Goal: Task Accomplishment & Management: Complete application form

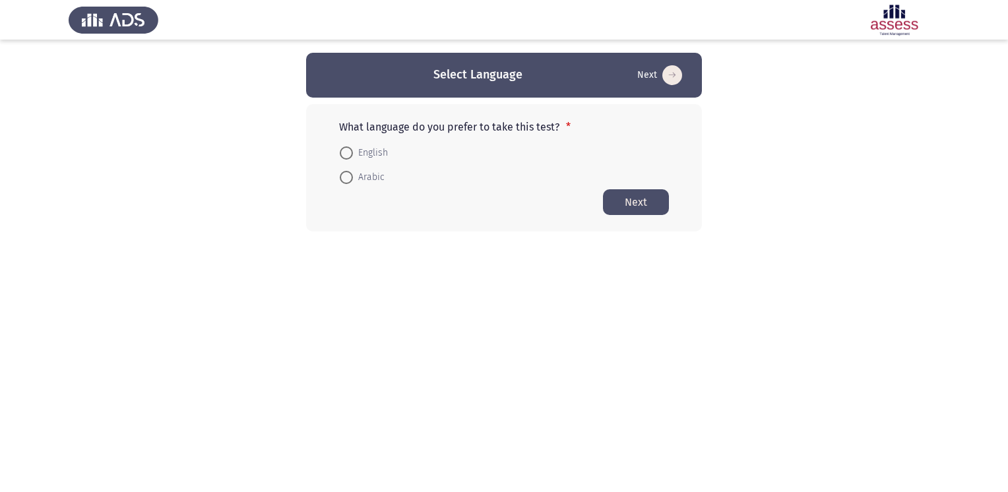
click at [357, 150] on span "English" at bounding box center [370, 153] width 35 height 16
click at [353, 150] on input "English" at bounding box center [346, 152] width 13 height 13
radio input "true"
click at [643, 209] on button "Next" at bounding box center [636, 202] width 66 height 26
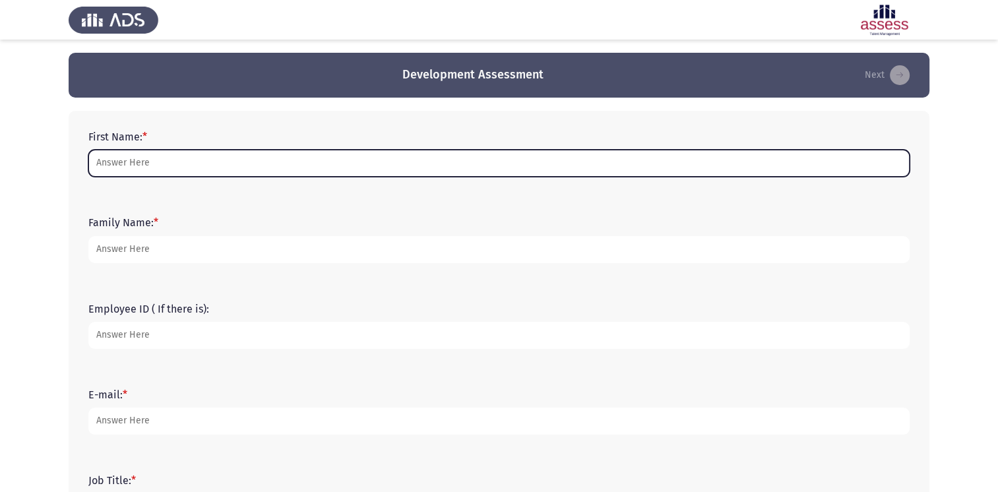
click at [406, 168] on input "First Name: *" at bounding box center [498, 163] width 821 height 27
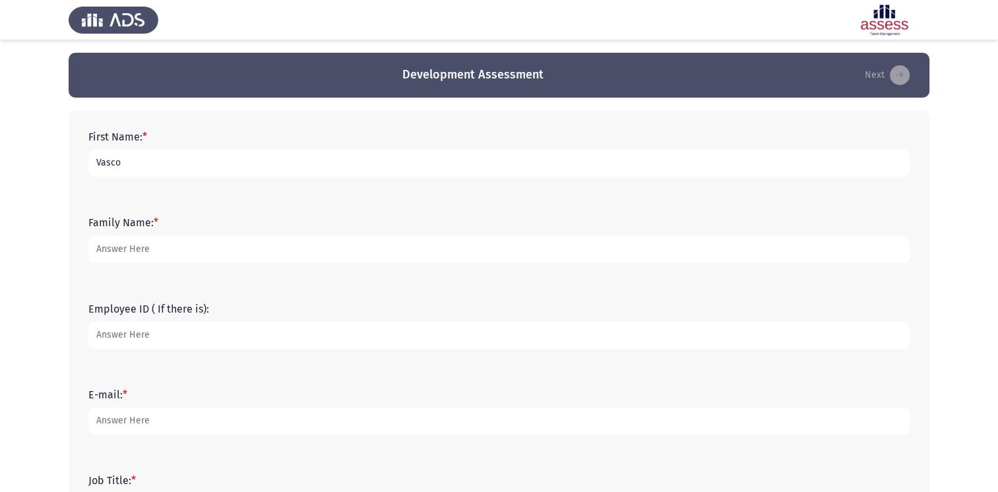
type input "Vasco"
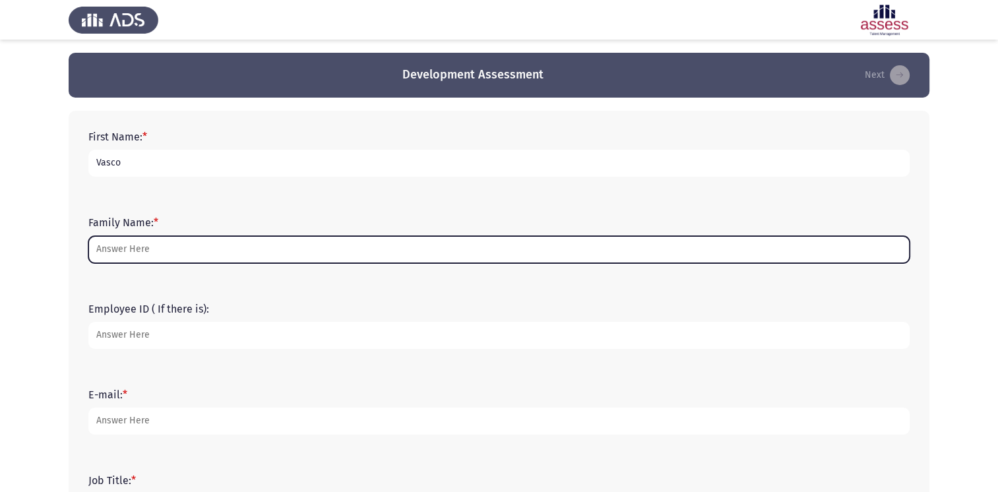
type input "<"
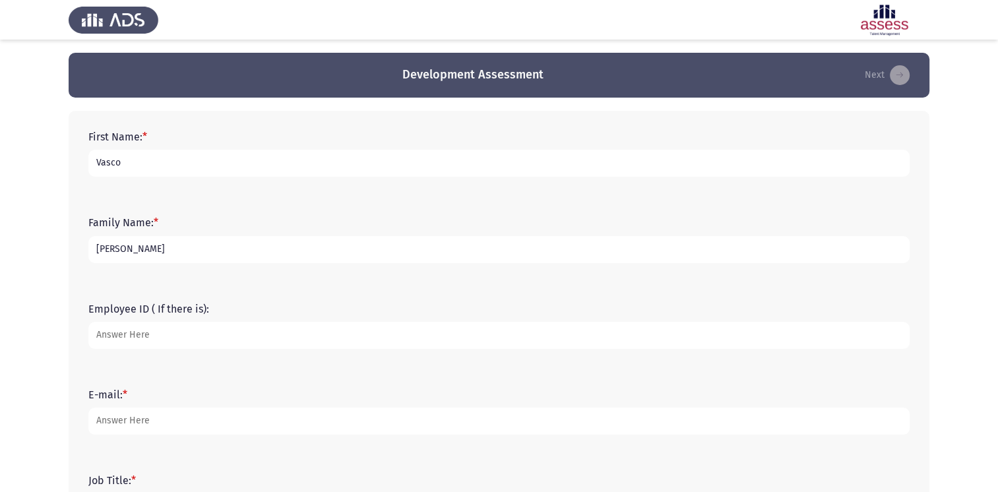
type input "[PERSON_NAME]"
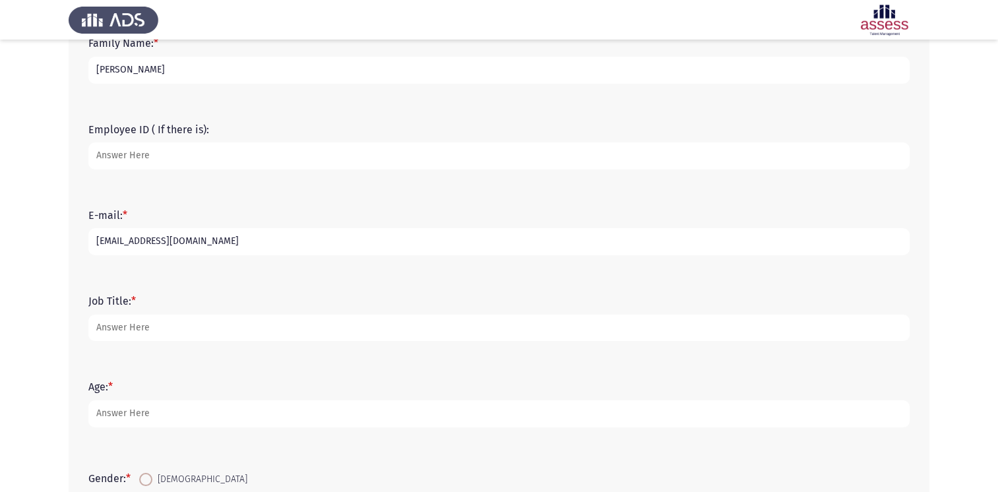
type input "[EMAIL_ADDRESS][DOMAIN_NAME]"
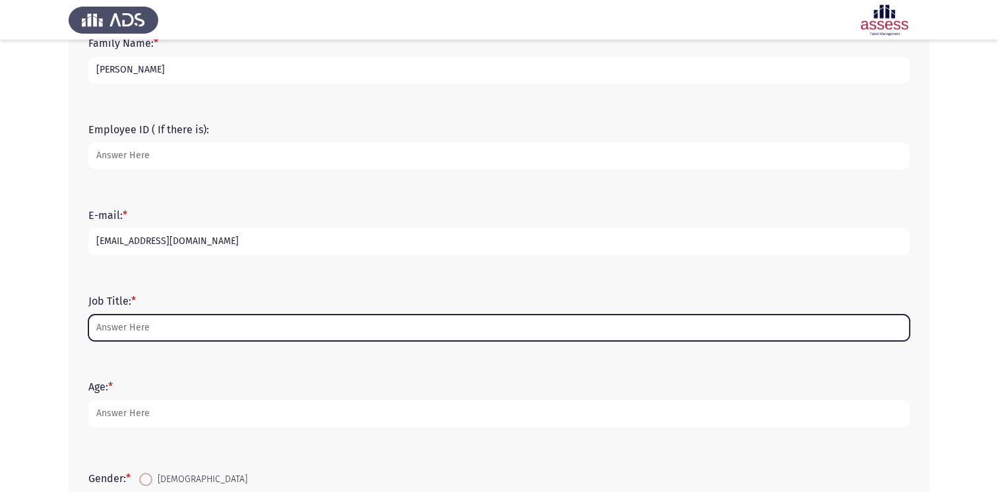
click at [240, 317] on input "Job Title: *" at bounding box center [498, 328] width 821 height 27
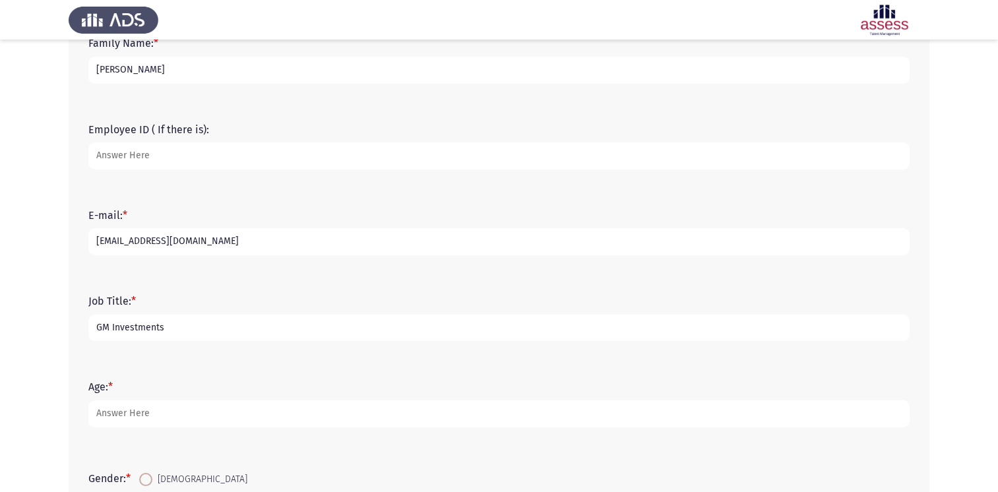
type input "GM Investments"
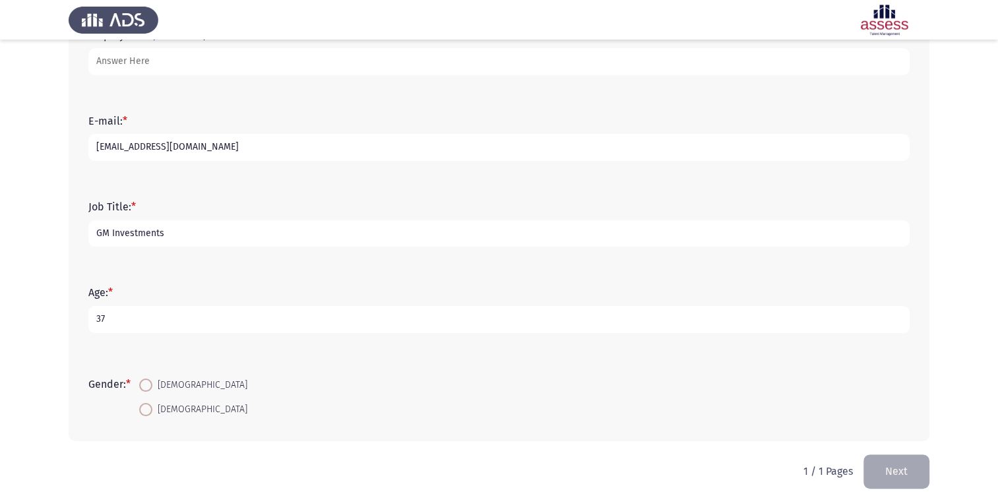
scroll to position [288, 0]
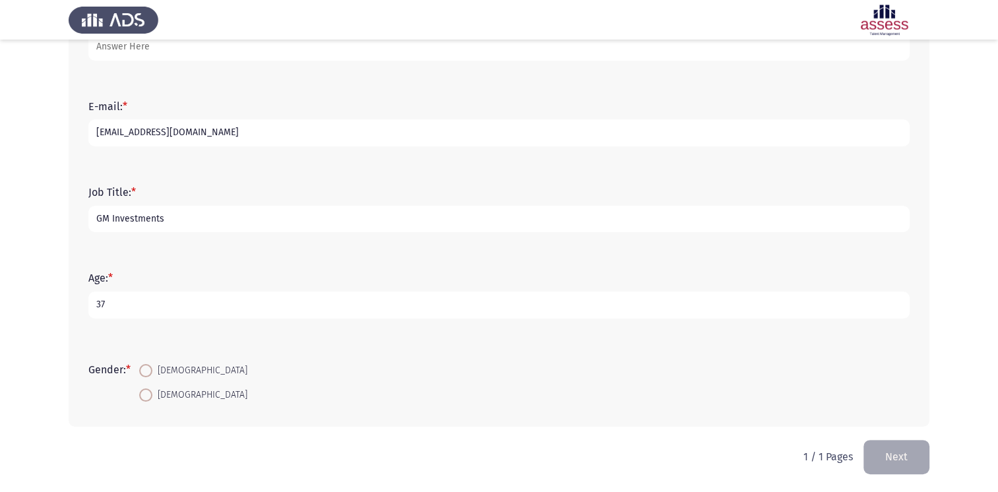
type input "37"
click at [150, 367] on span at bounding box center [145, 370] width 13 height 13
click at [150, 367] on input "[DEMOGRAPHIC_DATA]" at bounding box center [145, 370] width 13 height 13
radio input "true"
click at [918, 450] on button "Next" at bounding box center [896, 457] width 66 height 34
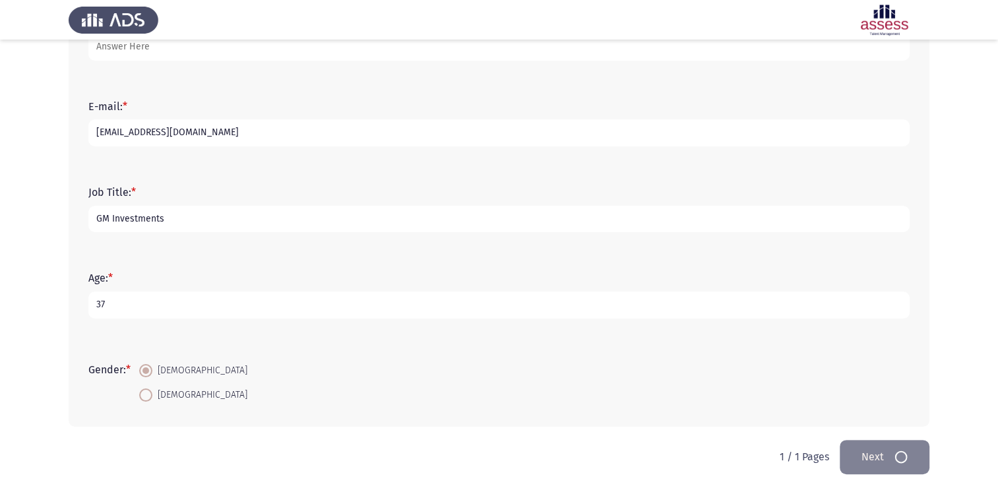
scroll to position [0, 0]
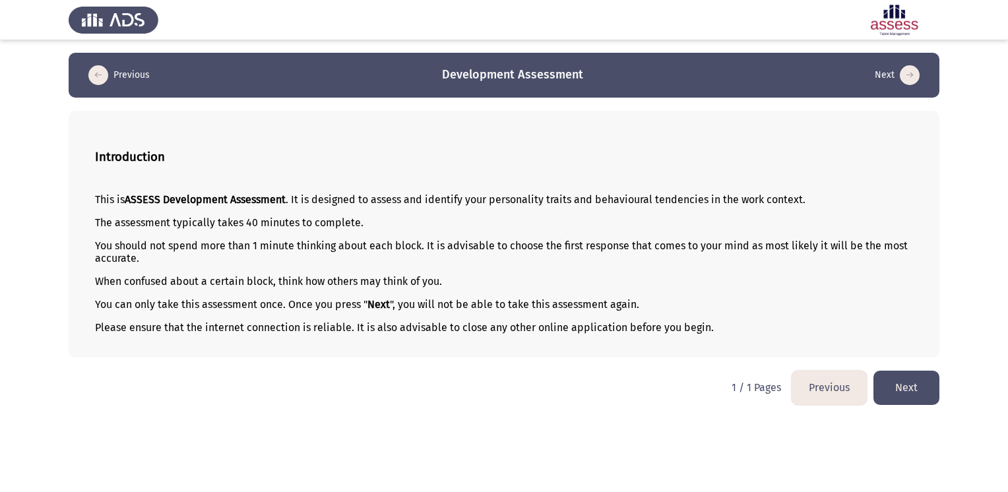
click at [918, 418] on html "Previous Development Assessment Next Introduction This is ASSESS Development As…" at bounding box center [504, 209] width 1008 height 418
click at [921, 386] on button "Next" at bounding box center [906, 388] width 66 height 34
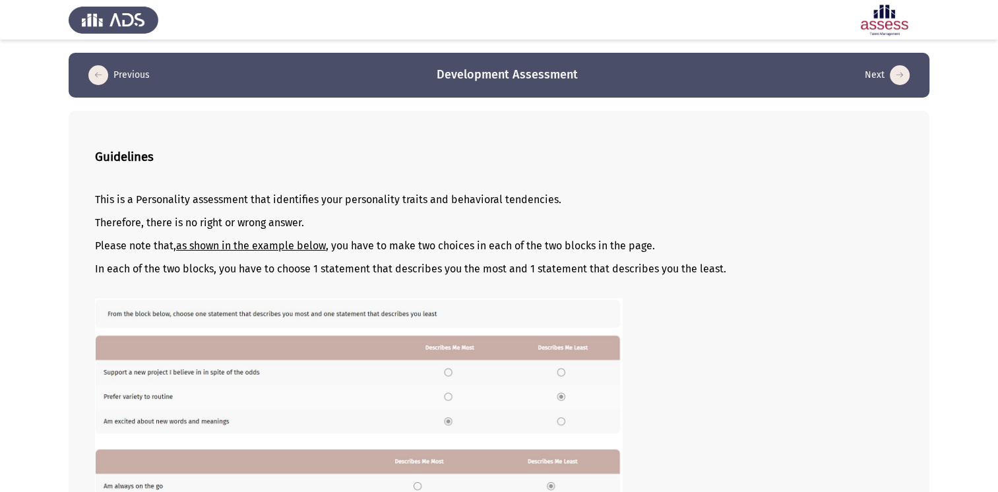
scroll to position [135, 0]
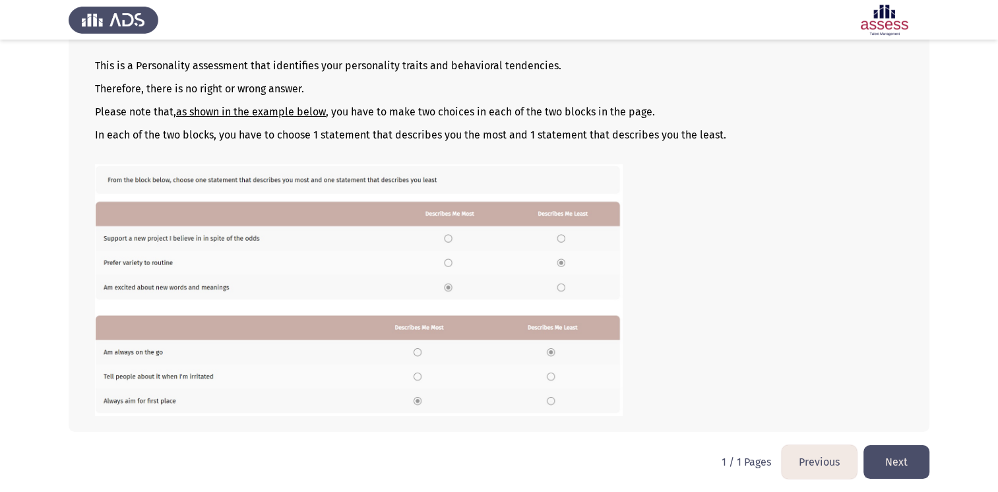
click at [917, 457] on button "Next" at bounding box center [896, 462] width 66 height 34
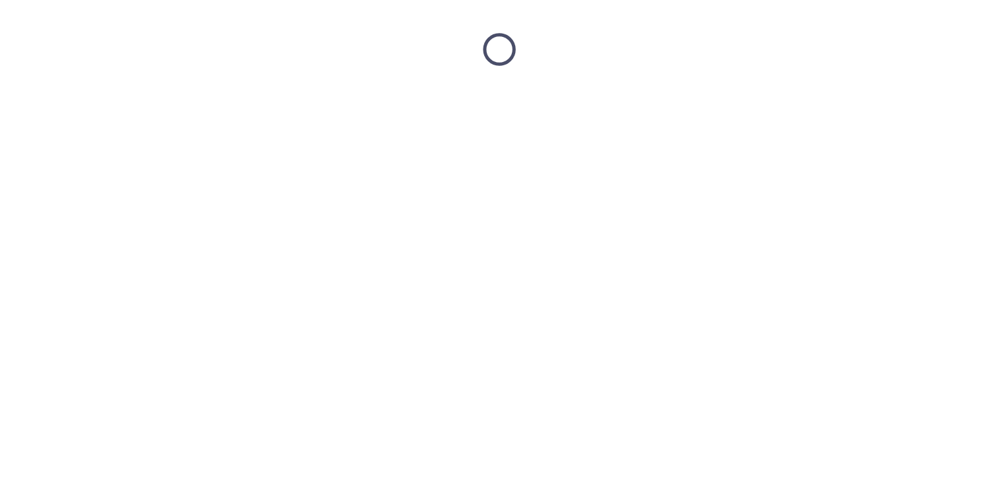
scroll to position [0, 0]
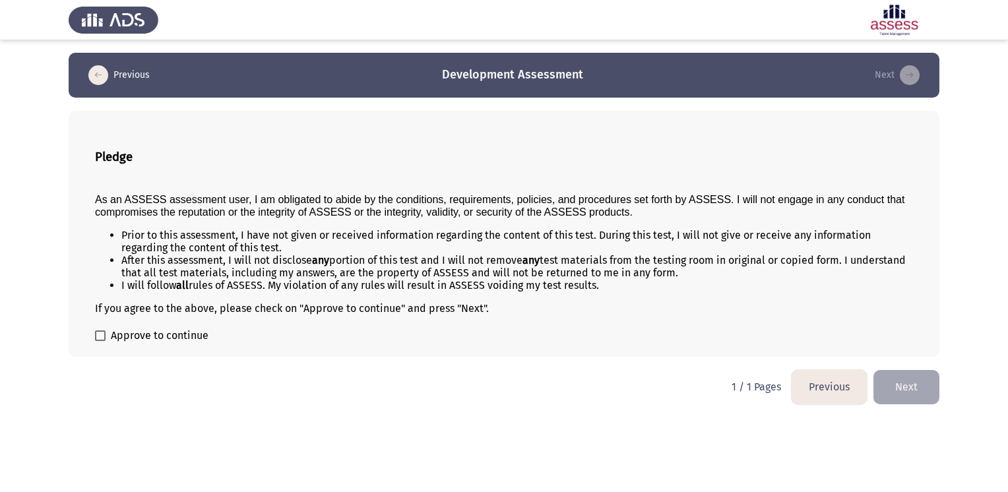
click at [99, 336] on span at bounding box center [100, 335] width 11 height 11
click at [100, 341] on input "Approve to continue" at bounding box center [100, 341] width 1 height 1
checkbox input "true"
click at [912, 398] on button "Next" at bounding box center [906, 387] width 66 height 34
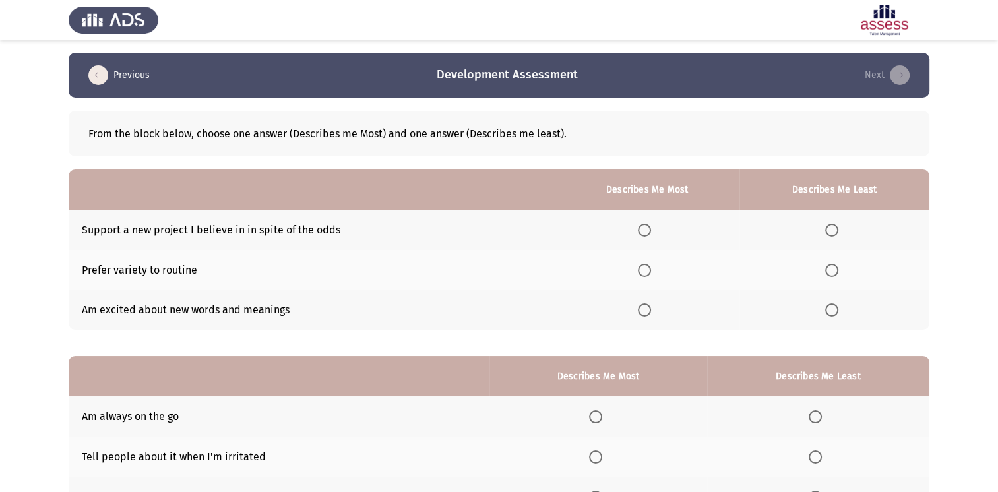
scroll to position [34, 0]
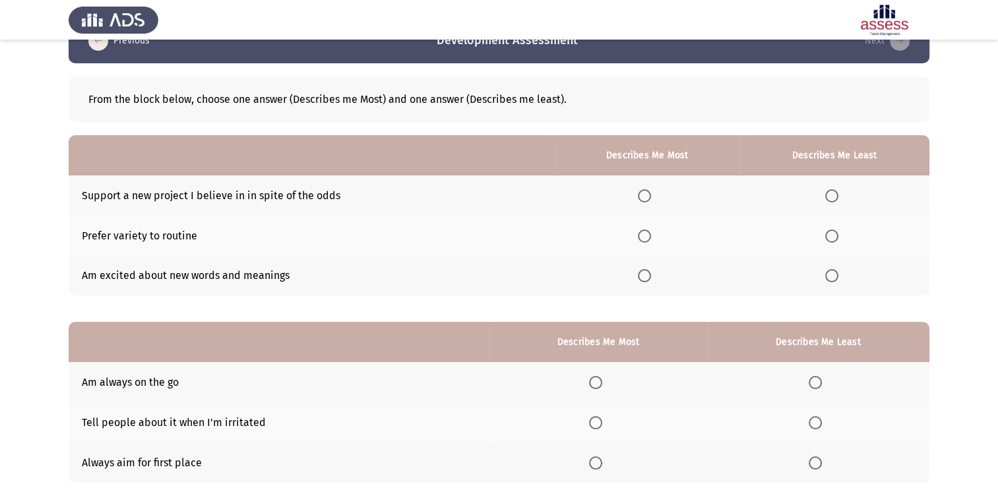
click at [831, 233] on span "Select an option" at bounding box center [831, 235] width 13 height 13
click at [831, 233] on input "Select an option" at bounding box center [831, 235] width 13 height 13
click at [834, 274] on span "Select an option" at bounding box center [831, 275] width 13 height 13
click at [834, 274] on input "Select an option" at bounding box center [831, 275] width 13 height 13
click at [833, 237] on span "Select an option" at bounding box center [831, 235] width 13 height 13
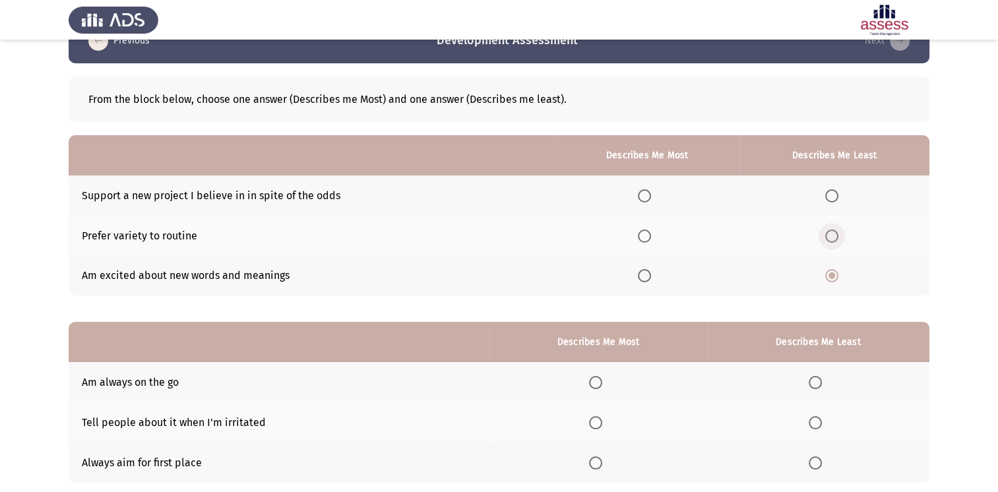
click at [833, 237] on input "Select an option" at bounding box center [831, 235] width 13 height 13
click at [641, 273] on span "Select an option" at bounding box center [644, 275] width 13 height 13
click at [641, 273] on input "Select an option" at bounding box center [644, 275] width 13 height 13
click at [822, 273] on th at bounding box center [834, 276] width 190 height 40
drag, startPoint x: 831, startPoint y: 274, endPoint x: 822, endPoint y: 273, distance: 8.6
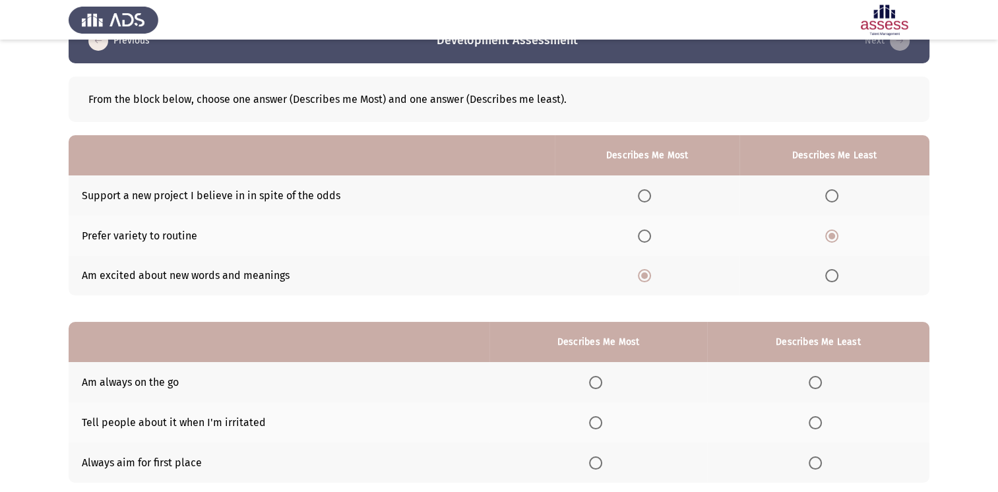
click at [822, 273] on th at bounding box center [834, 276] width 190 height 40
click at [832, 277] on span "Select an option" at bounding box center [831, 275] width 13 height 13
click at [832, 277] on input "Select an option" at bounding box center [831, 275] width 13 height 13
click at [834, 196] on span "Select an option" at bounding box center [831, 195] width 13 height 13
click at [834, 196] on input "Select an option" at bounding box center [831, 195] width 13 height 13
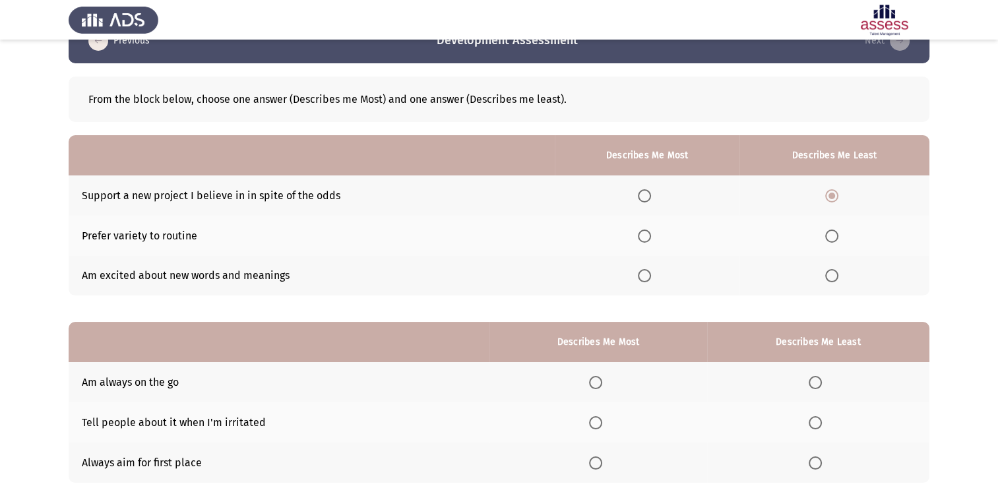
click at [834, 244] on th at bounding box center [834, 236] width 190 height 40
click at [835, 237] on span "Select an option" at bounding box center [831, 235] width 13 height 13
click at [835, 237] on input "Select an option" at bounding box center [831, 235] width 13 height 13
click at [835, 195] on span "Select an option" at bounding box center [831, 195] width 13 height 13
click at [835, 195] on input "Select an option" at bounding box center [831, 195] width 13 height 13
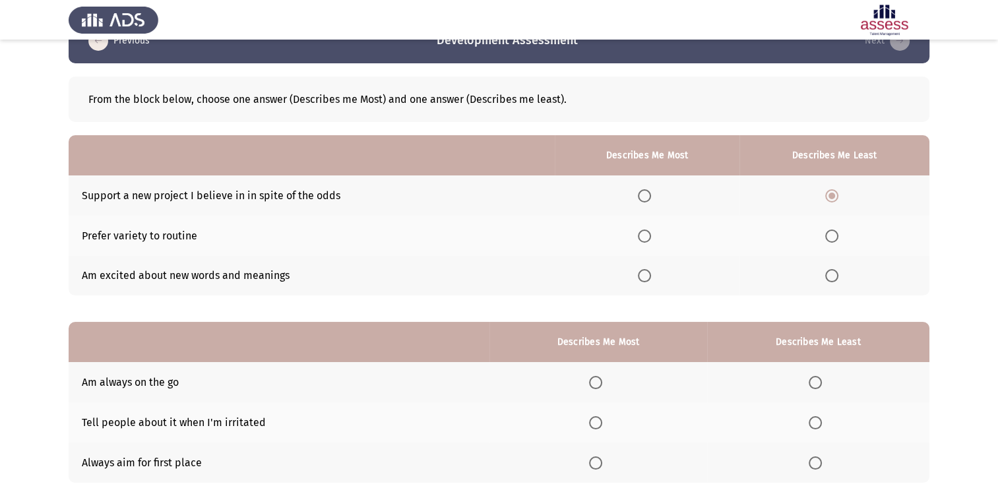
scroll to position [0, 0]
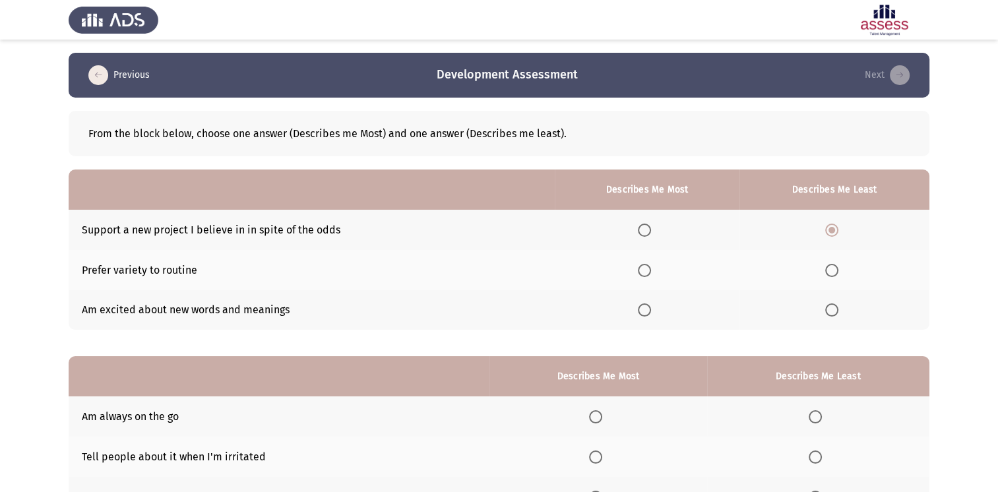
click at [646, 311] on span "Select an option" at bounding box center [644, 309] width 13 height 13
click at [646, 311] on input "Select an option" at bounding box center [644, 309] width 13 height 13
click at [650, 244] on th at bounding box center [647, 230] width 185 height 40
click at [647, 230] on span "Select an option" at bounding box center [644, 230] width 13 height 13
click at [647, 230] on input "Select an option" at bounding box center [644, 230] width 13 height 13
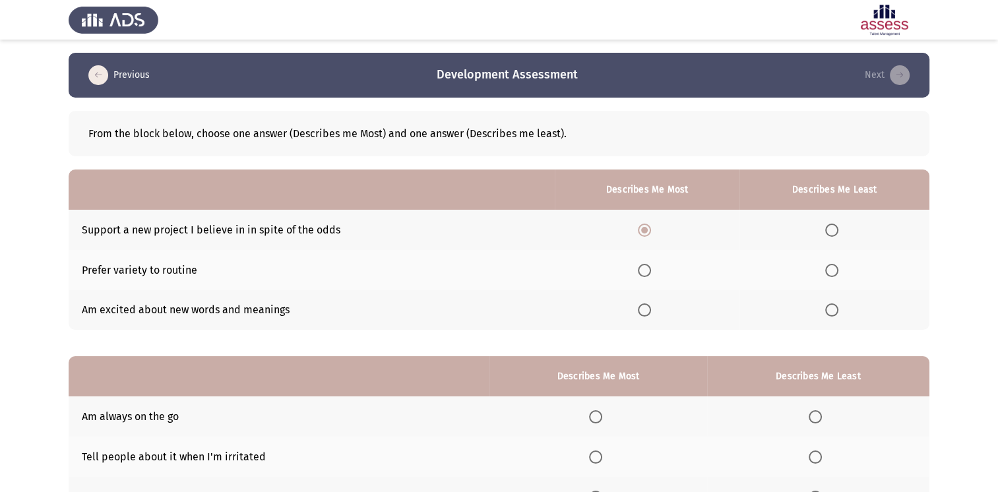
click at [838, 314] on span "Select an option" at bounding box center [831, 309] width 13 height 13
click at [838, 314] on input "Select an option" at bounding box center [831, 309] width 13 height 13
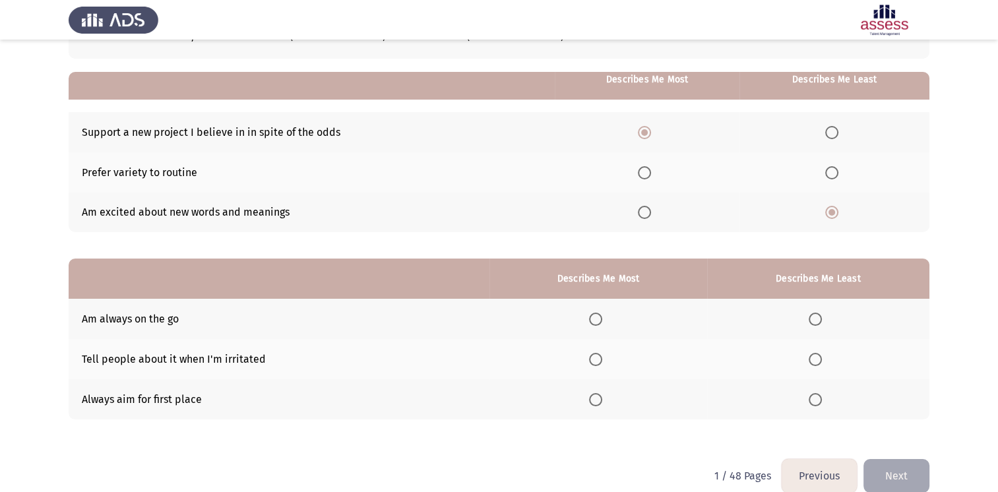
scroll to position [117, 0]
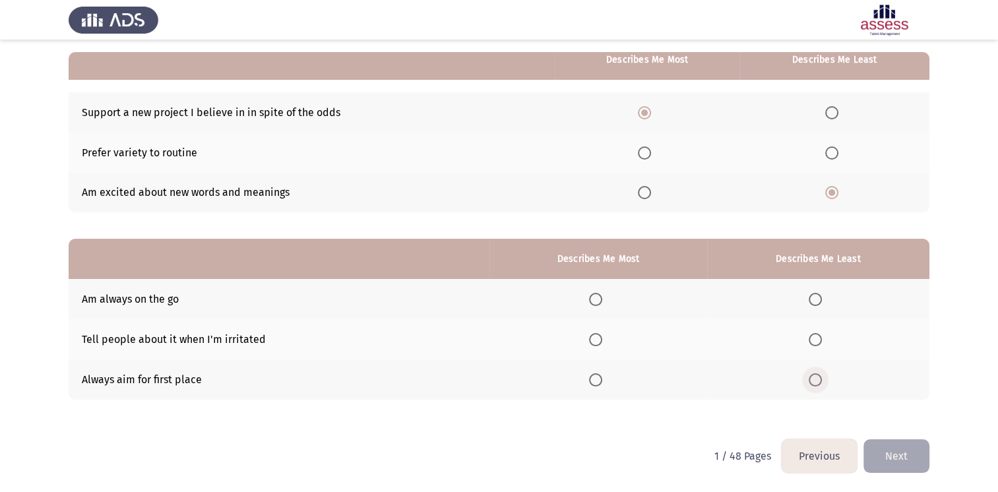
click at [814, 376] on span "Select an option" at bounding box center [815, 379] width 13 height 13
click at [814, 376] on input "Select an option" at bounding box center [815, 379] width 13 height 13
click at [599, 383] on span "Select an option" at bounding box center [595, 379] width 13 height 13
click at [599, 383] on input "Select an option" at bounding box center [595, 379] width 13 height 13
click at [818, 339] on span "Select an option" at bounding box center [815, 339] width 13 height 13
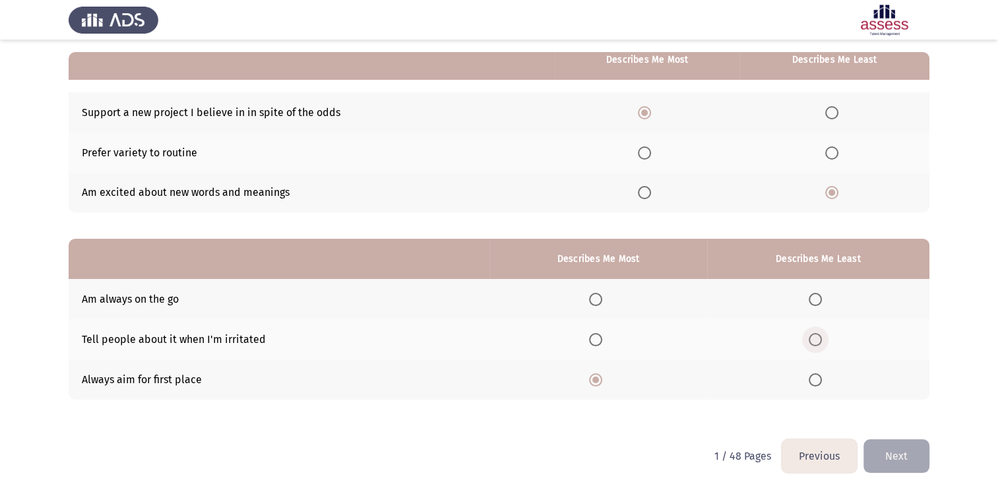
click at [818, 339] on input "Select an option" at bounding box center [815, 339] width 13 height 13
click at [885, 454] on button "Next" at bounding box center [896, 456] width 66 height 34
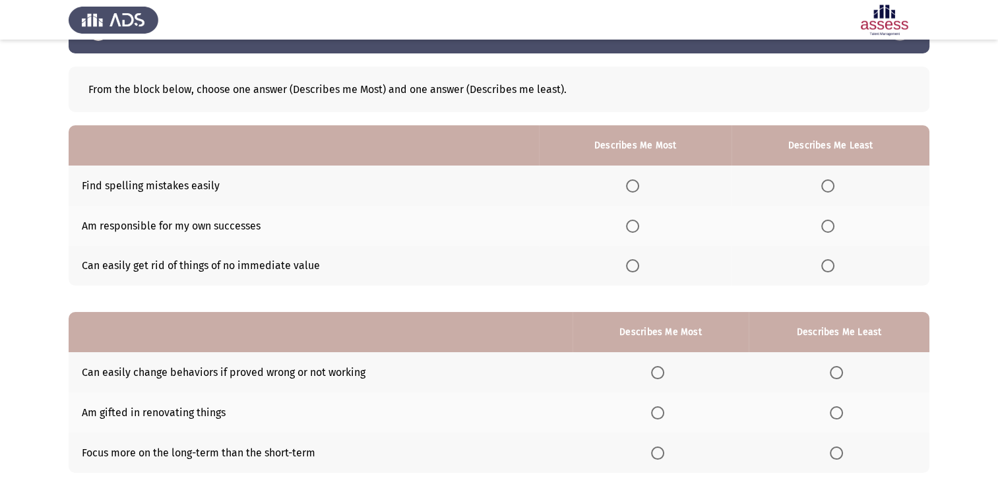
scroll to position [45, 0]
click at [638, 225] on span "Select an option" at bounding box center [632, 225] width 13 height 13
click at [638, 225] on input "Select an option" at bounding box center [632, 225] width 13 height 13
click at [832, 266] on span "Select an option" at bounding box center [827, 265] width 13 height 13
click at [832, 266] on input "Select an option" at bounding box center [827, 265] width 13 height 13
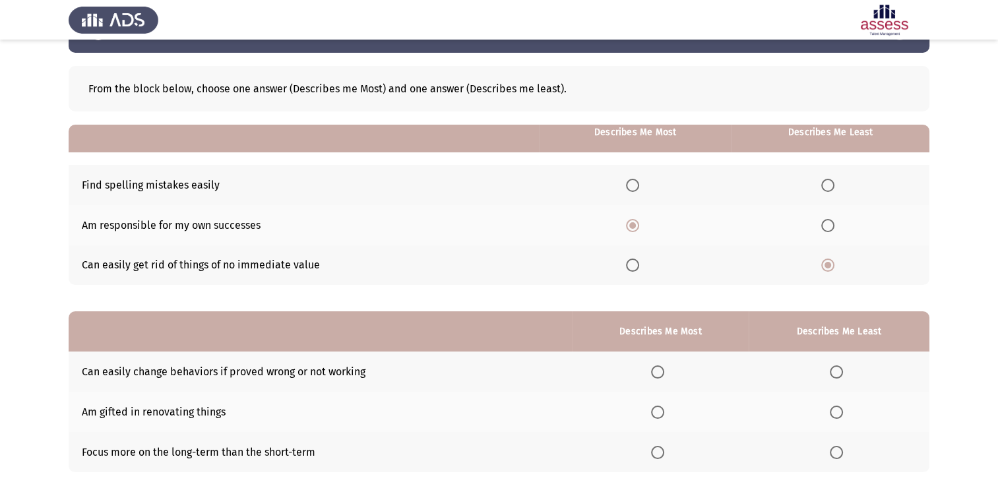
scroll to position [117, 0]
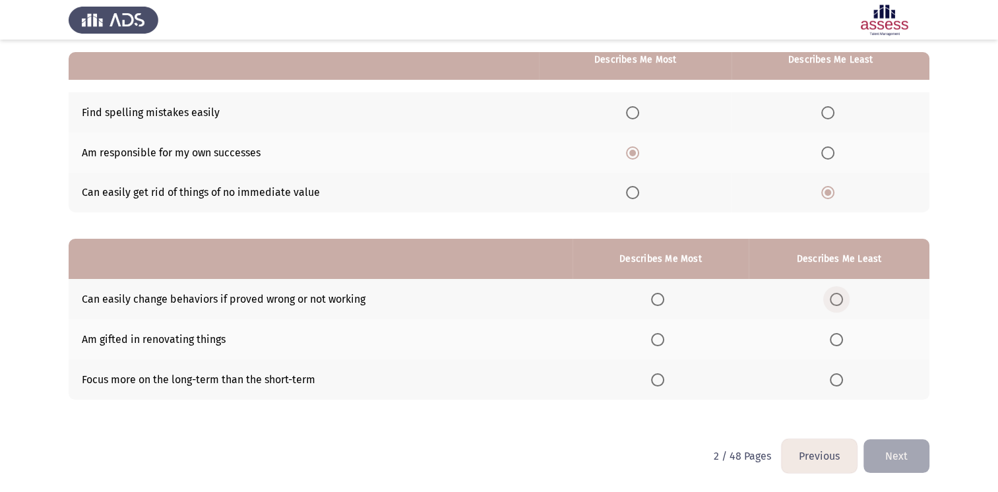
click at [842, 293] on span "Select an option" at bounding box center [836, 299] width 13 height 13
click at [842, 293] on input "Select an option" at bounding box center [836, 299] width 13 height 13
click at [657, 386] on th at bounding box center [660, 379] width 176 height 40
click at [669, 381] on label "Select an option" at bounding box center [660, 379] width 18 height 13
click at [664, 381] on input "Select an option" at bounding box center [657, 379] width 13 height 13
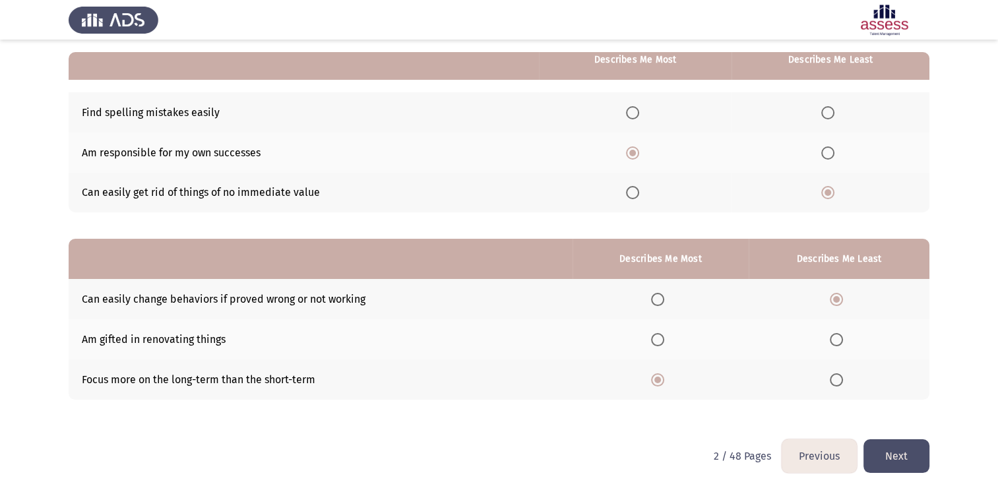
drag, startPoint x: 896, startPoint y: 460, endPoint x: 905, endPoint y: 443, distance: 19.8
click at [905, 443] on button "Next" at bounding box center [896, 456] width 66 height 34
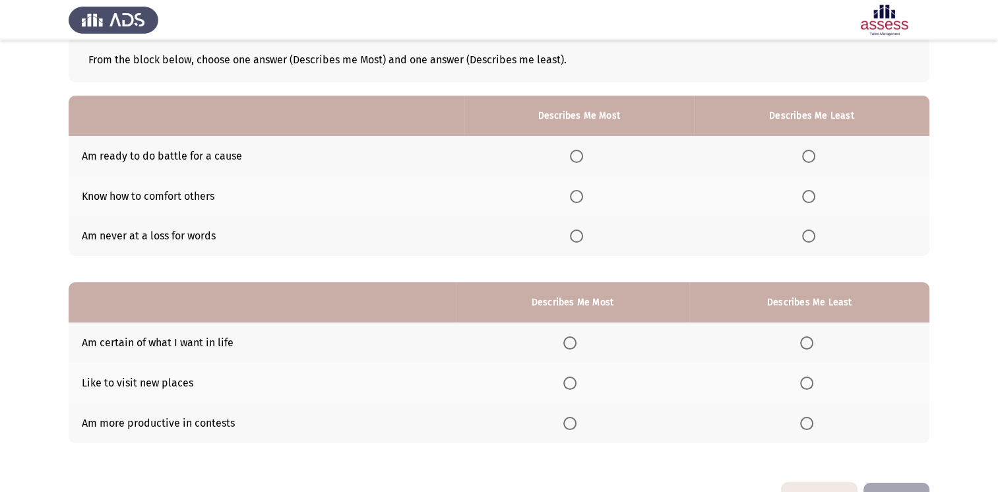
scroll to position [76, 0]
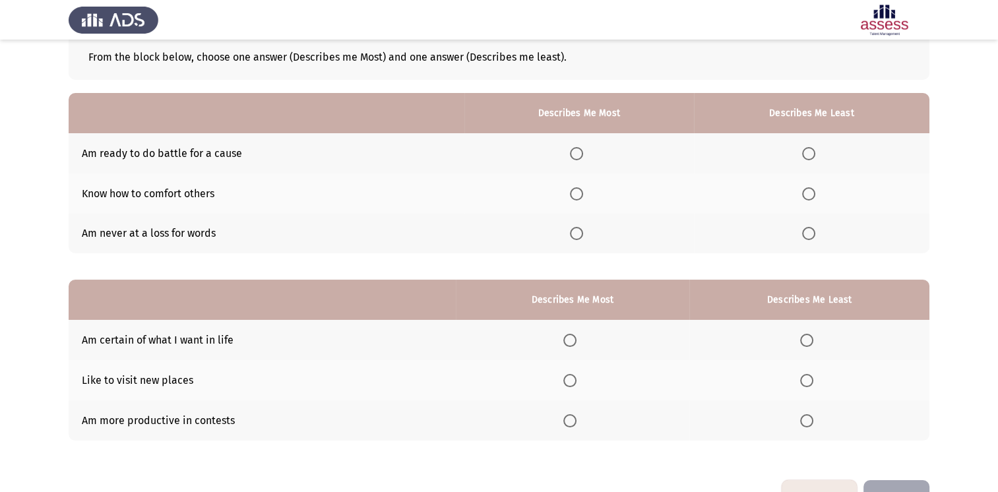
click at [586, 229] on label "Select an option" at bounding box center [579, 233] width 18 height 13
click at [583, 229] on input "Select an option" at bounding box center [576, 233] width 13 height 13
click at [813, 148] on span "Select an option" at bounding box center [808, 153] width 13 height 13
click at [813, 148] on input "Select an option" at bounding box center [808, 153] width 13 height 13
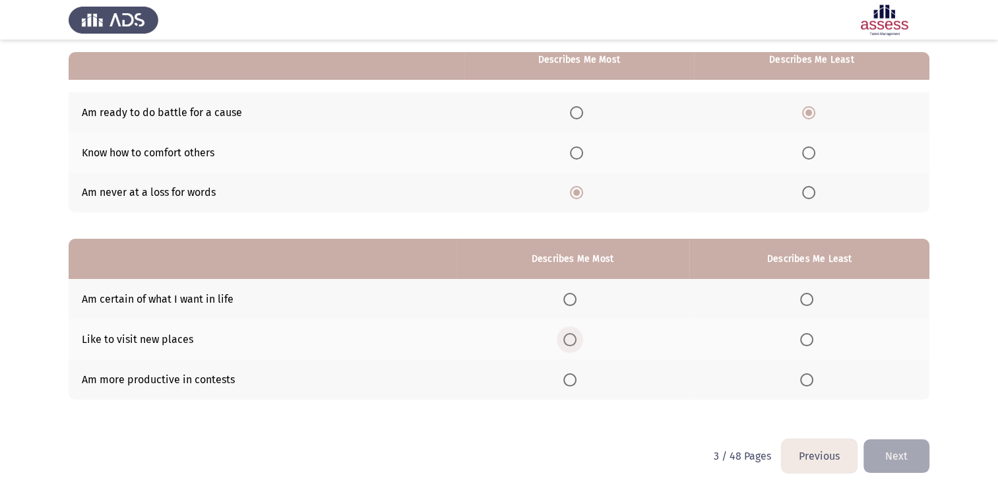
click at [576, 335] on span "Select an option" at bounding box center [569, 339] width 13 height 13
click at [576, 335] on input "Select an option" at bounding box center [569, 339] width 13 height 13
click at [808, 372] on th at bounding box center [809, 379] width 240 height 40
click at [808, 378] on span "Select an option" at bounding box center [806, 379] width 13 height 13
click at [808, 378] on input "Select an option" at bounding box center [806, 379] width 13 height 13
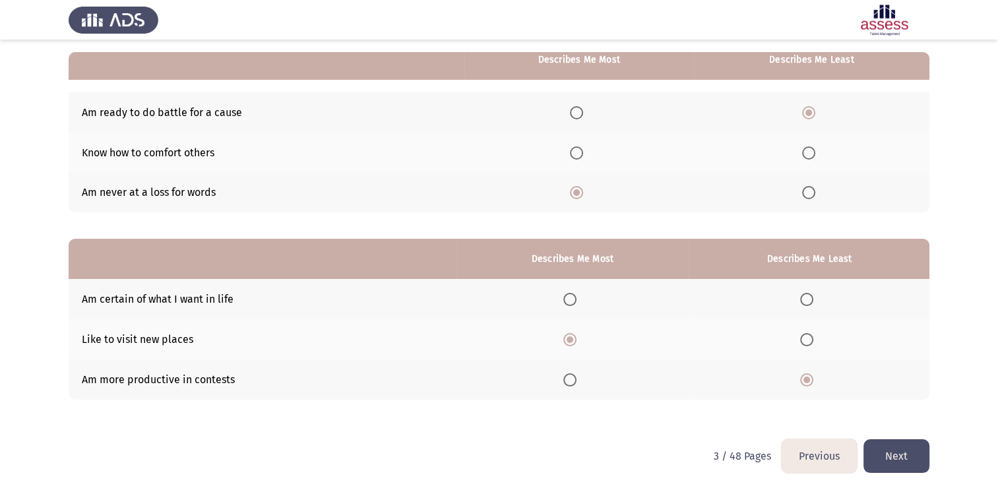
click at [903, 447] on button "Next" at bounding box center [896, 456] width 66 height 34
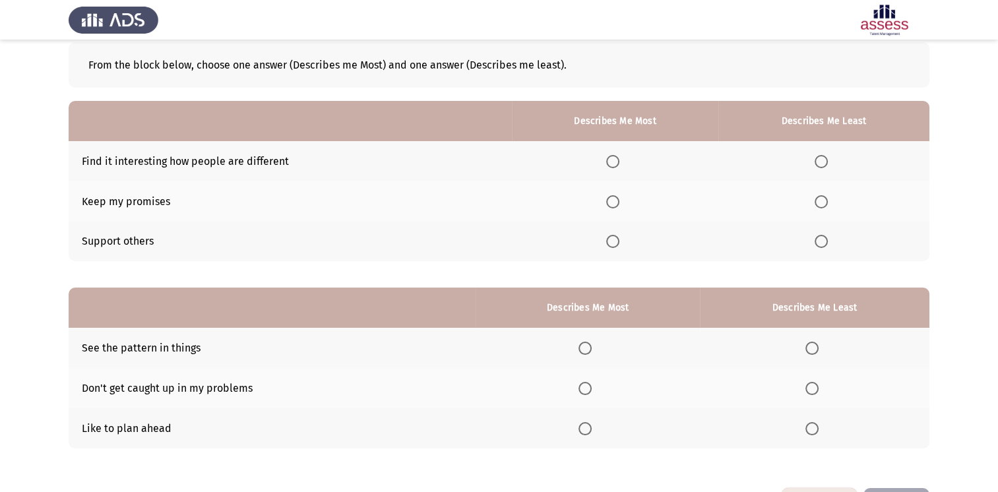
scroll to position [71, 0]
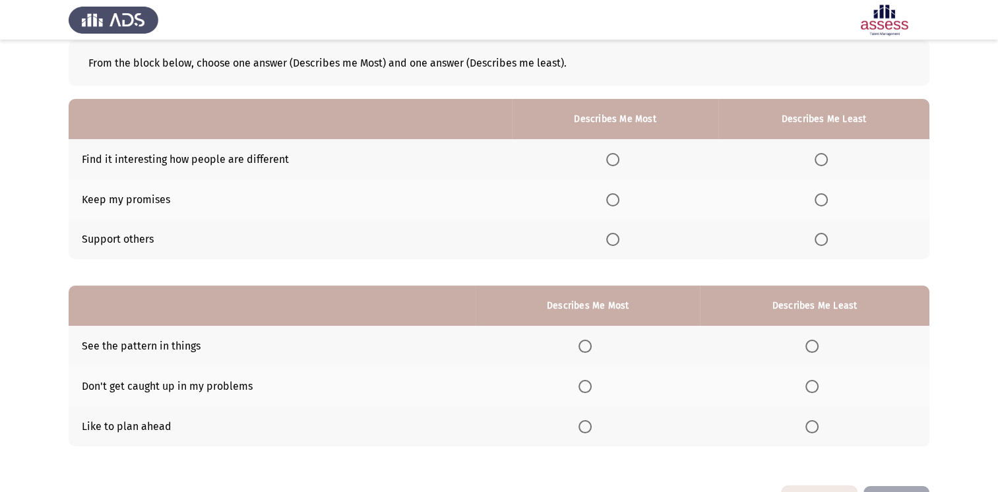
click at [617, 157] on span "Select an option" at bounding box center [612, 159] width 13 height 13
click at [617, 157] on input "Select an option" at bounding box center [612, 159] width 13 height 13
click at [826, 241] on span "Select an option" at bounding box center [820, 239] width 13 height 13
click at [826, 241] on input "Select an option" at bounding box center [820, 239] width 13 height 13
click at [619, 195] on span "Select an option" at bounding box center [612, 199] width 13 height 13
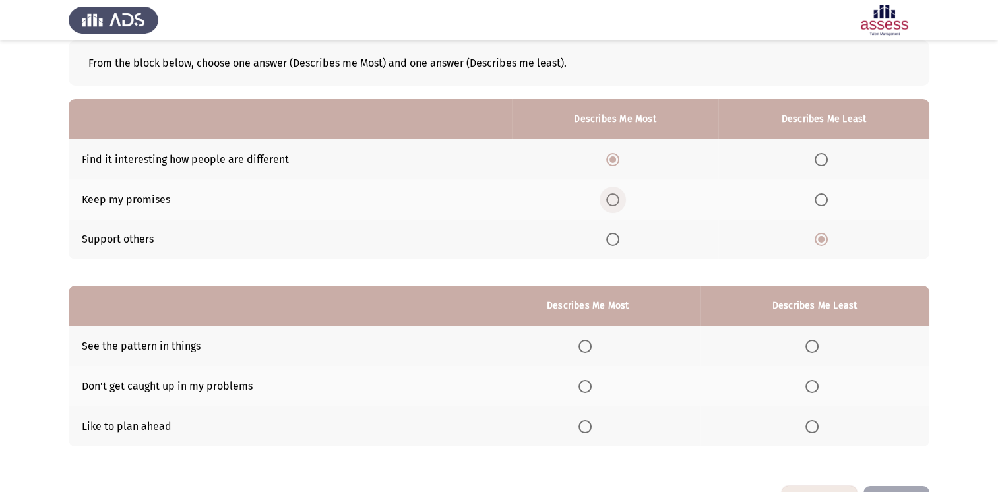
click at [619, 195] on input "Select an option" at bounding box center [612, 199] width 13 height 13
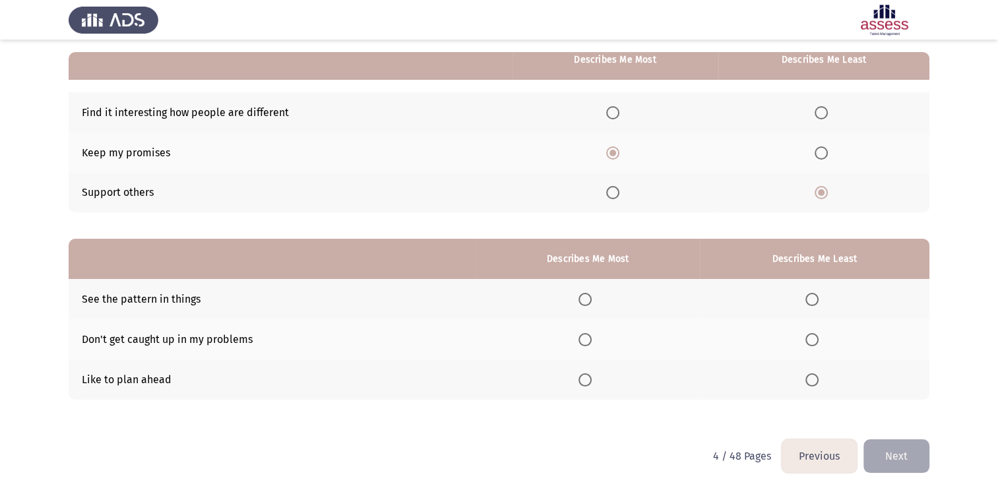
click at [592, 379] on span "Select an option" at bounding box center [584, 379] width 13 height 13
click at [592, 379] on input "Select an option" at bounding box center [584, 379] width 13 height 13
click at [812, 335] on span "Select an option" at bounding box center [811, 339] width 13 height 13
click at [812, 335] on input "Select an option" at bounding box center [811, 339] width 13 height 13
click at [808, 296] on span "Select an option" at bounding box center [811, 299] width 13 height 13
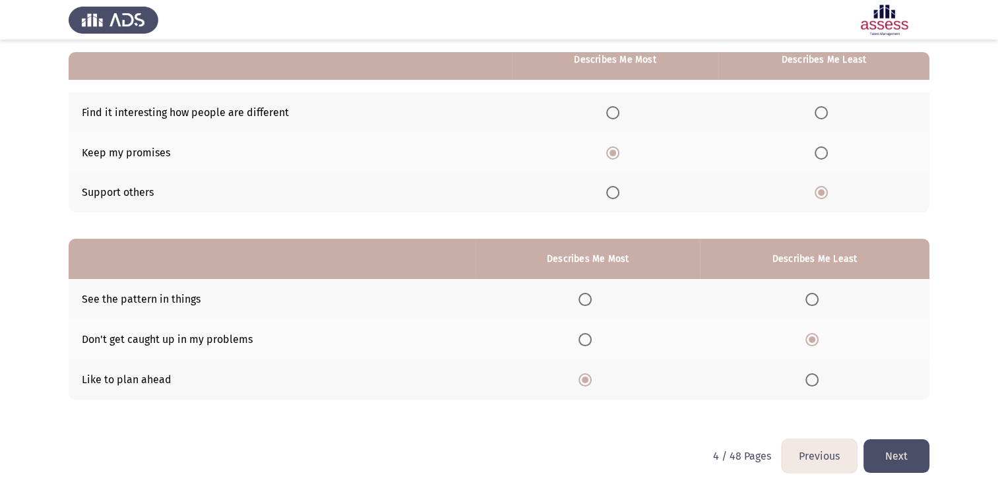
click at [808, 296] on input "Select an option" at bounding box center [811, 299] width 13 height 13
click at [809, 334] on span "Select an option" at bounding box center [811, 339] width 13 height 13
click at [809, 334] on input "Select an option" at bounding box center [811, 339] width 13 height 13
drag, startPoint x: 815, startPoint y: 355, endPoint x: 815, endPoint y: 347, distance: 7.9
click at [815, 347] on th at bounding box center [814, 339] width 229 height 40
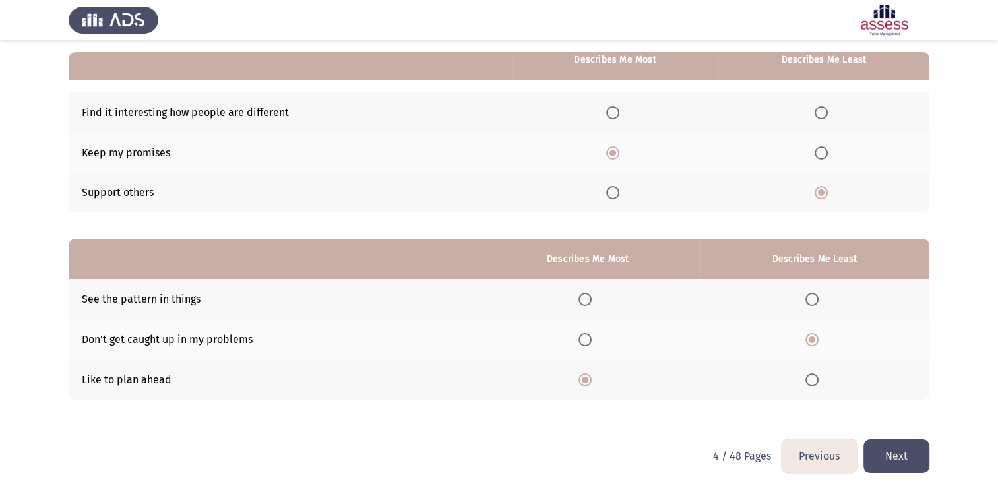
click at [813, 340] on span "Select an option" at bounding box center [812, 339] width 7 height 7
click at [813, 340] on input "Select an option" at bounding box center [811, 339] width 13 height 13
click at [601, 299] on th at bounding box center [587, 299] width 224 height 40
click at [898, 458] on button "Next" at bounding box center [896, 456] width 66 height 34
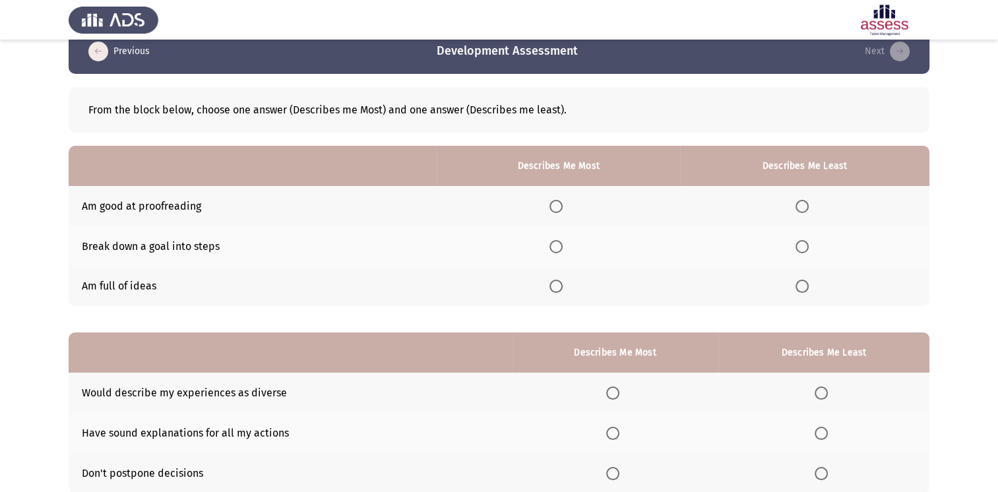
scroll to position [74, 0]
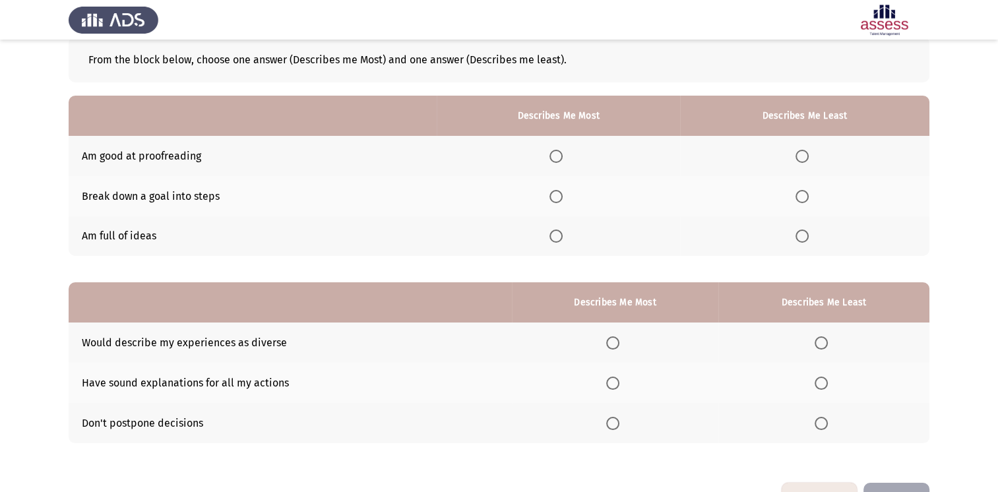
click at [786, 156] on th at bounding box center [804, 156] width 249 height 40
click at [809, 156] on span "Select an option" at bounding box center [801, 156] width 13 height 13
click at [809, 156] on input "Select an option" at bounding box center [801, 156] width 13 height 13
click at [553, 231] on span "Select an option" at bounding box center [555, 235] width 13 height 13
click at [553, 231] on input "Select an option" at bounding box center [555, 235] width 13 height 13
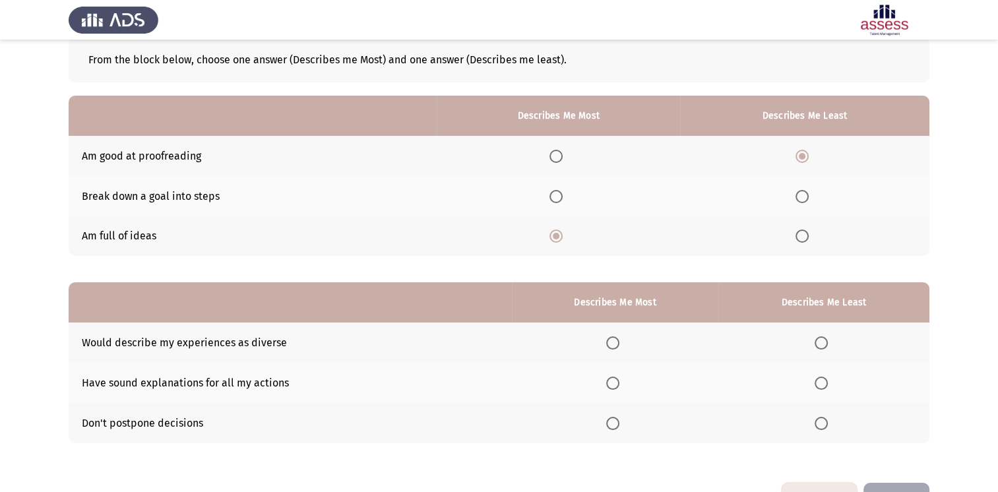
click at [558, 154] on span "Select an option" at bounding box center [555, 156] width 13 height 13
click at [558, 154] on input "Select an option" at bounding box center [555, 156] width 13 height 13
click at [807, 189] on mat-radio-button "Select an option" at bounding box center [804, 196] width 18 height 14
click at [801, 207] on th at bounding box center [804, 196] width 249 height 40
click at [804, 199] on span "Select an option" at bounding box center [801, 196] width 13 height 13
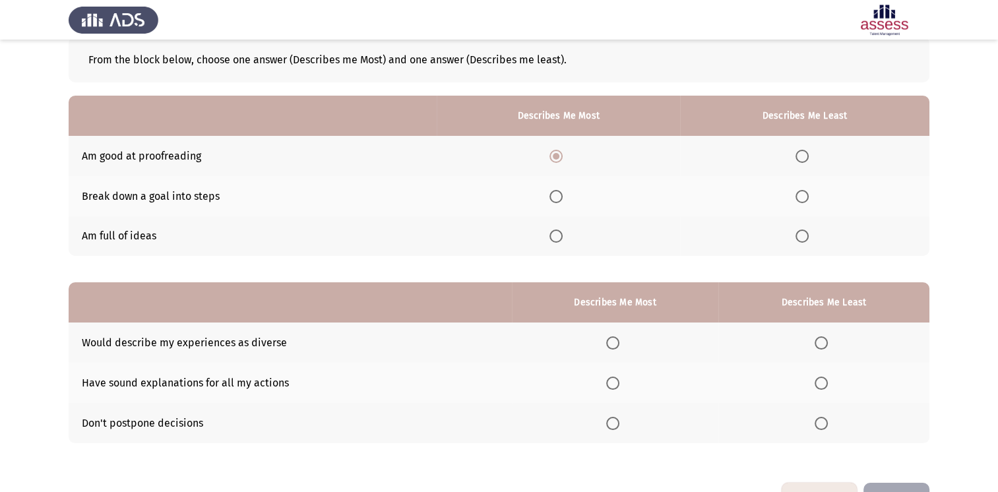
click at [804, 199] on input "Select an option" at bounding box center [801, 196] width 13 height 13
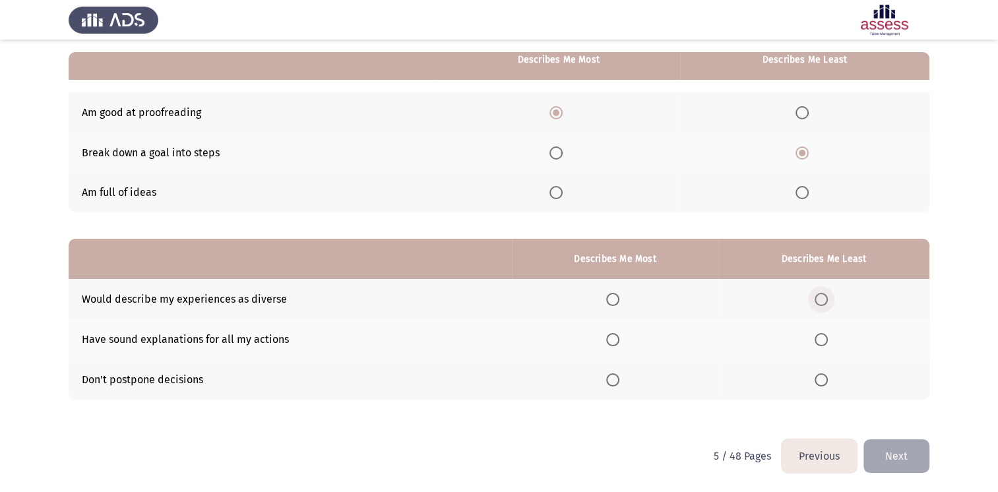
click at [831, 300] on label "Select an option" at bounding box center [823, 299] width 18 height 13
click at [828, 300] on input "Select an option" at bounding box center [820, 299] width 13 height 13
click at [607, 337] on th at bounding box center [615, 339] width 206 height 40
click at [619, 340] on span "Select an option" at bounding box center [612, 339] width 13 height 13
click at [619, 340] on input "Select an option" at bounding box center [612, 339] width 13 height 13
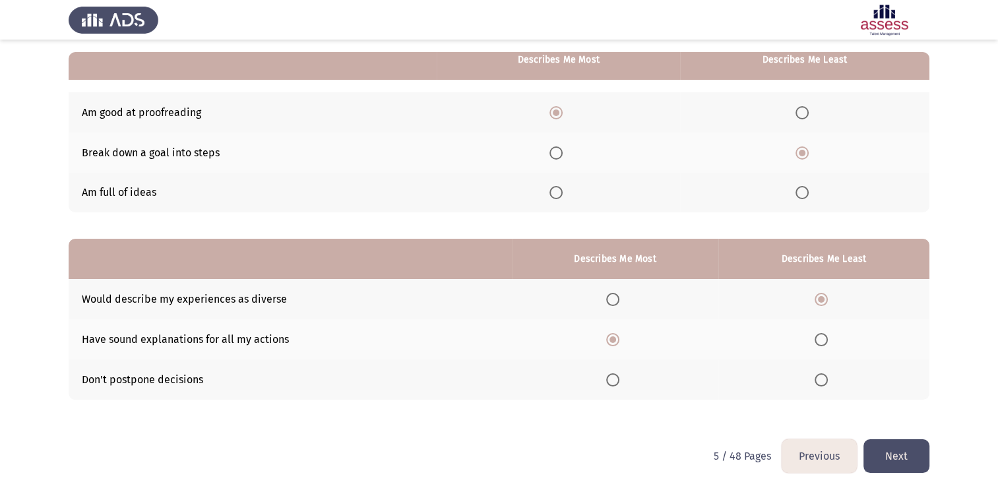
click at [886, 443] on button "Next" at bounding box center [896, 456] width 66 height 34
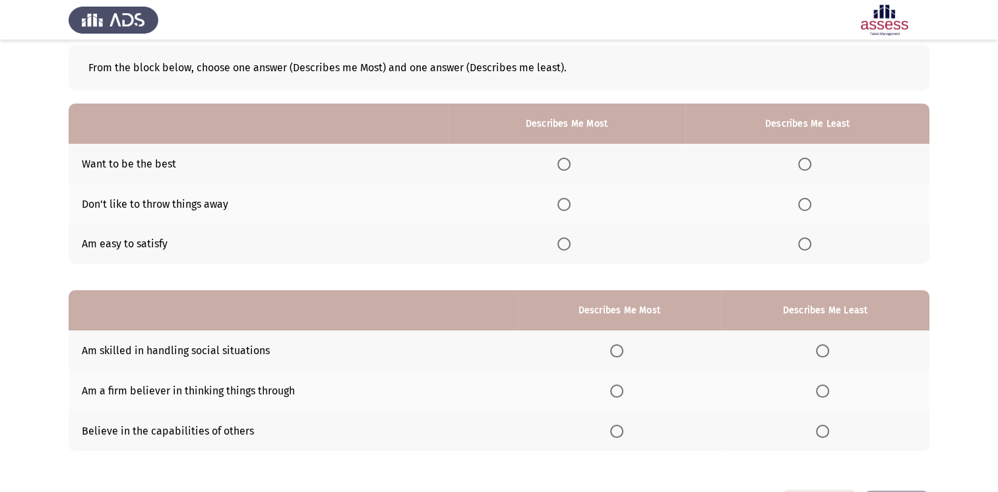
scroll to position [66, 0]
click at [810, 239] on span "Select an option" at bounding box center [804, 243] width 13 height 13
click at [810, 239] on input "Select an option" at bounding box center [804, 243] width 13 height 13
click at [565, 161] on span "Select an option" at bounding box center [563, 164] width 13 height 13
click at [565, 161] on input "Select an option" at bounding box center [563, 164] width 13 height 13
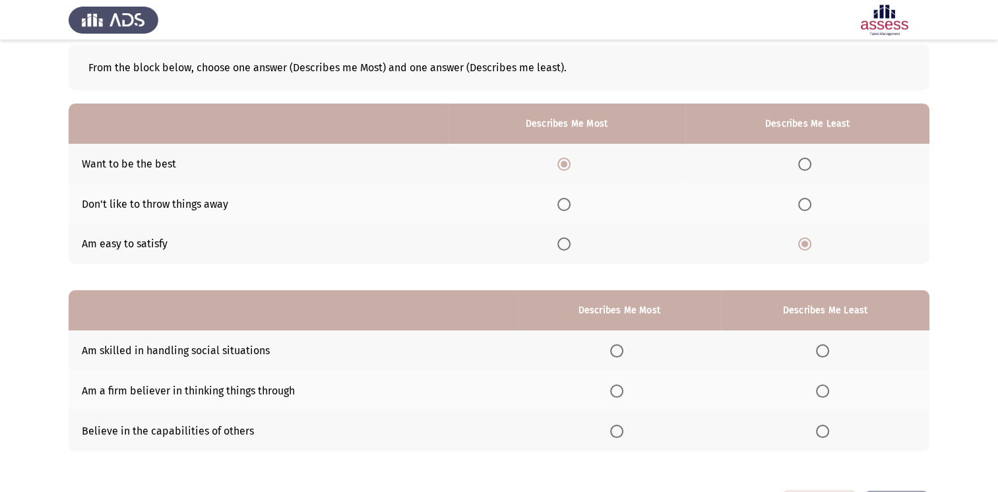
scroll to position [117, 0]
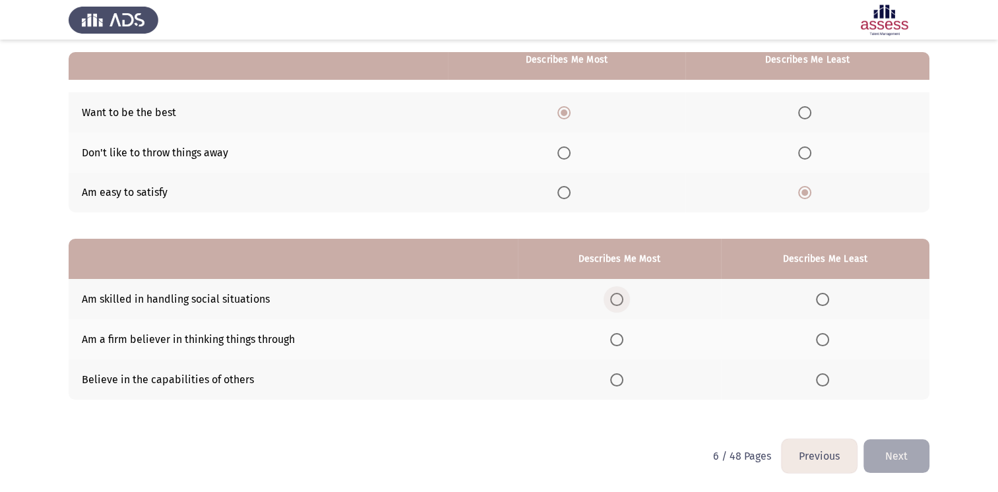
click at [623, 301] on span "Select an option" at bounding box center [616, 299] width 13 height 13
click at [623, 301] on input "Select an option" at bounding box center [616, 299] width 13 height 13
click at [827, 336] on span "Select an option" at bounding box center [822, 339] width 13 height 13
click at [827, 336] on input "Select an option" at bounding box center [822, 339] width 13 height 13
click at [827, 381] on span "Select an option" at bounding box center [822, 379] width 13 height 13
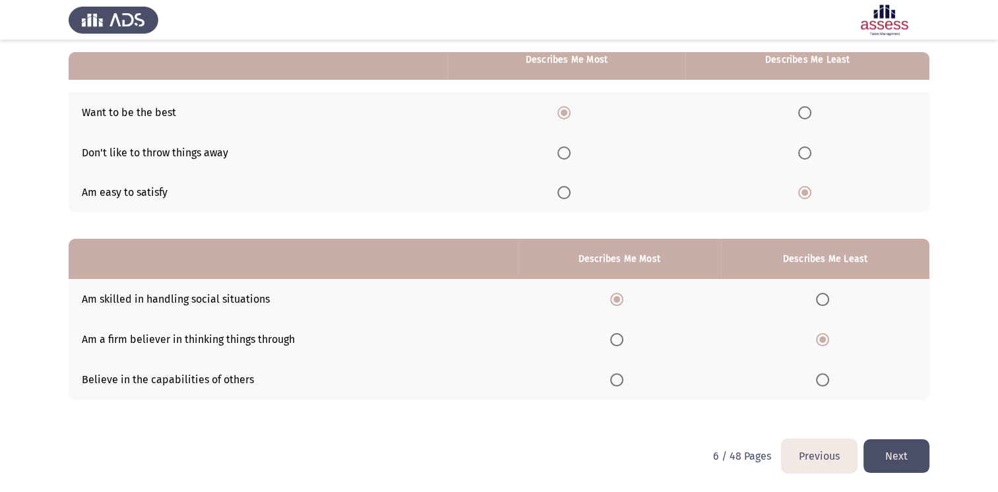
click at [827, 381] on input "Select an option" at bounding box center [822, 379] width 13 height 13
click at [892, 460] on button "Next" at bounding box center [896, 456] width 66 height 34
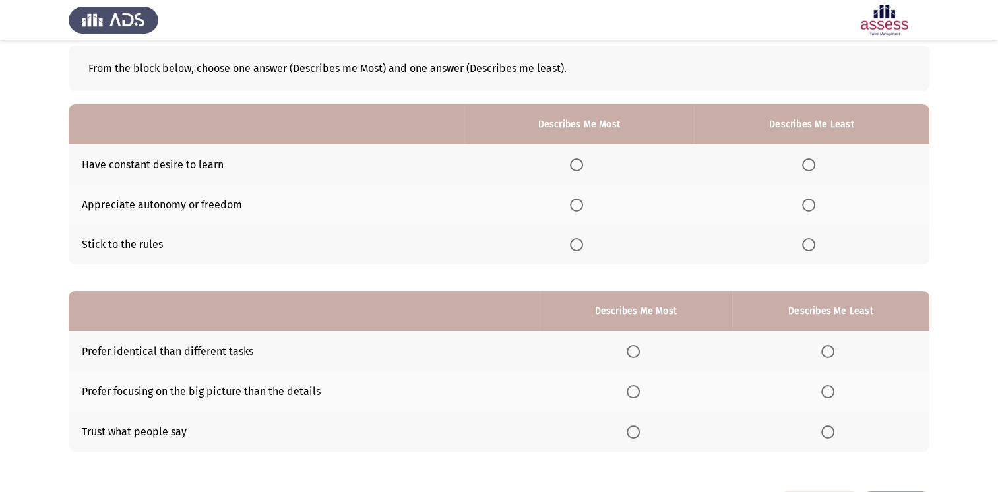
scroll to position [66, 0]
click at [580, 204] on span "Select an option" at bounding box center [576, 204] width 13 height 13
click at [580, 204] on input "Select an option" at bounding box center [576, 204] width 13 height 13
click at [810, 244] on span "Select an option" at bounding box center [808, 243] width 13 height 13
click at [810, 244] on input "Select an option" at bounding box center [808, 243] width 13 height 13
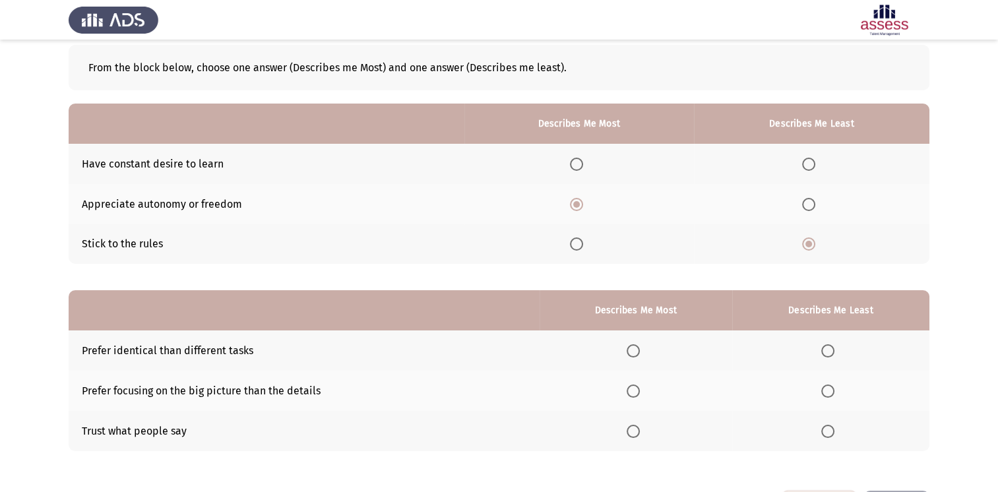
scroll to position [117, 0]
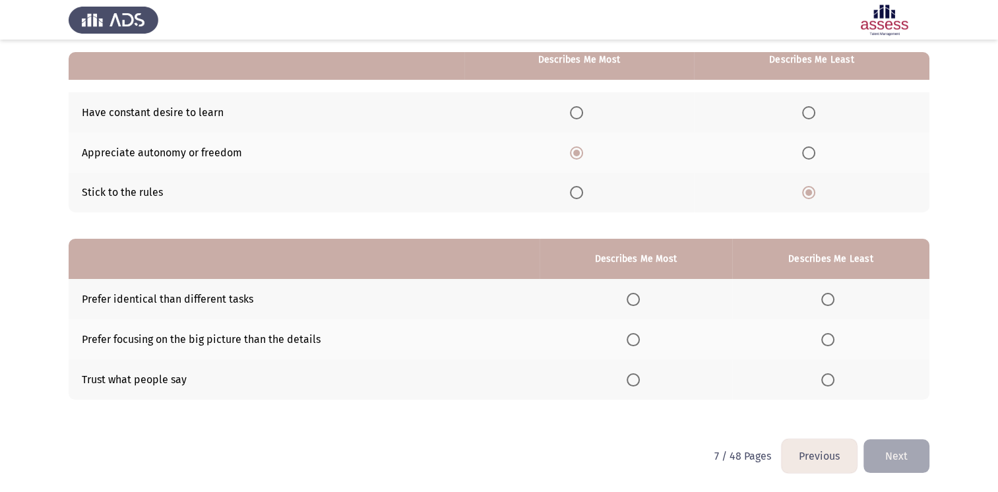
click at [645, 343] on label "Select an option" at bounding box center [635, 339] width 18 height 13
click at [640, 343] on input "Select an option" at bounding box center [632, 339] width 13 height 13
click at [833, 298] on span "Select an option" at bounding box center [827, 299] width 13 height 13
click at [833, 298] on input "Select an option" at bounding box center [827, 299] width 13 height 13
click at [902, 450] on button "Next" at bounding box center [896, 456] width 66 height 34
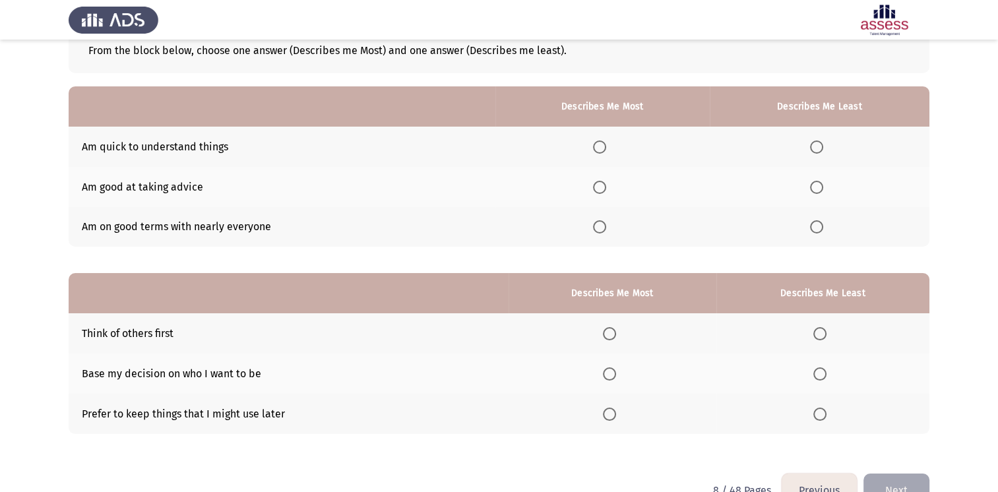
scroll to position [96, 0]
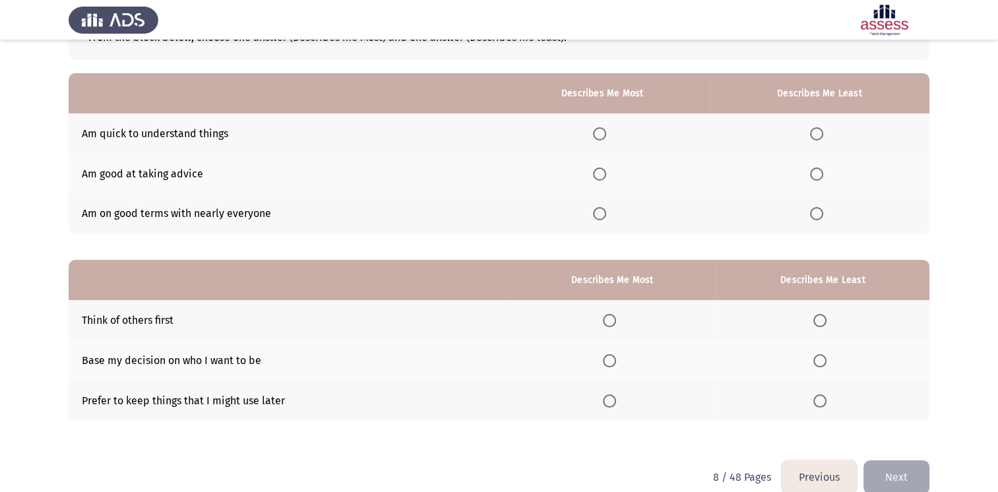
click at [603, 211] on span "Select an option" at bounding box center [599, 213] width 13 height 13
click at [603, 211] on input "Select an option" at bounding box center [599, 213] width 13 height 13
click at [818, 174] on span "Select an option" at bounding box center [816, 174] width 13 height 13
click at [818, 174] on input "Select an option" at bounding box center [816, 174] width 13 height 13
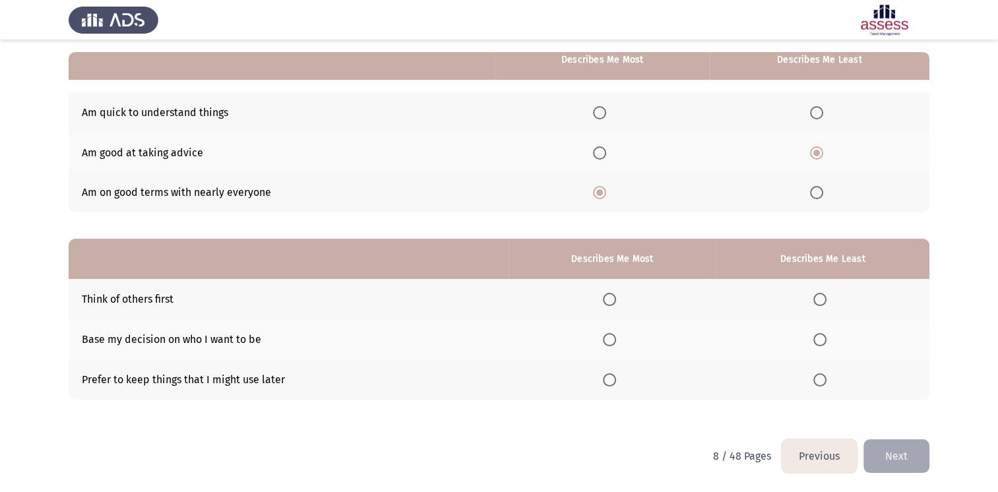
click at [611, 345] on span "Select an option" at bounding box center [609, 339] width 13 height 13
click at [611, 345] on input "Select an option" at bounding box center [609, 339] width 13 height 13
click at [828, 291] on th at bounding box center [822, 299] width 213 height 40
click at [825, 301] on span "Select an option" at bounding box center [819, 299] width 13 height 13
click at [825, 301] on input "Select an option" at bounding box center [819, 299] width 13 height 13
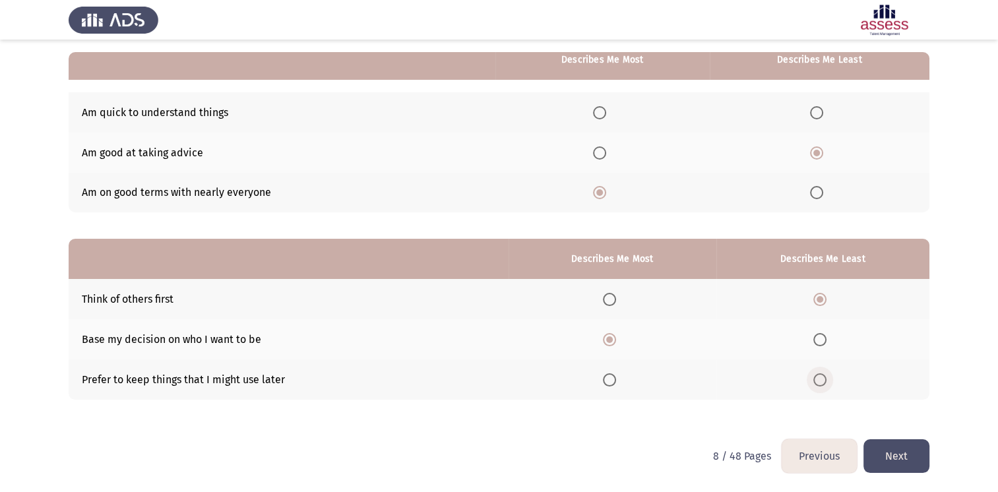
click at [820, 377] on span "Select an option" at bounding box center [819, 379] width 13 height 13
click at [820, 377] on input "Select an option" at bounding box center [819, 379] width 13 height 13
click at [899, 452] on button "Next" at bounding box center [896, 456] width 66 height 34
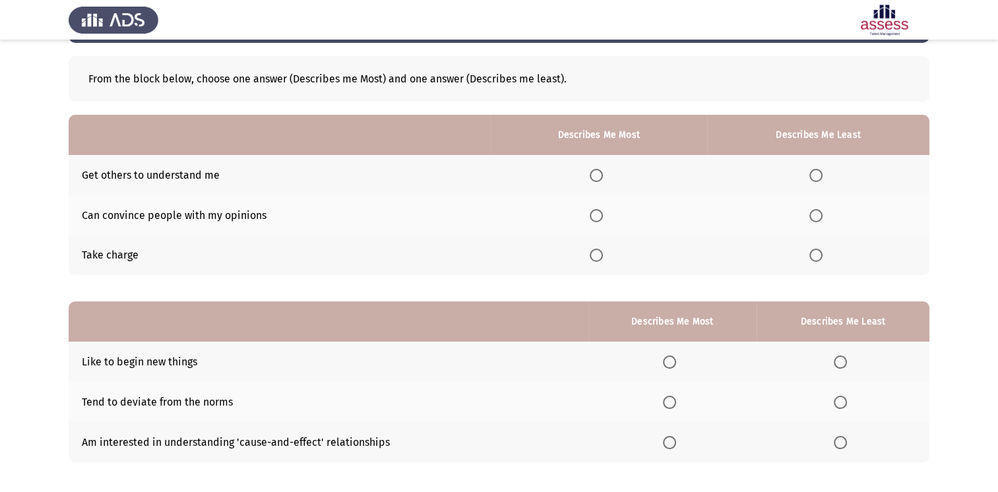
scroll to position [76, 0]
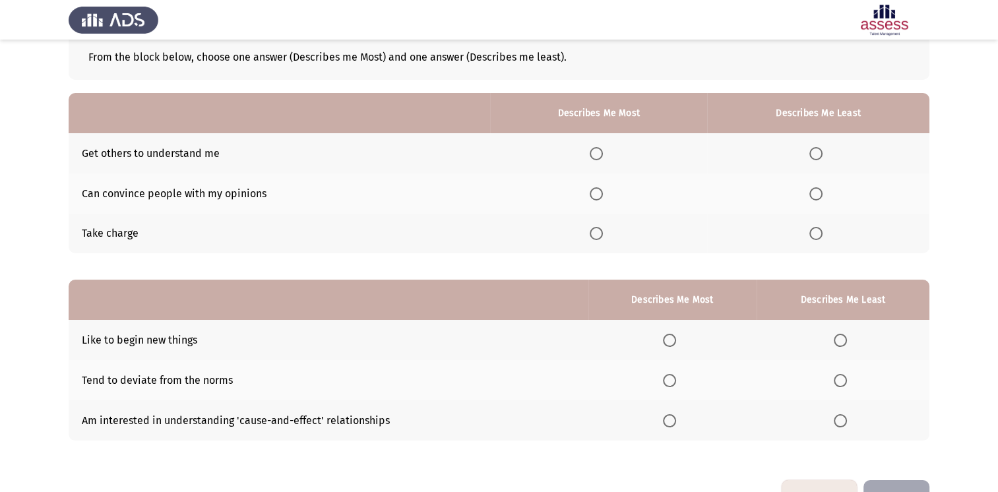
click at [599, 197] on span "Select an option" at bounding box center [596, 193] width 13 height 13
click at [599, 197] on input "Select an option" at bounding box center [596, 193] width 13 height 13
click at [818, 239] on span "Select an option" at bounding box center [815, 233] width 13 height 13
click at [818, 239] on input "Select an option" at bounding box center [815, 233] width 13 height 13
click at [805, 150] on th at bounding box center [818, 153] width 222 height 40
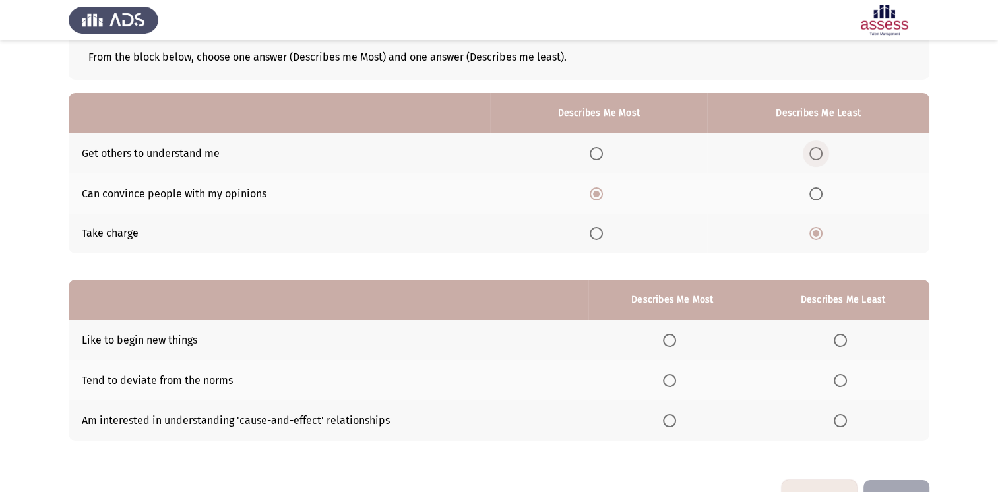
click at [822, 158] on span "Select an option" at bounding box center [815, 153] width 13 height 13
click at [822, 158] on input "Select an option" at bounding box center [815, 153] width 13 height 13
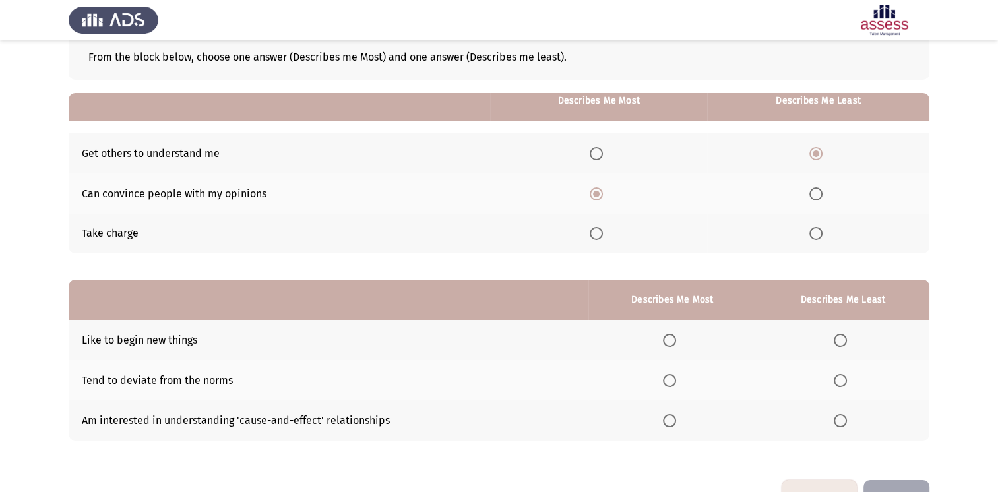
scroll to position [117, 0]
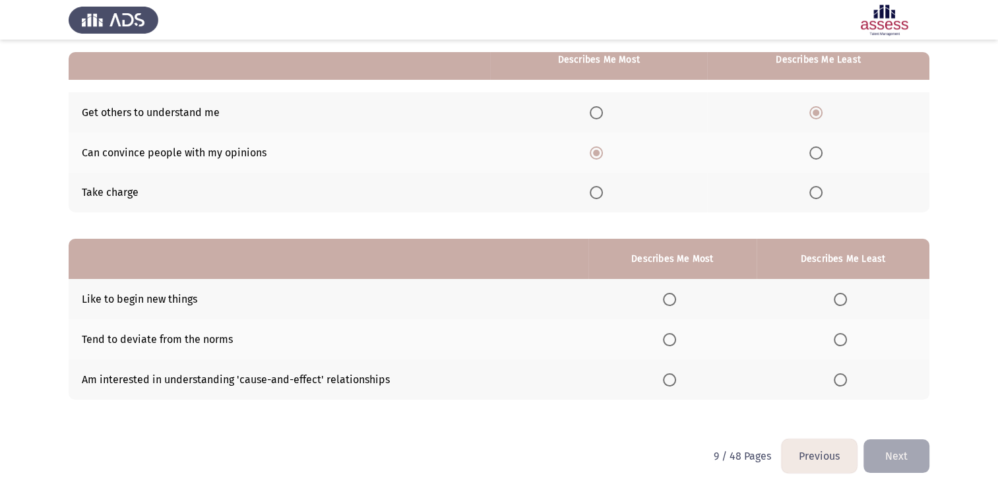
click at [673, 299] on span "Select an option" at bounding box center [669, 299] width 13 height 13
click at [673, 299] on input "Select an option" at bounding box center [669, 299] width 13 height 13
click at [840, 381] on span "Select an option" at bounding box center [840, 379] width 13 height 13
click at [840, 381] on input "Select an option" at bounding box center [840, 379] width 13 height 13
click at [902, 466] on button "Next" at bounding box center [896, 456] width 66 height 34
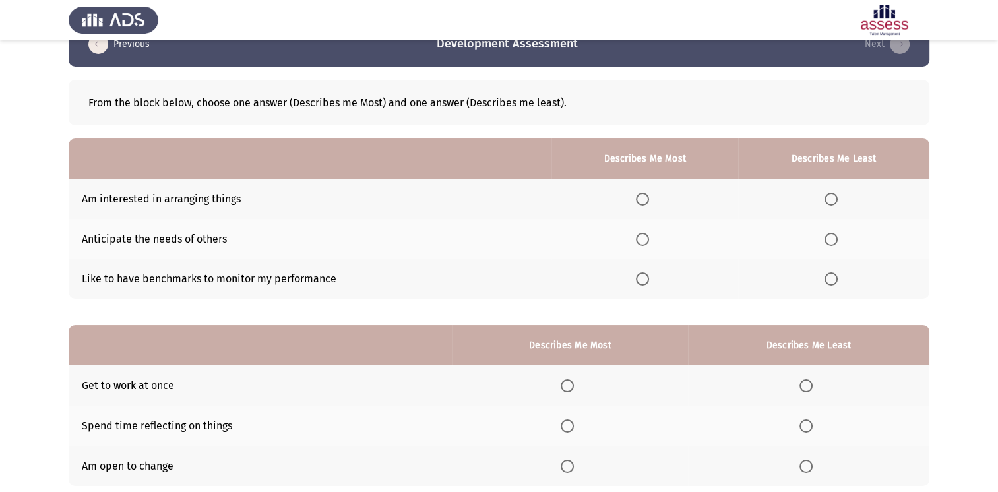
scroll to position [91, 0]
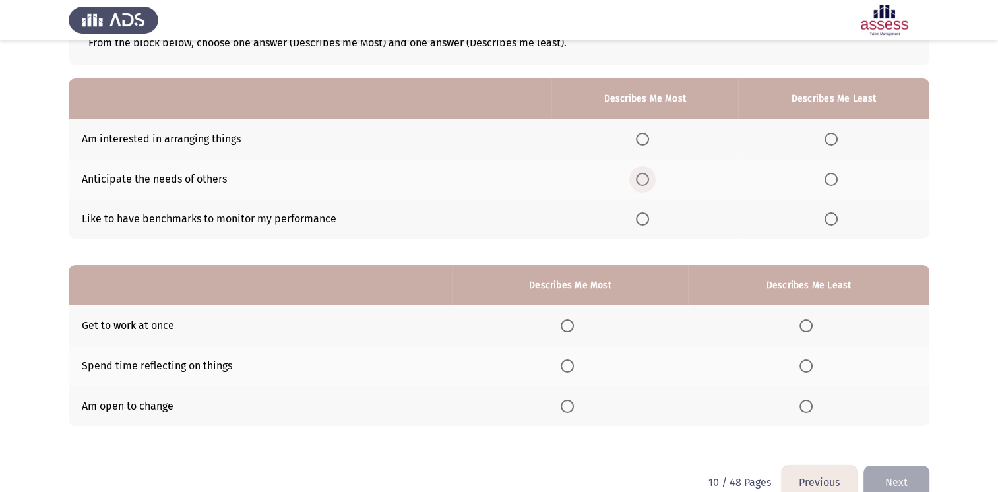
click at [649, 179] on span "Select an option" at bounding box center [642, 179] width 13 height 13
click at [649, 179] on input "Select an option" at bounding box center [642, 179] width 13 height 13
click at [831, 210] on th at bounding box center [833, 219] width 191 height 40
click at [831, 221] on span "Select an option" at bounding box center [830, 218] width 13 height 13
click at [831, 221] on input "Select an option" at bounding box center [830, 218] width 13 height 13
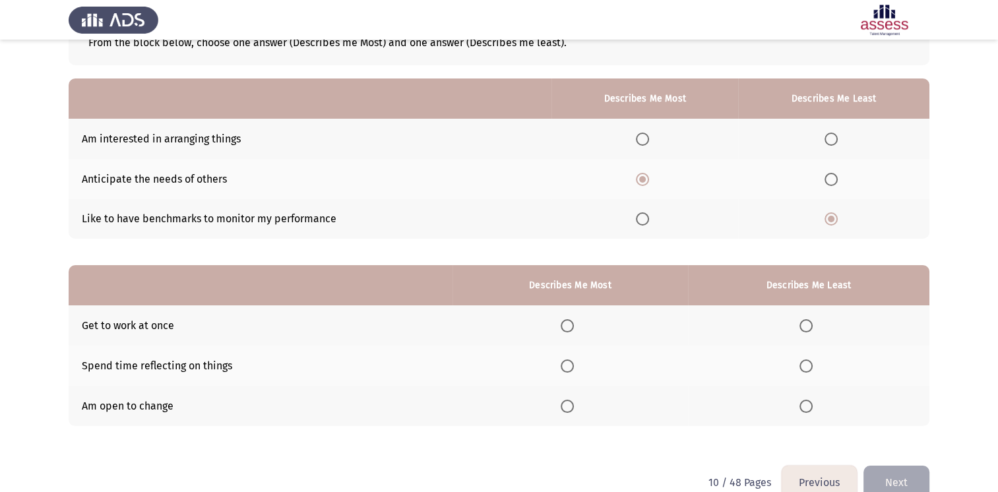
scroll to position [117, 0]
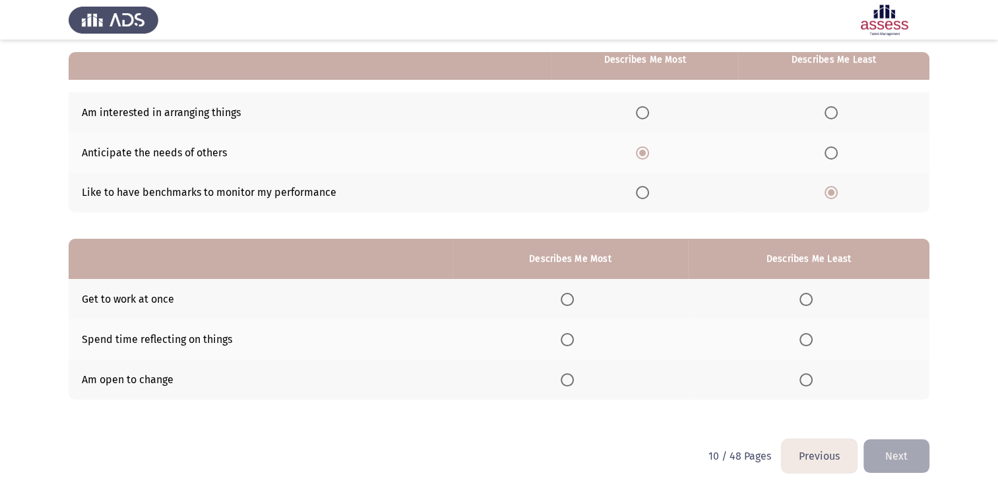
click at [572, 336] on span "Select an option" at bounding box center [567, 339] width 13 height 13
click at [572, 336] on input "Select an option" at bounding box center [567, 339] width 13 height 13
click at [803, 379] on span "Select an option" at bounding box center [805, 379] width 13 height 13
click at [803, 379] on input "Select an option" at bounding box center [805, 379] width 13 height 13
click at [809, 299] on span "Select an option" at bounding box center [805, 299] width 13 height 13
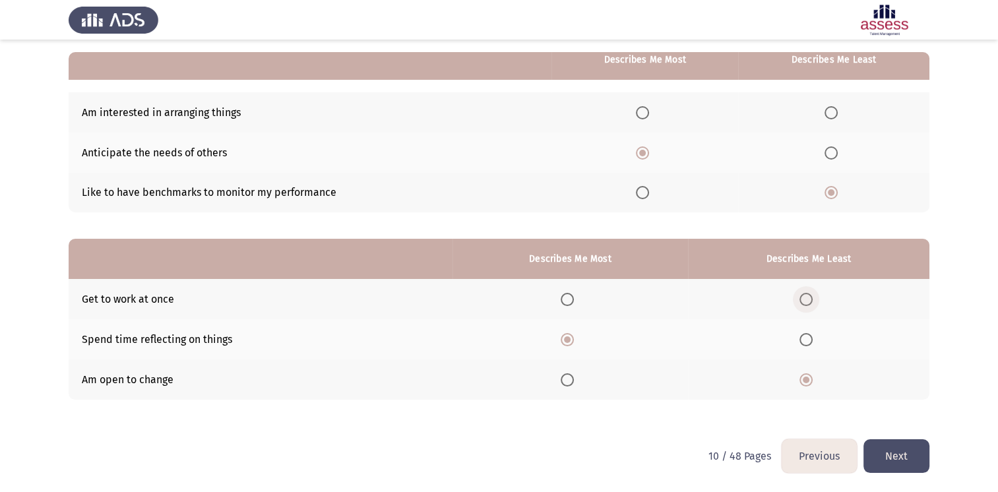
click at [809, 299] on input "Select an option" at bounding box center [805, 299] width 13 height 13
click at [886, 458] on button "Next" at bounding box center [896, 456] width 66 height 34
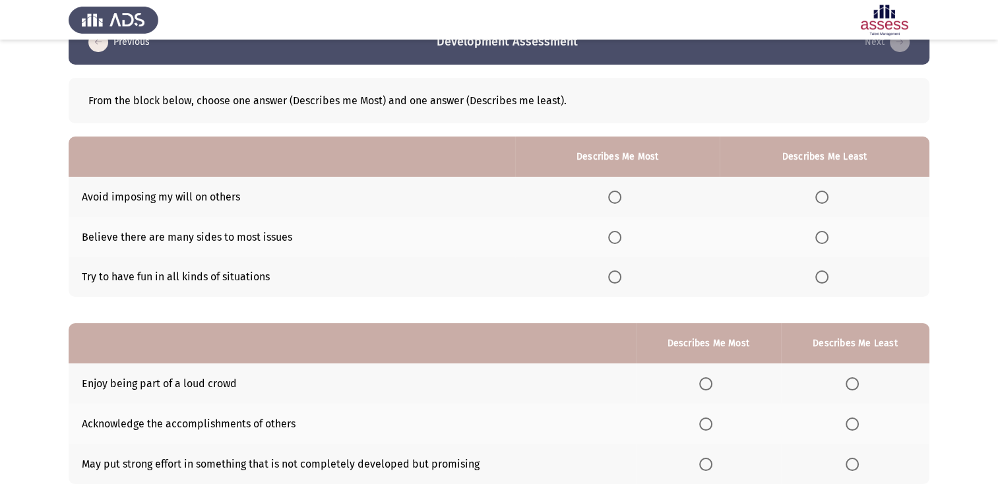
scroll to position [58, 0]
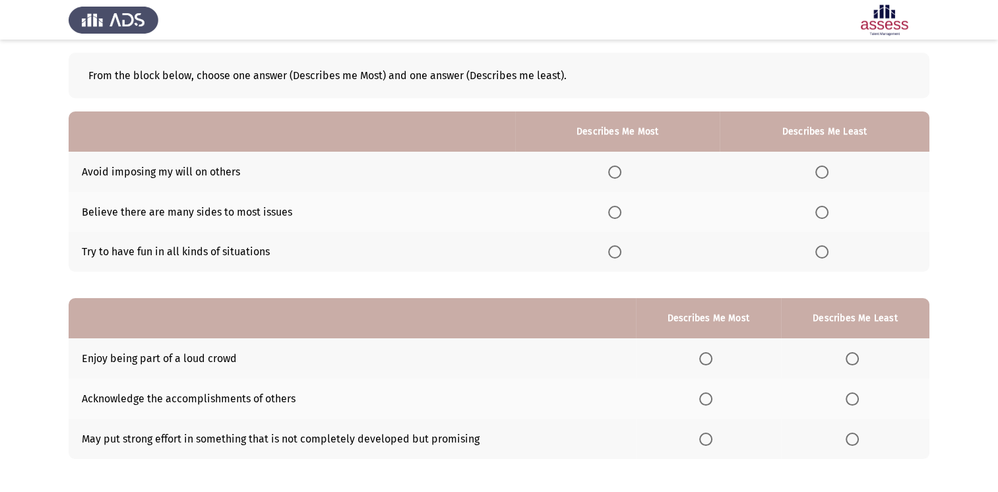
click at [626, 251] on label "Select an option" at bounding box center [617, 251] width 18 height 13
click at [621, 251] on input "Select an option" at bounding box center [614, 251] width 13 height 13
click at [828, 169] on span "Select an option" at bounding box center [821, 172] width 13 height 13
click at [828, 169] on input "Select an option" at bounding box center [821, 172] width 13 height 13
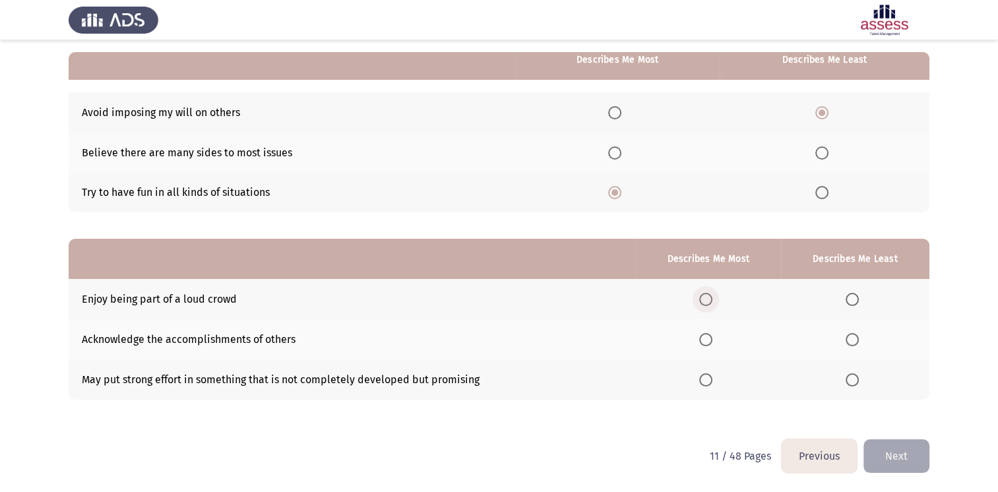
click at [712, 299] on span "Select an option" at bounding box center [705, 299] width 13 height 13
click at [712, 299] on input "Select an option" at bounding box center [705, 299] width 13 height 13
click at [853, 386] on span "Select an option" at bounding box center [851, 379] width 13 height 13
click at [853, 386] on input "Select an option" at bounding box center [851, 379] width 13 height 13
click at [898, 457] on button "Next" at bounding box center [896, 456] width 66 height 34
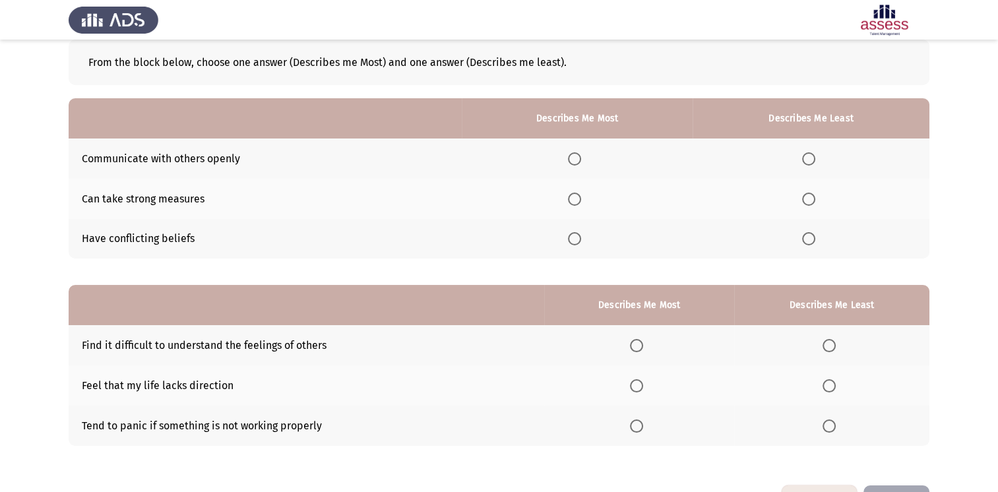
scroll to position [76, 0]
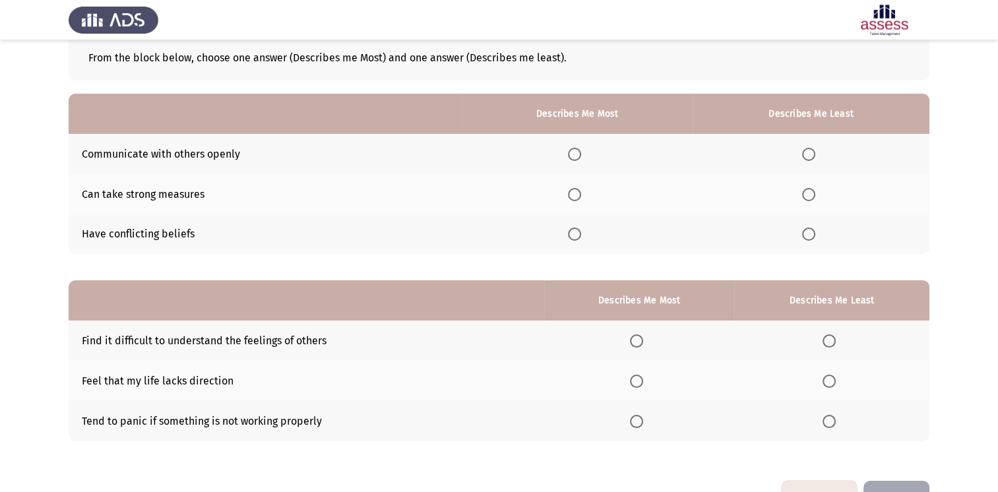
click at [580, 152] on span "Select an option" at bounding box center [574, 154] width 13 height 13
click at [580, 152] on input "Select an option" at bounding box center [574, 154] width 13 height 13
click at [822, 239] on th at bounding box center [810, 234] width 237 height 40
drag, startPoint x: 812, startPoint y: 234, endPoint x: 822, endPoint y: 239, distance: 10.9
click at [822, 239] on th at bounding box center [810, 234] width 237 height 40
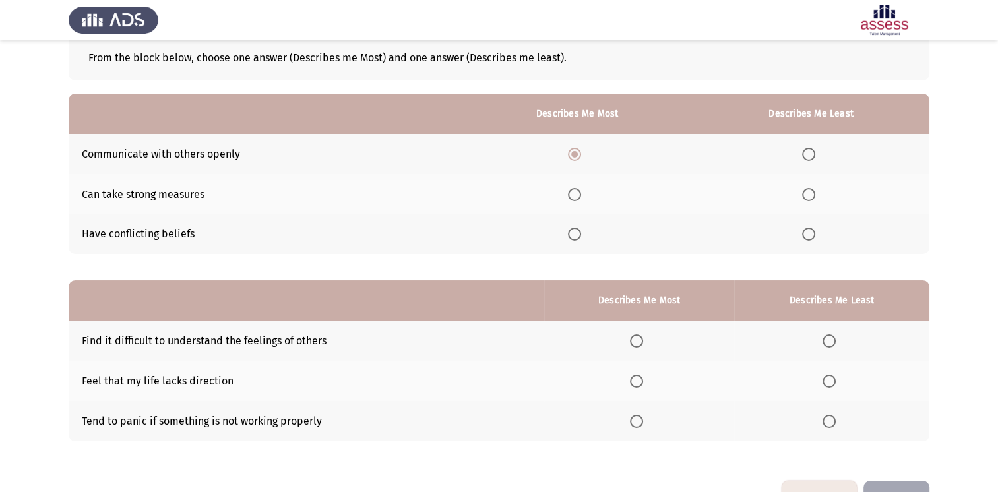
click at [822, 239] on th at bounding box center [810, 234] width 237 height 40
click at [812, 237] on span "Select an option" at bounding box center [808, 234] width 13 height 13
click at [812, 237] on input "Select an option" at bounding box center [808, 234] width 13 height 13
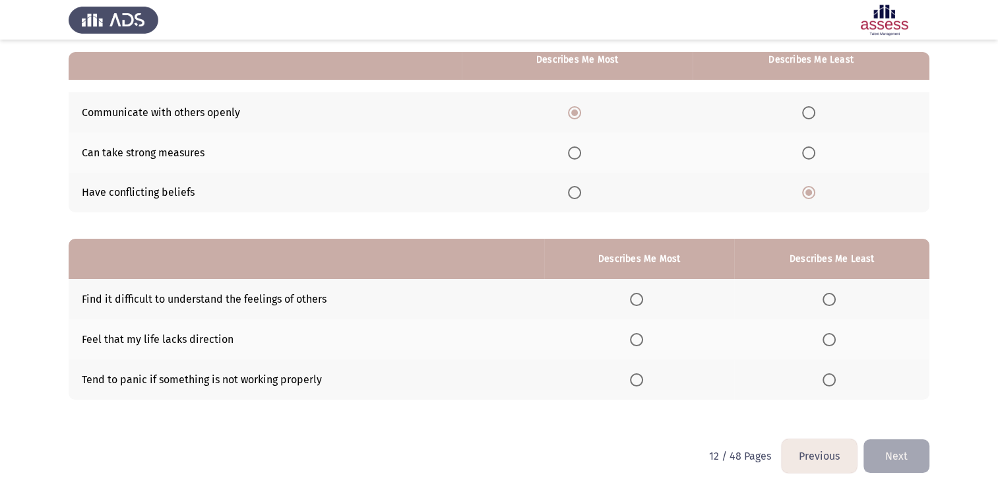
click at [838, 335] on label "Select an option" at bounding box center [831, 339] width 18 height 13
click at [836, 335] on input "Select an option" at bounding box center [828, 339] width 13 height 13
click at [836, 373] on span "Select an option" at bounding box center [828, 379] width 13 height 13
click at [836, 373] on input "Select an option" at bounding box center [828, 379] width 13 height 13
click at [638, 299] on span "Select an option" at bounding box center [636, 299] width 13 height 13
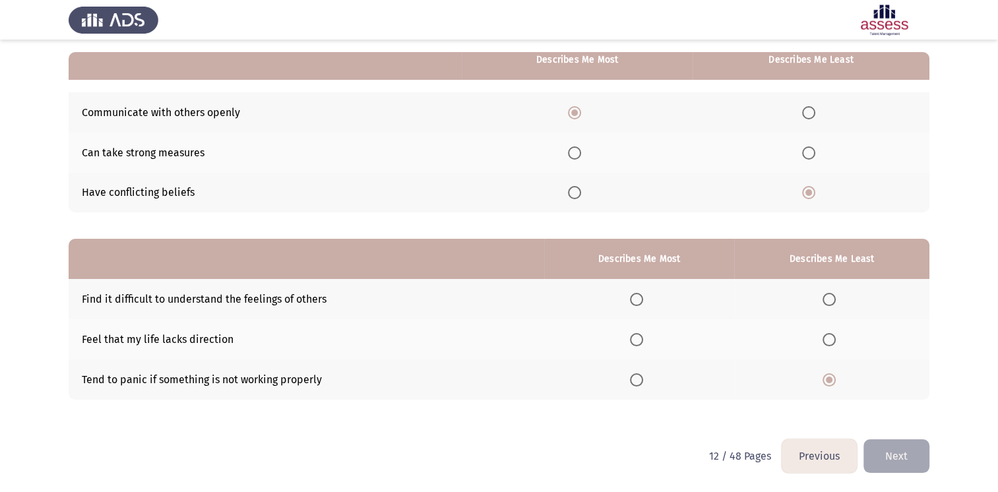
click at [638, 299] on input "Select an option" at bounding box center [636, 299] width 13 height 13
click at [889, 446] on button "Next" at bounding box center [896, 456] width 66 height 34
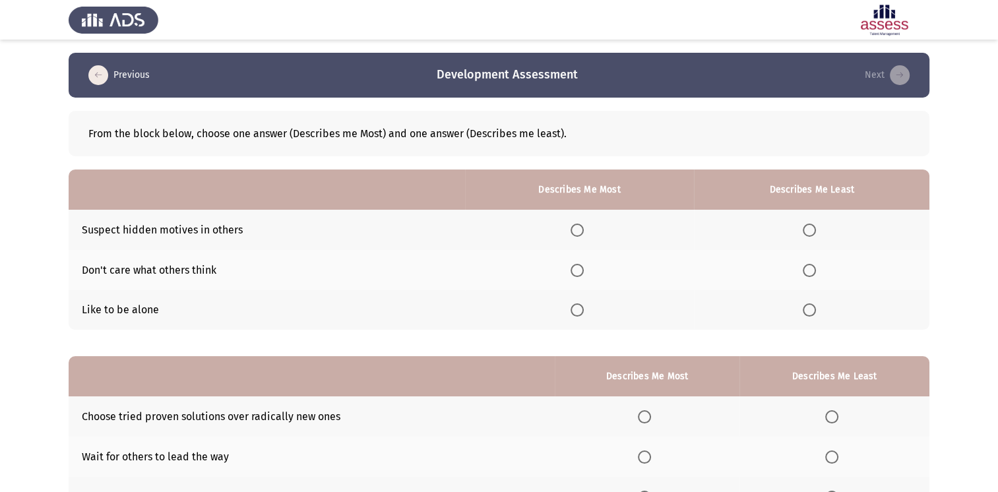
click at [576, 318] on th at bounding box center [579, 310] width 229 height 40
click at [580, 311] on span "Select an option" at bounding box center [576, 309] width 13 height 13
click at [580, 311] on input "Select an option" at bounding box center [576, 309] width 13 height 13
click at [823, 230] on th at bounding box center [811, 230] width 235 height 40
click at [812, 228] on span "Select an option" at bounding box center [809, 230] width 13 height 13
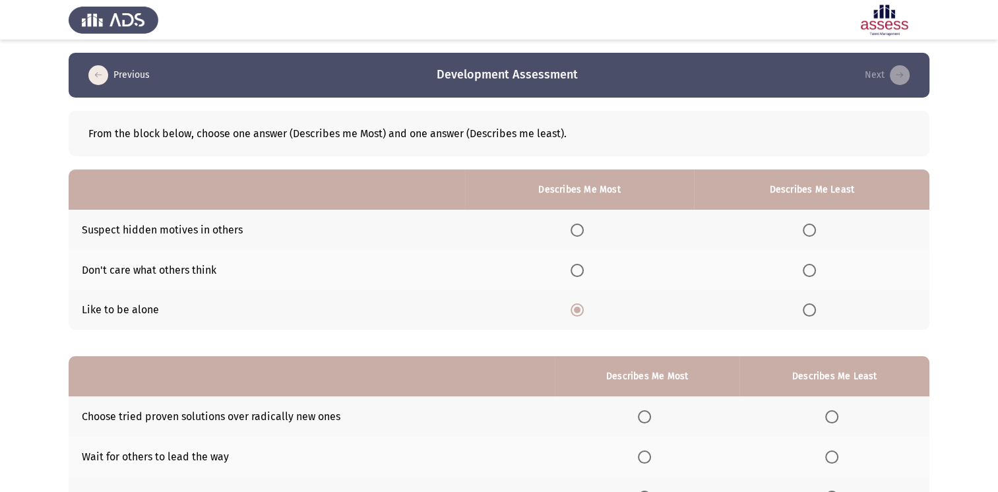
click at [812, 228] on input "Select an option" at bounding box center [809, 230] width 13 height 13
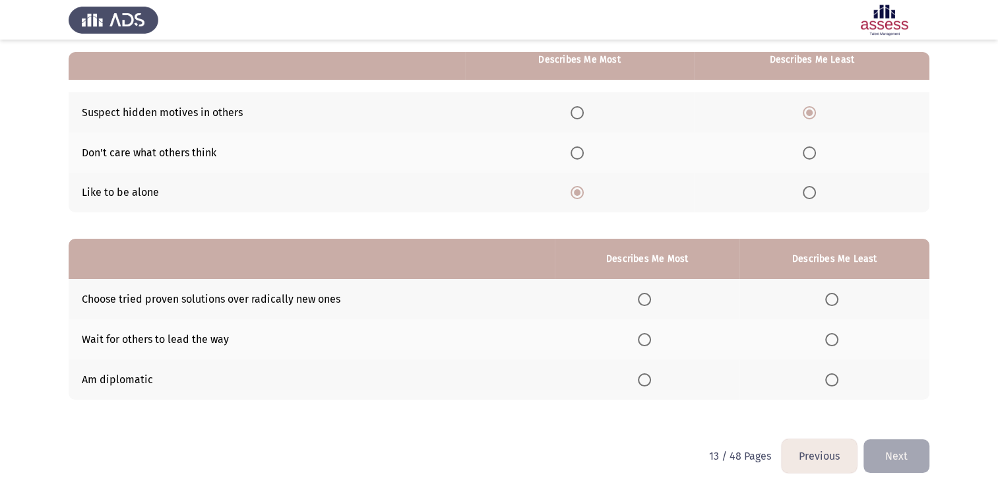
click at [646, 373] on span "Select an option" at bounding box center [644, 379] width 13 height 13
click at [646, 373] on input "Select an option" at bounding box center [644, 379] width 13 height 13
click at [838, 336] on span "Select an option" at bounding box center [831, 339] width 13 height 13
click at [838, 336] on input "Select an option" at bounding box center [831, 339] width 13 height 13
click at [908, 452] on button "Next" at bounding box center [896, 456] width 66 height 34
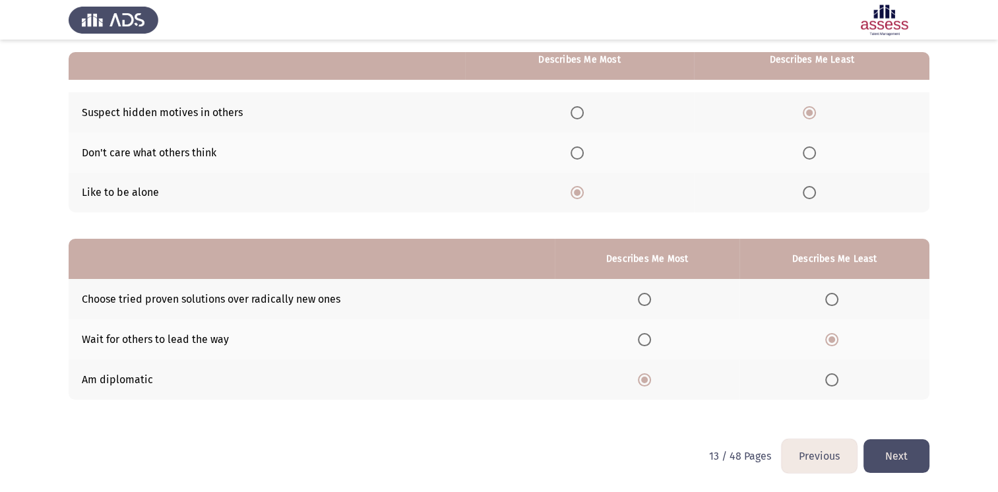
scroll to position [0, 0]
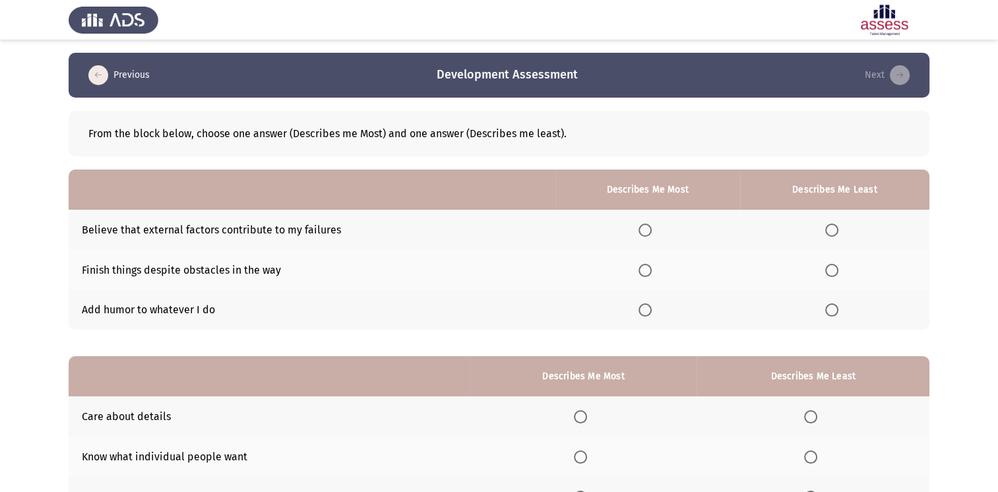
drag, startPoint x: 504, startPoint y: 404, endPoint x: 495, endPoint y: 299, distance: 105.3
click at [495, 299] on div "From the block below, choose one answer (Describes me Most) and one answer (Des…" at bounding box center [499, 321] width 861 height 446
click at [646, 315] on span "Select an option" at bounding box center [644, 309] width 13 height 13
click at [646, 315] on input "Select an option" at bounding box center [644, 309] width 13 height 13
click at [841, 224] on label "Select an option" at bounding box center [834, 230] width 18 height 13
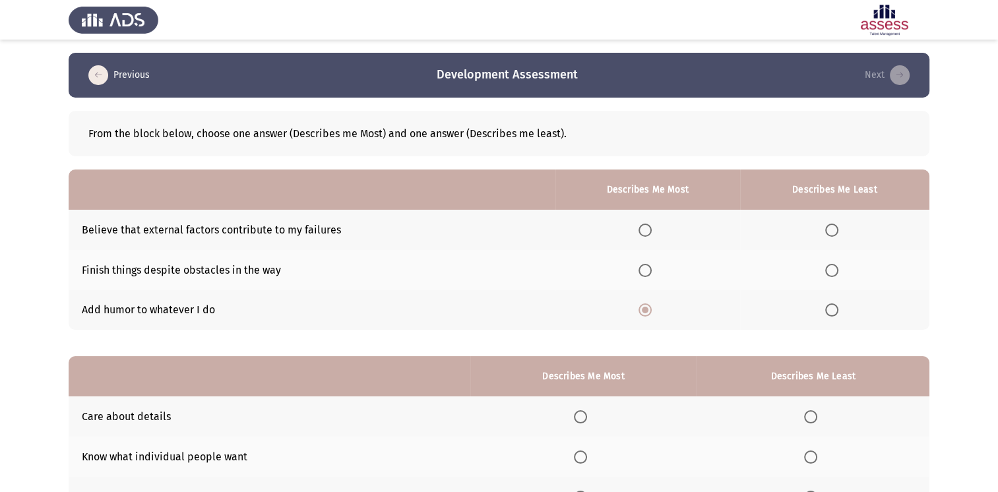
click at [838, 224] on input "Select an option" at bounding box center [831, 230] width 13 height 13
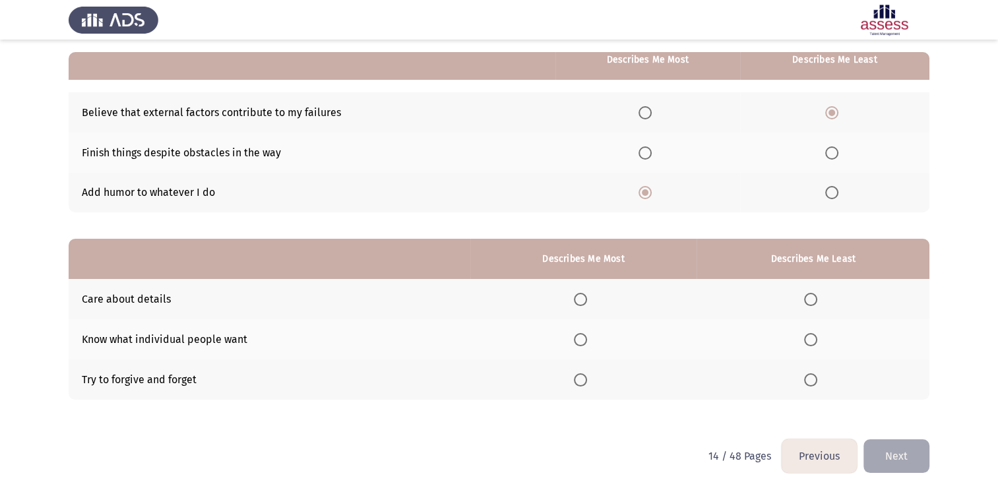
click at [592, 340] on label "Select an option" at bounding box center [583, 339] width 18 height 13
click at [587, 340] on input "Select an option" at bounding box center [580, 339] width 13 height 13
click at [818, 378] on label "Select an option" at bounding box center [813, 379] width 18 height 13
click at [834, 386] on th at bounding box center [812, 379] width 233 height 40
click at [805, 375] on span "Select an option" at bounding box center [810, 379] width 13 height 13
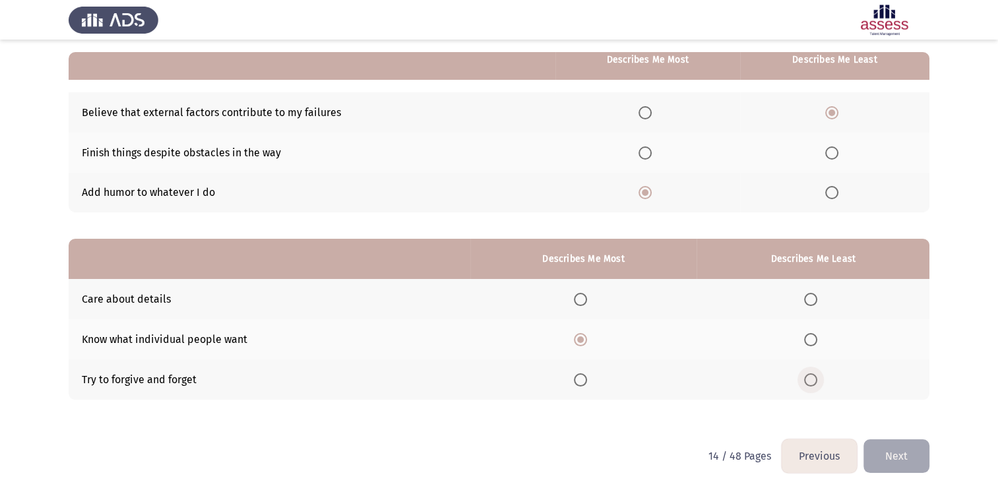
click at [805, 375] on input "Select an option" at bounding box center [810, 379] width 13 height 13
click at [912, 472] on button "Next" at bounding box center [896, 456] width 66 height 34
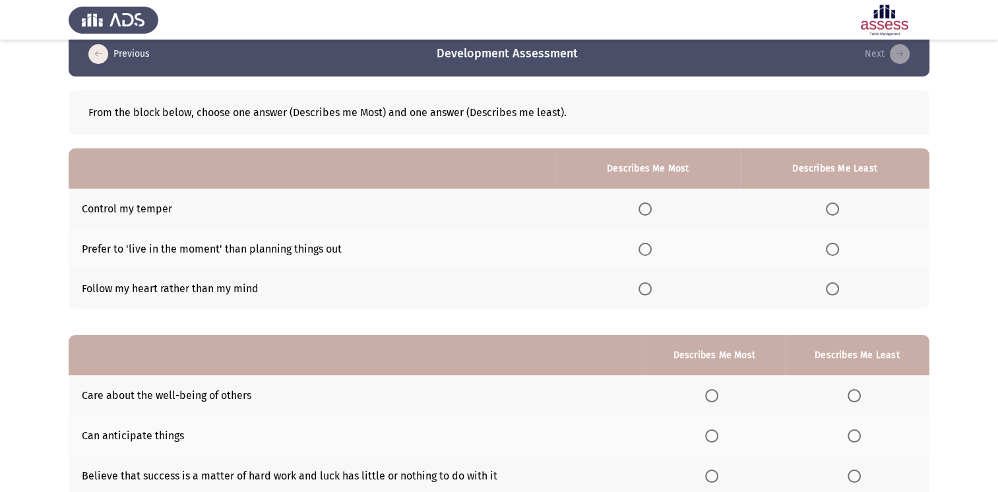
scroll to position [24, 0]
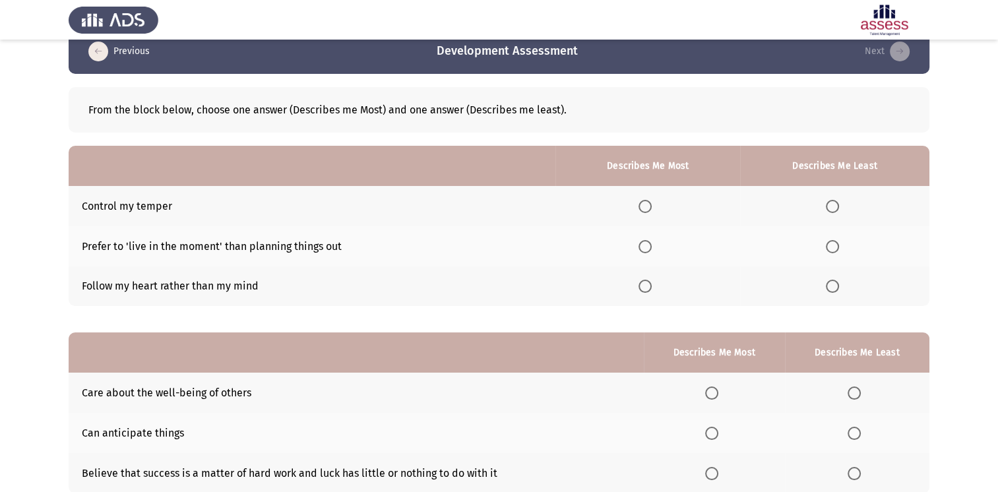
click at [652, 284] on span "Select an option" at bounding box center [644, 286] width 13 height 13
click at [652, 284] on input "Select an option" at bounding box center [644, 286] width 13 height 13
click at [828, 204] on span "Select an option" at bounding box center [832, 206] width 13 height 13
click at [828, 204] on input "Select an option" at bounding box center [832, 206] width 13 height 13
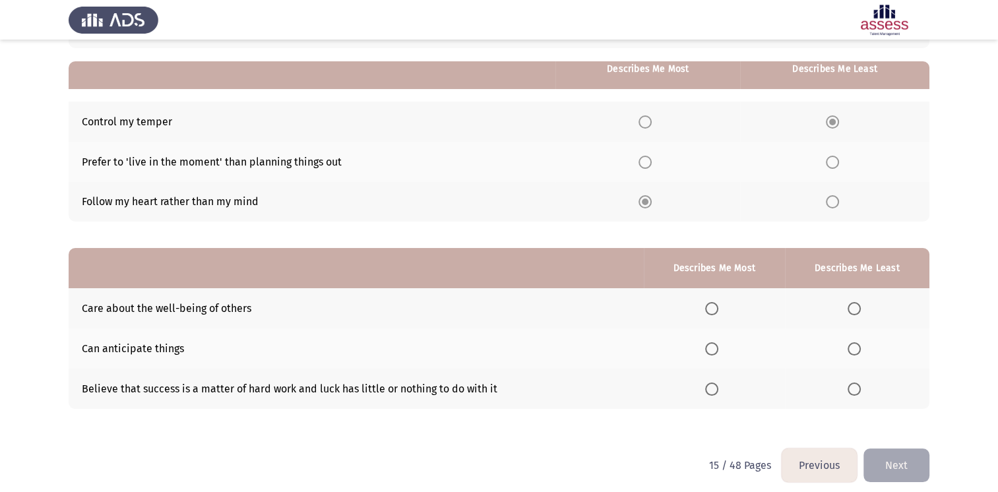
scroll to position [117, 0]
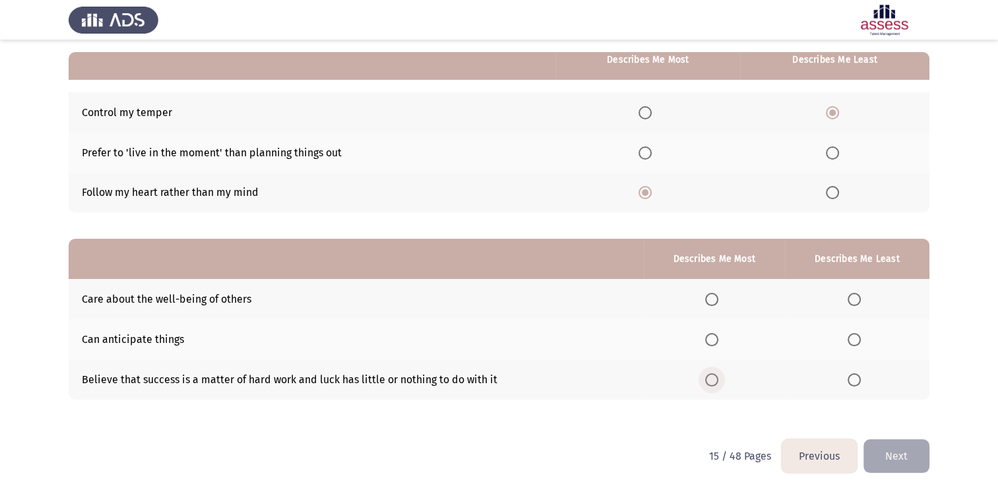
click at [712, 376] on span "Select an option" at bounding box center [711, 379] width 13 height 13
click at [712, 376] on input "Select an option" at bounding box center [711, 379] width 13 height 13
click at [863, 335] on label "Select an option" at bounding box center [856, 339] width 18 height 13
click at [861, 335] on input "Select an option" at bounding box center [853, 339] width 13 height 13
click at [890, 439] on button "Next" at bounding box center [896, 456] width 66 height 34
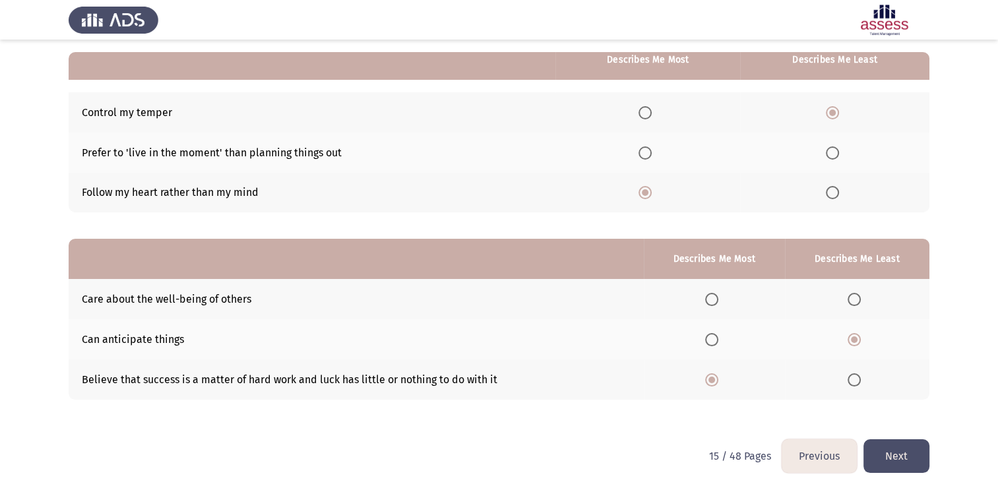
scroll to position [0, 0]
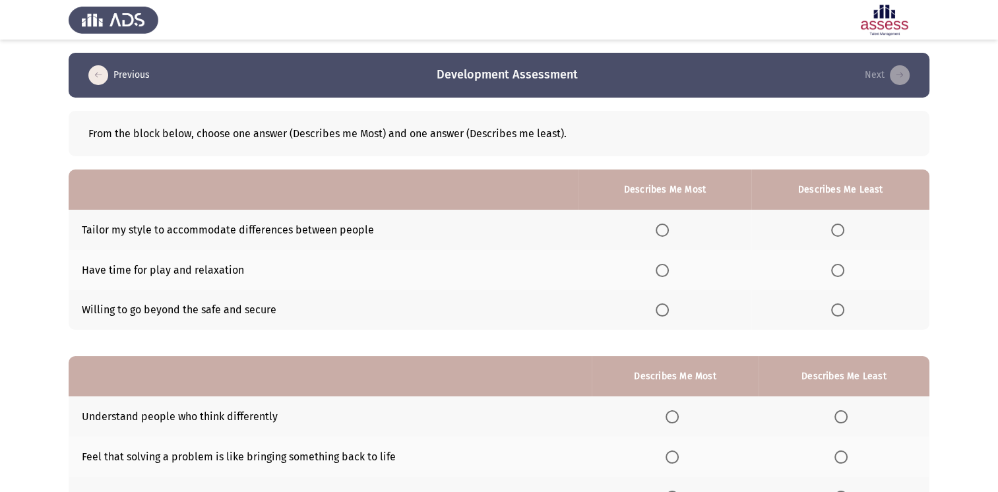
click at [663, 313] on span "Select an option" at bounding box center [662, 309] width 13 height 13
click at [663, 313] on input "Select an option" at bounding box center [662, 309] width 13 height 13
click at [838, 233] on span "Select an option" at bounding box center [837, 230] width 13 height 13
click at [838, 233] on input "Select an option" at bounding box center [837, 230] width 13 height 13
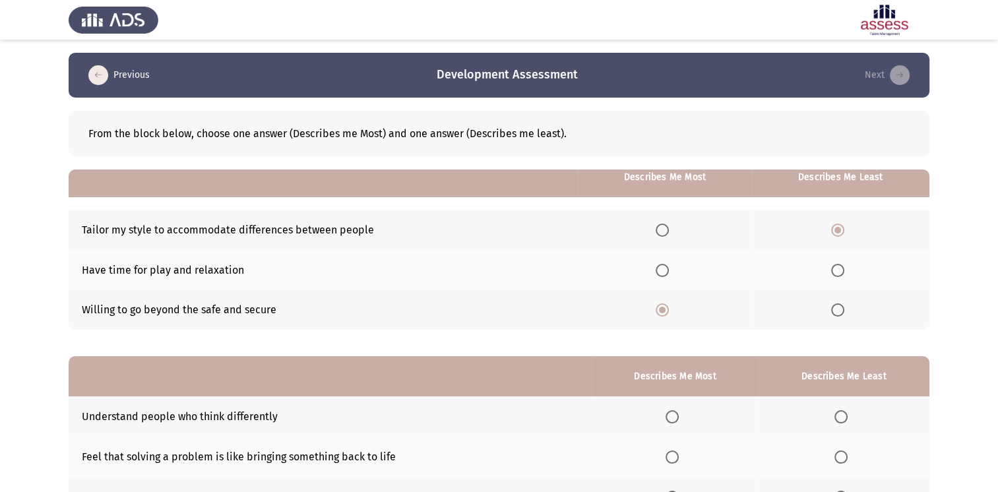
scroll to position [117, 0]
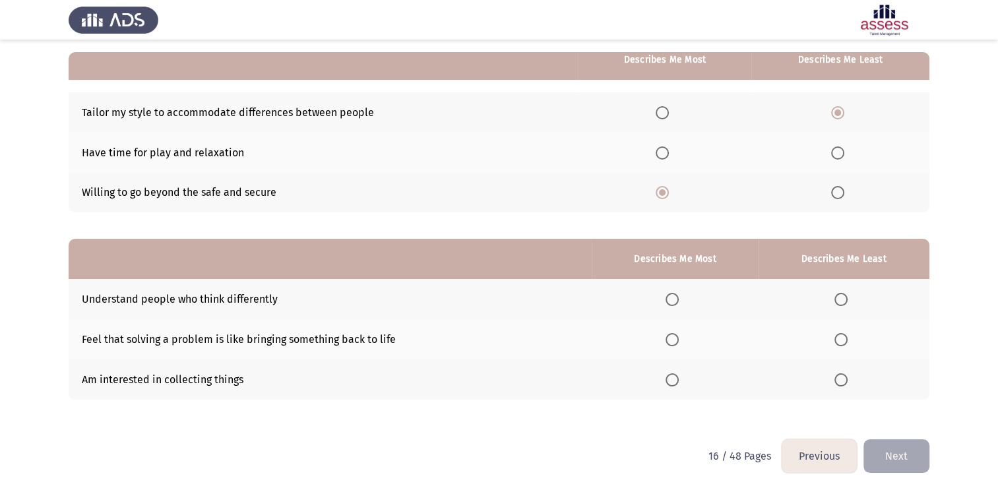
click at [845, 376] on span "Select an option" at bounding box center [840, 379] width 13 height 13
click at [845, 376] on input "Select an option" at bounding box center [840, 379] width 13 height 13
click at [678, 282] on th at bounding box center [675, 299] width 167 height 40
click at [673, 300] on span "Select an option" at bounding box center [671, 299] width 13 height 13
click at [673, 300] on input "Select an option" at bounding box center [671, 299] width 13 height 13
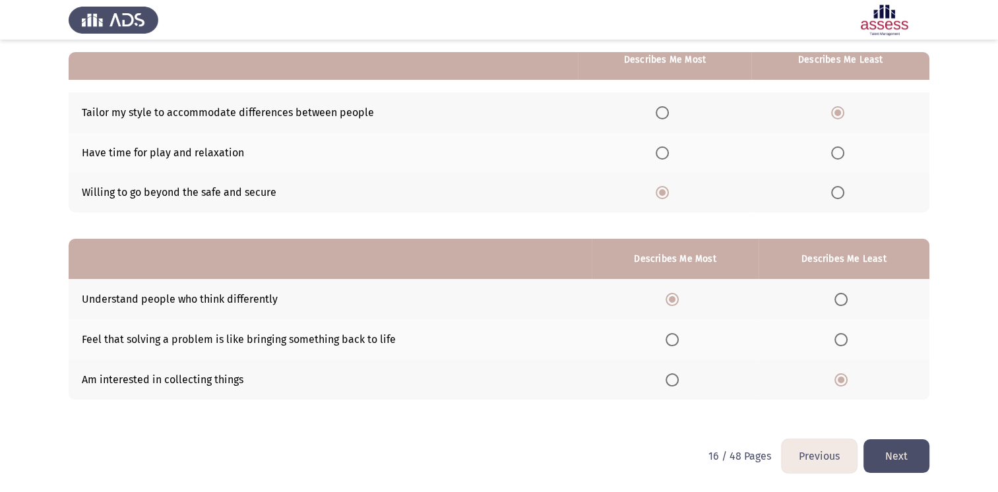
click at [890, 456] on button "Next" at bounding box center [896, 456] width 66 height 34
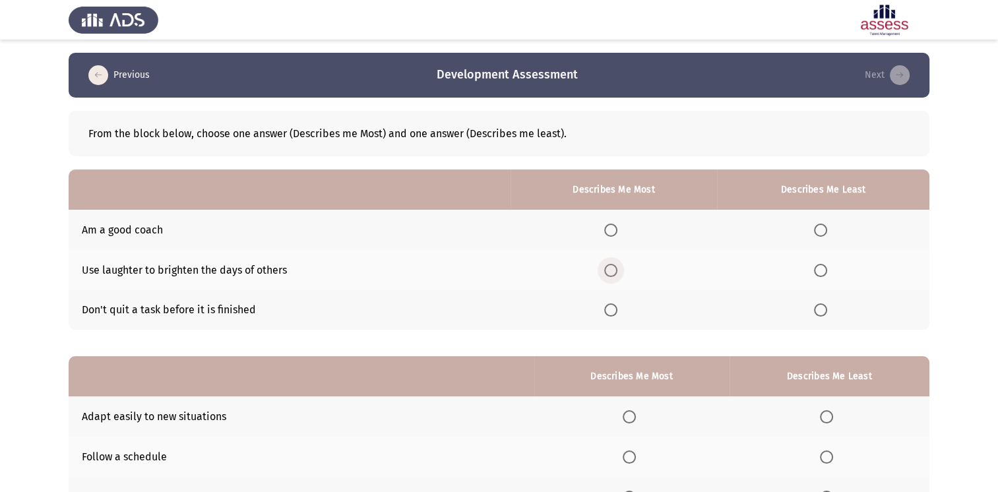
click at [613, 272] on span "Select an option" at bounding box center [610, 270] width 13 height 13
click at [613, 272] on input "Select an option" at bounding box center [610, 270] width 13 height 13
click at [827, 224] on span "Select an option" at bounding box center [820, 230] width 13 height 13
click at [827, 224] on input "Select an option" at bounding box center [820, 230] width 13 height 13
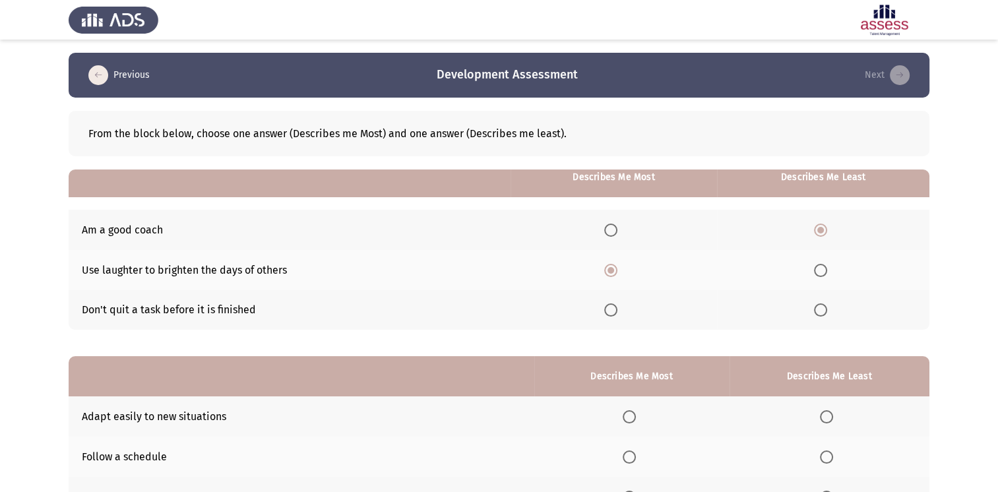
scroll to position [117, 0]
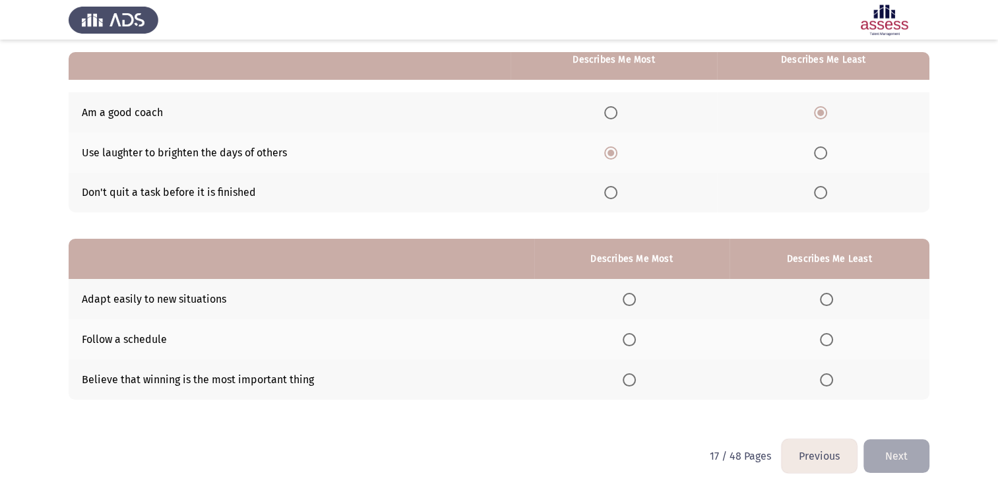
click at [636, 298] on span "Select an option" at bounding box center [629, 299] width 13 height 13
click at [636, 298] on input "Select an option" at bounding box center [629, 299] width 13 height 13
click at [829, 340] on span "Select an option" at bounding box center [826, 339] width 13 height 13
click at [829, 340] on input "Select an option" at bounding box center [826, 339] width 13 height 13
click at [900, 455] on button "Next" at bounding box center [896, 456] width 66 height 34
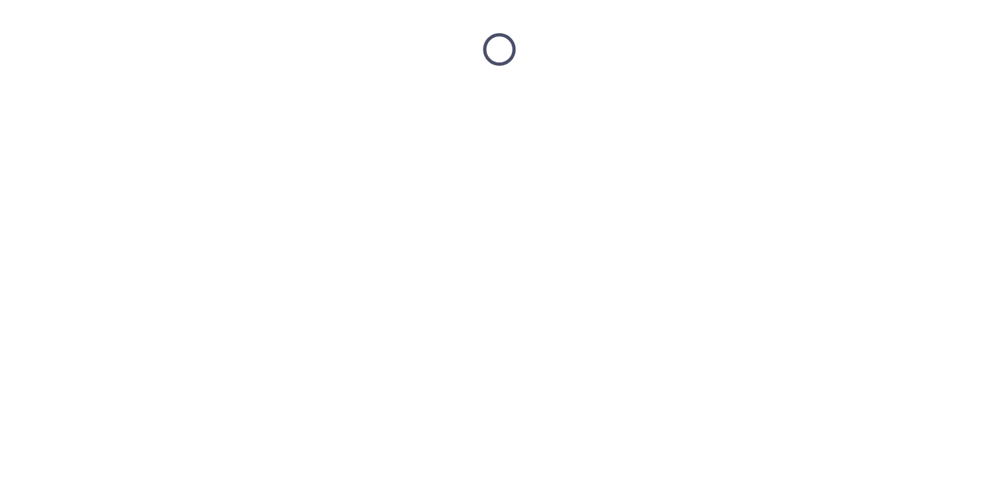
scroll to position [0, 0]
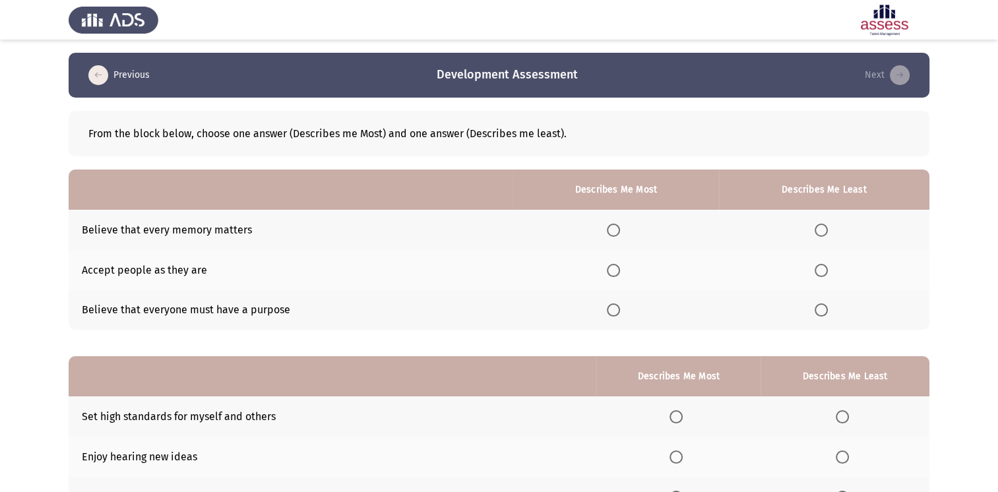
click at [615, 301] on th at bounding box center [615, 310] width 205 height 40
click at [615, 310] on span "Select an option" at bounding box center [613, 309] width 13 height 13
click at [615, 310] on input "Select an option" at bounding box center [613, 309] width 13 height 13
click at [822, 229] on span "Select an option" at bounding box center [820, 230] width 13 height 13
click at [822, 229] on input "Select an option" at bounding box center [820, 230] width 13 height 13
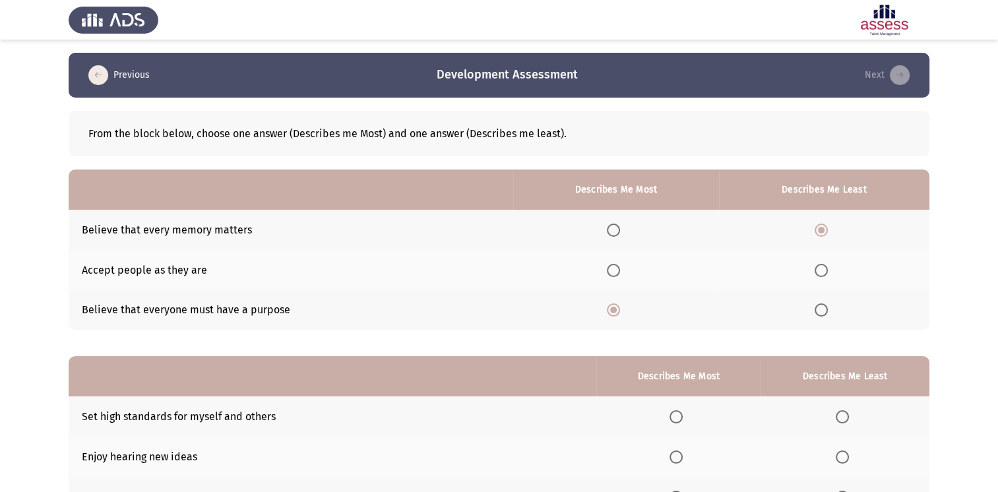
scroll to position [117, 0]
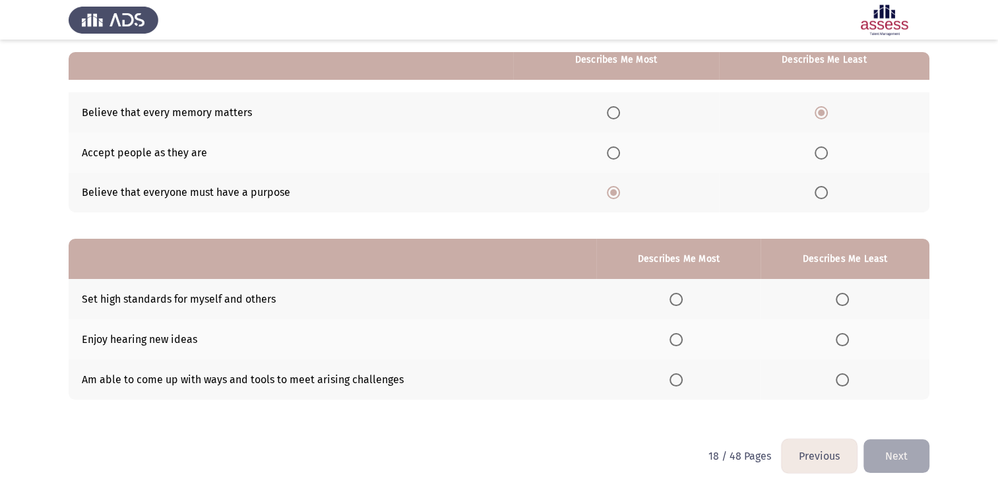
click at [683, 297] on span "Select an option" at bounding box center [675, 299] width 13 height 13
click at [683, 297] on input "Select an option" at bounding box center [675, 299] width 13 height 13
click at [842, 342] on span "Select an option" at bounding box center [842, 339] width 13 height 13
click at [842, 342] on input "Select an option" at bounding box center [842, 339] width 13 height 13
click at [892, 477] on html "Previous Development Assessment Next From the block below, choose one answer (D…" at bounding box center [499, 187] width 998 height 609
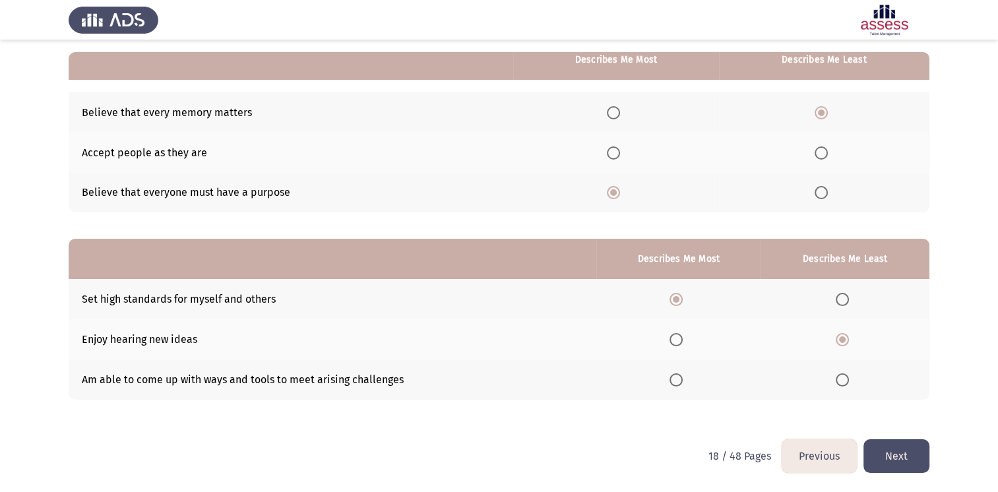
click at [887, 455] on button "Next" at bounding box center [896, 456] width 66 height 34
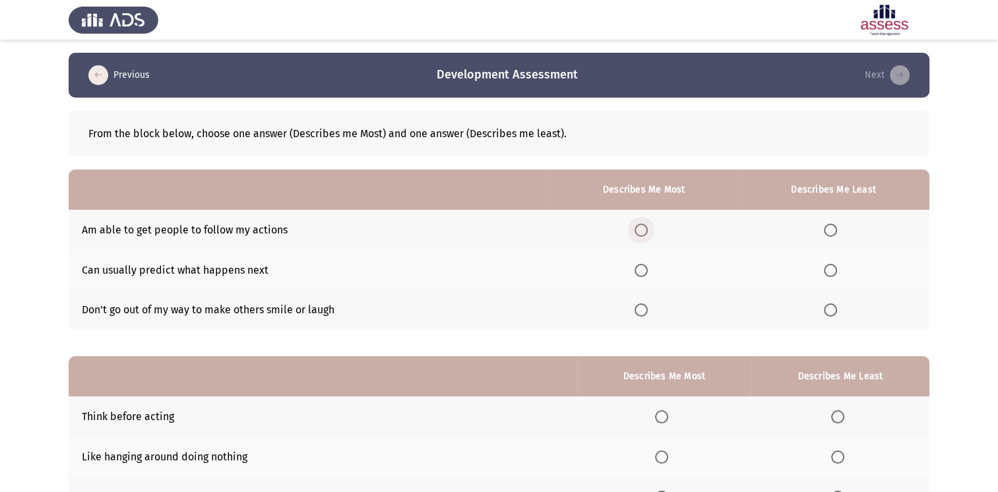
click at [646, 231] on span "Select an option" at bounding box center [640, 230] width 13 height 13
click at [646, 231] on input "Select an option" at bounding box center [640, 230] width 13 height 13
click at [832, 311] on span "Select an option" at bounding box center [830, 309] width 13 height 13
click at [832, 311] on input "Select an option" at bounding box center [830, 309] width 13 height 13
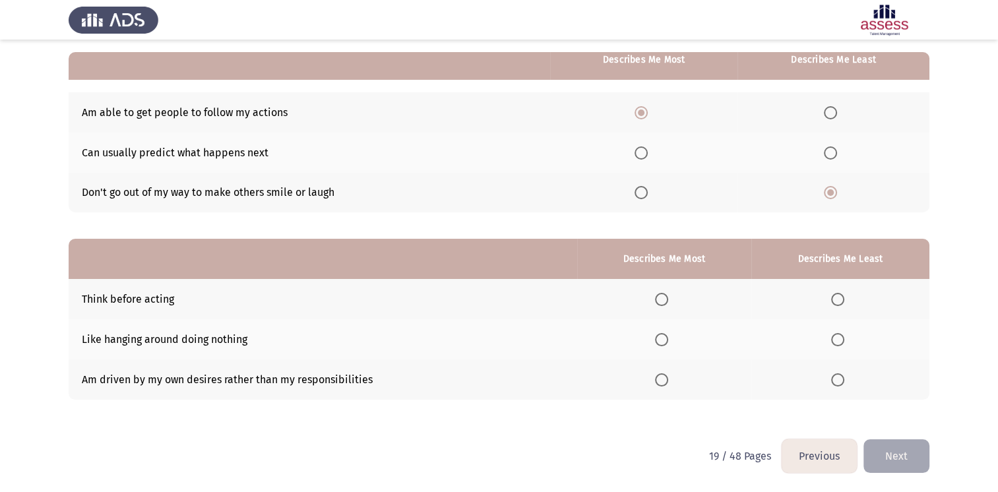
click at [845, 344] on label "Select an option" at bounding box center [840, 339] width 18 height 13
click at [844, 344] on input "Select an option" at bounding box center [837, 339] width 13 height 13
click at [663, 305] on span "Select an option" at bounding box center [661, 299] width 13 height 13
click at [663, 305] on input "Select an option" at bounding box center [661, 299] width 13 height 13
click at [879, 457] on button "Next" at bounding box center [896, 456] width 66 height 34
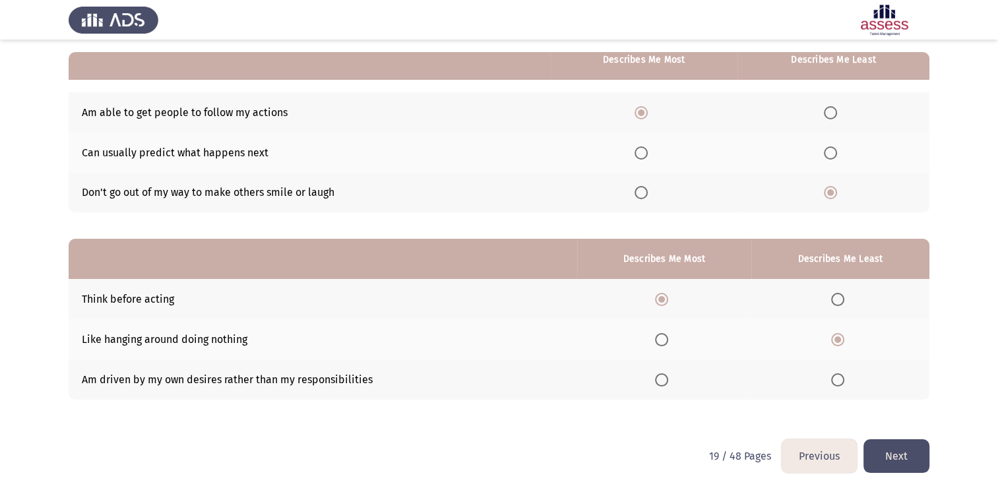
scroll to position [0, 0]
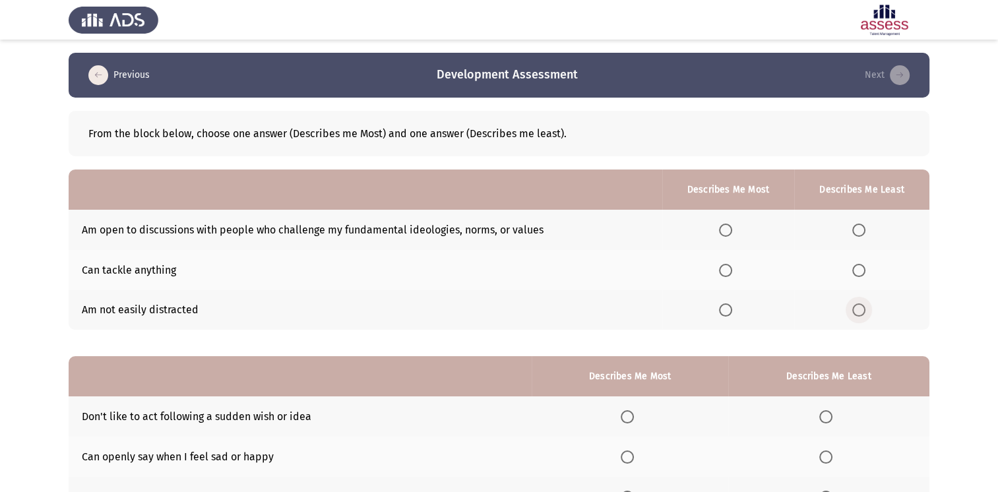
click at [863, 314] on span "Select an option" at bounding box center [858, 309] width 13 height 13
click at [863, 314] on input "Select an option" at bounding box center [858, 309] width 13 height 13
click at [731, 268] on span "Select an option" at bounding box center [725, 270] width 13 height 13
click at [731, 268] on input "Select an option" at bounding box center [725, 270] width 13 height 13
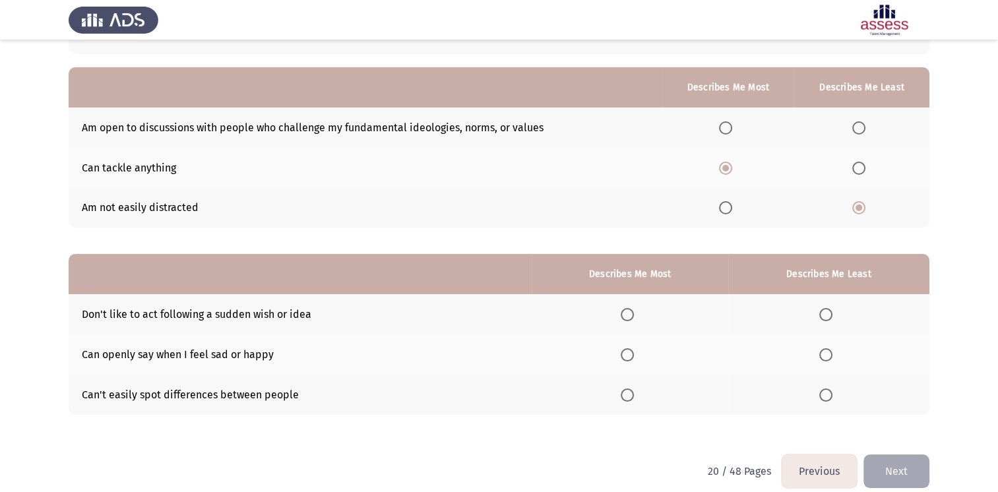
scroll to position [117, 0]
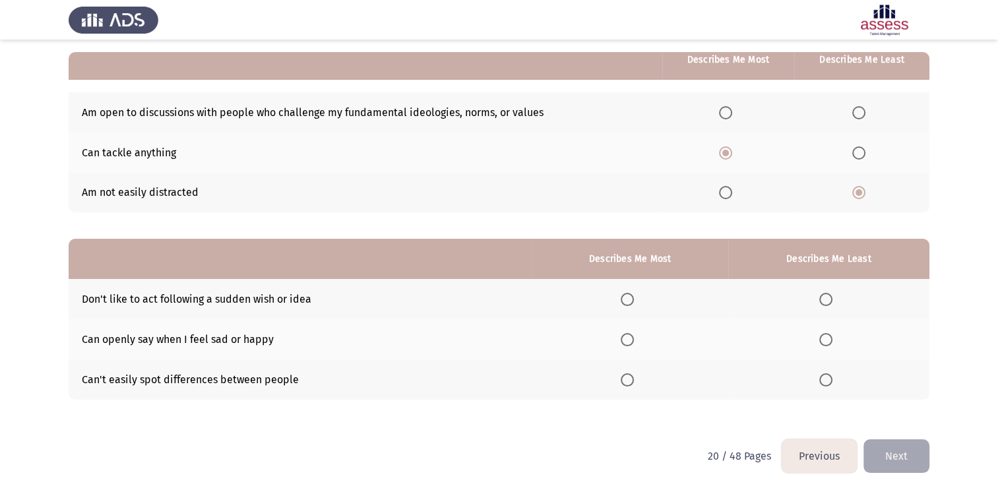
click at [634, 300] on span "Select an option" at bounding box center [627, 299] width 13 height 13
click at [634, 300] on input "Select an option" at bounding box center [627, 299] width 13 height 13
click at [841, 350] on th at bounding box center [828, 339] width 201 height 40
click at [835, 340] on label "Select an option" at bounding box center [828, 339] width 18 height 13
click at [832, 340] on input "Select an option" at bounding box center [825, 339] width 13 height 13
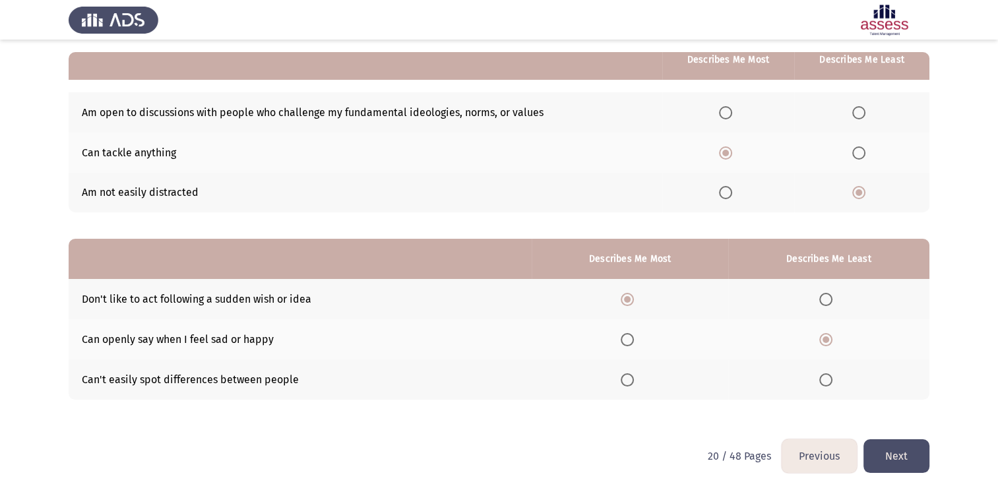
click at [906, 449] on button "Next" at bounding box center [896, 456] width 66 height 34
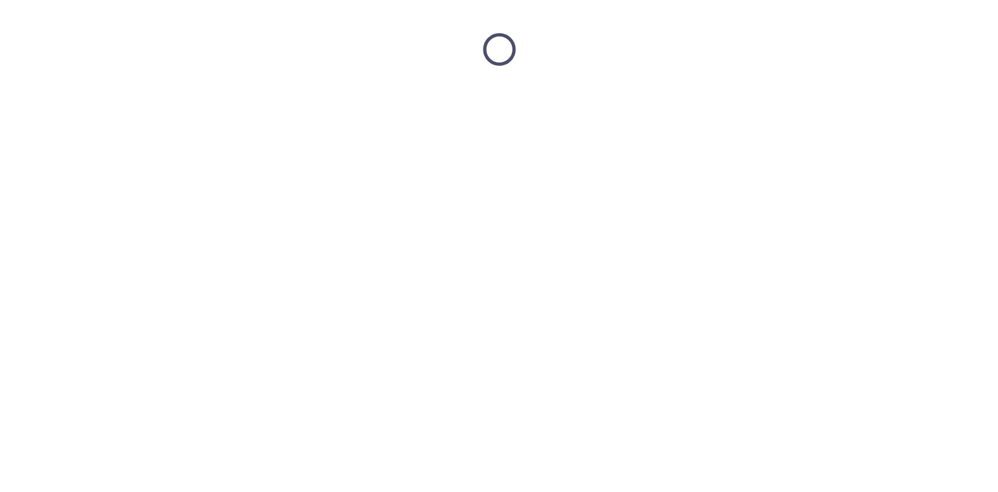
scroll to position [0, 0]
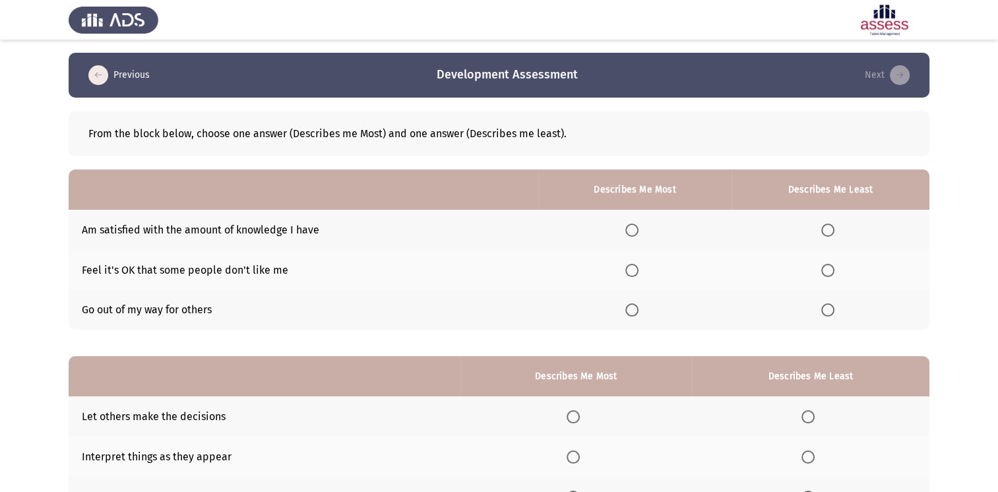
click at [636, 269] on span "Select an option" at bounding box center [631, 270] width 13 height 13
click at [636, 269] on input "Select an option" at bounding box center [631, 270] width 13 height 13
click at [638, 235] on span "Select an option" at bounding box center [631, 230] width 13 height 13
click at [638, 235] on input "Select an option" at bounding box center [631, 230] width 13 height 13
click at [634, 266] on span "Select an option" at bounding box center [631, 270] width 13 height 13
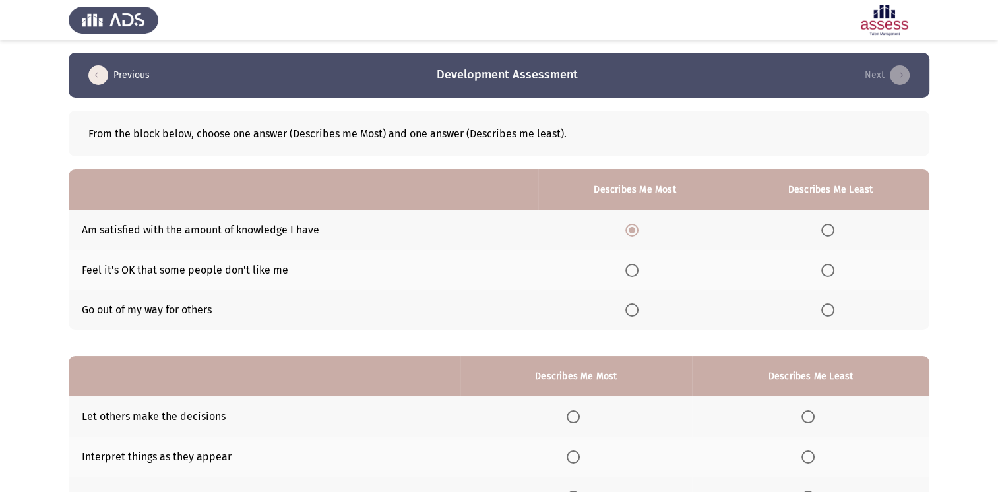
click at [634, 266] on input "Select an option" at bounding box center [631, 270] width 13 height 13
click at [836, 307] on label "Select an option" at bounding box center [830, 309] width 18 height 13
click at [834, 307] on input "Select an option" at bounding box center [827, 309] width 13 height 13
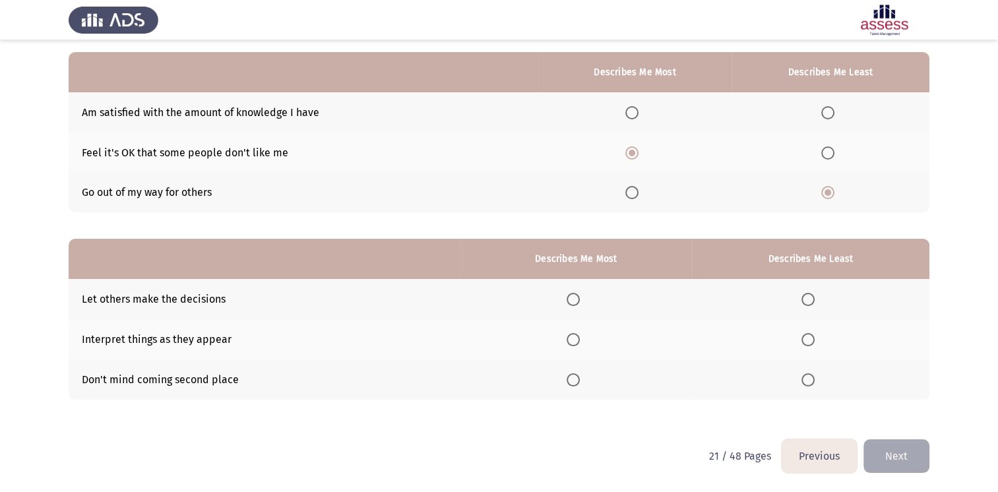
scroll to position [34, 0]
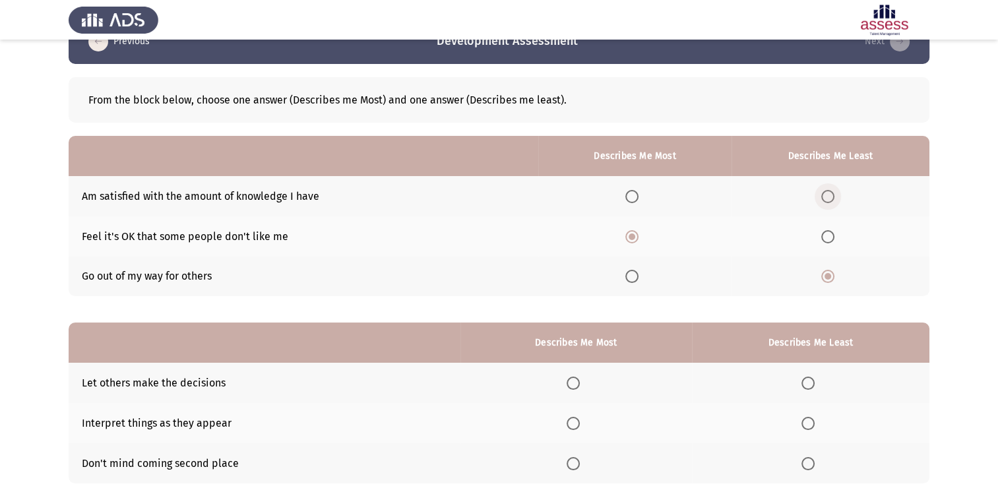
click at [828, 193] on span "Select an option" at bounding box center [827, 196] width 13 height 13
click at [828, 193] on input "Select an option" at bounding box center [827, 196] width 13 height 13
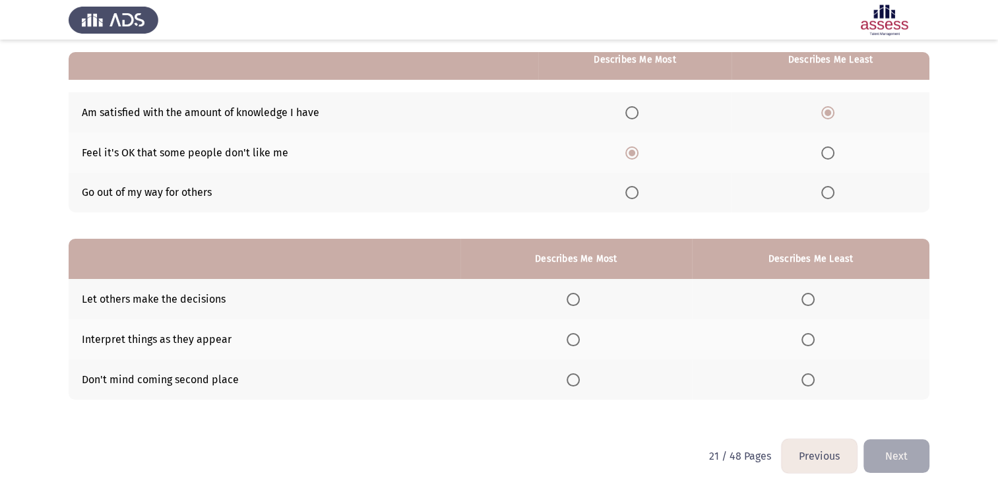
click at [580, 339] on span "Select an option" at bounding box center [572, 339] width 13 height 13
click at [580, 339] on input "Select an option" at bounding box center [572, 339] width 13 height 13
click at [812, 377] on span "Select an option" at bounding box center [807, 379] width 13 height 13
click at [812, 377] on input "Select an option" at bounding box center [807, 379] width 13 height 13
click at [913, 450] on button "Next" at bounding box center [896, 456] width 66 height 34
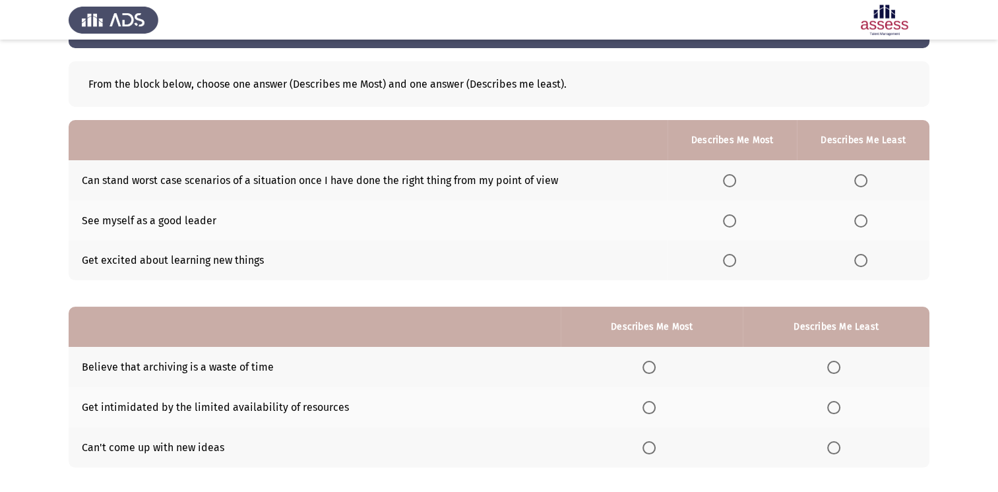
scroll to position [57, 0]
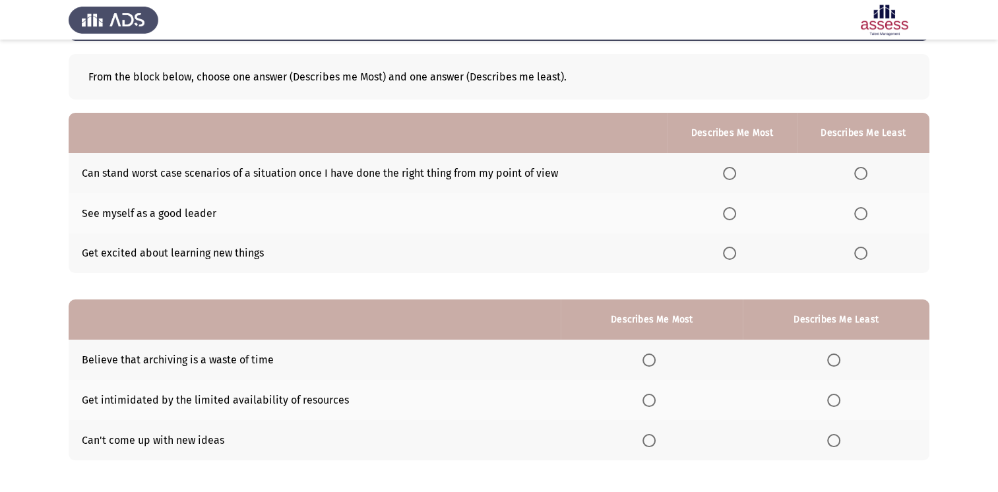
click at [857, 259] on span "Select an option" at bounding box center [860, 253] width 13 height 13
click at [857, 259] on input "Select an option" at bounding box center [860, 253] width 13 height 13
click at [865, 174] on span "Select an option" at bounding box center [860, 173] width 13 height 13
click at [865, 174] on input "Select an option" at bounding box center [860, 173] width 13 height 13
click at [735, 204] on th at bounding box center [731, 213] width 129 height 40
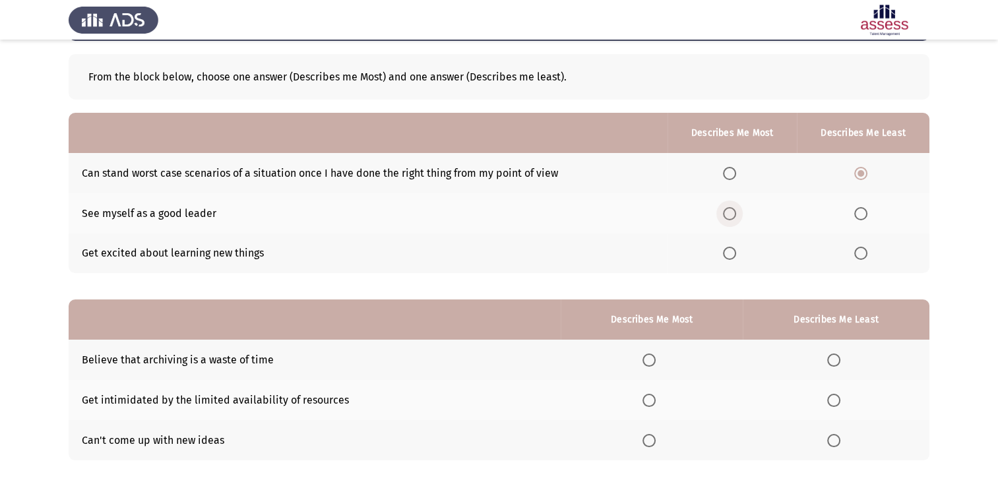
click at [733, 210] on span "Select an option" at bounding box center [729, 213] width 13 height 13
click at [733, 210] on input "Select an option" at bounding box center [729, 213] width 13 height 13
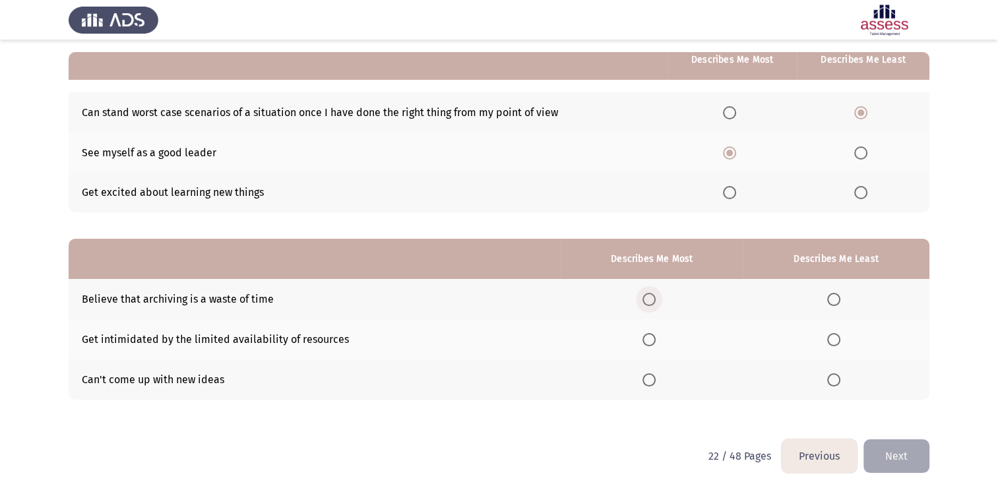
click at [652, 293] on span "Select an option" at bounding box center [648, 299] width 13 height 13
click at [652, 293] on input "Select an option" at bounding box center [648, 299] width 13 height 13
click at [828, 371] on th at bounding box center [836, 379] width 187 height 40
click at [839, 382] on span "Select an option" at bounding box center [833, 379] width 13 height 13
click at [839, 382] on input "Select an option" at bounding box center [833, 379] width 13 height 13
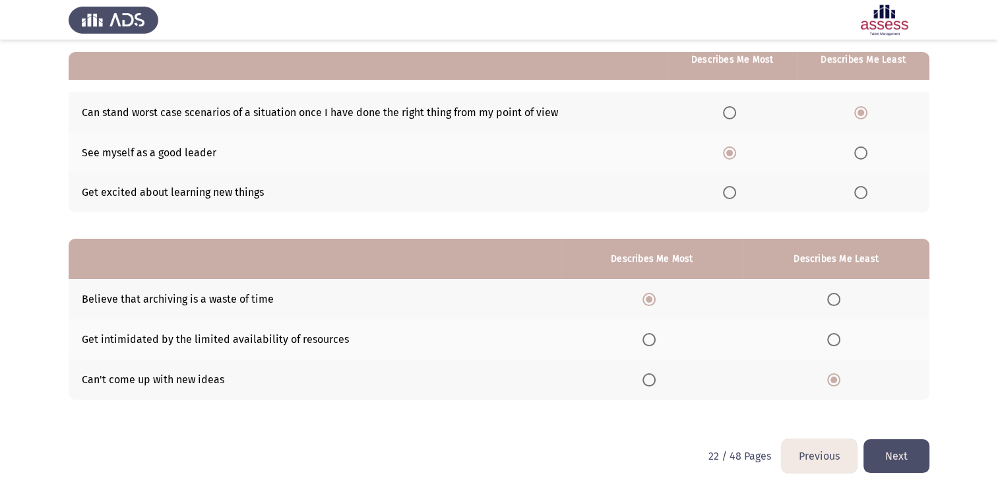
click at [892, 448] on button "Next" at bounding box center [896, 456] width 66 height 34
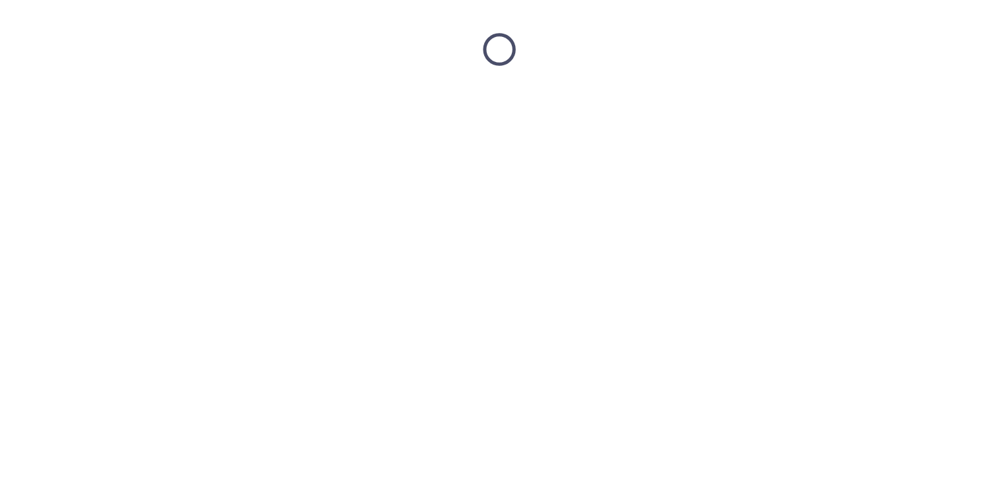
scroll to position [0, 0]
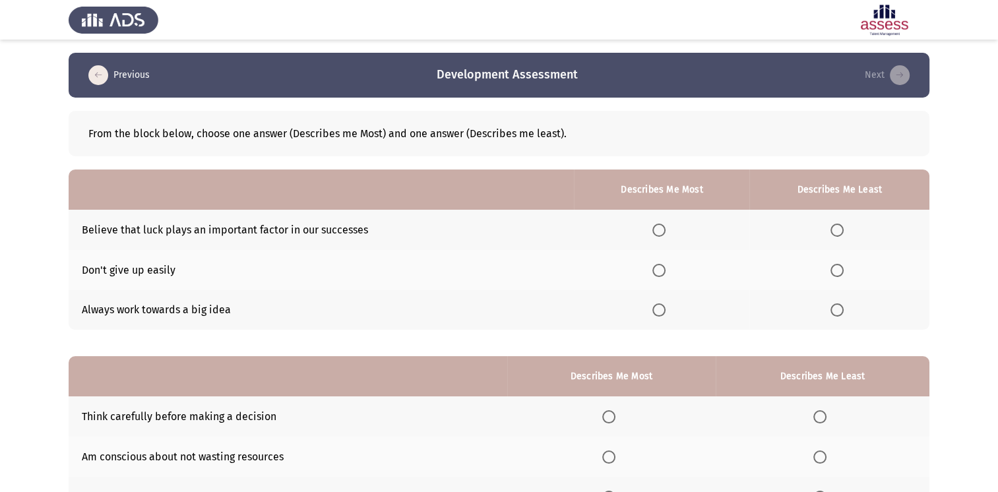
click at [834, 233] on span "Select an option" at bounding box center [836, 230] width 13 height 13
click at [834, 233] on input "Select an option" at bounding box center [836, 230] width 13 height 13
click at [664, 271] on span "Select an option" at bounding box center [658, 270] width 13 height 13
click at [664, 271] on input "Select an option" at bounding box center [658, 270] width 13 height 13
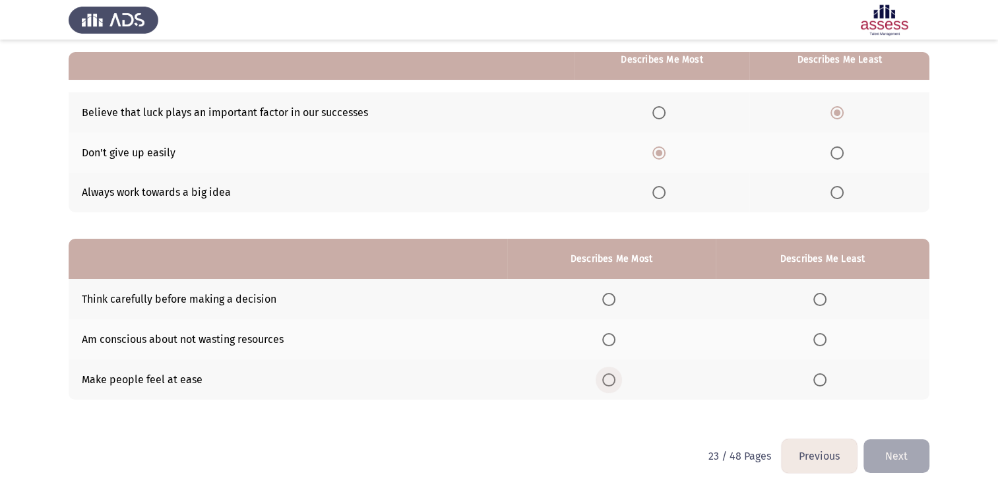
click at [607, 383] on span "Select an option" at bounding box center [608, 379] width 13 height 13
click at [607, 383] on input "Select an option" at bounding box center [608, 379] width 13 height 13
click at [834, 338] on th at bounding box center [823, 339] width 214 height 40
click at [824, 338] on span "Select an option" at bounding box center [819, 339] width 13 height 13
click at [824, 338] on input "Select an option" at bounding box center [819, 339] width 13 height 13
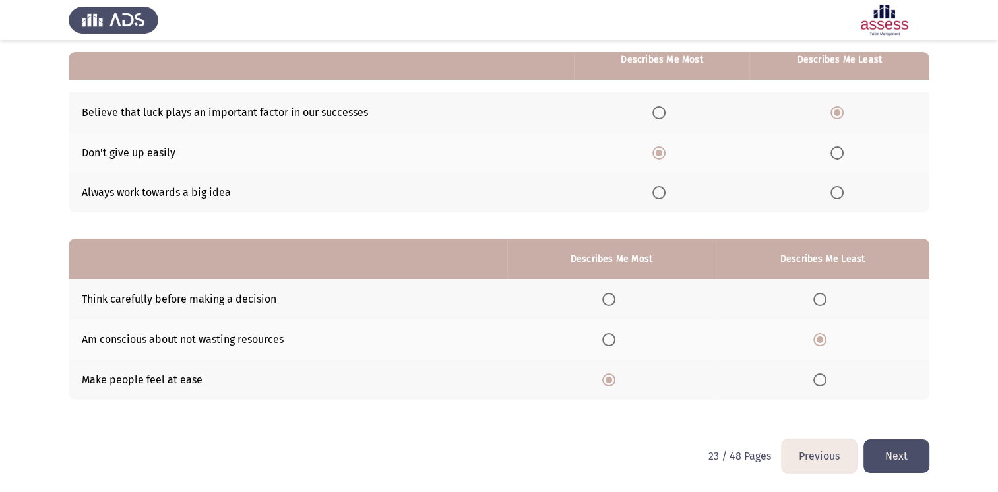
click at [905, 458] on button "Next" at bounding box center [896, 456] width 66 height 34
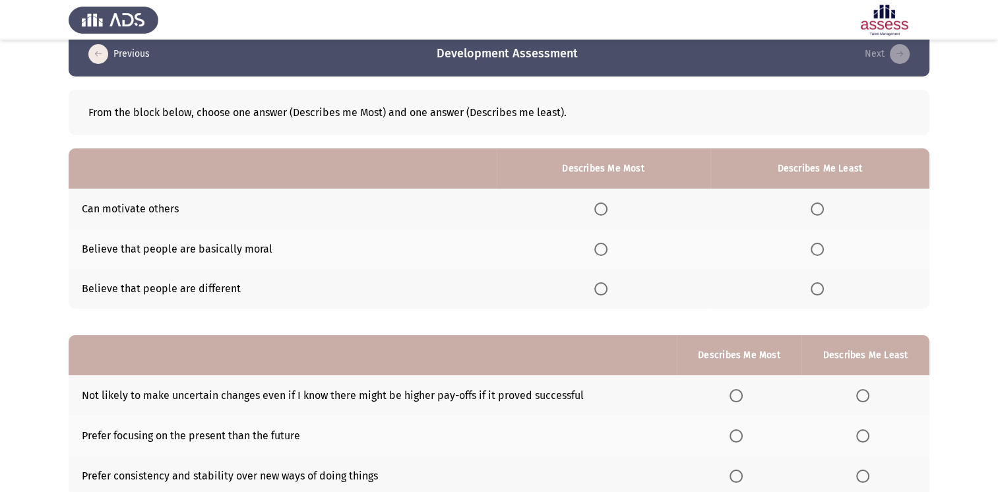
scroll to position [26, 0]
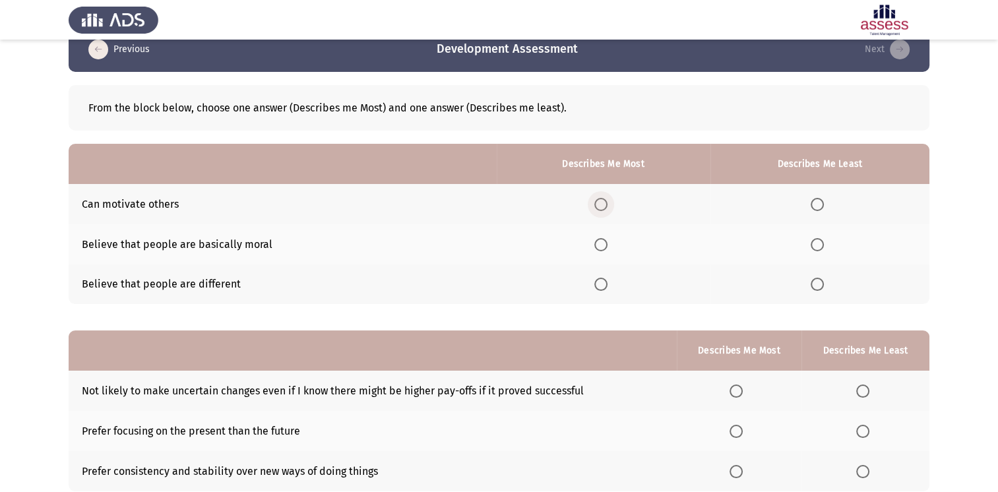
click at [606, 199] on span "Select an option" at bounding box center [600, 204] width 13 height 13
click at [606, 199] on input "Select an option" at bounding box center [600, 204] width 13 height 13
click at [820, 247] on span "Select an option" at bounding box center [816, 244] width 13 height 13
click at [820, 247] on input "Select an option" at bounding box center [816, 244] width 13 height 13
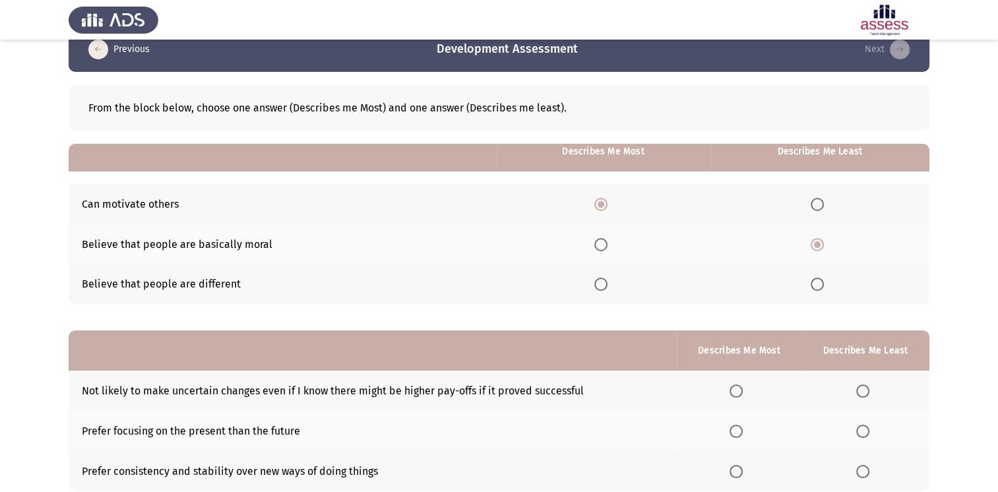
scroll to position [117, 0]
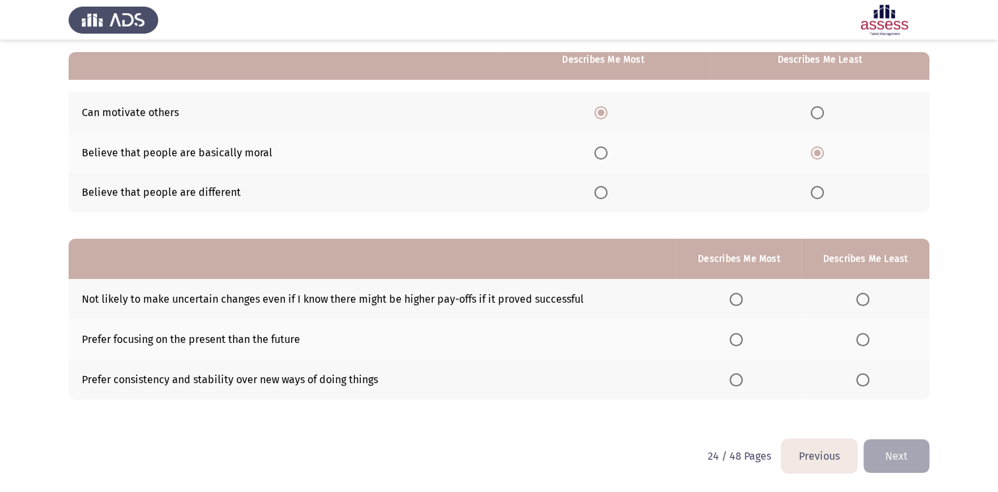
click at [866, 381] on span "Select an option" at bounding box center [862, 379] width 13 height 13
click at [866, 381] on input "Select an option" at bounding box center [862, 379] width 13 height 13
click at [741, 340] on span "Select an option" at bounding box center [735, 339] width 13 height 13
click at [741, 340] on input "Select an option" at bounding box center [735, 339] width 13 height 13
click at [898, 453] on button "Next" at bounding box center [896, 456] width 66 height 34
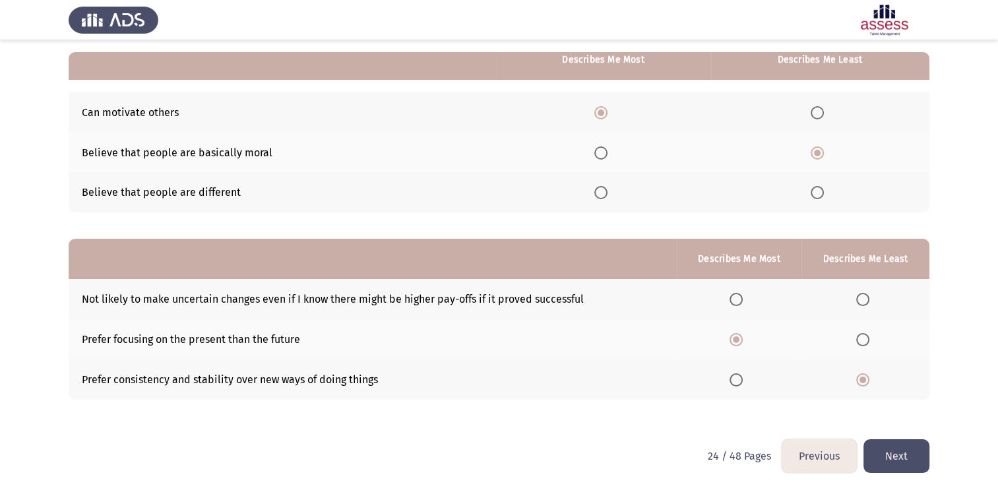
scroll to position [0, 0]
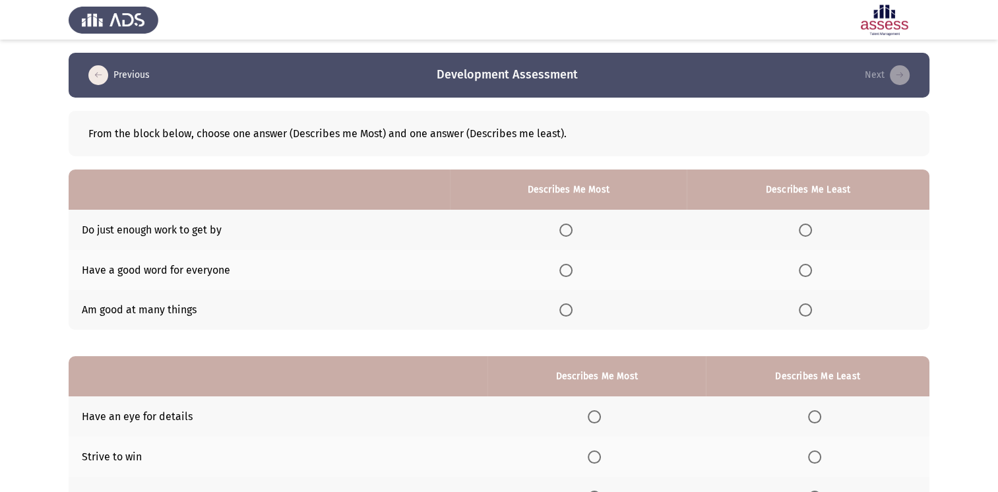
click at [805, 228] on span "Select an option" at bounding box center [805, 230] width 13 height 13
click at [805, 228] on input "Select an option" at bounding box center [805, 230] width 13 height 13
click at [572, 270] on span "Select an option" at bounding box center [565, 270] width 13 height 13
click at [572, 270] on input "Select an option" at bounding box center [565, 270] width 13 height 13
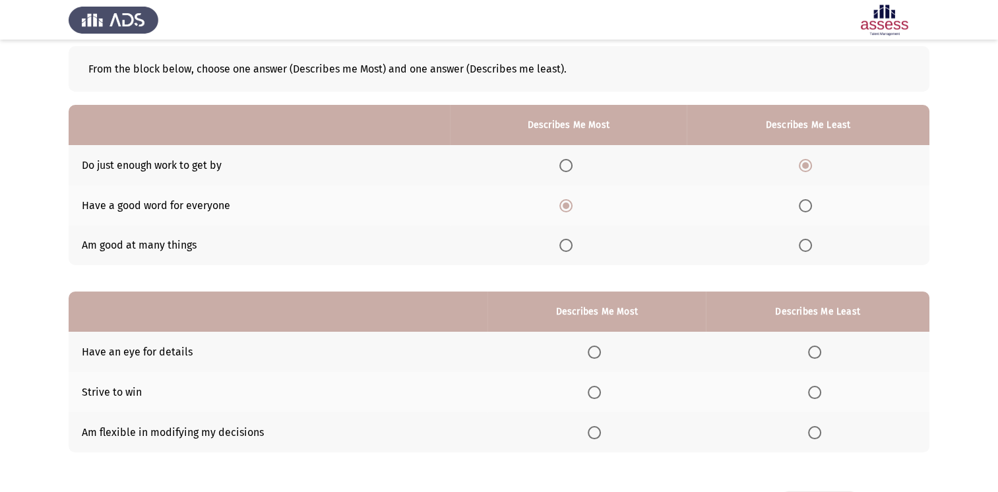
scroll to position [117, 0]
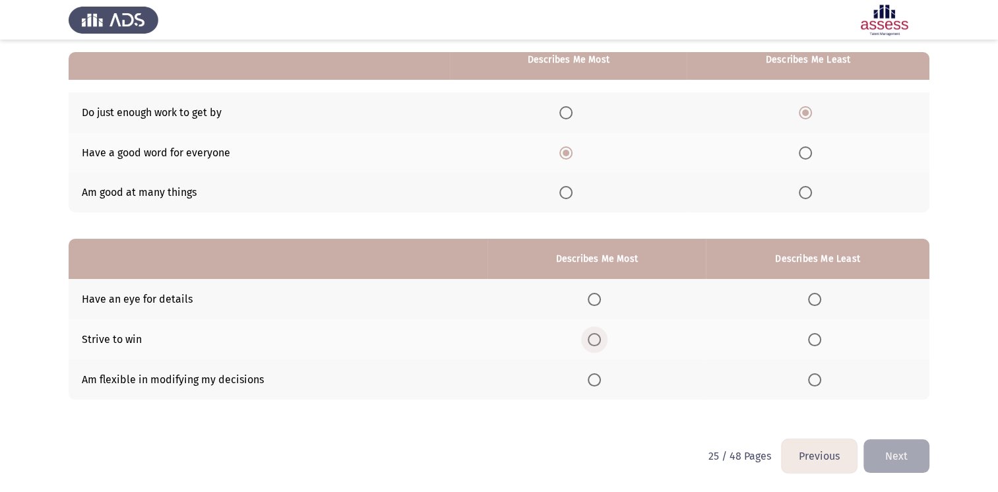
click at [601, 343] on span "Select an option" at bounding box center [594, 339] width 13 height 13
click at [601, 343] on input "Select an option" at bounding box center [594, 339] width 13 height 13
click at [816, 380] on span "Select an option" at bounding box center [814, 379] width 13 height 13
click at [816, 380] on input "Select an option" at bounding box center [814, 379] width 13 height 13
click at [903, 455] on button "Next" at bounding box center [896, 456] width 66 height 34
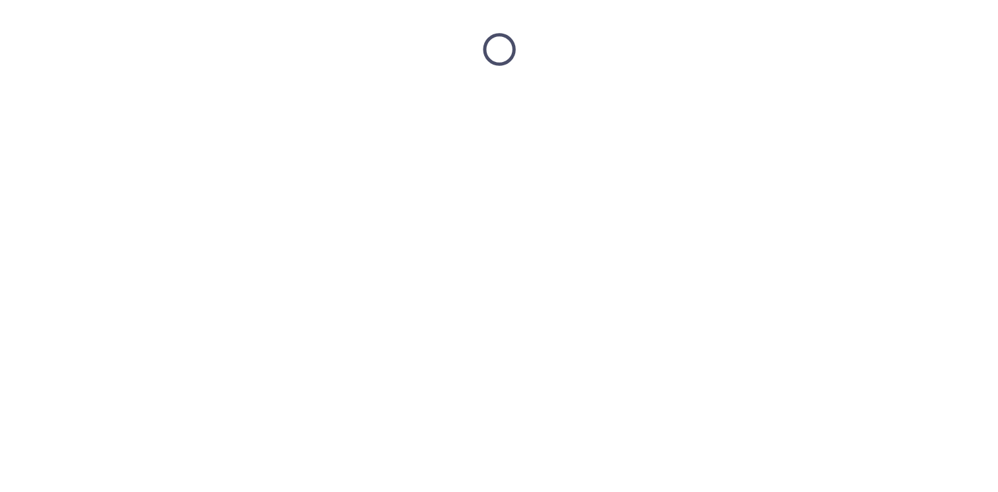
scroll to position [0, 0]
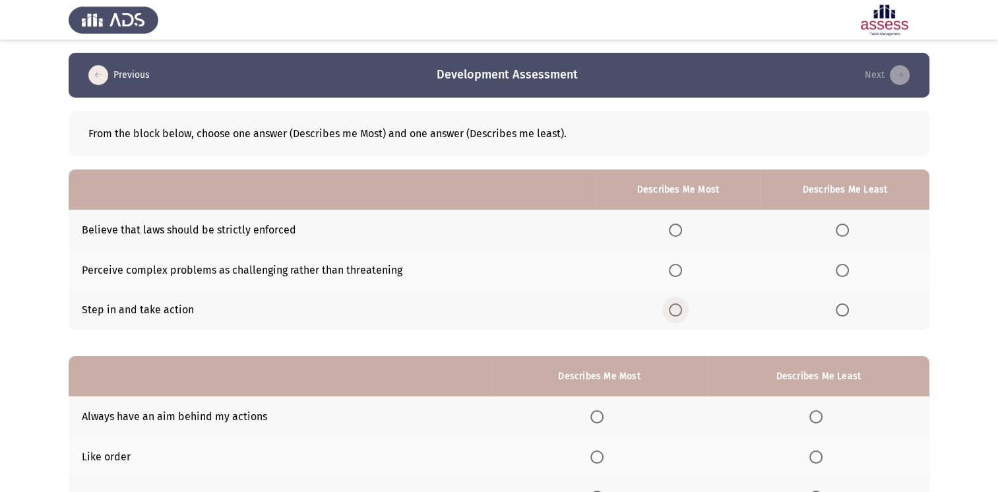
click at [677, 305] on span "Select an option" at bounding box center [675, 309] width 13 height 13
click at [677, 305] on input "Select an option" at bounding box center [675, 309] width 13 height 13
click at [843, 230] on span "Select an option" at bounding box center [842, 230] width 13 height 13
click at [843, 230] on input "Select an option" at bounding box center [842, 230] width 13 height 13
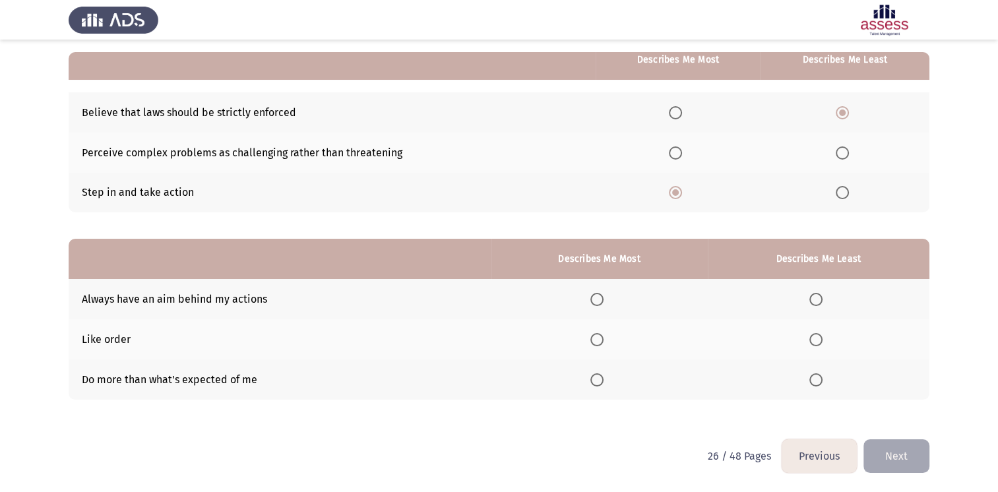
click at [600, 381] on span "Select an option" at bounding box center [596, 379] width 13 height 13
click at [600, 381] on input "Select an option" at bounding box center [596, 379] width 13 height 13
click at [820, 340] on span "Select an option" at bounding box center [815, 339] width 13 height 13
click at [820, 340] on input "Select an option" at bounding box center [815, 339] width 13 height 13
click at [882, 463] on button "Next" at bounding box center [896, 456] width 66 height 34
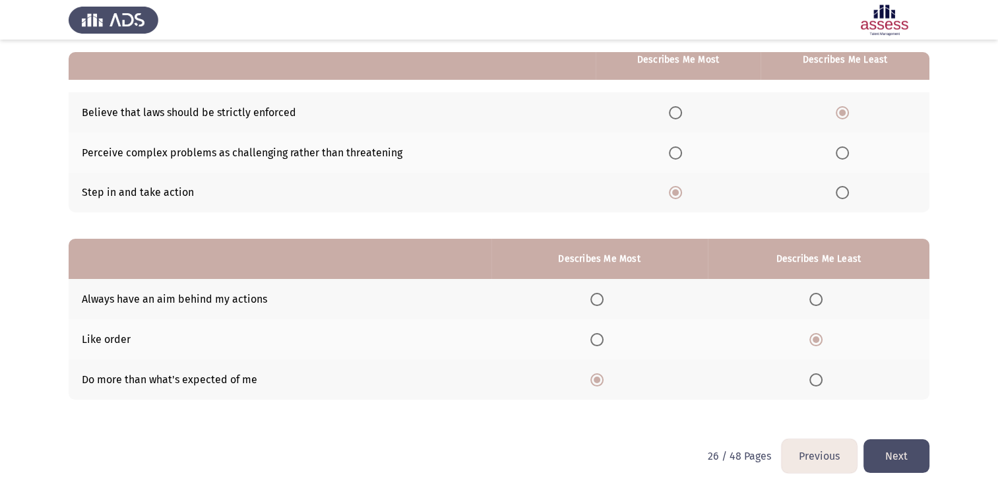
scroll to position [0, 0]
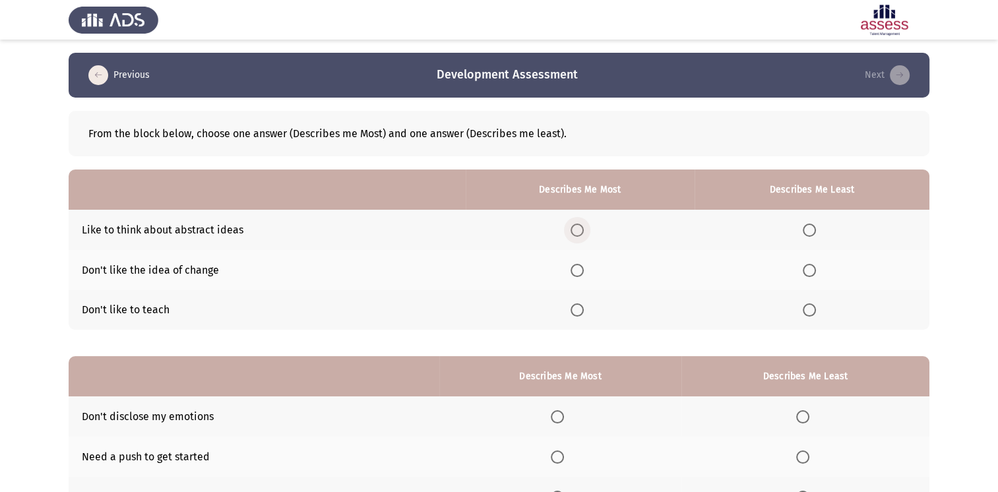
click at [580, 236] on span "Select an option" at bounding box center [576, 230] width 13 height 13
click at [580, 236] on input "Select an option" at bounding box center [576, 230] width 13 height 13
click at [807, 315] on span "Select an option" at bounding box center [809, 309] width 13 height 13
click at [807, 315] on input "Select an option" at bounding box center [809, 309] width 13 height 13
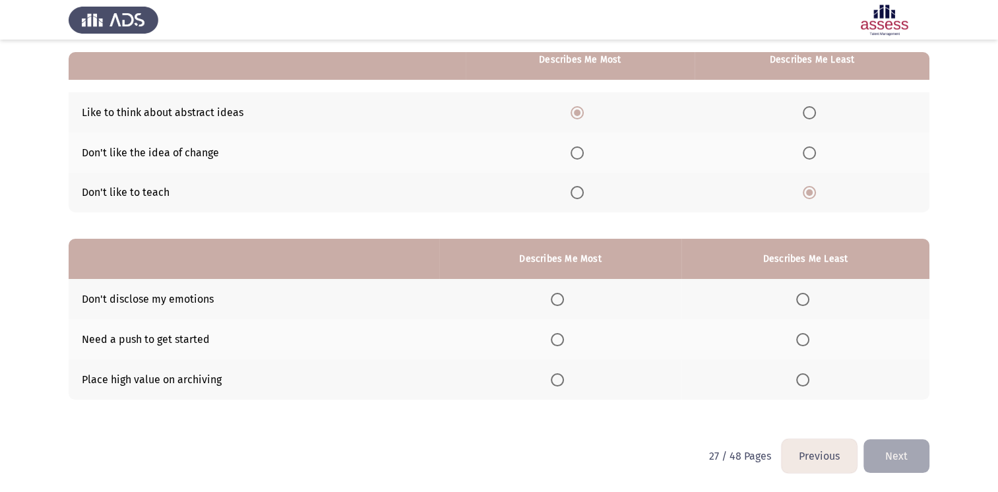
click at [560, 302] on span "Select an option" at bounding box center [557, 299] width 13 height 13
click at [560, 302] on input "Select an option" at bounding box center [557, 299] width 13 height 13
click at [807, 344] on span "Select an option" at bounding box center [802, 339] width 13 height 13
click at [807, 344] on input "Select an option" at bounding box center [802, 339] width 13 height 13
click at [900, 459] on button "Next" at bounding box center [896, 456] width 66 height 34
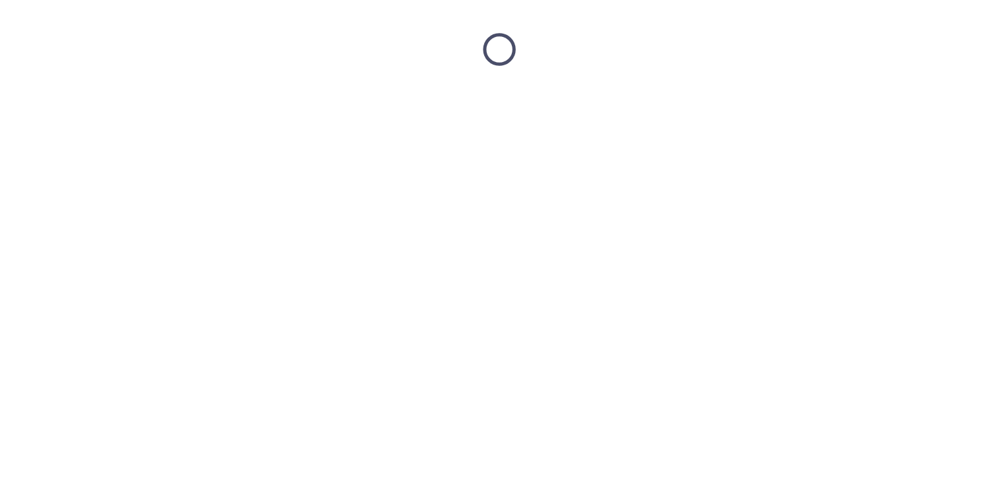
scroll to position [0, 0]
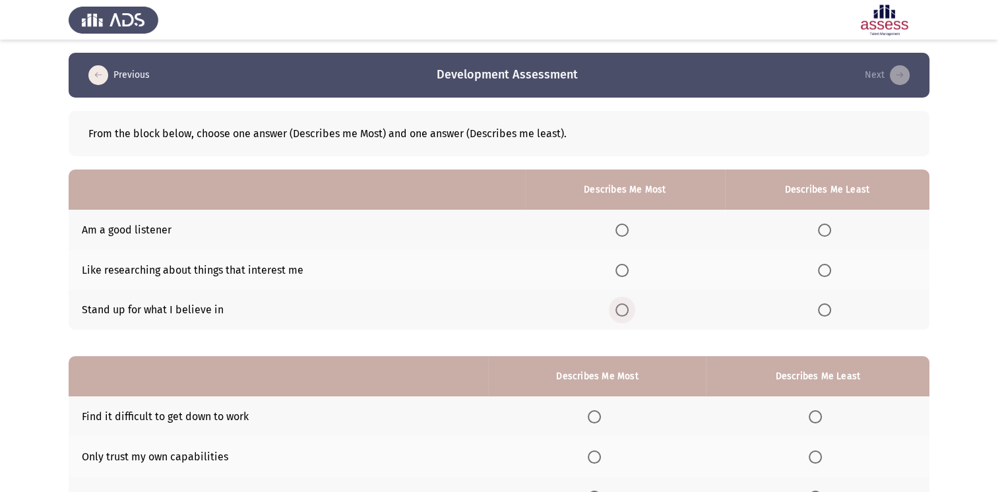
click at [634, 307] on label "Select an option" at bounding box center [624, 309] width 18 height 13
click at [628, 307] on input "Select an option" at bounding box center [621, 309] width 13 height 13
click at [824, 270] on span "Select an option" at bounding box center [824, 270] width 13 height 13
click at [824, 270] on input "Select an option" at bounding box center [824, 270] width 13 height 13
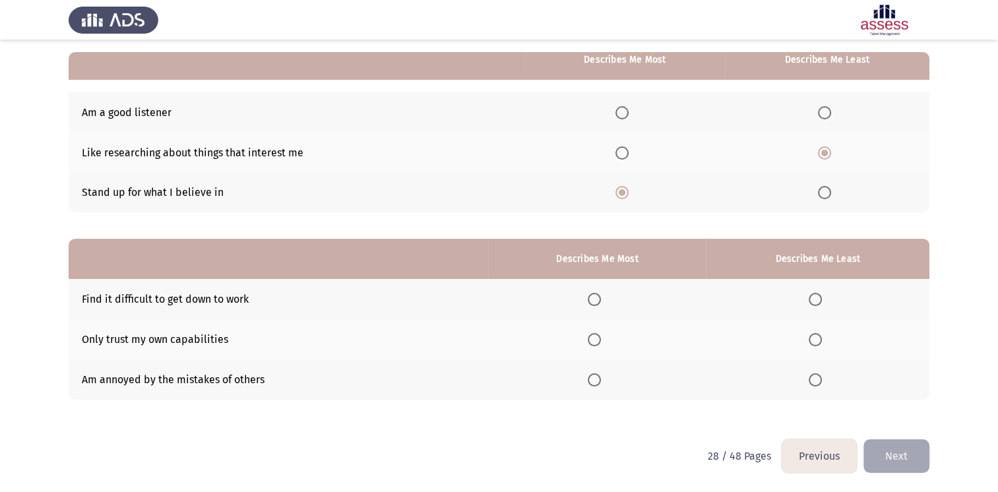
click at [820, 297] on span "Select an option" at bounding box center [815, 299] width 13 height 13
click at [820, 297] on input "Select an option" at bounding box center [815, 299] width 13 height 13
click at [598, 379] on span "Select an option" at bounding box center [594, 379] width 13 height 13
click at [598, 379] on input "Select an option" at bounding box center [594, 379] width 13 height 13
click at [887, 455] on button "Next" at bounding box center [896, 456] width 66 height 34
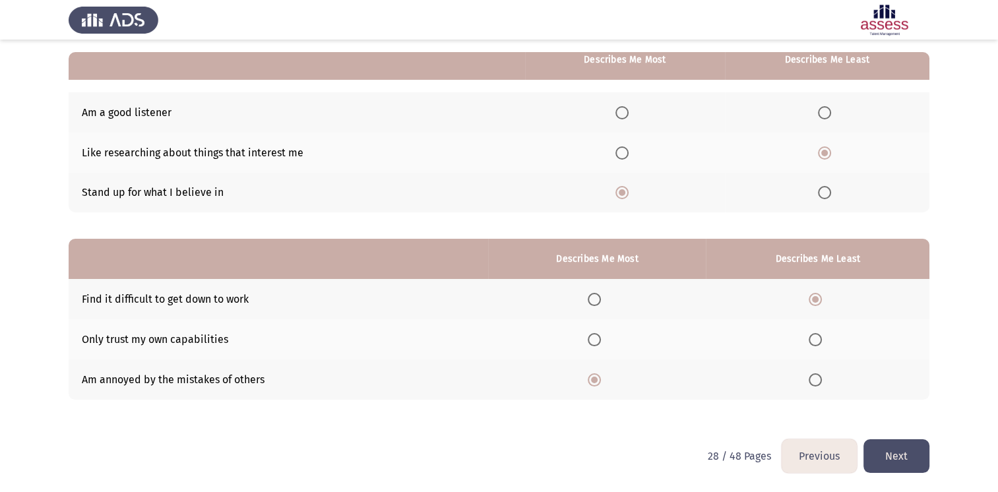
scroll to position [0, 0]
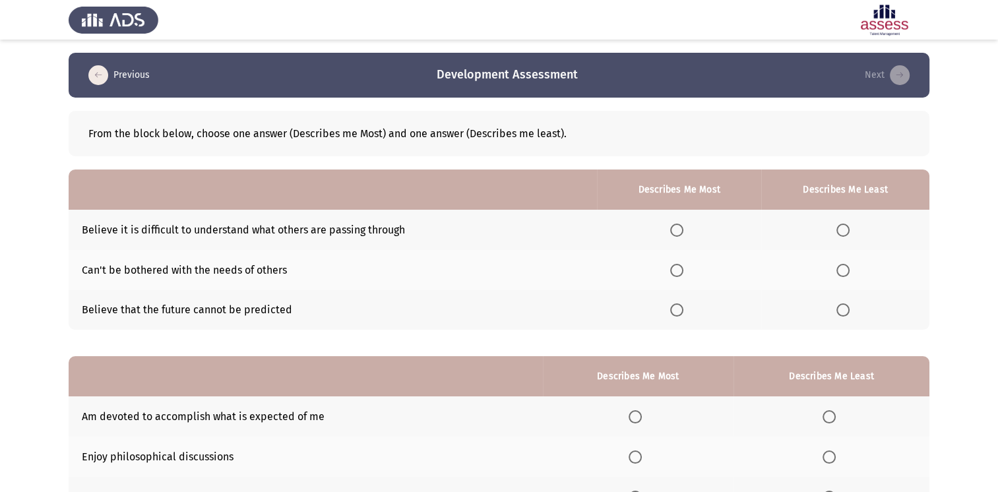
click at [834, 265] on th at bounding box center [845, 270] width 168 height 40
click at [851, 277] on th at bounding box center [845, 270] width 168 height 40
click at [847, 272] on span "Select an option" at bounding box center [842, 270] width 13 height 13
click at [847, 272] on input "Select an option" at bounding box center [842, 270] width 13 height 13
click at [671, 307] on th at bounding box center [679, 310] width 164 height 40
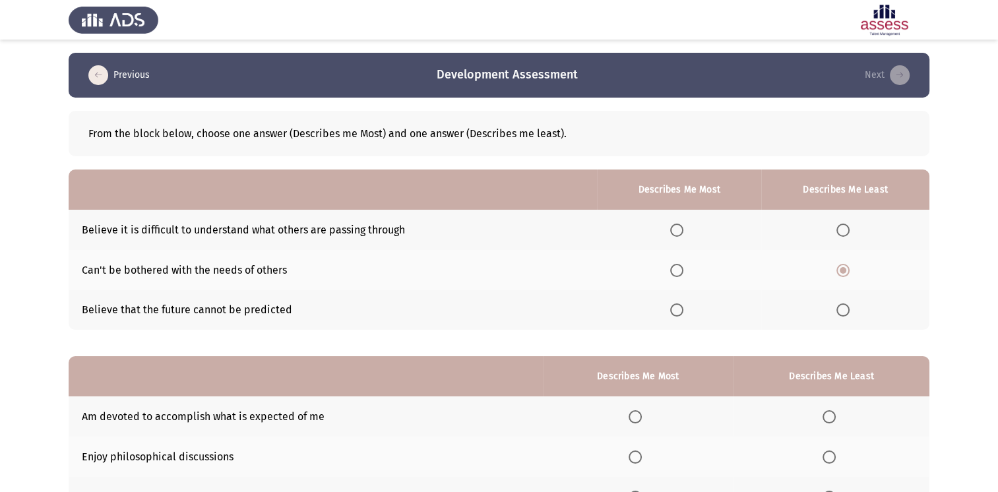
click at [678, 312] on span "Select an option" at bounding box center [676, 309] width 13 height 13
click at [678, 312] on input "Select an option" at bounding box center [676, 309] width 13 height 13
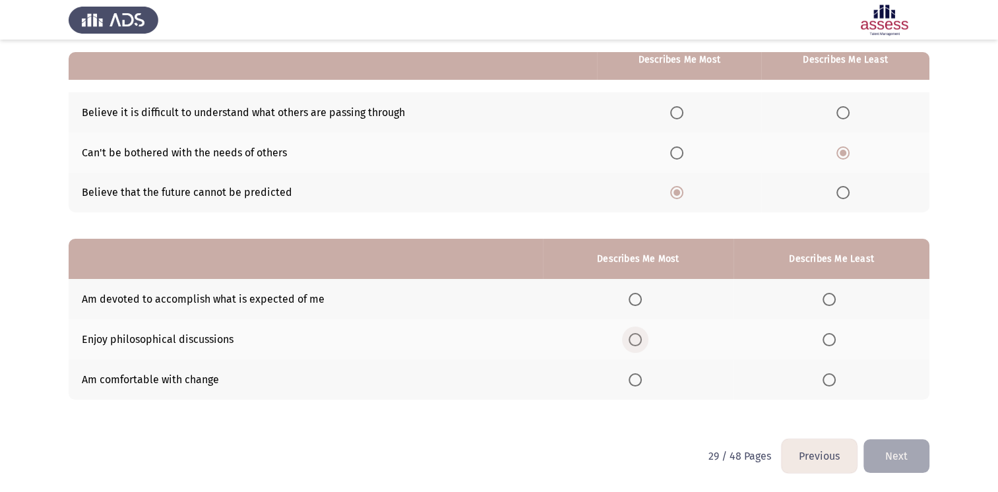
click at [634, 338] on span "Select an option" at bounding box center [634, 339] width 13 height 13
click at [634, 338] on input "Select an option" at bounding box center [634, 339] width 13 height 13
click at [636, 297] on span "Select an option" at bounding box center [634, 299] width 13 height 13
click at [636, 297] on input "Select an option" at bounding box center [634, 299] width 13 height 13
click at [830, 342] on span "Select an option" at bounding box center [828, 339] width 13 height 13
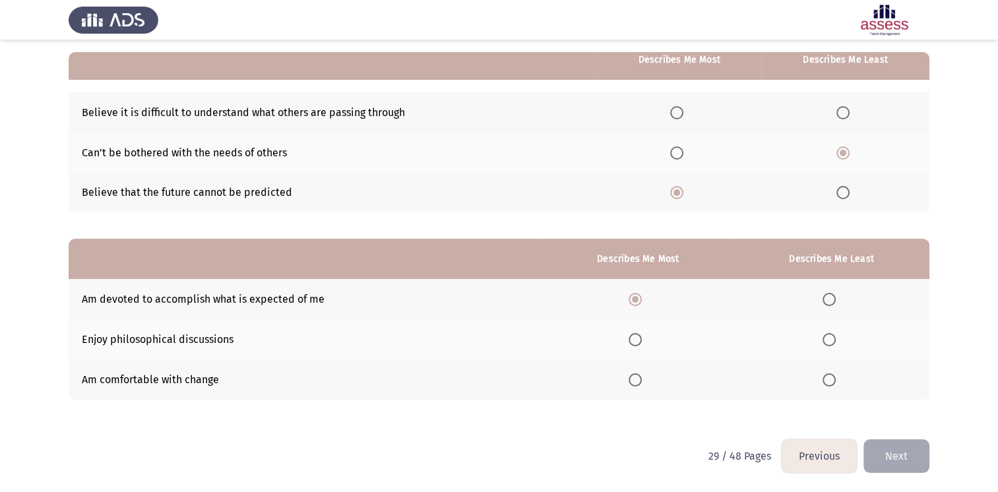
click at [830, 342] on input "Select an option" at bounding box center [828, 339] width 13 height 13
click at [893, 458] on button "Next" at bounding box center [896, 456] width 66 height 34
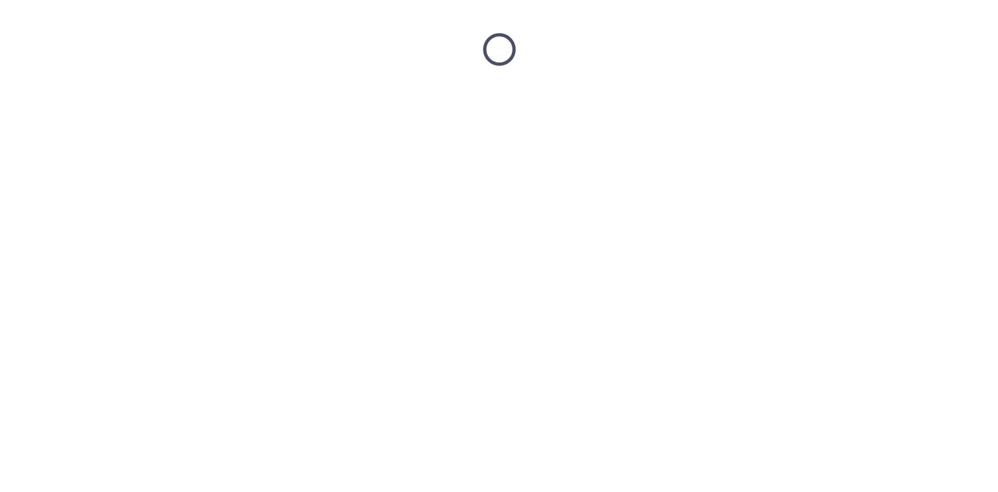
scroll to position [0, 0]
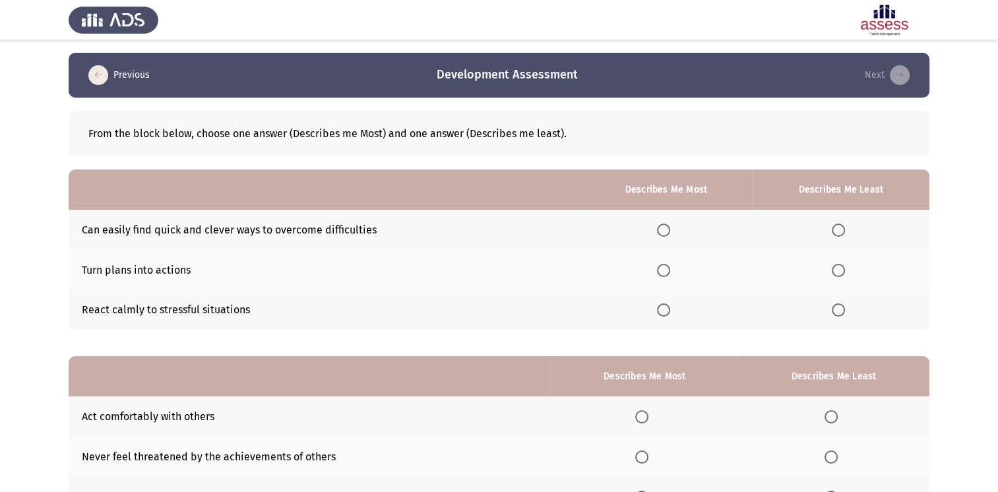
click at [845, 314] on span "Select an option" at bounding box center [838, 309] width 13 height 13
click at [845, 314] on input "Select an option" at bounding box center [838, 309] width 13 height 13
click at [660, 228] on span "Select an option" at bounding box center [663, 230] width 13 height 13
click at [660, 228] on input "Select an option" at bounding box center [663, 230] width 13 height 13
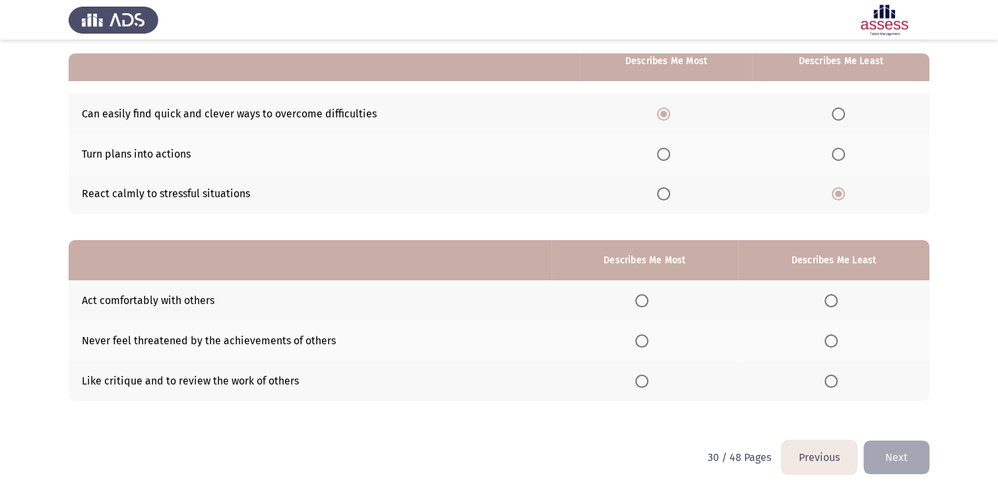
scroll to position [117, 0]
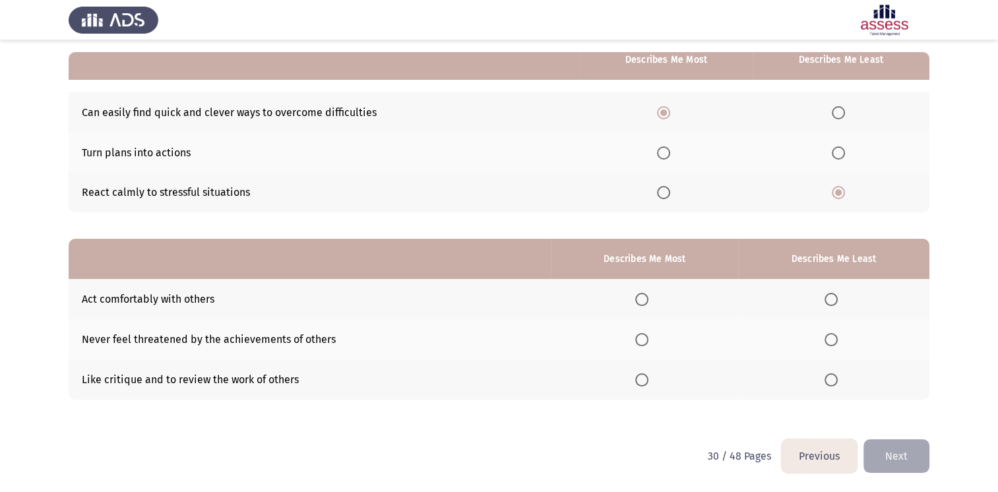
click at [661, 152] on span "Select an option" at bounding box center [663, 152] width 13 height 13
click at [661, 152] on input "Select an option" at bounding box center [663, 152] width 13 height 13
click at [826, 373] on span "Select an option" at bounding box center [830, 379] width 13 height 13
click at [826, 373] on input "Select an option" at bounding box center [830, 379] width 13 height 13
click at [644, 341] on span "Select an option" at bounding box center [641, 339] width 13 height 13
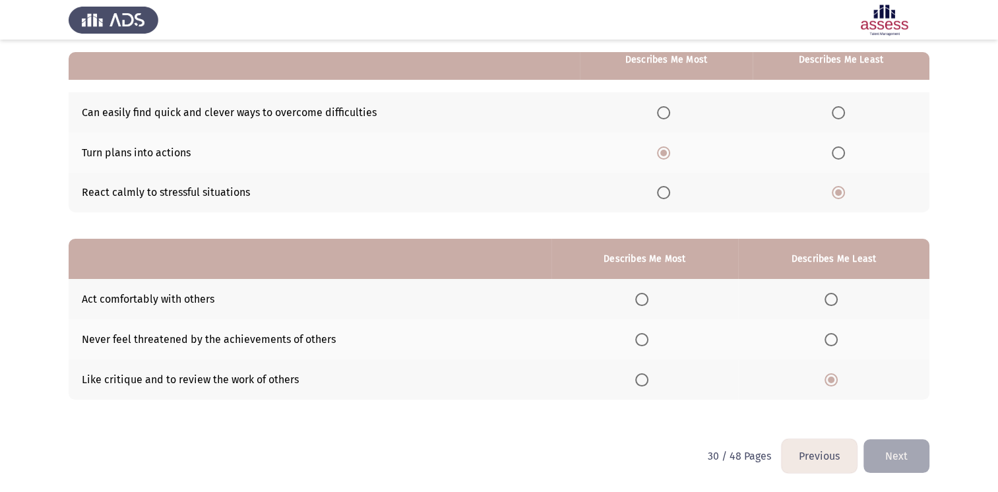
click at [644, 341] on input "Select an option" at bounding box center [641, 339] width 13 height 13
click at [900, 450] on button "Next" at bounding box center [896, 456] width 66 height 34
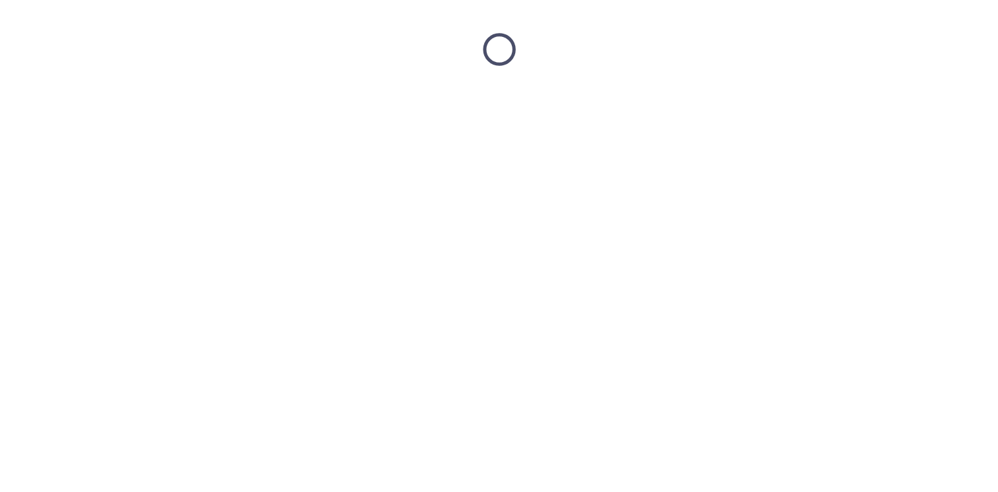
scroll to position [0, 0]
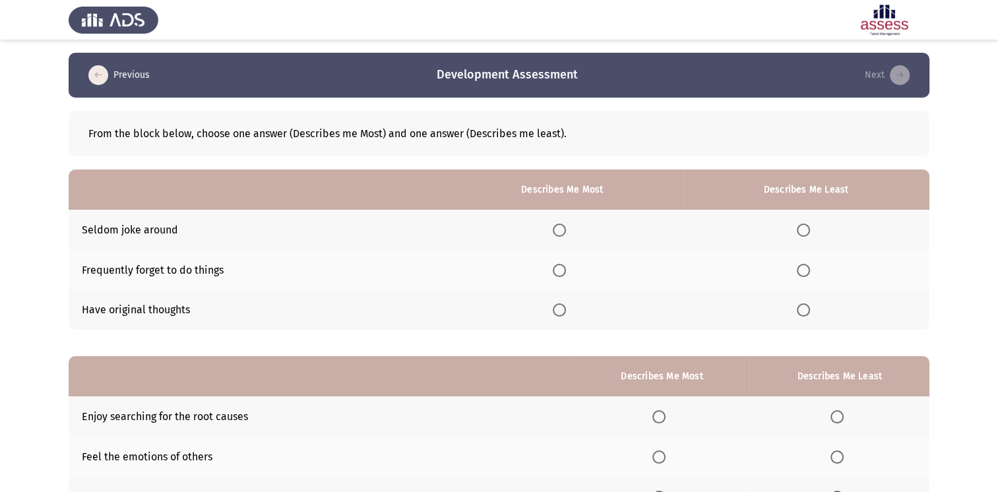
click at [565, 224] on span "Select an option" at bounding box center [559, 230] width 13 height 13
click at [565, 224] on input "Select an option" at bounding box center [559, 230] width 13 height 13
click at [803, 270] on span "Select an option" at bounding box center [803, 270] width 0 height 0
click at [805, 270] on input "Select an option" at bounding box center [803, 270] width 13 height 13
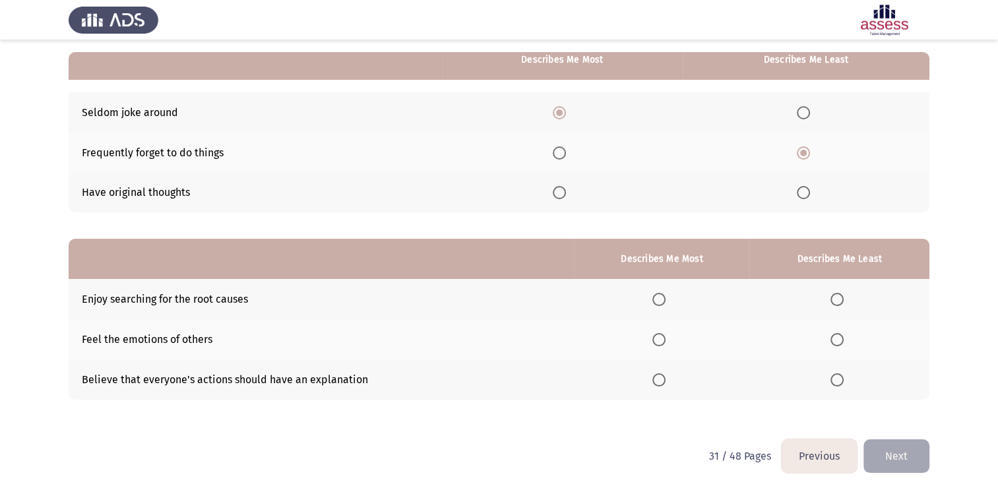
click at [663, 342] on span "Select an option" at bounding box center [658, 339] width 13 height 13
click at [663, 342] on input "Select an option" at bounding box center [658, 339] width 13 height 13
click at [840, 373] on mat-radio-button "Select an option" at bounding box center [839, 380] width 18 height 14
click at [840, 382] on span "Select an option" at bounding box center [836, 379] width 13 height 13
click at [840, 382] on input "Select an option" at bounding box center [836, 379] width 13 height 13
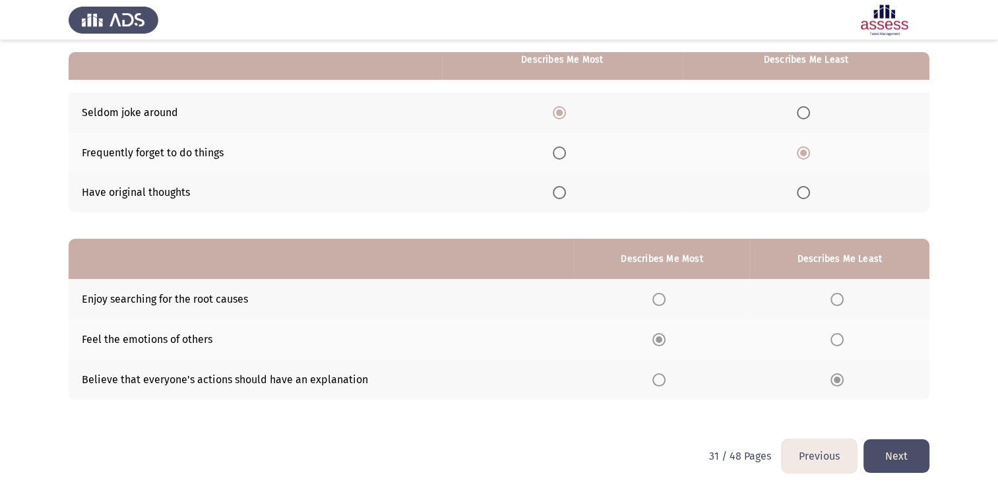
click at [911, 444] on button "Next" at bounding box center [896, 456] width 66 height 34
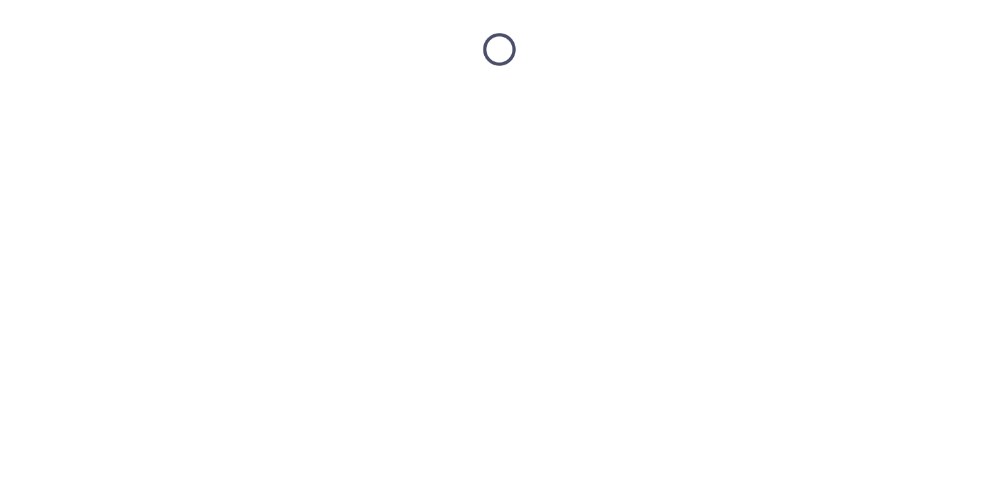
scroll to position [0, 0]
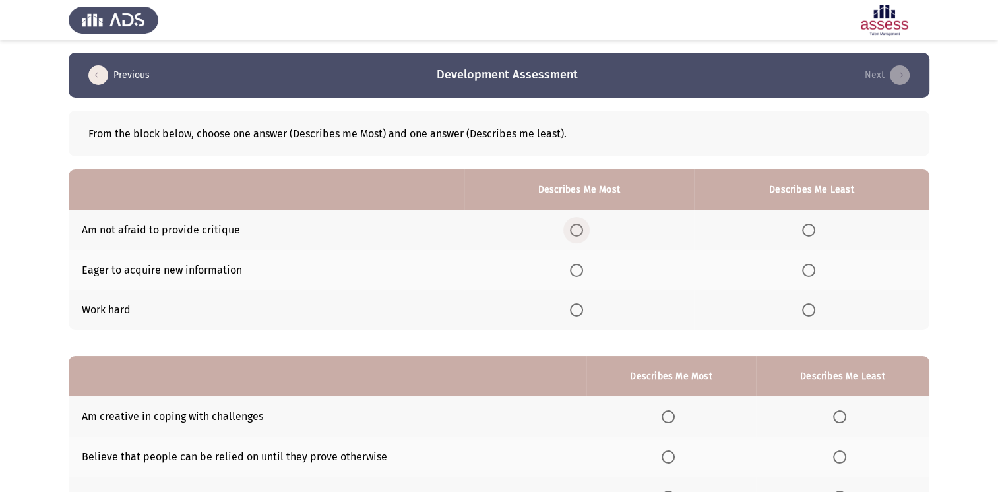
click at [580, 224] on span "Select an option" at bounding box center [576, 230] width 13 height 13
click at [580, 224] on input "Select an option" at bounding box center [576, 230] width 13 height 13
click at [812, 282] on th at bounding box center [811, 270] width 235 height 40
click at [811, 270] on span "Select an option" at bounding box center [808, 270] width 13 height 13
click at [811, 270] on input "Select an option" at bounding box center [808, 270] width 13 height 13
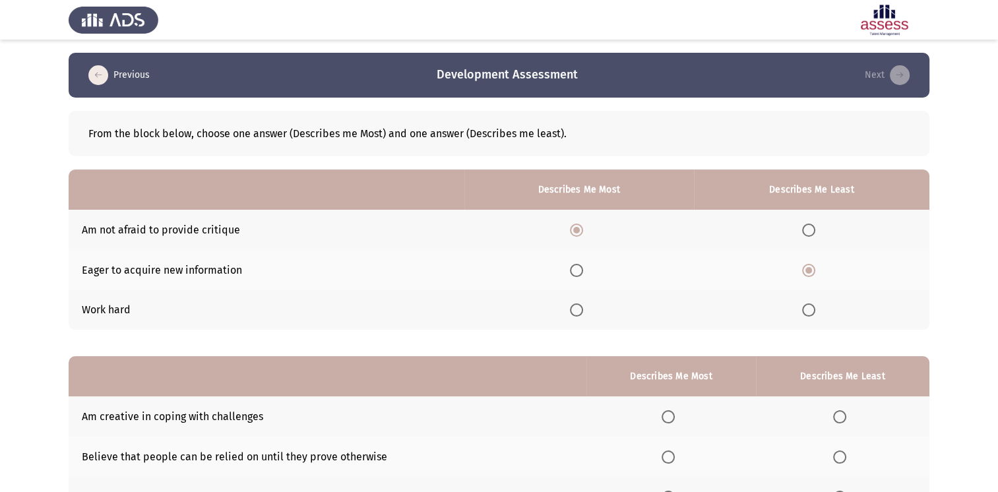
scroll to position [117, 0]
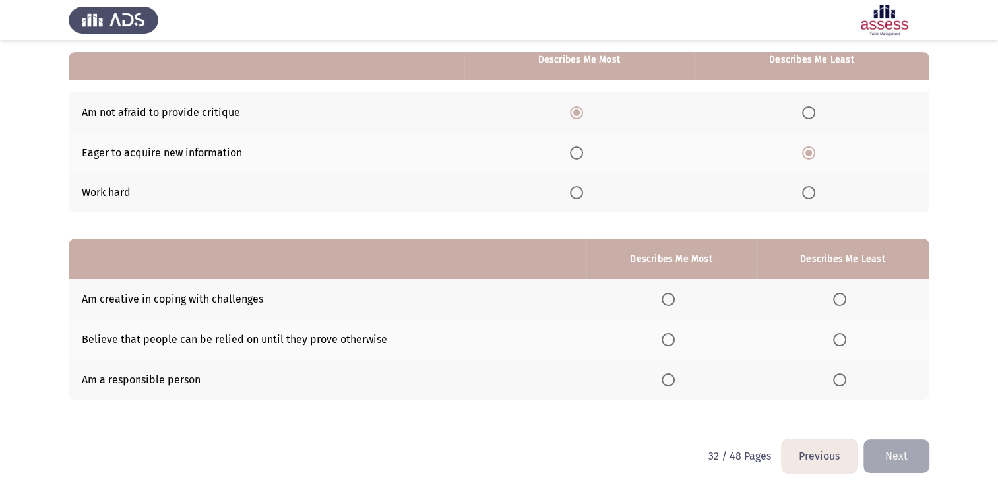
click at [662, 344] on th at bounding box center [670, 339] width 169 height 40
click at [671, 336] on span "Select an option" at bounding box center [667, 339] width 13 height 13
click at [671, 336] on input "Select an option" at bounding box center [667, 339] width 13 height 13
click at [673, 382] on span "Select an option" at bounding box center [667, 379] width 13 height 13
click at [673, 382] on input "Select an option" at bounding box center [667, 379] width 13 height 13
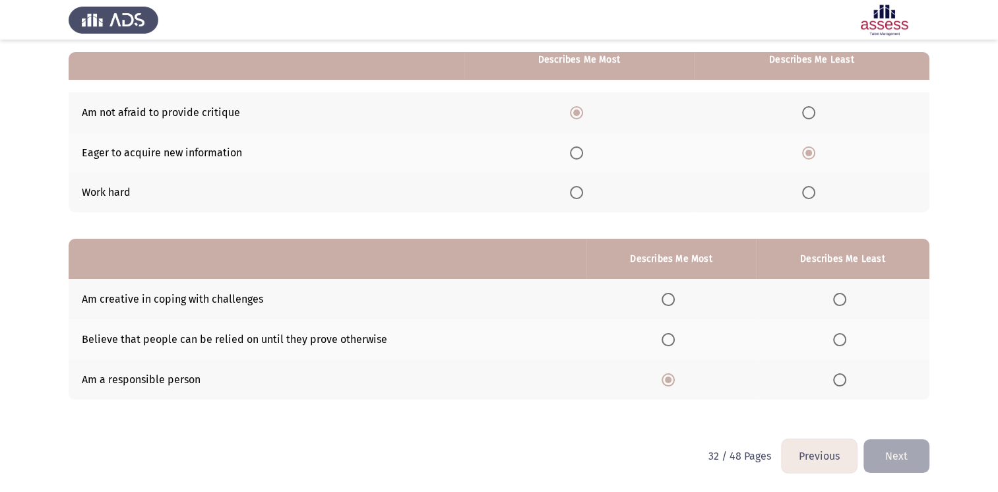
click at [839, 302] on span "Select an option" at bounding box center [839, 299] width 13 height 13
click at [839, 302] on input "Select an option" at bounding box center [839, 299] width 13 height 13
click at [909, 458] on button "Next" at bounding box center [896, 456] width 66 height 34
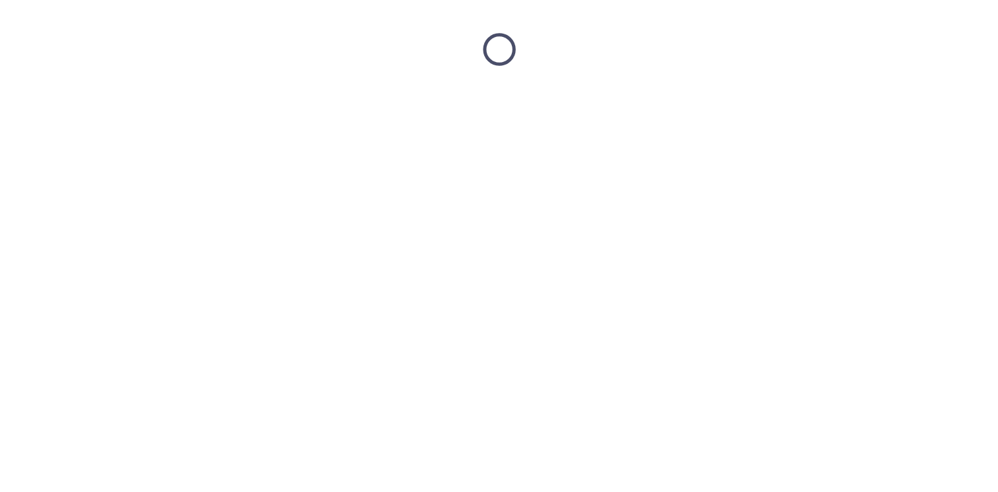
scroll to position [0, 0]
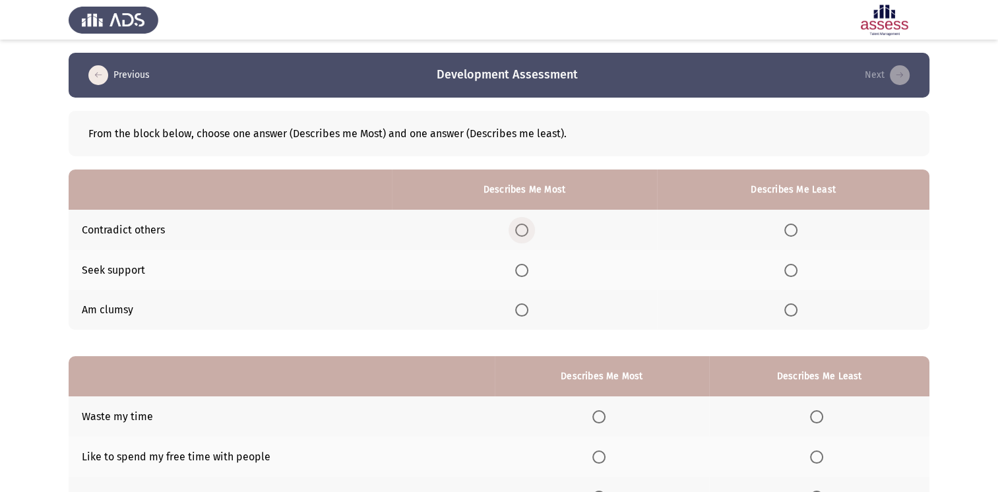
click at [528, 227] on span "Select an option" at bounding box center [521, 230] width 13 height 13
click at [528, 227] on input "Select an option" at bounding box center [521, 230] width 13 height 13
click at [793, 302] on th at bounding box center [793, 310] width 272 height 40
click at [793, 313] on span "Select an option" at bounding box center [790, 309] width 13 height 13
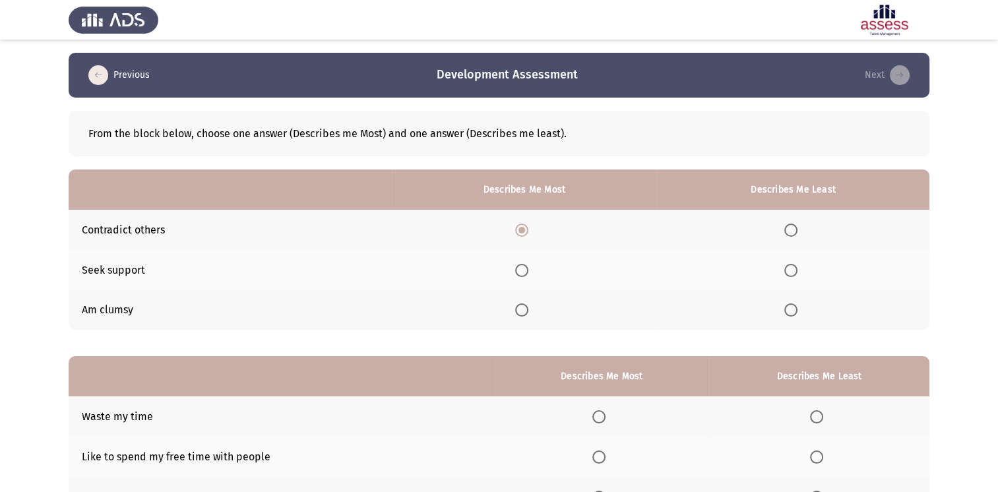
click at [793, 313] on input "Select an option" at bounding box center [790, 309] width 13 height 13
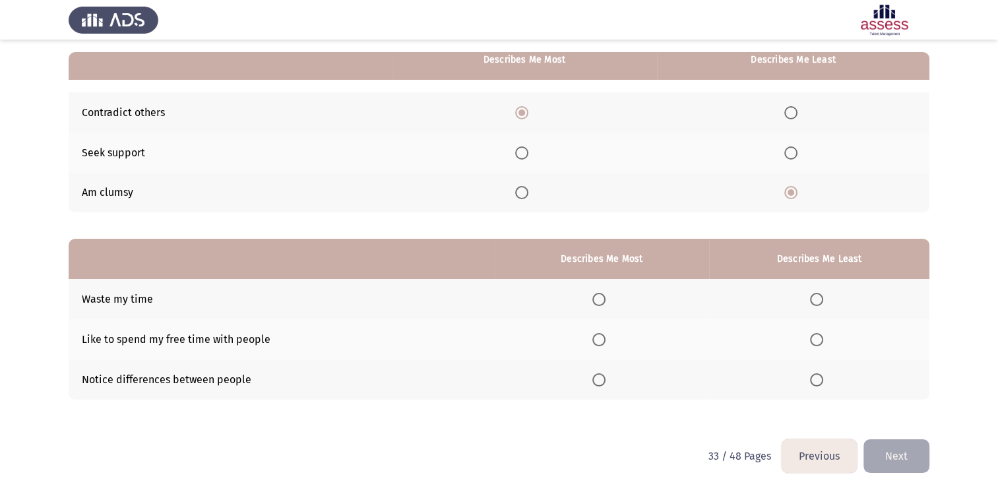
click at [599, 336] on span "Select an option" at bounding box center [598, 339] width 13 height 13
click at [599, 336] on input "Select an option" at bounding box center [598, 339] width 13 height 13
click at [810, 303] on span "Select an option" at bounding box center [816, 299] width 13 height 13
click at [810, 303] on input "Select an option" at bounding box center [816, 299] width 13 height 13
click at [894, 467] on button "Next" at bounding box center [896, 456] width 66 height 34
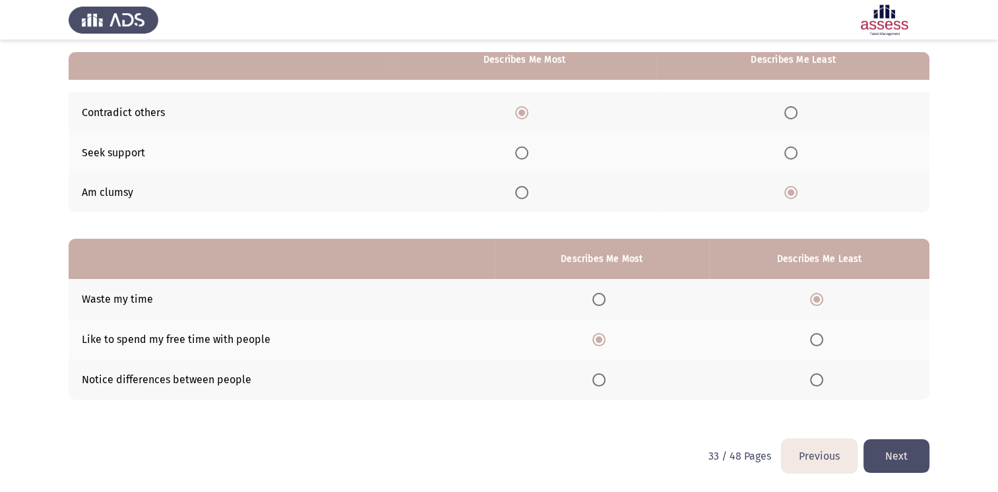
scroll to position [0, 0]
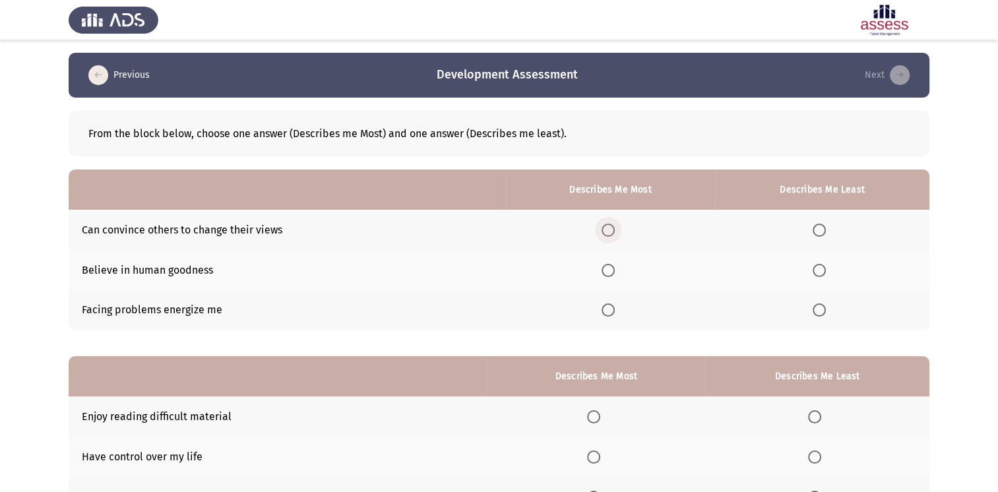
click at [613, 231] on span "Select an option" at bounding box center [607, 230] width 13 height 13
click at [613, 231] on input "Select an option" at bounding box center [607, 230] width 13 height 13
click at [824, 317] on span "Select an option" at bounding box center [818, 309] width 13 height 13
click at [824, 317] on input "Select an option" at bounding box center [818, 309] width 13 height 13
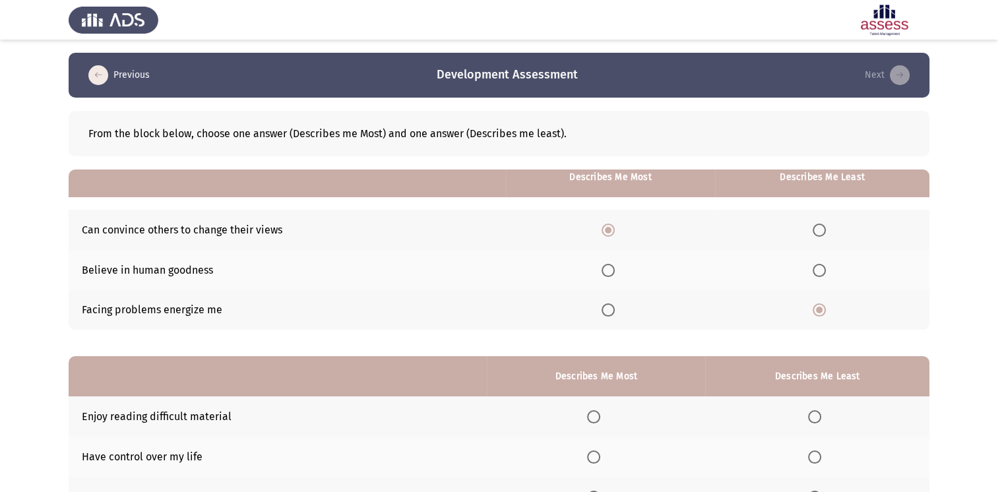
scroll to position [117, 0]
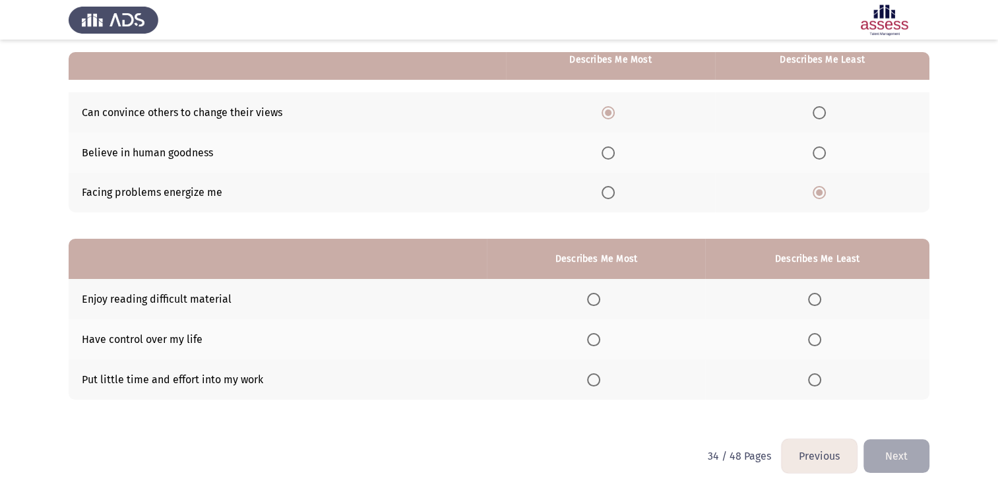
click at [591, 340] on span "Select an option" at bounding box center [593, 339] width 13 height 13
click at [591, 340] on input "Select an option" at bounding box center [593, 339] width 13 height 13
click at [820, 302] on span "Select an option" at bounding box center [814, 299] width 13 height 13
click at [820, 302] on input "Select an option" at bounding box center [814, 299] width 13 height 13
click at [900, 443] on button "Next" at bounding box center [896, 456] width 66 height 34
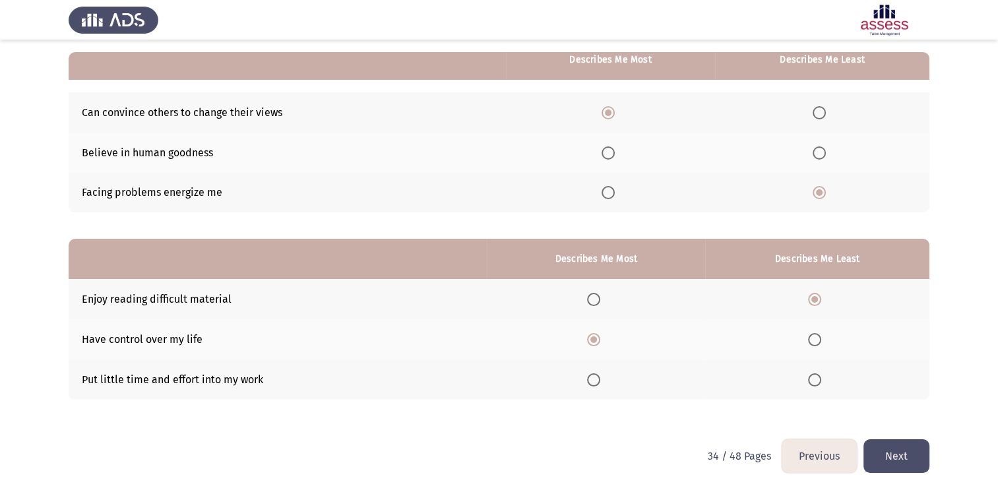
scroll to position [0, 0]
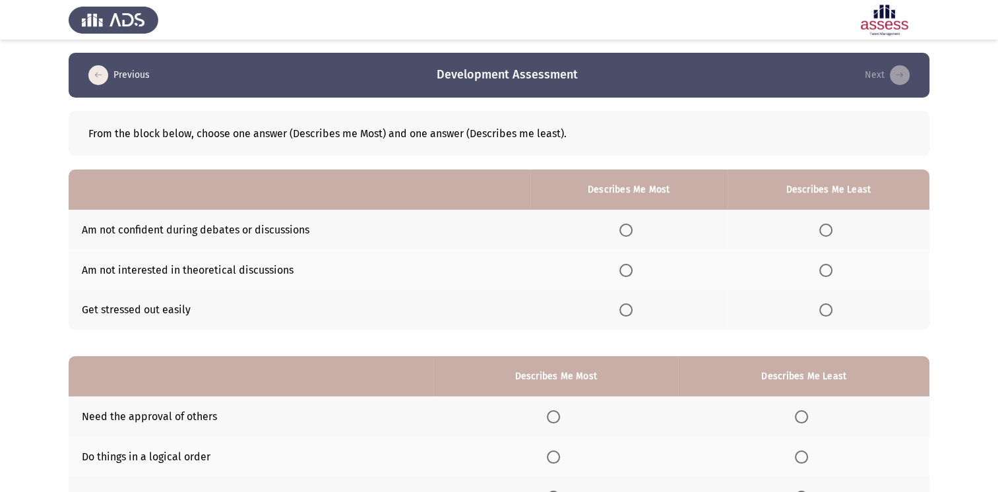
click at [631, 278] on th at bounding box center [628, 270] width 197 height 40
click at [631, 273] on span "Select an option" at bounding box center [625, 270] width 13 height 13
click at [631, 273] on input "Select an option" at bounding box center [625, 270] width 13 height 13
click at [829, 231] on span "Select an option" at bounding box center [825, 230] width 13 height 13
click at [829, 231] on input "Select an option" at bounding box center [825, 230] width 13 height 13
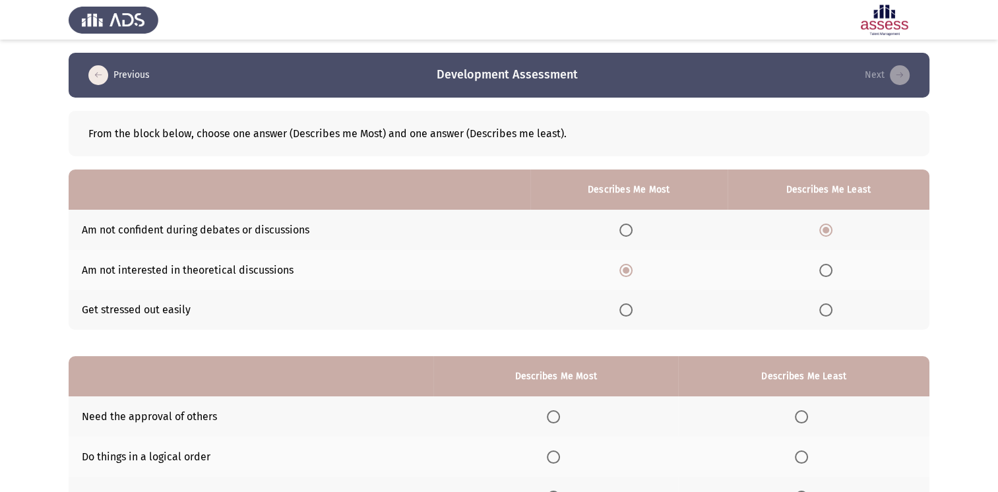
scroll to position [117, 0]
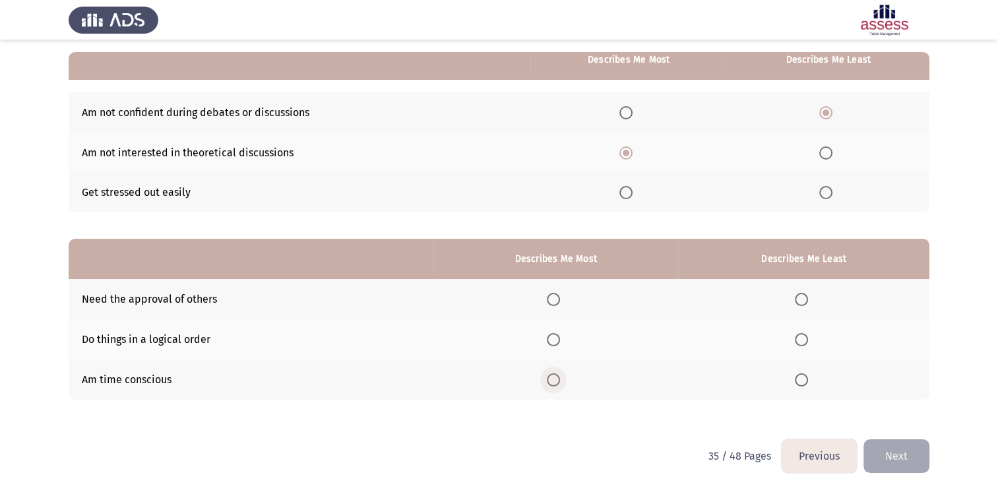
click at [557, 381] on span "Select an option" at bounding box center [553, 379] width 13 height 13
click at [557, 381] on input "Select an option" at bounding box center [553, 379] width 13 height 13
click at [800, 303] on span "Select an option" at bounding box center [801, 299] width 13 height 13
click at [800, 303] on input "Select an option" at bounding box center [801, 299] width 13 height 13
click at [900, 462] on button "Next" at bounding box center [896, 456] width 66 height 34
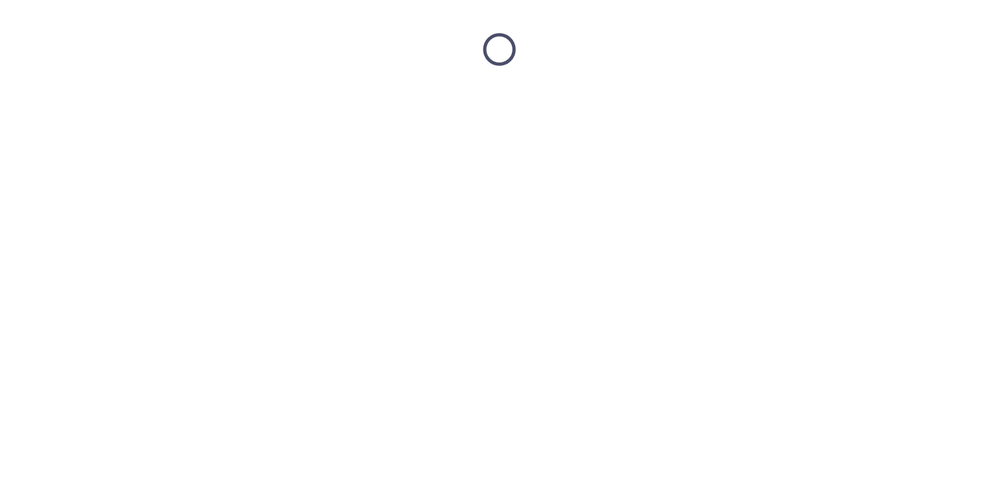
scroll to position [0, 0]
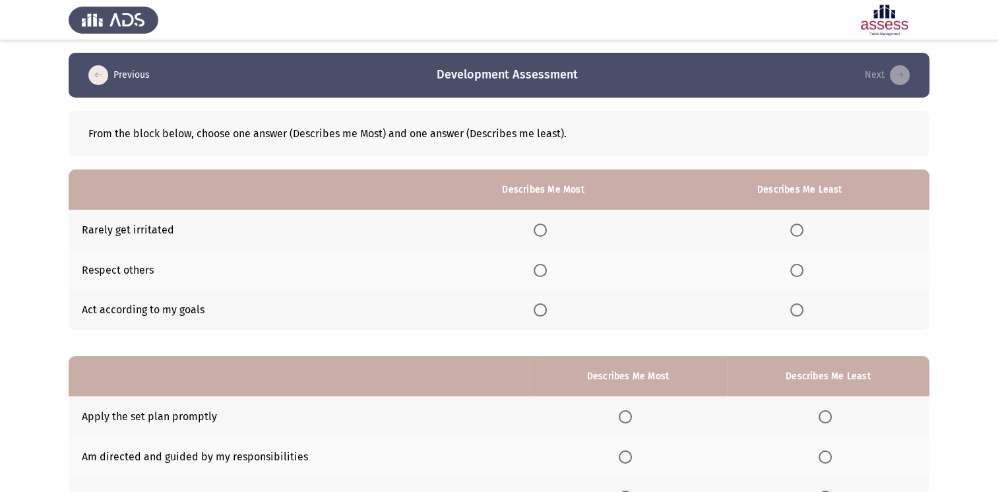
click at [544, 309] on span "Select an option" at bounding box center [540, 309] width 13 height 13
click at [544, 309] on input "Select an option" at bounding box center [540, 309] width 13 height 13
click at [807, 227] on label "Select an option" at bounding box center [799, 230] width 18 height 13
click at [803, 227] on input "Select an option" at bounding box center [796, 230] width 13 height 13
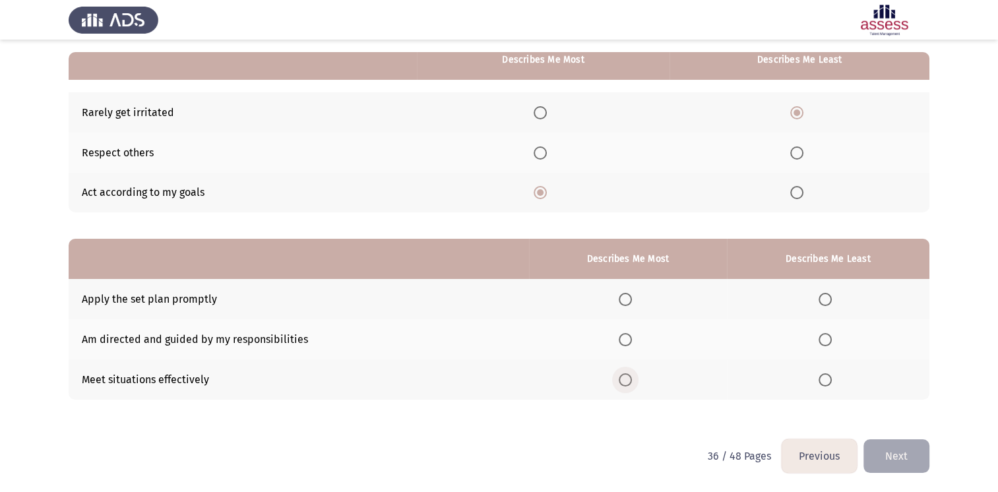
click at [627, 378] on span "Select an option" at bounding box center [625, 379] width 13 height 13
click at [627, 378] on input "Select an option" at bounding box center [625, 379] width 13 height 13
click at [830, 307] on th at bounding box center [828, 299] width 202 height 40
click at [826, 298] on span "Select an option" at bounding box center [824, 299] width 13 height 13
click at [826, 298] on input "Select an option" at bounding box center [824, 299] width 13 height 13
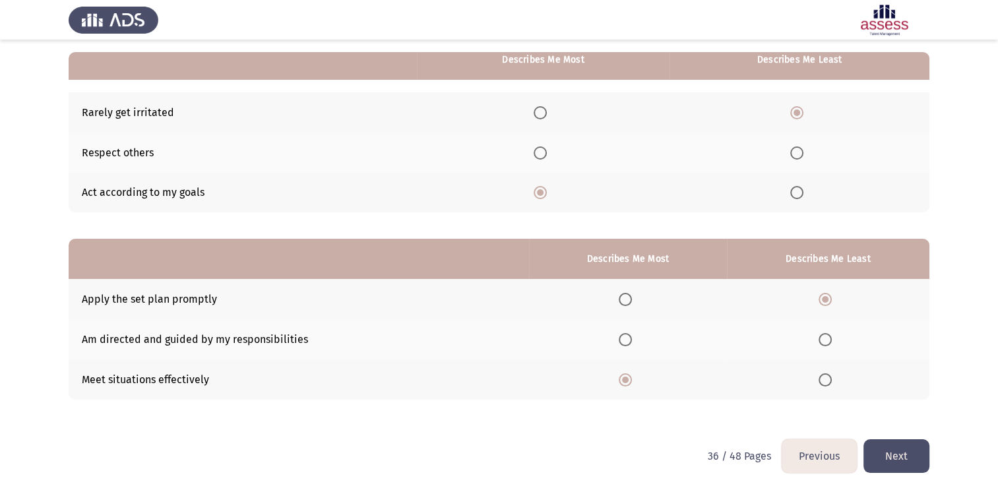
click at [904, 456] on button "Next" at bounding box center [896, 456] width 66 height 34
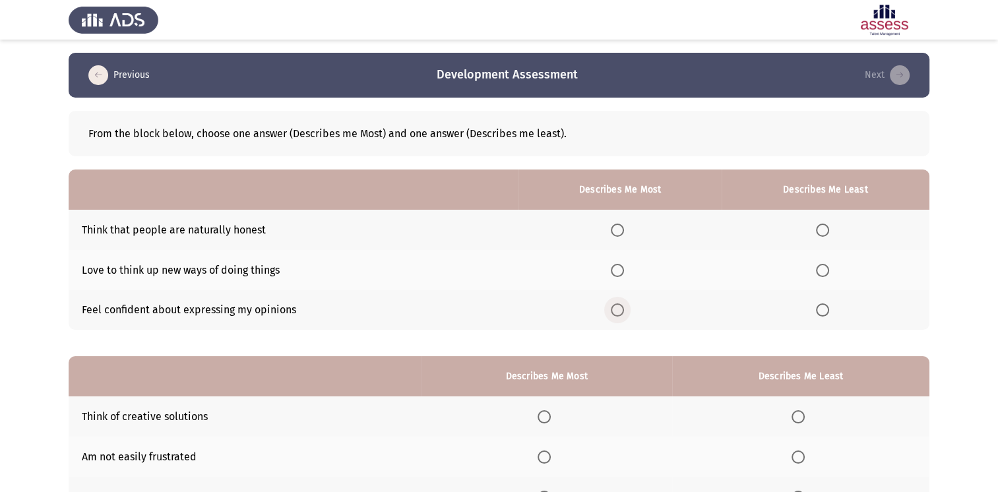
click at [621, 310] on span "Select an option" at bounding box center [617, 309] width 13 height 13
click at [621, 310] on input "Select an option" at bounding box center [617, 309] width 13 height 13
click at [822, 270] on span "Select an option" at bounding box center [822, 270] width 13 height 13
click at [822, 270] on input "Select an option" at bounding box center [822, 270] width 13 height 13
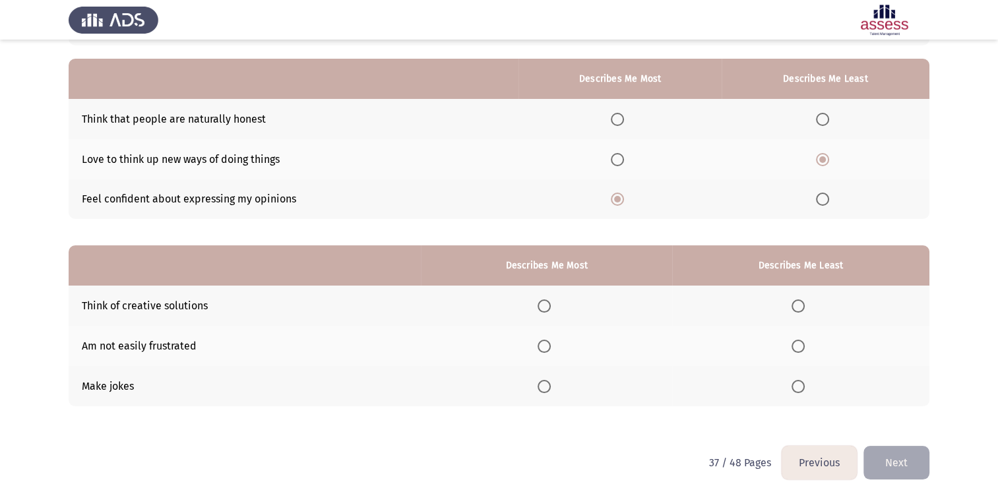
scroll to position [117, 0]
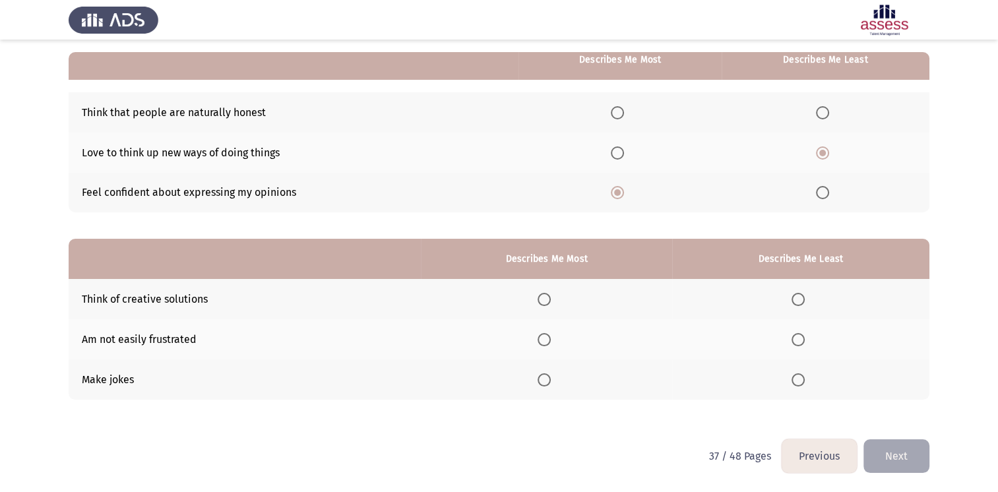
click at [546, 377] on span "Select an option" at bounding box center [543, 379] width 13 height 13
click at [546, 377] on input "Select an option" at bounding box center [543, 379] width 13 height 13
click at [803, 339] on span "Select an option" at bounding box center [797, 339] width 13 height 13
click at [803, 339] on input "Select an option" at bounding box center [797, 339] width 13 height 13
click at [898, 458] on button "Next" at bounding box center [896, 456] width 66 height 34
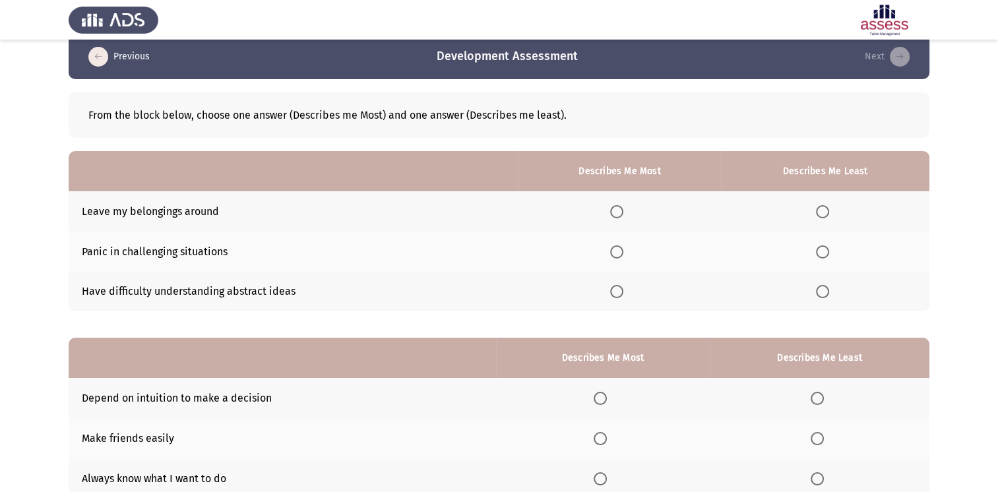
scroll to position [17, 0]
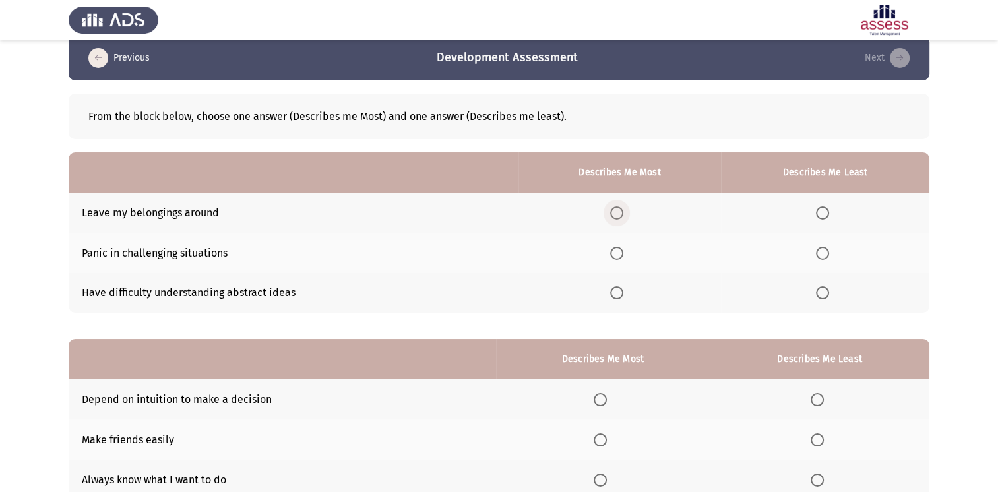
click at [622, 218] on span "Select an option" at bounding box center [616, 212] width 13 height 13
click at [622, 218] on input "Select an option" at bounding box center [616, 212] width 13 height 13
click at [826, 253] on span "Select an option" at bounding box center [822, 253] width 13 height 13
click at [826, 253] on input "Select an option" at bounding box center [822, 253] width 13 height 13
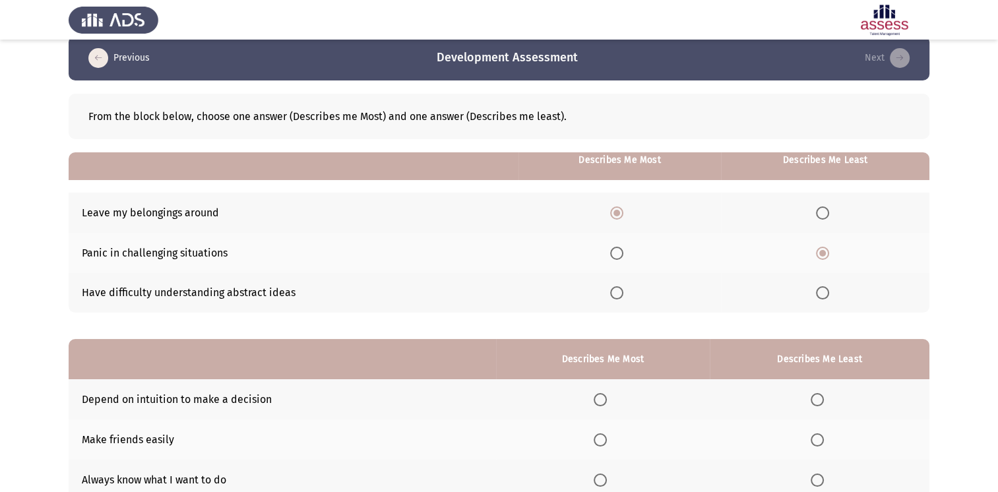
scroll to position [117, 0]
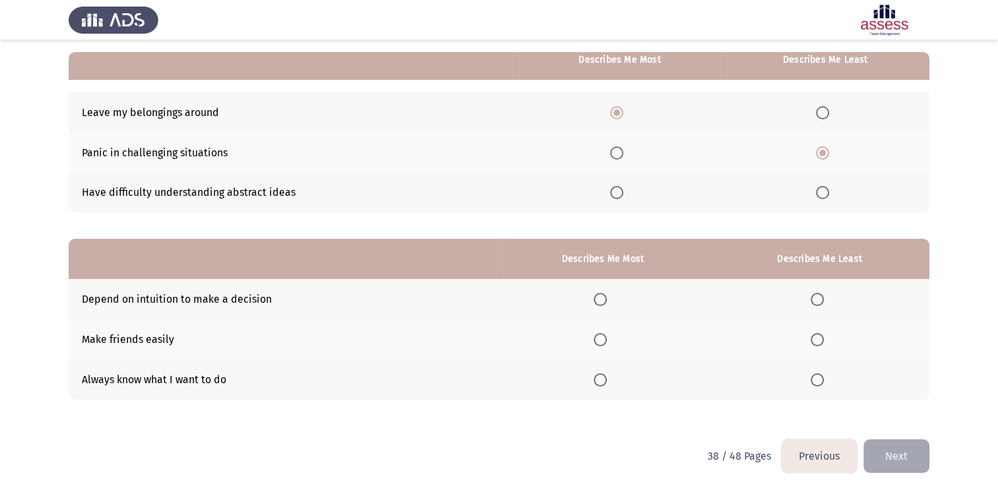
click at [607, 336] on span "Select an option" at bounding box center [600, 339] width 13 height 13
click at [607, 336] on input "Select an option" at bounding box center [600, 339] width 13 height 13
click at [818, 379] on span "Select an option" at bounding box center [816, 379] width 13 height 13
click at [818, 379] on input "Select an option" at bounding box center [816, 379] width 13 height 13
click at [898, 450] on button "Next" at bounding box center [896, 456] width 66 height 34
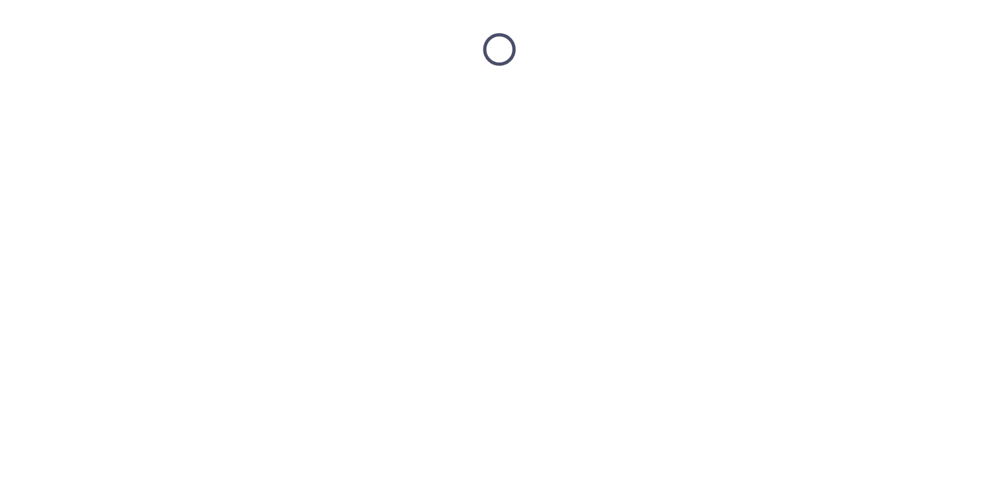
scroll to position [0, 0]
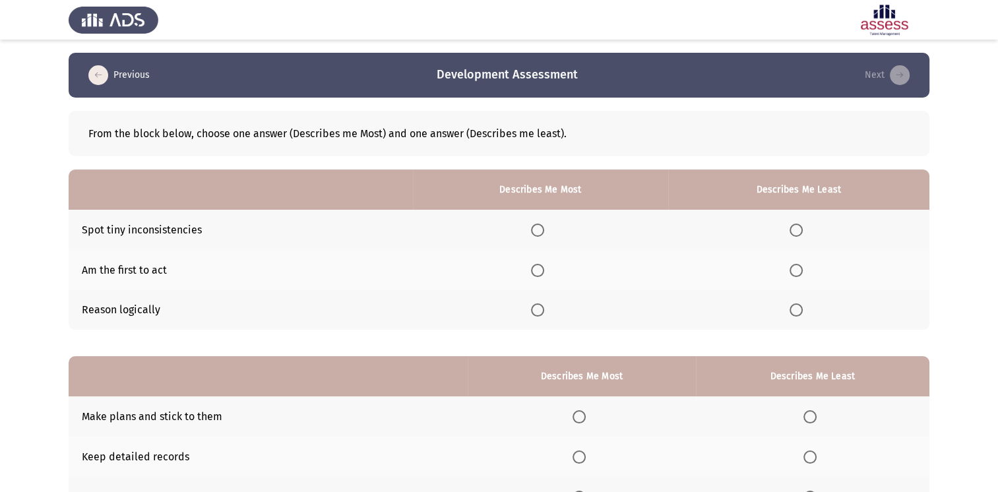
click at [539, 315] on span "Select an option" at bounding box center [537, 309] width 13 height 13
click at [539, 315] on input "Select an option" at bounding box center [537, 309] width 13 height 13
click at [802, 228] on span "Select an option" at bounding box center [795, 230] width 13 height 13
click at [802, 228] on input "Select an option" at bounding box center [795, 230] width 13 height 13
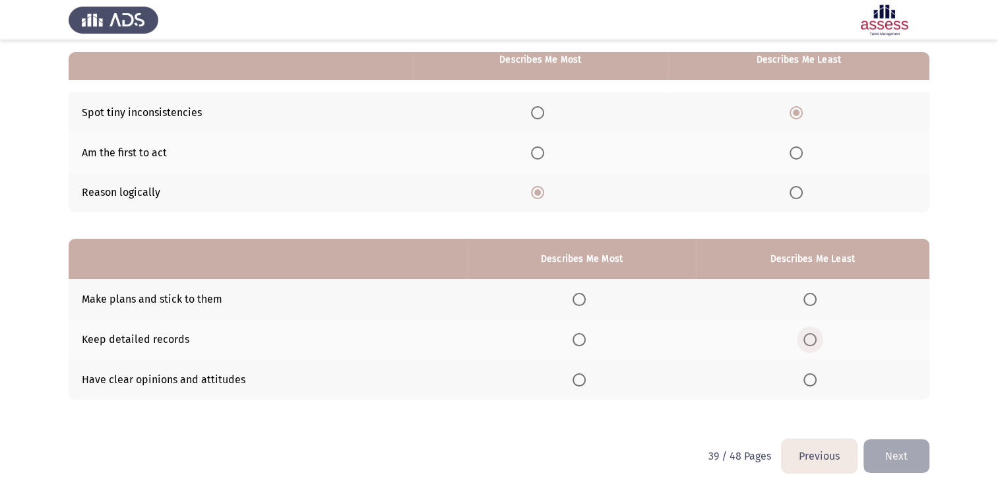
click at [806, 338] on span "Select an option" at bounding box center [809, 339] width 13 height 13
click at [806, 338] on input "Select an option" at bounding box center [809, 339] width 13 height 13
click at [582, 379] on span "Select an option" at bounding box center [578, 379] width 13 height 13
click at [582, 379] on input "Select an option" at bounding box center [578, 379] width 13 height 13
click at [916, 458] on button "Next" at bounding box center [896, 456] width 66 height 34
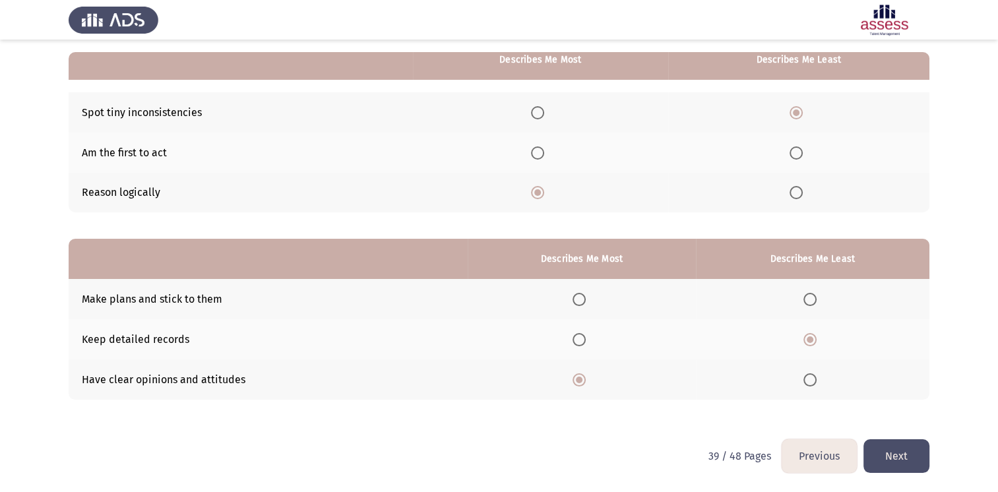
scroll to position [0, 0]
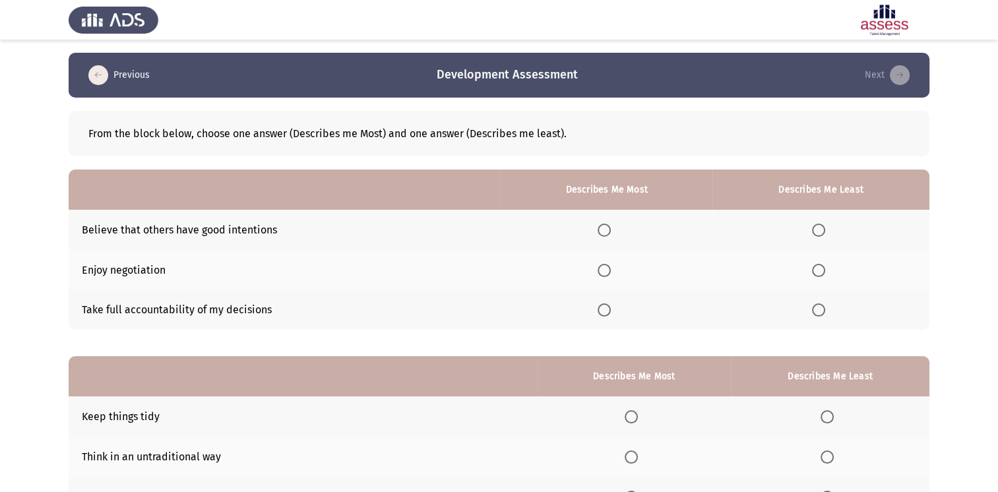
click at [609, 266] on span "Select an option" at bounding box center [603, 270] width 13 height 13
click at [609, 266] on input "Select an option" at bounding box center [603, 270] width 13 height 13
click at [814, 231] on span "Select an option" at bounding box center [818, 230] width 13 height 13
click at [814, 231] on input "Select an option" at bounding box center [818, 230] width 13 height 13
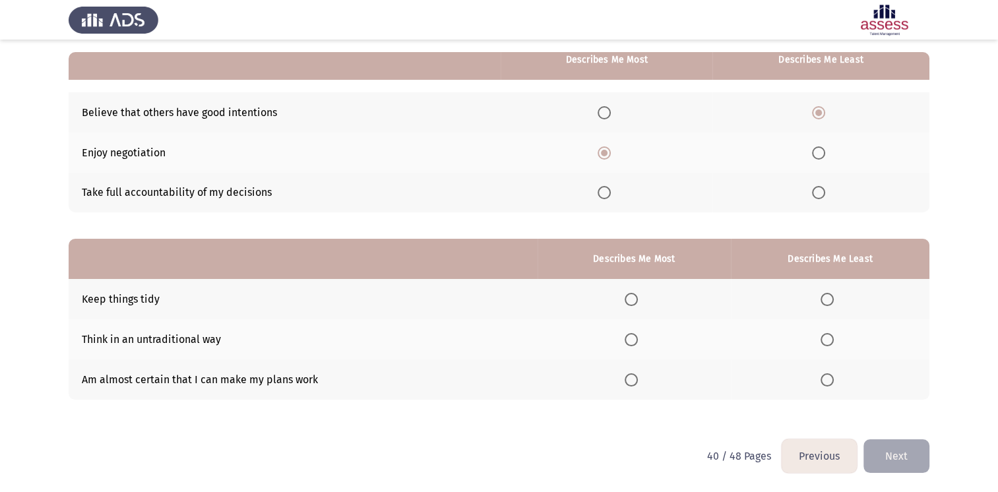
click at [632, 303] on span "Select an option" at bounding box center [631, 299] width 13 height 13
click at [632, 303] on input "Select an option" at bounding box center [631, 299] width 13 height 13
click at [828, 382] on span "Select an option" at bounding box center [826, 379] width 13 height 13
click at [828, 382] on input "Select an option" at bounding box center [826, 379] width 13 height 13
click at [908, 454] on button "Next" at bounding box center [896, 456] width 66 height 34
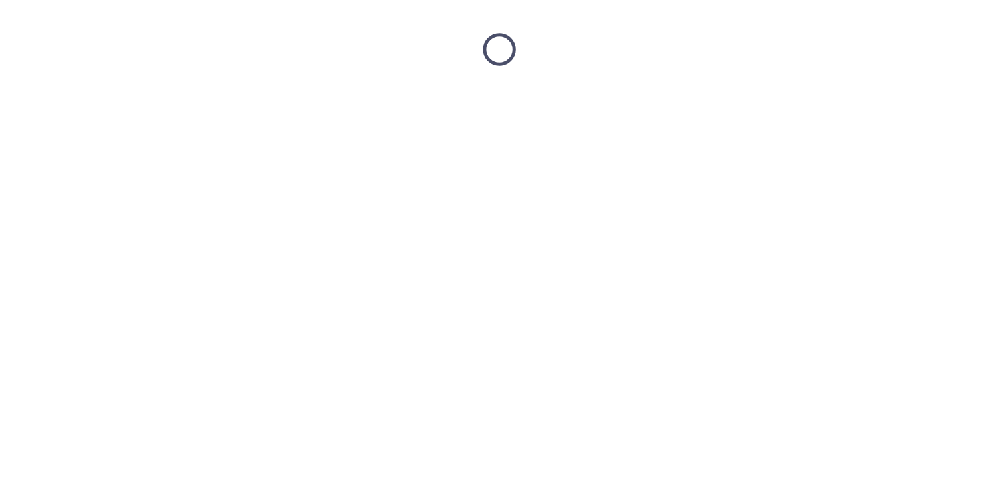
scroll to position [0, 0]
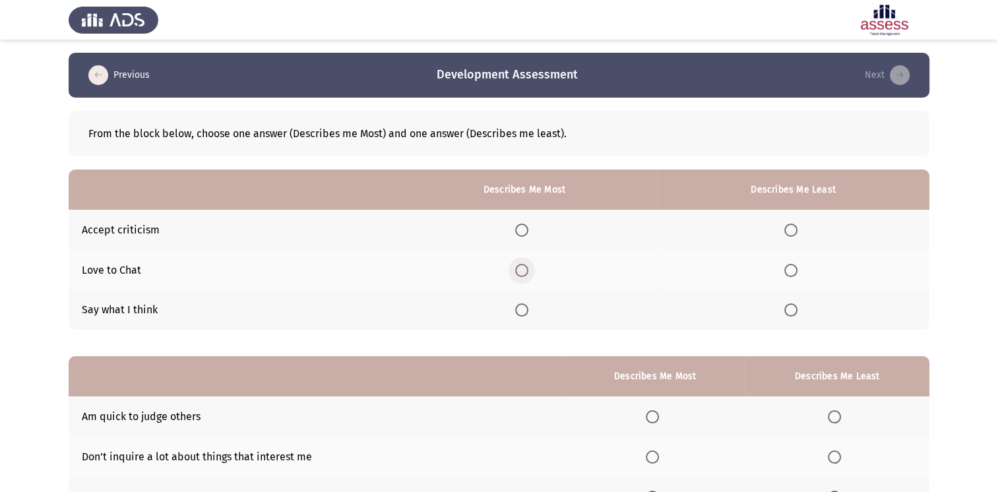
click at [528, 269] on span "Select an option" at bounding box center [521, 270] width 13 height 13
click at [528, 269] on input "Select an option" at bounding box center [521, 270] width 13 height 13
click at [797, 228] on span "Select an option" at bounding box center [790, 230] width 13 height 13
click at [797, 228] on input "Select an option" at bounding box center [790, 230] width 13 height 13
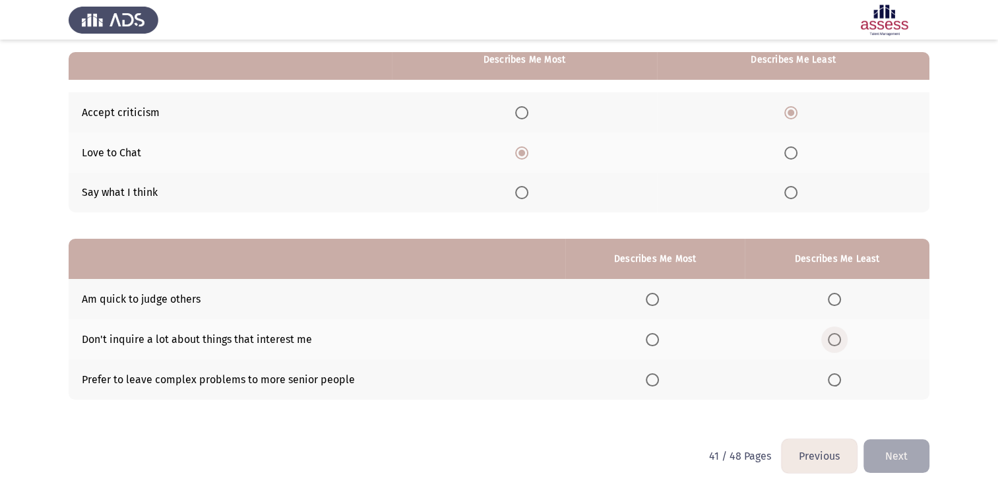
click at [836, 342] on span "Select an option" at bounding box center [834, 339] width 13 height 13
click at [836, 342] on input "Select an option" at bounding box center [834, 339] width 13 height 13
click at [657, 295] on span "Select an option" at bounding box center [652, 299] width 13 height 13
click at [657, 295] on input "Select an option" at bounding box center [652, 299] width 13 height 13
click at [892, 456] on button "Next" at bounding box center [896, 456] width 66 height 34
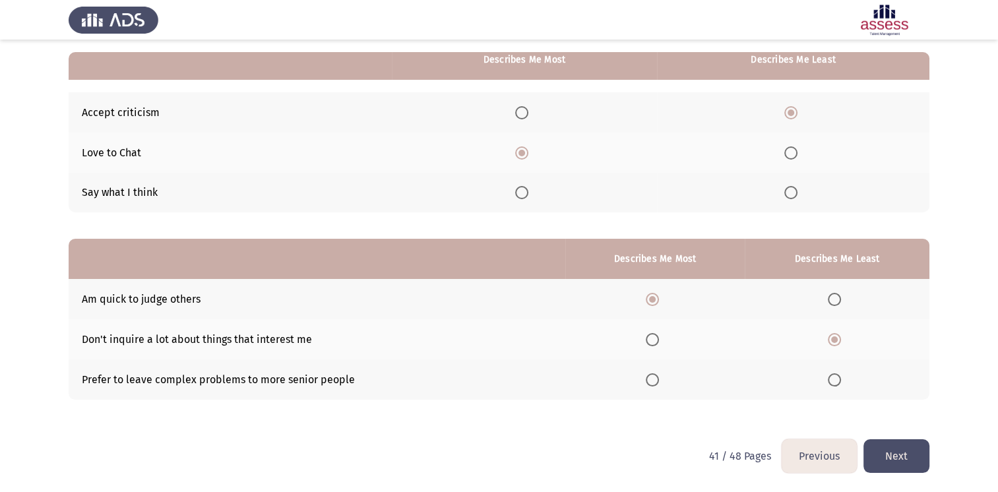
scroll to position [0, 0]
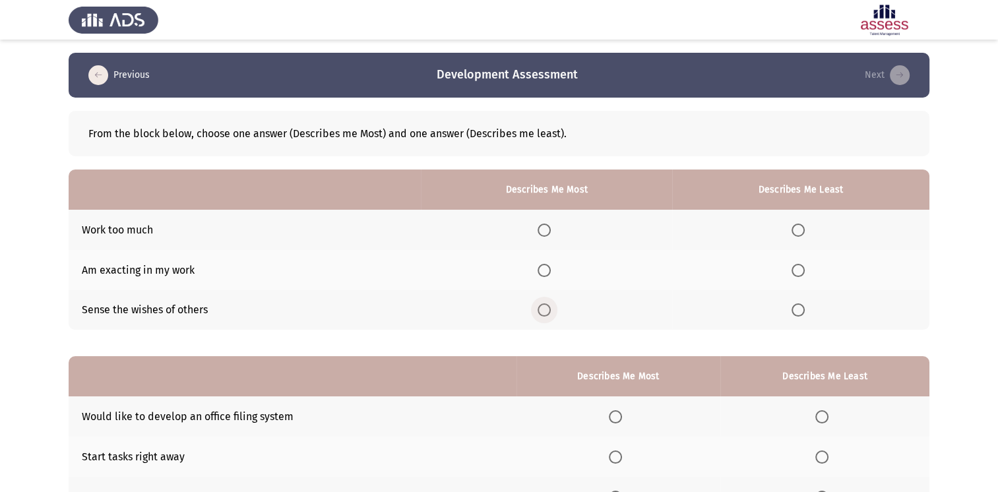
click at [547, 313] on span "Select an option" at bounding box center [543, 309] width 13 height 13
click at [547, 313] on input "Select an option" at bounding box center [543, 309] width 13 height 13
click at [802, 272] on span "Select an option" at bounding box center [797, 270] width 13 height 13
click at [802, 272] on input "Select an option" at bounding box center [797, 270] width 13 height 13
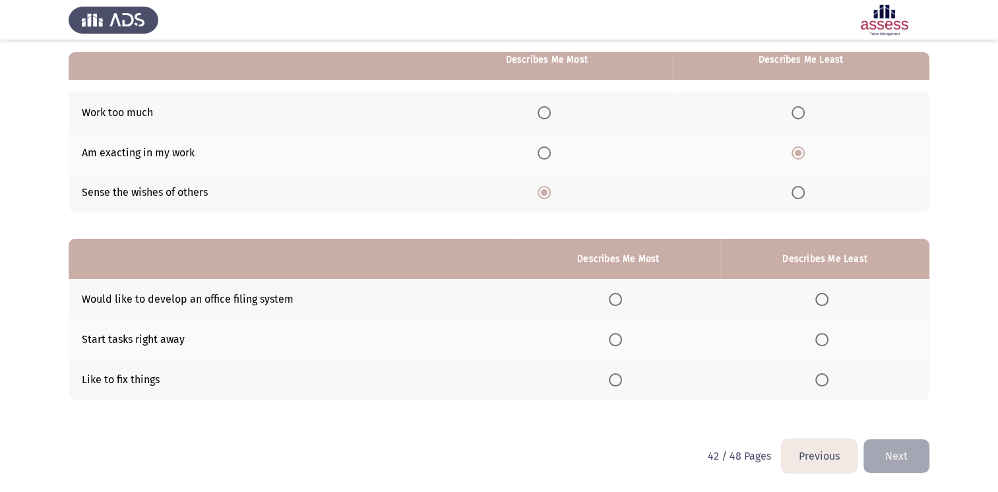
click at [805, 113] on span "Select an option" at bounding box center [797, 112] width 13 height 13
click at [805, 113] on input "Select an option" at bounding box center [797, 112] width 13 height 13
click at [615, 382] on span "Select an option" at bounding box center [615, 379] width 13 height 13
click at [615, 382] on input "Select an option" at bounding box center [615, 379] width 13 height 13
click at [828, 306] on span "Select an option" at bounding box center [821, 299] width 13 height 13
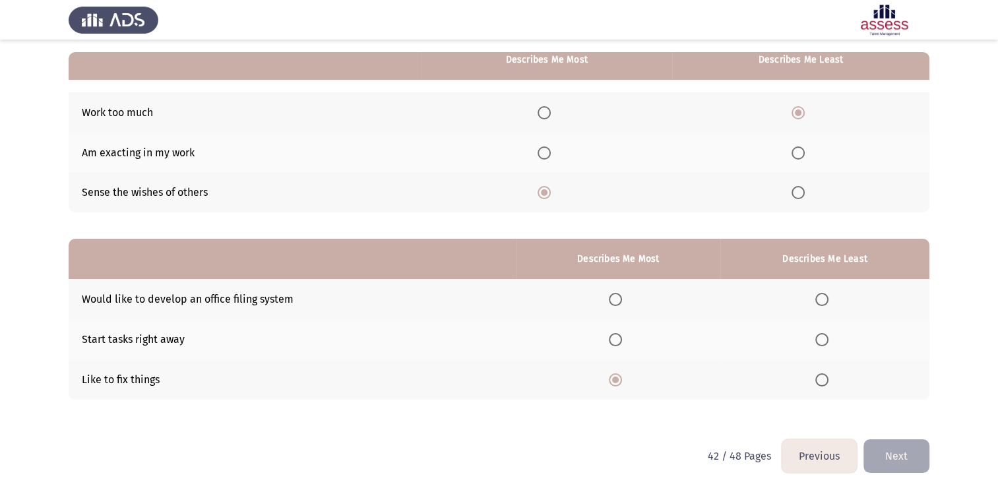
click at [828, 306] on input "Select an option" at bounding box center [821, 299] width 13 height 13
click at [894, 475] on html "Previous Development Assessment Next From the block below, choose one answer (D…" at bounding box center [499, 187] width 998 height 609
click at [903, 450] on button "Next" at bounding box center [896, 456] width 66 height 34
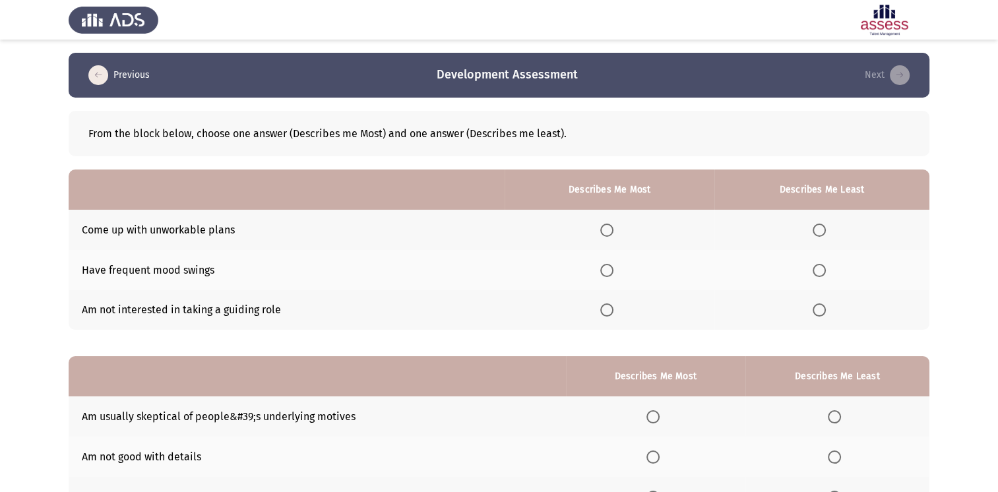
click at [825, 317] on span "Select an option" at bounding box center [818, 309] width 13 height 13
click at [825, 317] on input "Select an option" at bounding box center [818, 309] width 13 height 13
click at [613, 268] on span "Select an option" at bounding box center [606, 270] width 13 height 13
click at [613, 268] on input "Select an option" at bounding box center [606, 270] width 13 height 13
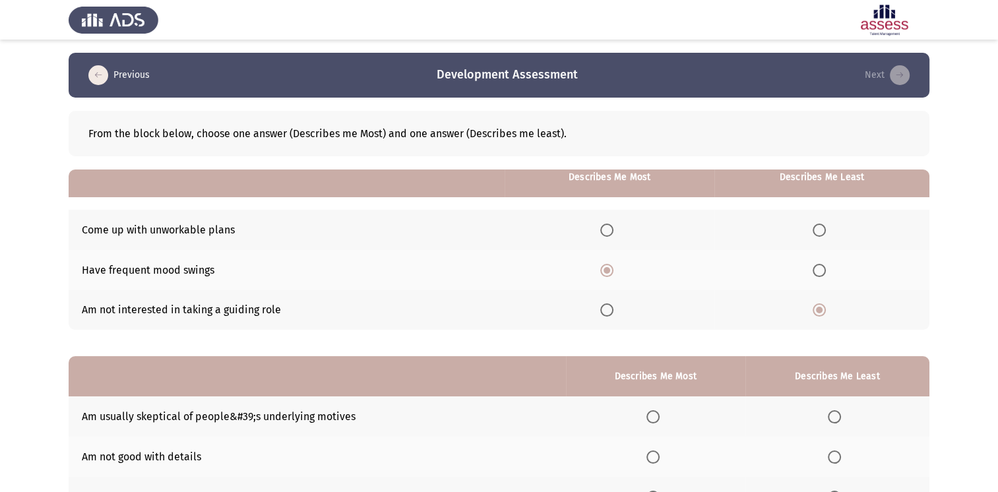
scroll to position [117, 0]
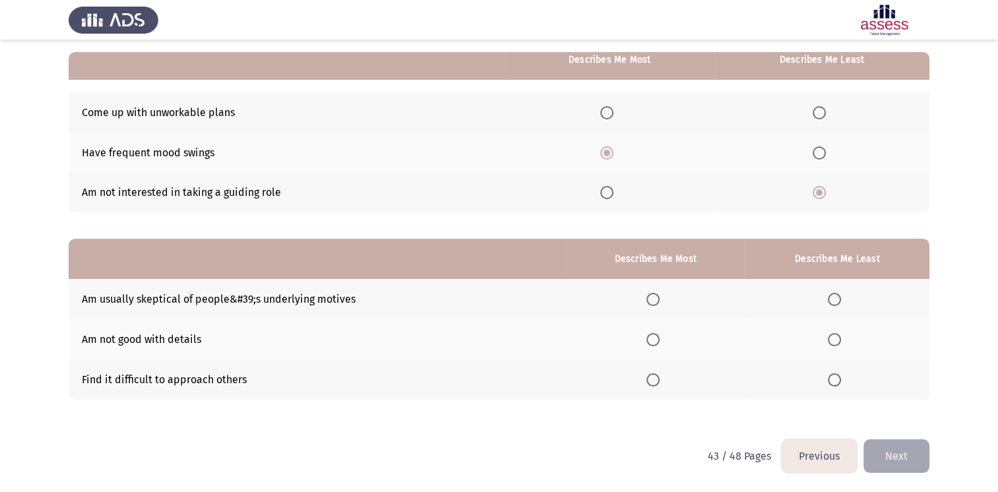
click at [834, 377] on span "Select an option" at bounding box center [834, 379] width 13 height 13
click at [834, 377] on input "Select an option" at bounding box center [834, 379] width 13 height 13
click at [655, 302] on span "Select an option" at bounding box center [652, 299] width 13 height 13
click at [655, 302] on input "Select an option" at bounding box center [652, 299] width 13 height 13
click at [889, 452] on button "Next" at bounding box center [896, 456] width 66 height 34
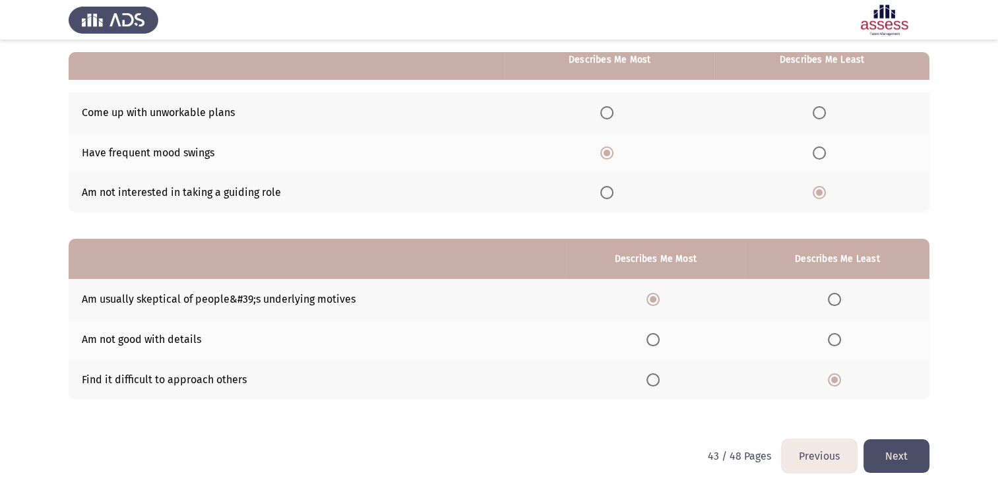
scroll to position [0, 0]
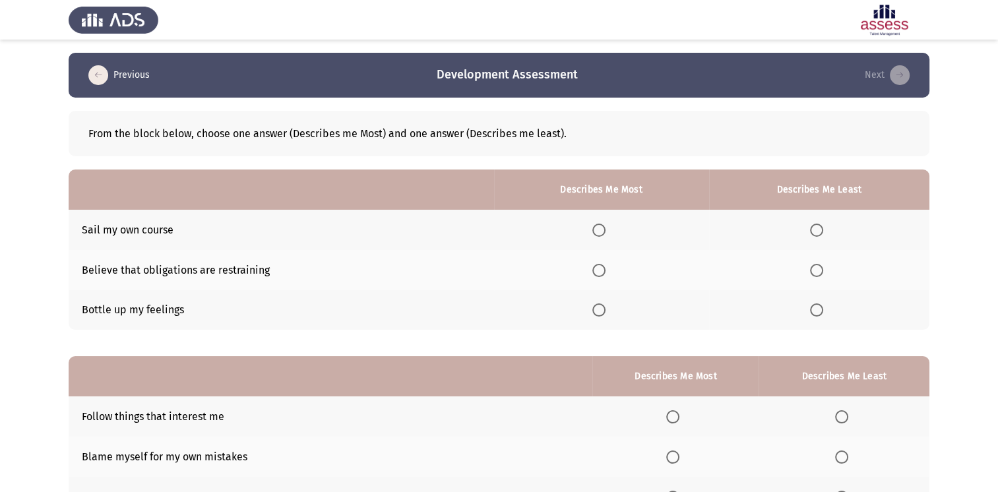
click at [605, 276] on span "Select an option" at bounding box center [598, 270] width 13 height 13
click at [605, 276] on input "Select an option" at bounding box center [598, 270] width 13 height 13
click at [815, 228] on span "Select an option" at bounding box center [816, 230] width 13 height 13
click at [815, 228] on input "Select an option" at bounding box center [816, 230] width 13 height 13
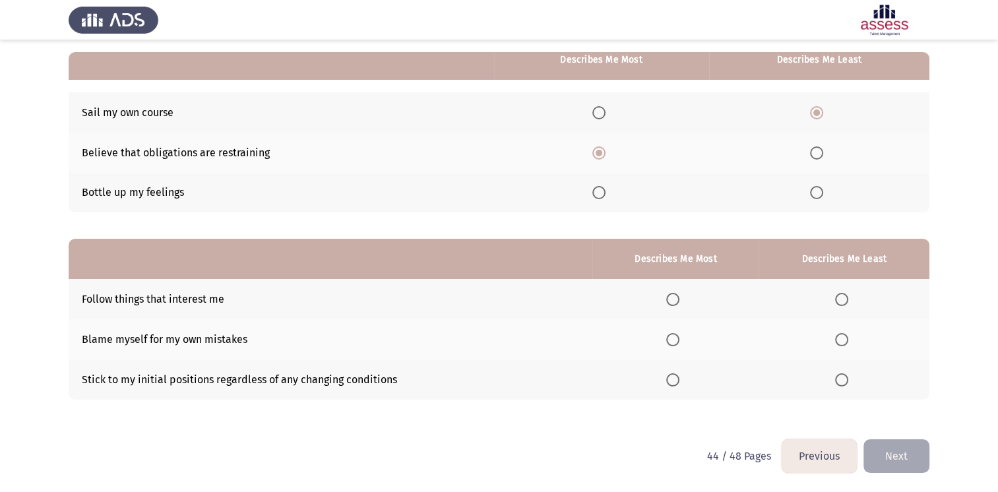
click at [671, 340] on span "Select an option" at bounding box center [672, 339] width 13 height 13
click at [671, 340] on input "Select an option" at bounding box center [672, 339] width 13 height 13
click at [838, 376] on span "Select an option" at bounding box center [841, 379] width 13 height 13
click at [838, 376] on input "Select an option" at bounding box center [841, 379] width 13 height 13
click at [901, 448] on button "Next" at bounding box center [896, 456] width 66 height 34
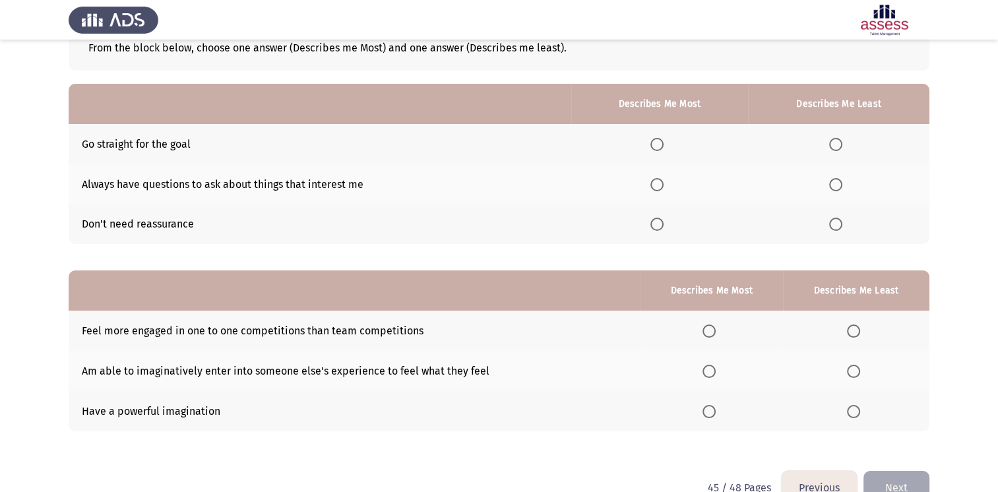
scroll to position [92, 0]
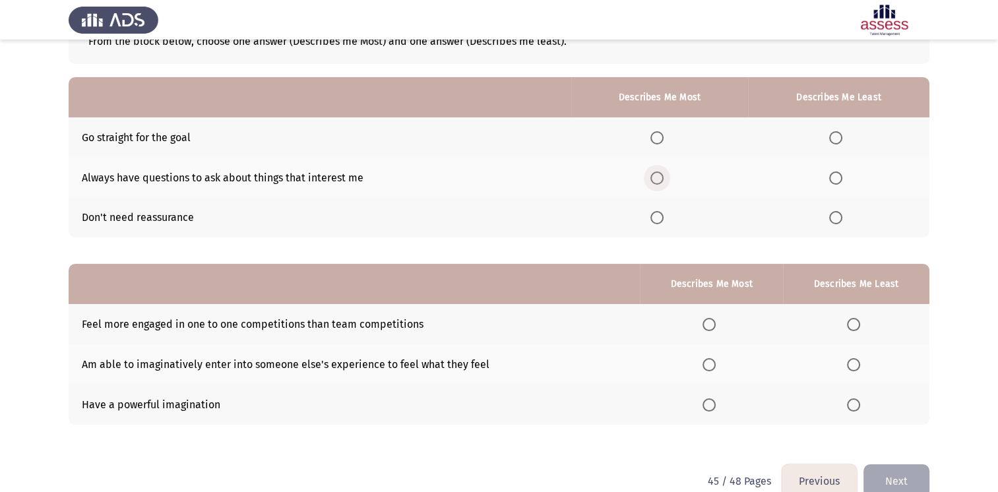
click at [659, 174] on span "Select an option" at bounding box center [656, 177] width 13 height 13
click at [659, 174] on input "Select an option" at bounding box center [656, 177] width 13 height 13
click at [839, 220] on span "Select an option" at bounding box center [835, 217] width 13 height 13
click at [839, 220] on input "Select an option" at bounding box center [835, 217] width 13 height 13
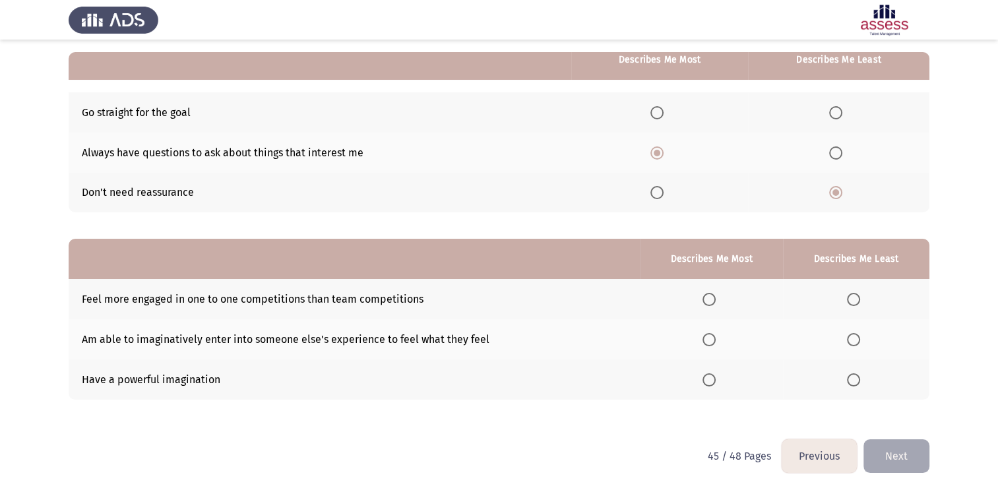
click at [708, 382] on span "Select an option" at bounding box center [708, 379] width 13 height 13
click at [708, 382] on input "Select an option" at bounding box center [708, 379] width 13 height 13
click at [859, 304] on span "Select an option" at bounding box center [853, 299] width 13 height 13
click at [859, 304] on input "Select an option" at bounding box center [853, 299] width 13 height 13
click at [894, 463] on button "Next" at bounding box center [896, 456] width 66 height 34
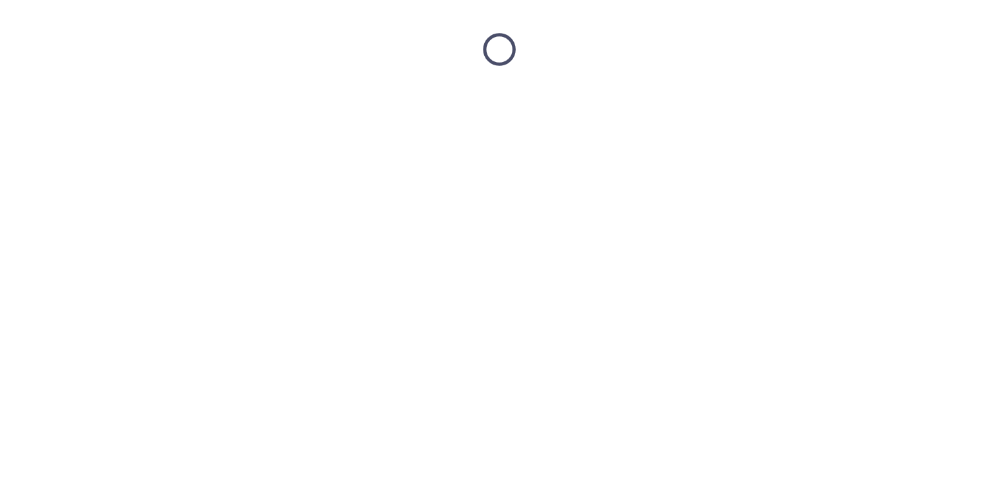
scroll to position [0, 0]
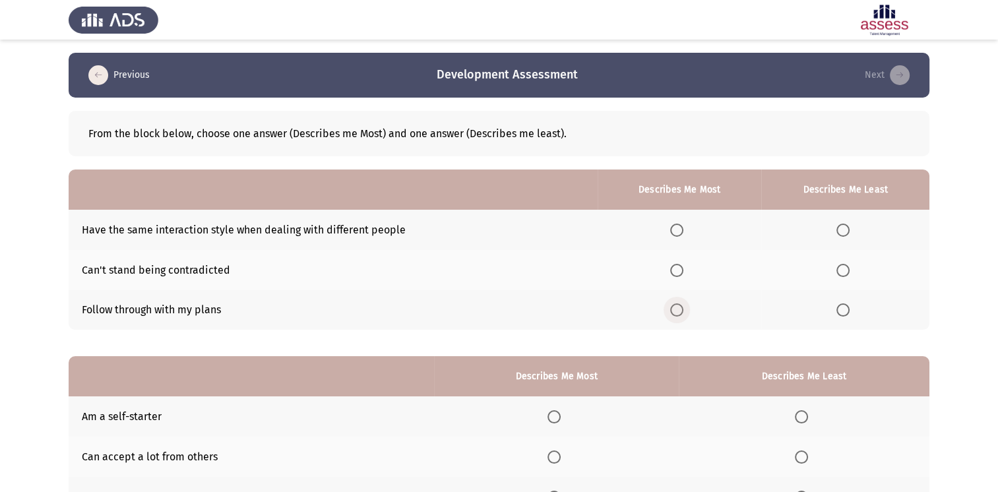
click at [678, 307] on span "Select an option" at bounding box center [676, 309] width 13 height 13
click at [678, 307] on input "Select an option" at bounding box center [676, 309] width 13 height 13
click at [840, 229] on span "Select an option" at bounding box center [842, 230] width 13 height 13
click at [840, 229] on input "Select an option" at bounding box center [842, 230] width 13 height 13
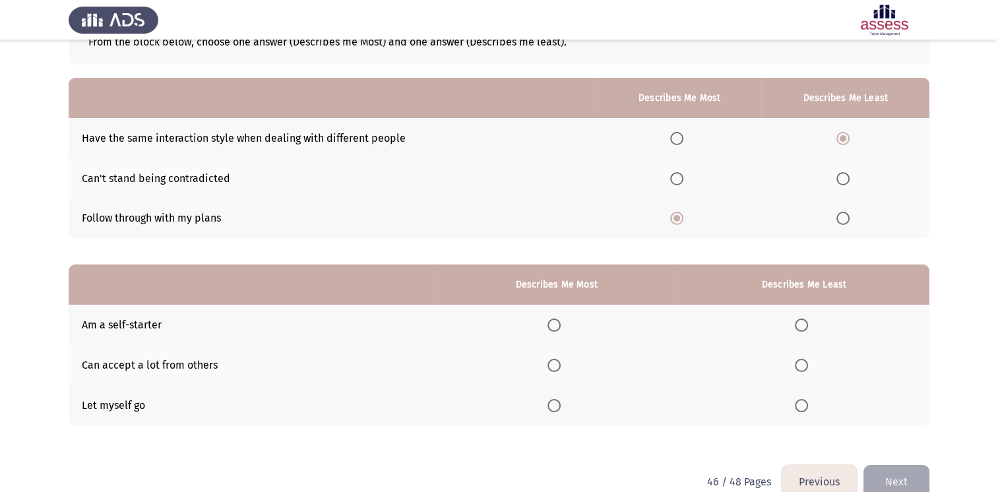
scroll to position [117, 0]
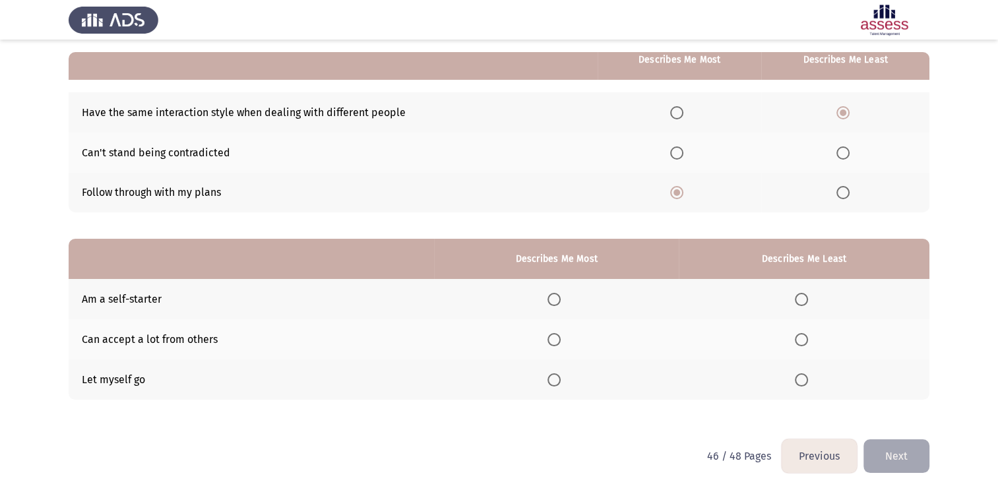
drag, startPoint x: 555, startPoint y: 299, endPoint x: 570, endPoint y: 307, distance: 16.5
click at [570, 307] on th at bounding box center [556, 299] width 245 height 40
click at [551, 297] on span "Select an option" at bounding box center [553, 299] width 13 height 13
click at [551, 297] on input "Select an option" at bounding box center [553, 299] width 13 height 13
click at [801, 380] on span "Select an option" at bounding box center [801, 380] width 0 height 0
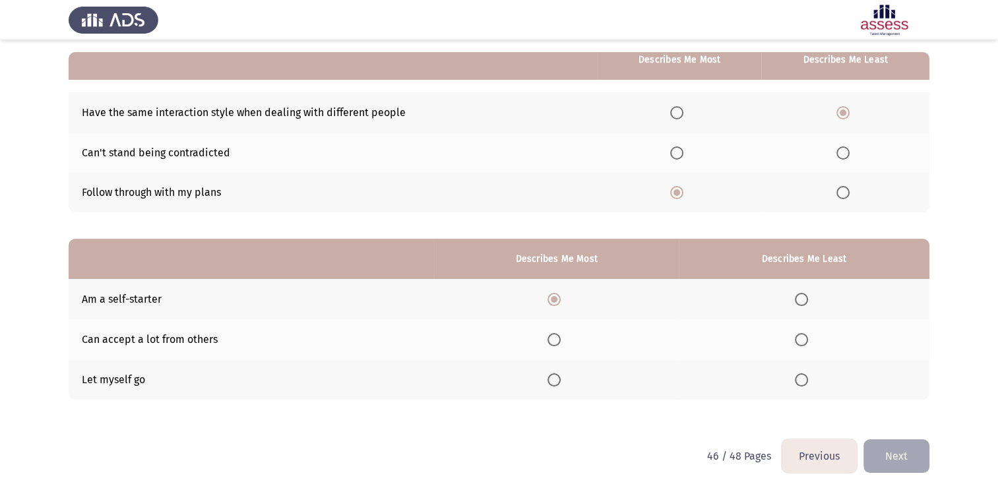
click at [802, 379] on input "Select an option" at bounding box center [801, 379] width 13 height 13
click at [903, 454] on button "Next" at bounding box center [896, 456] width 66 height 34
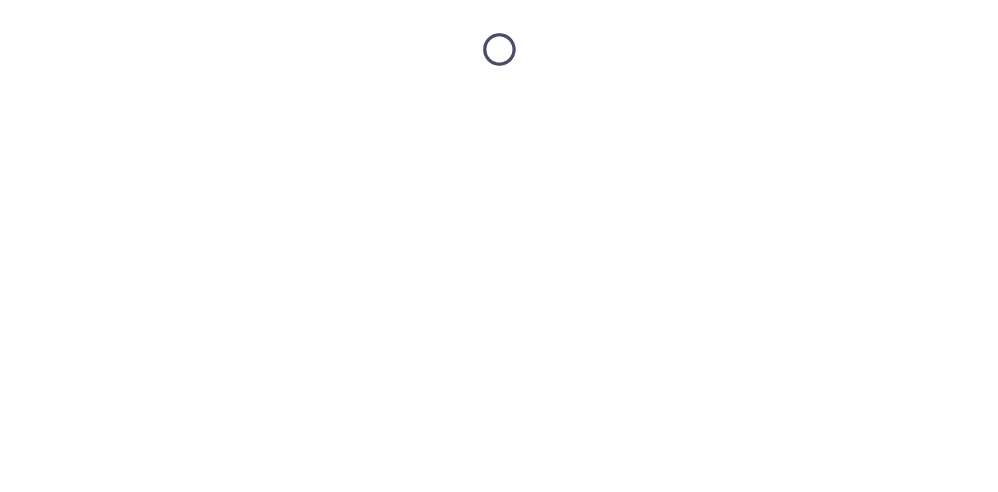
scroll to position [0, 0]
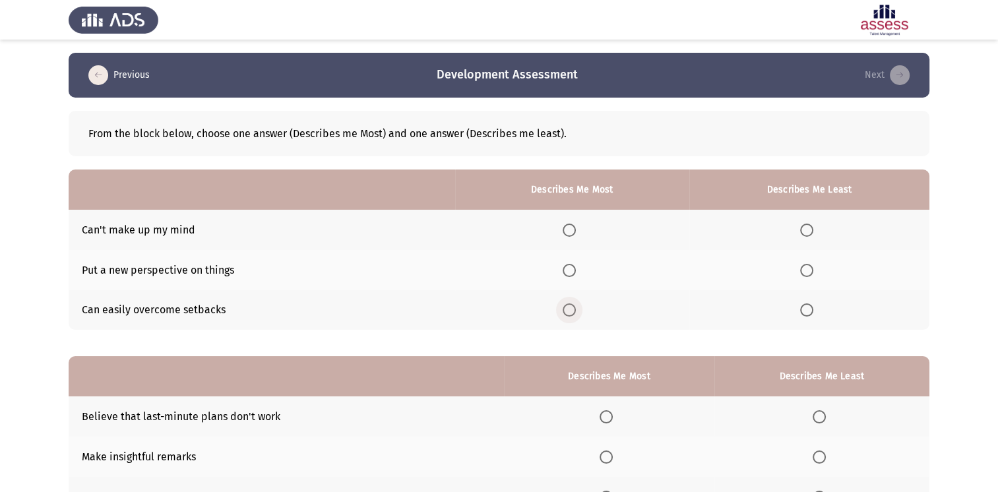
click at [570, 313] on span "Select an option" at bounding box center [569, 309] width 13 height 13
click at [570, 313] on input "Select an option" at bounding box center [569, 309] width 13 height 13
click at [811, 239] on th at bounding box center [809, 230] width 240 height 40
click at [808, 232] on span "Select an option" at bounding box center [806, 230] width 13 height 13
click at [808, 232] on input "Select an option" at bounding box center [806, 230] width 13 height 13
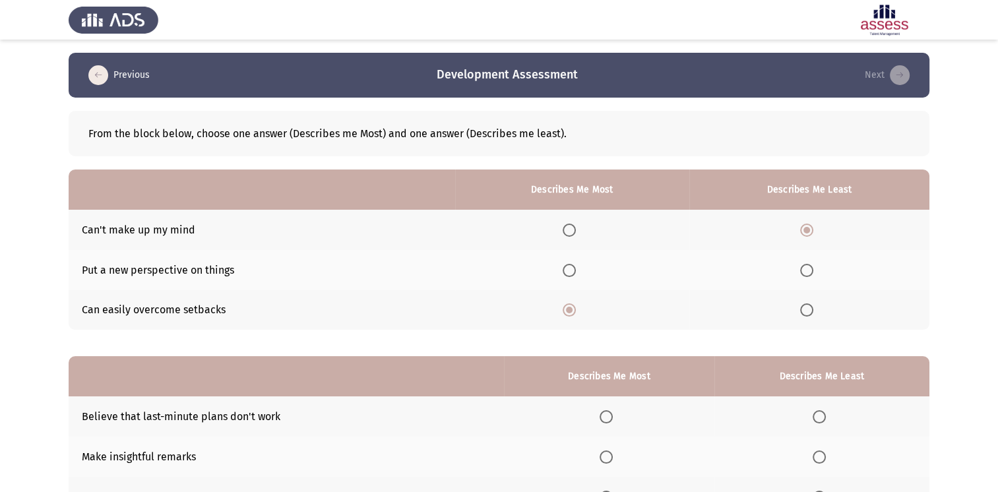
scroll to position [117, 0]
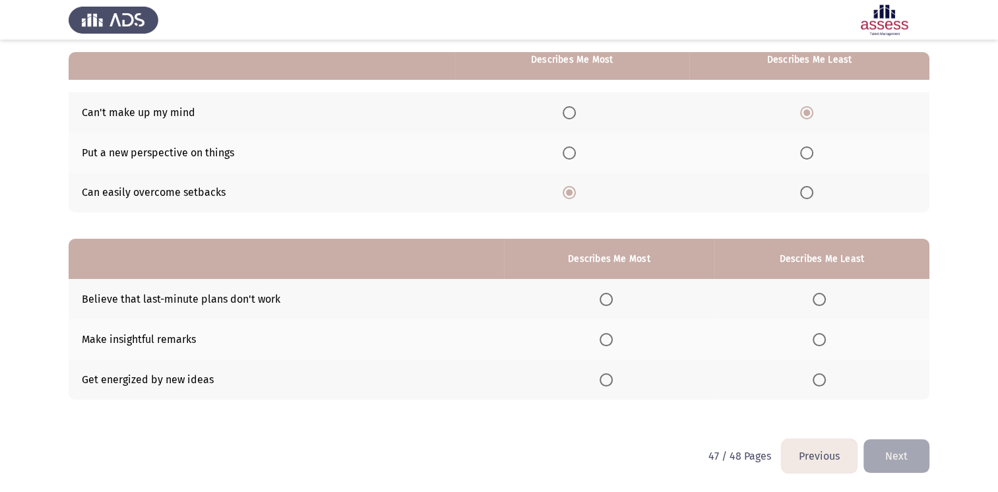
click at [604, 377] on span "Select an option" at bounding box center [605, 379] width 13 height 13
click at [604, 377] on input "Select an option" at bounding box center [605, 379] width 13 height 13
click at [605, 342] on span "Select an option" at bounding box center [605, 339] width 13 height 13
click at [605, 342] on input "Select an option" at bounding box center [605, 339] width 13 height 13
click at [828, 299] on label "Select an option" at bounding box center [821, 299] width 18 height 13
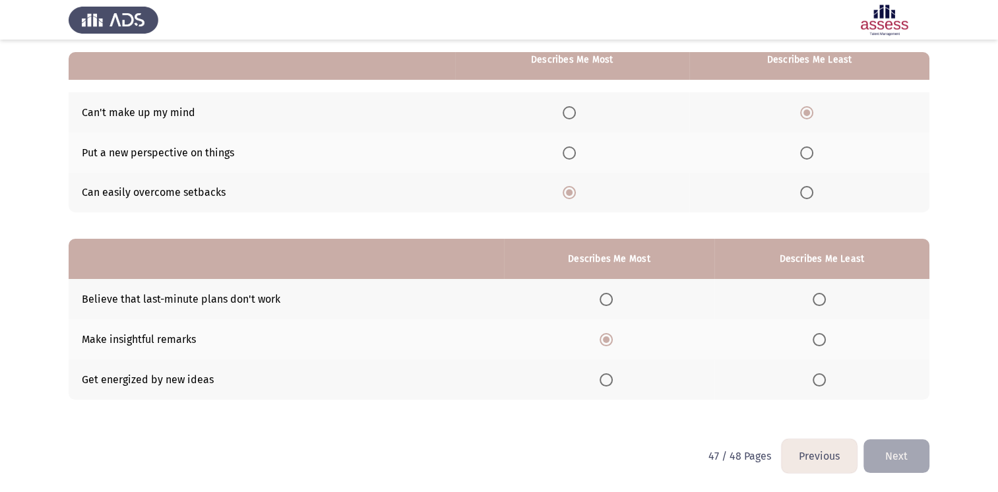
click at [826, 299] on input "Select an option" at bounding box center [818, 299] width 13 height 13
click at [897, 456] on button "Next" at bounding box center [896, 456] width 66 height 34
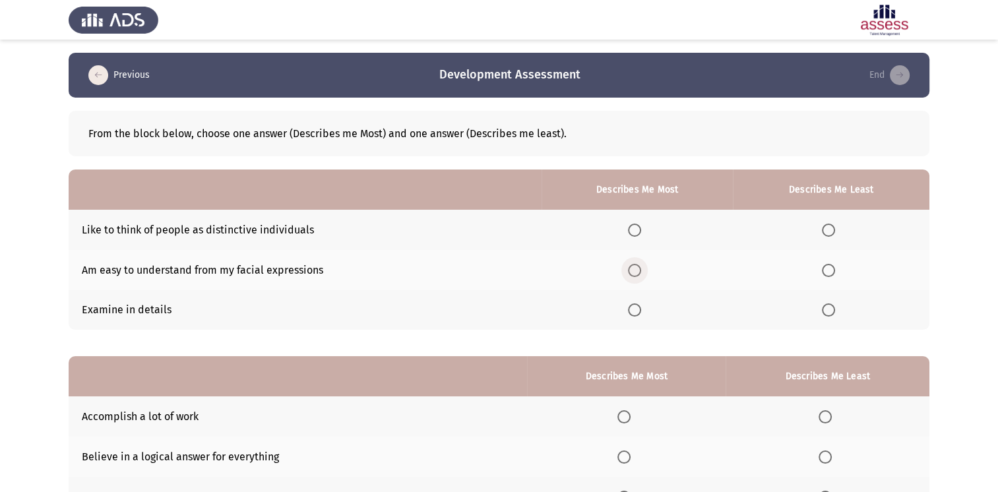
click at [640, 276] on span "Select an option" at bounding box center [634, 270] width 13 height 13
click at [640, 276] on input "Select an option" at bounding box center [634, 270] width 13 height 13
click at [824, 311] on span "Select an option" at bounding box center [828, 309] width 13 height 13
click at [824, 311] on input "Select an option" at bounding box center [828, 309] width 13 height 13
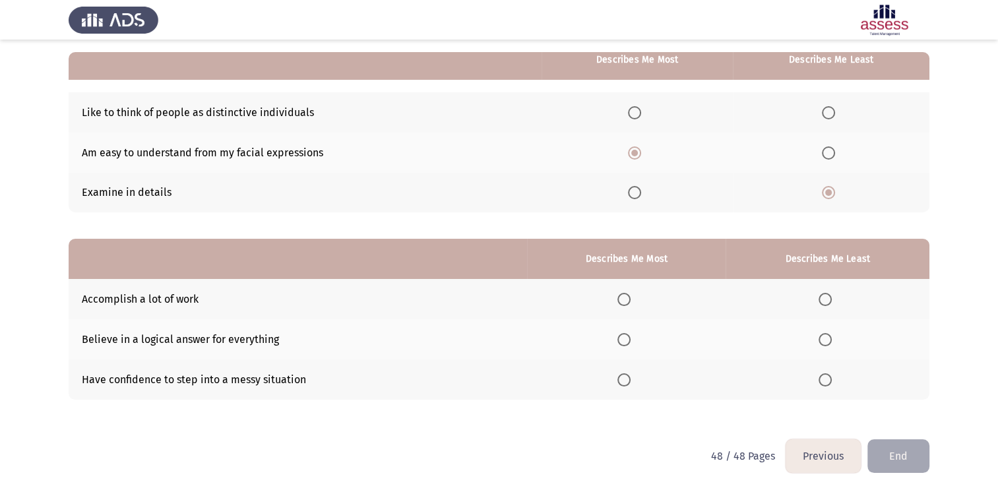
click at [625, 373] on mat-radio-button "Select an option" at bounding box center [626, 380] width 18 height 14
click at [627, 377] on span "Select an option" at bounding box center [623, 379] width 13 height 13
click at [627, 377] on input "Select an option" at bounding box center [623, 379] width 13 height 13
click at [828, 337] on span "Select an option" at bounding box center [824, 339] width 13 height 13
click at [828, 337] on input "Select an option" at bounding box center [824, 339] width 13 height 13
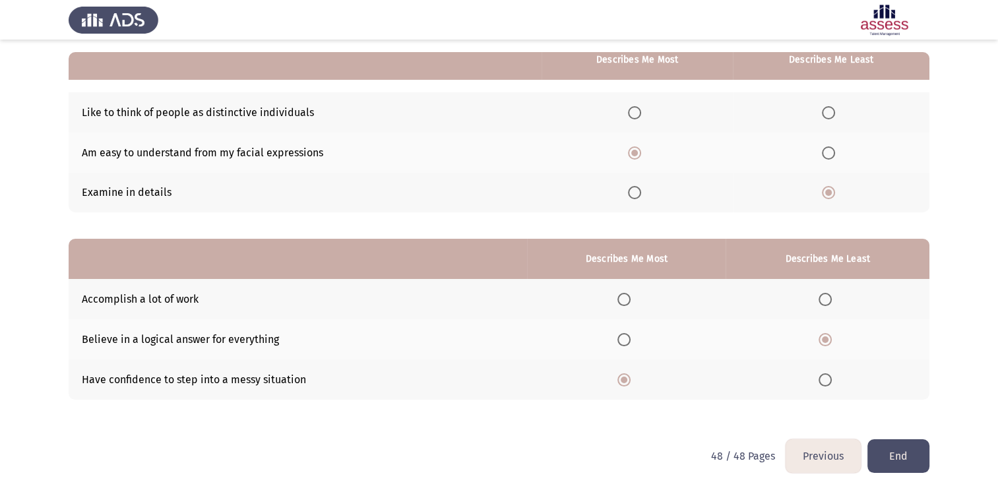
click at [900, 453] on button "End" at bounding box center [898, 456] width 62 height 34
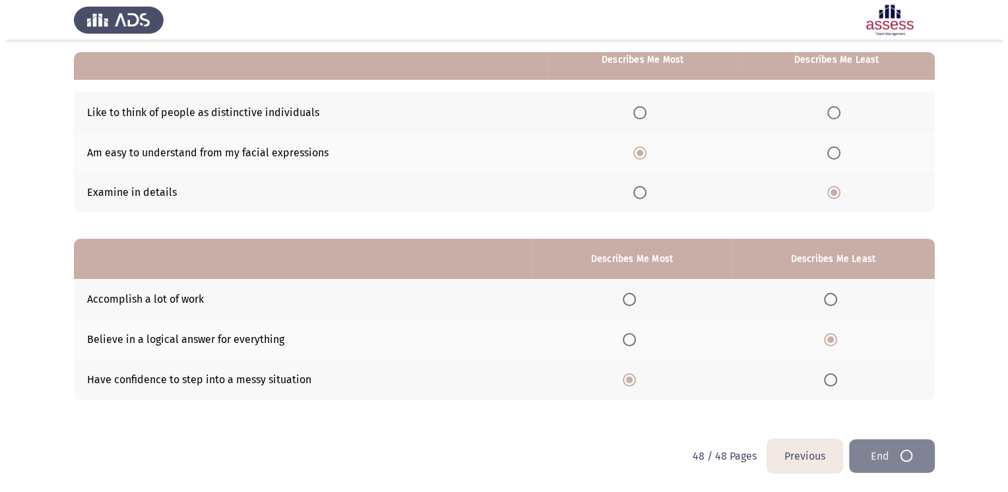
scroll to position [0, 0]
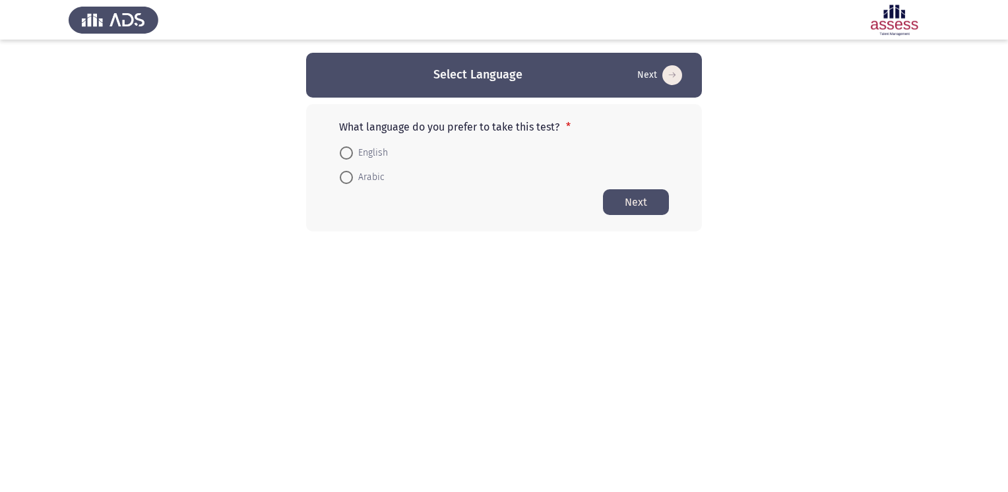
click at [346, 154] on span at bounding box center [346, 152] width 13 height 13
click at [346, 154] on input "English" at bounding box center [346, 152] width 13 height 13
radio input "true"
click at [653, 203] on button "Next" at bounding box center [636, 202] width 66 height 26
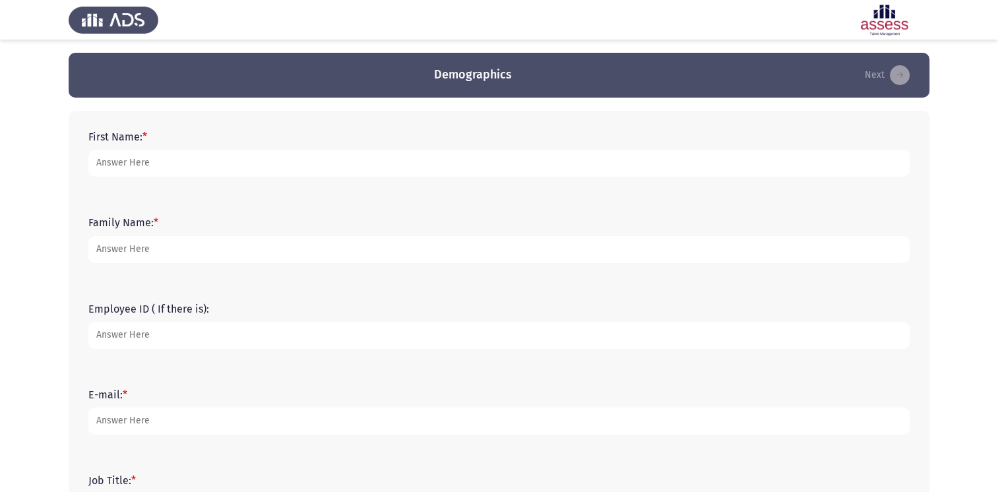
click at [214, 139] on form "First Name: *" at bounding box center [498, 154] width 821 height 46
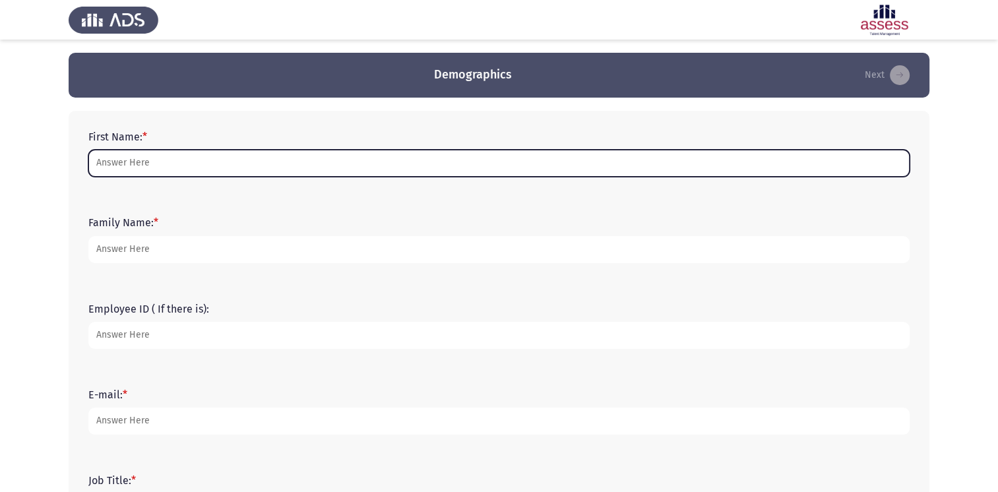
click at [190, 173] on input "First Name: *" at bounding box center [498, 163] width 821 height 27
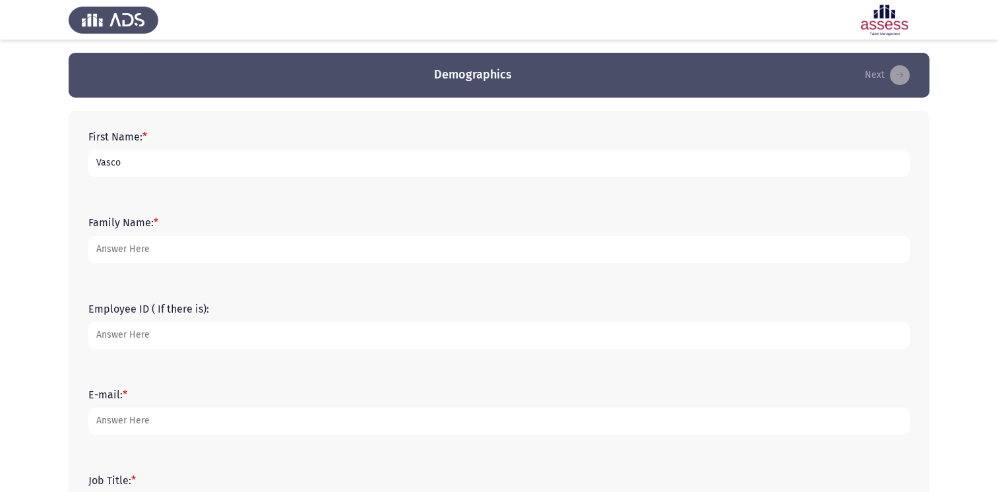
type input "Vasco"
type input "[PERSON_NAME]"
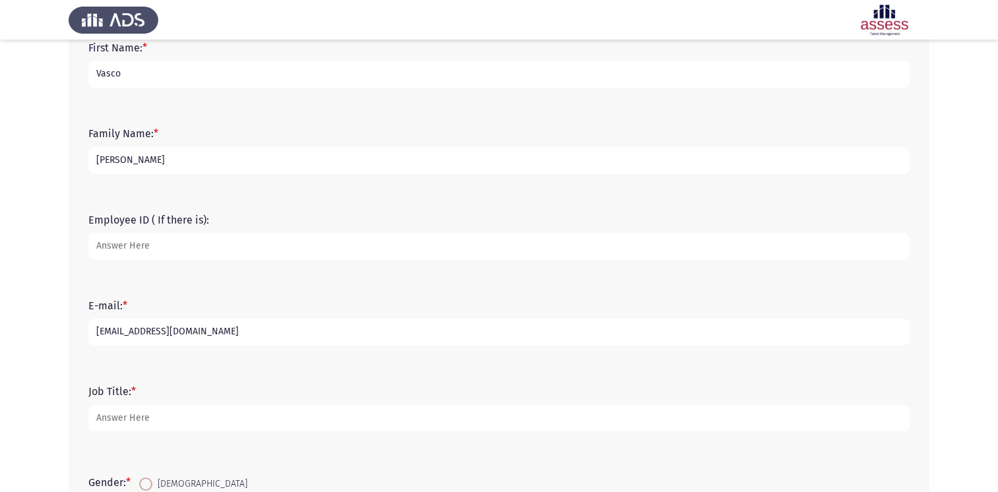
scroll to position [90, 0]
type input "[EMAIL_ADDRESS][DOMAIN_NAME]"
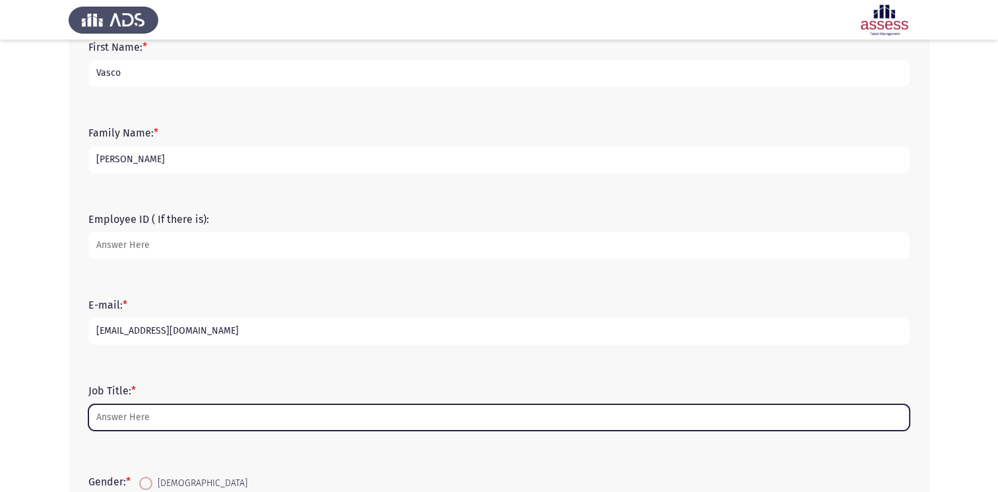
click at [208, 420] on input "Job Title: *" at bounding box center [498, 417] width 821 height 27
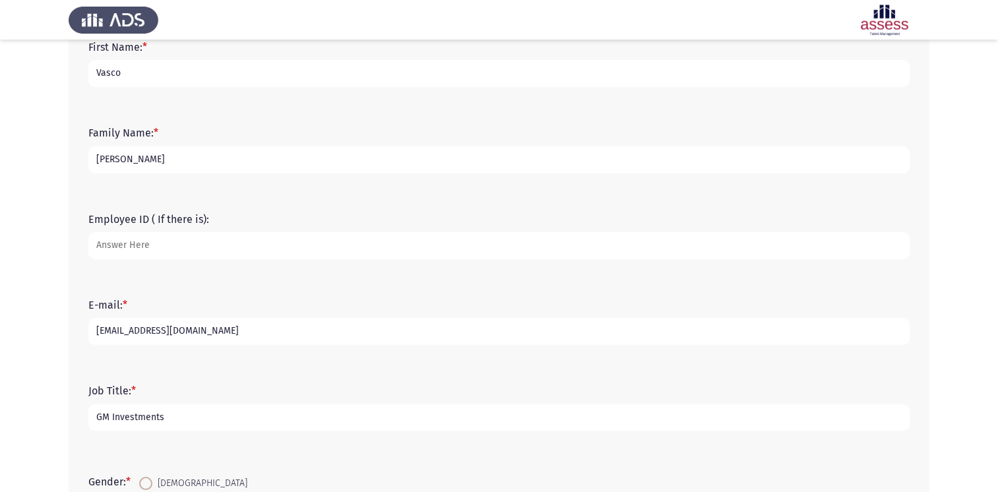
scroll to position [200, 0]
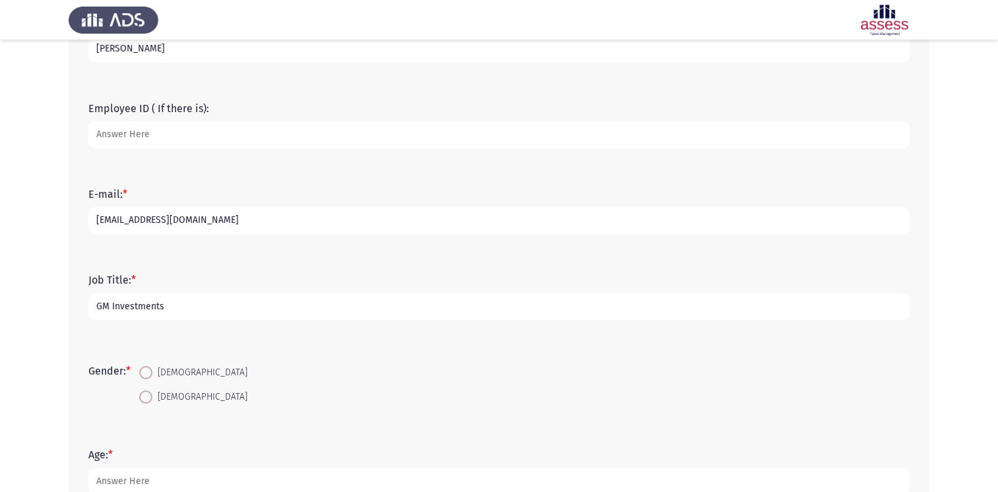
type input "GM Investments"
click at [152, 371] on span at bounding box center [145, 372] width 13 height 13
click at [152, 371] on input "[DEMOGRAPHIC_DATA]" at bounding box center [145, 372] width 13 height 13
radio input "true"
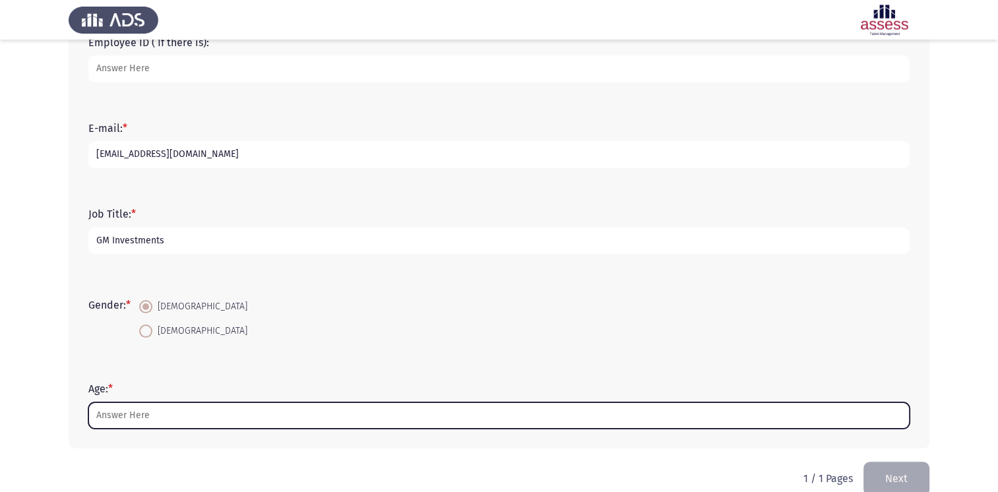
click at [204, 420] on input "Age: *" at bounding box center [498, 415] width 821 height 27
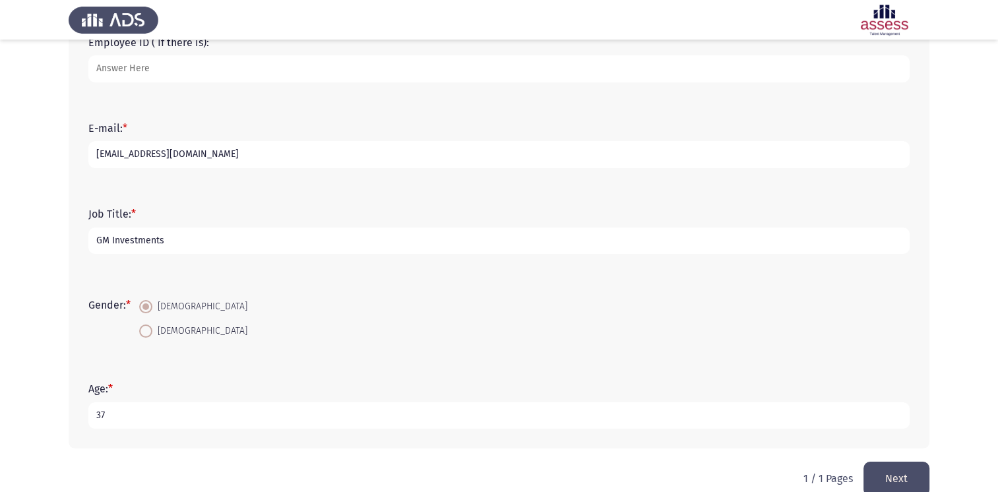
type input "37"
click at [900, 477] on button "Next" at bounding box center [896, 479] width 66 height 34
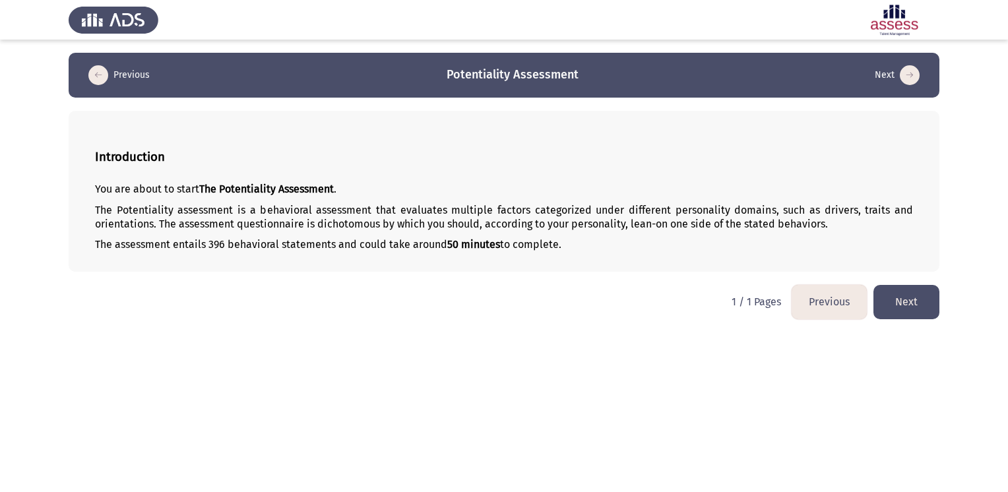
click at [901, 295] on button "Next" at bounding box center [906, 302] width 66 height 34
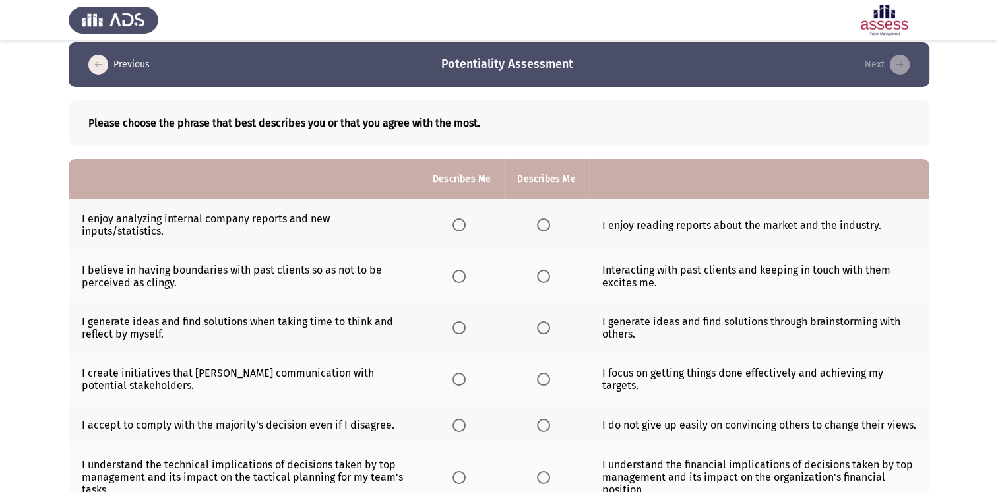
scroll to position [26, 0]
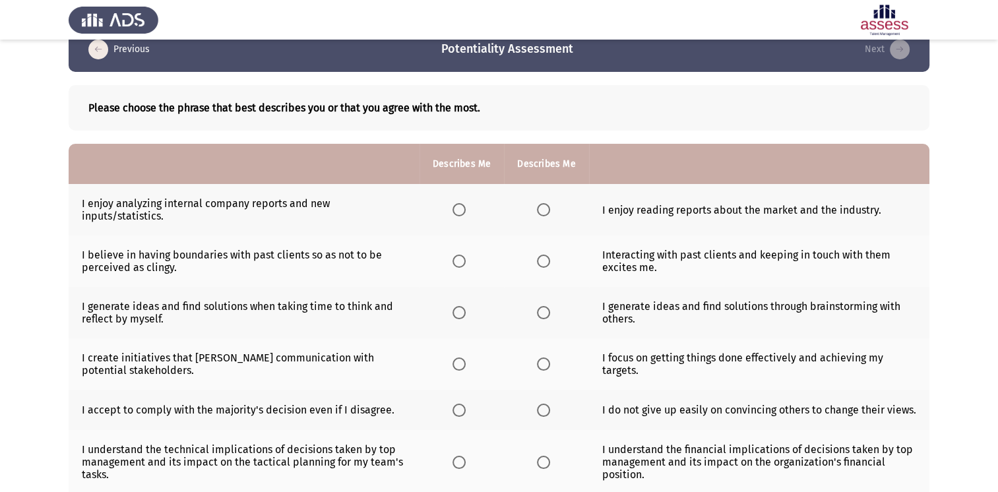
click at [545, 214] on span "Select an option" at bounding box center [543, 209] width 13 height 13
click at [545, 214] on input "Select an option" at bounding box center [543, 209] width 13 height 13
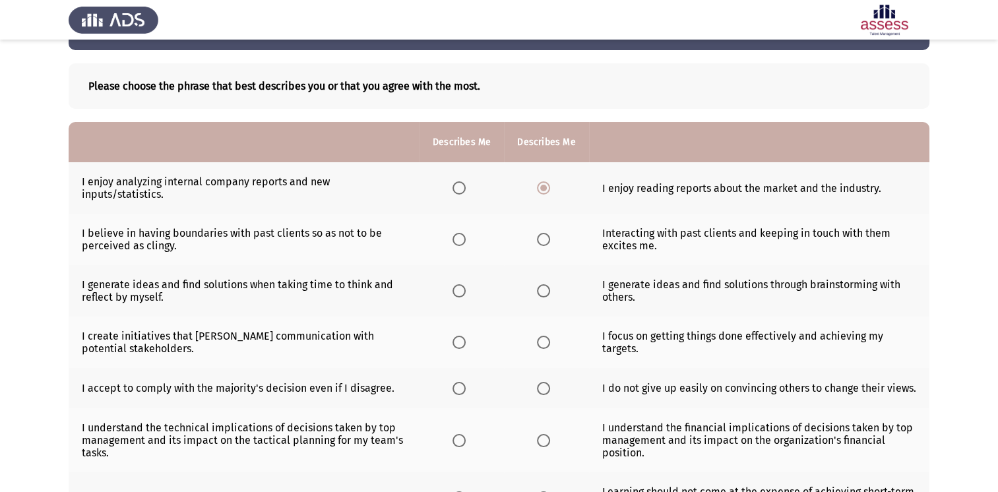
scroll to position [52, 0]
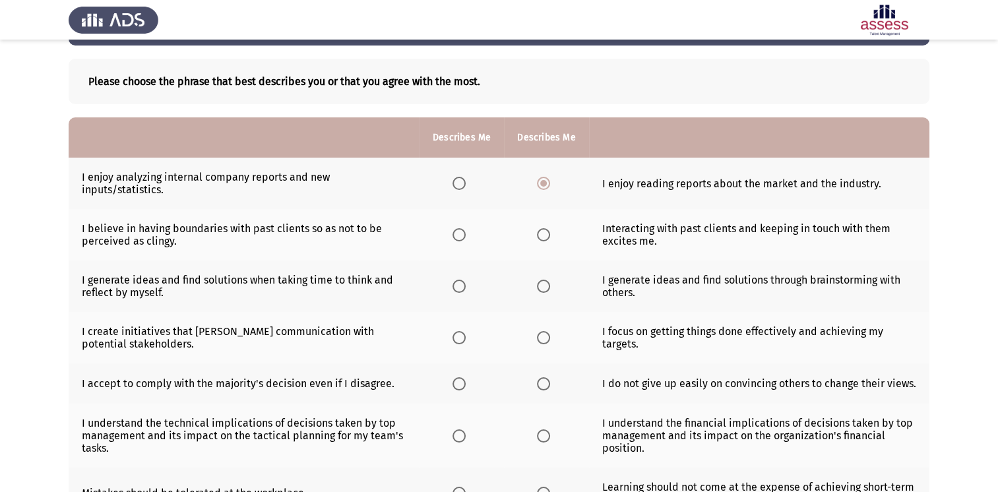
click at [464, 184] on span "Select an option" at bounding box center [458, 183] width 13 height 13
click at [464, 184] on input "Select an option" at bounding box center [458, 183] width 13 height 13
click at [546, 188] on span "Select an option" at bounding box center [543, 183] width 13 height 13
click at [546, 188] on input "Select an option" at bounding box center [543, 183] width 13 height 13
click at [541, 237] on span "Select an option" at bounding box center [543, 234] width 13 height 13
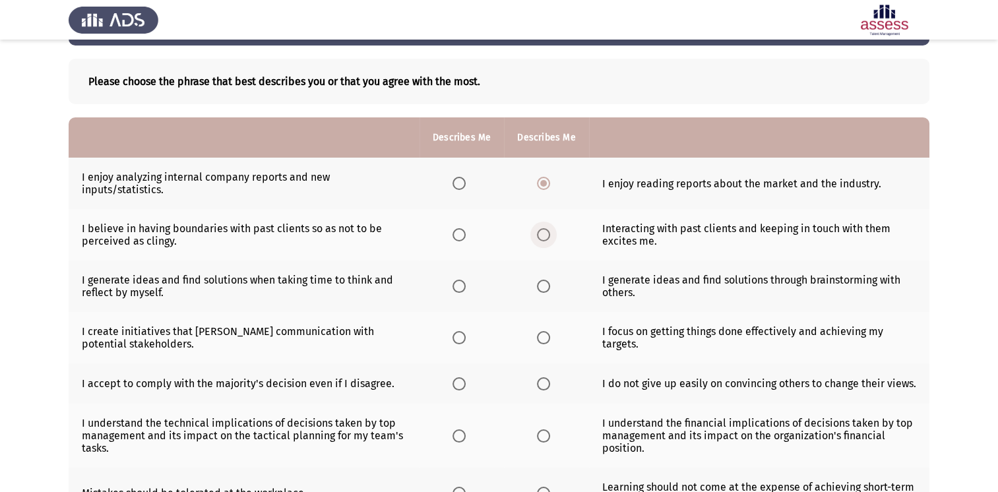
click at [541, 237] on input "Select an option" at bounding box center [543, 234] width 13 height 13
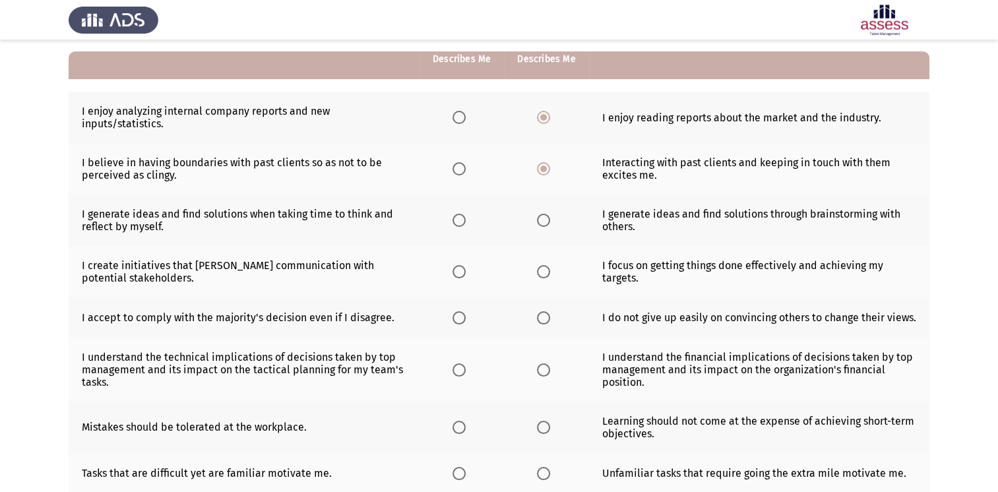
scroll to position [117, 0]
click at [531, 231] on th at bounding box center [546, 220] width 84 height 51
click at [541, 227] on span "Select an option" at bounding box center [543, 220] width 13 height 13
click at [541, 227] on input "Select an option" at bounding box center [543, 220] width 13 height 13
click at [462, 277] on span "Select an option" at bounding box center [458, 272] width 13 height 13
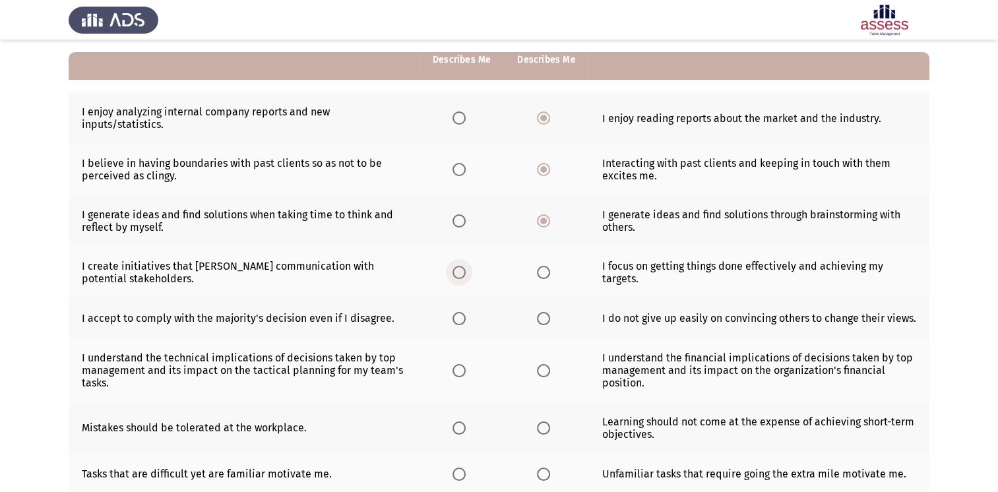
click at [462, 277] on input "Select an option" at bounding box center [458, 272] width 13 height 13
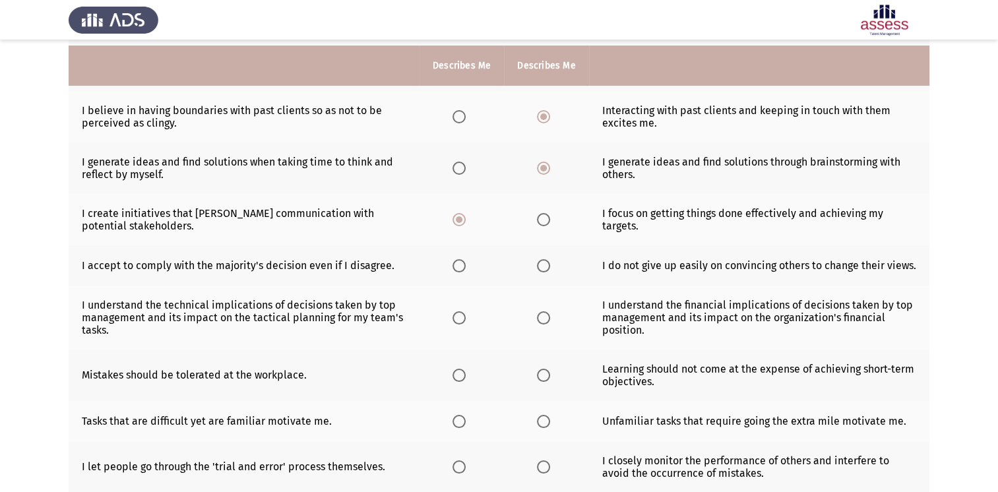
scroll to position [184, 0]
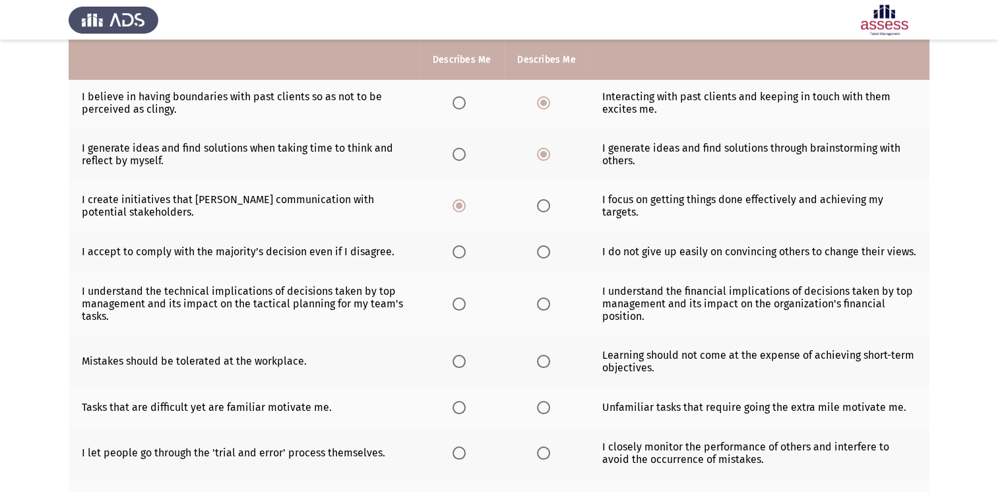
click at [546, 257] on span "Select an option" at bounding box center [543, 251] width 13 height 13
click at [546, 257] on input "Select an option" at bounding box center [543, 251] width 13 height 13
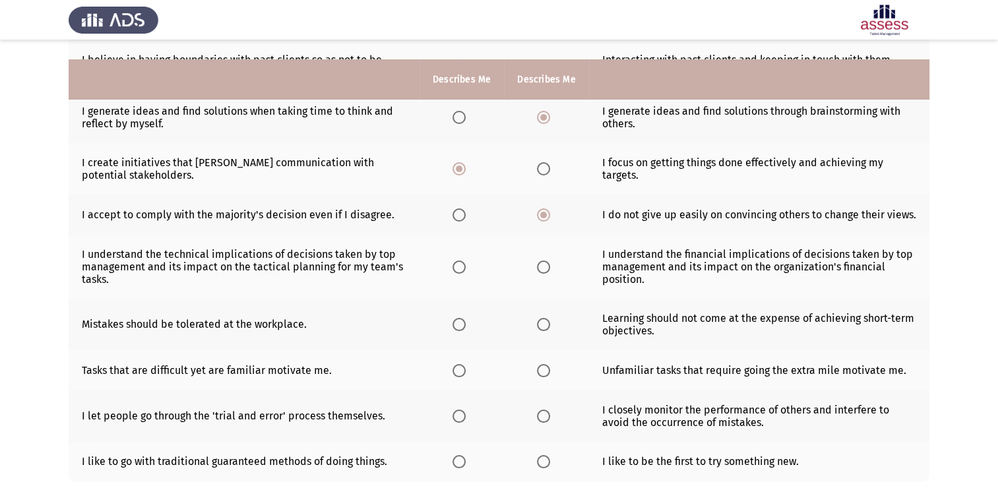
scroll to position [241, 0]
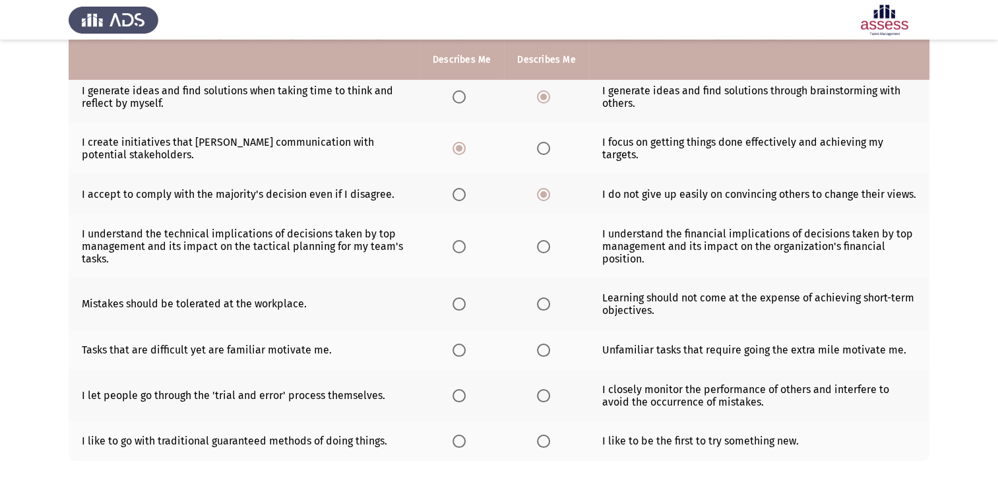
click at [468, 241] on label "Select an option" at bounding box center [461, 246] width 18 height 13
click at [466, 241] on input "Select an option" at bounding box center [458, 246] width 13 height 13
click at [534, 249] on th at bounding box center [546, 246] width 84 height 64
click at [544, 251] on span "Select an option" at bounding box center [543, 246] width 13 height 13
click at [544, 251] on input "Select an option" at bounding box center [543, 246] width 13 height 13
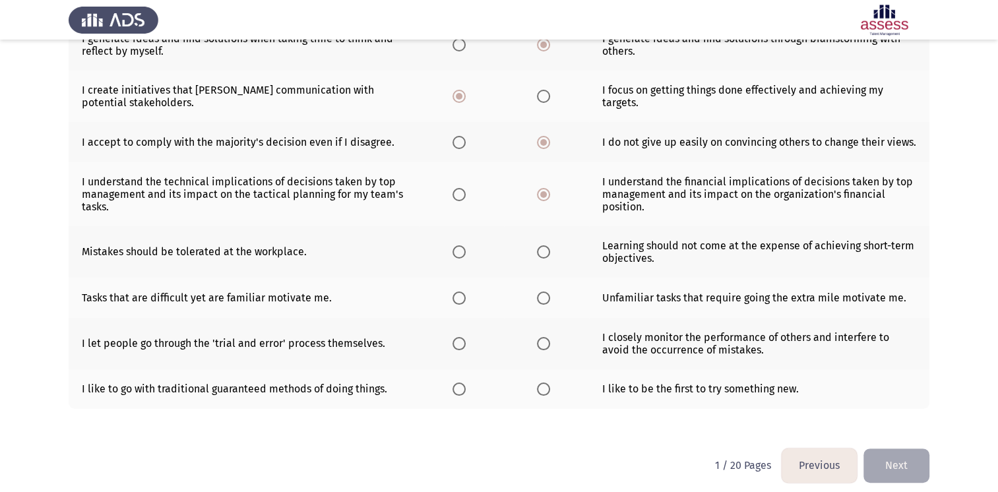
scroll to position [296, 0]
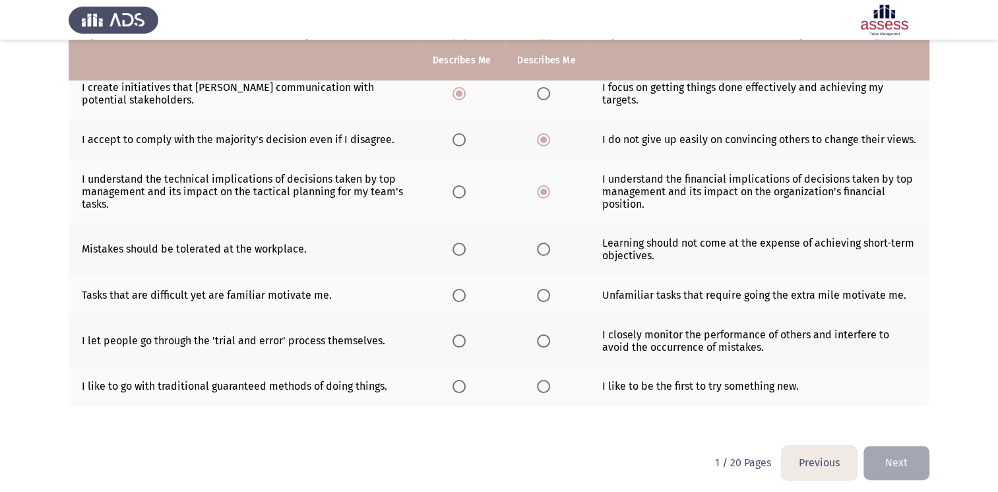
click at [454, 247] on span "Select an option" at bounding box center [458, 249] width 13 height 13
click at [454, 247] on input "Select an option" at bounding box center [458, 249] width 13 height 13
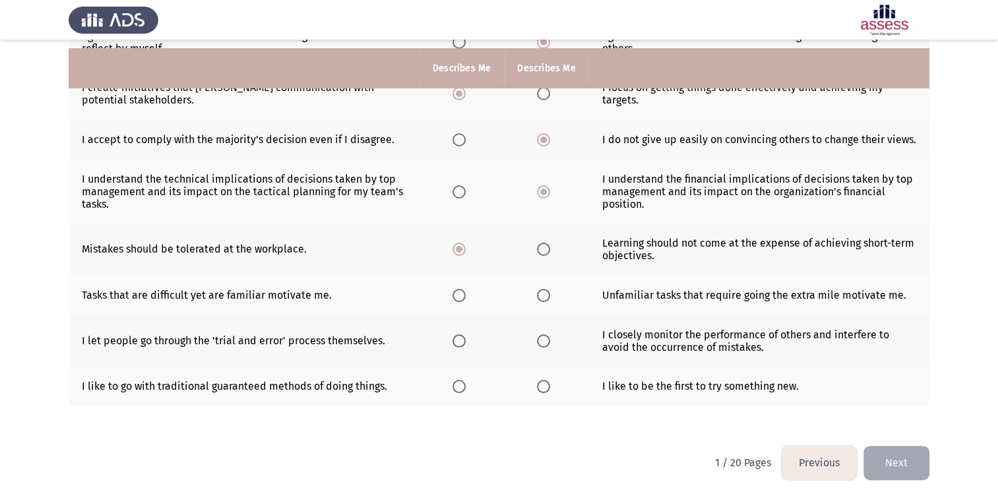
scroll to position [305, 0]
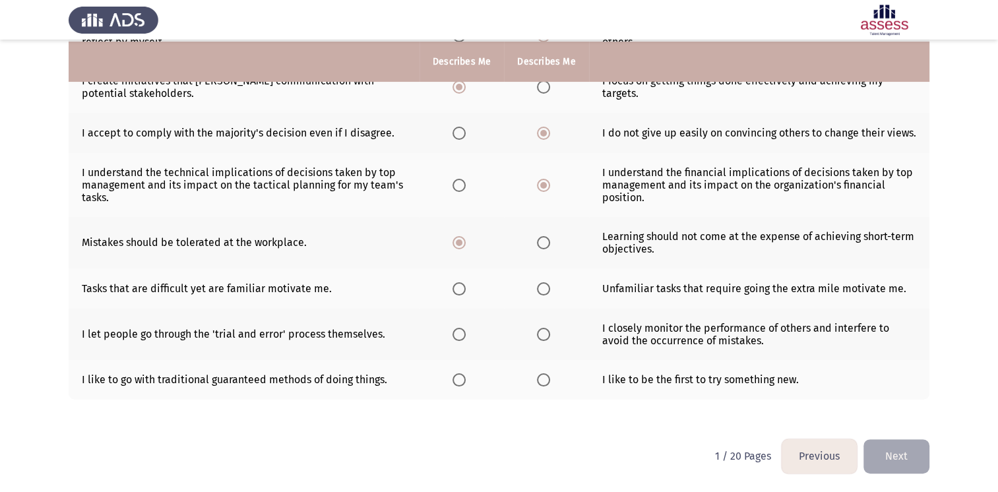
click at [456, 286] on span "Select an option" at bounding box center [458, 288] width 13 height 13
click at [456, 286] on input "Select an option" at bounding box center [458, 288] width 13 height 13
click at [462, 343] on th at bounding box center [461, 334] width 84 height 51
click at [462, 336] on span "Select an option" at bounding box center [458, 334] width 13 height 13
click at [462, 336] on input "Select an option" at bounding box center [458, 334] width 13 height 13
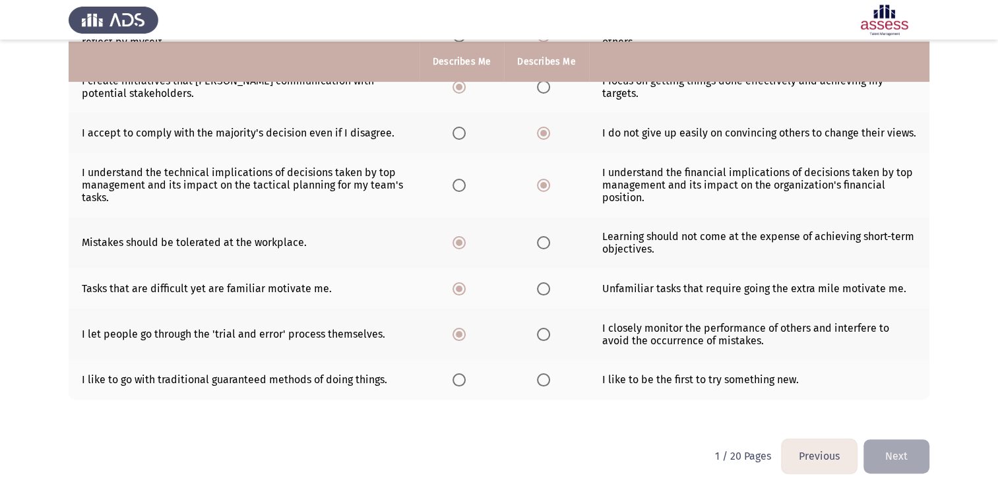
click at [529, 375] on th at bounding box center [546, 380] width 84 height 40
click at [541, 379] on span "Select an option" at bounding box center [543, 379] width 13 height 13
click at [541, 379] on input "Select an option" at bounding box center [543, 379] width 13 height 13
click at [900, 453] on button "Next" at bounding box center [896, 456] width 66 height 34
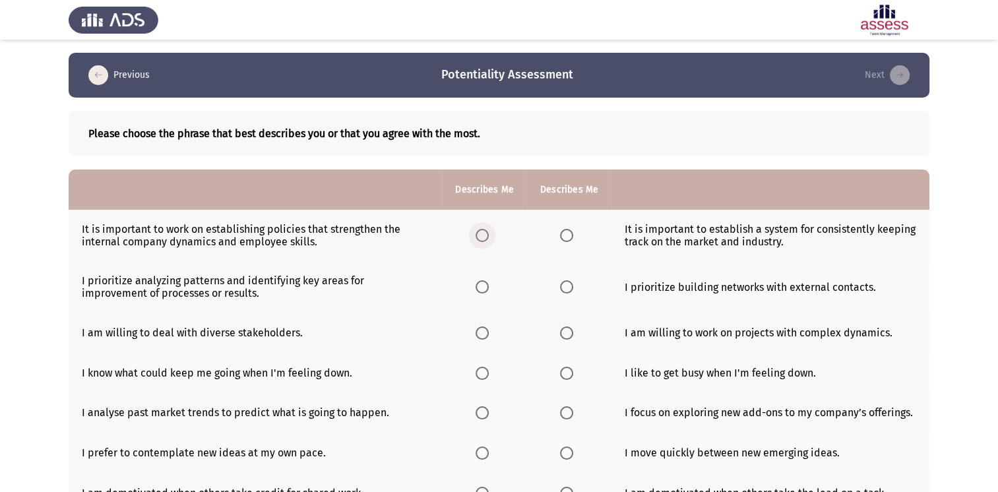
click at [479, 239] on span "Select an option" at bounding box center [481, 235] width 13 height 13
click at [479, 239] on input "Select an option" at bounding box center [481, 235] width 13 height 13
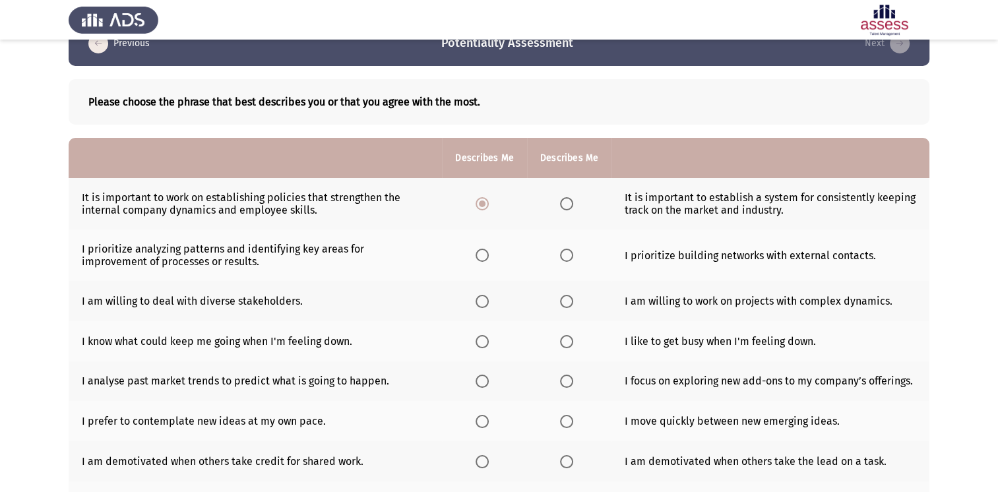
click at [565, 255] on span "Select an option" at bounding box center [566, 255] width 13 height 13
click at [565, 255] on input "Select an option" at bounding box center [566, 255] width 13 height 13
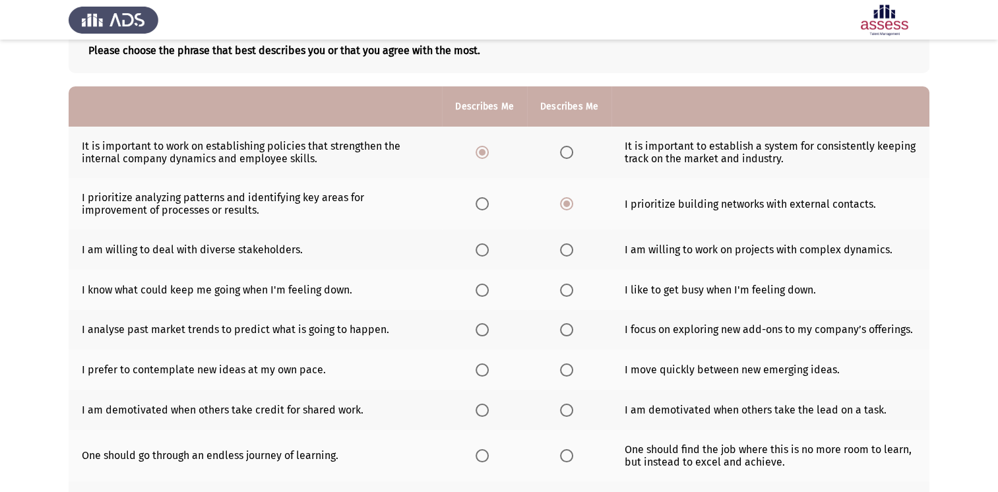
scroll to position [84, 0]
click at [485, 249] on span "Select an option" at bounding box center [481, 249] width 13 height 13
click at [485, 249] on input "Select an option" at bounding box center [481, 249] width 13 height 13
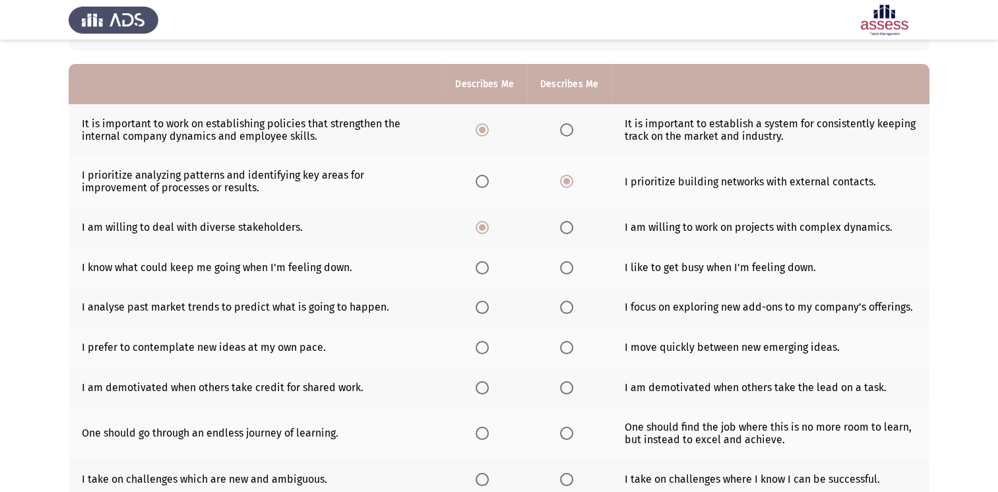
scroll to position [110, 0]
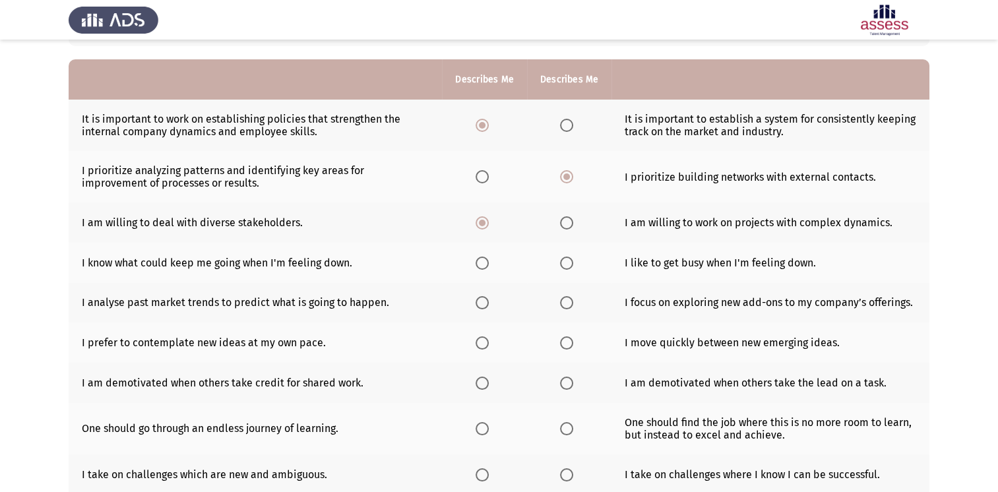
click at [569, 263] on span "Select an option" at bounding box center [566, 263] width 13 height 13
click at [569, 263] on input "Select an option" at bounding box center [566, 263] width 13 height 13
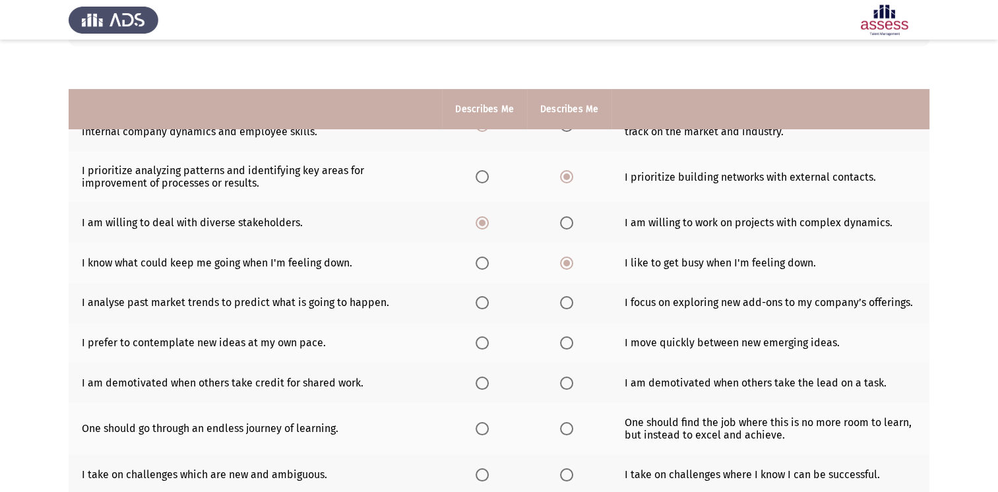
scroll to position [177, 0]
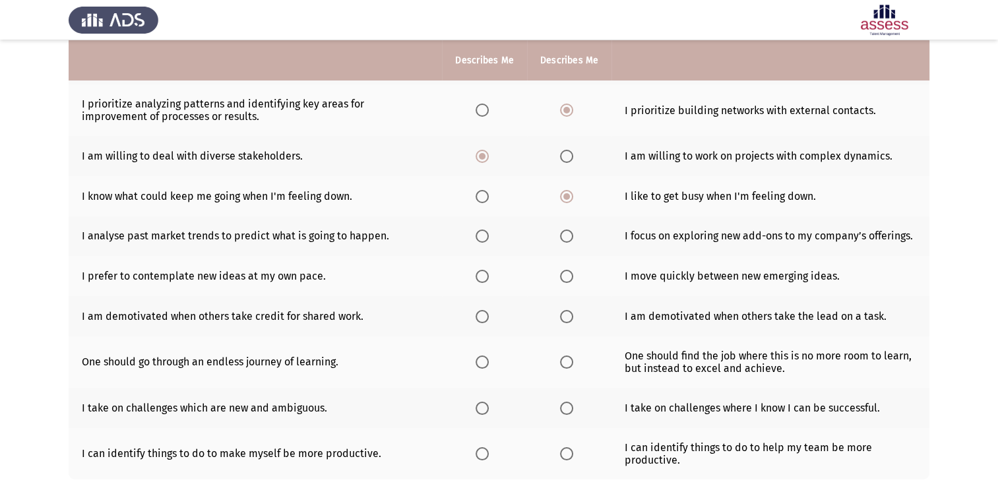
click at [475, 236] on th at bounding box center [484, 236] width 84 height 40
click at [484, 236] on span "Select an option" at bounding box center [481, 235] width 13 height 13
click at [484, 236] on input "Select an option" at bounding box center [481, 235] width 13 height 13
click at [574, 272] on label "Select an option" at bounding box center [569, 276] width 18 height 13
click at [573, 272] on input "Select an option" at bounding box center [566, 276] width 13 height 13
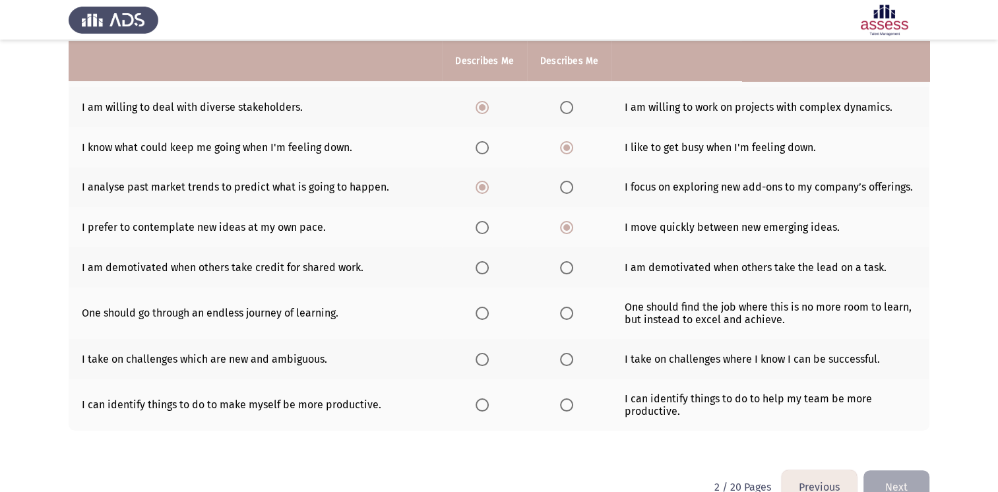
scroll to position [227, 0]
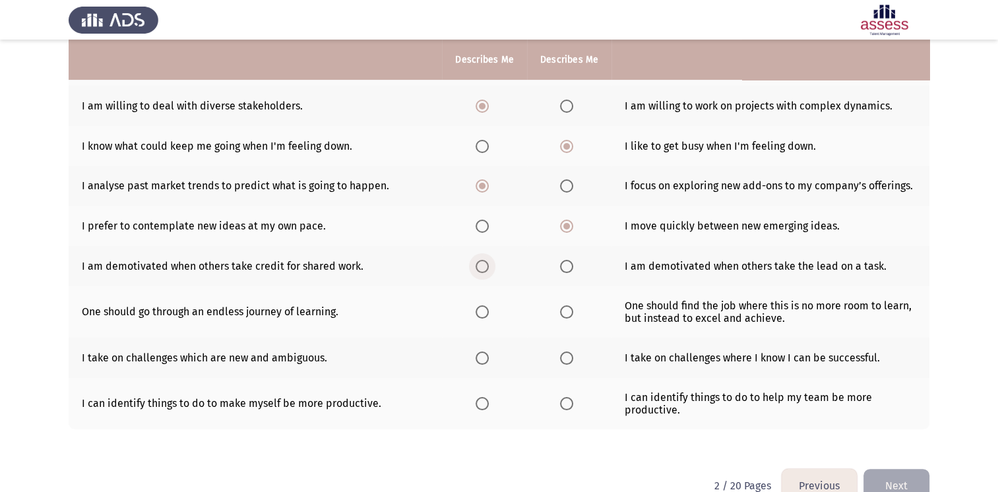
click at [483, 270] on span "Select an option" at bounding box center [481, 266] width 13 height 13
click at [483, 270] on input "Select an option" at bounding box center [481, 266] width 13 height 13
click at [487, 316] on span "Select an option" at bounding box center [481, 311] width 13 height 13
click at [487, 316] on input "Select an option" at bounding box center [481, 311] width 13 height 13
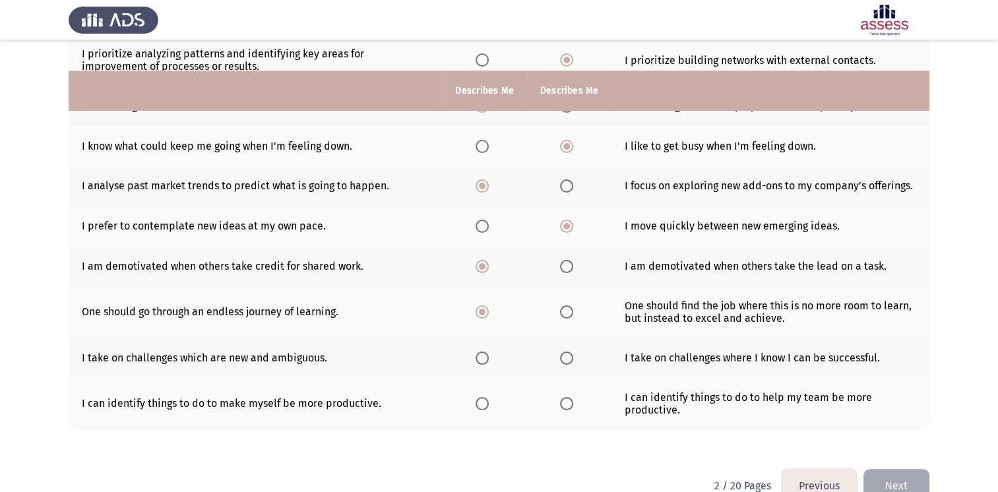
scroll to position [258, 0]
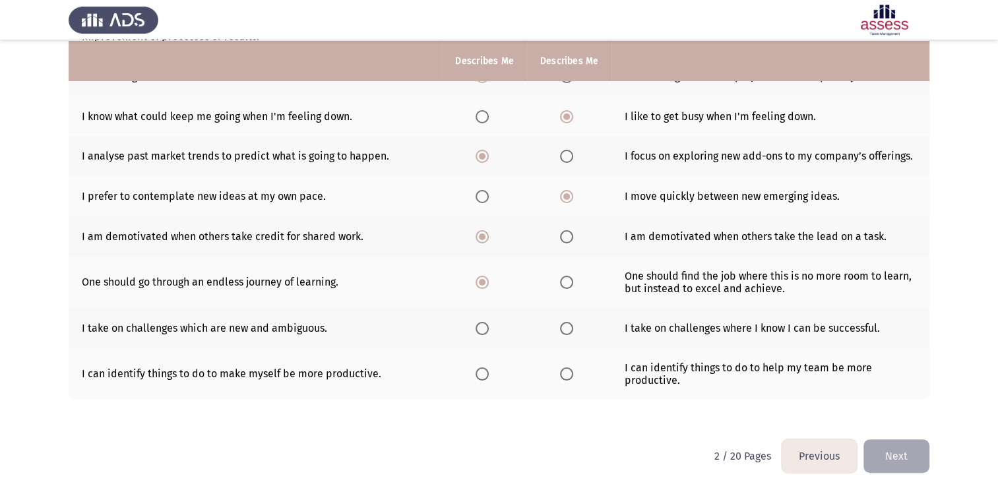
click at [566, 328] on span "Select an option" at bounding box center [566, 328] width 13 height 13
click at [566, 328] on input "Select an option" at bounding box center [566, 328] width 13 height 13
click at [549, 379] on th at bounding box center [569, 373] width 84 height 51
click at [481, 378] on span "Select an option" at bounding box center [481, 373] width 13 height 13
click at [481, 378] on input "Select an option" at bounding box center [481, 373] width 13 height 13
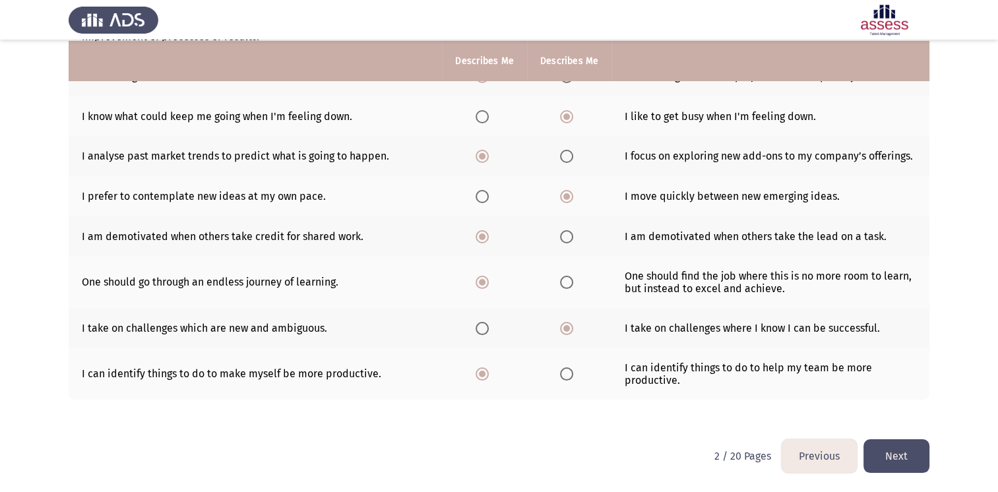
click at [909, 458] on button "Next" at bounding box center [896, 456] width 66 height 34
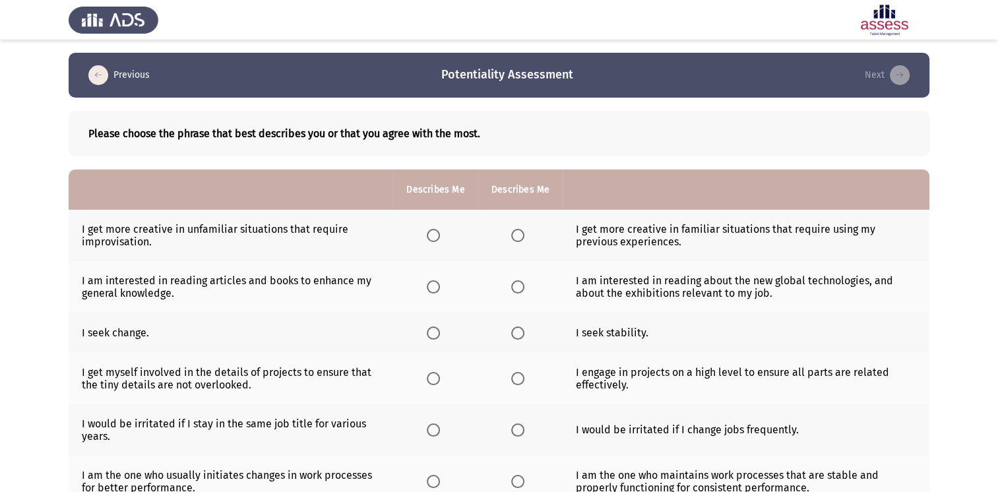
click at [429, 237] on span "Select an option" at bounding box center [433, 235] width 13 height 13
click at [429, 237] on input "Select an option" at bounding box center [433, 235] width 13 height 13
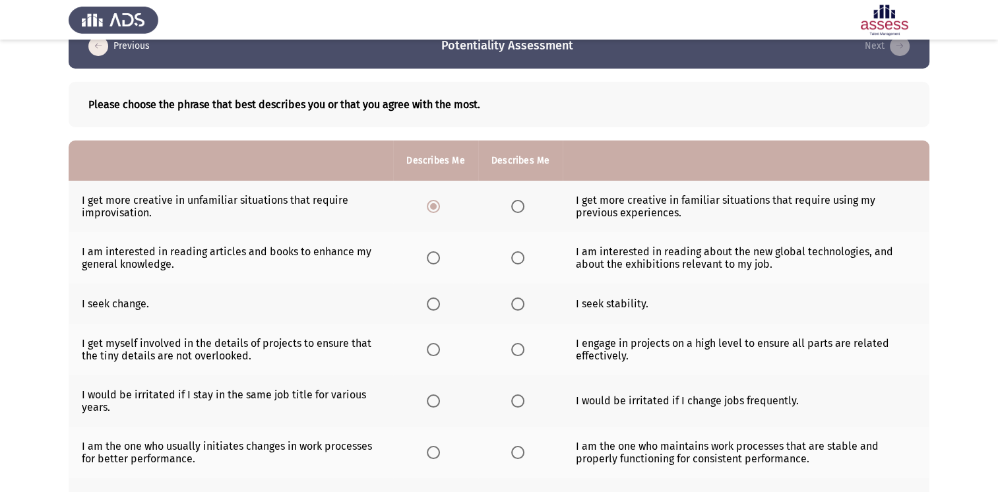
scroll to position [34, 0]
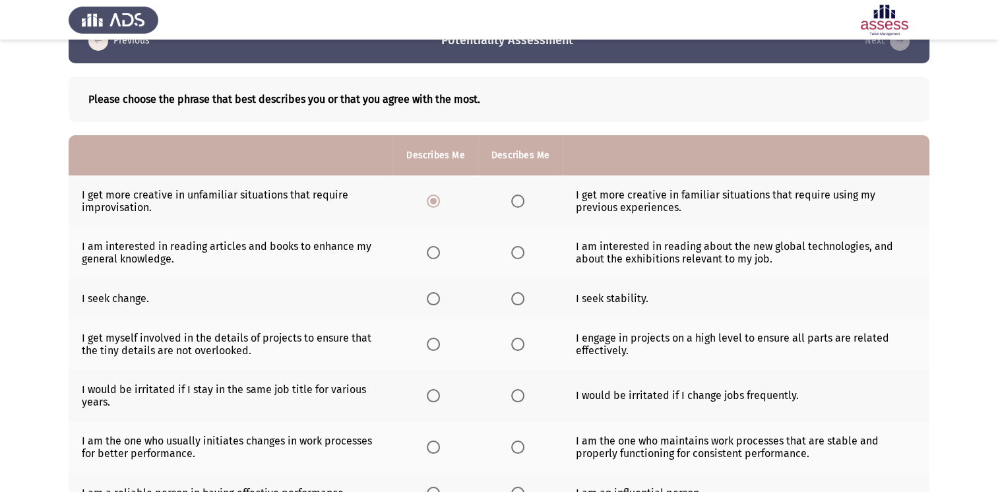
click at [530, 253] on th at bounding box center [520, 252] width 84 height 51
click at [518, 252] on span "Select an option" at bounding box center [517, 252] width 13 height 13
click at [518, 252] on input "Select an option" at bounding box center [517, 252] width 13 height 13
click at [520, 301] on span "Select an option" at bounding box center [517, 298] width 13 height 13
click at [520, 301] on input "Select an option" at bounding box center [517, 298] width 13 height 13
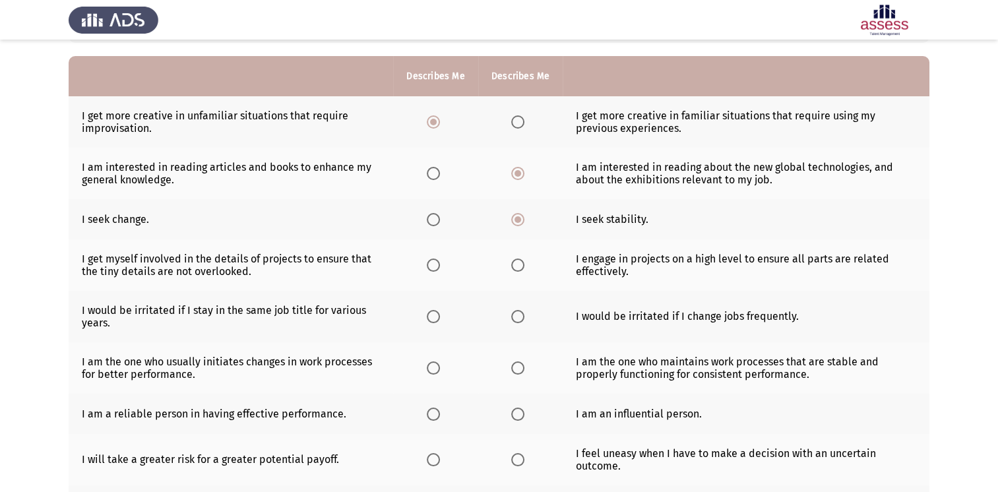
scroll to position [119, 0]
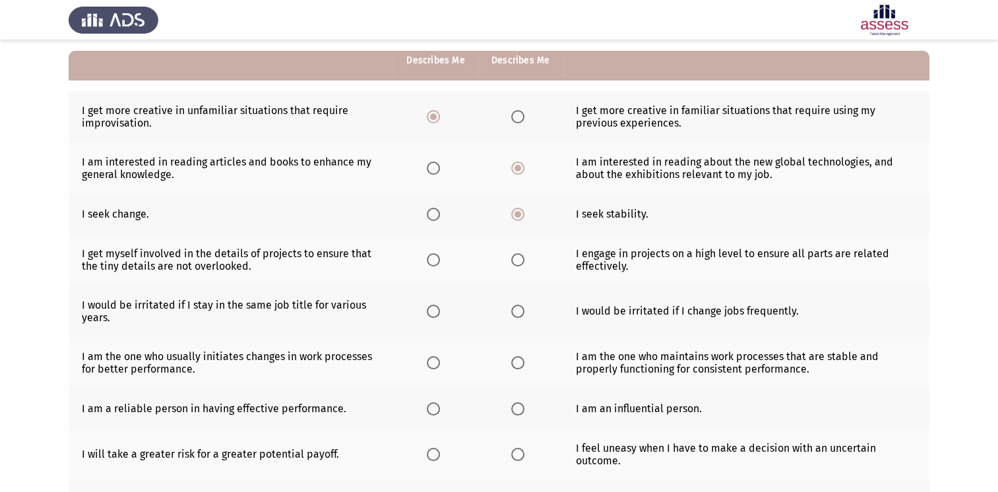
click at [524, 262] on label "Select an option" at bounding box center [520, 259] width 18 height 13
click at [524, 262] on input "Select an option" at bounding box center [517, 259] width 13 height 13
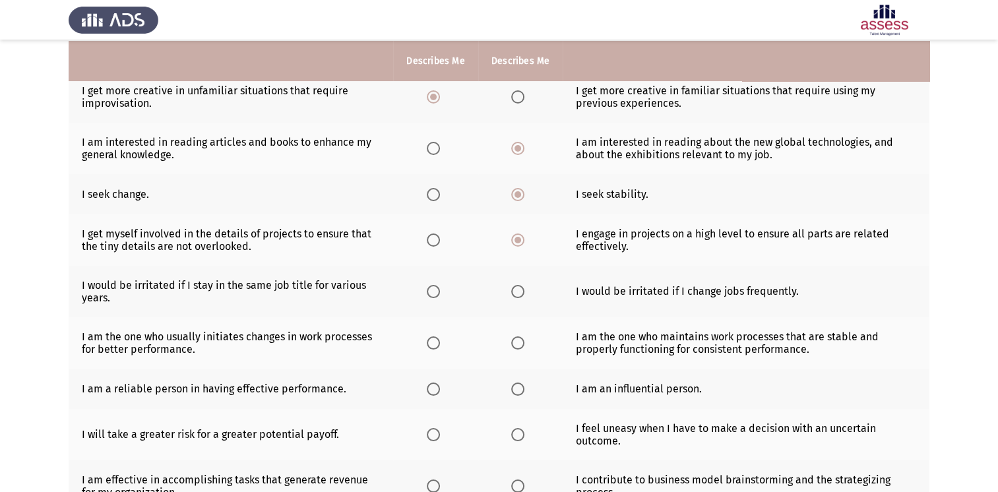
scroll to position [140, 0]
click at [519, 289] on span "Select an option" at bounding box center [517, 290] width 13 height 13
click at [519, 289] on input "Select an option" at bounding box center [517, 290] width 13 height 13
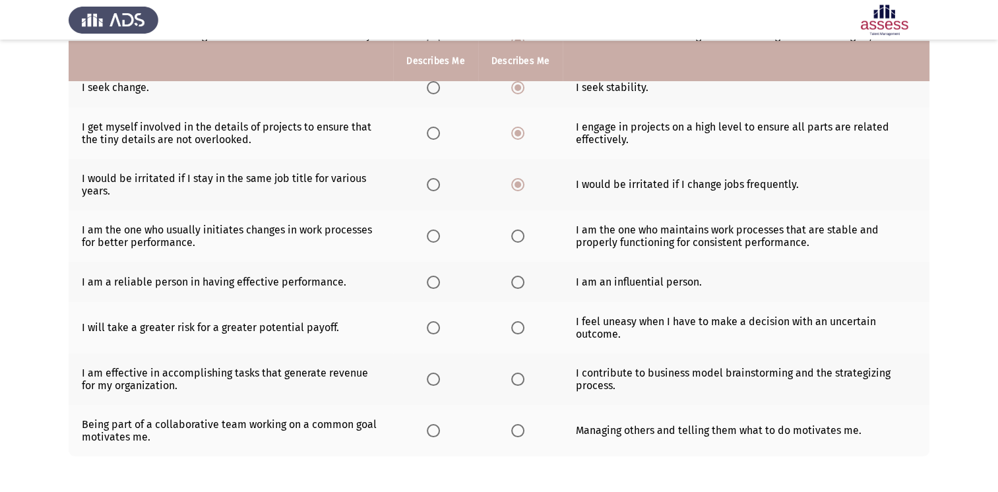
scroll to position [247, 0]
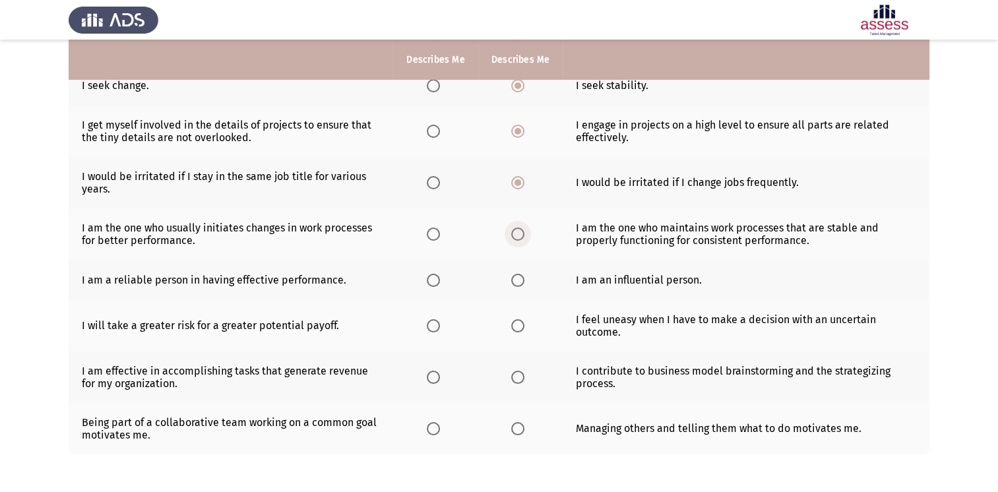
click at [518, 240] on span "Select an option" at bounding box center [517, 234] width 13 height 13
click at [518, 240] on input "Select an option" at bounding box center [517, 234] width 13 height 13
click at [516, 284] on span "Select an option" at bounding box center [517, 280] width 13 height 13
click at [516, 284] on input "Select an option" at bounding box center [517, 280] width 13 height 13
click at [425, 323] on th at bounding box center [435, 325] width 84 height 51
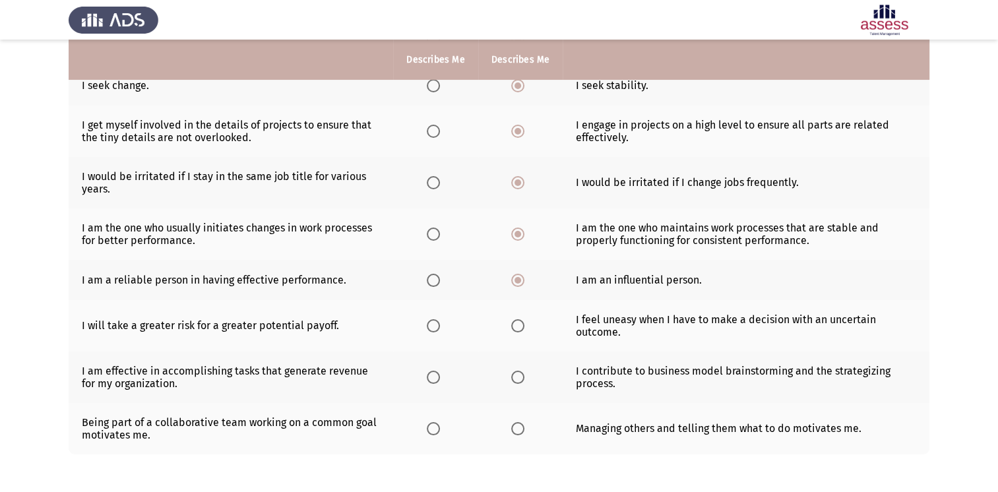
click at [434, 327] on span "Select an option" at bounding box center [433, 325] width 13 height 13
click at [434, 327] on input "Select an option" at bounding box center [433, 325] width 13 height 13
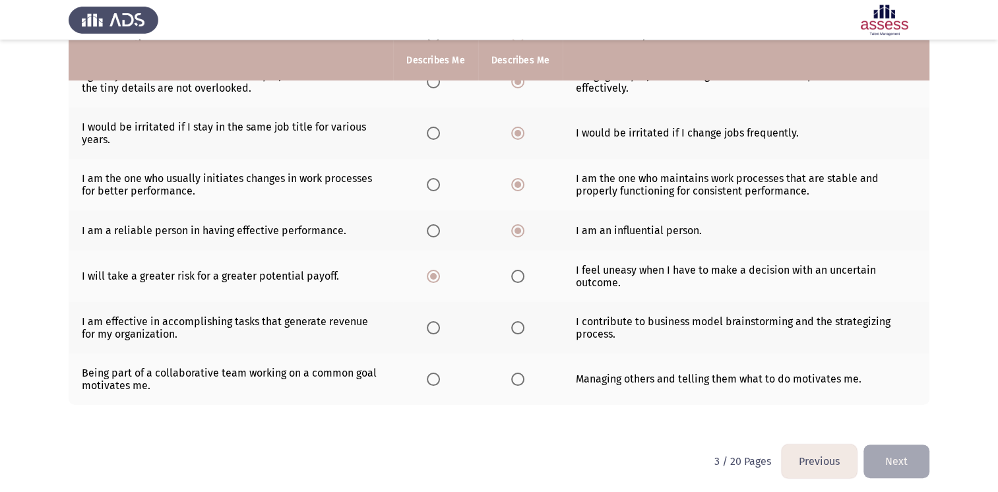
scroll to position [297, 0]
click at [504, 328] on th at bounding box center [520, 326] width 84 height 51
click at [513, 327] on span "Select an option" at bounding box center [517, 327] width 13 height 13
click at [513, 327] on input "Select an option" at bounding box center [517, 327] width 13 height 13
click at [543, 379] on th at bounding box center [520, 378] width 84 height 51
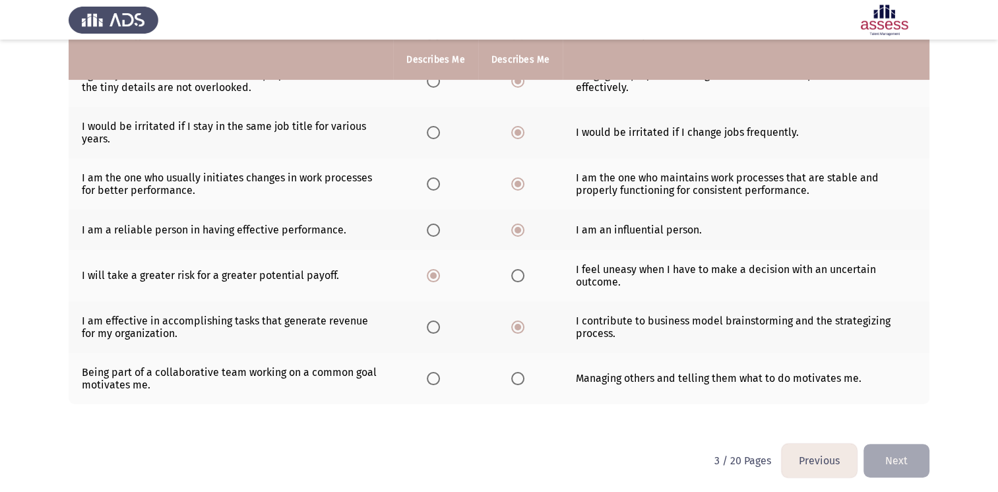
click at [518, 379] on span "Select an option" at bounding box center [517, 378] width 13 height 13
click at [518, 379] on input "Select an option" at bounding box center [517, 378] width 13 height 13
click at [905, 464] on button "Next" at bounding box center [896, 461] width 66 height 34
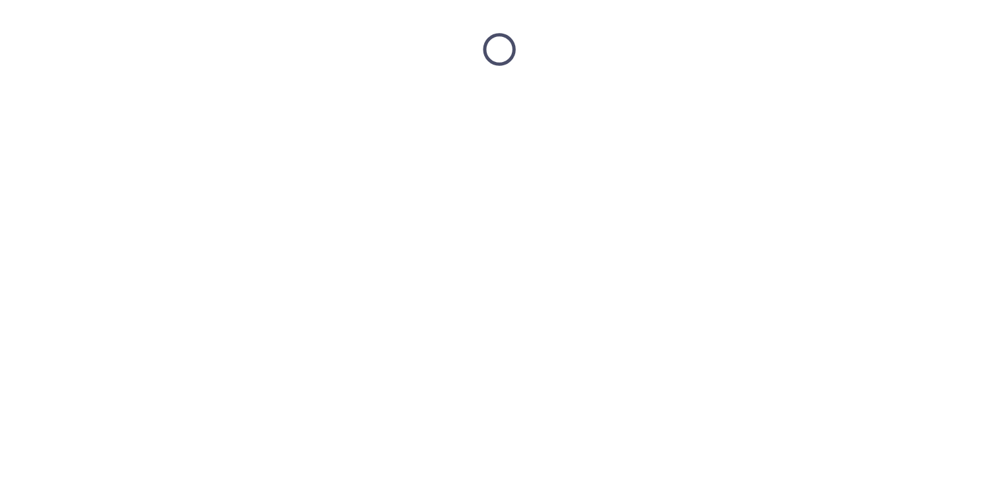
scroll to position [0, 0]
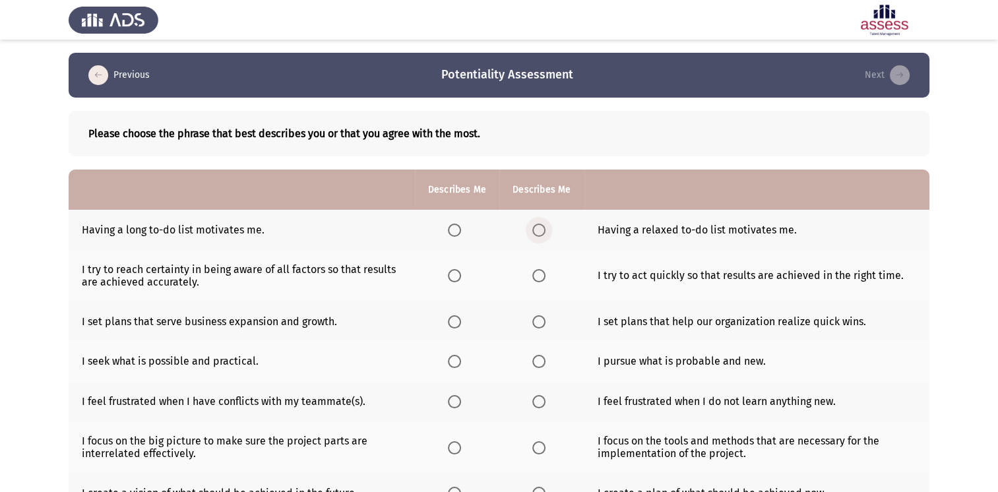
click at [535, 232] on span "Select an option" at bounding box center [538, 230] width 13 height 13
click at [535, 232] on input "Select an option" at bounding box center [538, 230] width 13 height 13
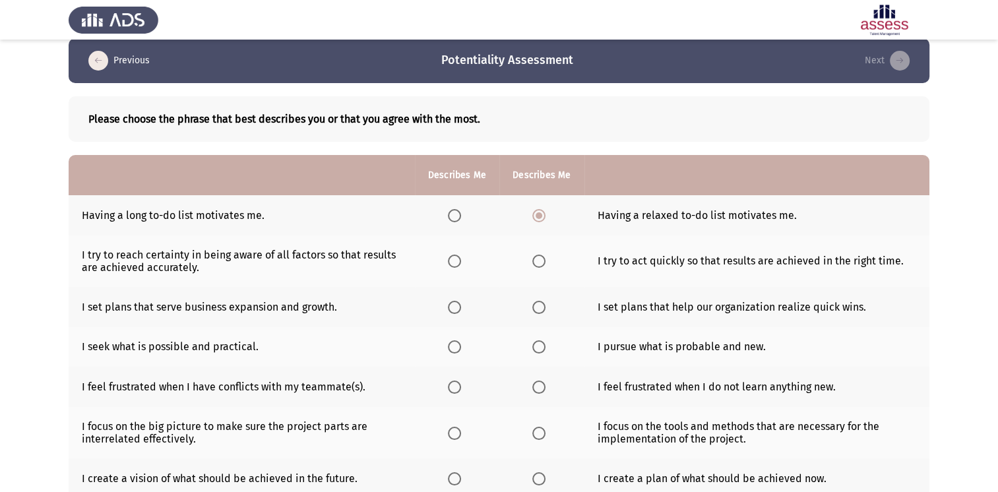
scroll to position [36, 0]
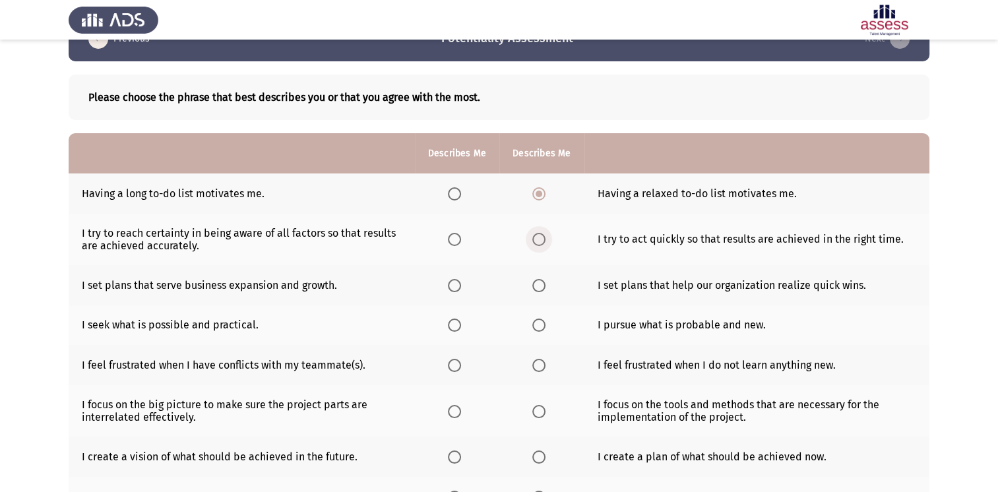
click at [536, 239] on span "Select an option" at bounding box center [538, 239] width 13 height 13
click at [536, 239] on input "Select an option" at bounding box center [538, 239] width 13 height 13
click at [433, 284] on th at bounding box center [457, 285] width 84 height 40
click at [458, 287] on span "Select an option" at bounding box center [454, 285] width 13 height 13
click at [458, 287] on input "Select an option" at bounding box center [454, 285] width 13 height 13
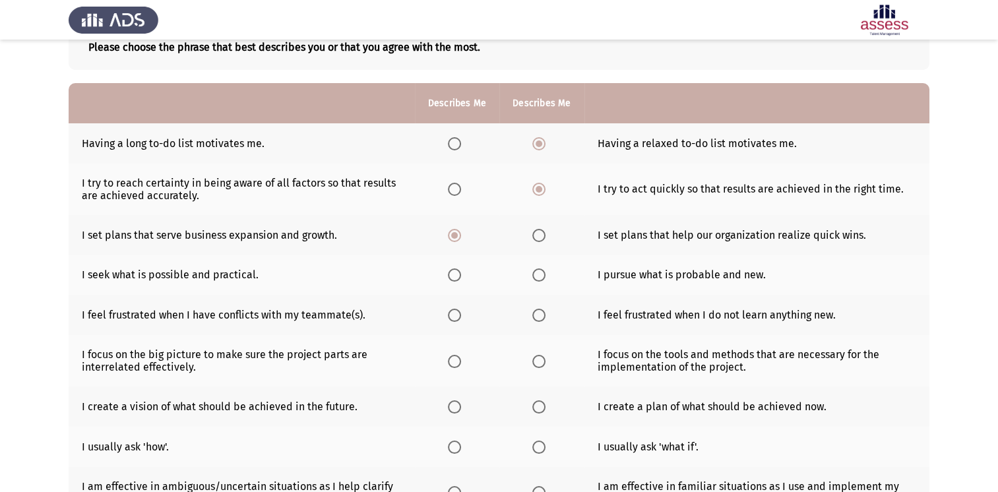
scroll to position [89, 0]
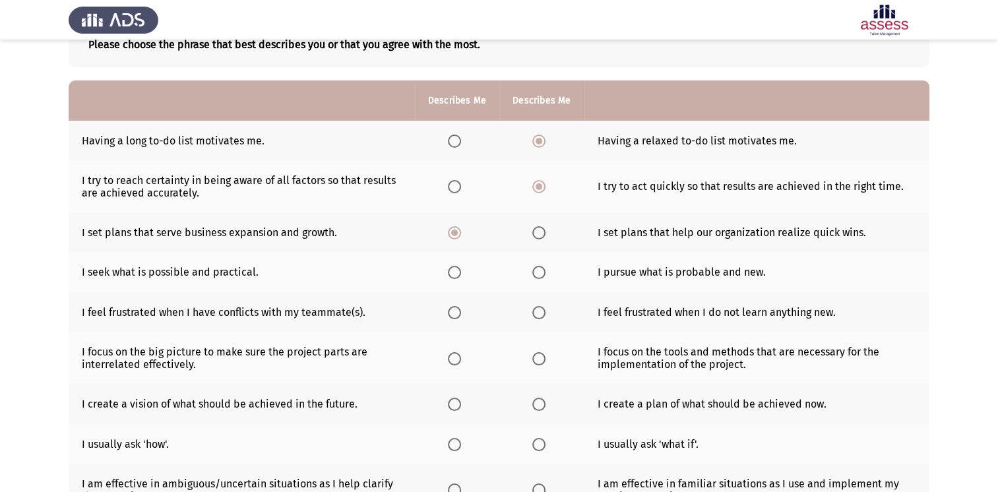
click at [454, 270] on span "Select an option" at bounding box center [454, 272] width 13 height 13
click at [454, 270] on input "Select an option" at bounding box center [454, 272] width 13 height 13
click at [461, 317] on label "Select an option" at bounding box center [457, 312] width 18 height 13
click at [461, 317] on input "Select an option" at bounding box center [454, 312] width 13 height 13
click at [460, 355] on span "Select an option" at bounding box center [454, 358] width 13 height 13
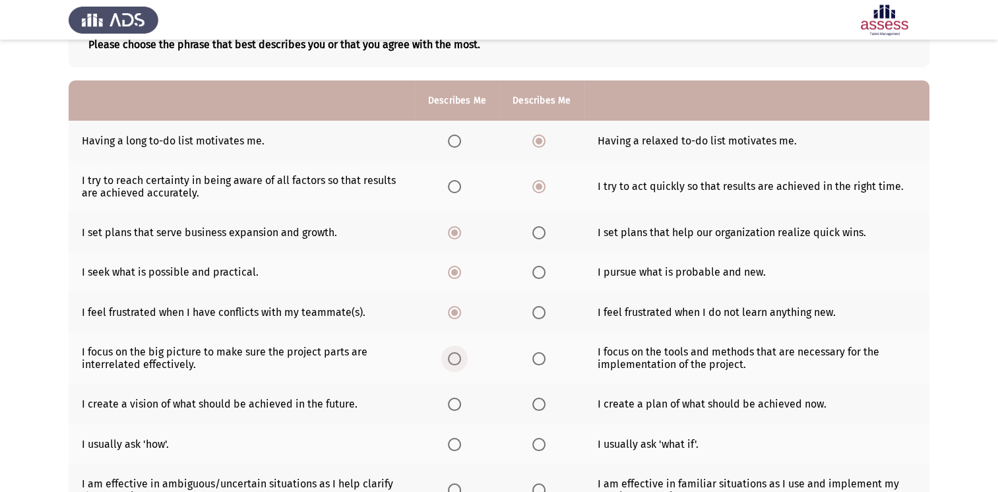
click at [460, 355] on input "Select an option" at bounding box center [454, 358] width 13 height 13
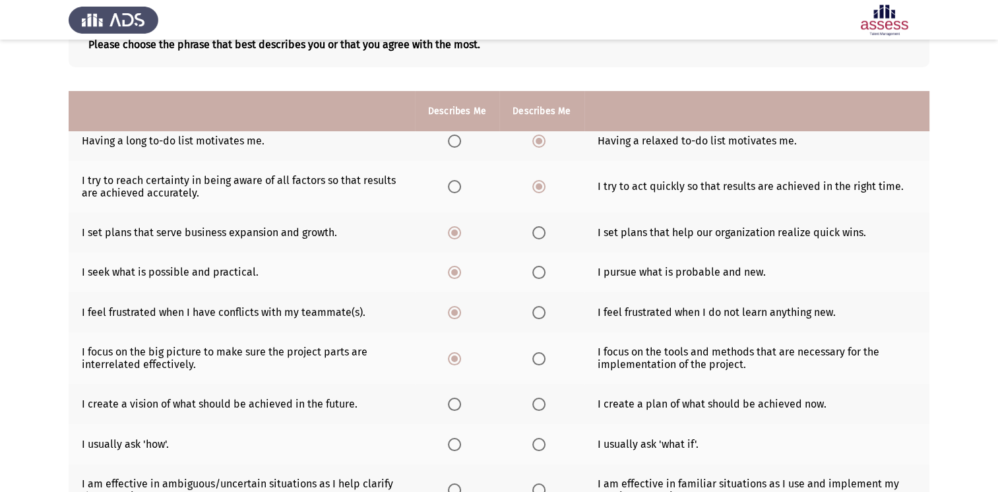
scroll to position [142, 0]
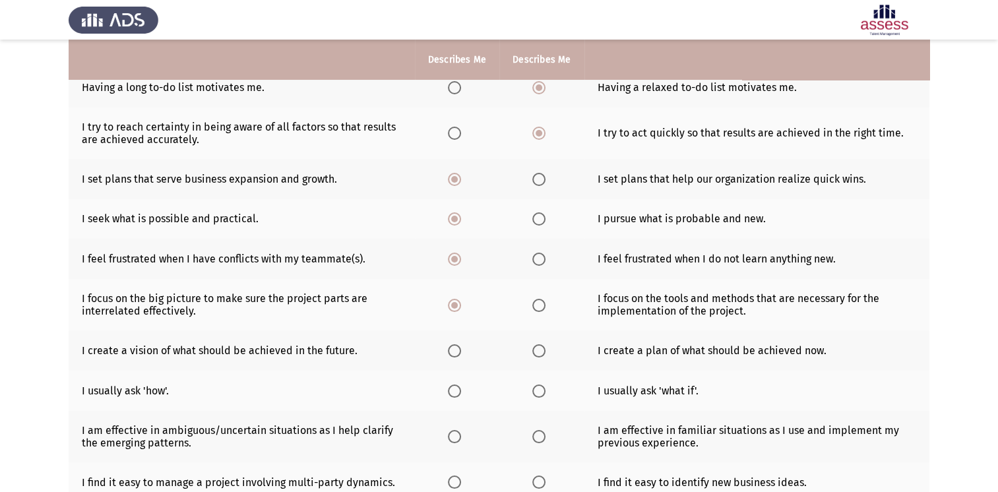
click at [542, 353] on span "Select an option" at bounding box center [538, 350] width 13 height 13
click at [542, 353] on input "Select an option" at bounding box center [538, 350] width 13 height 13
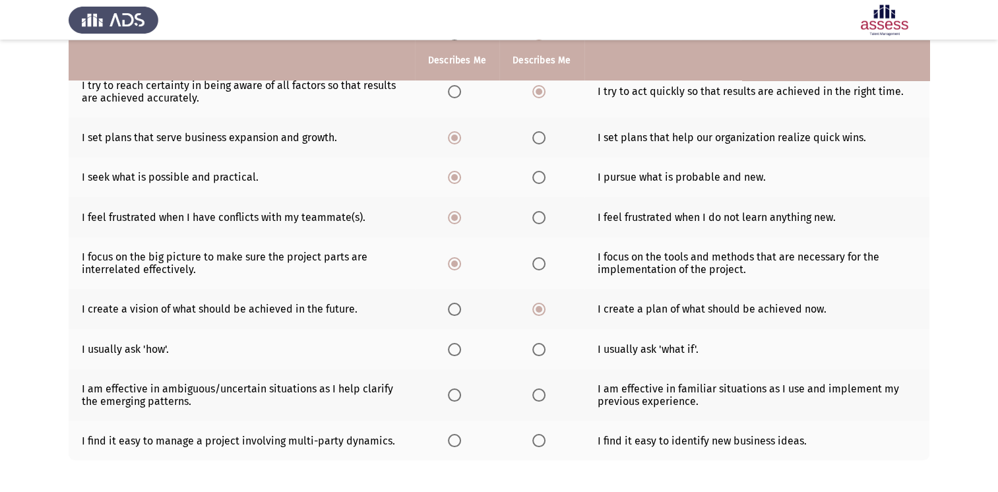
scroll to position [185, 0]
click at [538, 347] on span "Select an option" at bounding box center [538, 348] width 13 height 13
click at [538, 347] on input "Select an option" at bounding box center [538, 348] width 13 height 13
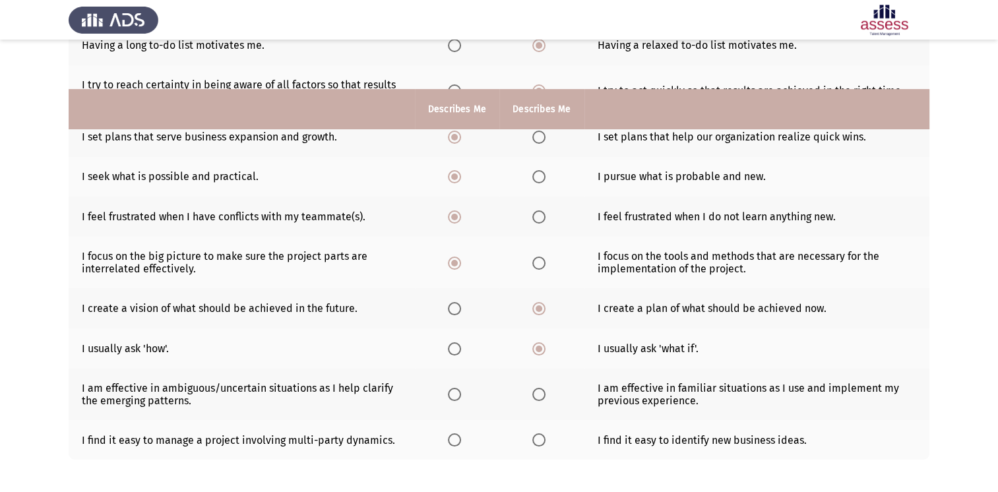
scroll to position [242, 0]
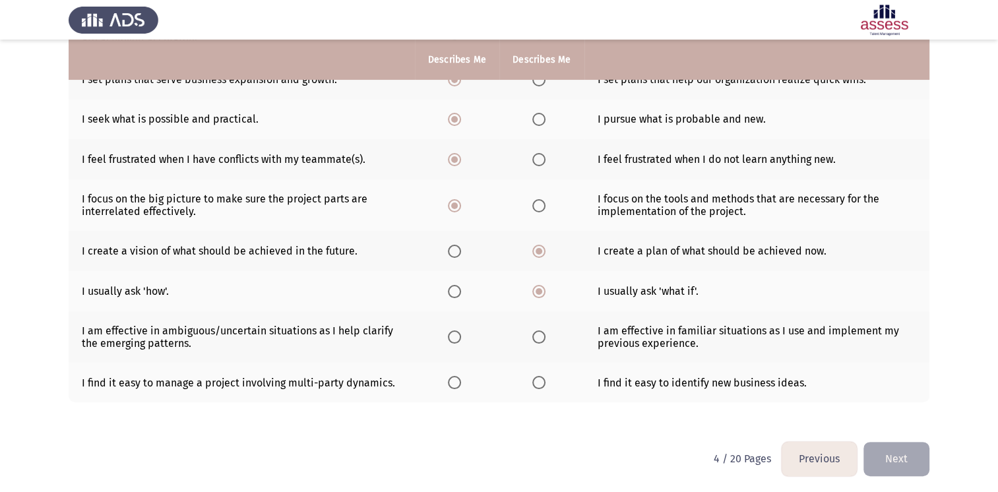
click at [448, 338] on span "Select an option" at bounding box center [454, 336] width 13 height 13
click at [448, 338] on input "Select an option" at bounding box center [454, 336] width 13 height 13
click at [451, 382] on span "Select an option" at bounding box center [454, 382] width 13 height 13
click at [451, 382] on input "Select an option" at bounding box center [454, 382] width 13 height 13
click at [900, 471] on button "Next" at bounding box center [896, 459] width 66 height 34
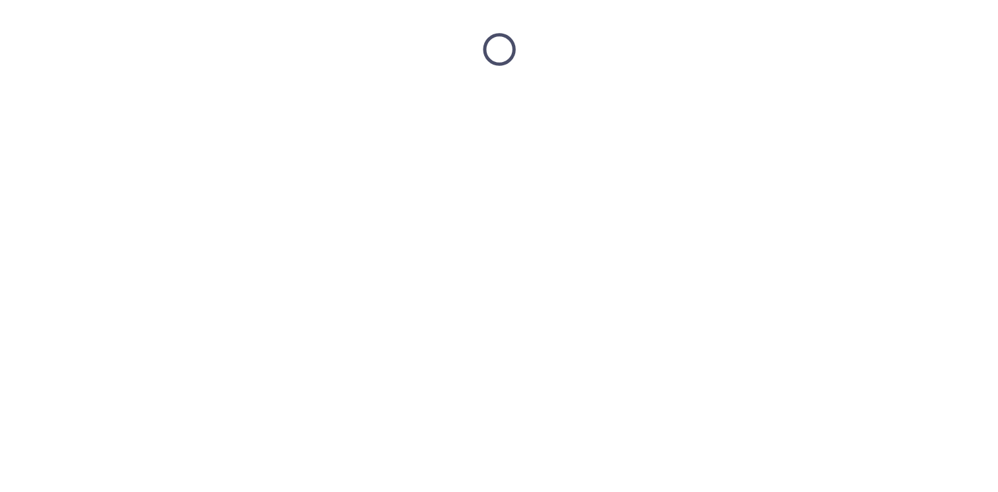
scroll to position [0, 0]
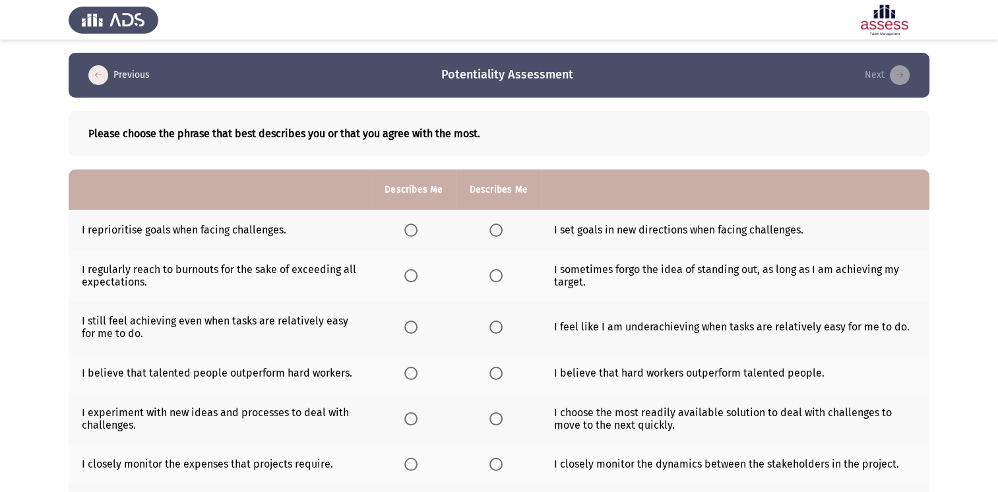
click at [500, 231] on span "Select an option" at bounding box center [495, 230] width 13 height 13
click at [500, 231] on input "Select an option" at bounding box center [495, 230] width 13 height 13
click at [491, 273] on span "Select an option" at bounding box center [495, 275] width 13 height 13
click at [491, 273] on input "Select an option" at bounding box center [495, 275] width 13 height 13
click at [409, 326] on span "Select an option" at bounding box center [410, 327] width 13 height 13
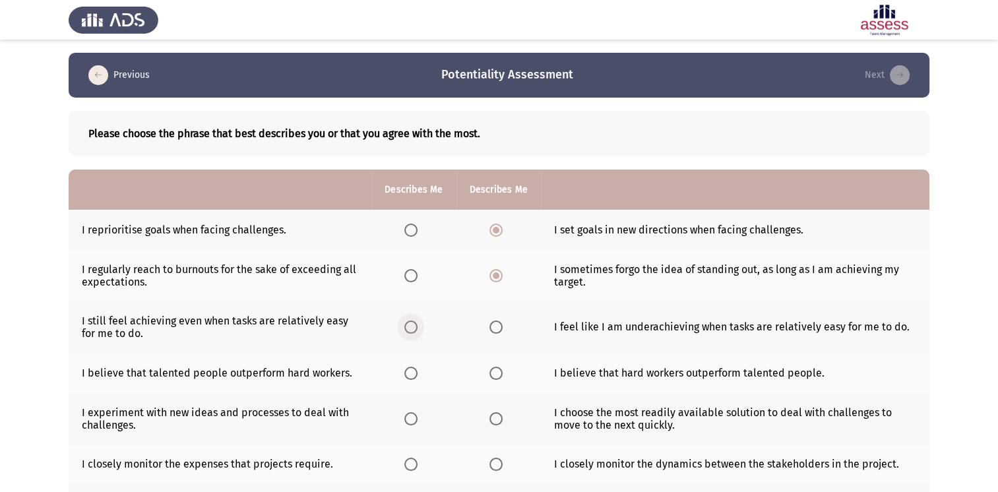
click at [409, 326] on input "Select an option" at bounding box center [410, 327] width 13 height 13
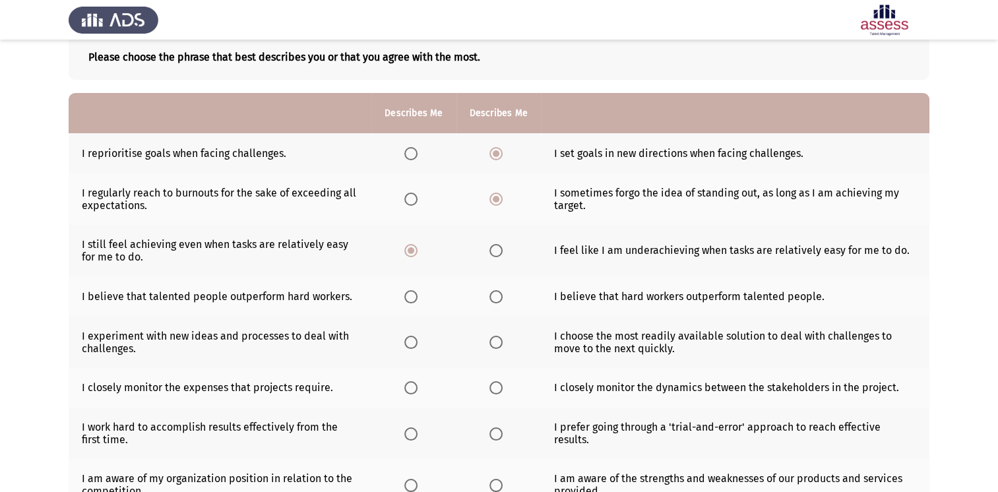
scroll to position [116, 0]
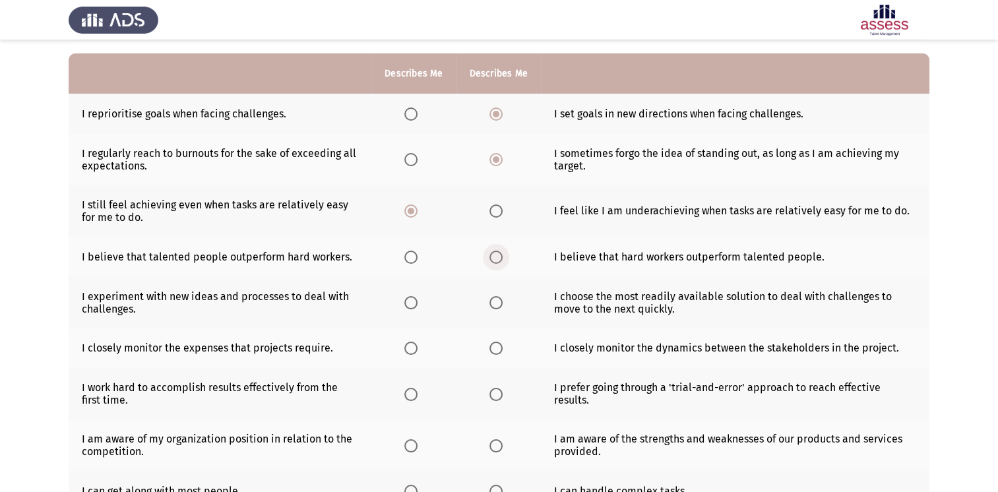
click at [499, 255] on span "Select an option" at bounding box center [495, 257] width 13 height 13
click at [499, 255] on input "Select an option" at bounding box center [495, 257] width 13 height 13
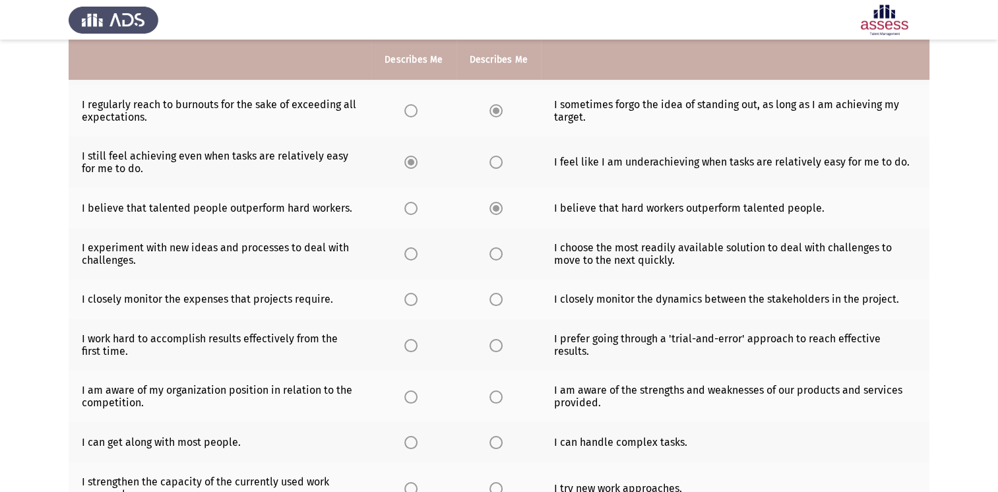
scroll to position [166, 0]
click at [495, 255] on span "Select an option" at bounding box center [495, 252] width 13 height 13
click at [495, 255] on input "Select an option" at bounding box center [495, 252] width 13 height 13
click at [496, 303] on span "Select an option" at bounding box center [495, 297] width 13 height 13
click at [496, 303] on input "Select an option" at bounding box center [495, 297] width 13 height 13
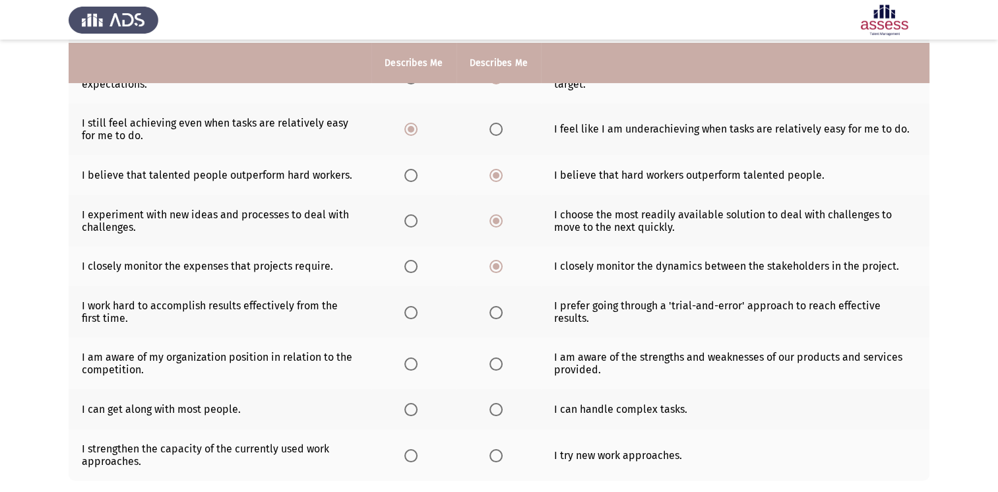
scroll to position [200, 0]
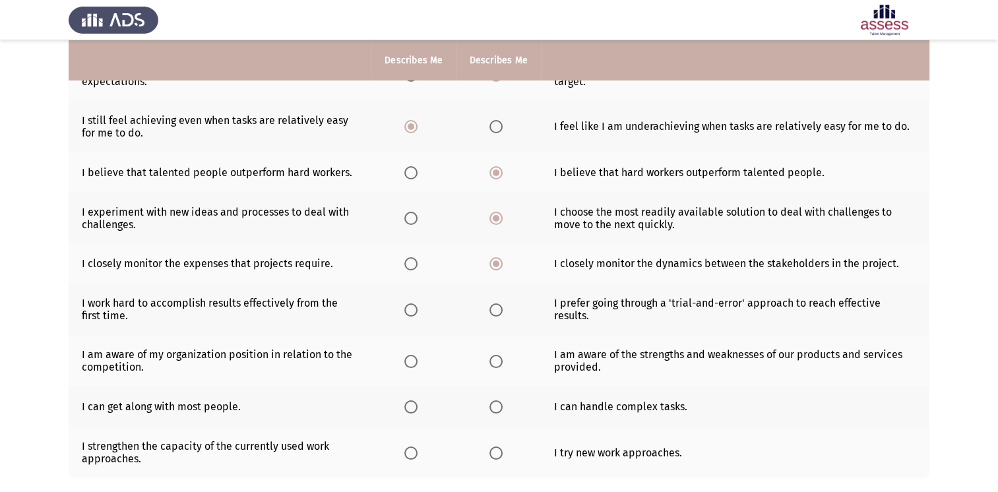
click at [414, 313] on span "Select an option" at bounding box center [410, 309] width 13 height 13
click at [414, 313] on input "Select an option" at bounding box center [410, 309] width 13 height 13
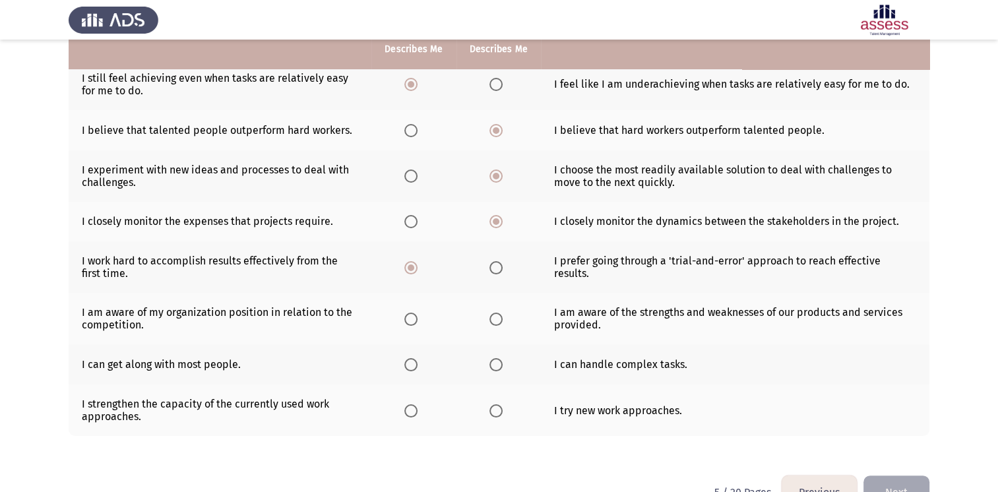
scroll to position [245, 0]
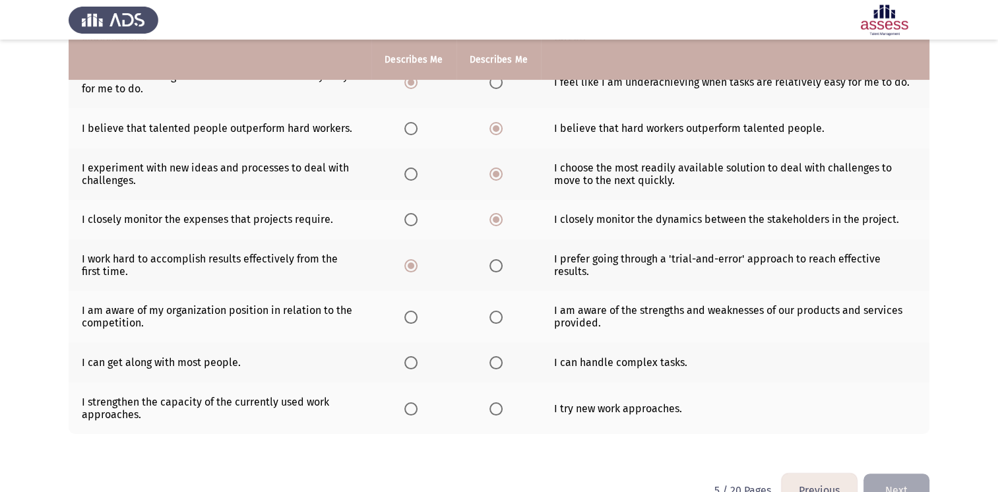
click at [413, 318] on span "Select an option" at bounding box center [410, 317] width 13 height 13
click at [413, 318] on input "Select an option" at bounding box center [410, 317] width 13 height 13
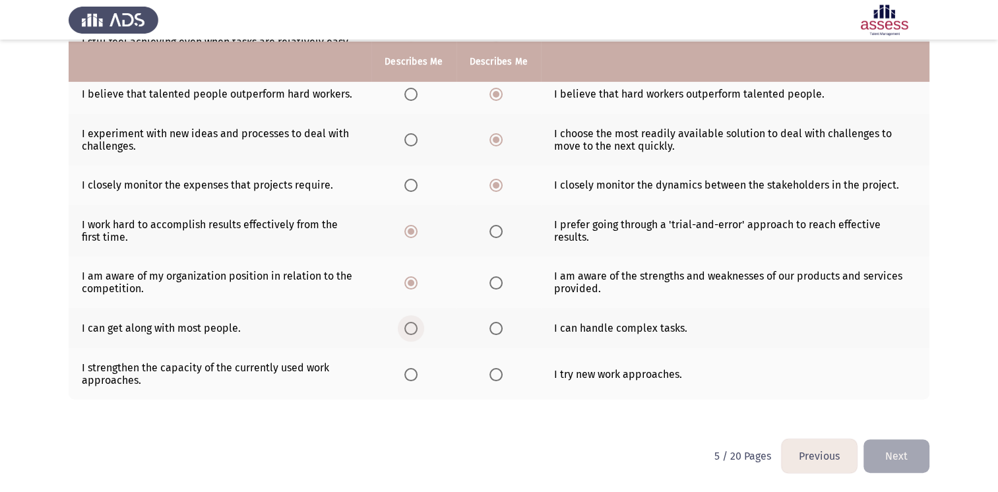
click at [413, 331] on span "Select an option" at bounding box center [410, 328] width 13 height 13
click at [413, 331] on input "Select an option" at bounding box center [410, 328] width 13 height 13
click at [493, 376] on span "Select an option" at bounding box center [495, 374] width 13 height 13
click at [493, 376] on input "Select an option" at bounding box center [495, 374] width 13 height 13
click at [892, 452] on button "Next" at bounding box center [896, 456] width 66 height 34
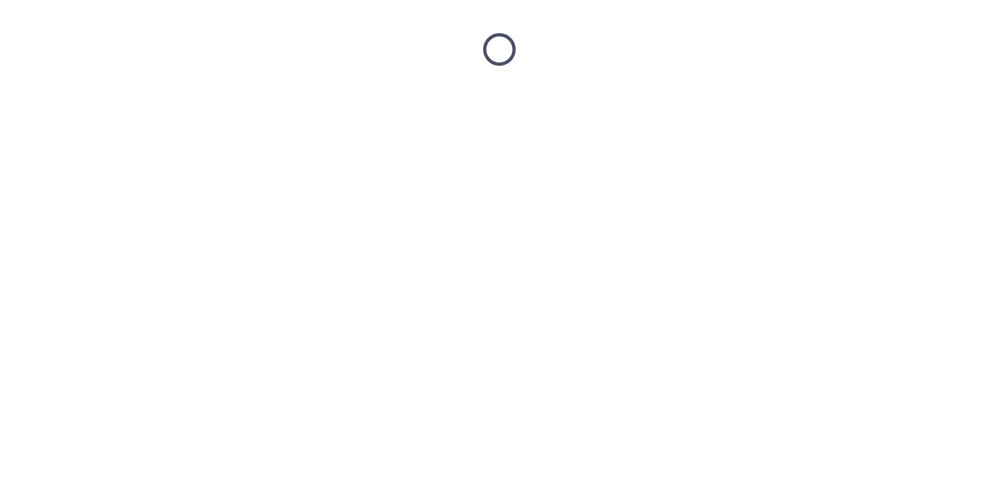
scroll to position [0, 0]
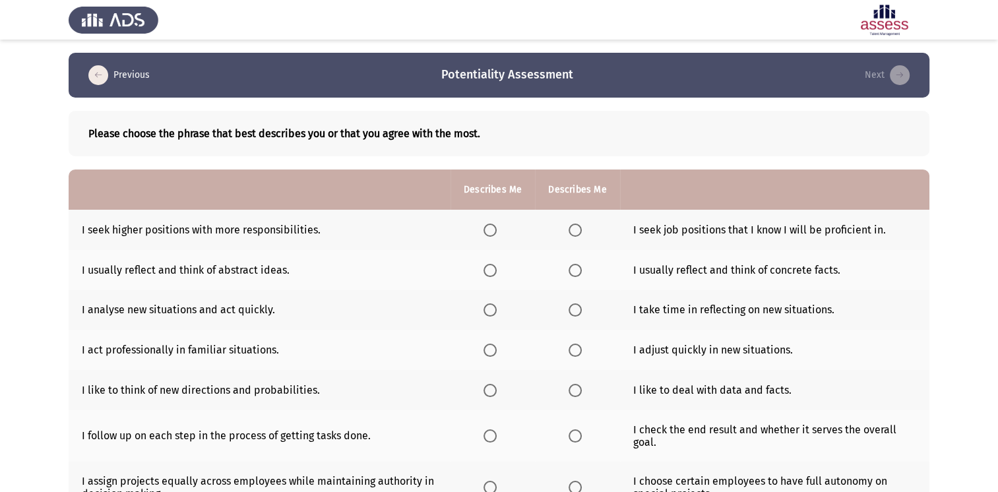
click at [491, 230] on span "Select an option" at bounding box center [489, 230] width 13 height 13
click at [491, 230] on input "Select an option" at bounding box center [489, 230] width 13 height 13
click at [572, 273] on span "Select an option" at bounding box center [574, 270] width 13 height 13
click at [572, 273] on input "Select an option" at bounding box center [574, 270] width 13 height 13
click at [493, 315] on span "Select an option" at bounding box center [489, 309] width 13 height 13
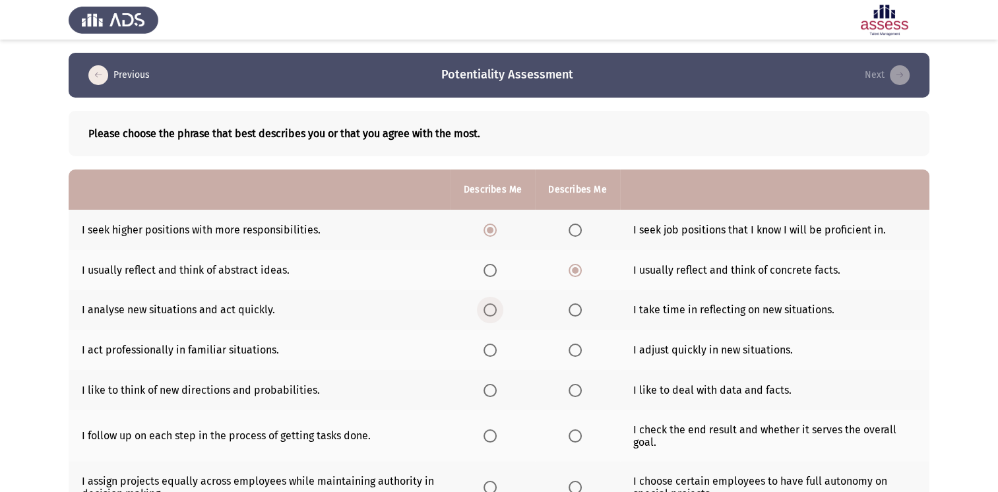
click at [493, 315] on input "Select an option" at bounding box center [489, 309] width 13 height 13
click at [561, 350] on th at bounding box center [577, 350] width 84 height 40
click at [596, 355] on th at bounding box center [577, 350] width 84 height 40
click at [580, 353] on span "Select an option" at bounding box center [574, 350] width 13 height 13
click at [580, 353] on input "Select an option" at bounding box center [574, 350] width 13 height 13
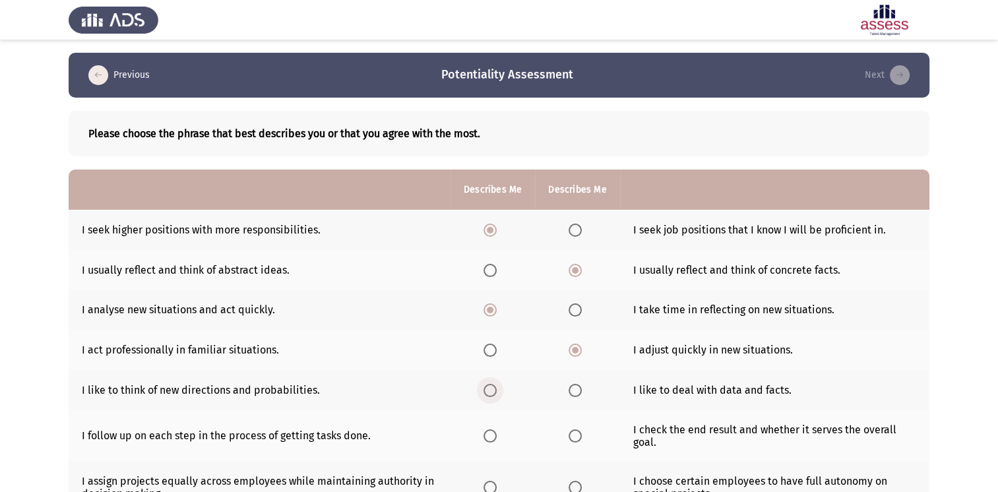
click at [490, 394] on span "Select an option" at bounding box center [489, 390] width 13 height 13
click at [490, 394] on input "Select an option" at bounding box center [489, 390] width 13 height 13
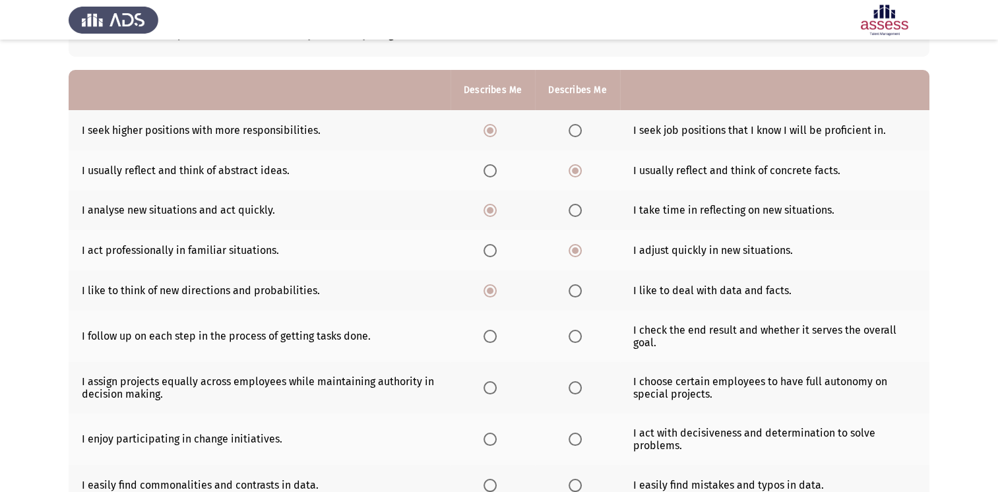
scroll to position [100, 0]
click at [570, 338] on span "Select an option" at bounding box center [574, 335] width 13 height 13
click at [570, 338] on input "Select an option" at bounding box center [574, 335] width 13 height 13
click at [575, 390] on span "Select an option" at bounding box center [574, 387] width 13 height 13
click at [575, 390] on input "Select an option" at bounding box center [574, 387] width 13 height 13
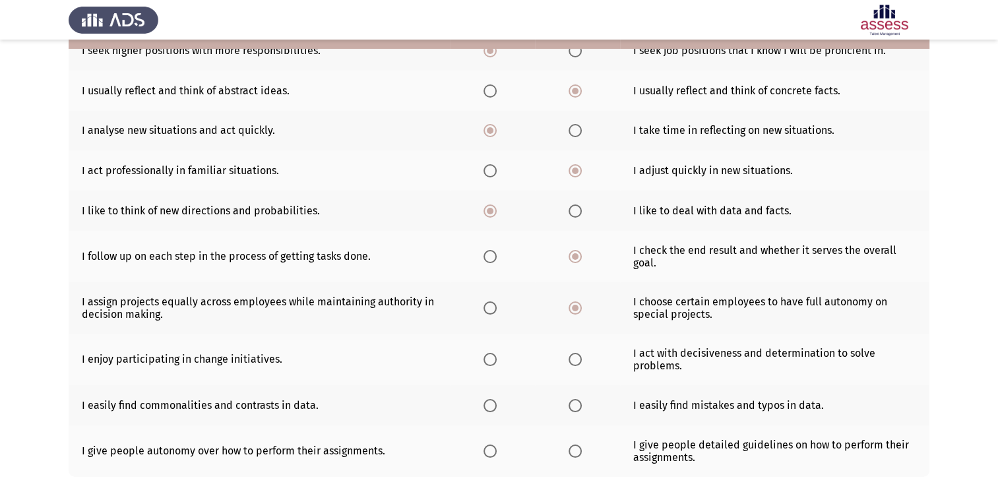
scroll to position [182, 0]
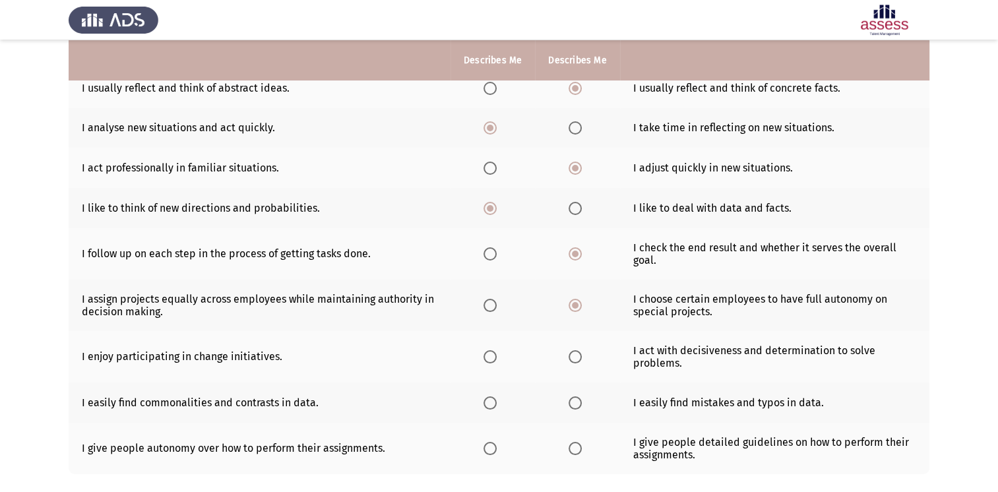
click at [494, 308] on span "Select an option" at bounding box center [489, 305] width 13 height 13
click at [494, 308] on input "Select an option" at bounding box center [489, 305] width 13 height 13
click at [578, 303] on span "Select an option" at bounding box center [574, 305] width 13 height 13
click at [578, 303] on input "Select an option" at bounding box center [574, 305] width 13 height 13
click at [492, 307] on span "Select an option" at bounding box center [489, 305] width 13 height 13
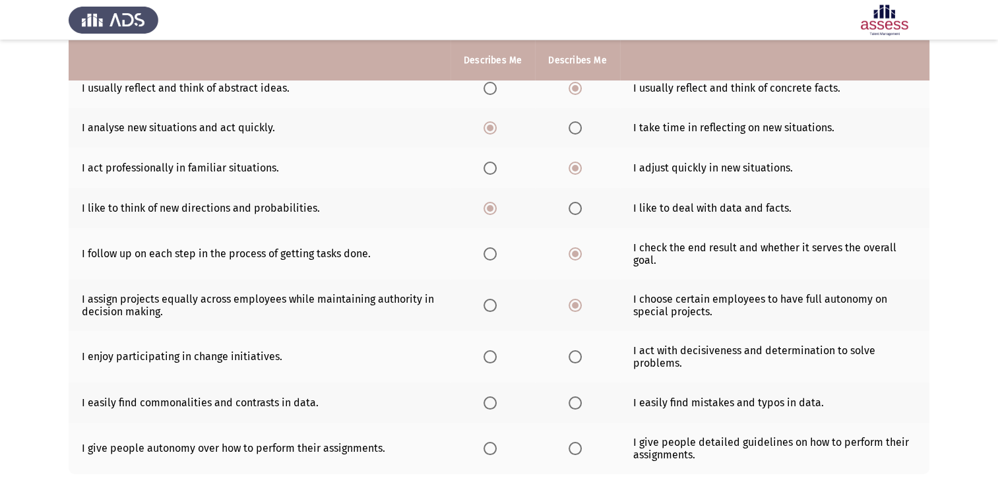
click at [492, 307] on input "Select an option" at bounding box center [489, 305] width 13 height 13
click at [576, 299] on span "Select an option" at bounding box center [574, 305] width 13 height 13
click at [576, 299] on input "Select an option" at bounding box center [574, 305] width 13 height 13
click at [495, 308] on span "Select an option" at bounding box center [489, 305] width 13 height 13
click at [495, 308] on input "Select an option" at bounding box center [489, 305] width 13 height 13
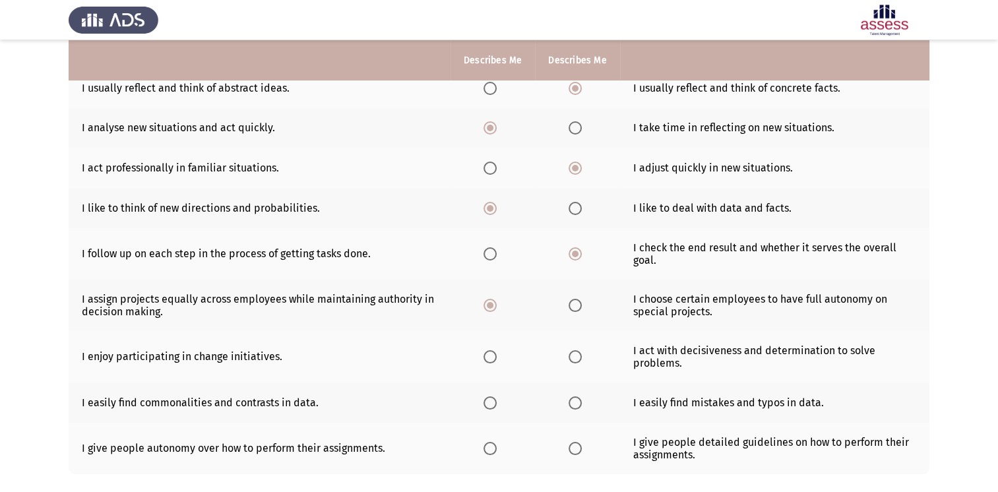
click at [489, 355] on span "Select an option" at bounding box center [489, 356] width 13 height 13
click at [489, 355] on input "Select an option" at bounding box center [489, 356] width 13 height 13
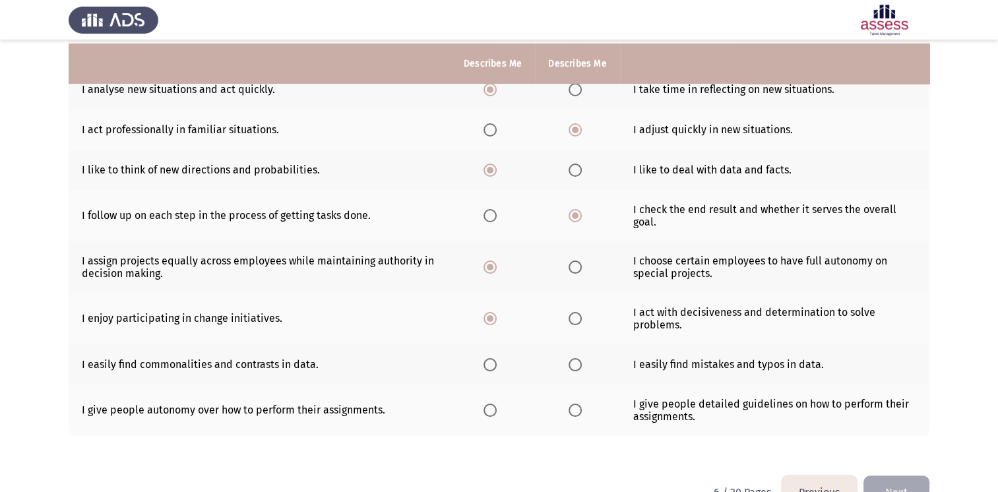
scroll to position [224, 0]
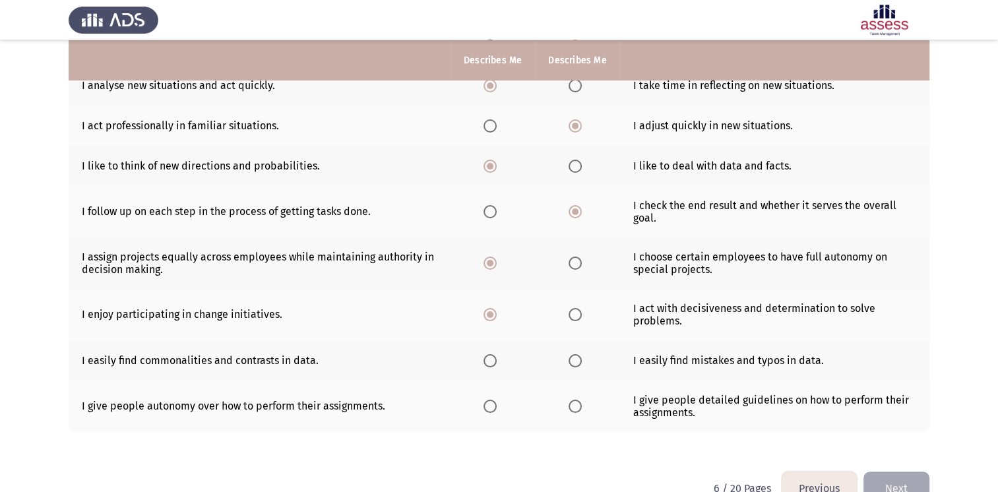
click at [588, 357] on th at bounding box center [577, 360] width 84 height 40
click at [580, 360] on label "Select an option" at bounding box center [577, 360] width 18 height 13
click at [580, 360] on input "Select an option" at bounding box center [574, 360] width 13 height 13
click at [491, 361] on span "Select an option" at bounding box center [489, 360] width 13 height 13
click at [491, 361] on input "Select an option" at bounding box center [489, 360] width 13 height 13
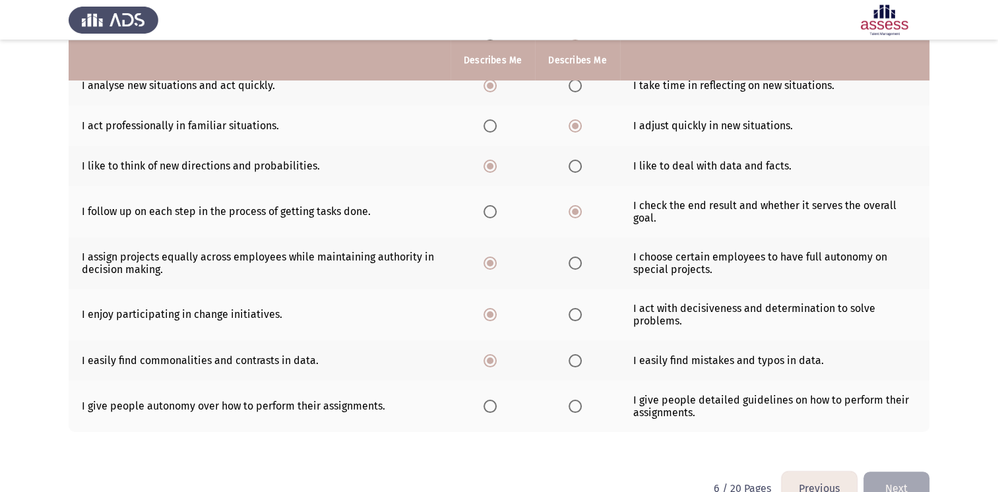
click at [491, 410] on span "Select an option" at bounding box center [489, 406] width 13 height 13
click at [491, 410] on input "Select an option" at bounding box center [489, 406] width 13 height 13
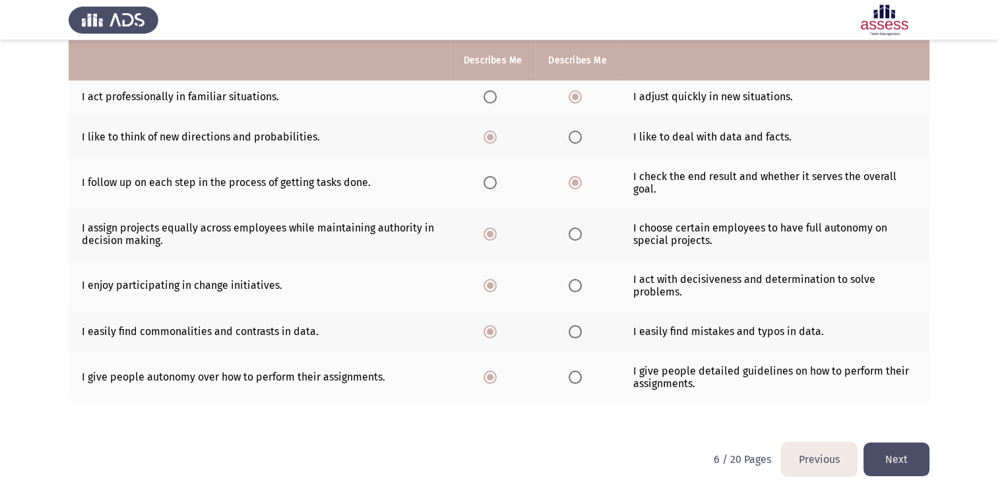
scroll to position [253, 0]
click at [911, 460] on button "Next" at bounding box center [896, 460] width 66 height 34
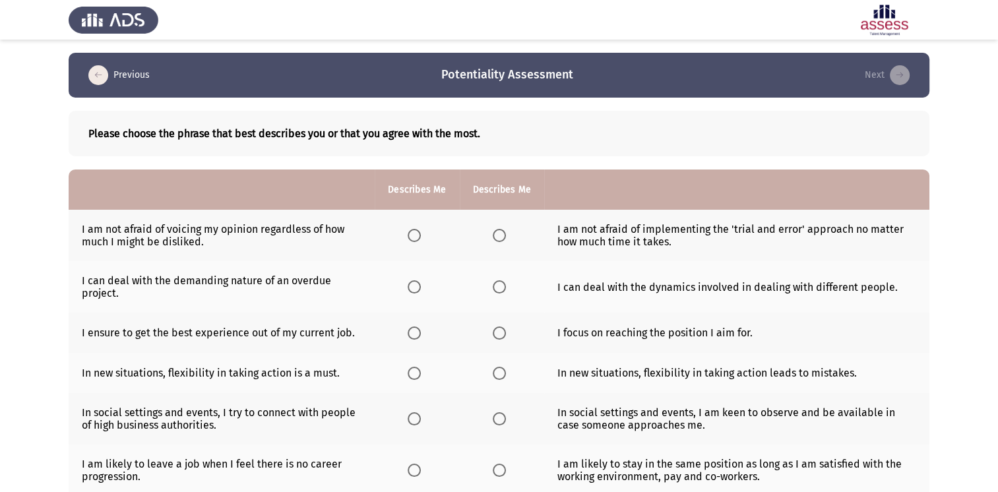
drag, startPoint x: 414, startPoint y: 241, endPoint x: 405, endPoint y: 244, distance: 9.6
click at [405, 244] on th at bounding box center [417, 235] width 84 height 51
click at [414, 233] on span "Select an option" at bounding box center [414, 235] width 13 height 13
click at [414, 233] on input "Select an option" at bounding box center [414, 235] width 13 height 13
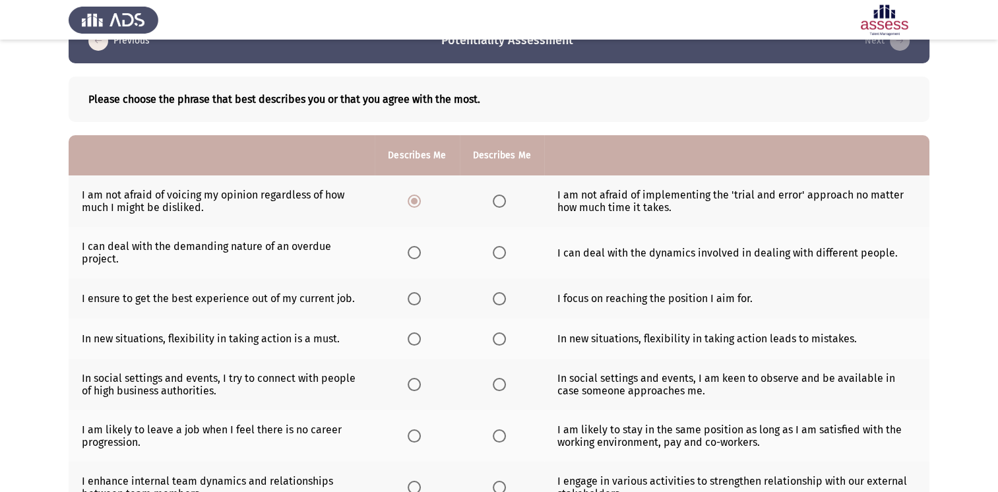
click at [497, 249] on span "Select an option" at bounding box center [499, 252] width 13 height 13
click at [497, 249] on input "Select an option" at bounding box center [499, 252] width 13 height 13
click at [422, 299] on label "Select an option" at bounding box center [417, 298] width 18 height 13
click at [421, 299] on input "Select an option" at bounding box center [414, 298] width 13 height 13
click at [417, 336] on span "Select an option" at bounding box center [414, 338] width 13 height 13
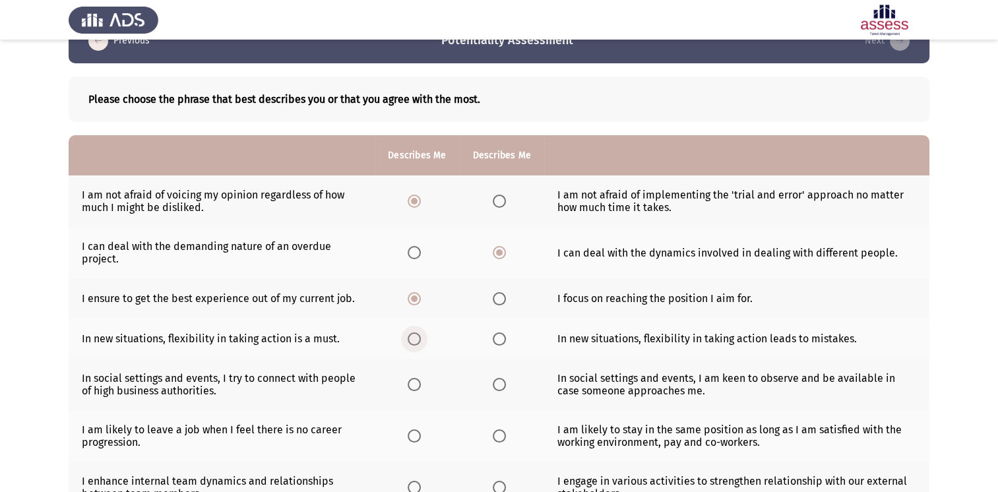
click at [417, 336] on input "Select an option" at bounding box center [414, 338] width 13 height 13
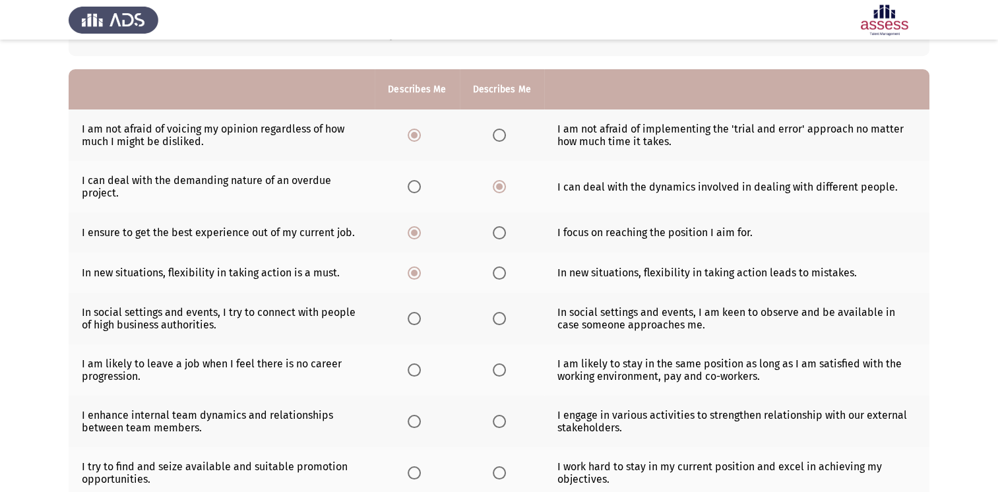
click at [406, 321] on th at bounding box center [417, 318] width 84 height 51
click at [417, 322] on span "Select an option" at bounding box center [414, 318] width 13 height 13
click at [417, 322] on input "Select an option" at bounding box center [414, 318] width 13 height 13
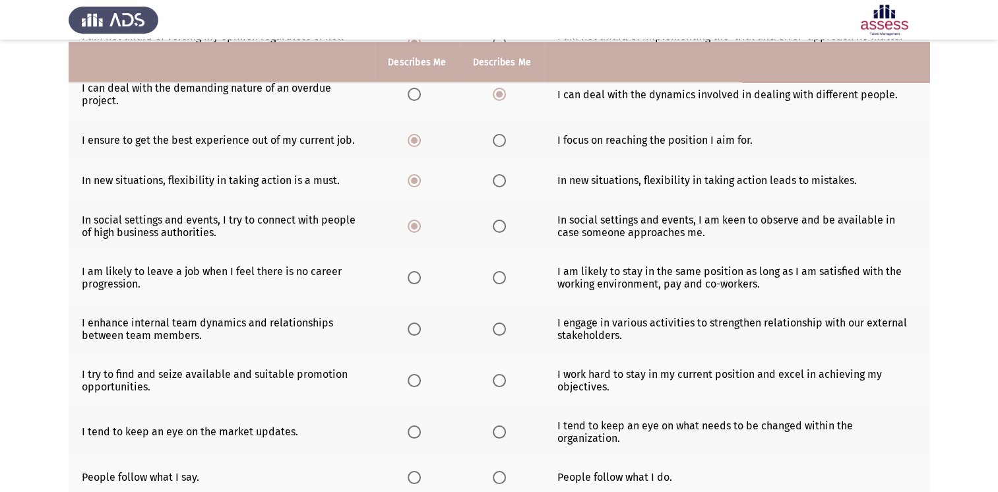
scroll to position [195, 0]
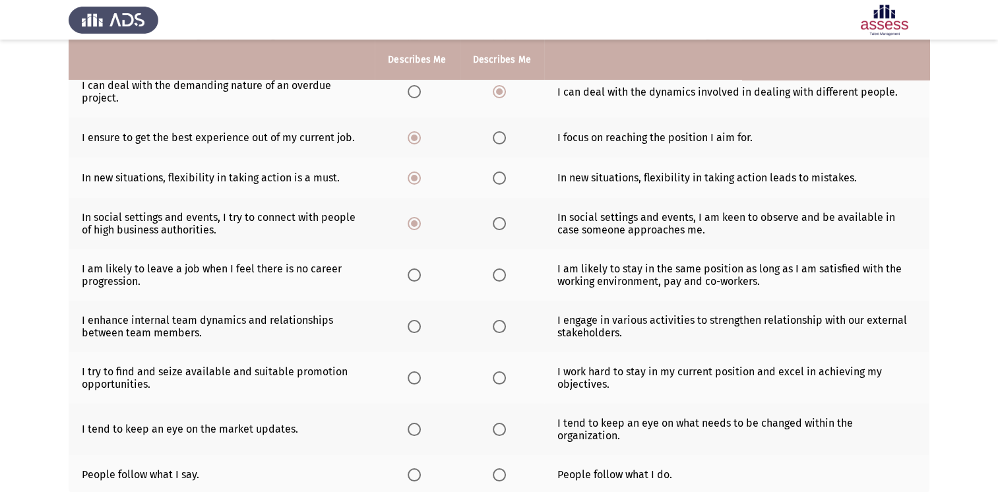
click at [417, 276] on span "Select an option" at bounding box center [414, 274] width 13 height 13
click at [417, 276] on input "Select an option" at bounding box center [414, 274] width 13 height 13
click at [411, 331] on span "Select an option" at bounding box center [414, 326] width 13 height 13
click at [411, 331] on input "Select an option" at bounding box center [414, 326] width 13 height 13
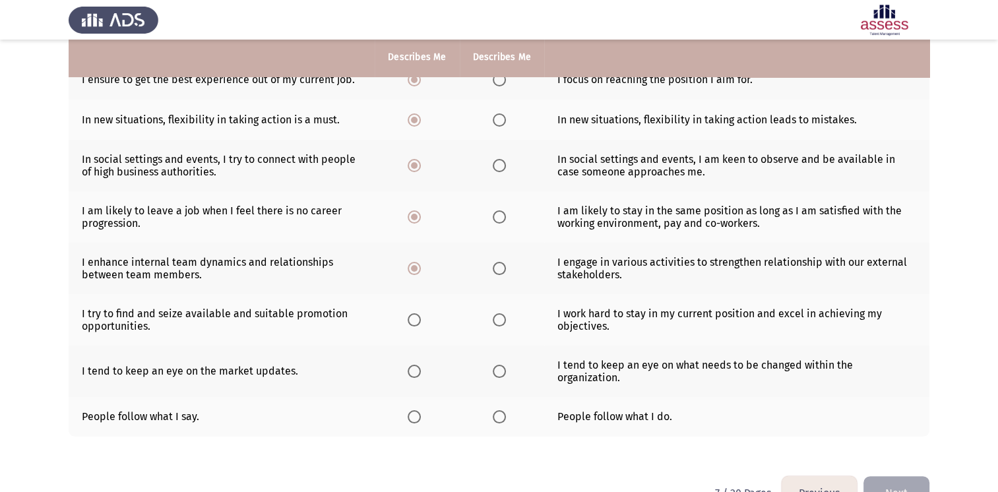
scroll to position [255, 0]
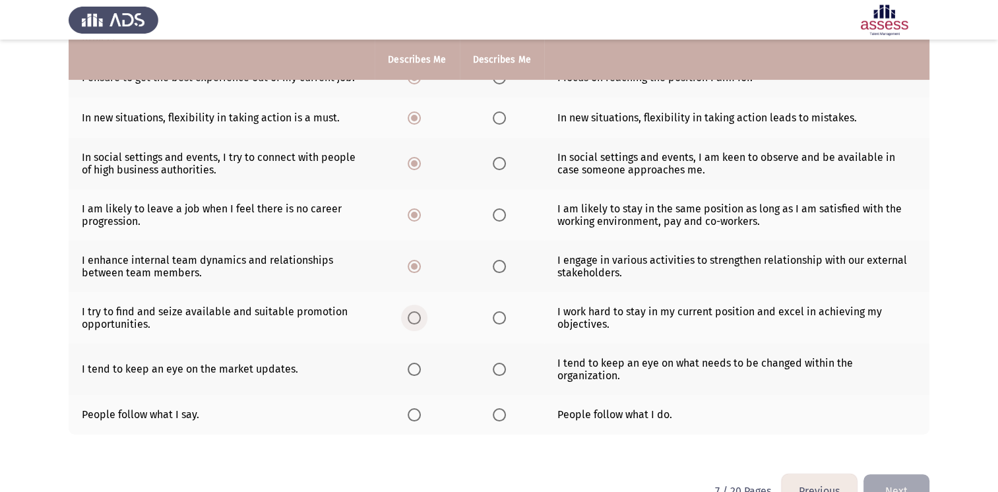
click at [414, 318] on span "Select an option" at bounding box center [414, 317] width 13 height 13
click at [414, 318] on input "Select an option" at bounding box center [414, 317] width 13 height 13
click at [415, 368] on span "Select an option" at bounding box center [414, 369] width 13 height 13
click at [415, 368] on input "Select an option" at bounding box center [414, 369] width 13 height 13
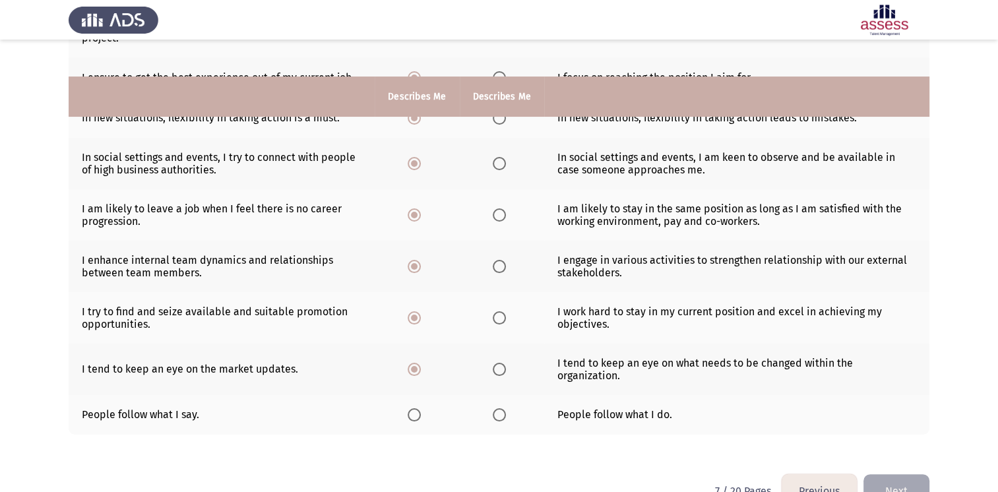
scroll to position [292, 0]
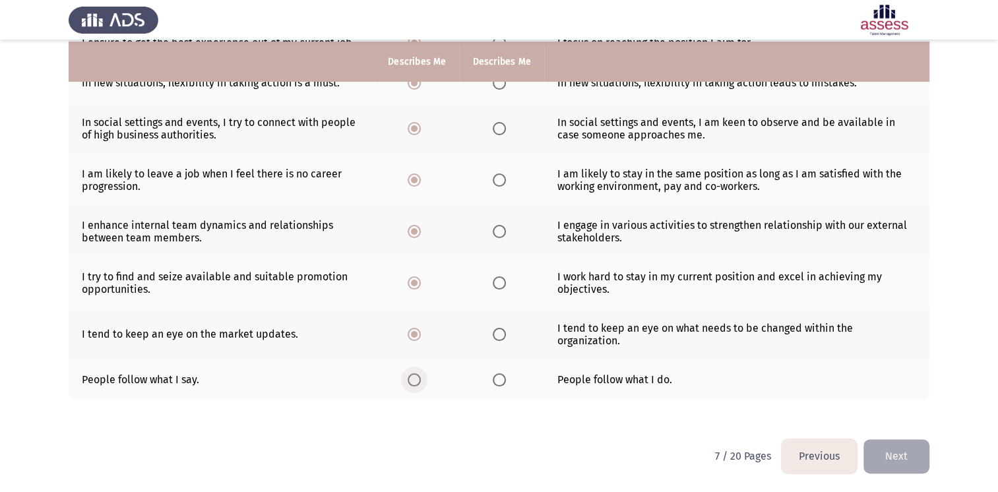
click at [423, 385] on label "Select an option" at bounding box center [417, 379] width 18 height 13
click at [421, 385] on input "Select an option" at bounding box center [414, 379] width 13 height 13
click at [917, 456] on button "Next" at bounding box center [896, 456] width 66 height 34
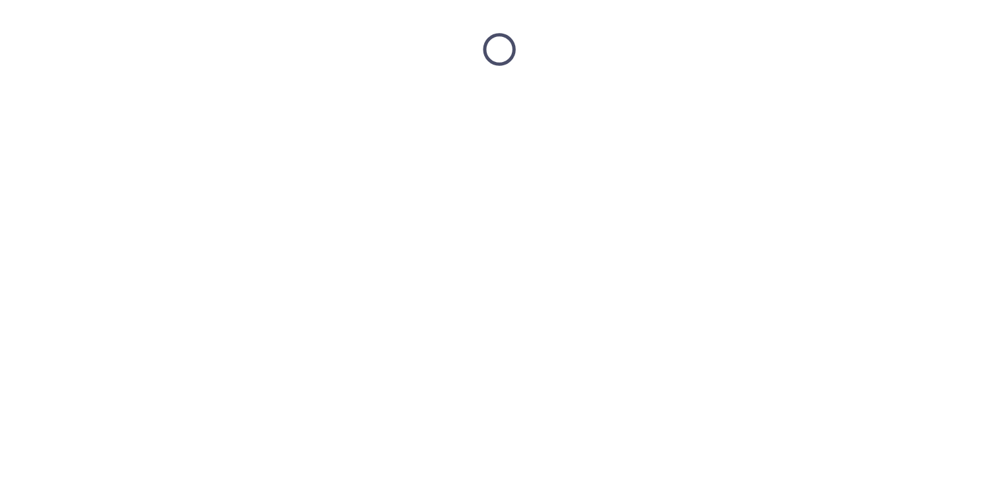
scroll to position [0, 0]
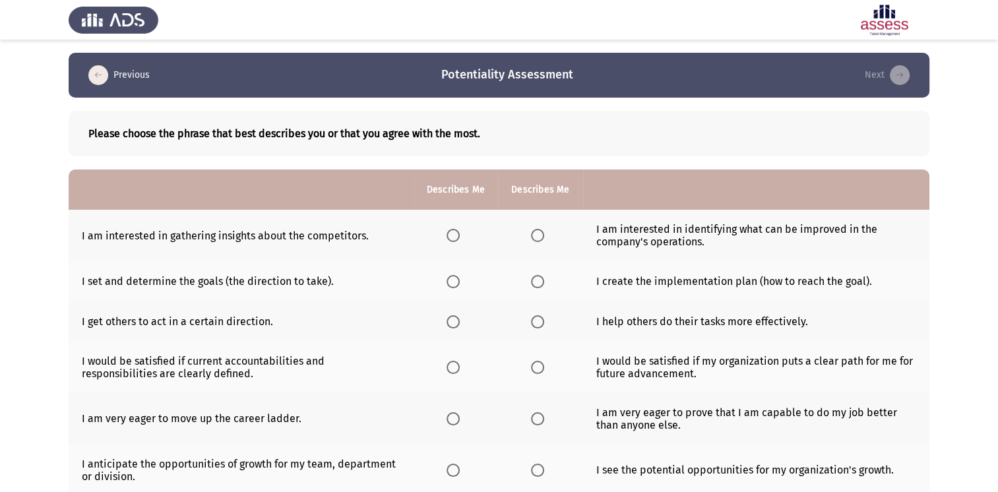
click at [451, 231] on span "Select an option" at bounding box center [452, 235] width 13 height 13
click at [451, 231] on input "Select an option" at bounding box center [452, 235] width 13 height 13
click at [467, 294] on th at bounding box center [455, 281] width 84 height 40
click at [454, 278] on span "Select an option" at bounding box center [452, 281] width 13 height 13
click at [454, 278] on input "Select an option" at bounding box center [452, 281] width 13 height 13
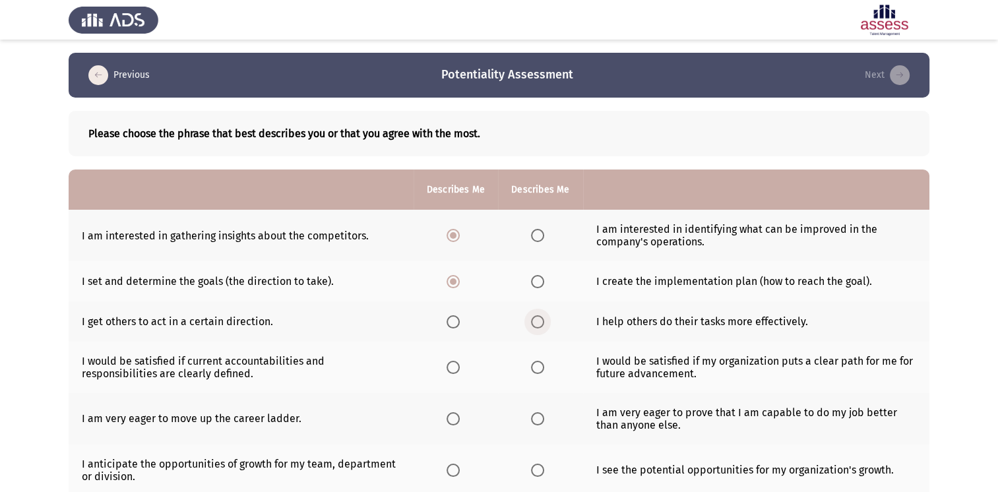
click at [538, 322] on span "Select an option" at bounding box center [537, 321] width 13 height 13
click at [538, 322] on input "Select an option" at bounding box center [537, 321] width 13 height 13
click at [541, 367] on span "Select an option" at bounding box center [537, 367] width 13 height 13
click at [541, 367] on input "Select an option" at bounding box center [537, 367] width 13 height 13
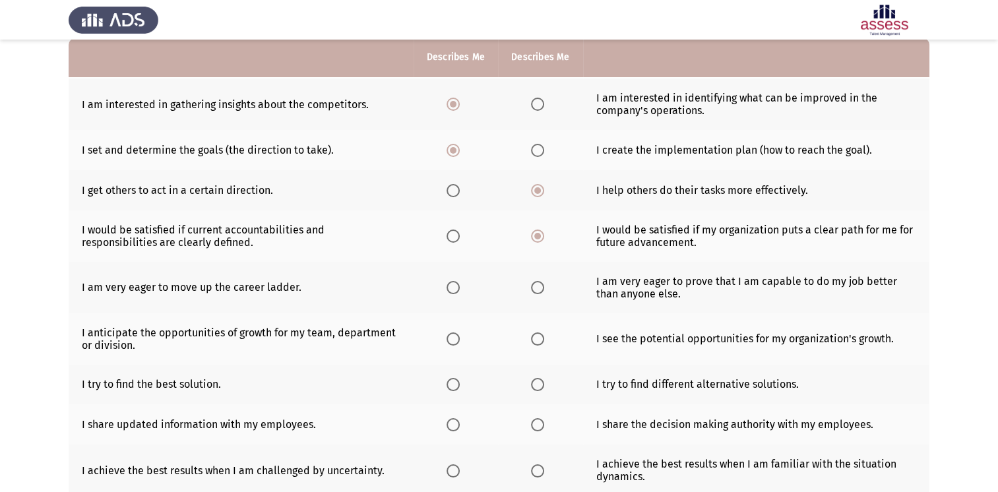
scroll to position [132, 0]
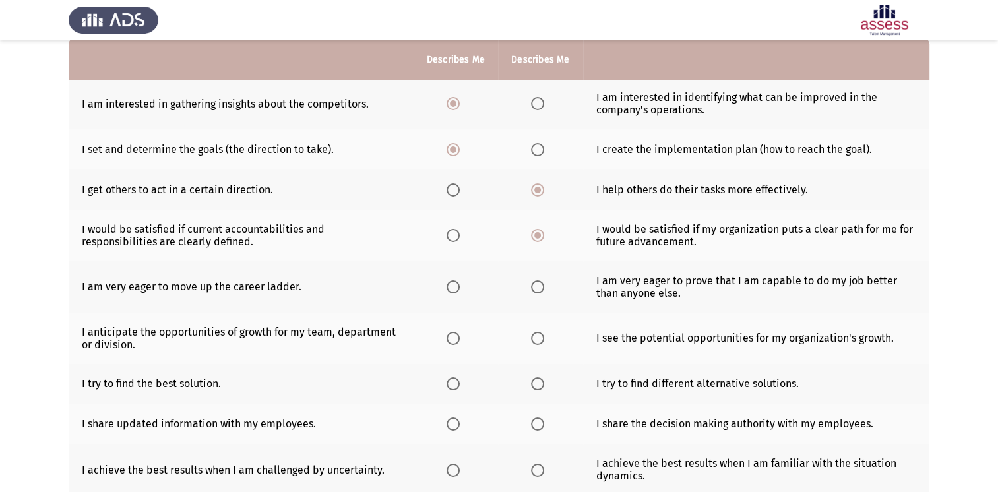
click at [451, 289] on span "Select an option" at bounding box center [452, 286] width 13 height 13
click at [451, 289] on input "Select an option" at bounding box center [452, 286] width 13 height 13
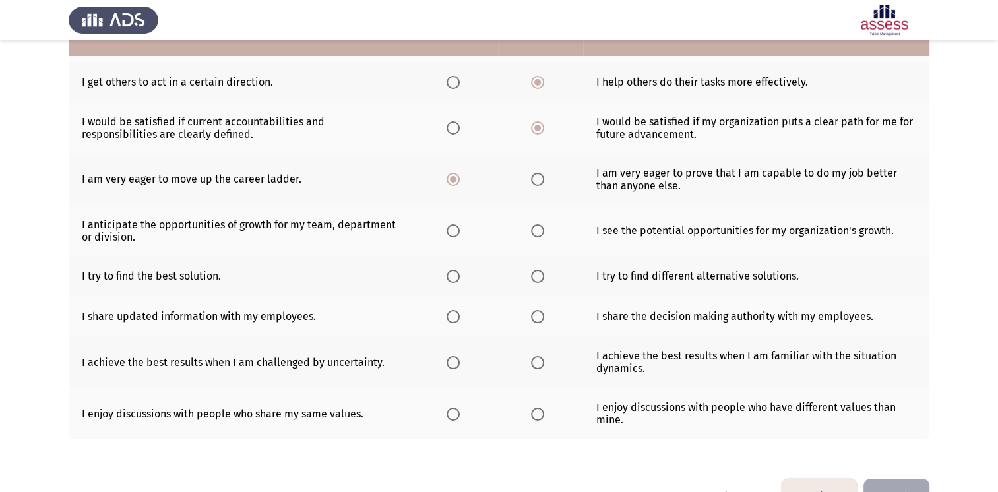
scroll to position [240, 0]
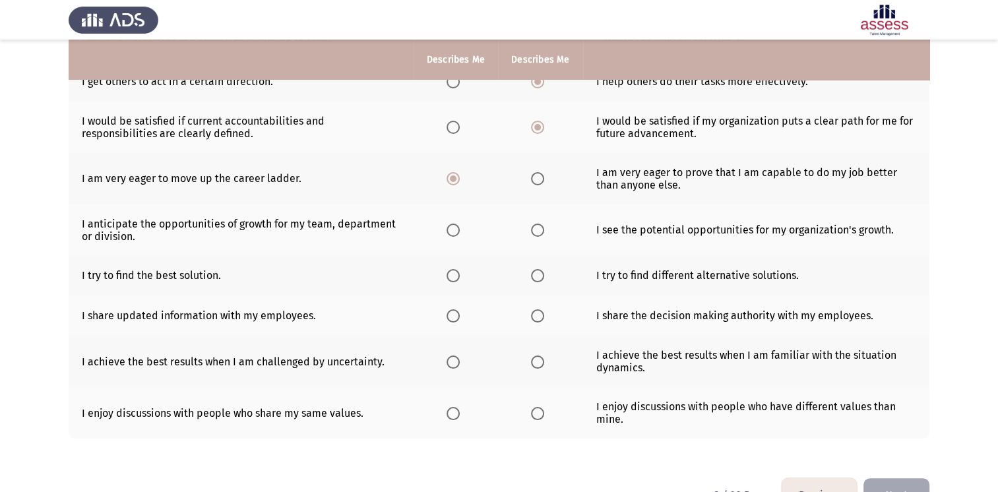
click at [447, 235] on span "Select an option" at bounding box center [452, 230] width 13 height 13
click at [447, 235] on input "Select an option" at bounding box center [452, 230] width 13 height 13
click at [458, 281] on span "Select an option" at bounding box center [452, 275] width 13 height 13
click at [458, 281] on input "Select an option" at bounding box center [452, 275] width 13 height 13
click at [543, 315] on label "Select an option" at bounding box center [540, 315] width 18 height 13
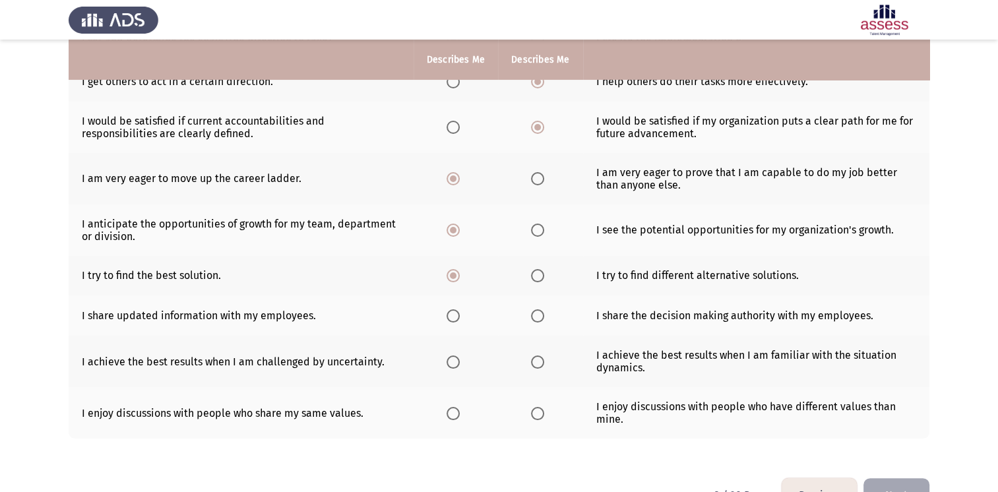
click at [543, 315] on input "Select an option" at bounding box center [537, 315] width 13 height 13
click at [449, 326] on th at bounding box center [455, 315] width 84 height 40
click at [453, 316] on span "Select an option" at bounding box center [453, 316] width 0 height 0
click at [452, 317] on input "Select an option" at bounding box center [452, 315] width 13 height 13
click at [450, 369] on span "Select an option" at bounding box center [452, 361] width 13 height 13
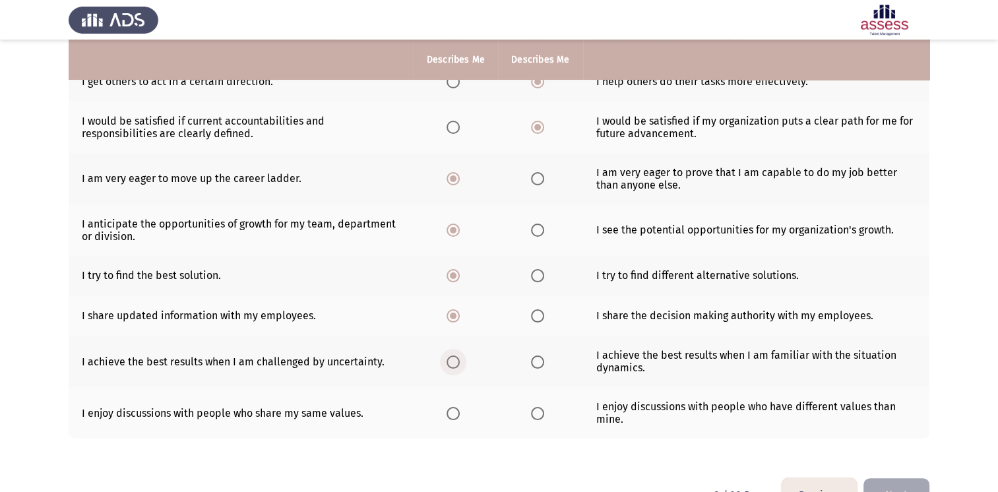
click at [450, 369] on input "Select an option" at bounding box center [452, 361] width 13 height 13
click at [537, 365] on span "Select an option" at bounding box center [537, 361] width 13 height 13
click at [537, 365] on input "Select an option" at bounding box center [537, 361] width 13 height 13
click at [451, 413] on span "Select an option" at bounding box center [452, 413] width 13 height 13
click at [451, 413] on input "Select an option" at bounding box center [452, 413] width 13 height 13
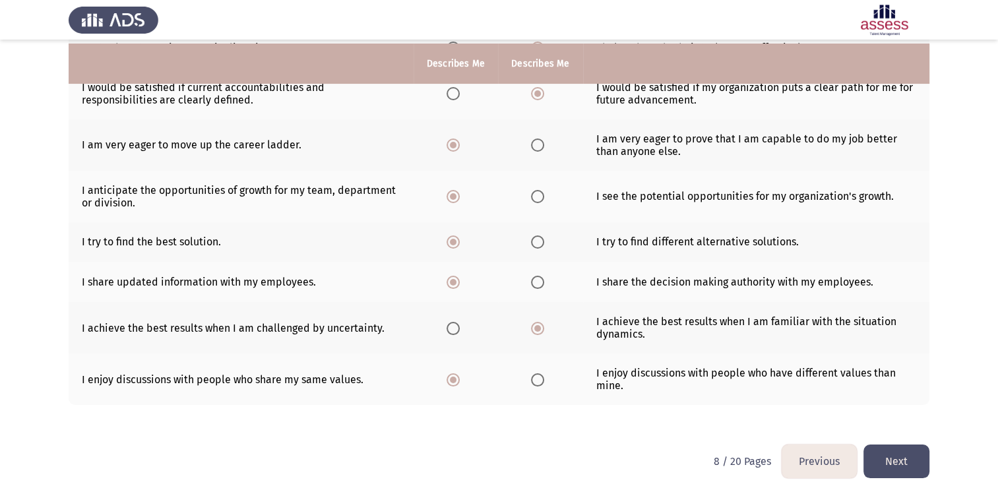
scroll to position [281, 0]
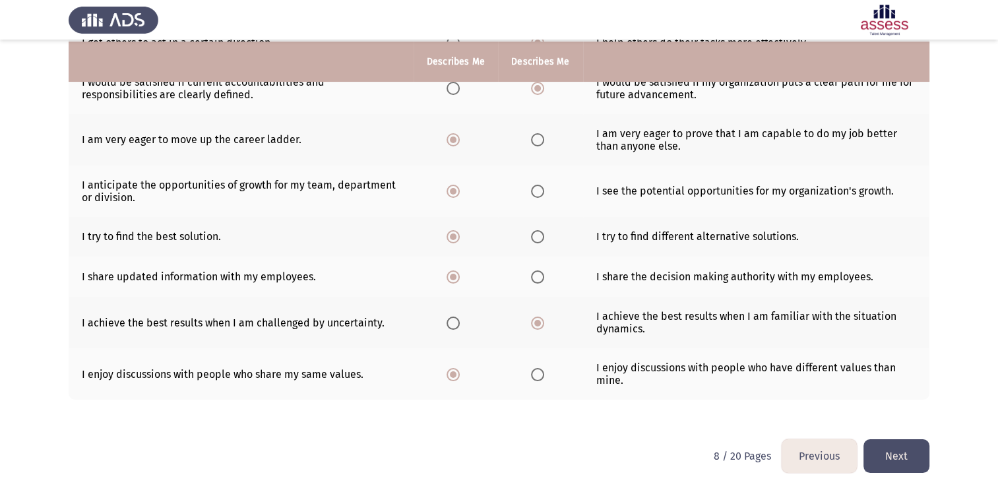
click at [898, 464] on button "Next" at bounding box center [896, 456] width 66 height 34
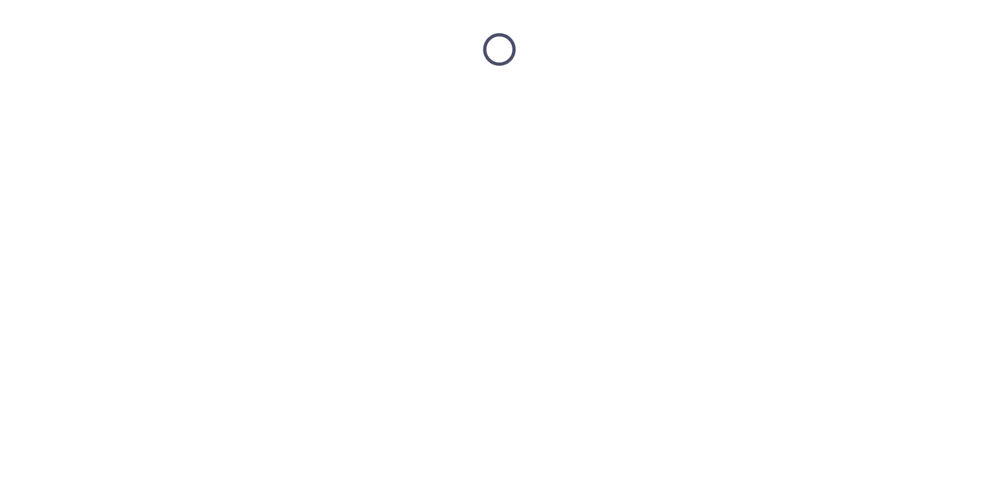
scroll to position [0, 0]
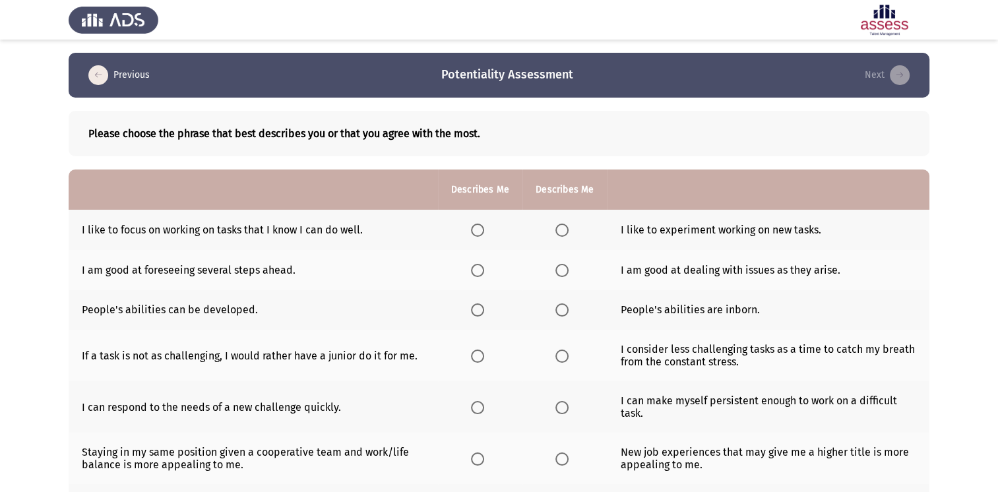
click at [477, 232] on span "Select an option" at bounding box center [477, 230] width 13 height 13
click at [477, 232] on input "Select an option" at bounding box center [477, 230] width 13 height 13
click at [471, 271] on span "Select an option" at bounding box center [477, 270] width 13 height 13
click at [471, 271] on input "Select an option" at bounding box center [477, 270] width 13 height 13
click at [555, 274] on span "Select an option" at bounding box center [561, 270] width 13 height 13
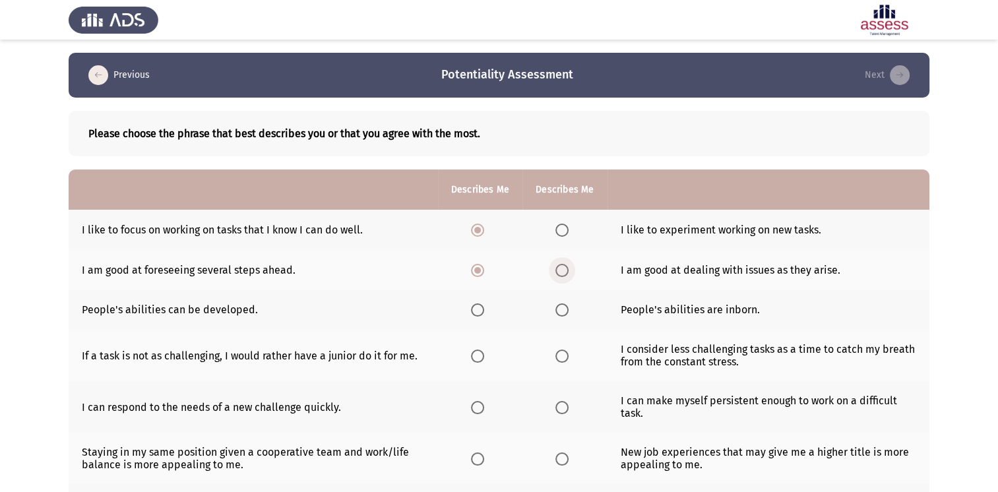
click at [555, 274] on input "Select an option" at bounding box center [561, 270] width 13 height 13
click at [572, 313] on th at bounding box center [564, 310] width 84 height 40
click at [560, 309] on span "Select an option" at bounding box center [561, 309] width 13 height 13
click at [560, 309] on input "Select an option" at bounding box center [561, 309] width 13 height 13
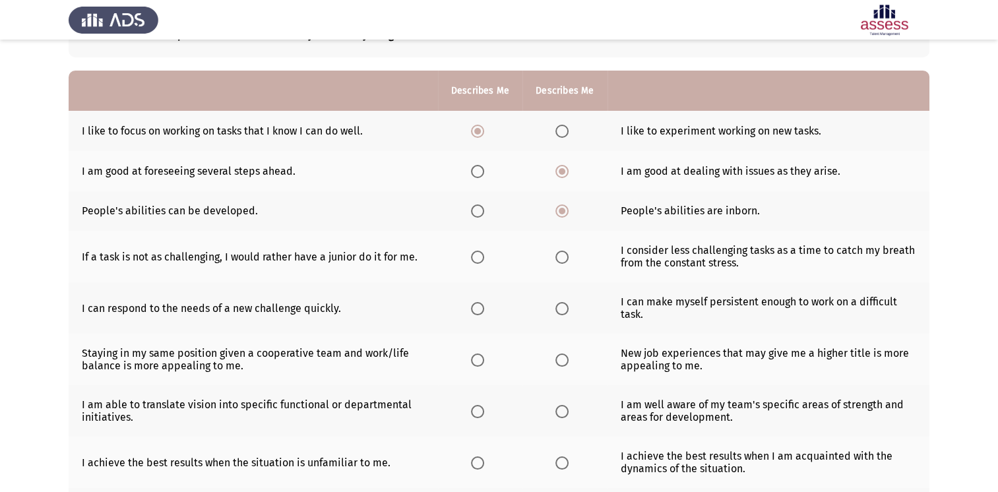
click at [476, 253] on span "Select an option" at bounding box center [477, 257] width 13 height 13
click at [476, 253] on input "Select an option" at bounding box center [477, 257] width 13 height 13
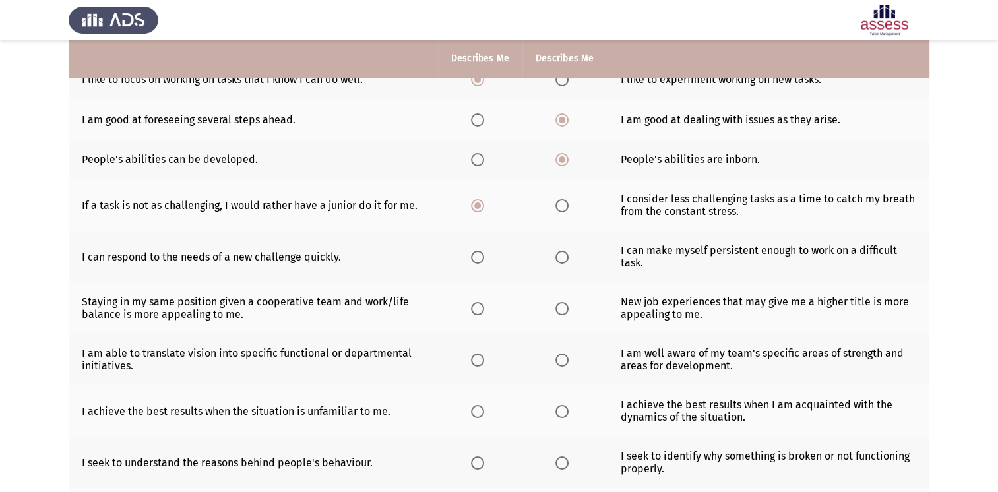
scroll to position [150, 0]
click at [481, 255] on span "Select an option" at bounding box center [477, 257] width 13 height 13
click at [481, 255] on input "Select an option" at bounding box center [477, 257] width 13 height 13
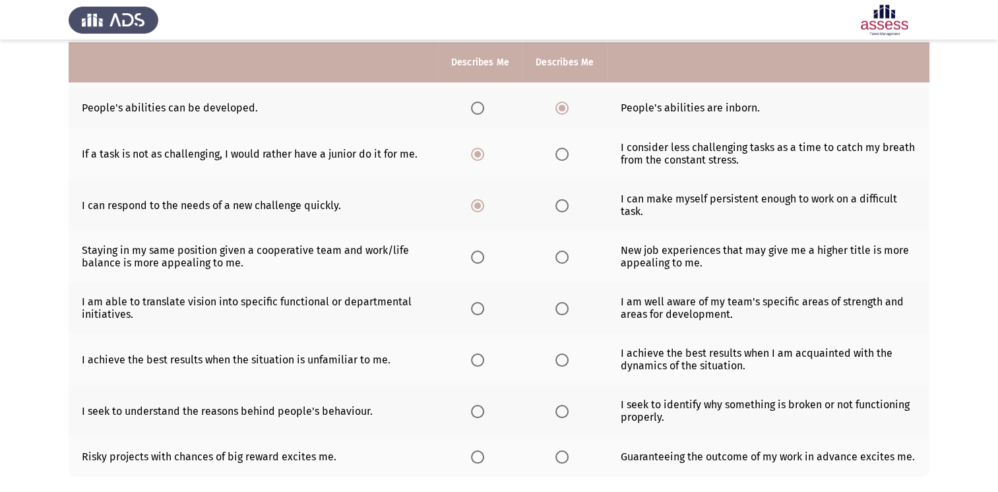
scroll to position [204, 0]
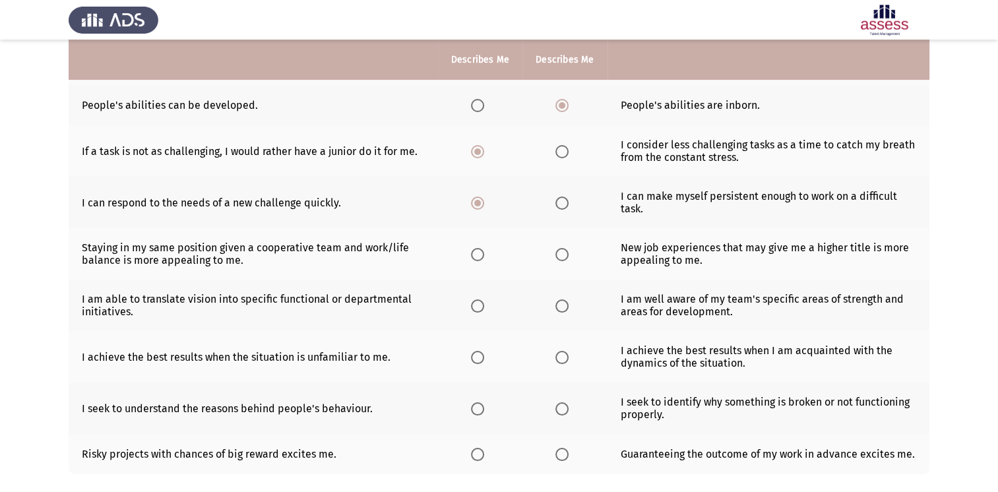
click at [576, 257] on th at bounding box center [564, 253] width 84 height 51
click at [562, 258] on span "Select an option" at bounding box center [561, 254] width 13 height 13
click at [562, 258] on input "Select an option" at bounding box center [561, 254] width 13 height 13
click at [559, 310] on span "Select an option" at bounding box center [561, 305] width 13 height 13
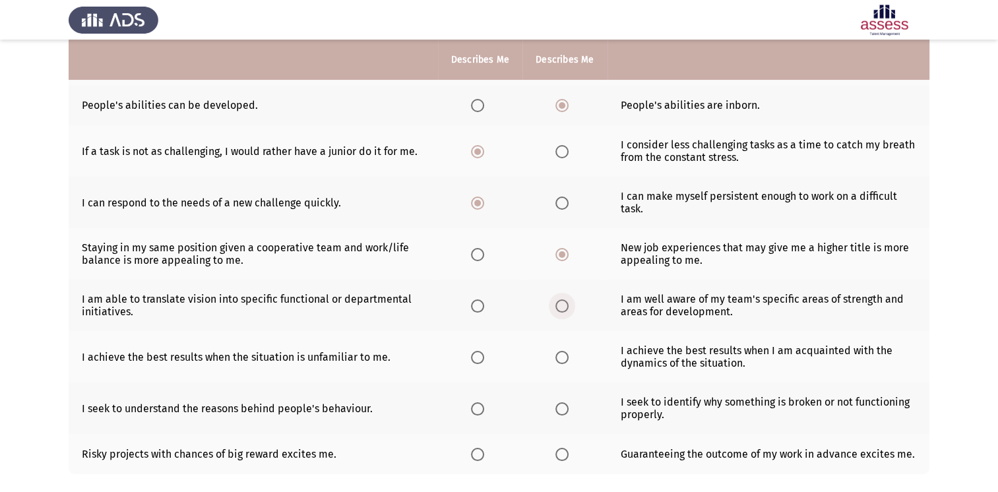
click at [559, 310] on input "Select an option" at bounding box center [561, 305] width 13 height 13
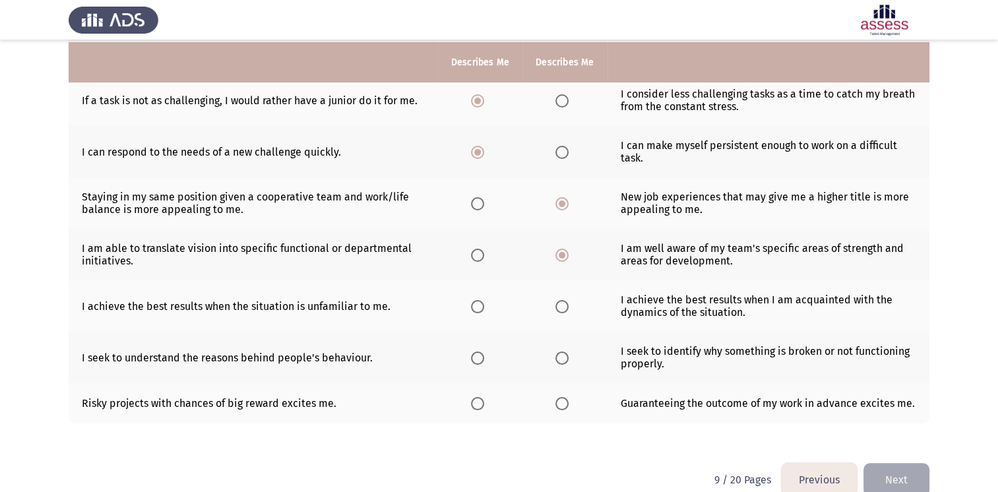
scroll to position [258, 0]
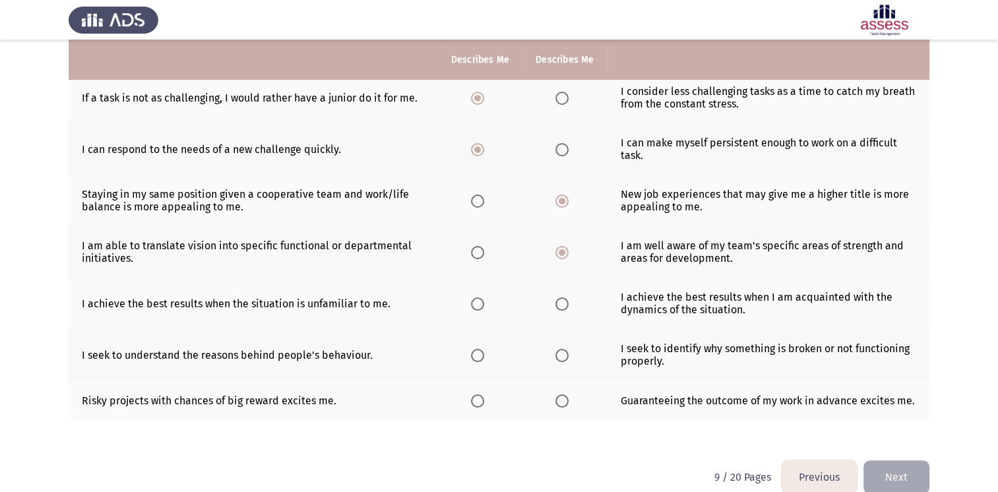
click at [561, 307] on span "Select an option" at bounding box center [561, 303] width 13 height 13
click at [561, 307] on input "Select an option" at bounding box center [561, 303] width 13 height 13
click at [482, 355] on span "Select an option" at bounding box center [477, 355] width 13 height 13
click at [482, 355] on input "Select an option" at bounding box center [477, 355] width 13 height 13
click at [467, 402] on th at bounding box center [480, 401] width 84 height 40
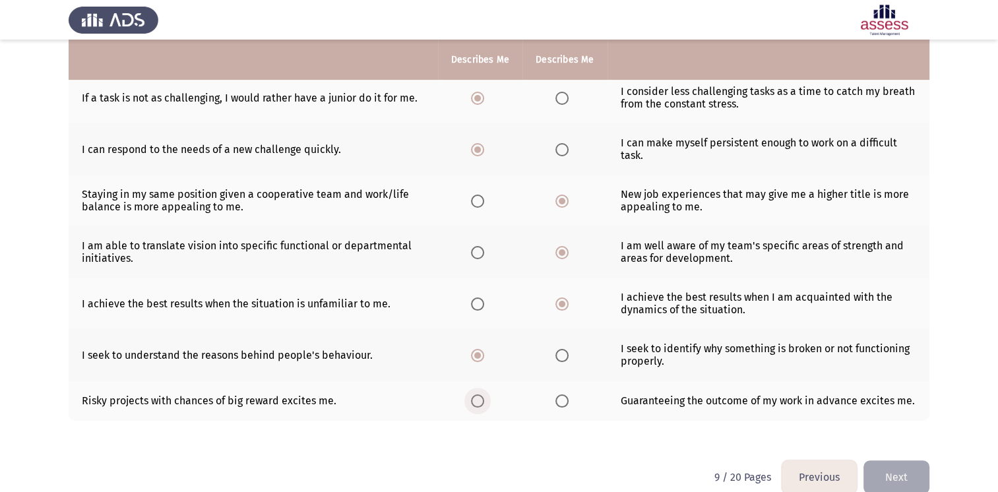
click at [475, 402] on span "Select an option" at bounding box center [477, 400] width 13 height 13
click at [475, 402] on input "Select an option" at bounding box center [477, 400] width 13 height 13
click at [901, 472] on button "Next" at bounding box center [896, 477] width 66 height 34
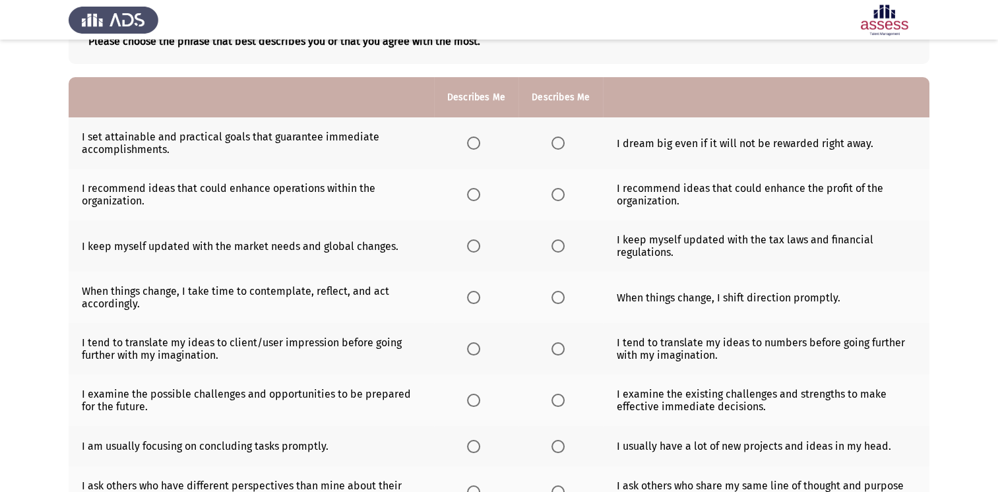
scroll to position [0, 0]
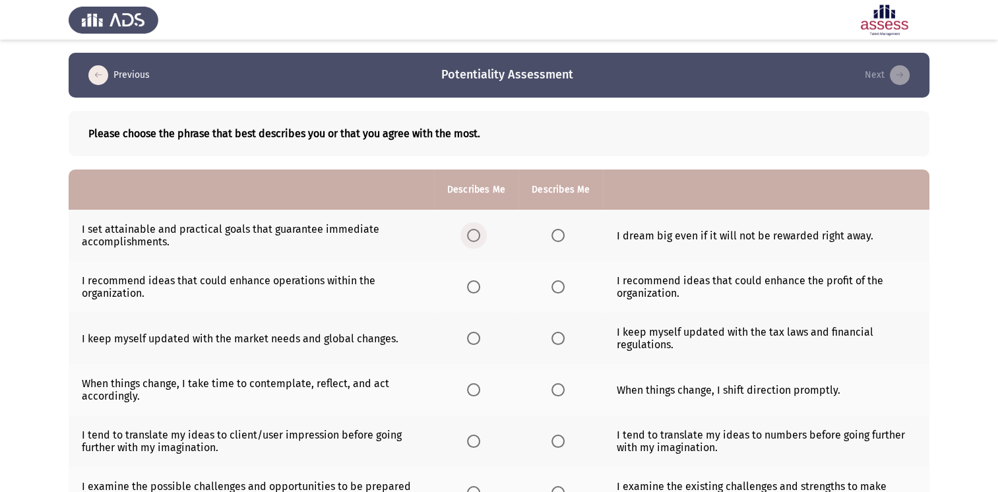
click at [479, 235] on span "Select an option" at bounding box center [473, 235] width 13 height 13
click at [479, 235] on input "Select an option" at bounding box center [473, 235] width 13 height 13
click at [555, 235] on span "Select an option" at bounding box center [557, 235] width 13 height 13
click at [555, 235] on input "Select an option" at bounding box center [557, 235] width 13 height 13
click at [562, 290] on span "Select an option" at bounding box center [557, 286] width 13 height 13
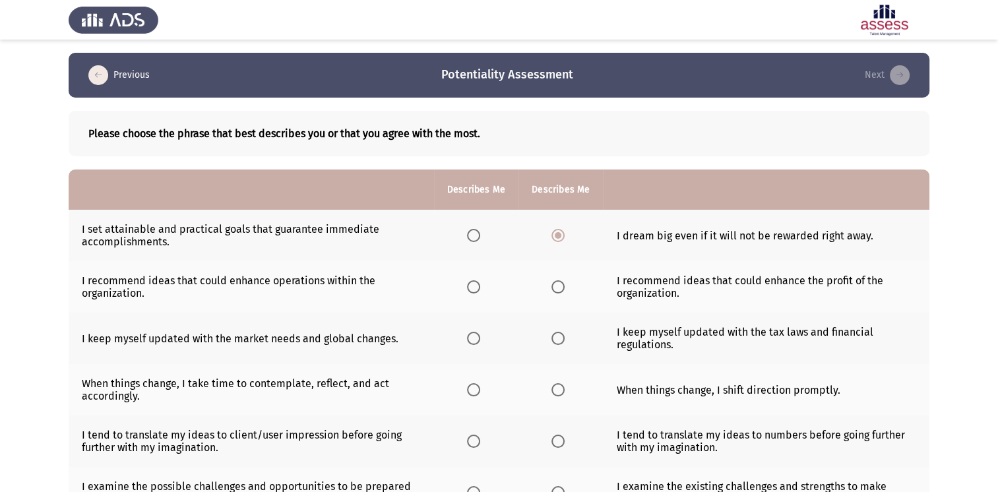
click at [562, 290] on input "Select an option" at bounding box center [557, 286] width 13 height 13
click at [479, 337] on span "Select an option" at bounding box center [473, 338] width 13 height 13
click at [479, 337] on input "Select an option" at bounding box center [473, 338] width 13 height 13
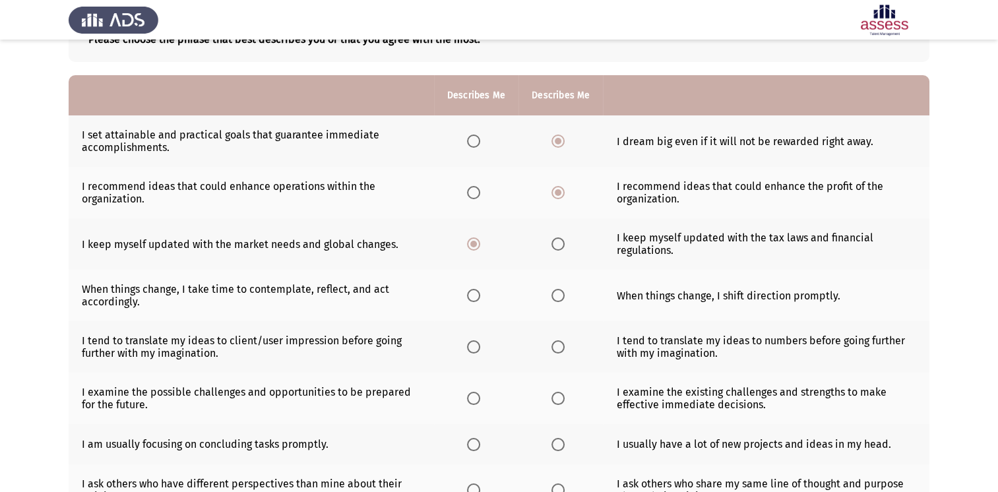
scroll to position [95, 0]
click at [474, 295] on span "Select an option" at bounding box center [474, 295] width 0 height 0
click at [474, 296] on input "Select an option" at bounding box center [473, 294] width 13 height 13
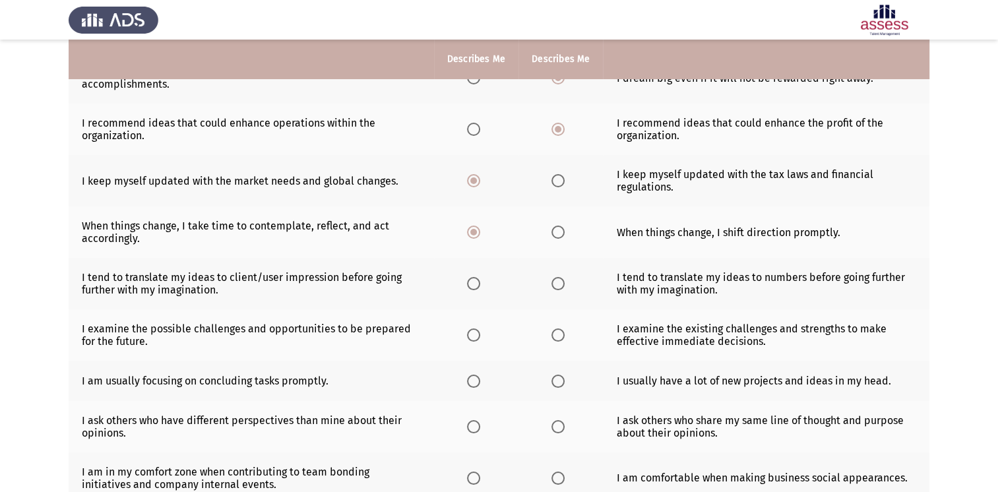
scroll to position [158, 0]
click at [558, 289] on span "Select an option" at bounding box center [557, 282] width 13 height 13
click at [558, 289] on input "Select an option" at bounding box center [557, 282] width 13 height 13
click at [470, 329] on span "Select an option" at bounding box center [473, 334] width 13 height 13
click at [470, 329] on input "Select an option" at bounding box center [473, 334] width 13 height 13
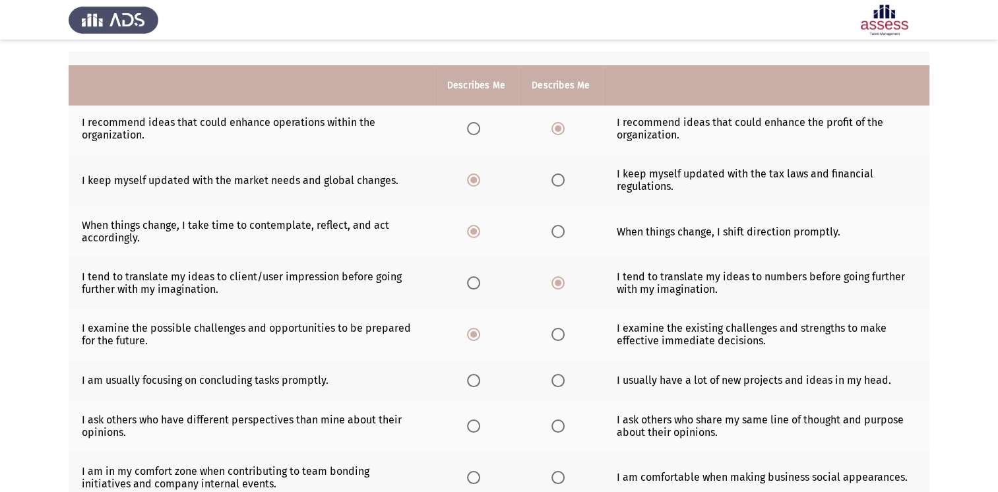
scroll to position [245, 0]
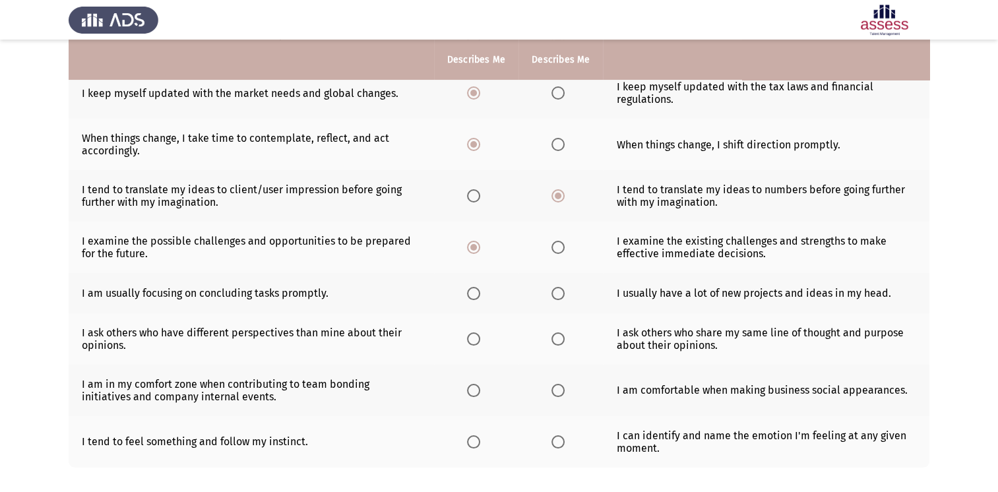
click at [553, 293] on span "Select an option" at bounding box center [557, 293] width 13 height 13
click at [553, 293] on input "Select an option" at bounding box center [557, 293] width 13 height 13
click at [474, 342] on span "Select an option" at bounding box center [473, 338] width 13 height 13
click at [474, 342] on input "Select an option" at bounding box center [473, 338] width 13 height 13
click at [557, 392] on span "Select an option" at bounding box center [557, 390] width 13 height 13
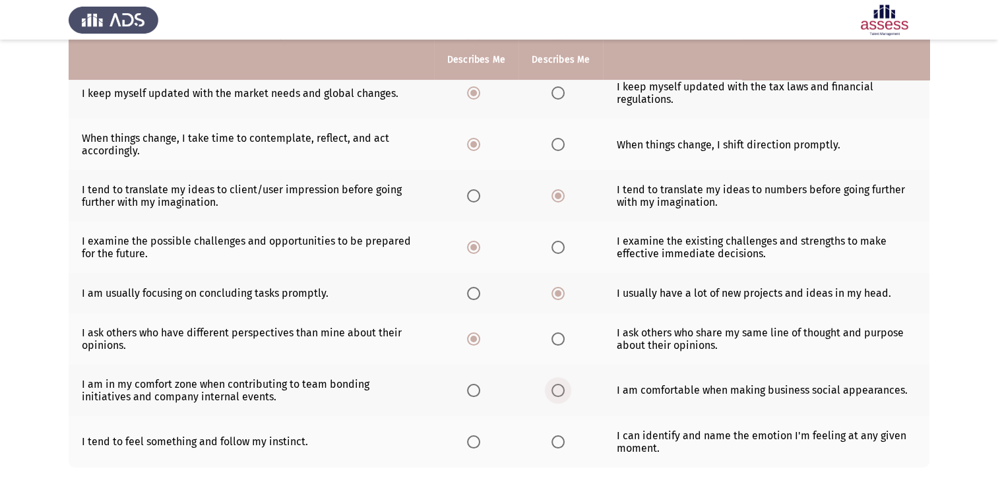
click at [557, 392] on input "Select an option" at bounding box center [557, 390] width 13 height 13
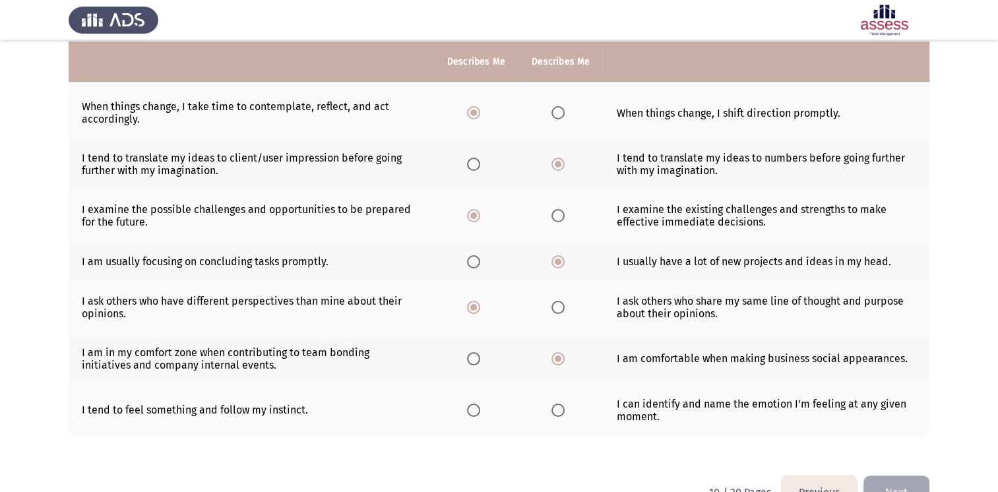
scroll to position [282, 0]
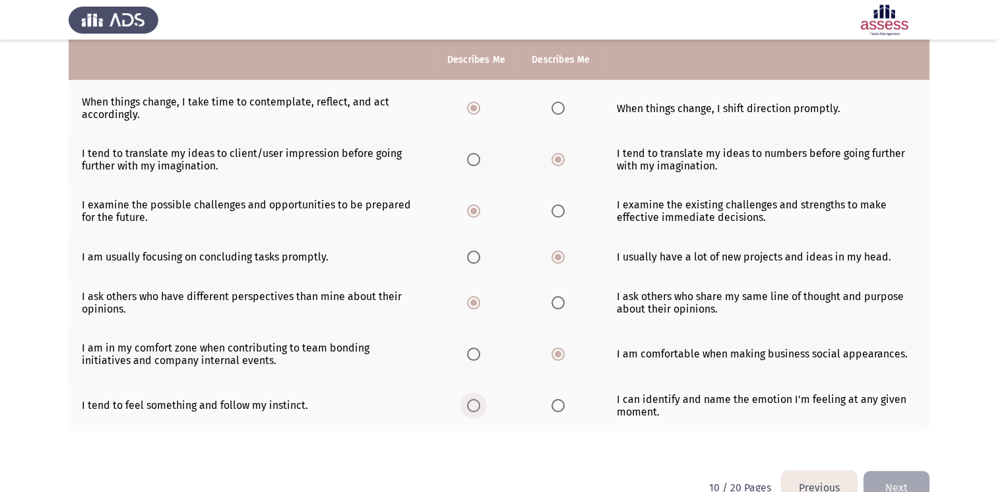
click at [472, 404] on span "Select an option" at bounding box center [473, 405] width 13 height 13
click at [472, 404] on input "Select an option" at bounding box center [473, 405] width 13 height 13
click at [916, 481] on button "Next" at bounding box center [896, 488] width 66 height 34
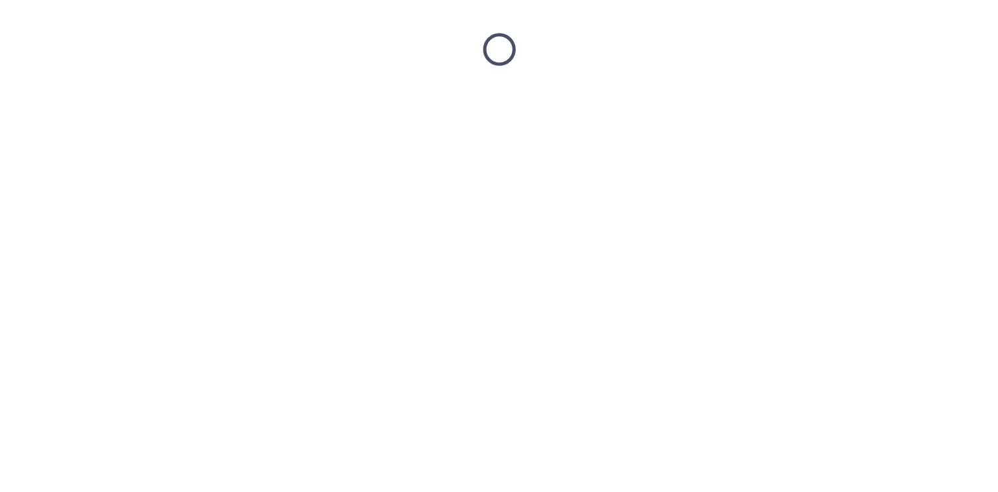
scroll to position [0, 0]
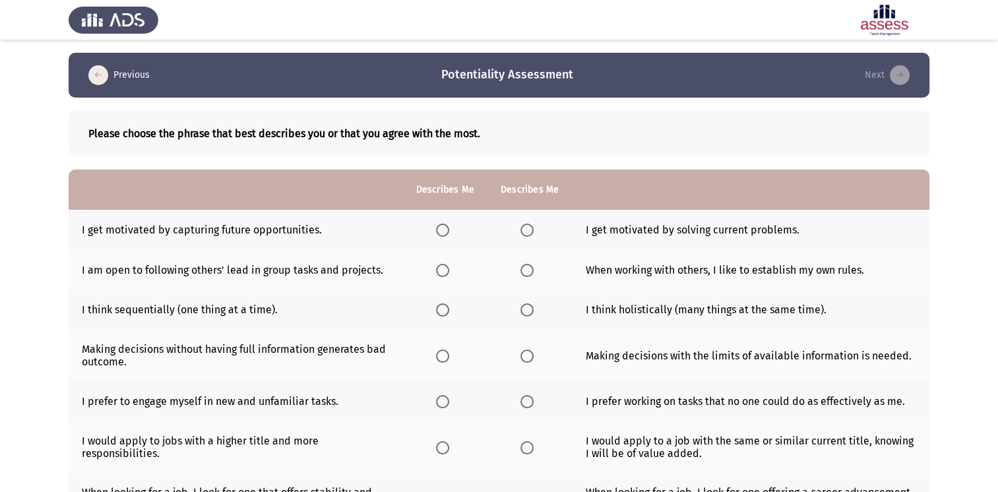
click at [441, 228] on span "Select an option" at bounding box center [442, 230] width 13 height 13
click at [441, 228] on input "Select an option" at bounding box center [442, 230] width 13 height 13
click at [448, 273] on span "Select an option" at bounding box center [442, 270] width 13 height 13
click at [448, 273] on input "Select an option" at bounding box center [442, 270] width 13 height 13
click at [529, 310] on span "Select an option" at bounding box center [526, 309] width 13 height 13
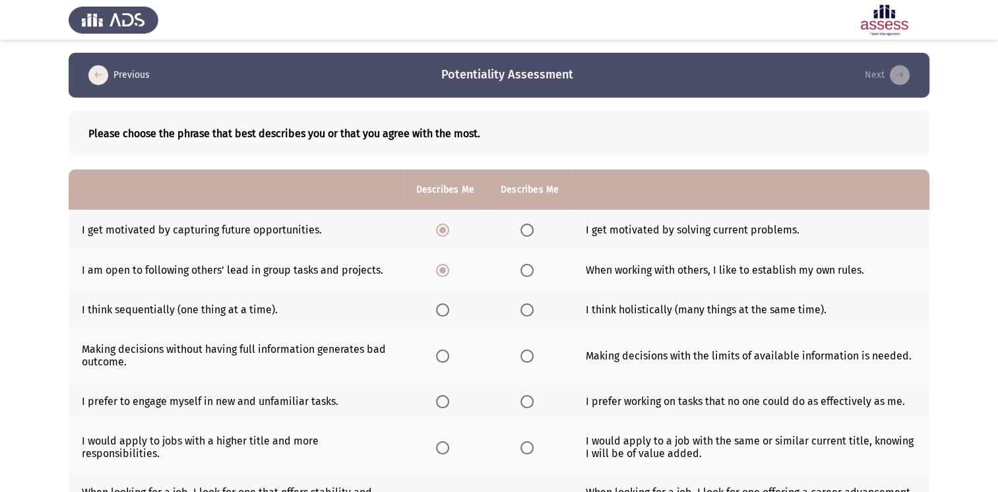
click at [529, 310] on input "Select an option" at bounding box center [526, 309] width 13 height 13
click at [450, 353] on label "Select an option" at bounding box center [445, 356] width 18 height 13
click at [449, 353] on input "Select an option" at bounding box center [442, 356] width 13 height 13
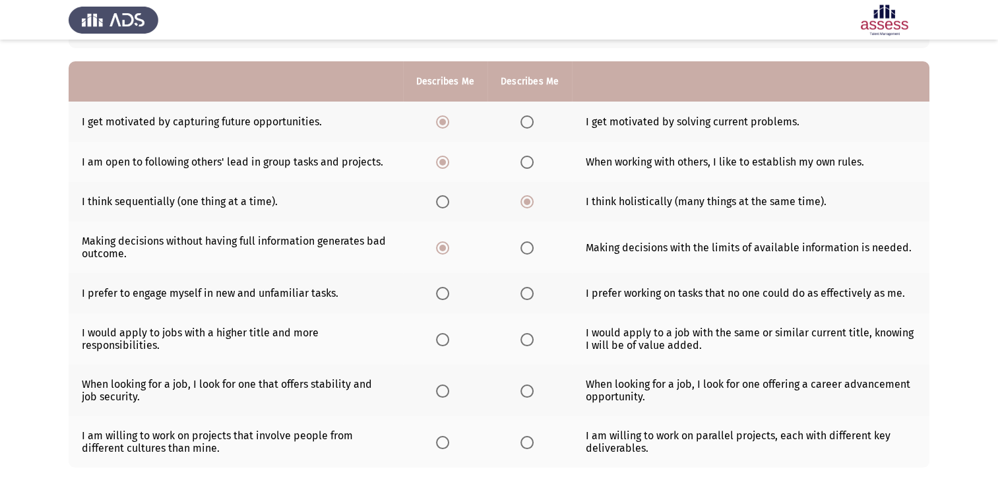
scroll to position [109, 0]
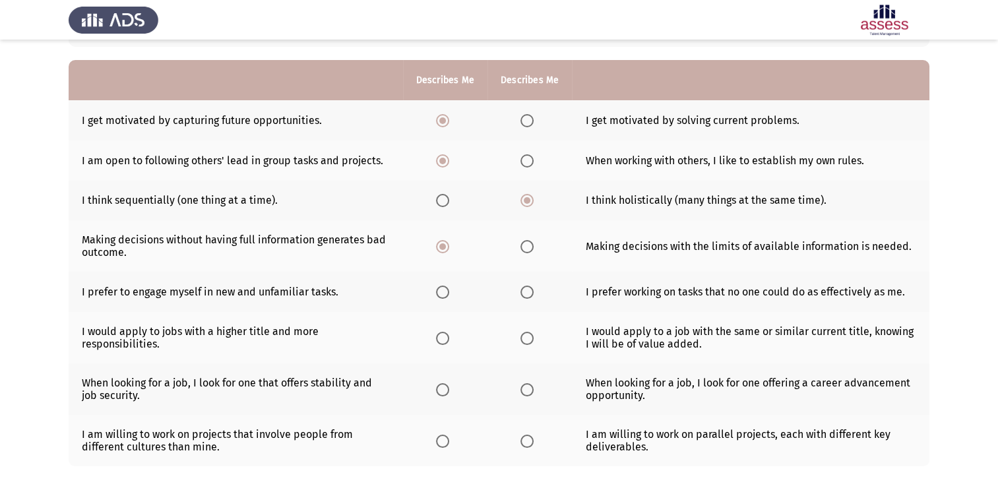
click at [525, 294] on span "Select an option" at bounding box center [526, 292] width 13 height 13
click at [525, 294] on input "Select an option" at bounding box center [526, 292] width 13 height 13
click at [530, 340] on span "Select an option" at bounding box center [526, 338] width 13 height 13
click at [530, 340] on input "Select an option" at bounding box center [526, 338] width 13 height 13
click at [523, 389] on span "Select an option" at bounding box center [526, 389] width 13 height 13
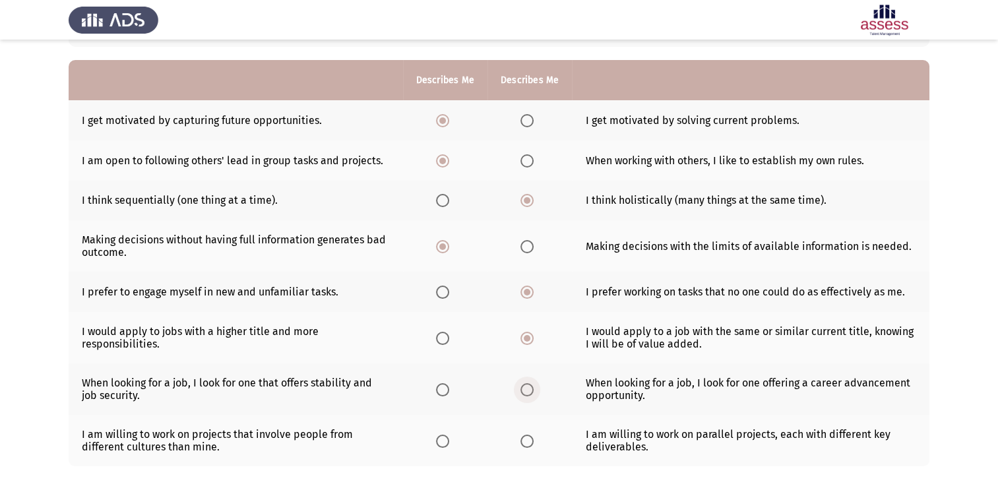
click at [523, 389] on input "Select an option" at bounding box center [526, 389] width 13 height 13
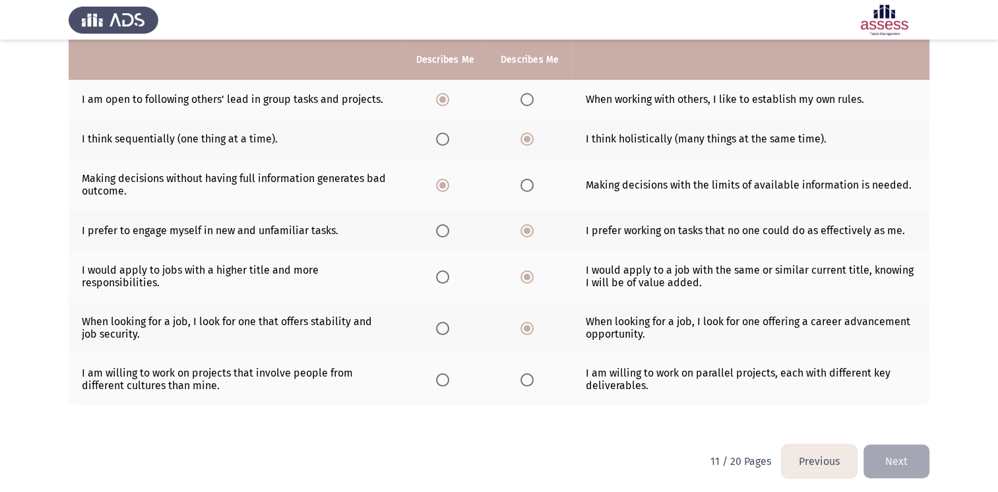
scroll to position [173, 0]
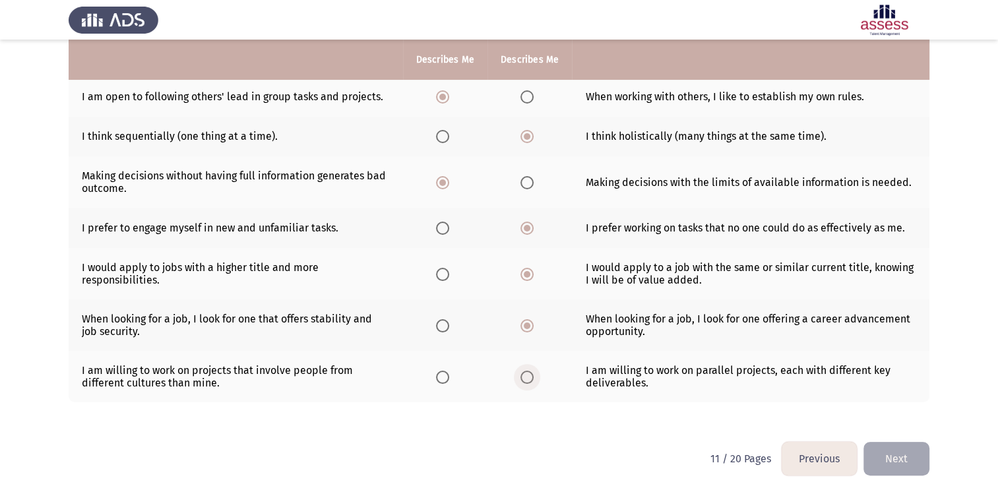
click at [527, 379] on span "Select an option" at bounding box center [526, 377] width 13 height 13
click at [527, 379] on input "Select an option" at bounding box center [526, 377] width 13 height 13
click at [882, 453] on button "Next" at bounding box center [896, 459] width 66 height 34
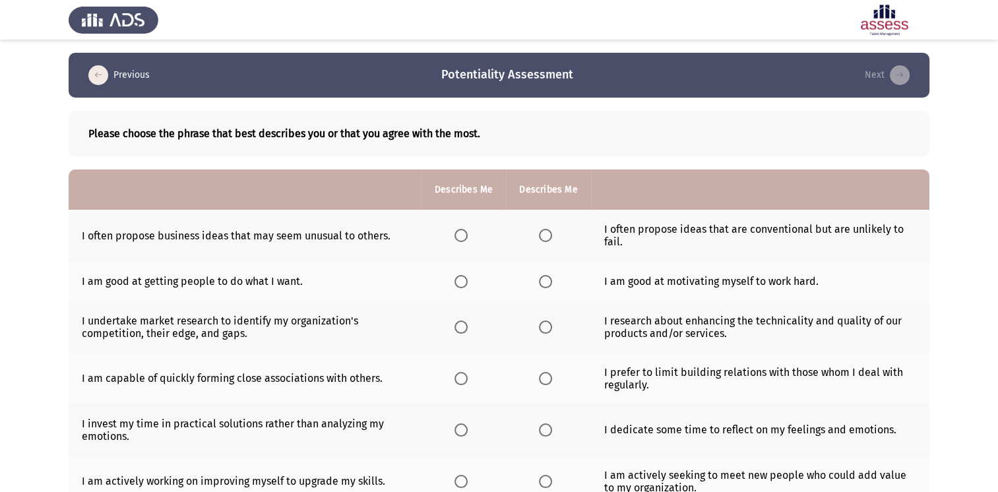
click at [457, 233] on span "Select an option" at bounding box center [460, 235] width 13 height 13
click at [457, 233] on input "Select an option" at bounding box center [460, 235] width 13 height 13
click at [460, 288] on span "Select an option" at bounding box center [460, 281] width 13 height 13
click at [460, 288] on input "Select an option" at bounding box center [460, 281] width 13 height 13
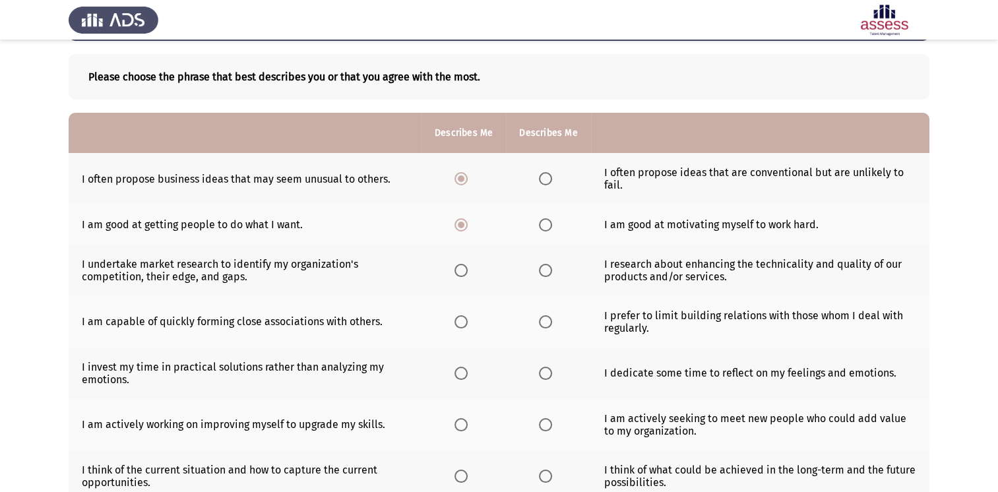
scroll to position [58, 0]
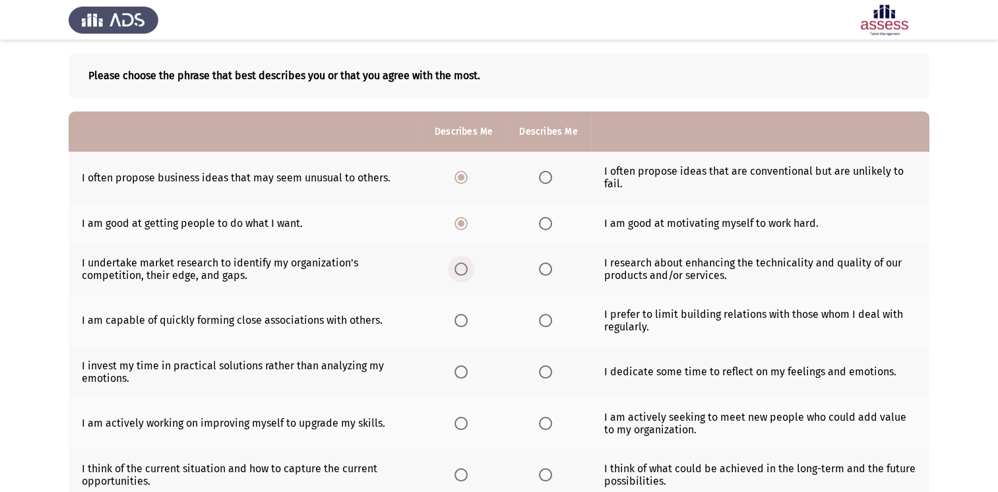
click at [460, 272] on span "Select an option" at bounding box center [460, 268] width 13 height 13
click at [460, 272] on input "Select an option" at bounding box center [460, 268] width 13 height 13
click at [454, 330] on th at bounding box center [463, 320] width 84 height 51
click at [464, 318] on span "Select an option" at bounding box center [460, 320] width 13 height 13
click at [464, 318] on input "Select an option" at bounding box center [460, 320] width 13 height 13
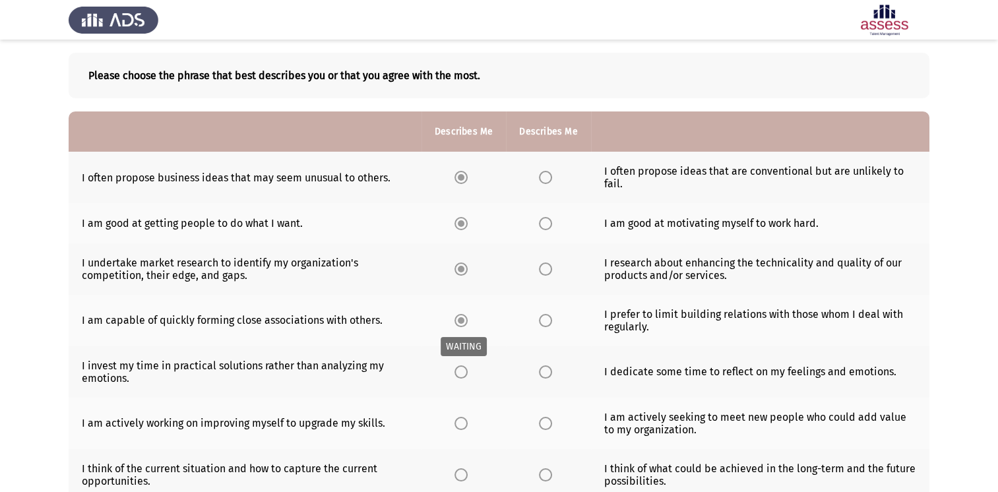
click at [464, 318] on span "Select an option" at bounding box center [460, 320] width 13 height 13
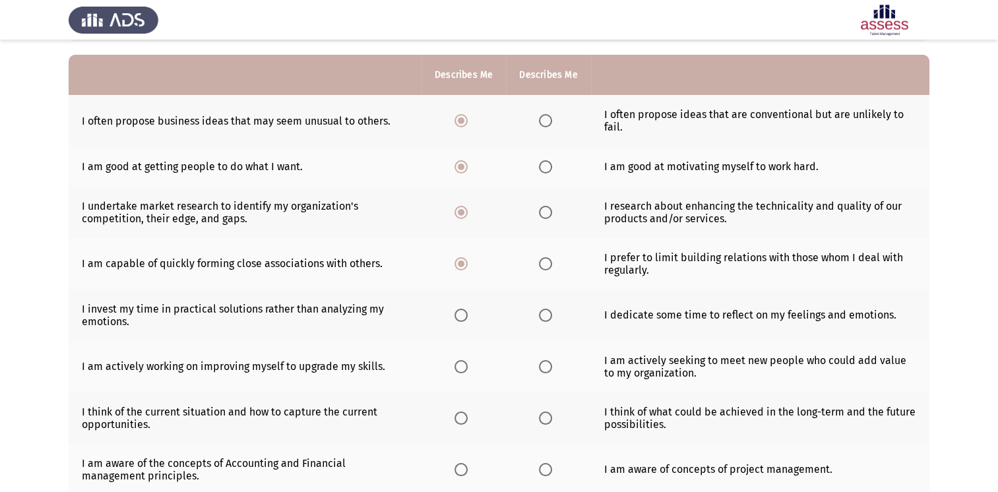
scroll to position [115, 0]
click at [546, 315] on span "Select an option" at bounding box center [545, 314] width 13 height 13
click at [546, 315] on input "Select an option" at bounding box center [545, 314] width 13 height 13
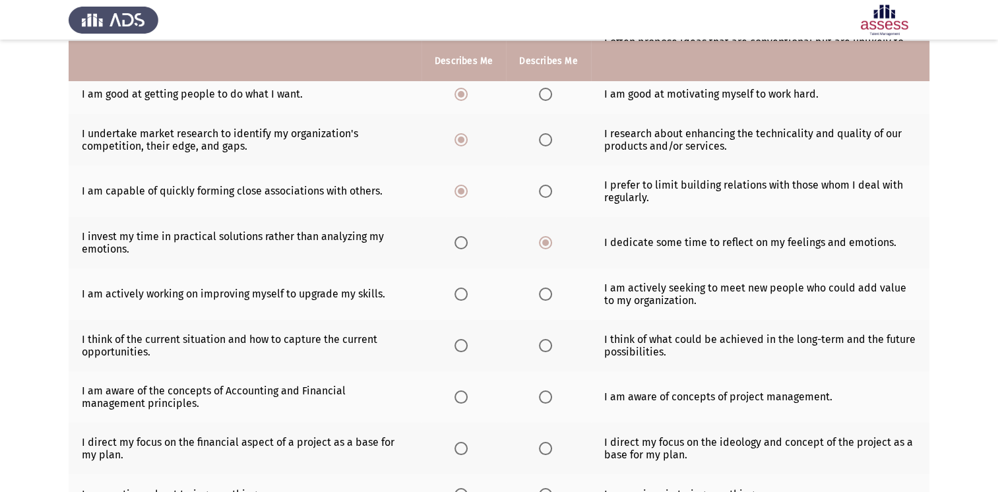
scroll to position [189, 0]
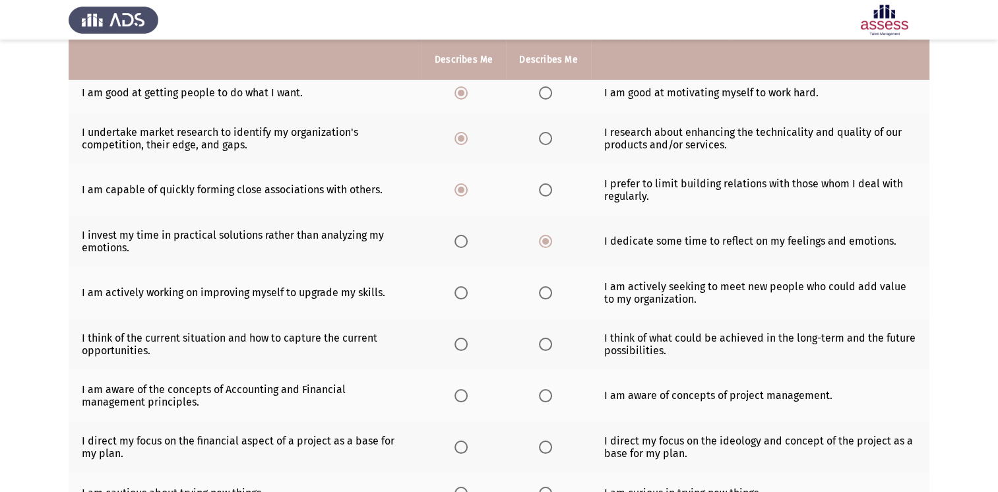
click at [545, 295] on span "Select an option" at bounding box center [545, 292] width 13 height 13
click at [545, 295] on input "Select an option" at bounding box center [545, 292] width 13 height 13
click at [559, 344] on th at bounding box center [548, 344] width 84 height 51
click at [543, 348] on span "Select an option" at bounding box center [545, 344] width 13 height 13
click at [543, 348] on input "Select an option" at bounding box center [545, 344] width 13 height 13
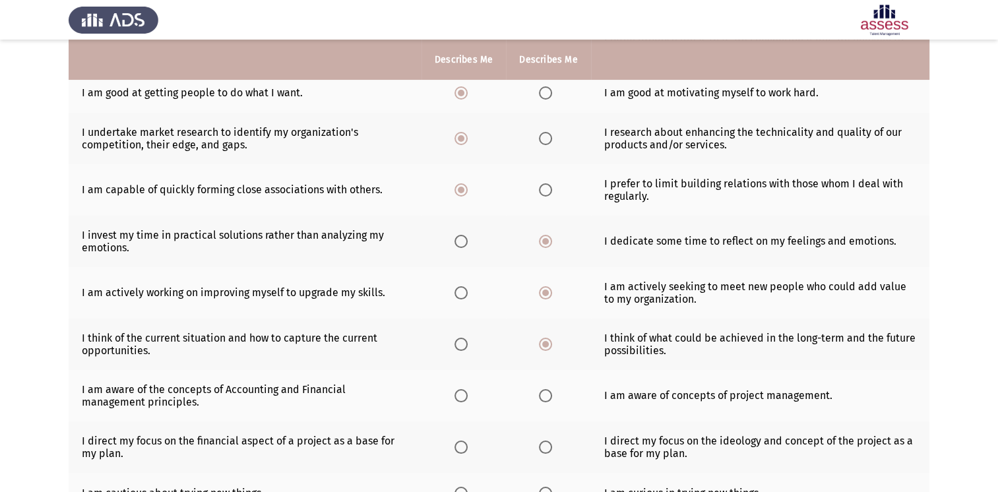
click at [535, 397] on th at bounding box center [548, 395] width 84 height 51
click at [548, 398] on span "Select an option" at bounding box center [545, 395] width 13 height 13
click at [548, 398] on input "Select an option" at bounding box center [545, 395] width 13 height 13
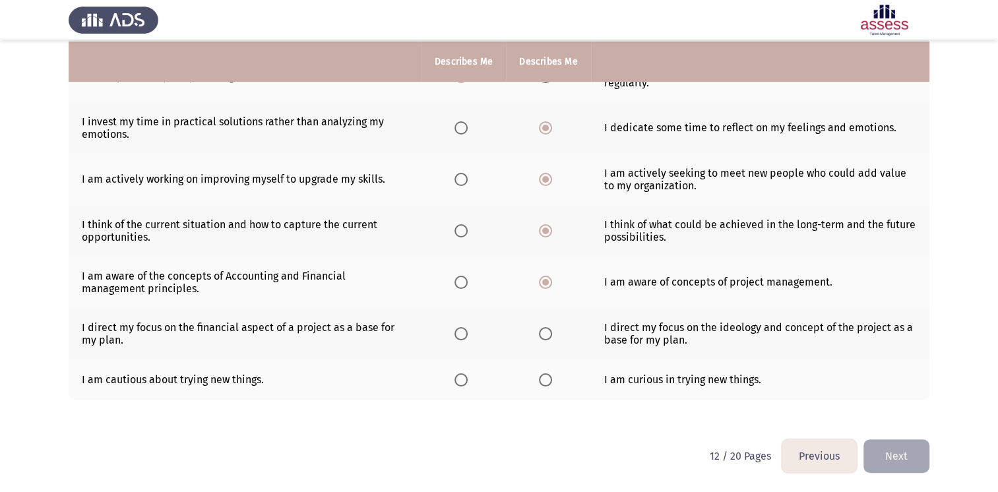
scroll to position [303, 0]
click at [461, 287] on span "Select an option" at bounding box center [460, 282] width 13 height 13
click at [461, 287] on input "Select an option" at bounding box center [460, 282] width 13 height 13
click at [462, 342] on th at bounding box center [463, 333] width 84 height 51
click at [459, 331] on span "Select an option" at bounding box center [460, 333] width 13 height 13
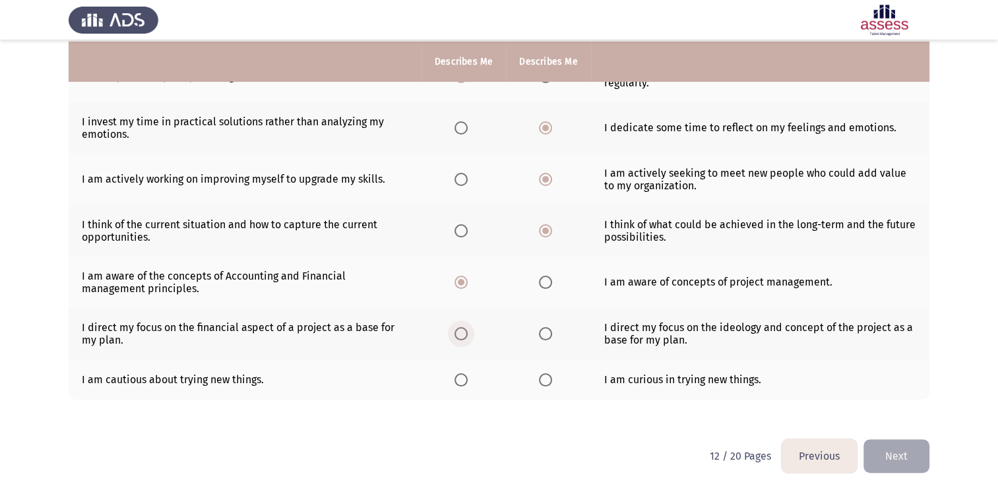
click at [459, 331] on input "Select an option" at bounding box center [460, 333] width 13 height 13
click at [545, 382] on span "Select an option" at bounding box center [545, 379] width 13 height 13
click at [545, 382] on input "Select an option" at bounding box center [545, 379] width 13 height 13
click at [917, 460] on button "Next" at bounding box center [896, 456] width 66 height 34
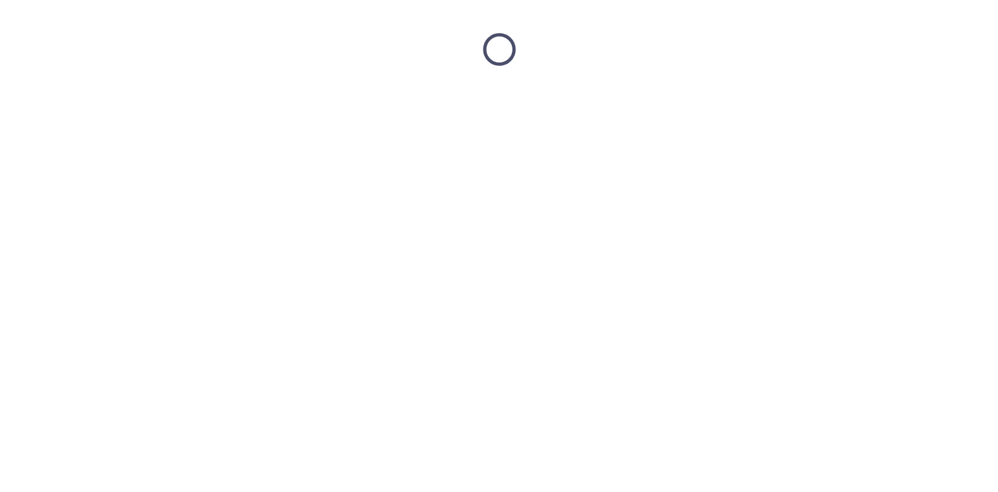
scroll to position [0, 0]
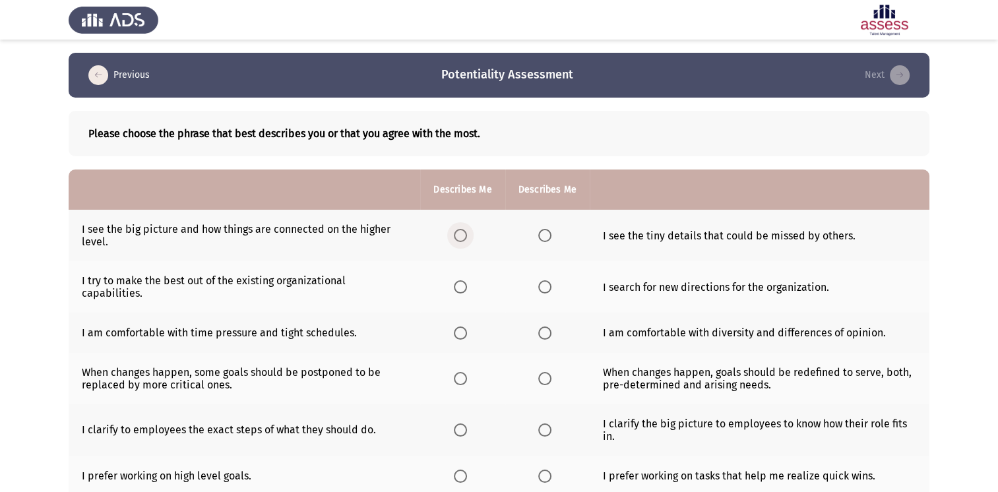
click at [460, 231] on span "Select an option" at bounding box center [460, 235] width 13 height 13
click at [460, 231] on input "Select an option" at bounding box center [460, 235] width 13 height 13
click at [464, 286] on span "Select an option" at bounding box center [460, 286] width 13 height 13
click at [464, 286] on input "Select an option" at bounding box center [460, 286] width 13 height 13
click at [456, 326] on span "Select an option" at bounding box center [460, 332] width 13 height 13
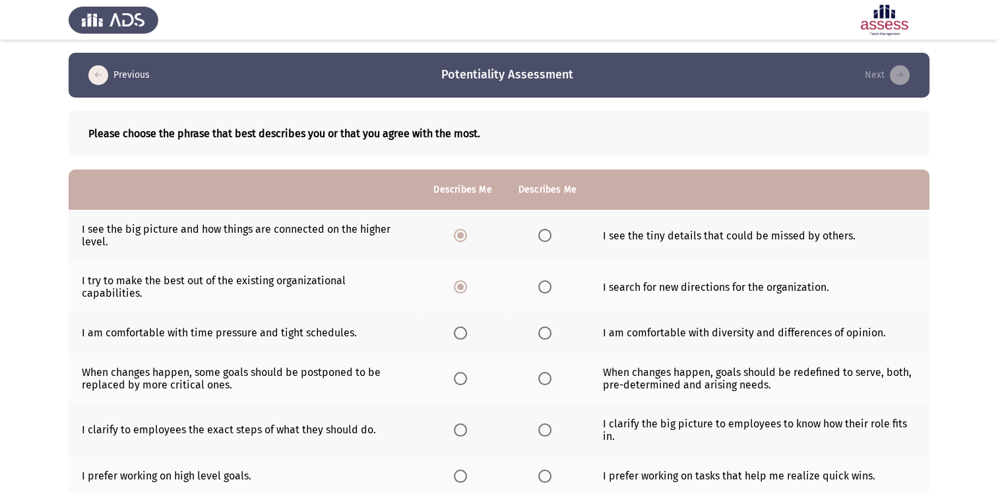
click at [456, 326] on input "Select an option" at bounding box center [460, 332] width 13 height 13
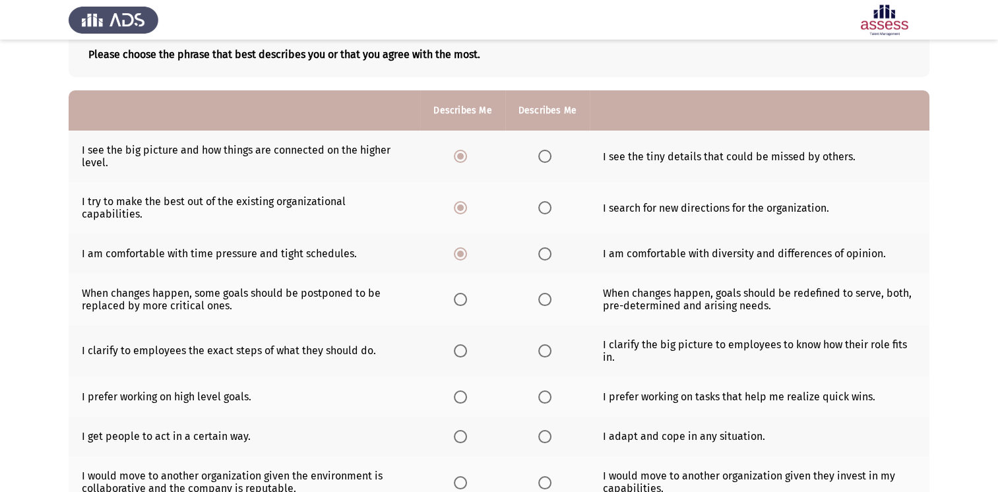
scroll to position [82, 0]
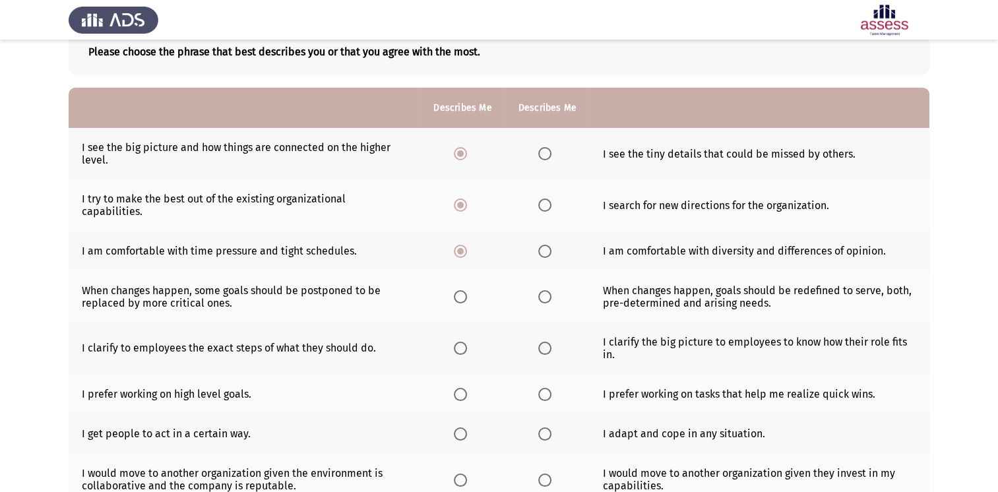
click at [532, 342] on th at bounding box center [547, 347] width 84 height 51
click at [543, 342] on span "Select an option" at bounding box center [544, 348] width 13 height 13
click at [543, 342] on input "Select an option" at bounding box center [544, 348] width 13 height 13
click at [463, 388] on span "Select an option" at bounding box center [460, 394] width 13 height 13
click at [463, 388] on input "Select an option" at bounding box center [460, 394] width 13 height 13
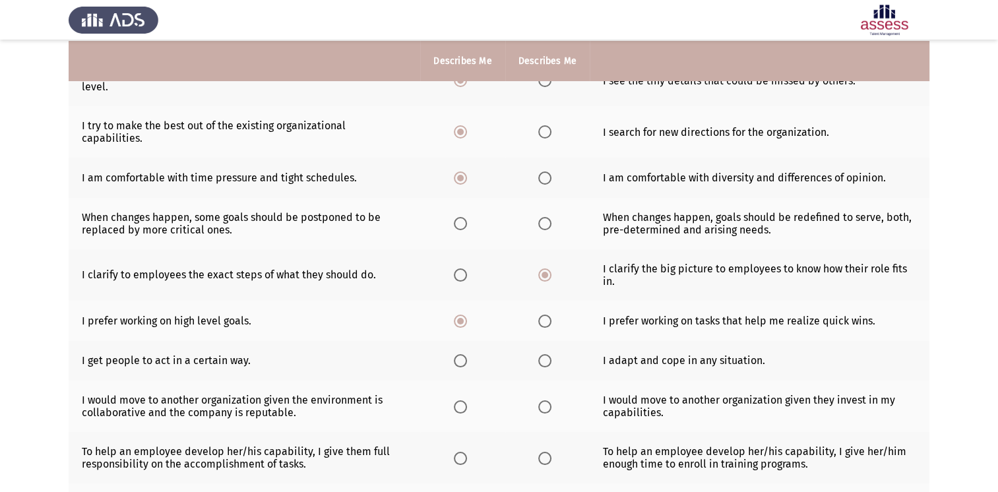
scroll to position [156, 0]
click at [459, 353] on span "Select an option" at bounding box center [460, 359] width 13 height 13
click at [459, 353] on input "Select an option" at bounding box center [460, 359] width 13 height 13
click at [538, 353] on span "Select an option" at bounding box center [544, 359] width 13 height 13
click at [538, 353] on input "Select an option" at bounding box center [544, 359] width 13 height 13
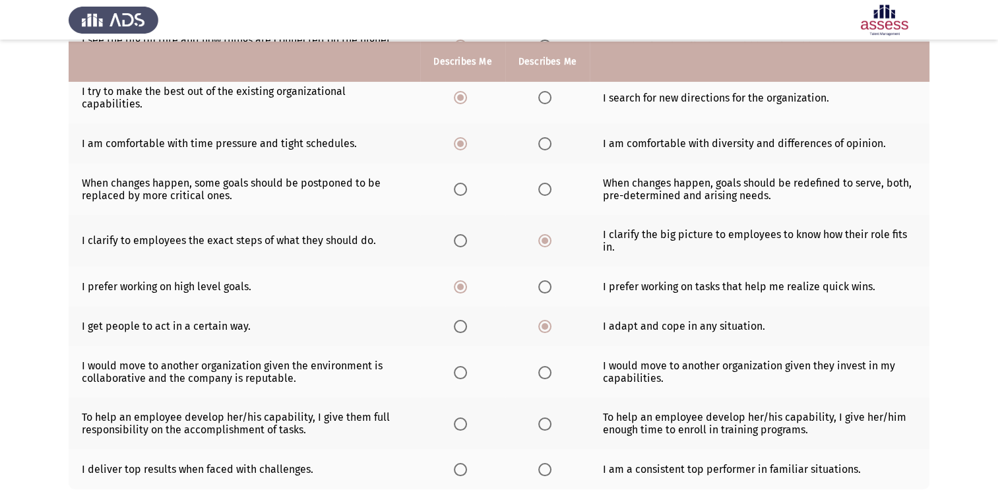
scroll to position [191, 0]
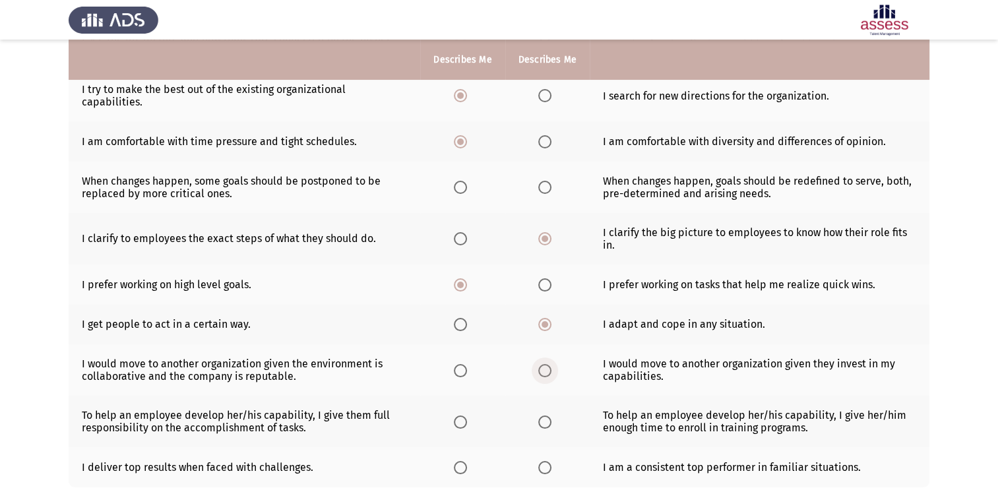
click at [541, 364] on span "Select an option" at bounding box center [544, 370] width 13 height 13
click at [541, 364] on input "Select an option" at bounding box center [544, 370] width 13 height 13
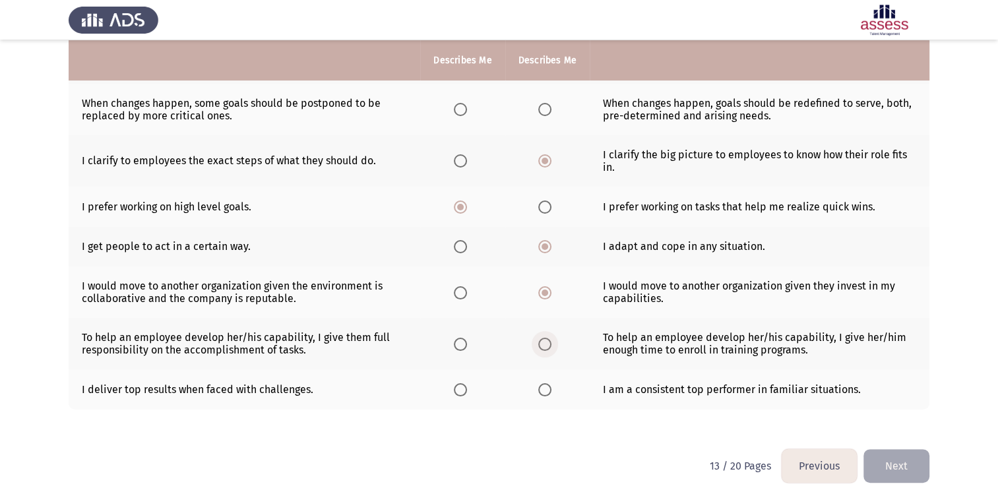
drag, startPoint x: 543, startPoint y: 336, endPoint x: 518, endPoint y: 336, distance: 25.1
click at [518, 336] on th at bounding box center [547, 343] width 84 height 51
click at [463, 338] on span "Select an option" at bounding box center [460, 344] width 13 height 13
click at [463, 338] on input "Select an option" at bounding box center [460, 344] width 13 height 13
click at [454, 383] on span "Select an option" at bounding box center [460, 389] width 13 height 13
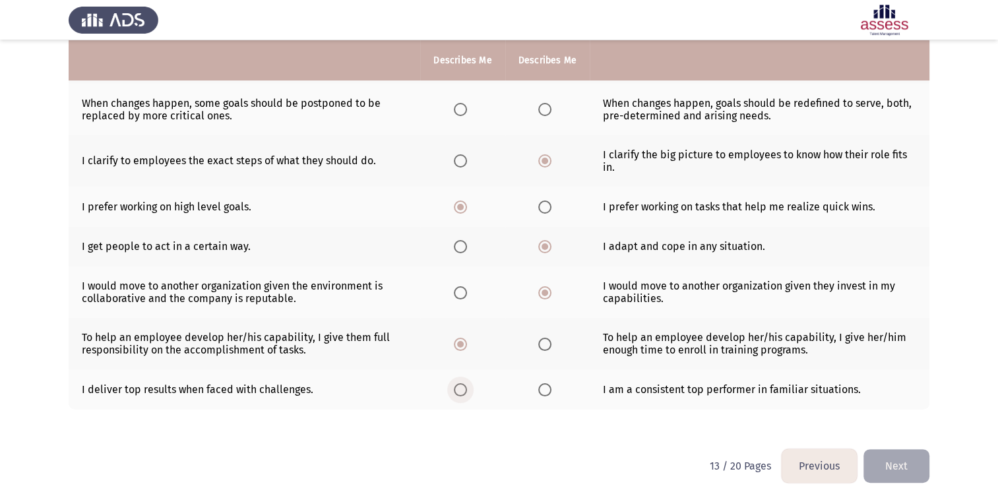
click at [454, 383] on input "Select an option" at bounding box center [460, 389] width 13 height 13
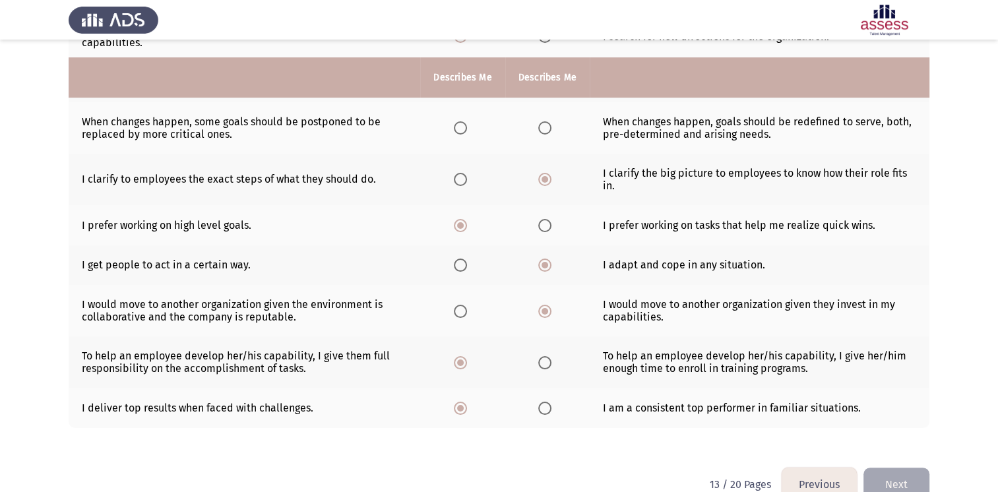
scroll to position [248, 0]
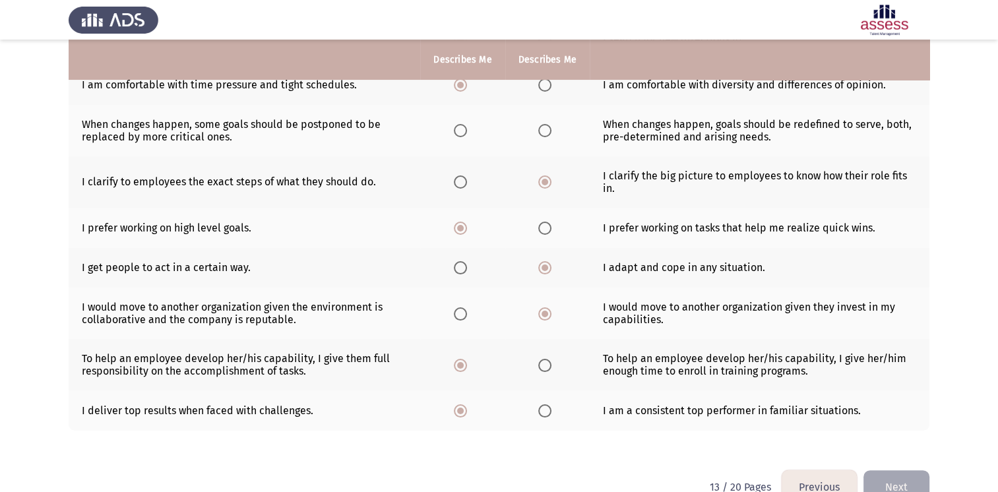
click at [457, 124] on span "Select an option" at bounding box center [460, 130] width 13 height 13
click at [457, 124] on input "Select an option" at bounding box center [460, 130] width 13 height 13
click at [902, 471] on button "Next" at bounding box center [896, 487] width 66 height 34
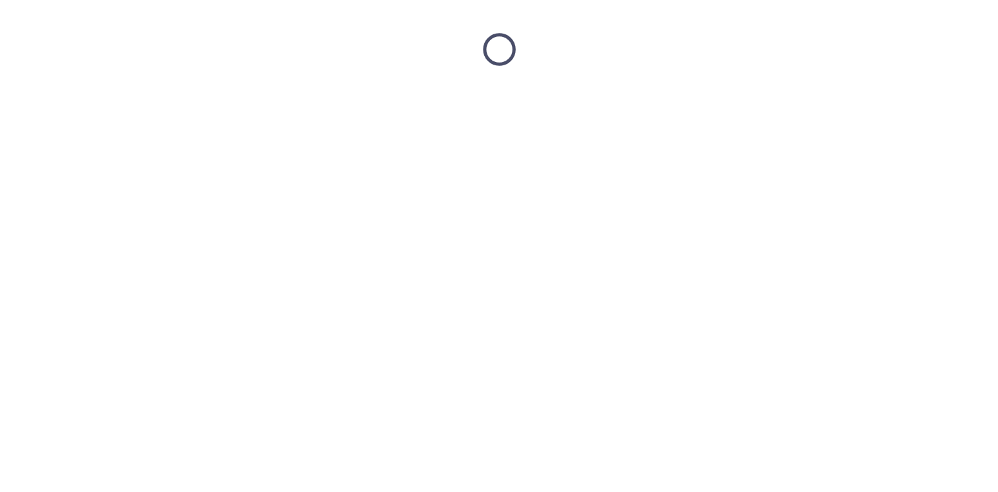
scroll to position [0, 0]
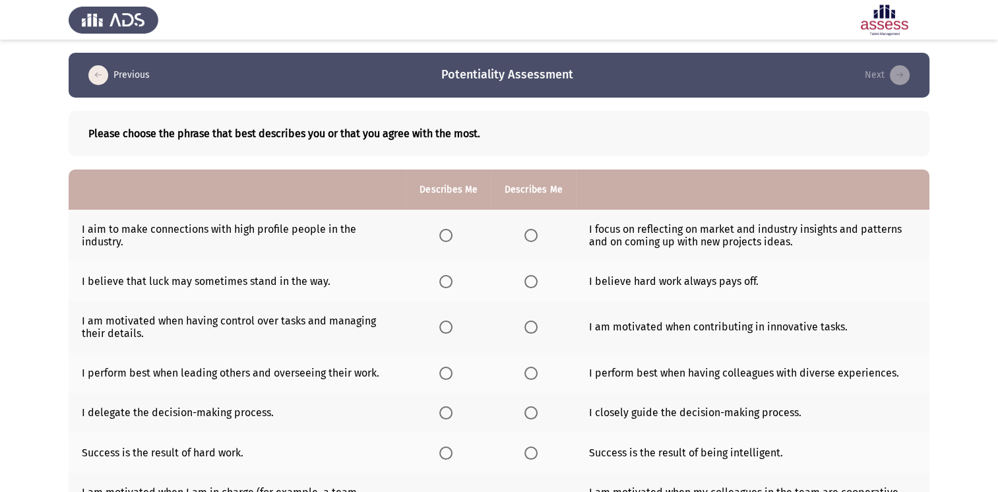
click at [449, 232] on span "Select an option" at bounding box center [445, 235] width 13 height 13
click at [449, 232] on input "Select an option" at bounding box center [445, 235] width 13 height 13
click at [527, 278] on span "Select an option" at bounding box center [530, 281] width 13 height 13
click at [527, 278] on input "Select an option" at bounding box center [530, 281] width 13 height 13
click at [530, 326] on span "Select an option" at bounding box center [530, 327] width 13 height 13
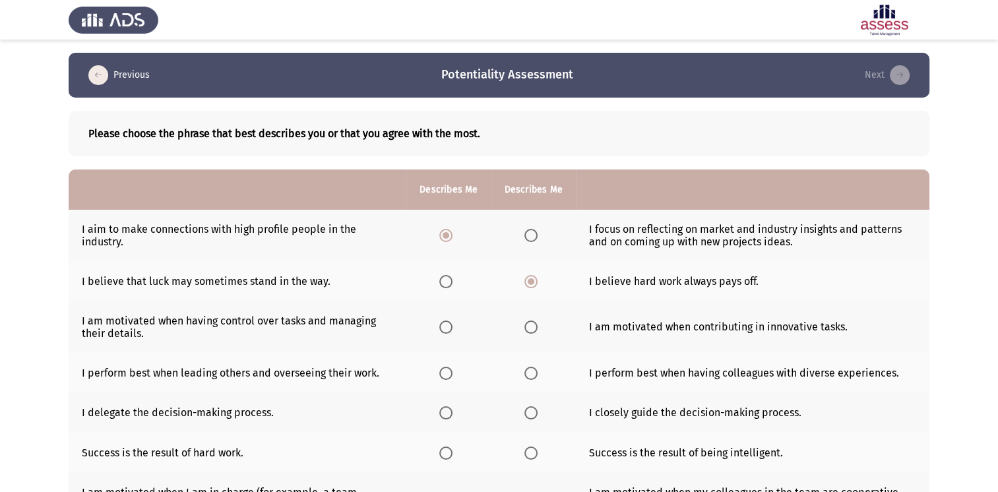
click at [530, 326] on input "Select an option" at bounding box center [530, 327] width 13 height 13
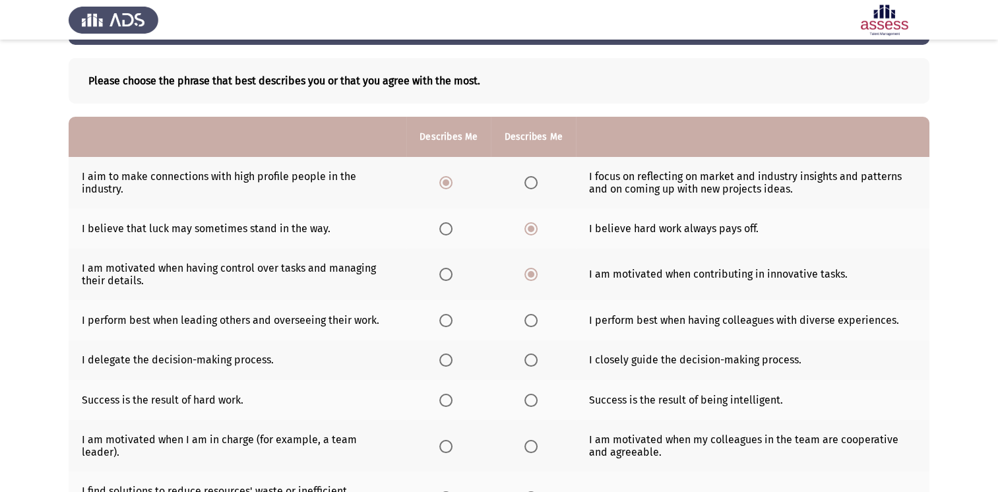
scroll to position [76, 0]
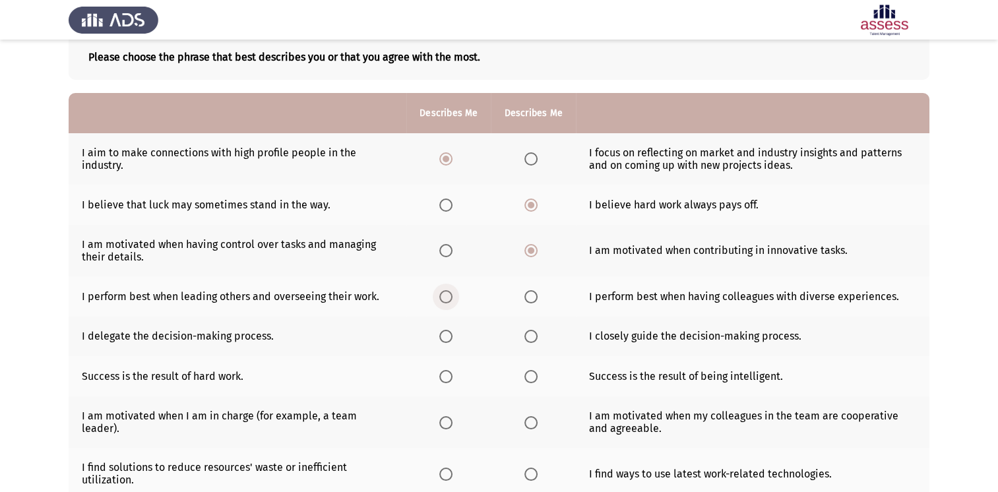
click at [446, 297] on span "Select an option" at bounding box center [445, 296] width 13 height 13
click at [446, 297] on input "Select an option" at bounding box center [445, 296] width 13 height 13
click at [530, 339] on span "Select an option" at bounding box center [530, 336] width 13 height 13
click at [530, 339] on input "Select an option" at bounding box center [530, 336] width 13 height 13
click at [451, 375] on span "Select an option" at bounding box center [445, 376] width 13 height 13
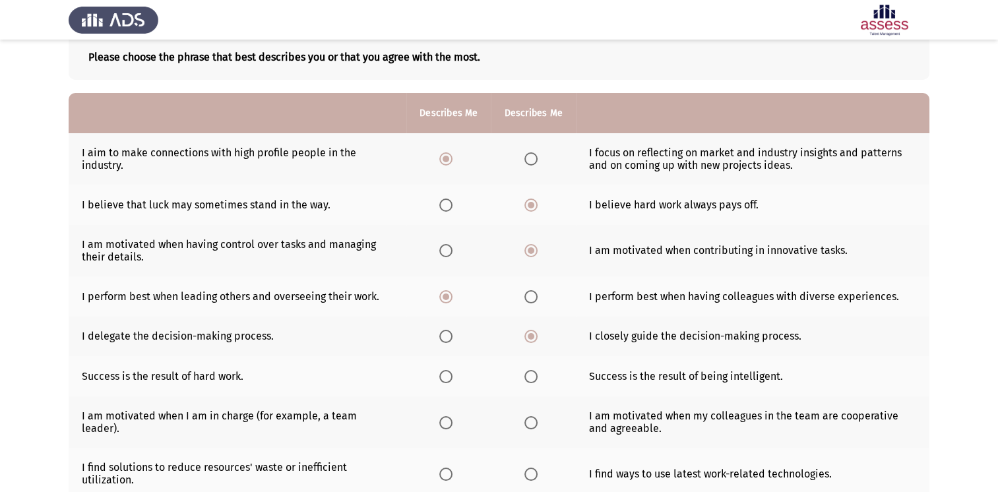
click at [451, 375] on input "Select an option" at bounding box center [445, 376] width 13 height 13
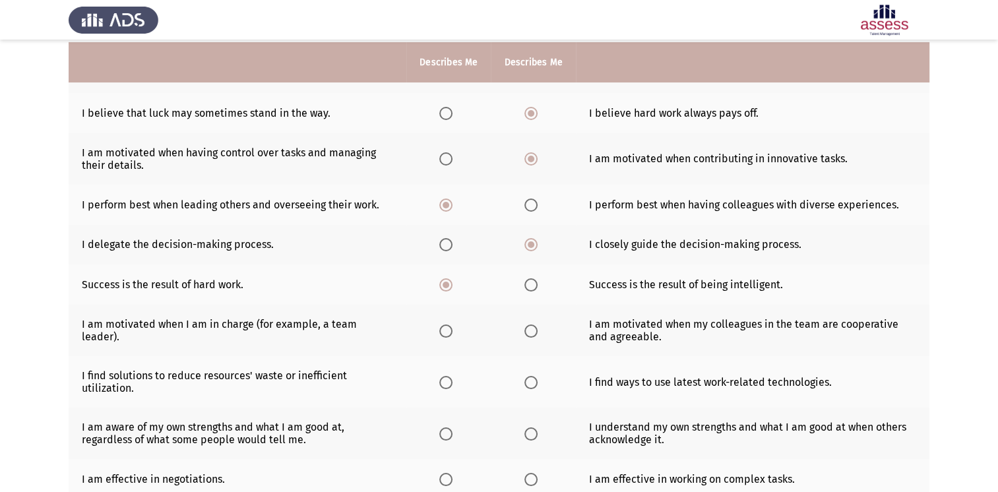
scroll to position [171, 0]
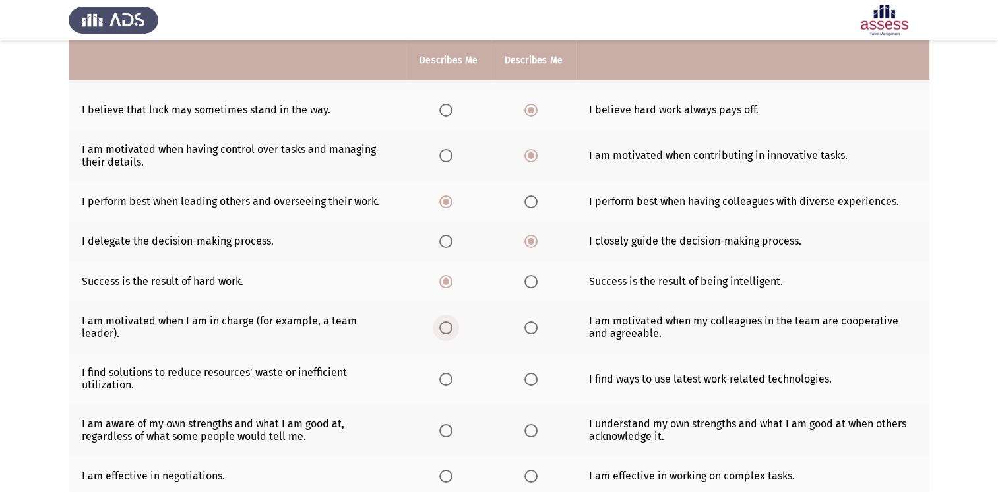
click at [451, 332] on span "Select an option" at bounding box center [445, 327] width 13 height 13
click at [451, 332] on input "Select an option" at bounding box center [445, 327] width 13 height 13
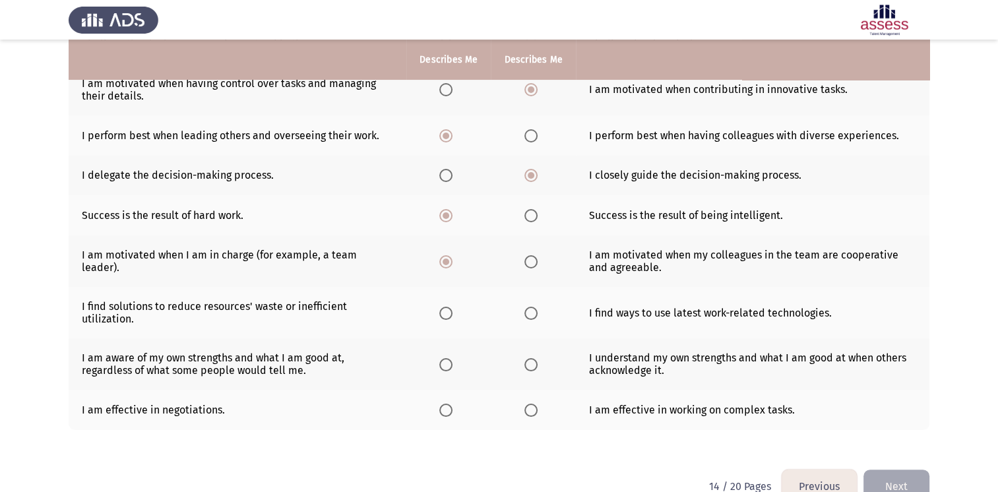
scroll to position [237, 0]
click at [534, 315] on span "Select an option" at bounding box center [530, 313] width 13 height 13
click at [534, 315] on input "Select an option" at bounding box center [530, 313] width 13 height 13
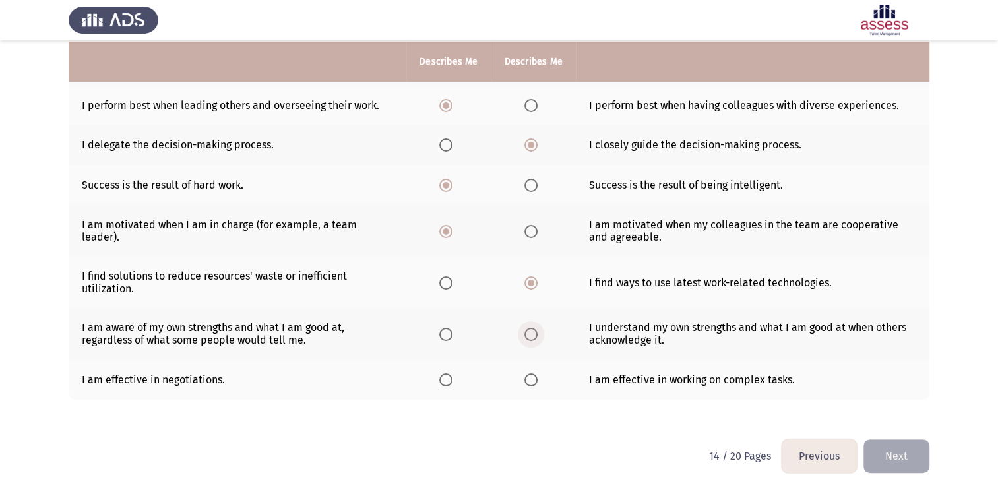
click at [538, 338] on label "Select an option" at bounding box center [533, 334] width 18 height 13
click at [537, 338] on input "Select an option" at bounding box center [530, 334] width 13 height 13
click at [472, 381] on th at bounding box center [448, 379] width 84 height 40
click at [450, 382] on span "Select an option" at bounding box center [445, 379] width 13 height 13
click at [450, 382] on input "Select an option" at bounding box center [445, 379] width 13 height 13
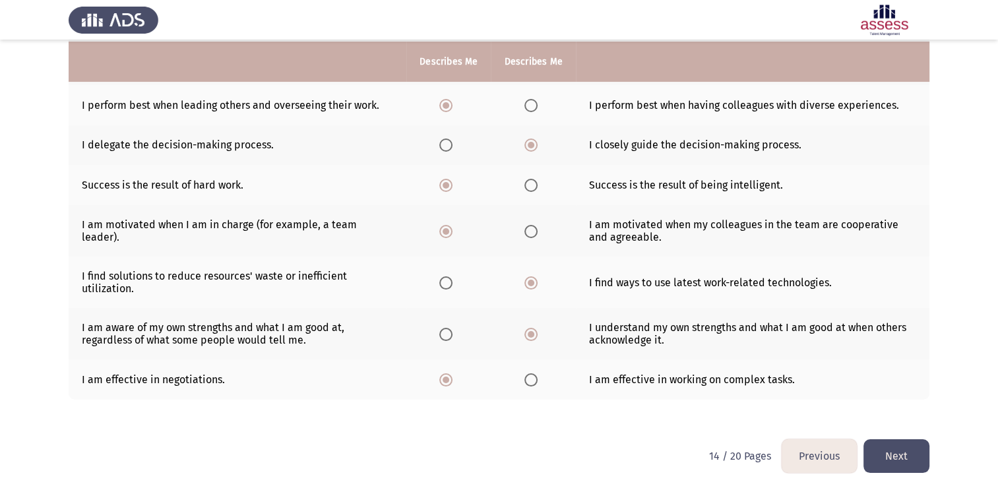
click at [890, 450] on button "Next" at bounding box center [896, 456] width 66 height 34
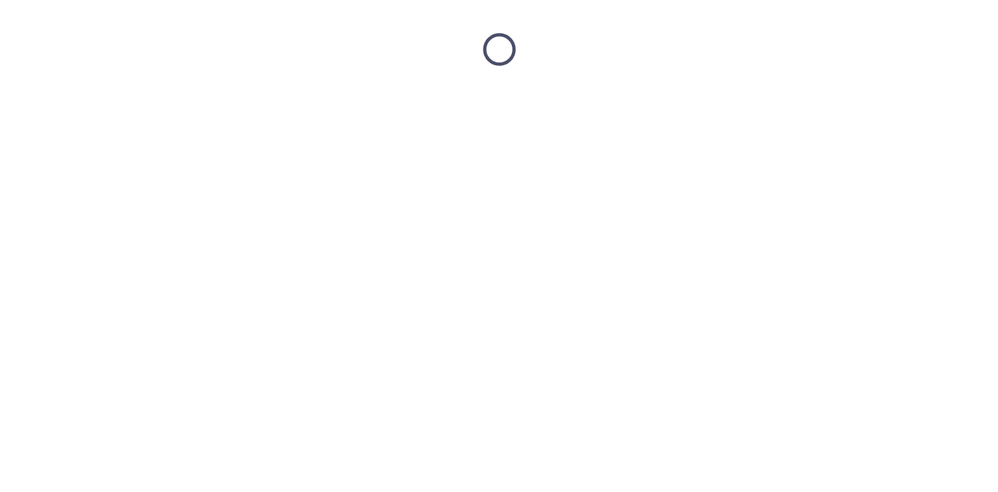
scroll to position [0, 0]
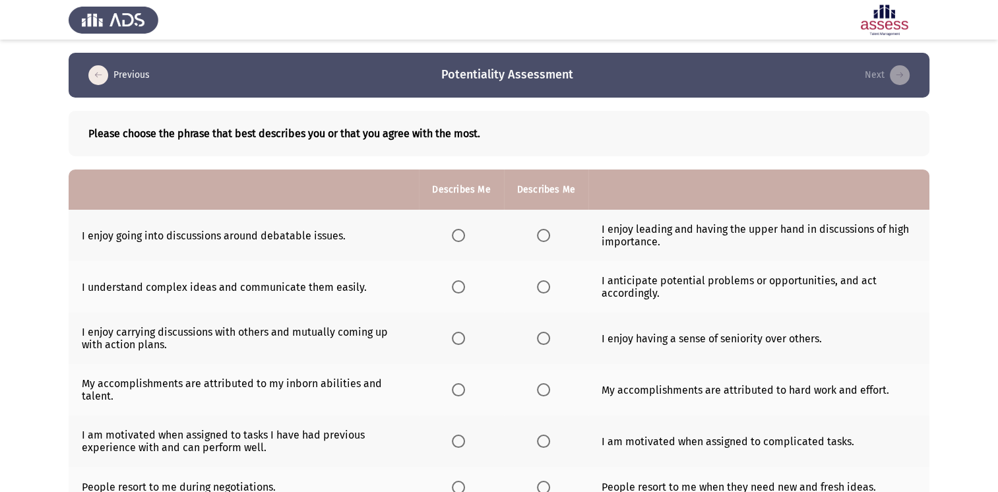
click at [451, 234] on th at bounding box center [461, 235] width 84 height 51
click at [538, 290] on span "Select an option" at bounding box center [543, 286] width 13 height 13
click at [538, 290] on input "Select an option" at bounding box center [543, 286] width 13 height 13
click at [544, 333] on span "Select an option" at bounding box center [543, 338] width 13 height 13
click at [544, 333] on input "Select an option" at bounding box center [543, 338] width 13 height 13
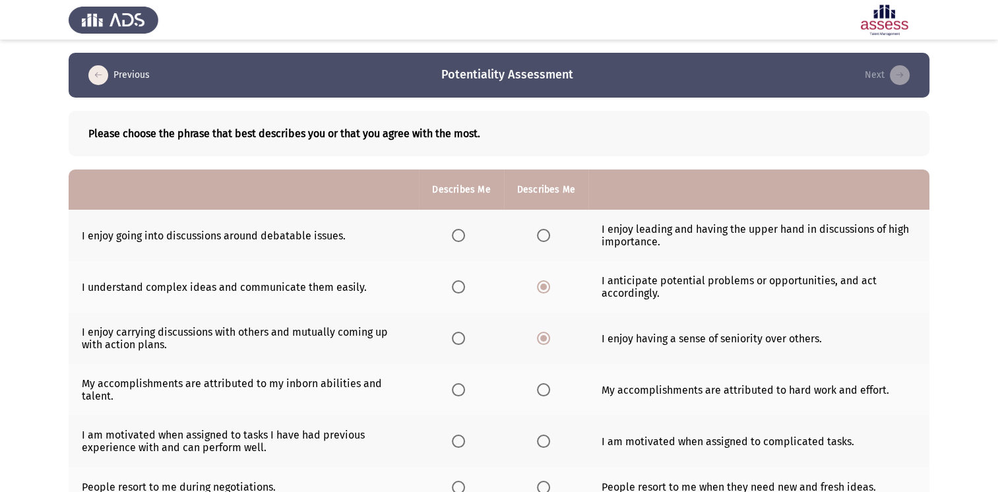
click at [466, 337] on label "Select an option" at bounding box center [461, 338] width 18 height 13
click at [465, 337] on input "Select an option" at bounding box center [458, 338] width 13 height 13
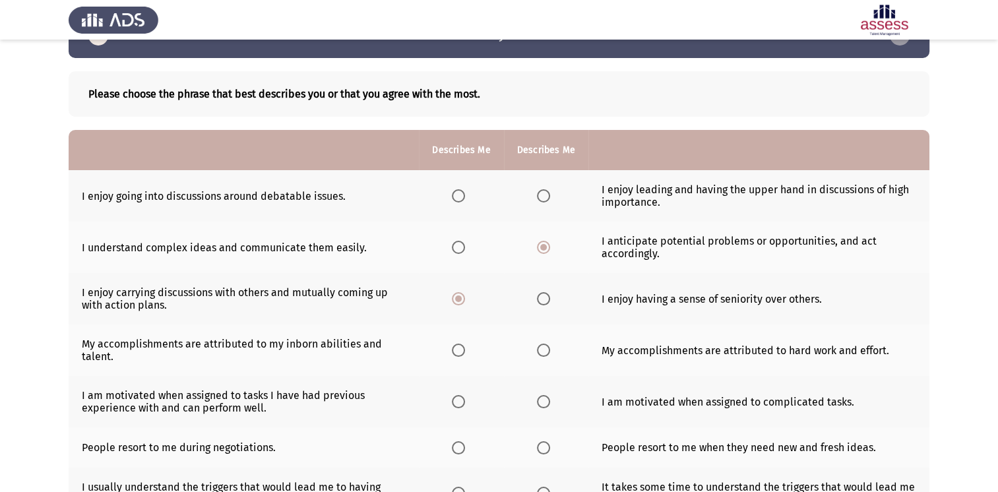
scroll to position [42, 0]
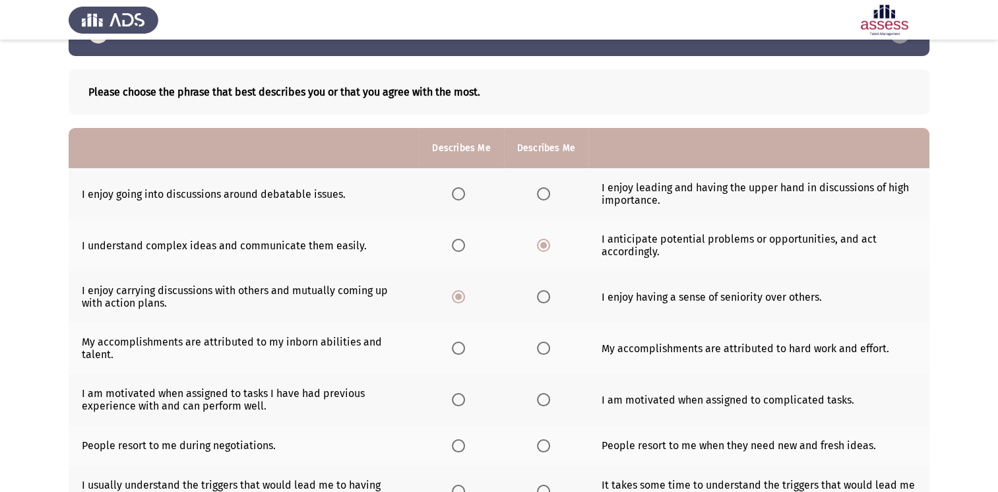
click at [540, 351] on span "Select an option" at bounding box center [543, 348] width 13 height 13
click at [540, 351] on input "Select an option" at bounding box center [543, 348] width 13 height 13
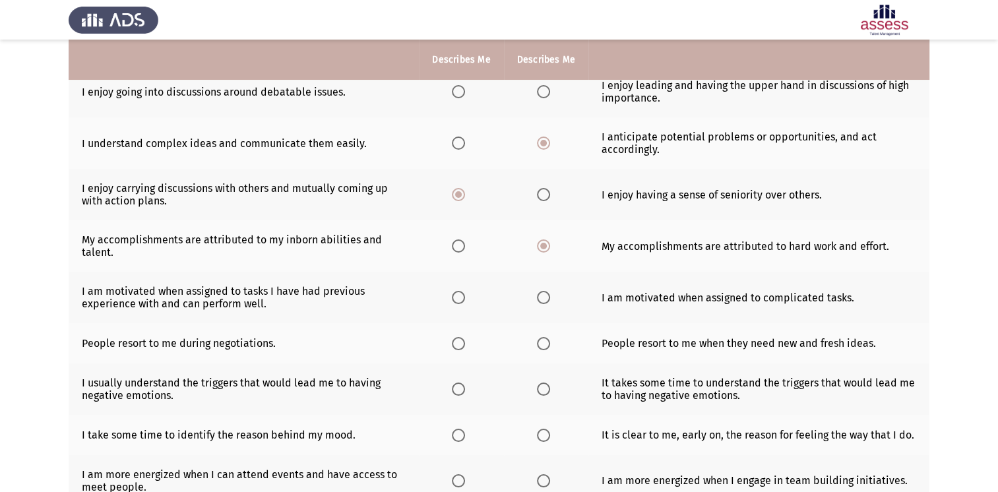
scroll to position [170, 0]
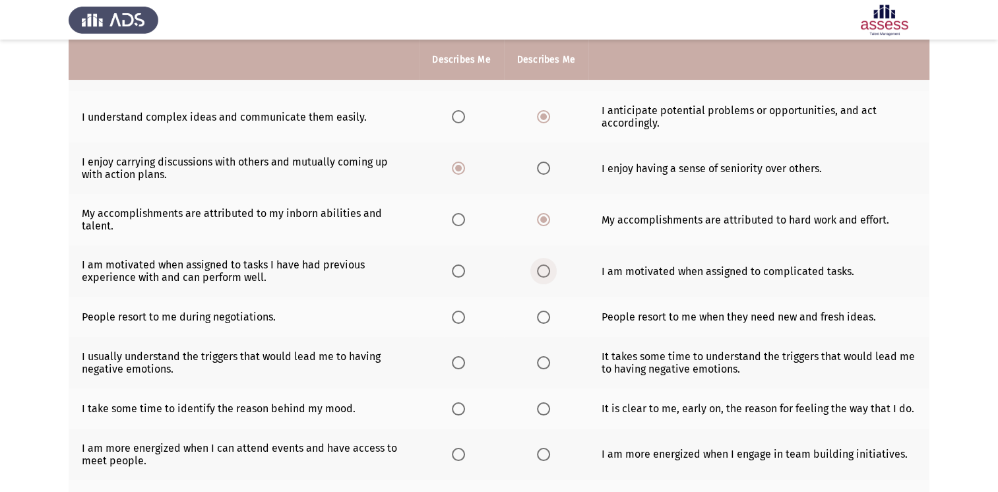
click at [549, 274] on label "Select an option" at bounding box center [546, 270] width 18 height 13
click at [549, 274] on input "Select an option" at bounding box center [543, 270] width 13 height 13
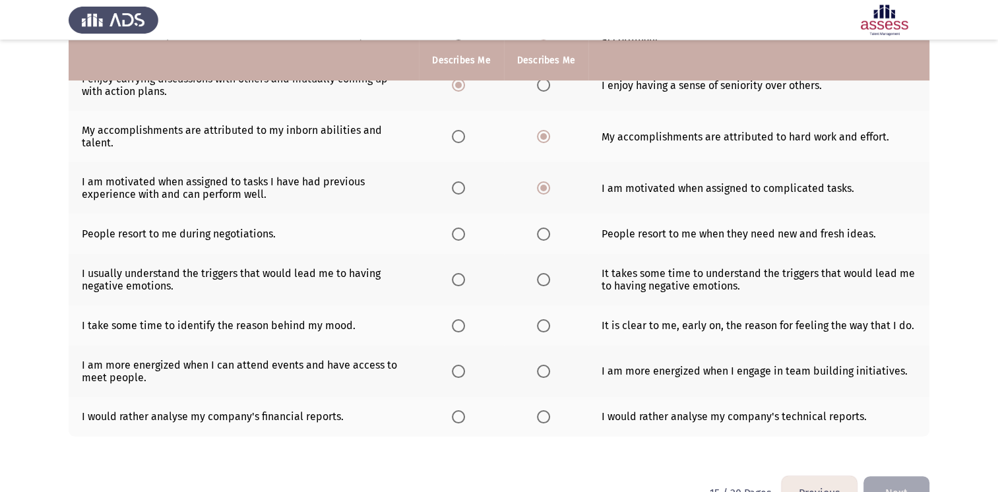
scroll to position [255, 0]
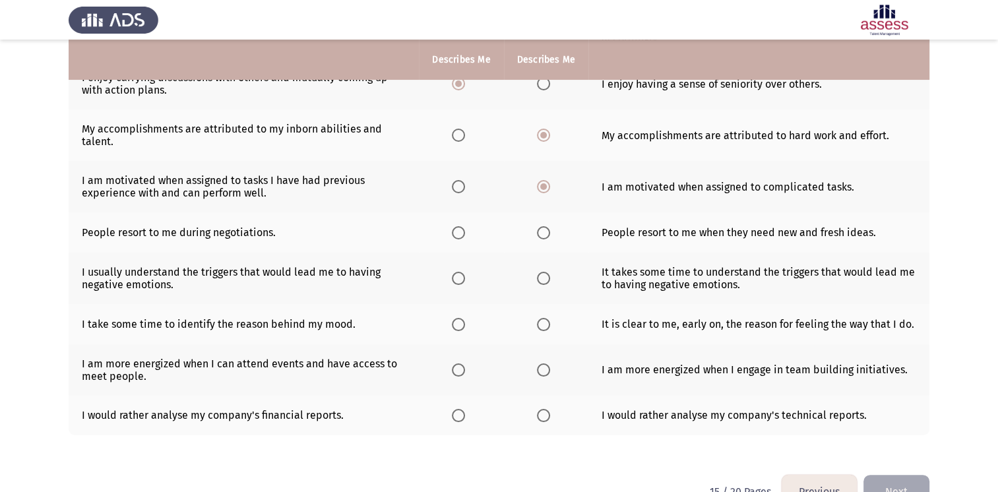
click at [462, 236] on span "Select an option" at bounding box center [458, 232] width 13 height 13
click at [462, 236] on input "Select an option" at bounding box center [458, 232] width 13 height 13
click at [458, 281] on span "Select an option" at bounding box center [458, 278] width 13 height 13
click at [458, 281] on input "Select an option" at bounding box center [458, 278] width 13 height 13
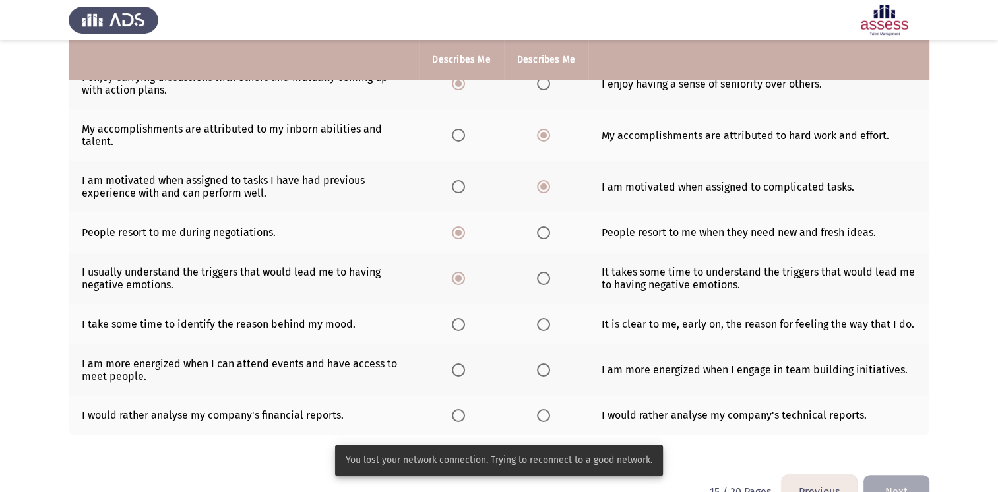
click at [540, 324] on span "Select an option" at bounding box center [543, 324] width 13 height 13
click at [540, 324] on input "Select an option" at bounding box center [543, 324] width 13 height 13
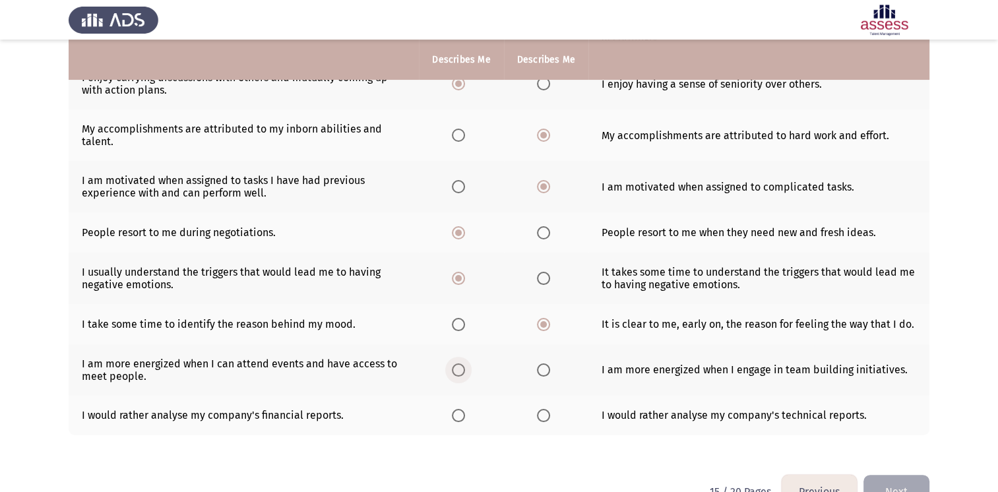
click at [462, 373] on span "Select an option" at bounding box center [458, 369] width 13 height 13
click at [462, 373] on input "Select an option" at bounding box center [458, 369] width 13 height 13
click at [463, 416] on span "Select an option" at bounding box center [458, 415] width 13 height 13
click at [463, 416] on input "Select an option" at bounding box center [458, 415] width 13 height 13
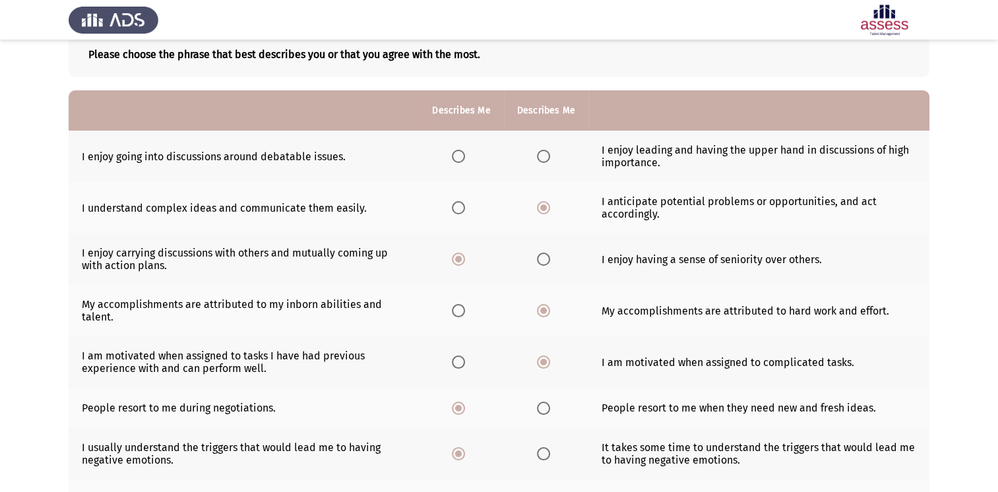
scroll to position [80, 0]
click at [463, 154] on span "Select an option" at bounding box center [458, 155] width 13 height 13
click at [463, 154] on input "Select an option" at bounding box center [458, 155] width 13 height 13
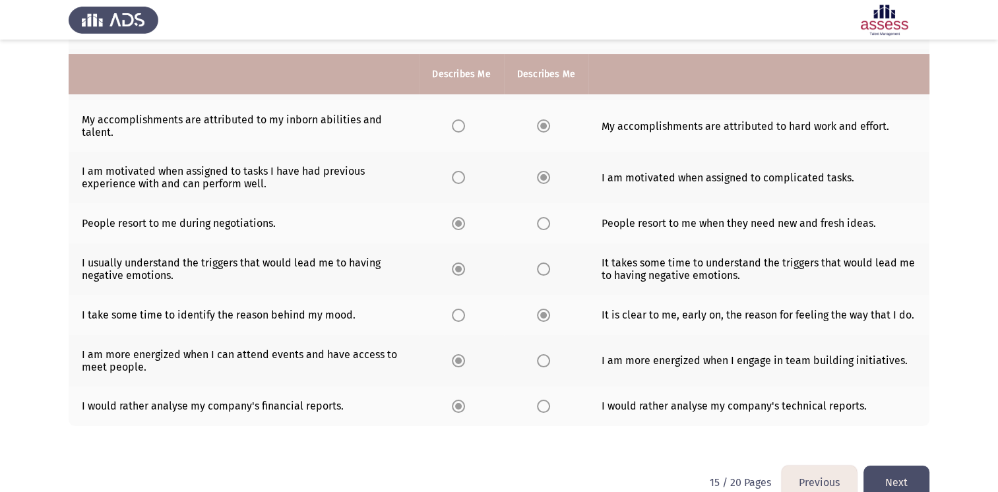
scroll to position [282, 0]
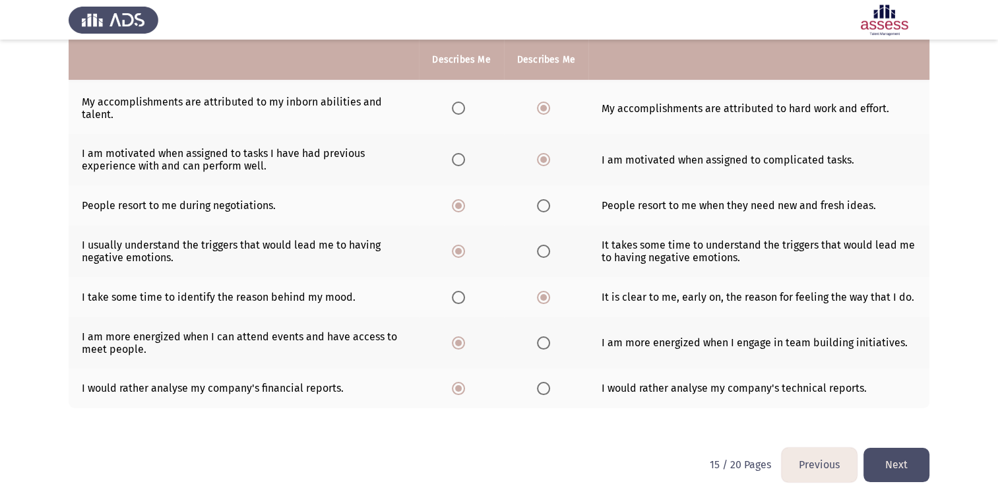
click at [896, 471] on button "Next" at bounding box center [896, 465] width 66 height 34
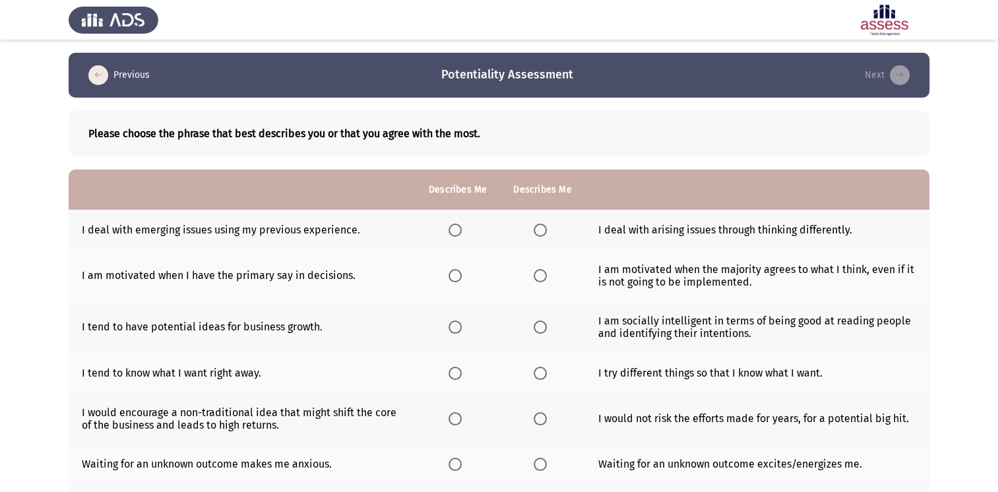
click at [540, 230] on span "Select an option" at bounding box center [540, 230] width 13 height 13
click at [540, 230] on input "Select an option" at bounding box center [540, 230] width 13 height 13
click at [462, 273] on span "Select an option" at bounding box center [454, 275] width 13 height 13
click at [462, 273] on input "Select an option" at bounding box center [454, 275] width 13 height 13
click at [551, 274] on label "Select an option" at bounding box center [543, 275] width 18 height 13
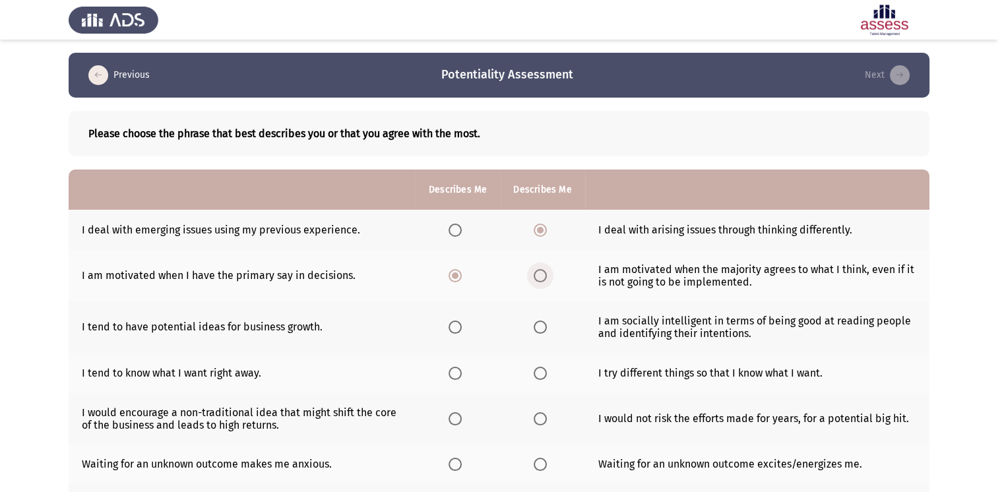
click at [547, 274] on input "Select an option" at bounding box center [540, 275] width 13 height 13
click at [546, 326] on span "Select an option" at bounding box center [540, 327] width 13 height 13
click at [546, 326] on input "Select an option" at bounding box center [540, 327] width 13 height 13
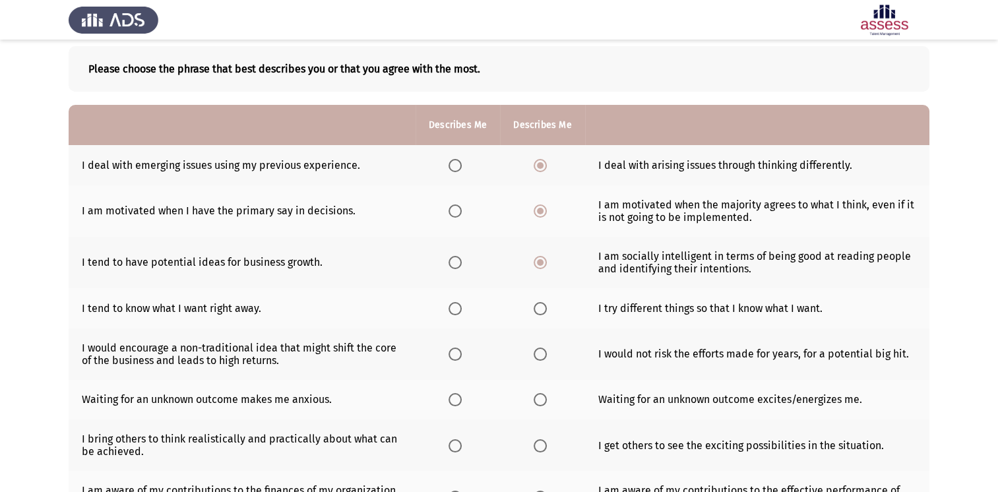
scroll to position [107, 0]
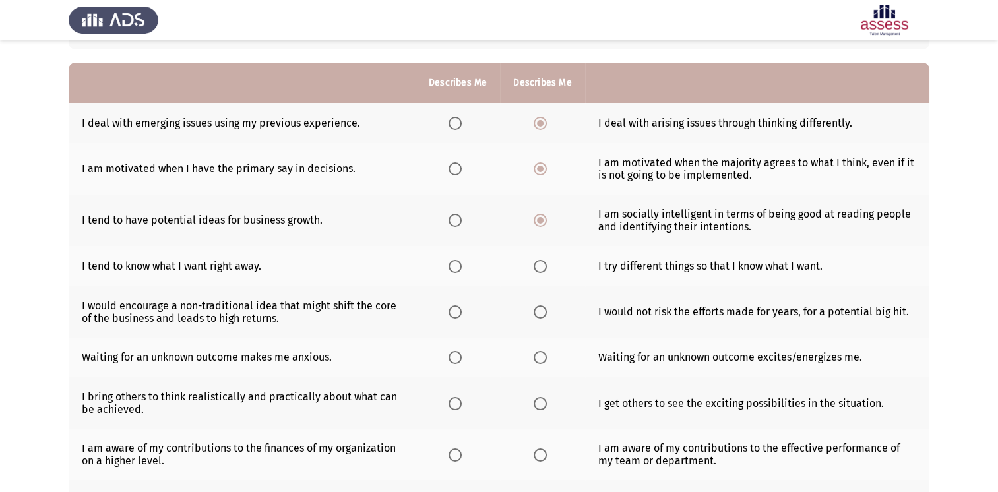
click at [455, 268] on span "Select an option" at bounding box center [454, 266] width 13 height 13
click at [455, 268] on input "Select an option" at bounding box center [454, 266] width 13 height 13
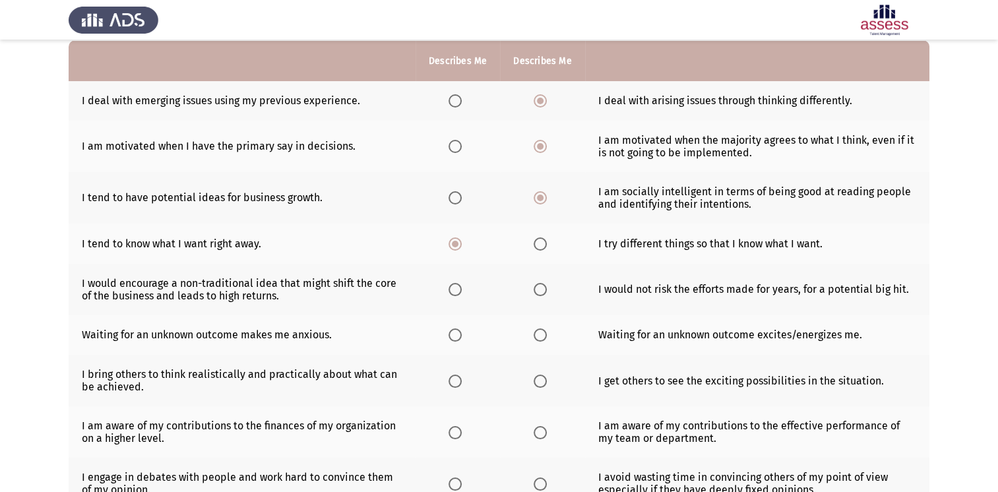
scroll to position [131, 0]
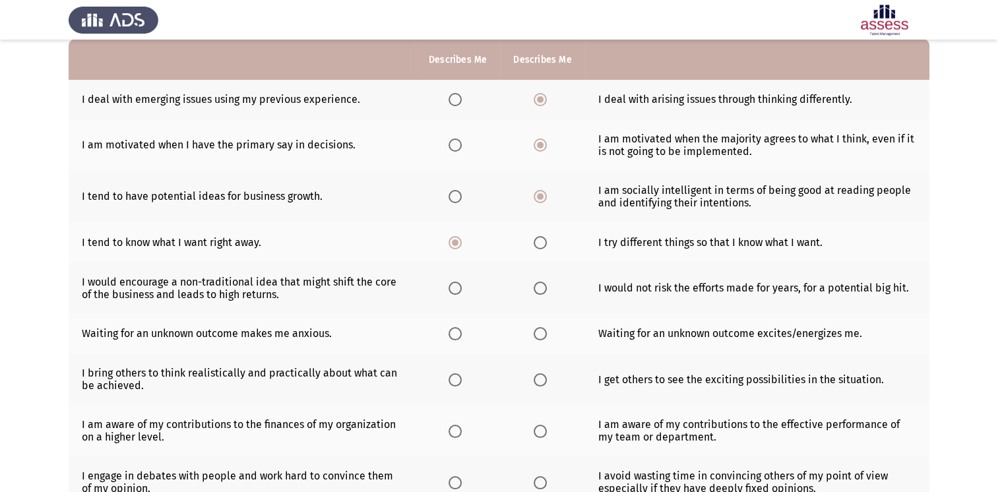
click at [541, 289] on span "Select an option" at bounding box center [540, 288] width 13 height 13
click at [541, 289] on input "Select an option" at bounding box center [540, 288] width 13 height 13
click at [542, 339] on span "Select an option" at bounding box center [540, 333] width 13 height 13
click at [542, 339] on input "Select an option" at bounding box center [540, 333] width 13 height 13
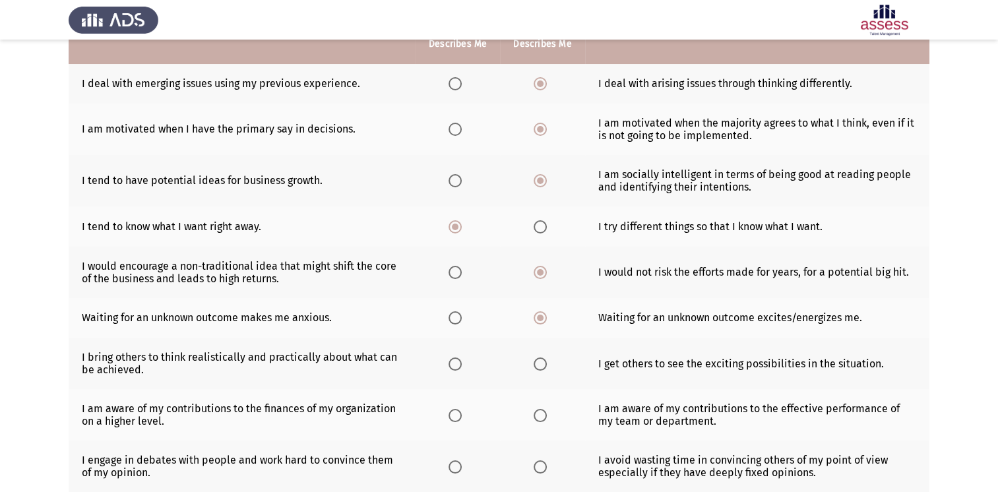
scroll to position [148, 0]
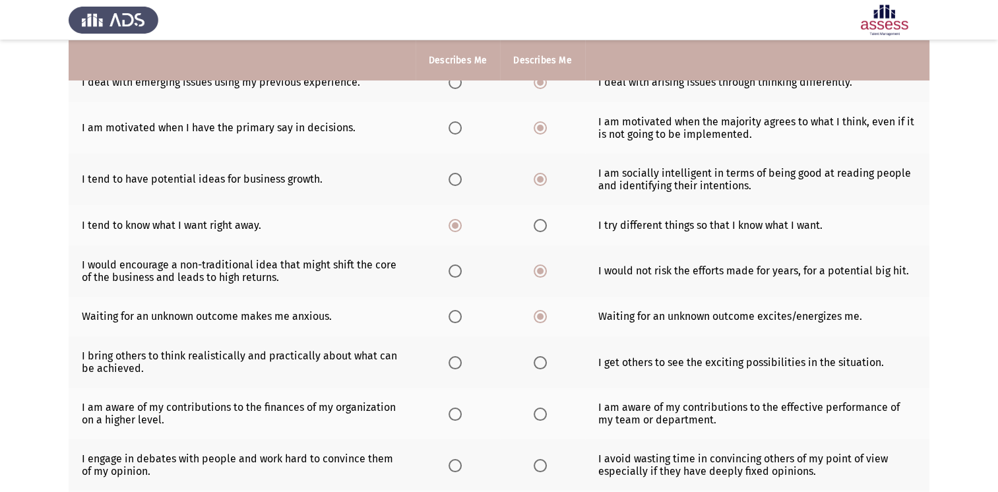
click at [452, 321] on span "Select an option" at bounding box center [454, 316] width 13 height 13
click at [452, 321] on input "Select an option" at bounding box center [454, 316] width 13 height 13
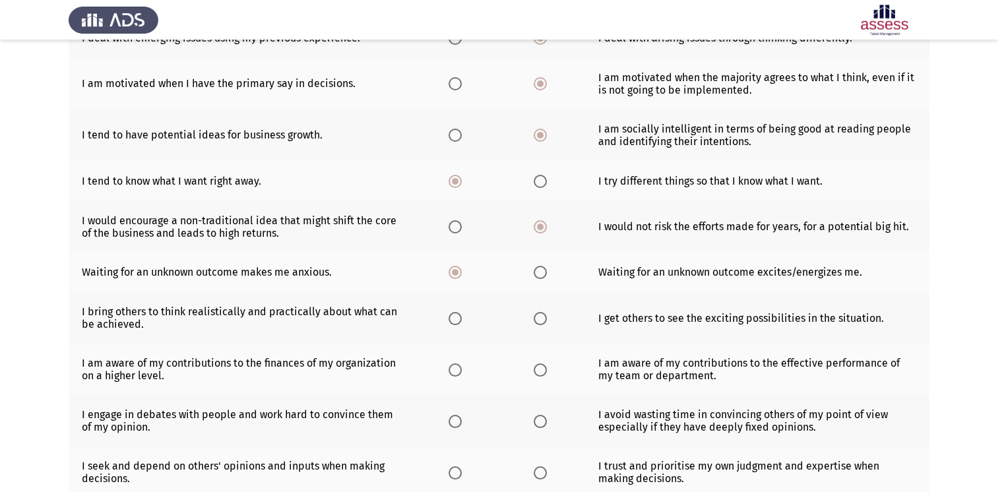
scroll to position [193, 0]
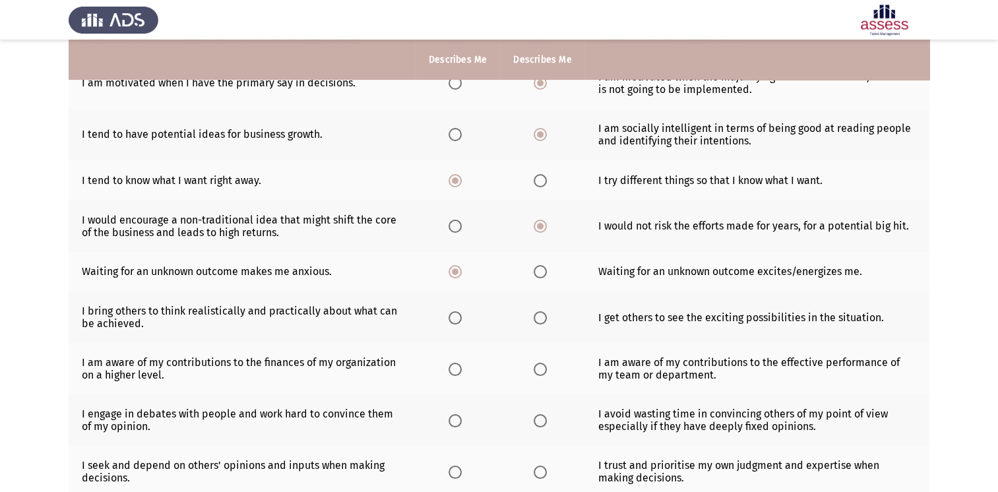
click at [458, 321] on span "Select an option" at bounding box center [454, 317] width 13 height 13
click at [458, 321] on input "Select an option" at bounding box center [454, 317] width 13 height 13
click at [452, 369] on span "Select an option" at bounding box center [454, 369] width 13 height 13
click at [452, 369] on input "Select an option" at bounding box center [454, 369] width 13 height 13
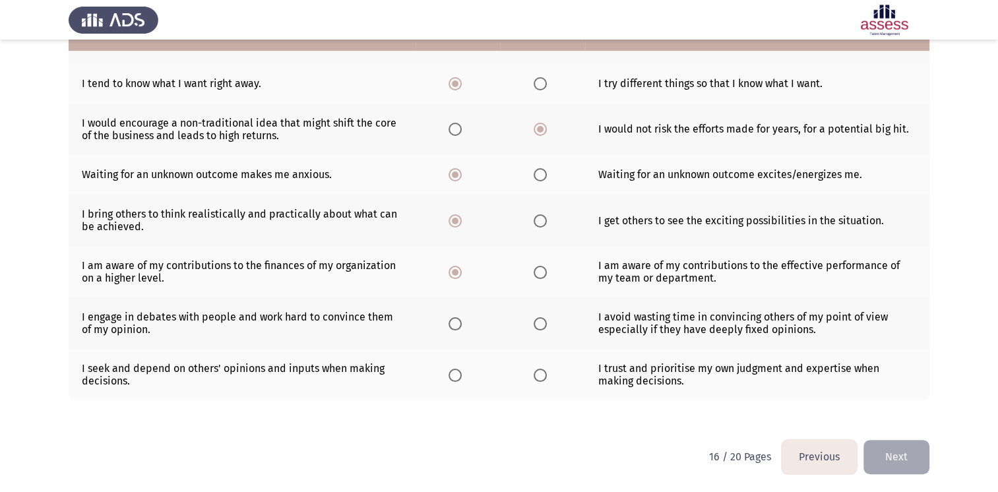
scroll to position [290, 0]
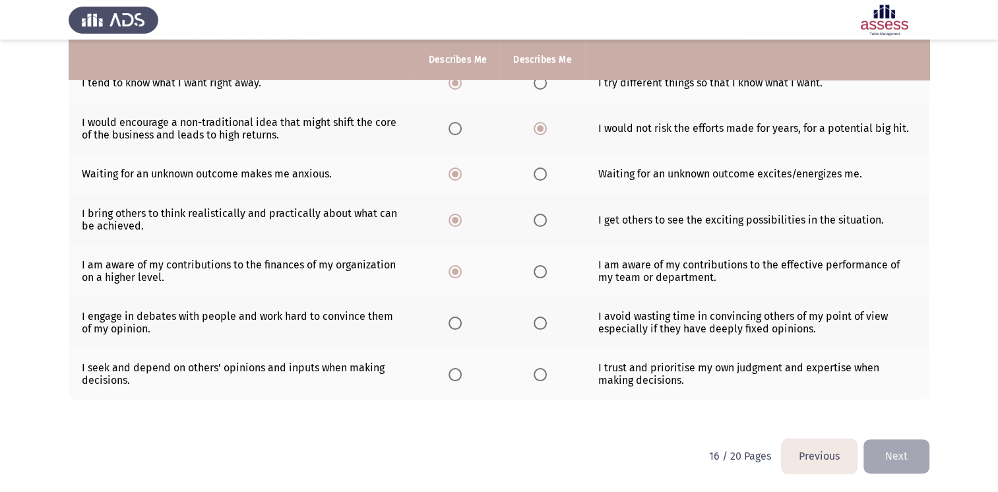
click at [541, 324] on span "Select an option" at bounding box center [540, 323] width 13 height 13
click at [541, 324] on input "Select an option" at bounding box center [540, 323] width 13 height 13
click at [539, 376] on span "Select an option" at bounding box center [540, 374] width 13 height 13
click at [539, 376] on input "Select an option" at bounding box center [540, 374] width 13 height 13
click at [901, 454] on button "Next" at bounding box center [896, 456] width 66 height 34
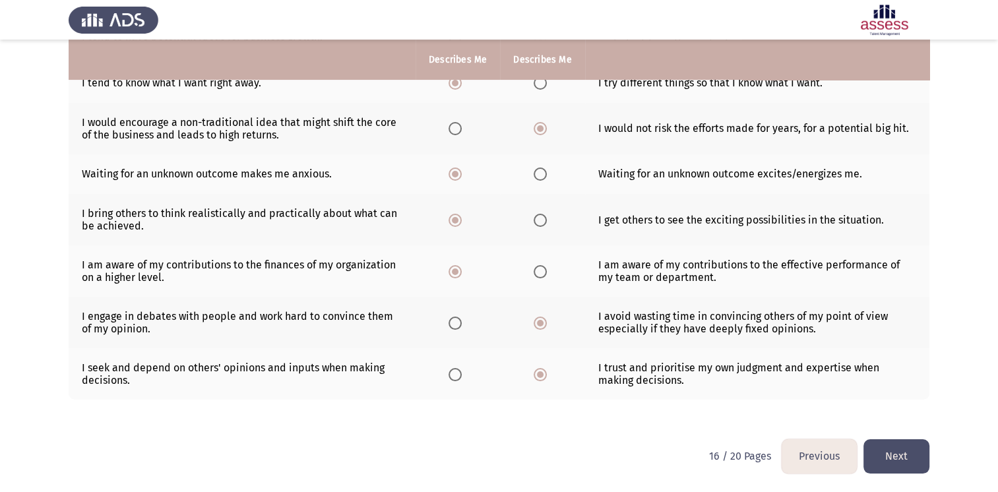
scroll to position [0, 0]
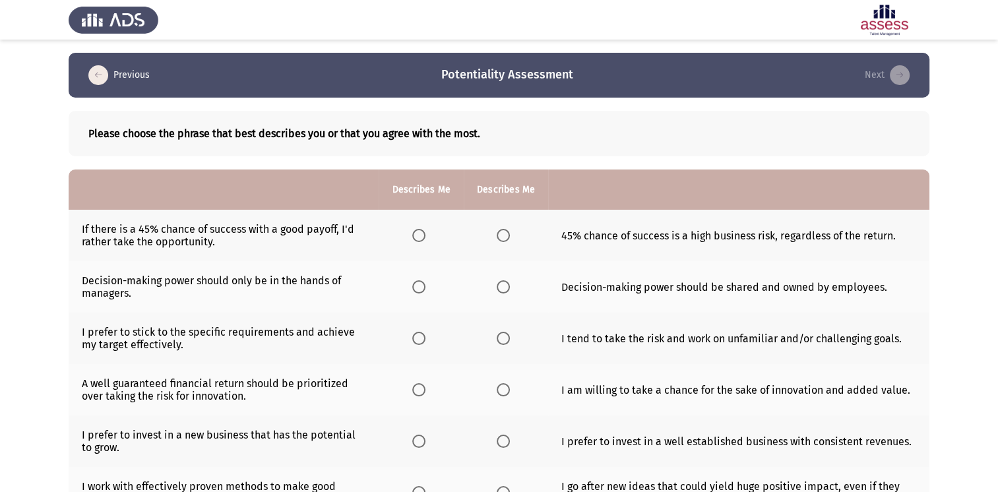
click at [414, 236] on span "Select an option" at bounding box center [418, 235] width 13 height 13
click at [414, 236] on input "Select an option" at bounding box center [418, 235] width 13 height 13
click at [505, 291] on span "Select an option" at bounding box center [503, 286] width 13 height 13
click at [505, 291] on input "Select an option" at bounding box center [503, 286] width 13 height 13
click at [503, 345] on span "Select an option" at bounding box center [503, 338] width 13 height 13
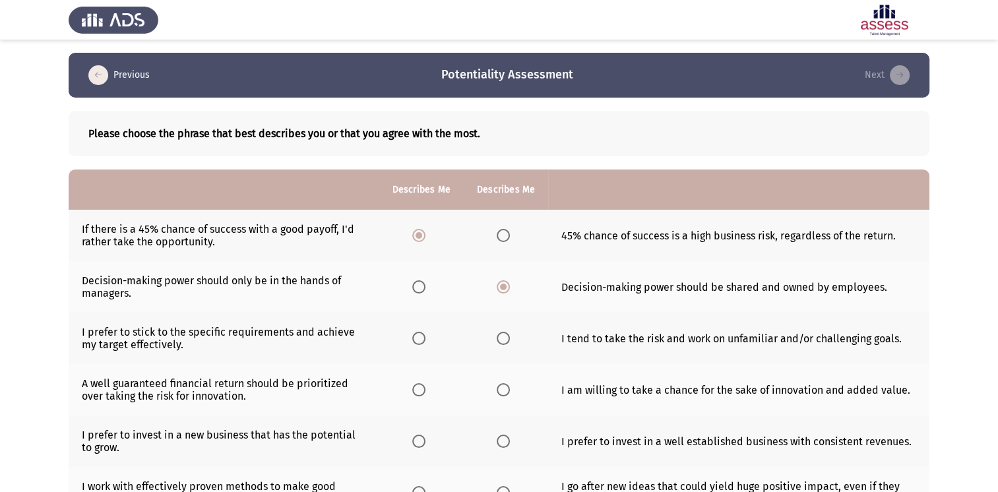
click at [503, 345] on input "Select an option" at bounding box center [503, 338] width 13 height 13
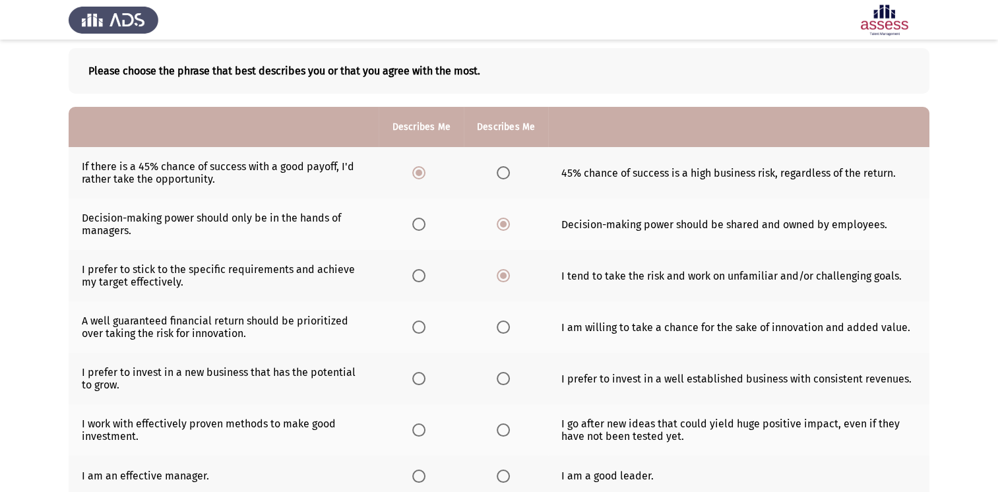
scroll to position [95, 0]
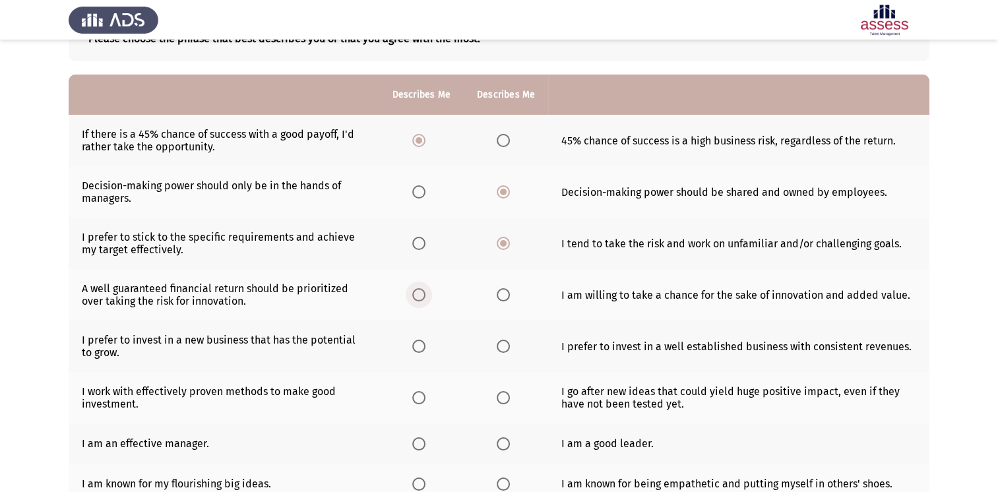
click at [413, 291] on span "Select an option" at bounding box center [418, 294] width 13 height 13
click at [413, 291] on input "Select an option" at bounding box center [418, 294] width 13 height 13
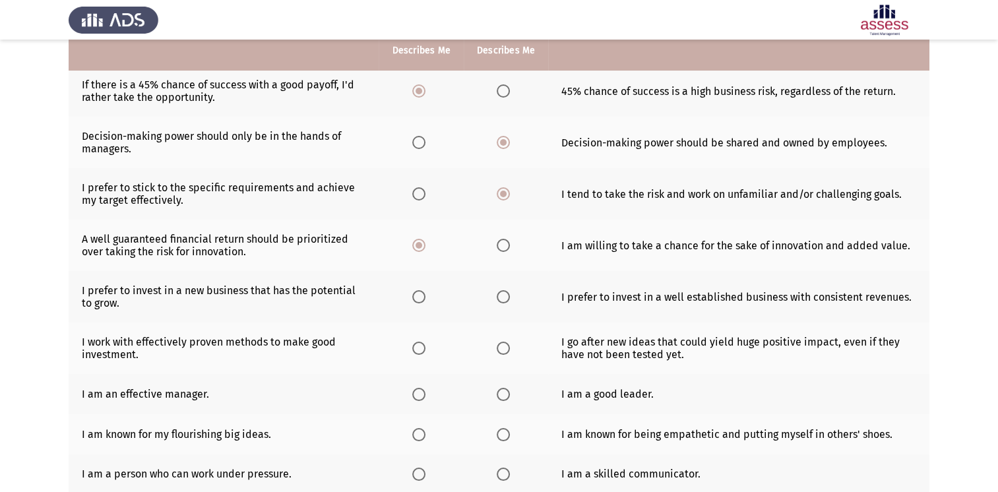
scroll to position [145, 0]
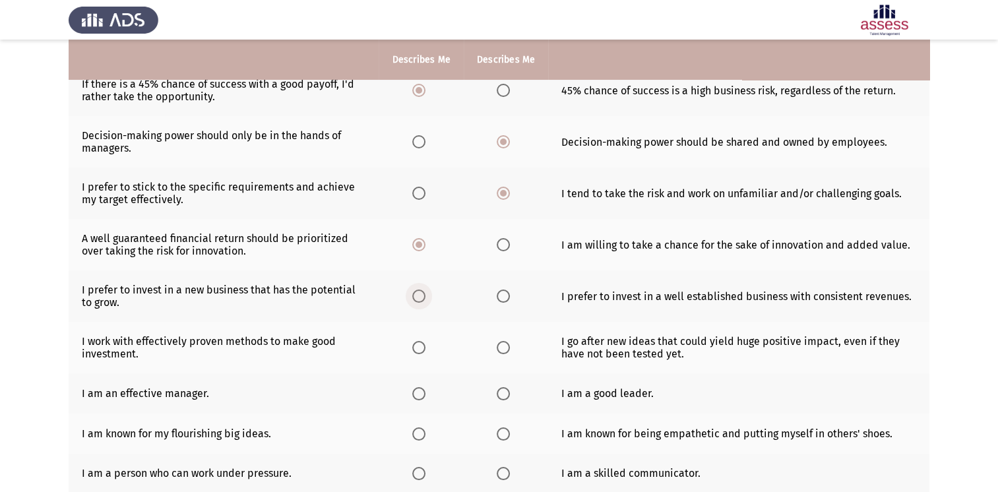
click at [421, 300] on span "Select an option" at bounding box center [418, 296] width 13 height 13
click at [421, 300] on input "Select an option" at bounding box center [418, 296] width 13 height 13
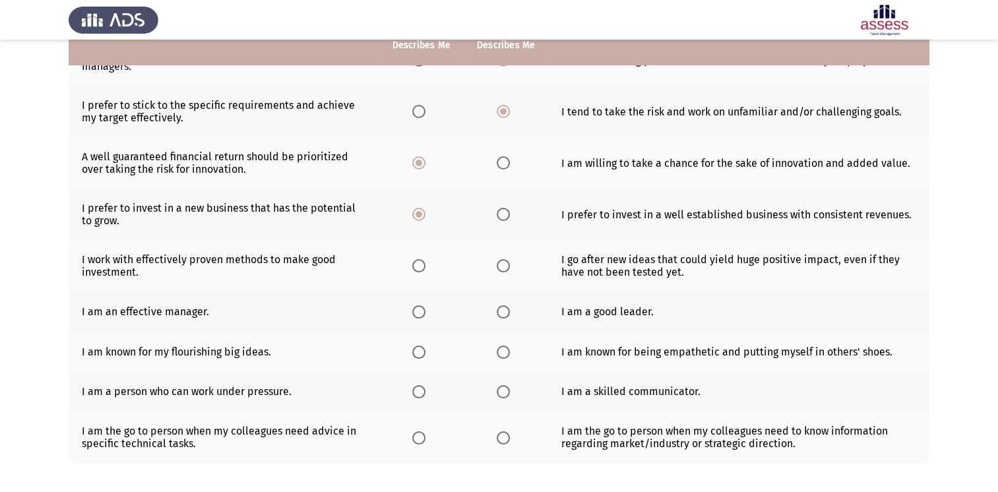
scroll to position [235, 0]
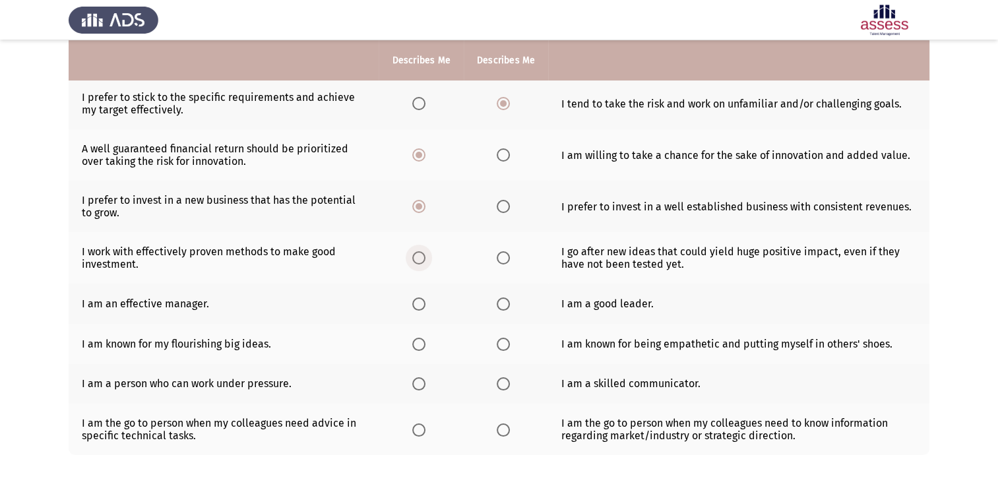
click at [421, 260] on span "Select an option" at bounding box center [418, 257] width 13 height 13
click at [421, 260] on input "Select an option" at bounding box center [418, 257] width 13 height 13
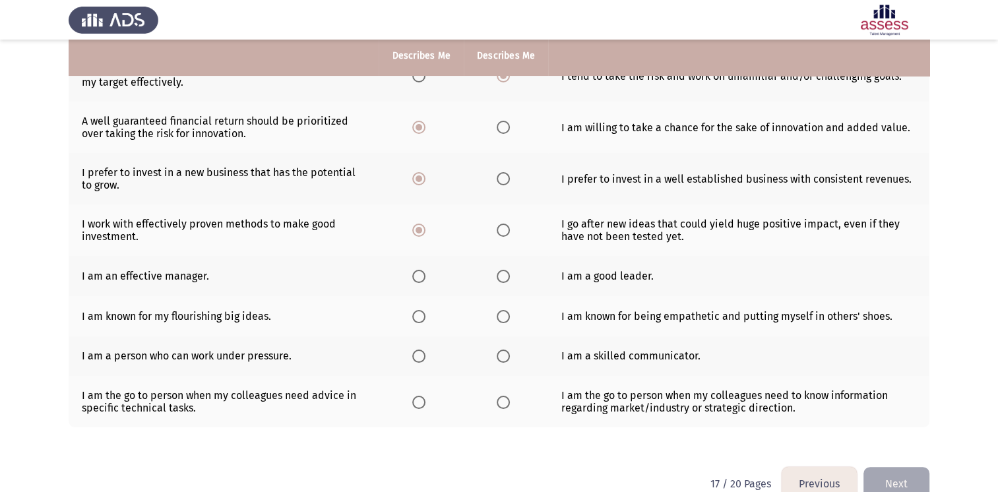
scroll to position [263, 0]
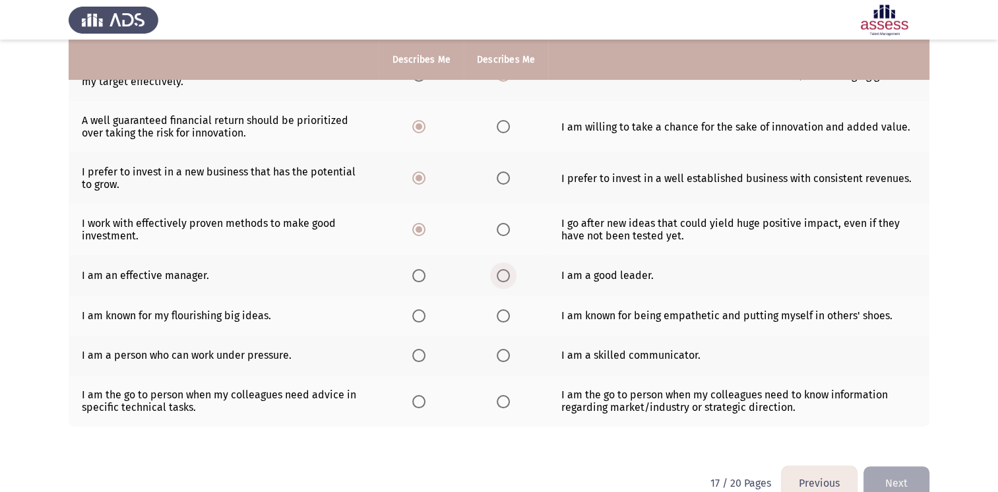
click at [502, 281] on span "Select an option" at bounding box center [503, 275] width 13 height 13
click at [502, 281] on input "Select an option" at bounding box center [503, 275] width 13 height 13
click at [503, 316] on span "Select an option" at bounding box center [503, 315] width 13 height 13
click at [503, 316] on input "Select an option" at bounding box center [503, 315] width 13 height 13
click at [499, 355] on span "Select an option" at bounding box center [503, 355] width 13 height 13
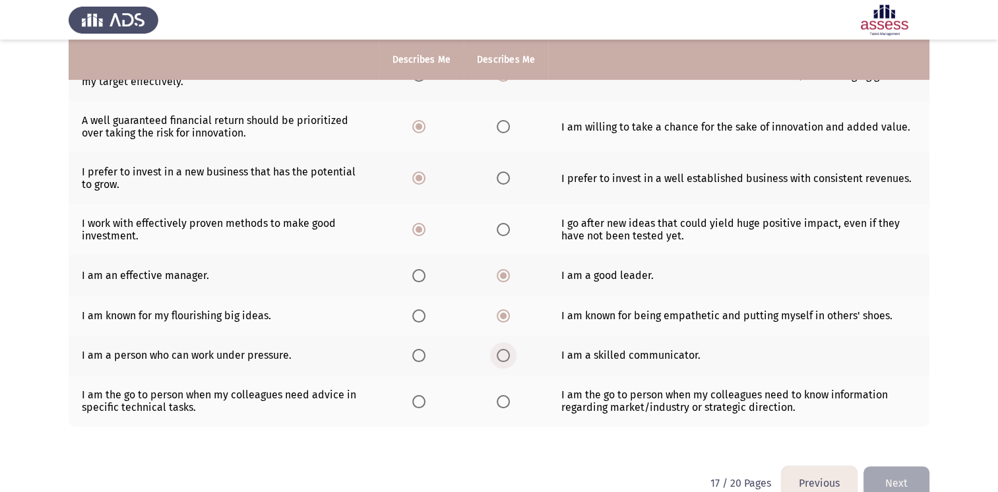
click at [499, 355] on input "Select an option" at bounding box center [503, 355] width 13 height 13
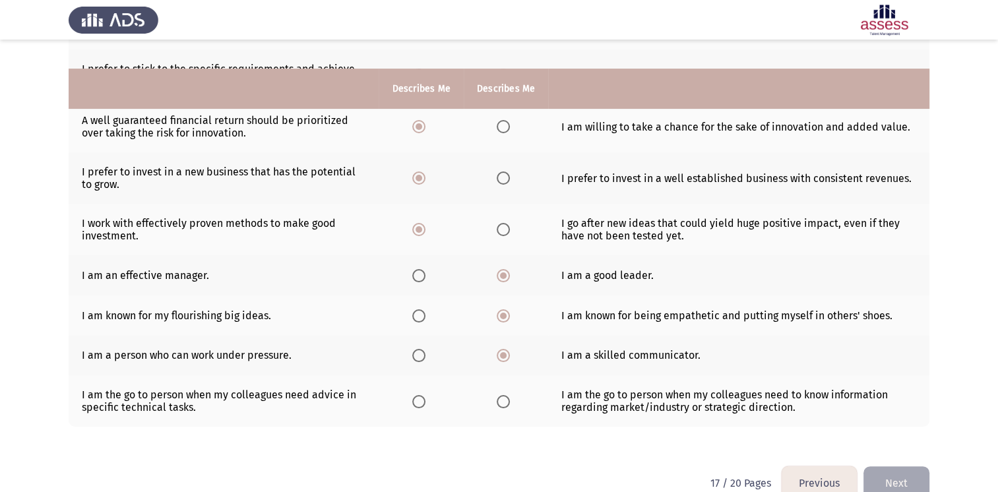
scroll to position [292, 0]
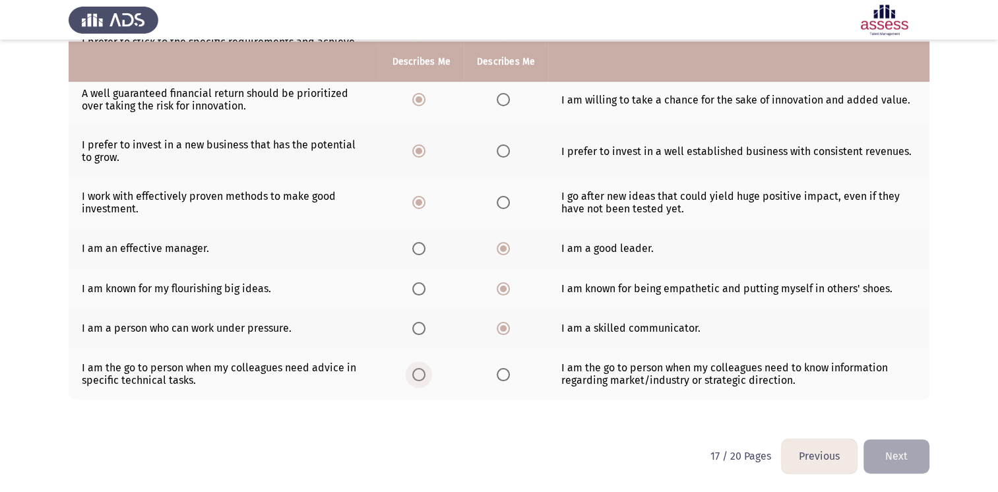
click at [413, 376] on span "Select an option" at bounding box center [418, 374] width 13 height 13
click at [413, 376] on input "Select an option" at bounding box center [418, 374] width 13 height 13
click at [910, 466] on button "Next" at bounding box center [896, 456] width 66 height 34
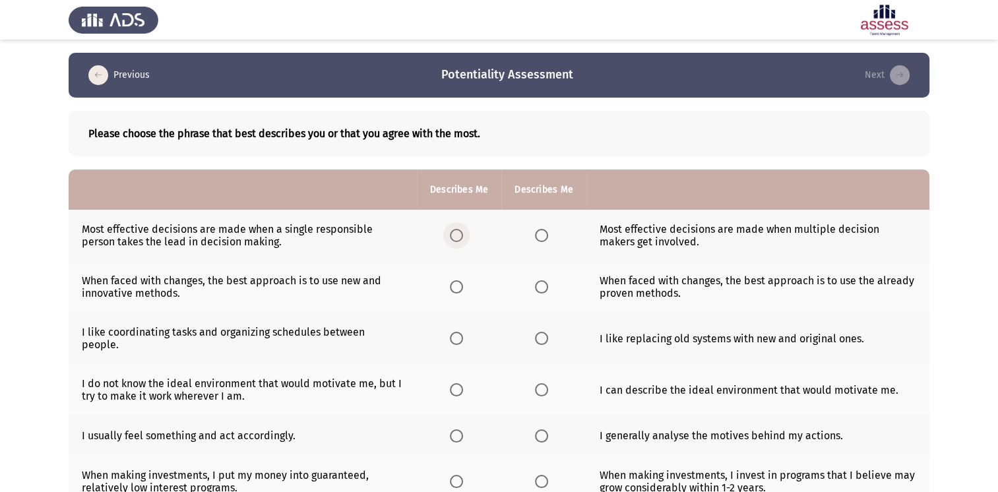
click at [459, 238] on span "Select an option" at bounding box center [456, 235] width 13 height 13
click at [459, 238] on input "Select an option" at bounding box center [456, 235] width 13 height 13
click at [472, 289] on th at bounding box center [459, 286] width 84 height 51
click at [455, 283] on span "Select an option" at bounding box center [456, 286] width 13 height 13
click at [455, 283] on input "Select an option" at bounding box center [456, 286] width 13 height 13
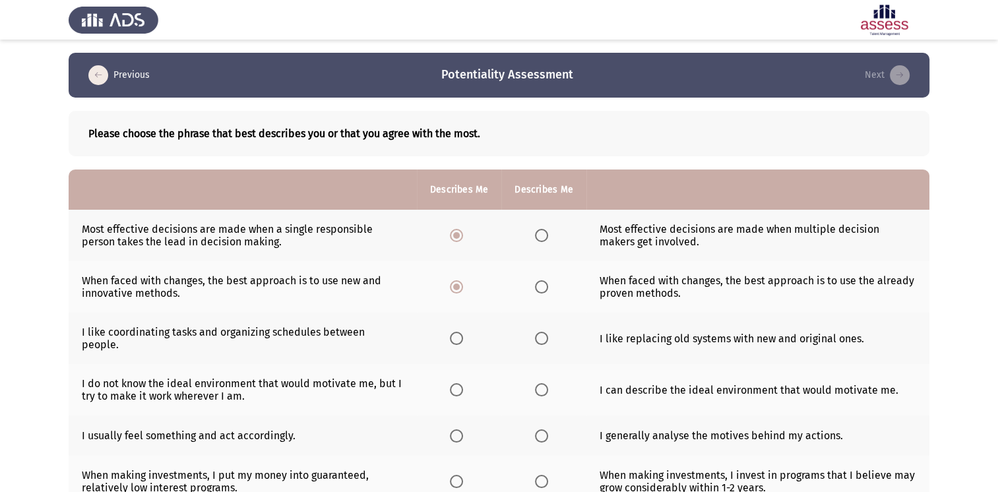
click at [454, 334] on span "Select an option" at bounding box center [456, 338] width 13 height 13
click at [454, 334] on input "Select an option" at bounding box center [456, 338] width 13 height 13
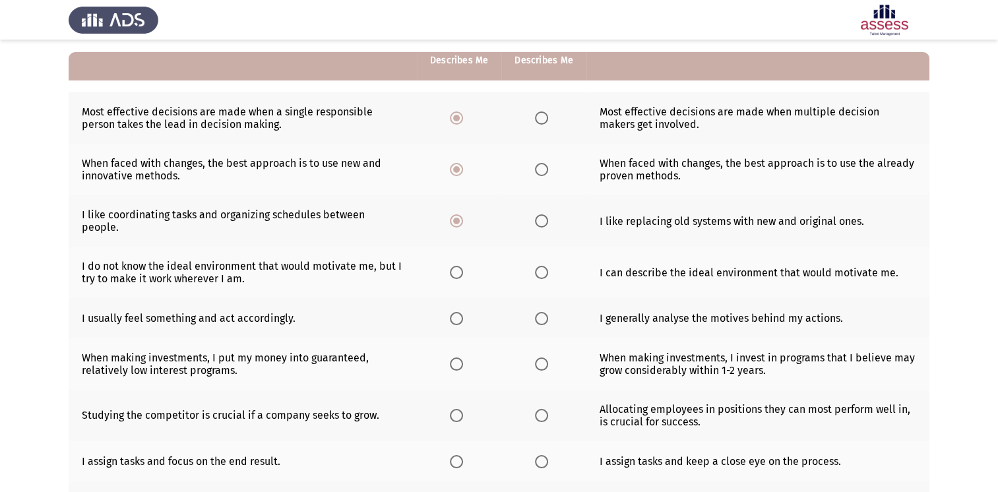
scroll to position [118, 0]
click at [543, 265] on span "Select an option" at bounding box center [541, 271] width 13 height 13
click at [543, 265] on input "Select an option" at bounding box center [541, 271] width 13 height 13
click at [541, 311] on span "Select an option" at bounding box center [541, 317] width 13 height 13
click at [541, 311] on input "Select an option" at bounding box center [541, 317] width 13 height 13
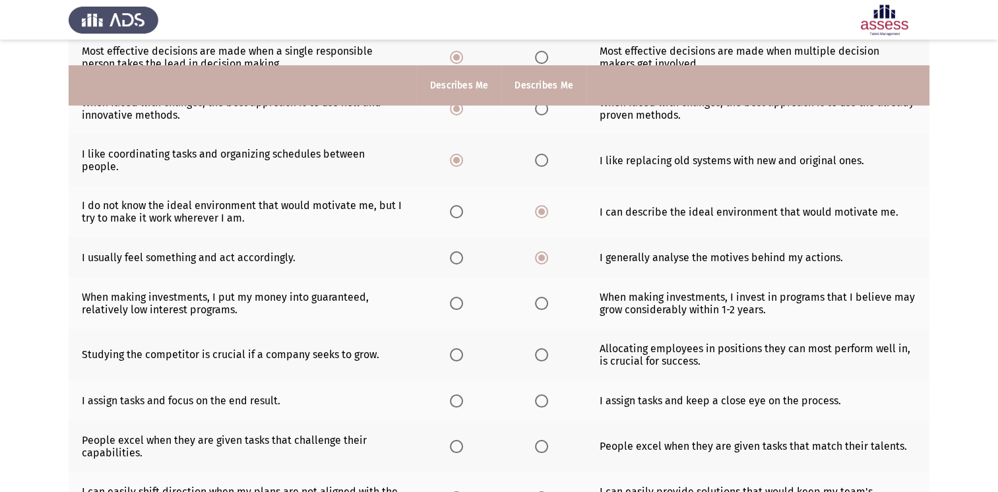
scroll to position [208, 0]
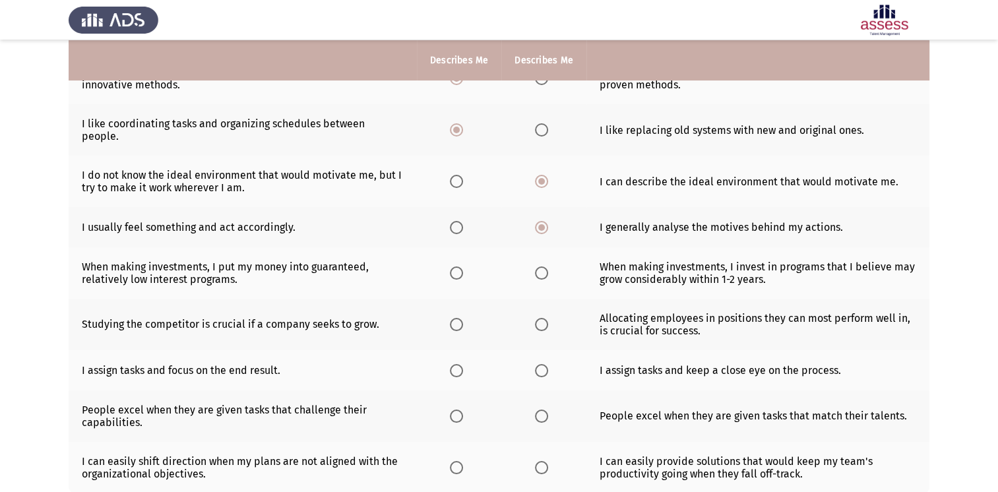
click at [540, 266] on span "Select an option" at bounding box center [541, 272] width 13 height 13
click at [540, 266] on input "Select an option" at bounding box center [541, 272] width 13 height 13
click at [543, 318] on span "Select an option" at bounding box center [541, 324] width 13 height 13
click at [543, 318] on input "Select an option" at bounding box center [541, 324] width 13 height 13
click at [555, 361] on th at bounding box center [543, 370] width 84 height 40
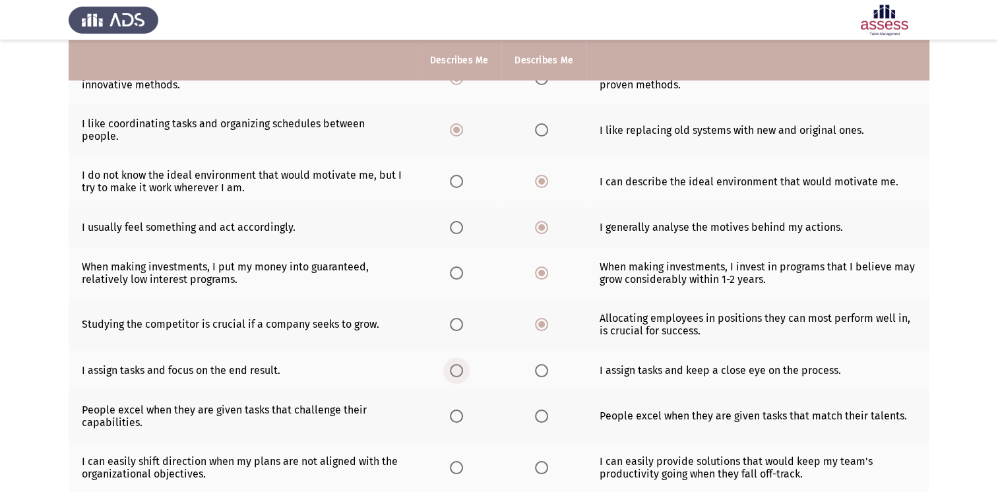
click at [455, 364] on span "Select an option" at bounding box center [456, 370] width 13 height 13
click at [455, 364] on input "Select an option" at bounding box center [456, 370] width 13 height 13
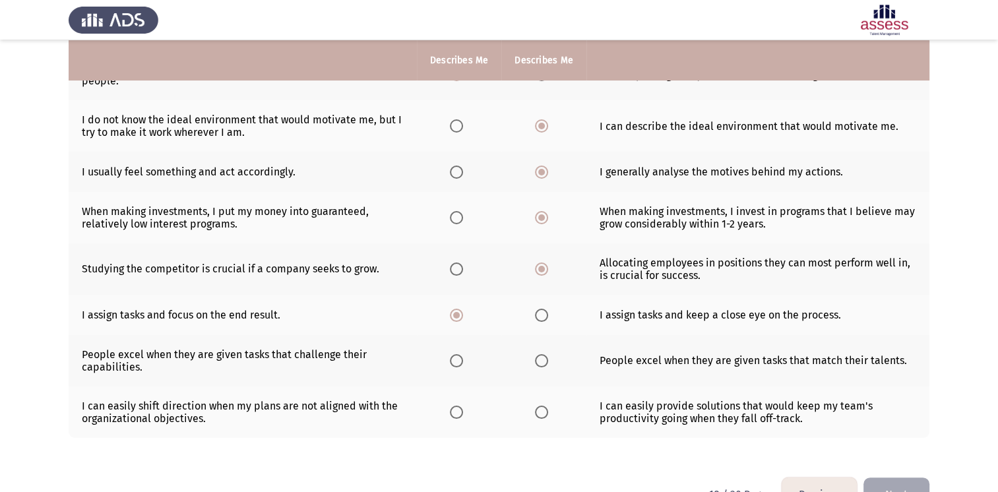
scroll to position [265, 0]
click at [541, 353] on span "Select an option" at bounding box center [541, 359] width 13 height 13
click at [541, 353] on input "Select an option" at bounding box center [541, 359] width 13 height 13
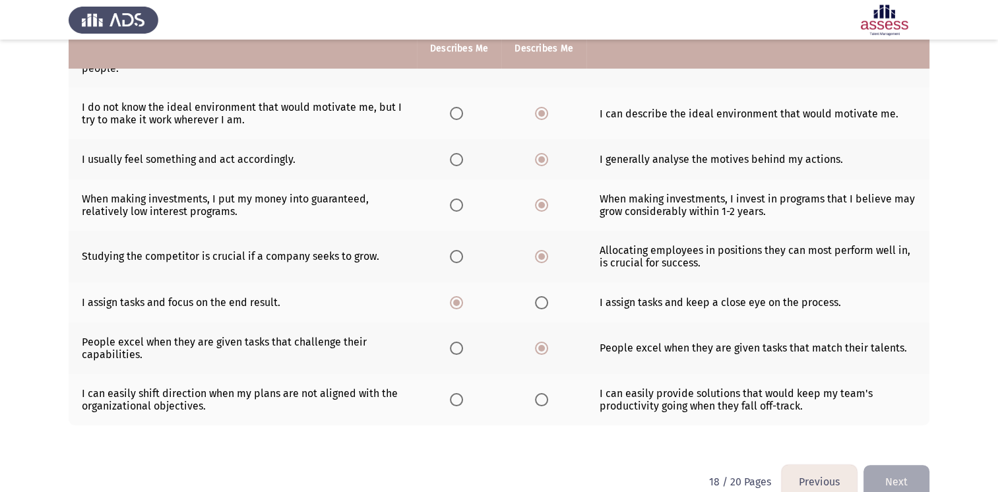
scroll to position [277, 0]
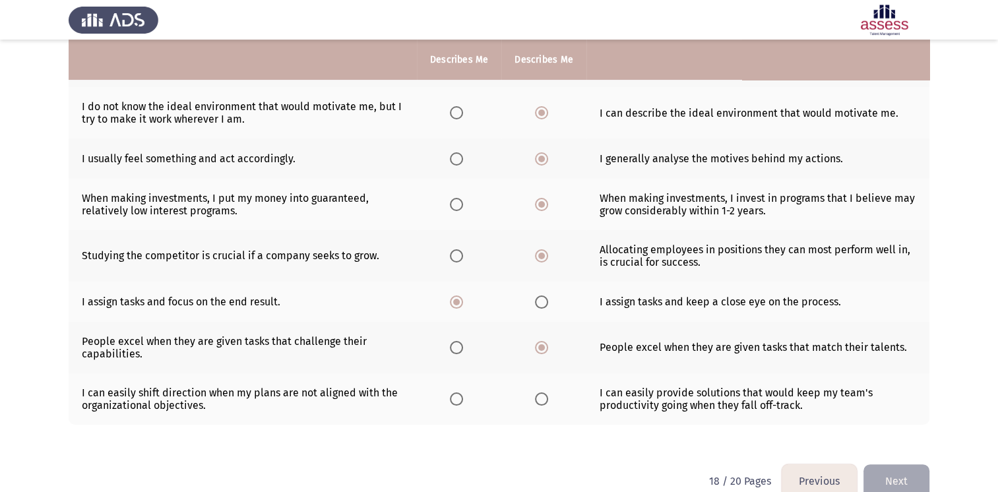
click at [554, 386] on th at bounding box center [543, 398] width 84 height 51
click at [537, 392] on span "Select an option" at bounding box center [541, 398] width 13 height 13
click at [537, 392] on input "Select an option" at bounding box center [541, 398] width 13 height 13
click at [457, 392] on span "Select an option" at bounding box center [456, 398] width 13 height 13
click at [457, 392] on input "Select an option" at bounding box center [456, 398] width 13 height 13
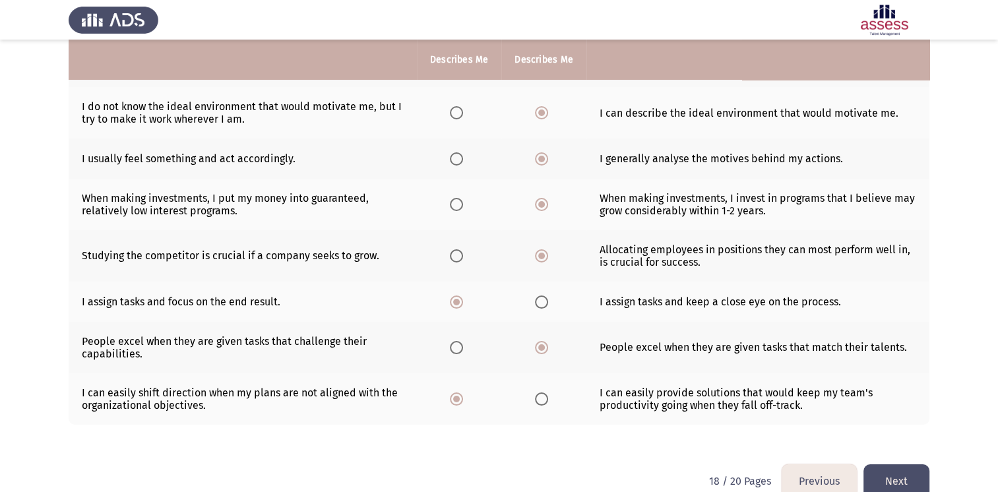
click at [900, 480] on button "Next" at bounding box center [896, 481] width 66 height 34
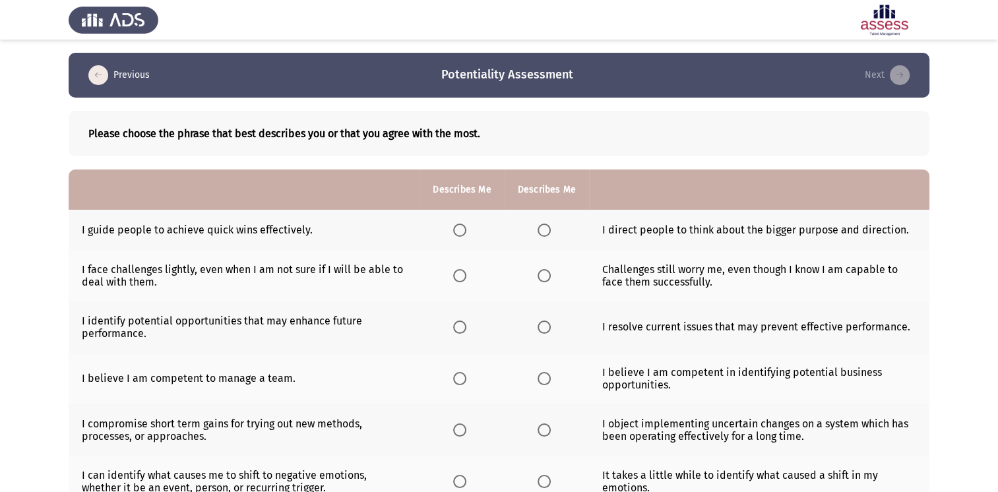
click at [535, 228] on th at bounding box center [546, 230] width 84 height 40
click at [540, 235] on span "Select an option" at bounding box center [543, 230] width 13 height 13
click at [540, 235] on input "Select an option" at bounding box center [543, 230] width 13 height 13
click at [461, 276] on span "Select an option" at bounding box center [459, 275] width 13 height 13
click at [461, 276] on input "Select an option" at bounding box center [459, 275] width 13 height 13
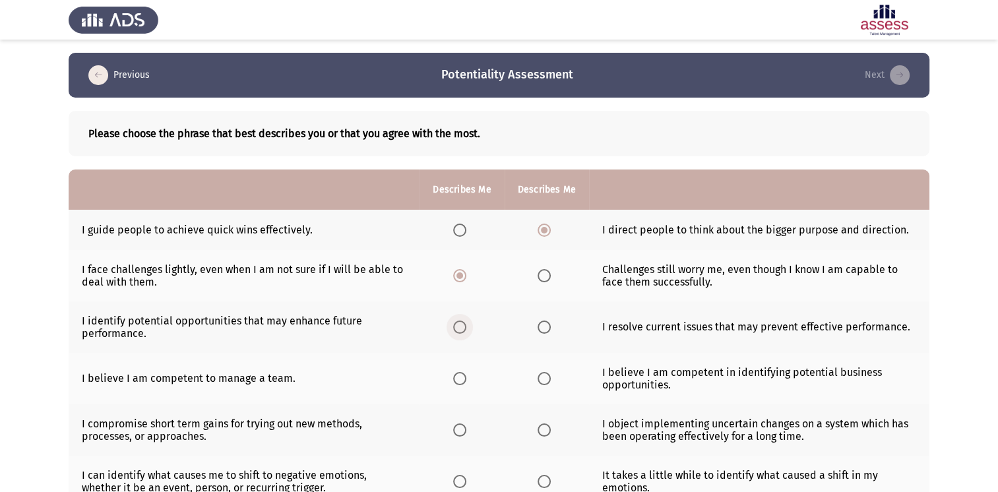
click at [454, 334] on span "Select an option" at bounding box center [459, 327] width 13 height 13
click at [454, 334] on input "Select an option" at bounding box center [459, 327] width 13 height 13
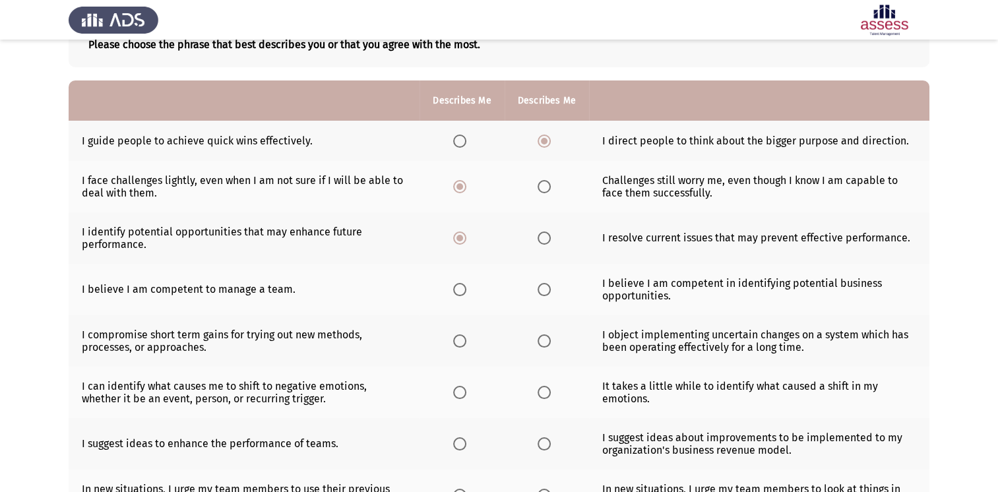
scroll to position [92, 0]
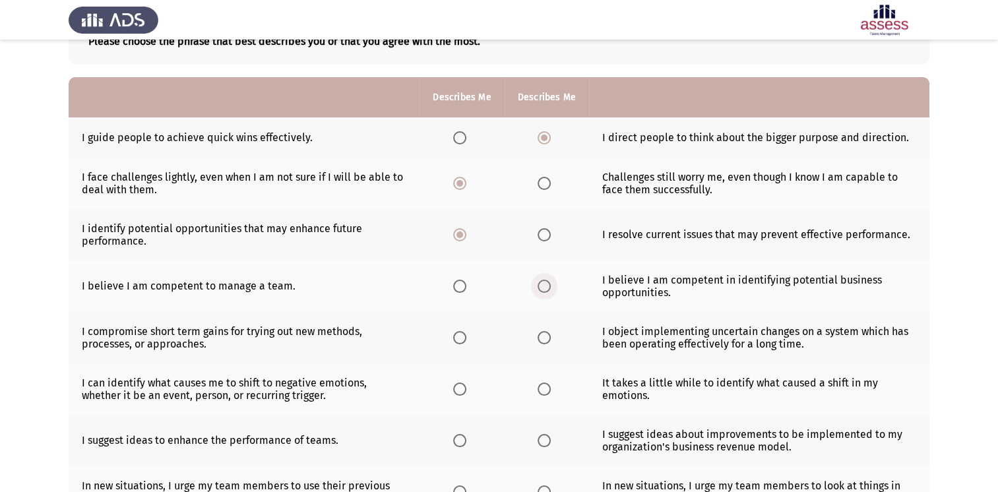
click at [543, 288] on span "Select an option" at bounding box center [543, 286] width 13 height 13
click at [543, 288] on input "Select an option" at bounding box center [543, 286] width 13 height 13
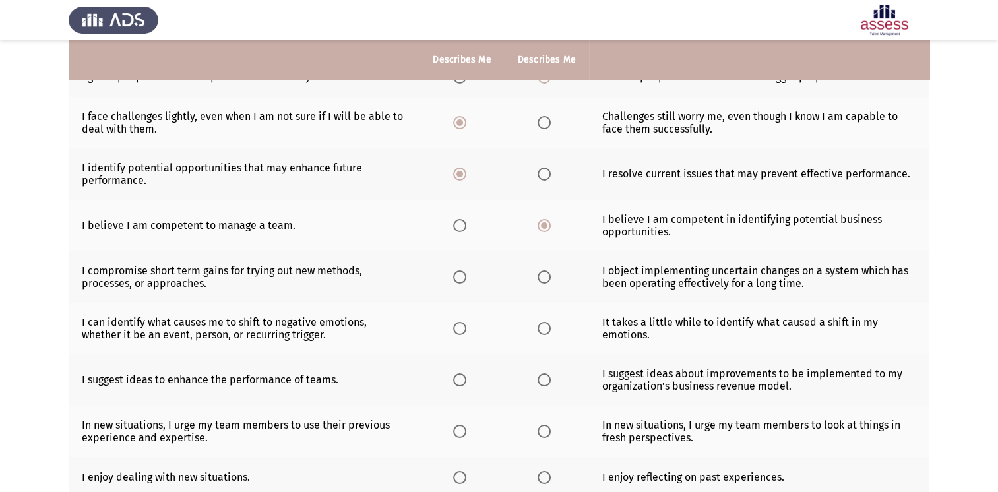
scroll to position [153, 0]
click at [537, 282] on span "Select an option" at bounding box center [543, 276] width 13 height 13
click at [537, 282] on input "Select an option" at bounding box center [543, 276] width 13 height 13
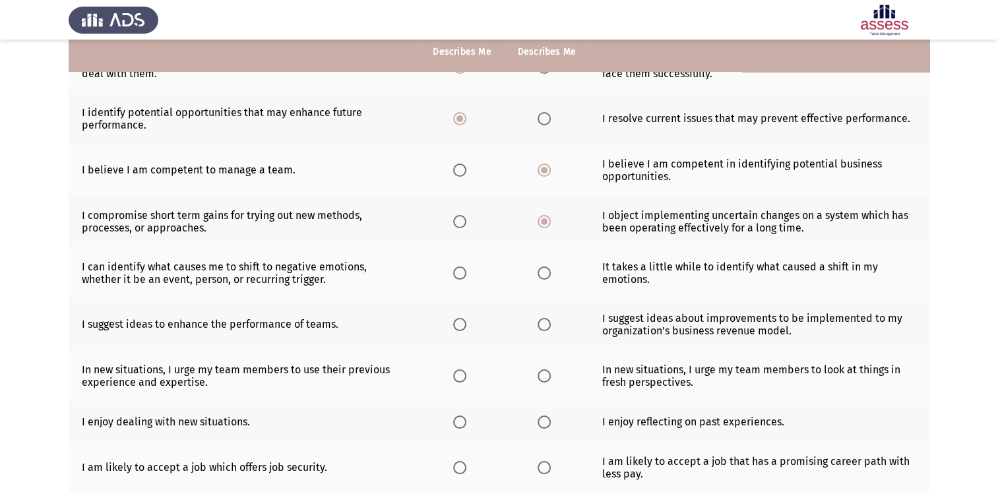
scroll to position [208, 0]
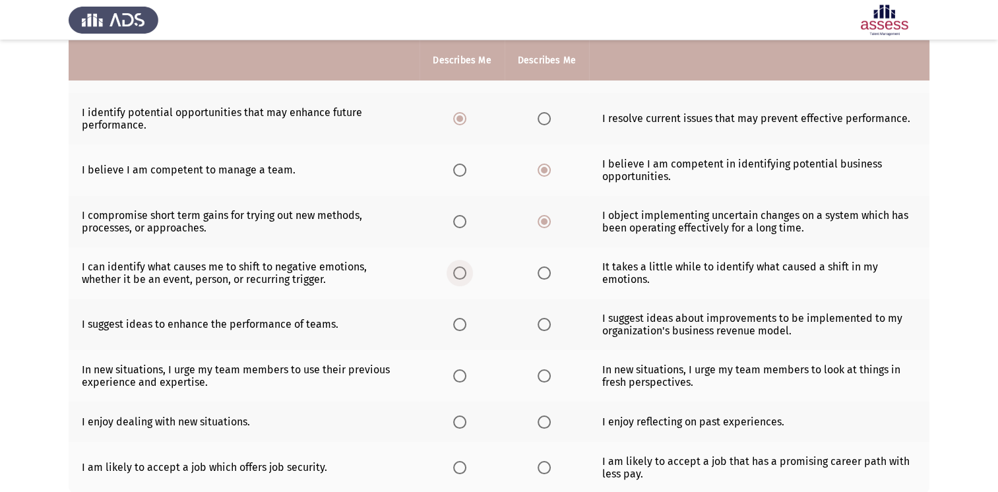
click at [458, 273] on span "Select an option" at bounding box center [459, 272] width 13 height 13
click at [458, 273] on input "Select an option" at bounding box center [459, 272] width 13 height 13
click at [467, 321] on label "Select an option" at bounding box center [462, 324] width 18 height 13
click at [466, 321] on input "Select an option" at bounding box center [459, 324] width 13 height 13
click at [546, 323] on span "Select an option" at bounding box center [543, 324] width 13 height 13
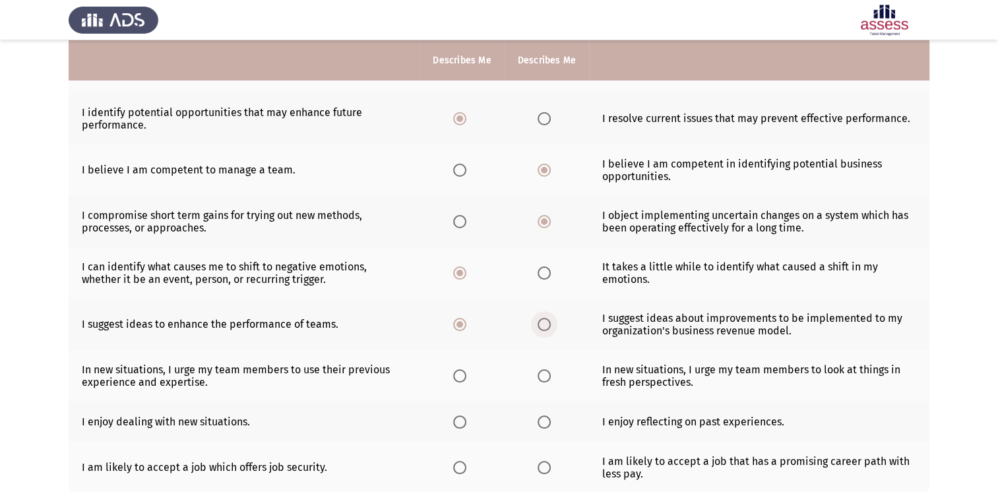
click at [546, 323] on input "Select an option" at bounding box center [543, 324] width 13 height 13
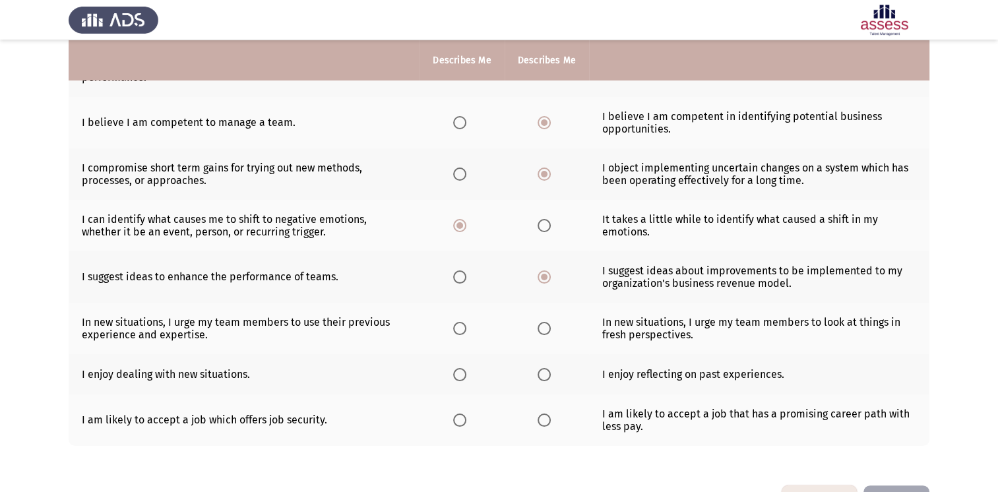
scroll to position [256, 0]
click at [551, 335] on label "Select an option" at bounding box center [546, 328] width 18 height 13
click at [551, 335] on input "Select an option" at bounding box center [543, 328] width 13 height 13
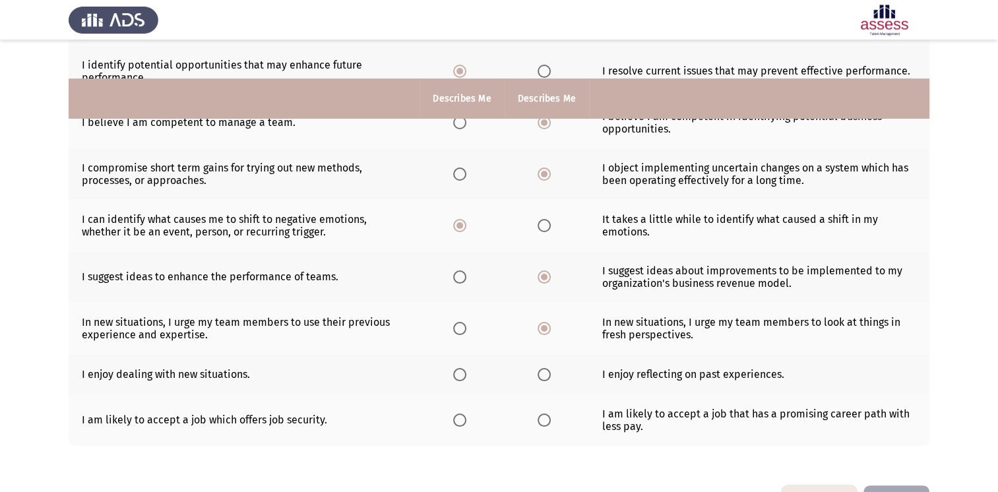
scroll to position [301, 0]
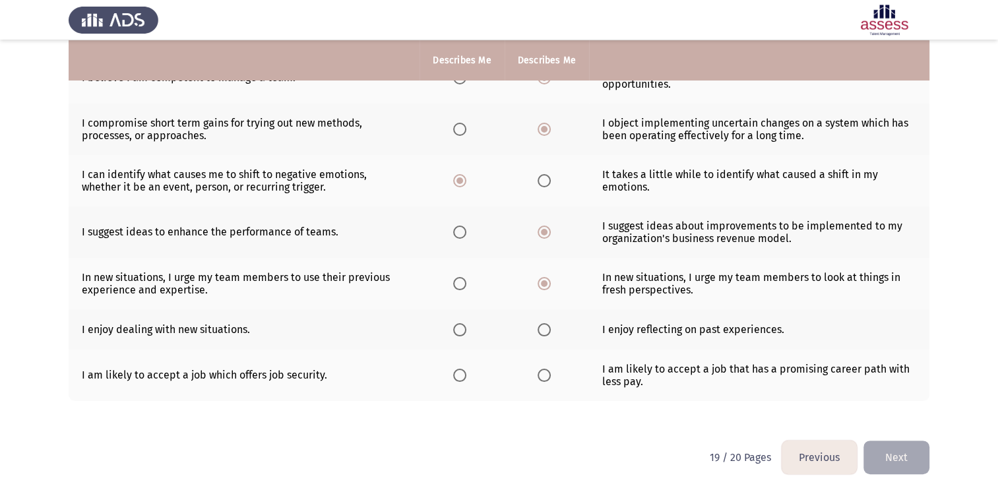
click at [543, 333] on span "Select an option" at bounding box center [543, 329] width 13 height 13
click at [543, 333] on input "Select an option" at bounding box center [543, 329] width 13 height 13
click at [458, 328] on span "Select an option" at bounding box center [459, 329] width 13 height 13
click at [458, 328] on input "Select an option" at bounding box center [459, 329] width 13 height 13
click at [544, 381] on span "Select an option" at bounding box center [543, 375] width 13 height 13
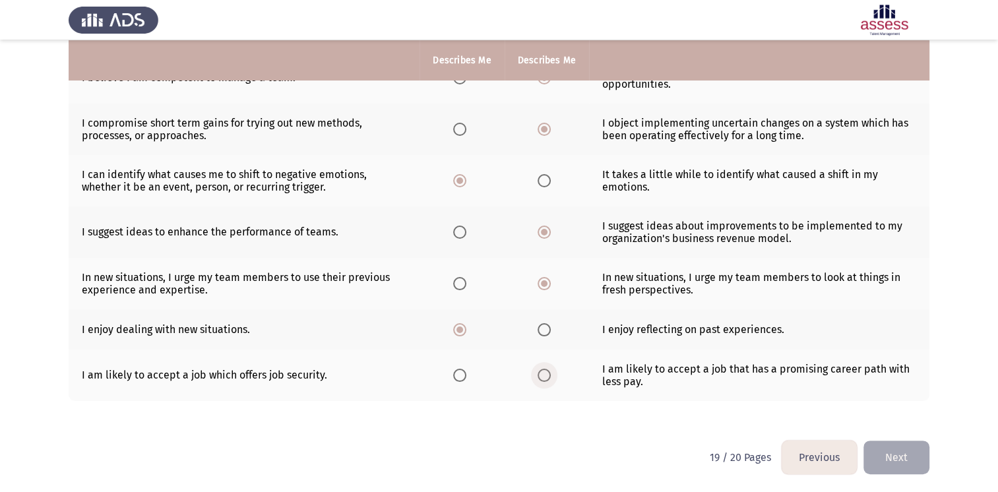
click at [544, 381] on input "Select an option" at bounding box center [543, 375] width 13 height 13
click at [911, 458] on button "Next" at bounding box center [896, 458] width 66 height 34
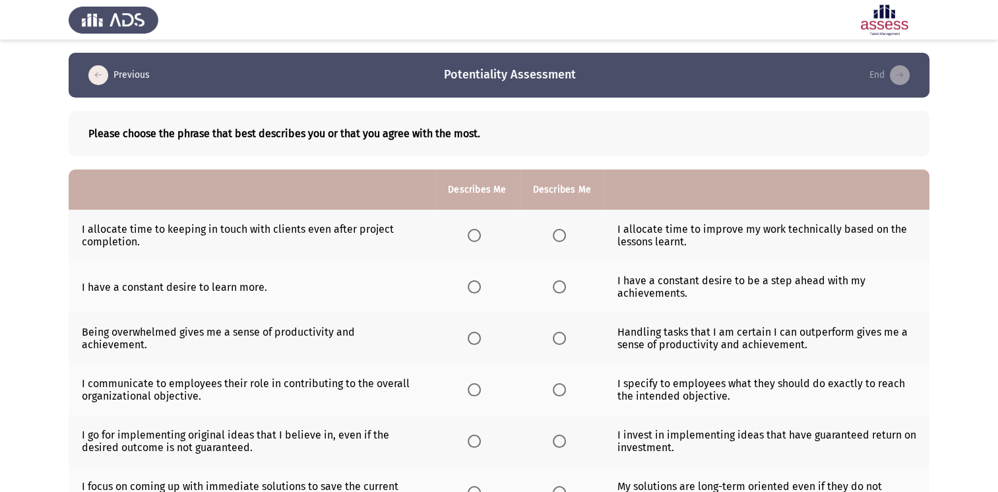
click at [474, 233] on span "Select an option" at bounding box center [474, 235] width 13 height 13
click at [474, 233] on input "Select an option" at bounding box center [474, 235] width 13 height 13
click at [559, 288] on span "Select an option" at bounding box center [559, 286] width 13 height 13
click at [559, 288] on input "Select an option" at bounding box center [559, 286] width 13 height 13
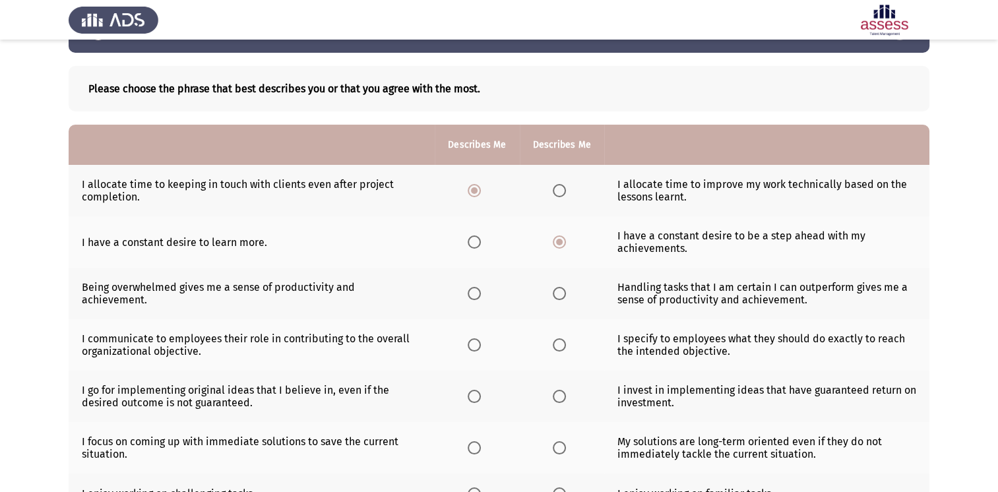
scroll to position [47, 0]
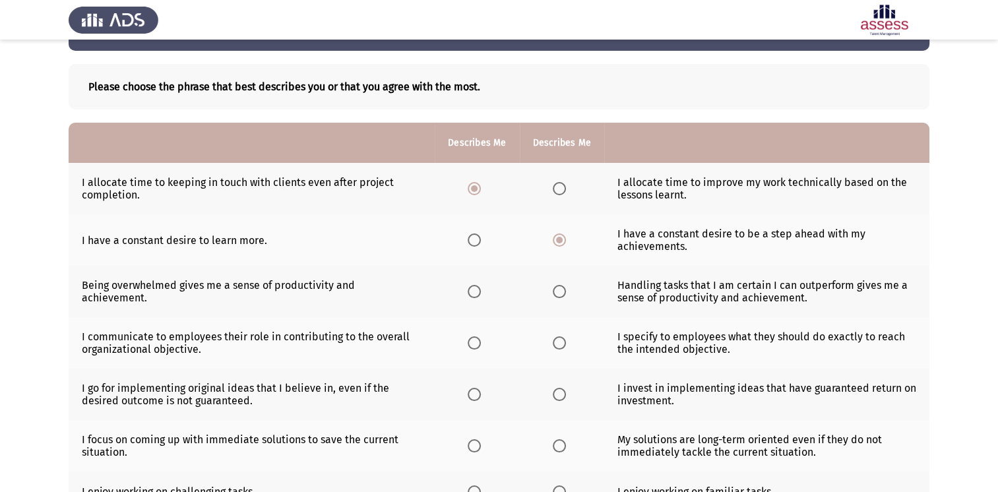
click at [553, 294] on span "Select an option" at bounding box center [559, 291] width 13 height 13
click at [553, 294] on input "Select an option" at bounding box center [559, 291] width 13 height 13
click at [471, 342] on span "Select an option" at bounding box center [474, 342] width 13 height 13
click at [471, 342] on input "Select an option" at bounding box center [474, 342] width 13 height 13
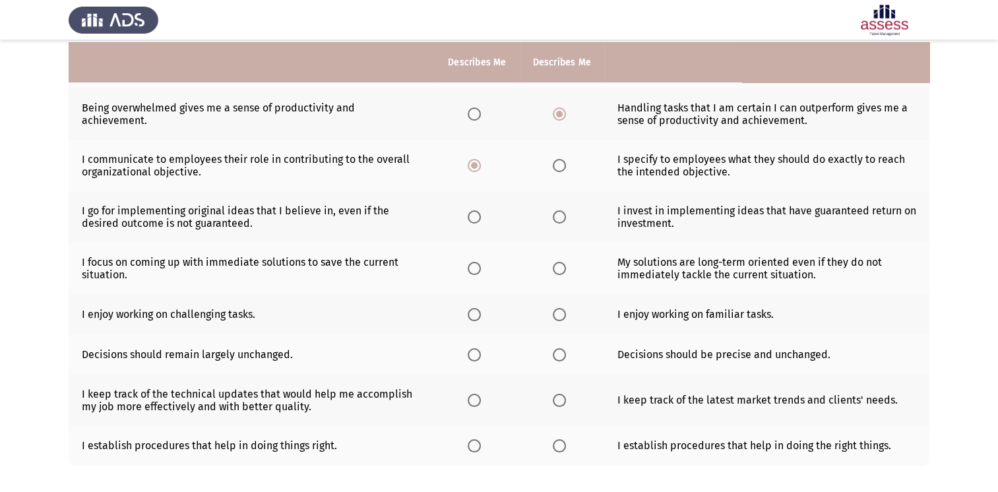
scroll to position [227, 0]
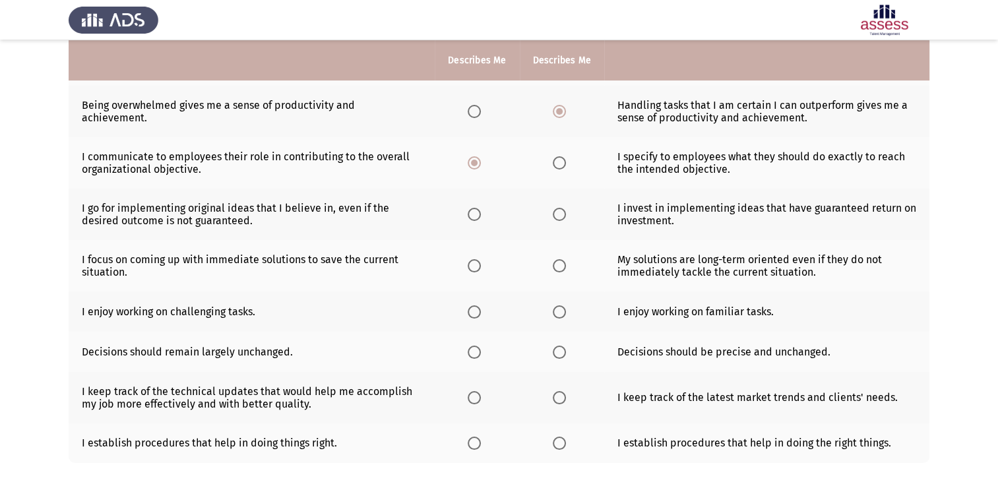
click at [557, 217] on span "Select an option" at bounding box center [559, 214] width 13 height 13
click at [557, 217] on input "Select an option" at bounding box center [559, 214] width 13 height 13
click at [557, 271] on span "Select an option" at bounding box center [559, 265] width 13 height 13
click at [557, 271] on input "Select an option" at bounding box center [559, 265] width 13 height 13
click at [562, 313] on span "Select an option" at bounding box center [559, 311] width 13 height 13
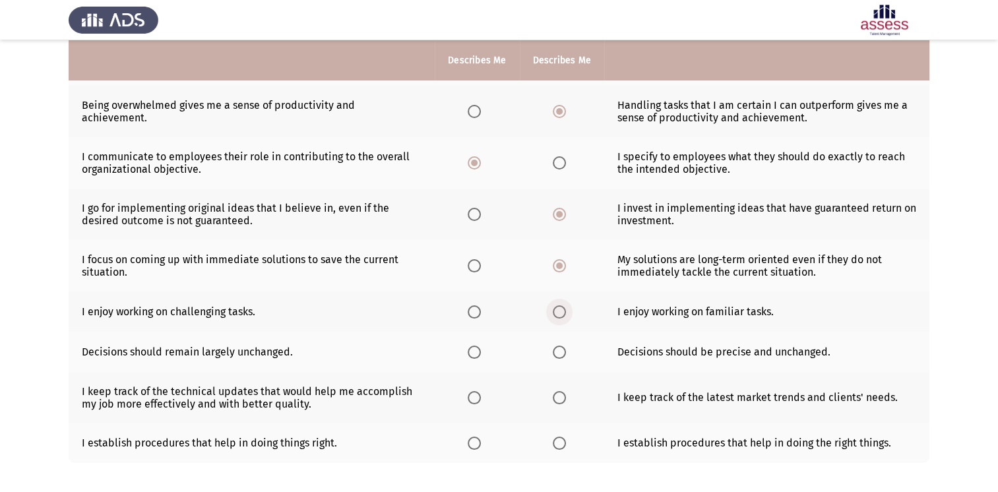
click at [562, 313] on input "Select an option" at bounding box center [559, 311] width 13 height 13
click at [557, 352] on span "Select an option" at bounding box center [559, 352] width 13 height 13
click at [557, 352] on input "Select an option" at bounding box center [559, 352] width 13 height 13
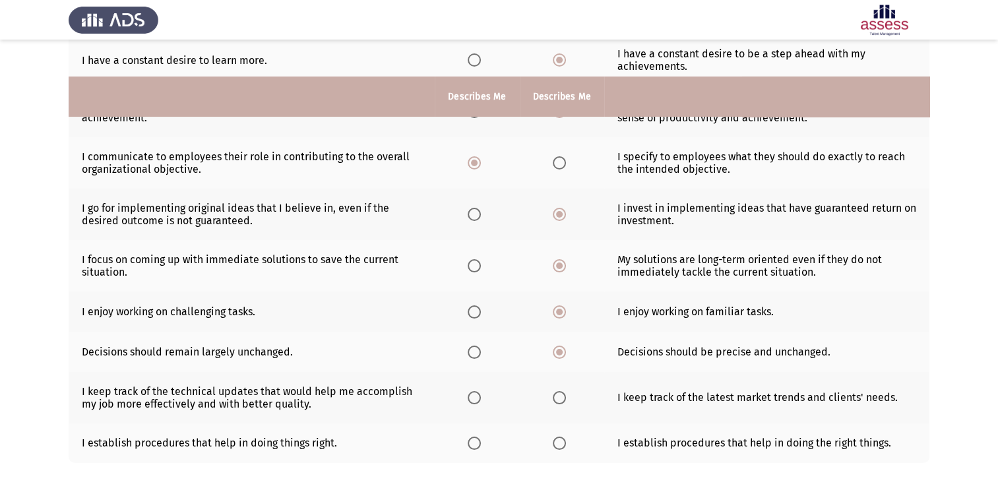
scroll to position [282, 0]
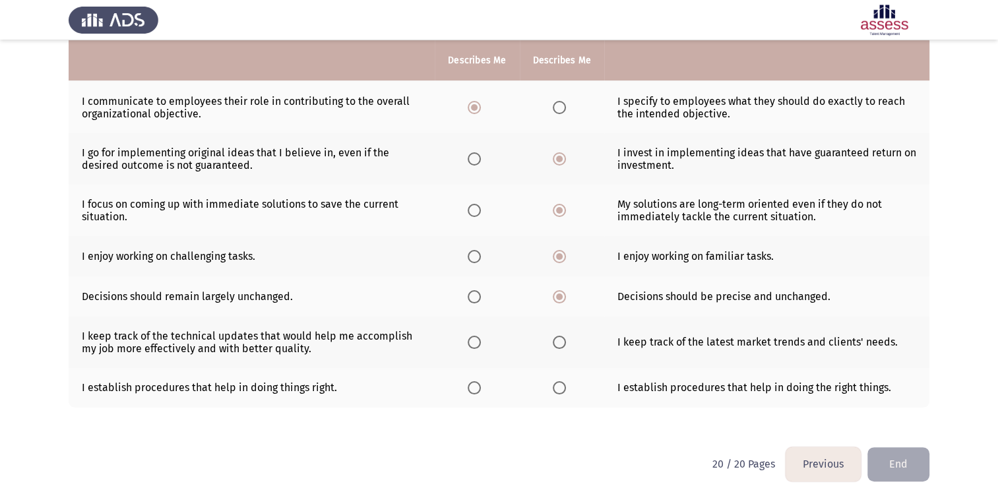
click at [474, 297] on span "Select an option" at bounding box center [474, 296] width 13 height 13
click at [474, 297] on input "Select an option" at bounding box center [474, 296] width 13 height 13
click at [468, 341] on span "Select an option" at bounding box center [474, 342] width 13 height 13
click at [468, 341] on input "Select an option" at bounding box center [474, 342] width 13 height 13
click at [474, 388] on span "Select an option" at bounding box center [474, 387] width 13 height 13
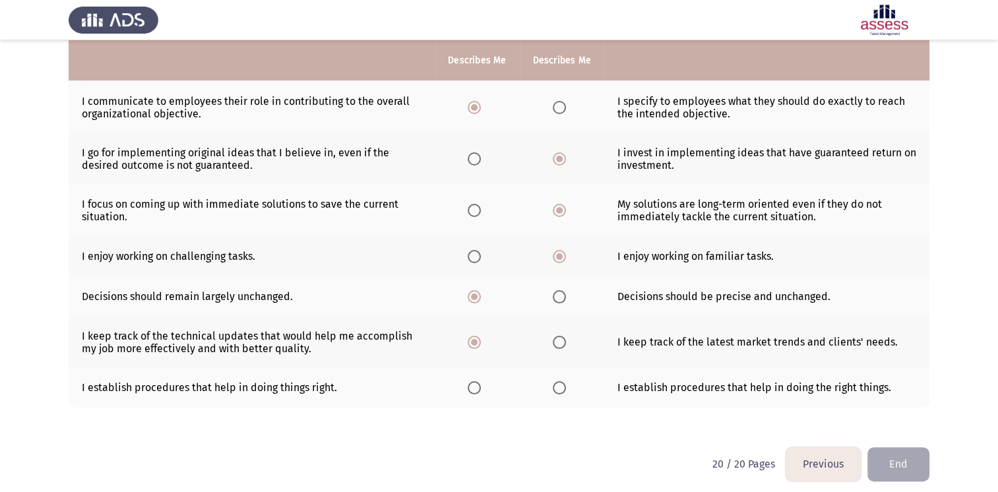
click at [474, 388] on input "Select an option" at bounding box center [474, 387] width 13 height 13
click at [881, 469] on button "End" at bounding box center [898, 464] width 62 height 34
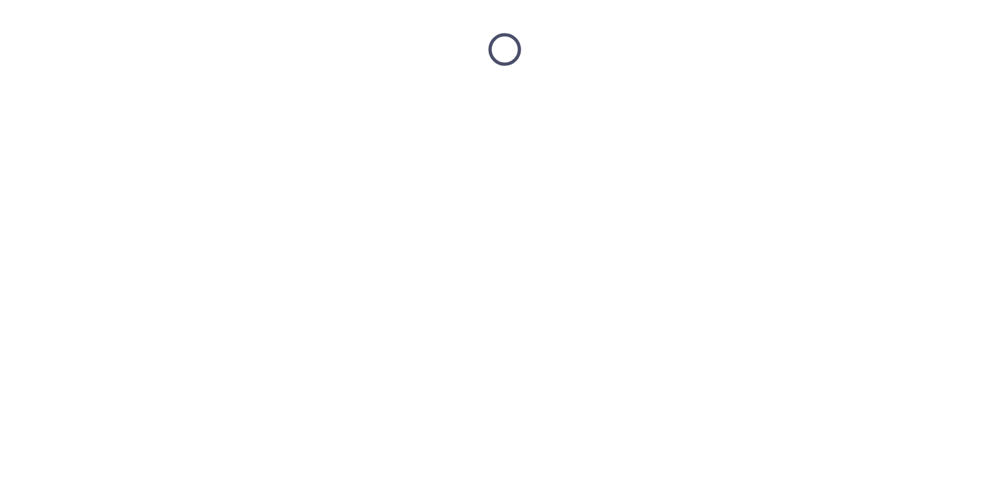
scroll to position [0, 0]
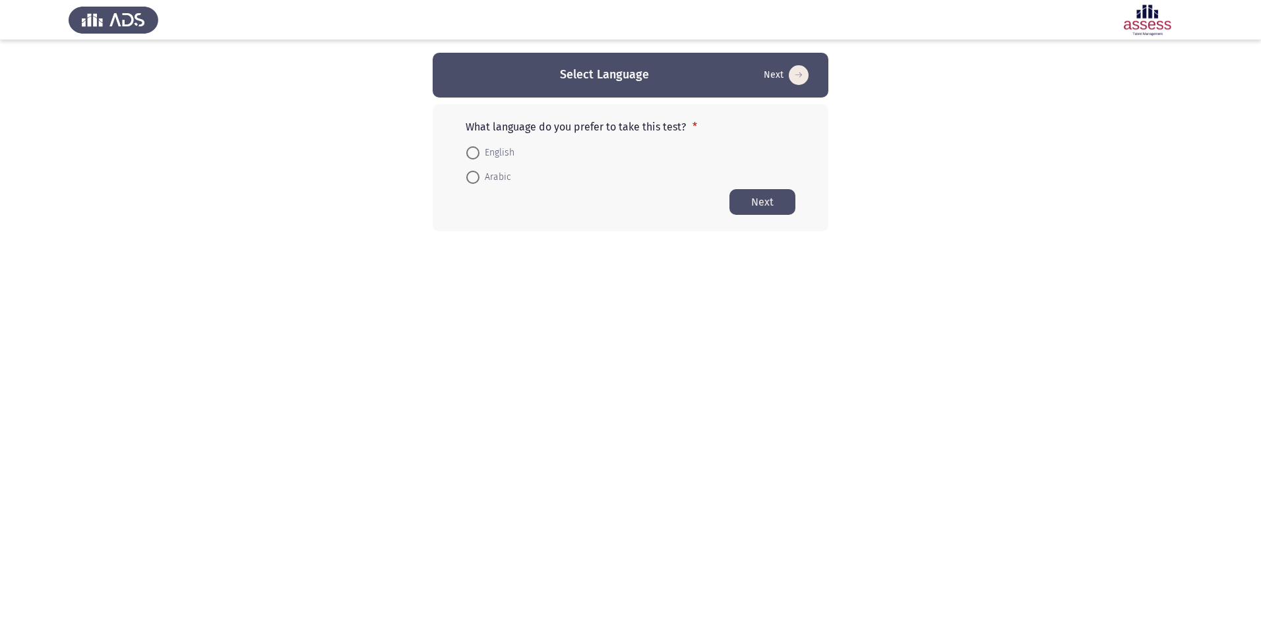
click at [470, 141] on mat-radio-button "English" at bounding box center [490, 152] width 65 height 24
drag, startPoint x: 475, startPoint y: 152, endPoint x: 508, endPoint y: 156, distance: 33.3
click at [475, 152] on span at bounding box center [472, 152] width 13 height 13
click at [475, 152] on input "English" at bounding box center [472, 152] width 13 height 13
radio input "true"
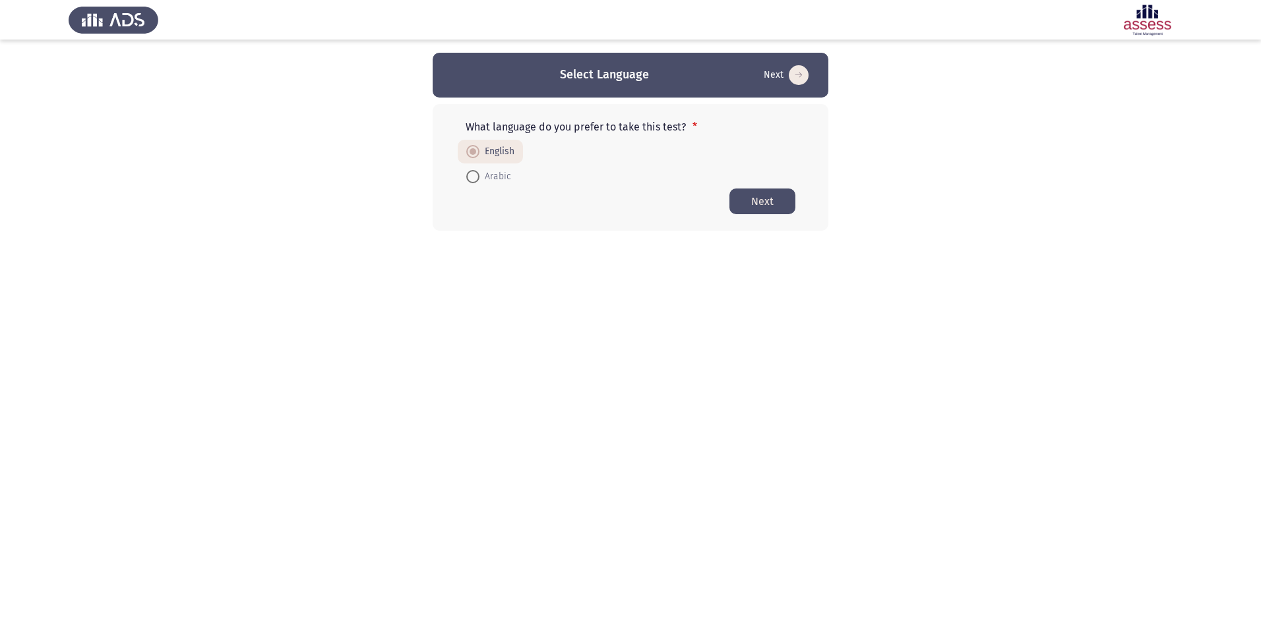
click at [766, 206] on button "Next" at bounding box center [762, 202] width 66 height 26
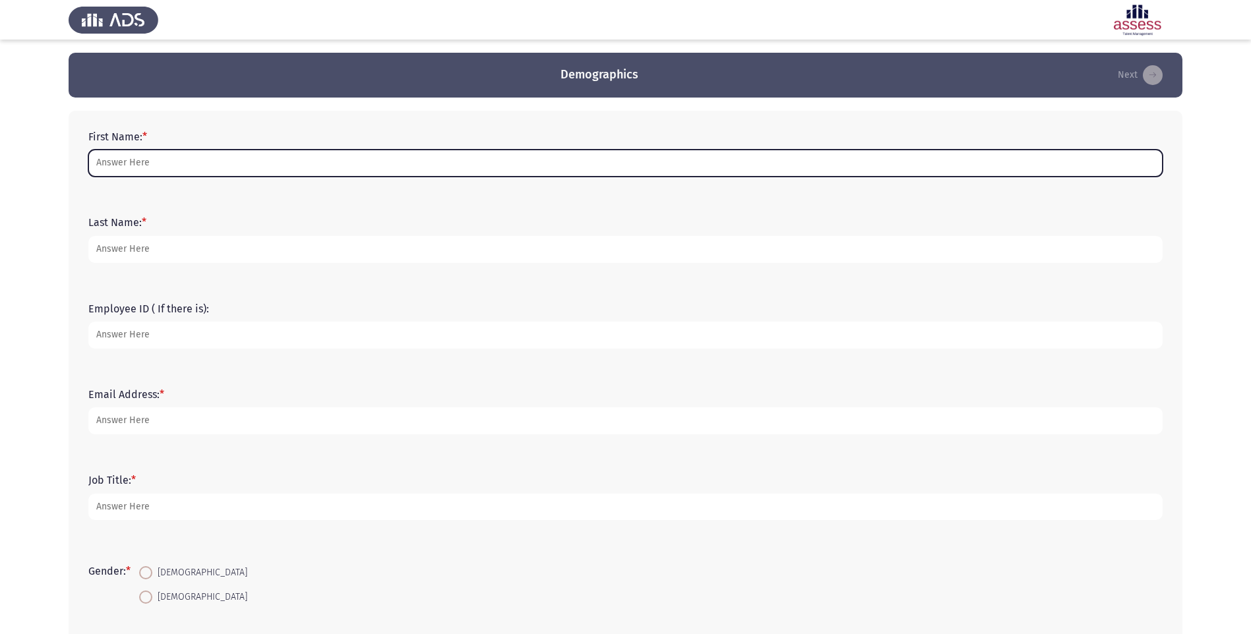
click at [270, 152] on input "First Name: *" at bounding box center [625, 163] width 1074 height 27
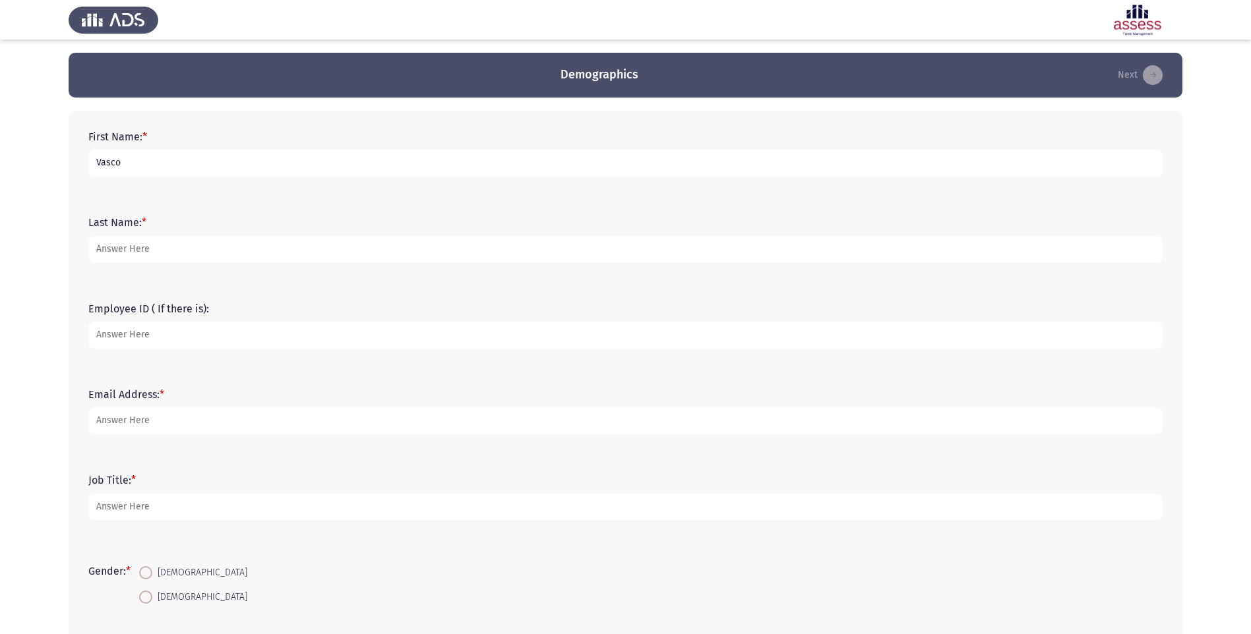
type input "Vasco"
type input "[PERSON_NAME]"
type input "[EMAIL_ADDRESS][DOMAIN_NAME]"
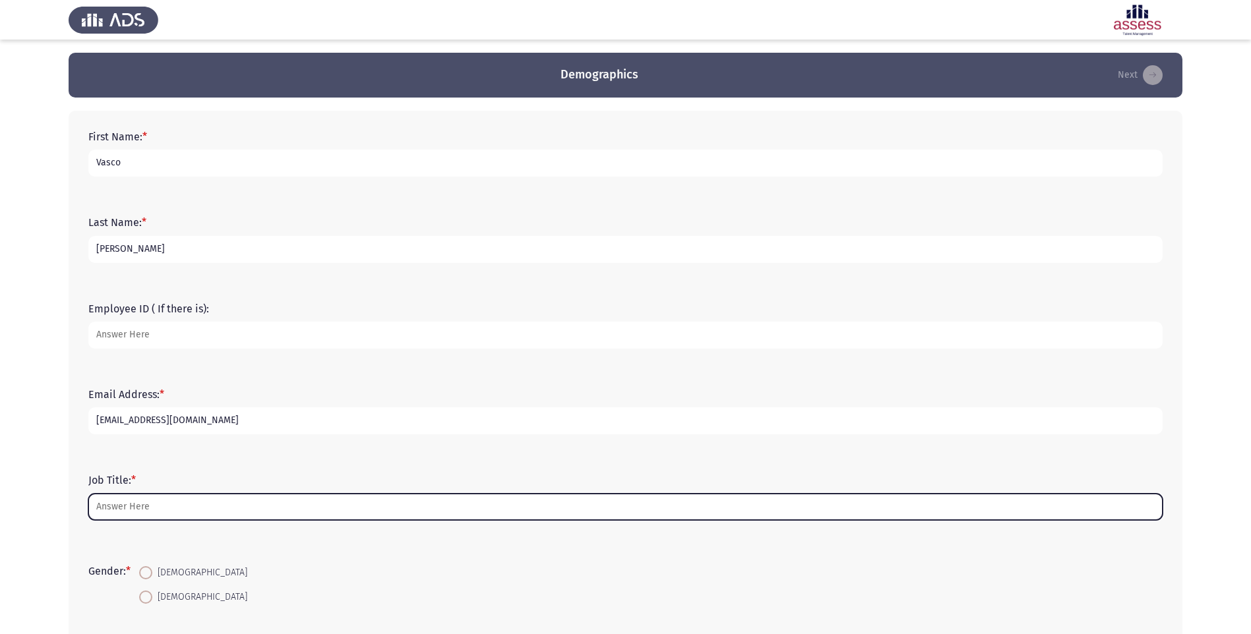
click at [196, 504] on input "Job Title: *" at bounding box center [625, 507] width 1074 height 27
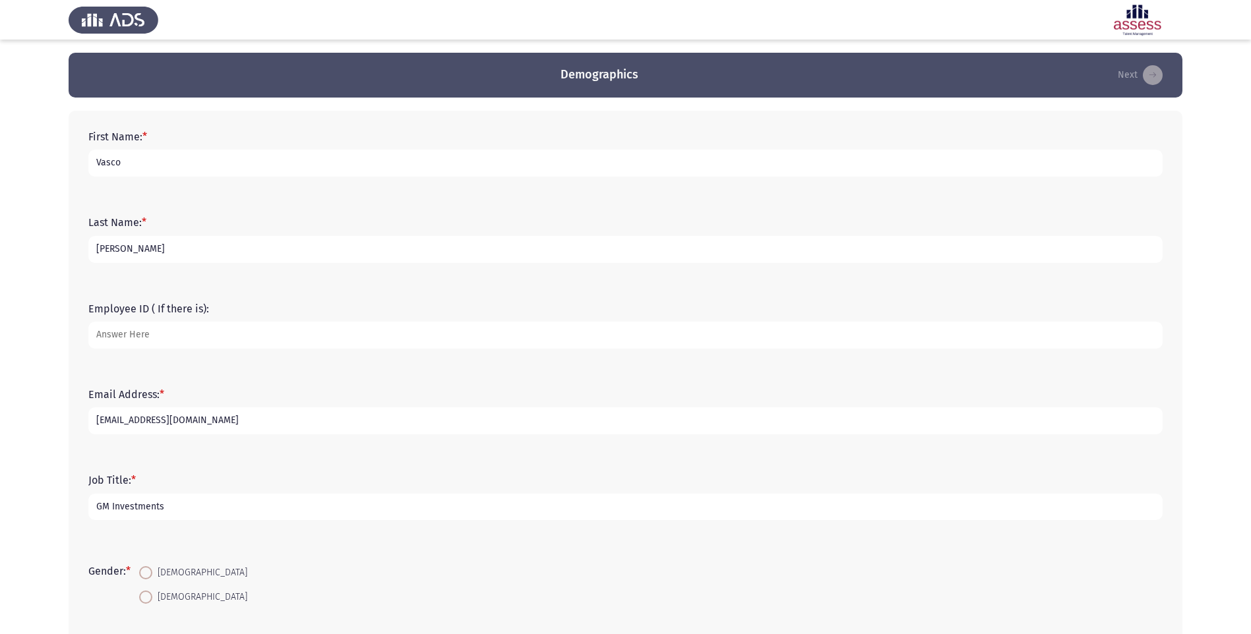
type input "GM Investments"
click at [152, 591] on label "[DEMOGRAPHIC_DATA]" at bounding box center [193, 598] width 108 height 16
click at [152, 591] on input "[DEMOGRAPHIC_DATA]" at bounding box center [145, 597] width 13 height 13
radio input "true"
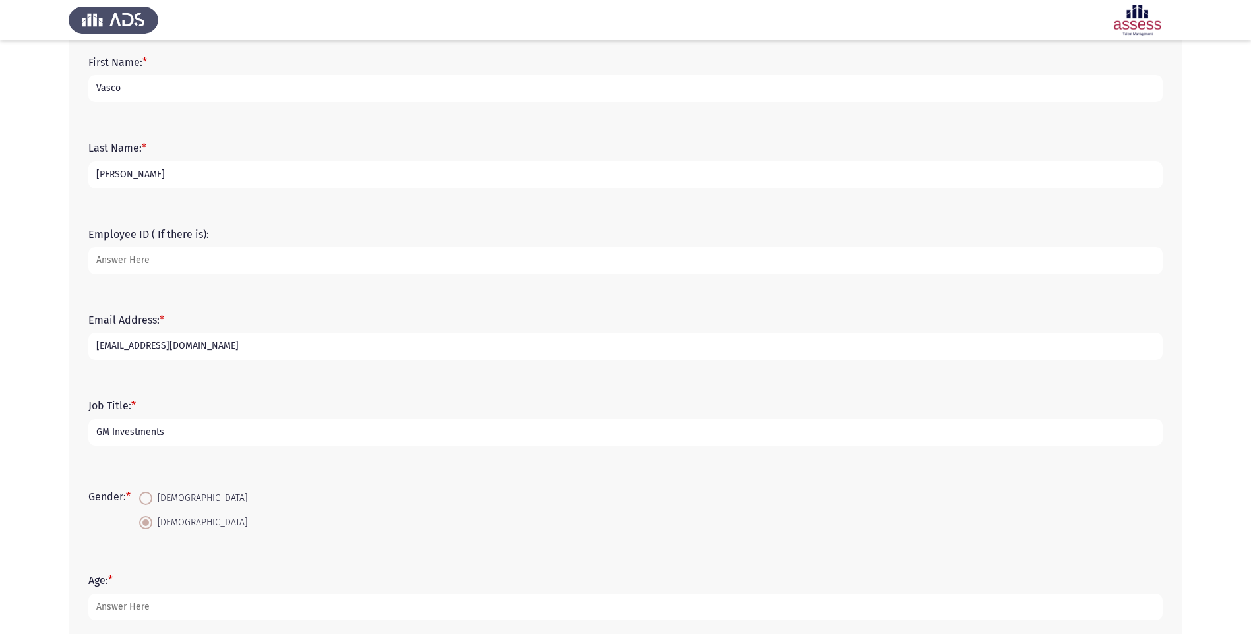
scroll to position [132, 0]
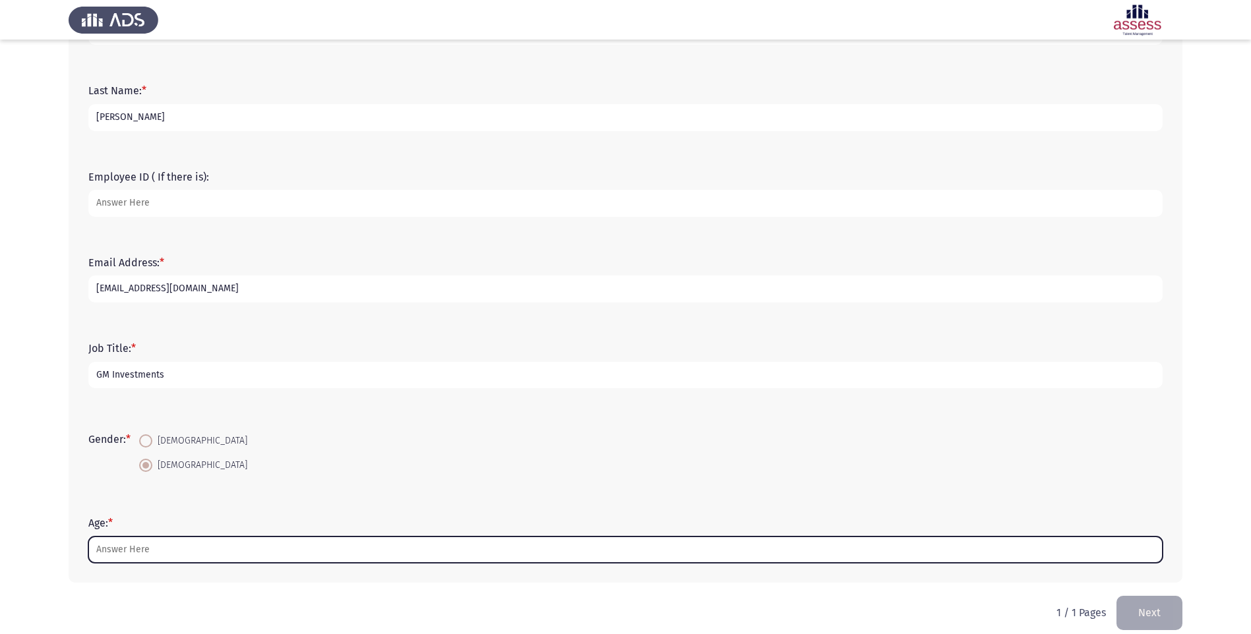
click at [247, 555] on input "Age: *" at bounding box center [625, 550] width 1074 height 27
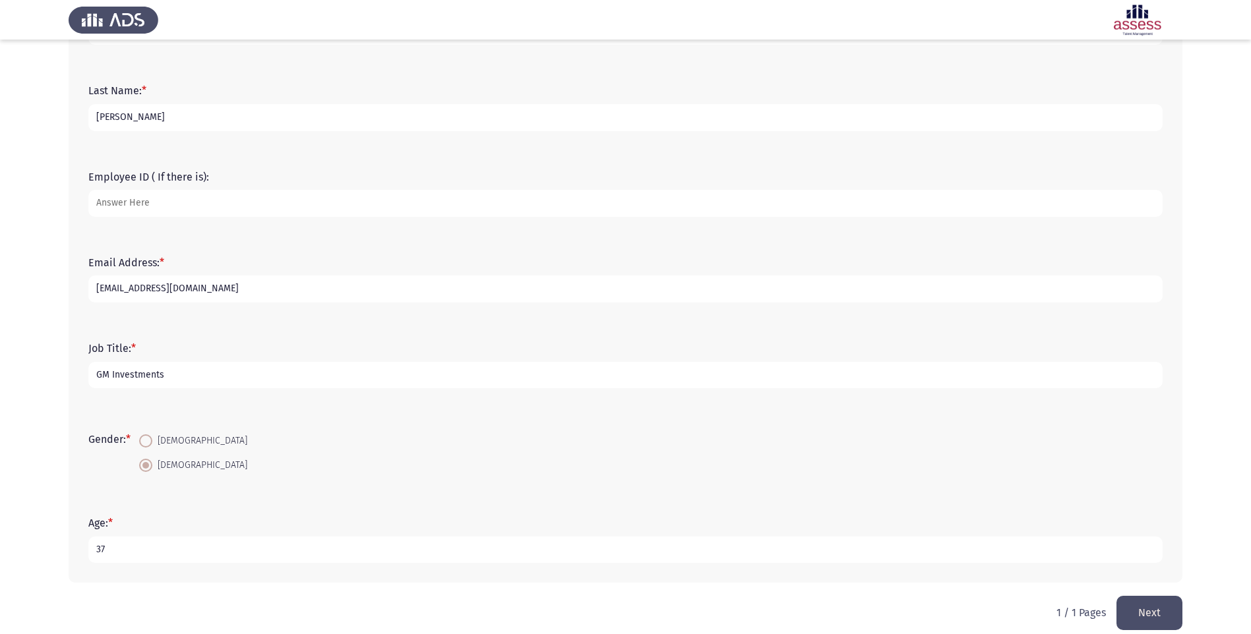
type input "37"
click at [1165, 611] on button "Next" at bounding box center [1149, 613] width 66 height 34
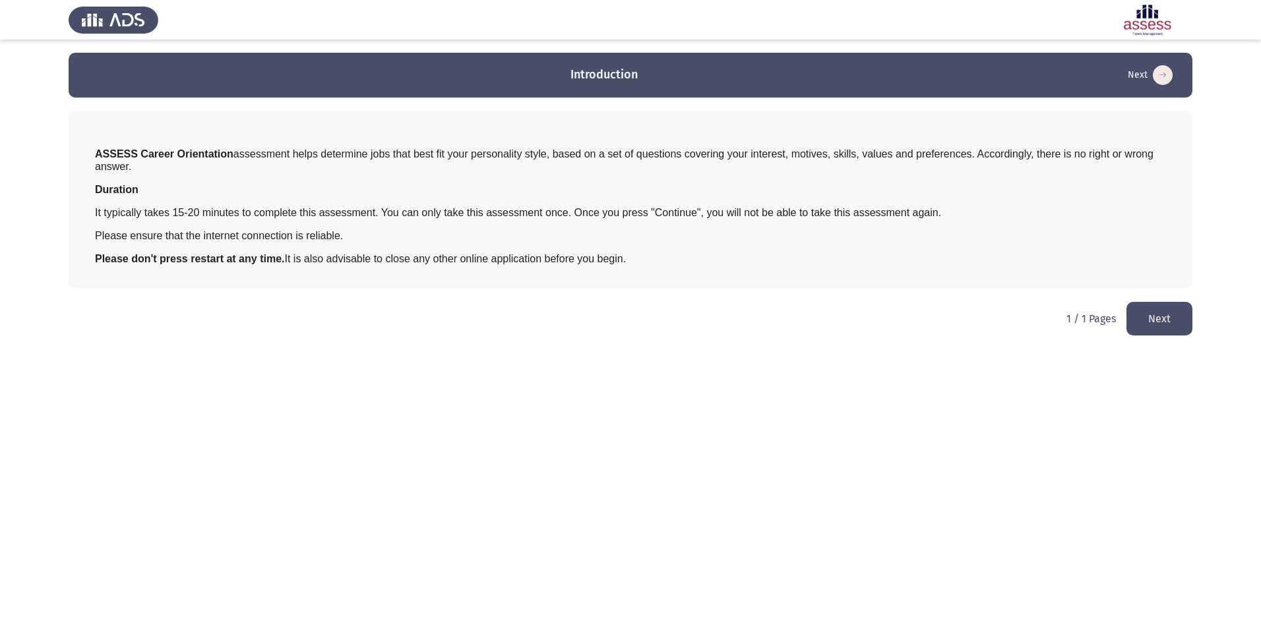
click at [1138, 319] on button "Next" at bounding box center [1159, 319] width 66 height 34
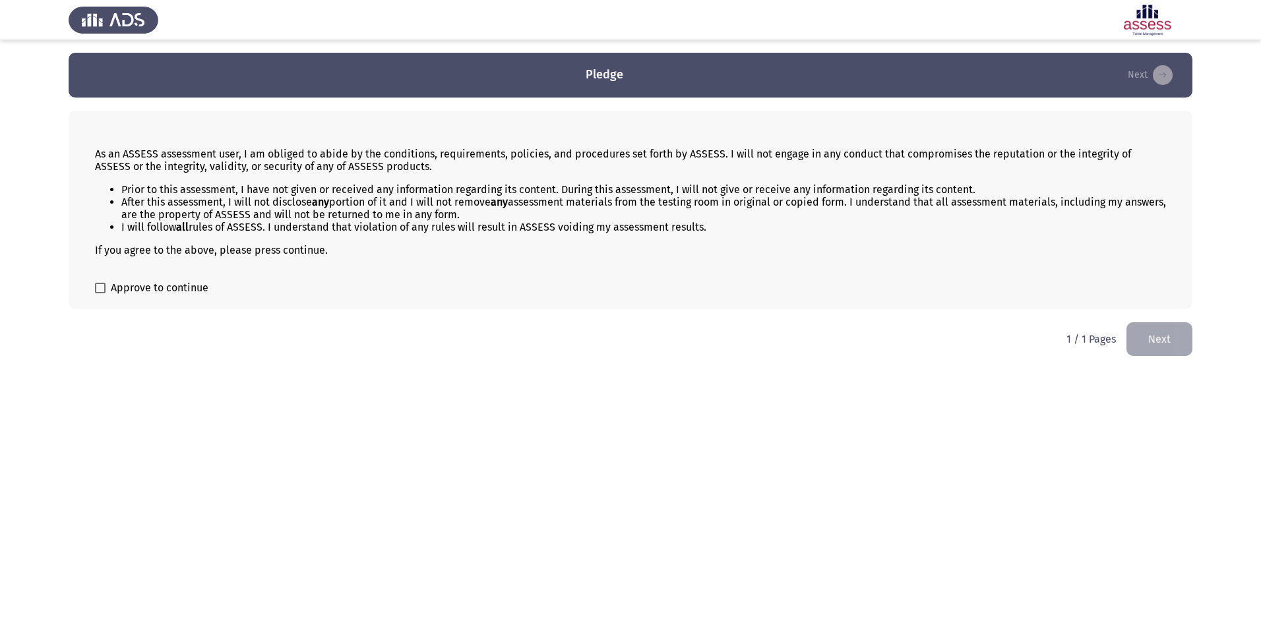
click at [1174, 331] on button "Next" at bounding box center [1159, 339] width 66 height 34
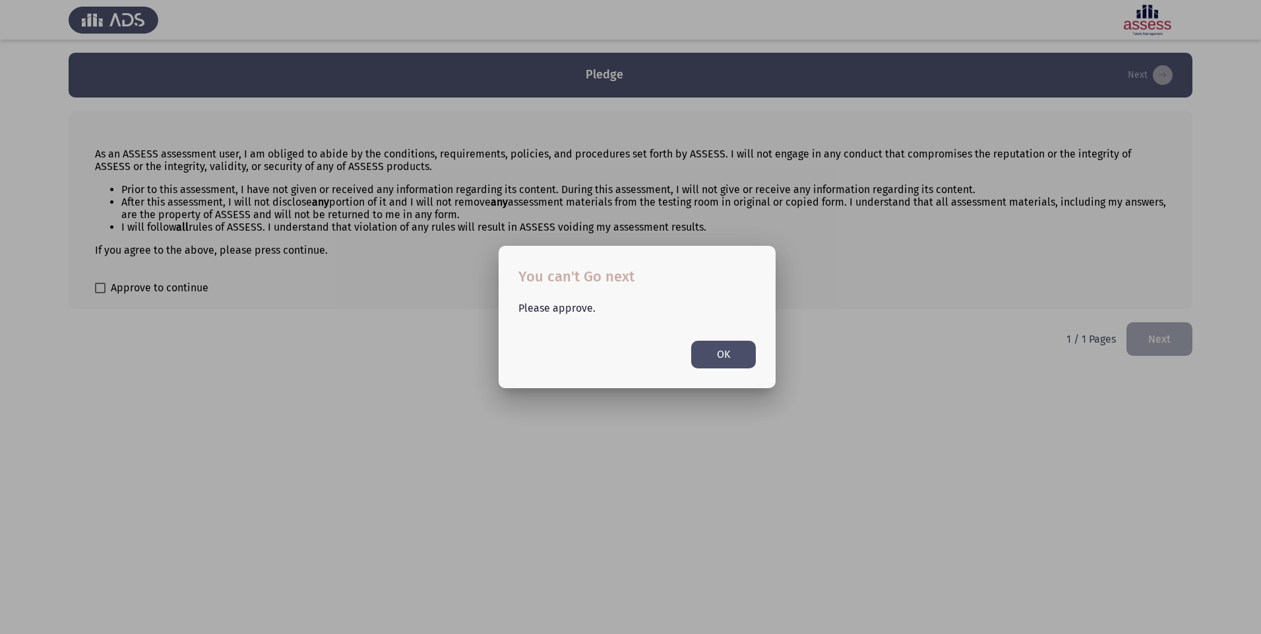
drag, startPoint x: 766, startPoint y: 355, endPoint x: 562, endPoint y: 335, distance: 205.4
click at [766, 355] on div "Please approve. OK" at bounding box center [637, 329] width 269 height 80
click at [731, 346] on button "OK" at bounding box center [723, 354] width 65 height 27
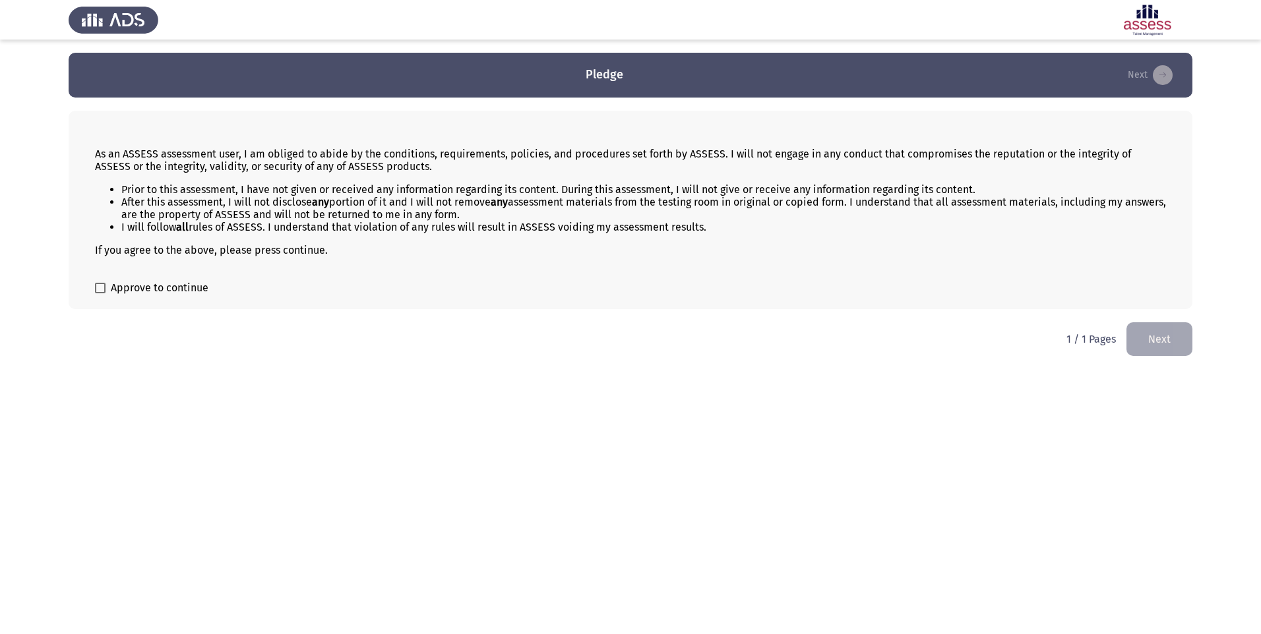
click at [95, 288] on span at bounding box center [100, 288] width 11 height 11
click at [100, 293] on input "Approve to continue" at bounding box center [100, 293] width 1 height 1
checkbox input "true"
click at [1167, 348] on button "Next" at bounding box center [1159, 339] width 66 height 34
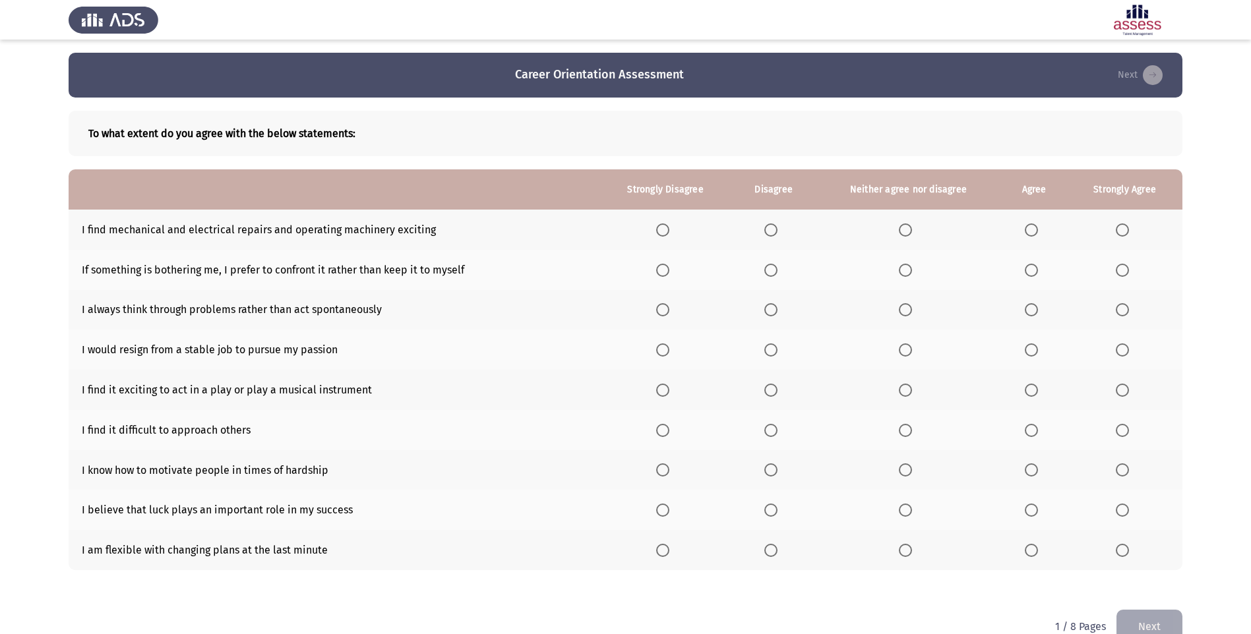
click at [666, 235] on span "Select an option" at bounding box center [662, 230] width 13 height 13
click at [666, 235] on input "Select an option" at bounding box center [662, 230] width 13 height 13
click at [1124, 268] on span "Select an option" at bounding box center [1122, 270] width 13 height 13
click at [1124, 268] on input "Select an option" at bounding box center [1122, 270] width 13 height 13
click at [1027, 275] on span "Select an option" at bounding box center [1031, 270] width 13 height 13
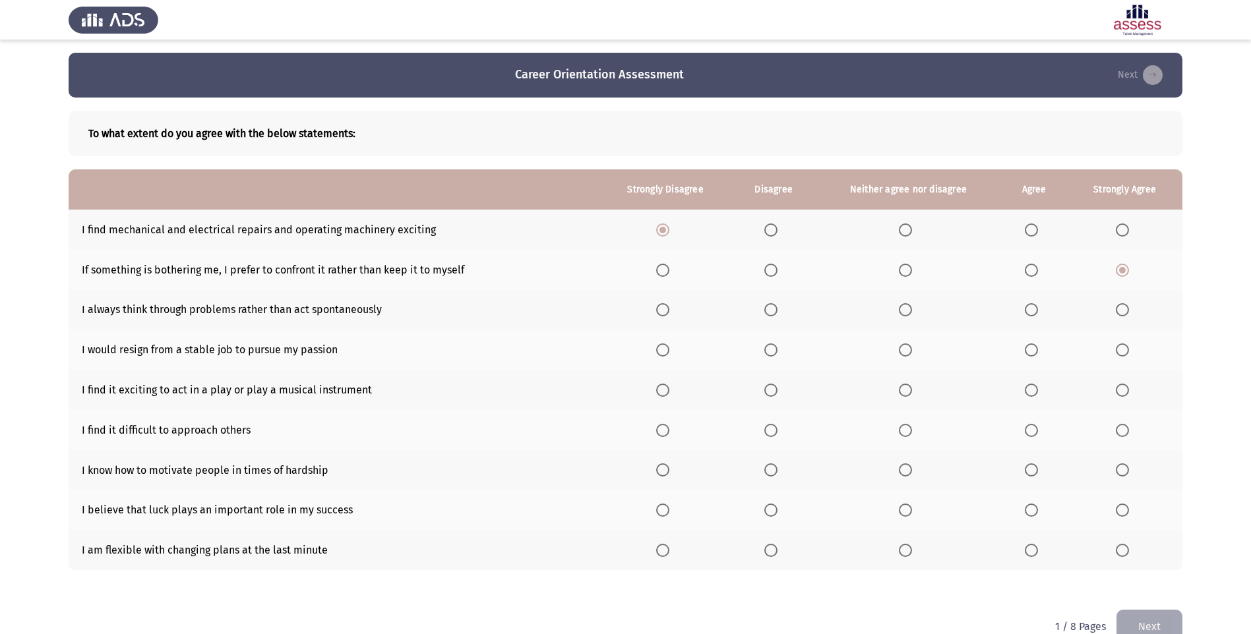
click at [1027, 275] on input "Select an option" at bounding box center [1031, 270] width 13 height 13
click at [902, 312] on span "Select an option" at bounding box center [905, 309] width 13 height 13
click at [902, 312] on input "Select an option" at bounding box center [905, 309] width 13 height 13
click at [901, 348] on span "Select an option" at bounding box center [905, 350] width 13 height 13
click at [901, 348] on input "Select an option" at bounding box center [905, 350] width 13 height 13
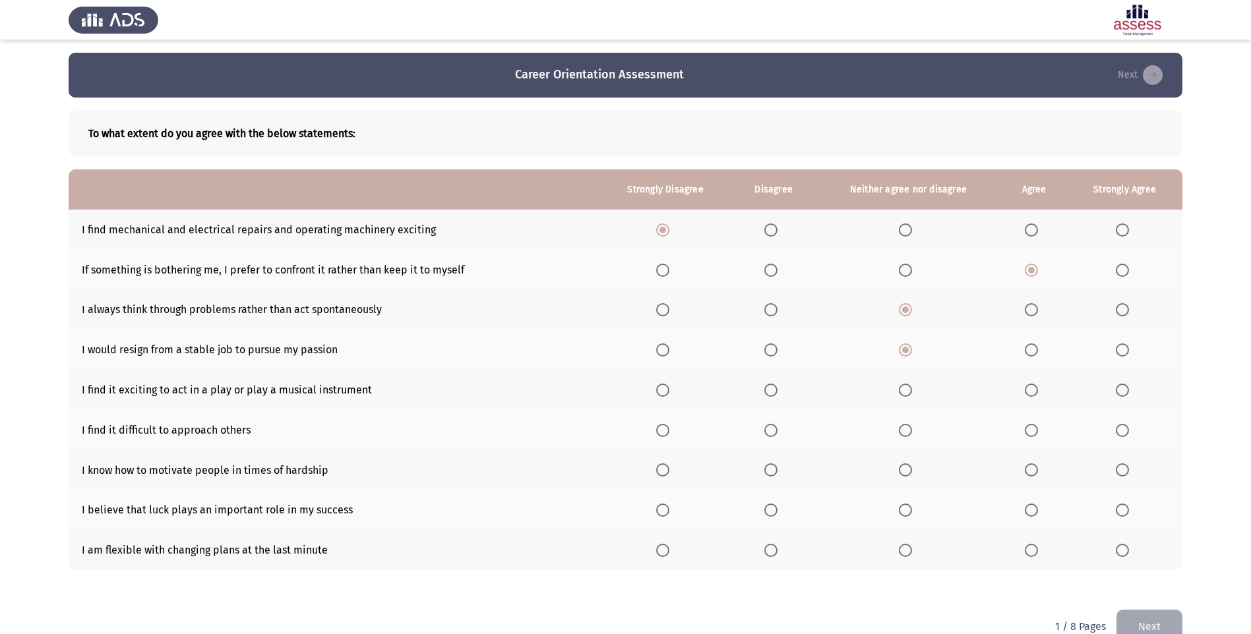
click at [1043, 391] on label "Select an option" at bounding box center [1034, 390] width 18 height 13
click at [1038, 391] on input "Select an option" at bounding box center [1031, 390] width 13 height 13
click at [663, 432] on span "Select an option" at bounding box center [662, 430] width 13 height 13
click at [663, 432] on input "Select an option" at bounding box center [662, 430] width 13 height 13
click at [1031, 468] on span "Select an option" at bounding box center [1031, 470] width 13 height 13
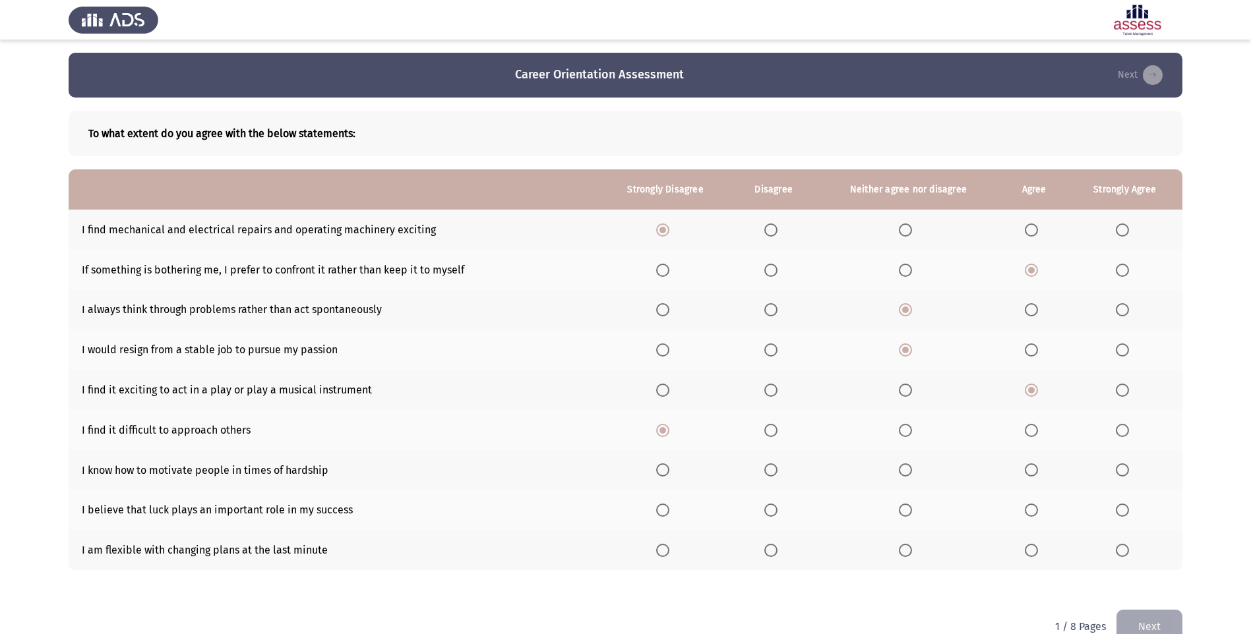
click at [1031, 468] on input "Select an option" at bounding box center [1031, 470] width 13 height 13
click at [763, 511] on th at bounding box center [774, 510] width 84 height 40
click at [766, 508] on span "Select an option" at bounding box center [770, 510] width 13 height 13
click at [766, 508] on input "Select an option" at bounding box center [770, 510] width 13 height 13
click at [1029, 554] on span "Select an option" at bounding box center [1031, 550] width 13 height 13
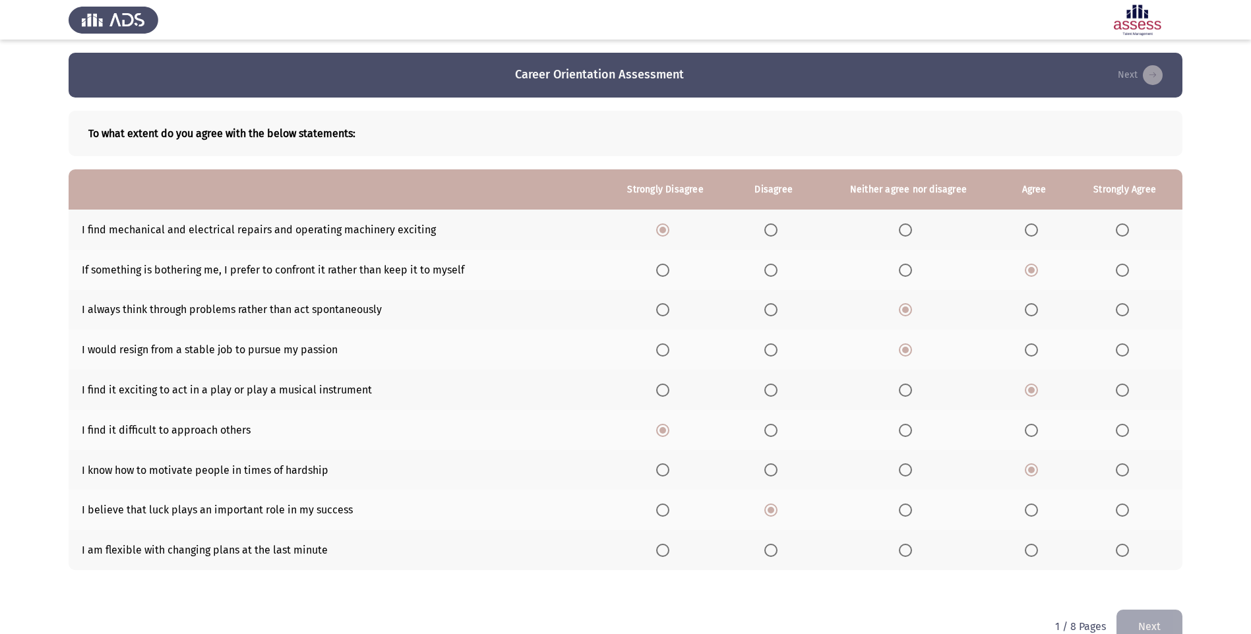
click at [1029, 554] on input "Select an option" at bounding box center [1031, 550] width 13 height 13
click at [1160, 620] on button "Next" at bounding box center [1149, 627] width 66 height 34
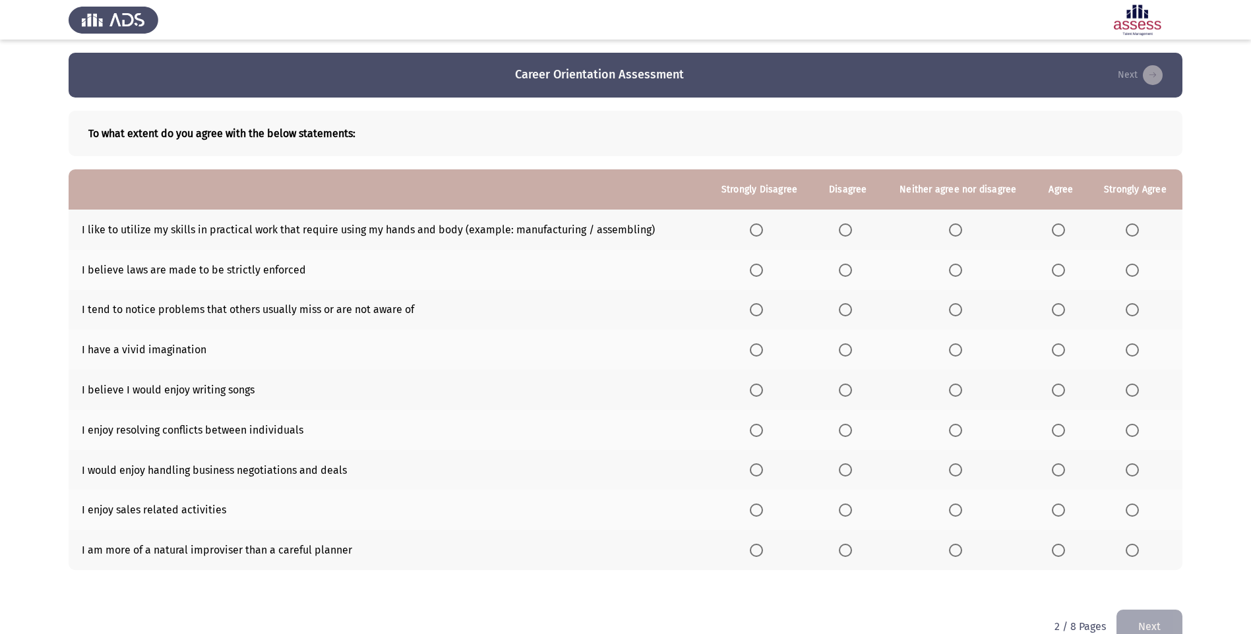
click at [759, 235] on span "Select an option" at bounding box center [756, 230] width 13 height 13
click at [759, 235] on input "Select an option" at bounding box center [756, 230] width 13 height 13
click at [851, 228] on span "Select an option" at bounding box center [845, 230] width 13 height 13
click at [851, 228] on input "Select an option" at bounding box center [845, 230] width 13 height 13
click at [760, 233] on span "Select an option" at bounding box center [756, 230] width 13 height 13
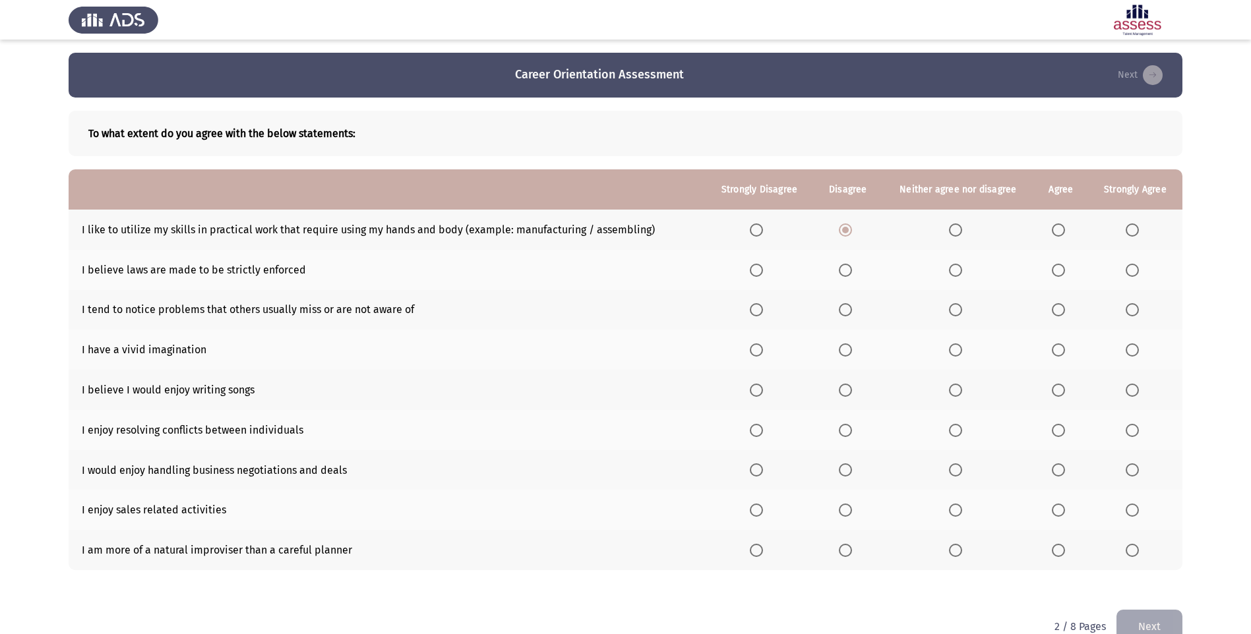
click at [760, 233] on input "Select an option" at bounding box center [756, 230] width 13 height 13
click at [954, 273] on span "Select an option" at bounding box center [955, 270] width 13 height 13
click at [954, 273] on input "Select an option" at bounding box center [955, 270] width 13 height 13
click at [1056, 317] on span "Select an option" at bounding box center [1058, 309] width 13 height 13
click at [1056, 317] on input "Select an option" at bounding box center [1058, 309] width 13 height 13
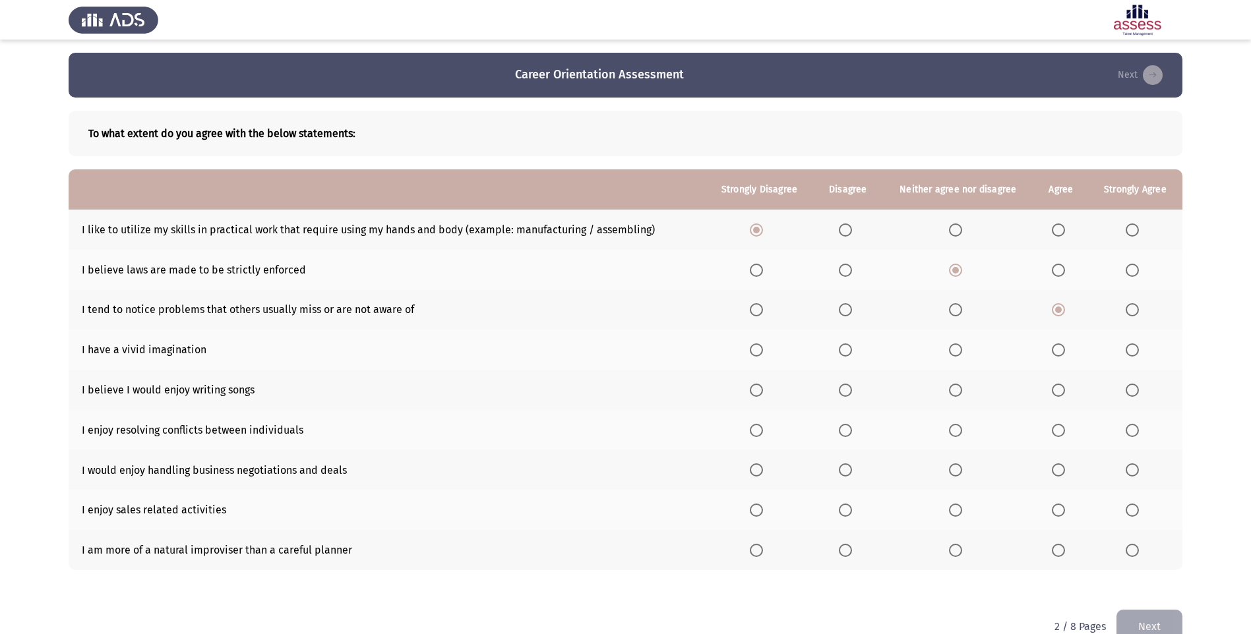
click at [1144, 357] on th at bounding box center [1135, 350] width 94 height 40
click at [1134, 353] on span "Select an option" at bounding box center [1132, 350] width 13 height 13
click at [1134, 353] on input "Select an option" at bounding box center [1132, 350] width 13 height 13
click at [954, 386] on span "Select an option" at bounding box center [955, 390] width 13 height 13
click at [954, 386] on input "Select an option" at bounding box center [955, 390] width 13 height 13
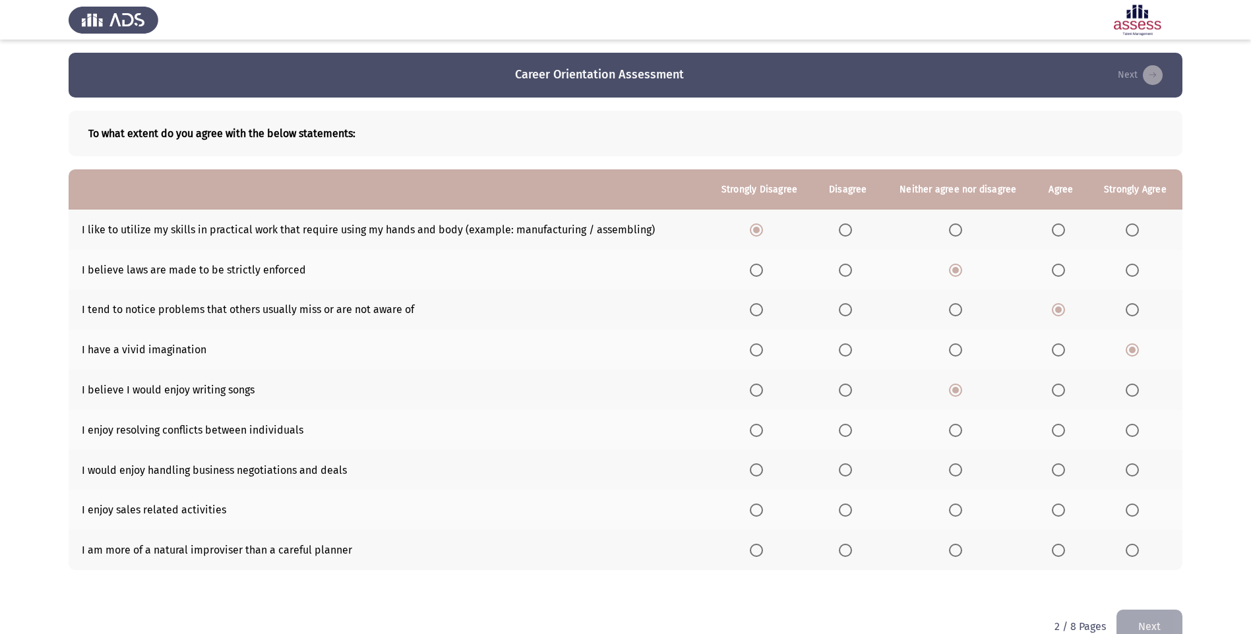
click at [1051, 426] on th at bounding box center [1061, 430] width 54 height 40
click at [1056, 428] on span "Select an option" at bounding box center [1058, 430] width 13 height 13
click at [1056, 428] on input "Select an option" at bounding box center [1058, 430] width 13 height 13
click at [1144, 470] on label "Select an option" at bounding box center [1135, 470] width 18 height 13
click at [1139, 470] on input "Select an option" at bounding box center [1132, 470] width 13 height 13
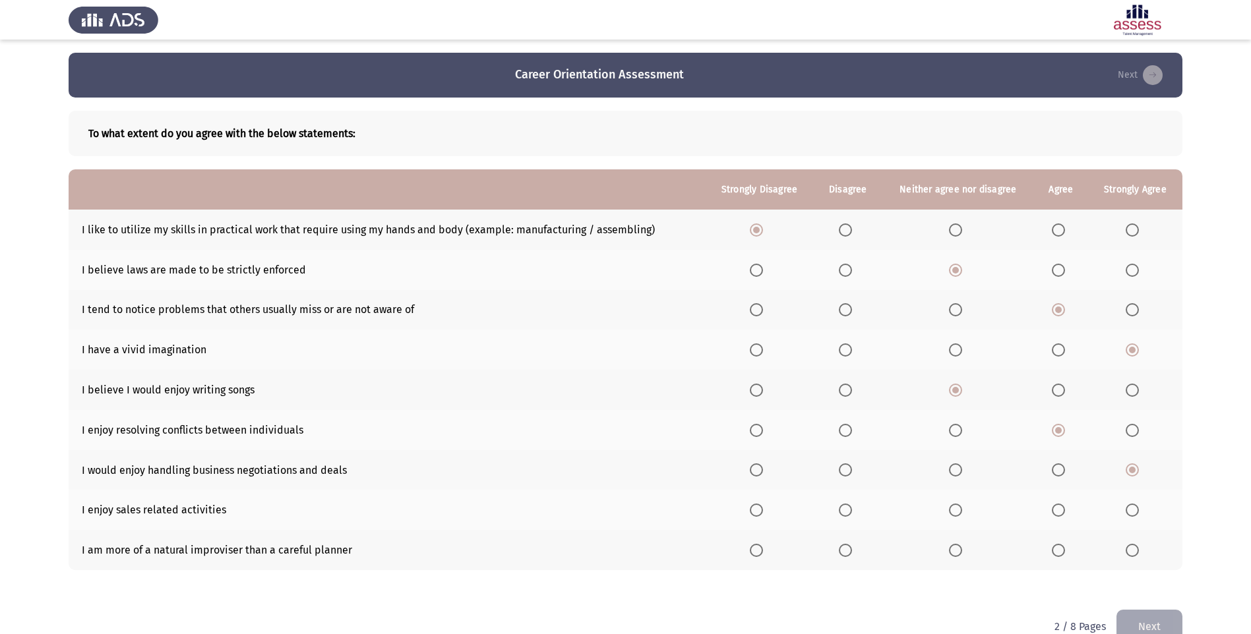
click at [1059, 522] on th at bounding box center [1061, 510] width 54 height 40
click at [1057, 517] on th at bounding box center [1061, 510] width 54 height 40
click at [1057, 504] on span "Select an option" at bounding box center [1058, 510] width 13 height 13
click at [1057, 504] on input "Select an option" at bounding box center [1058, 510] width 13 height 13
click at [1134, 553] on span "Select an option" at bounding box center [1132, 550] width 13 height 13
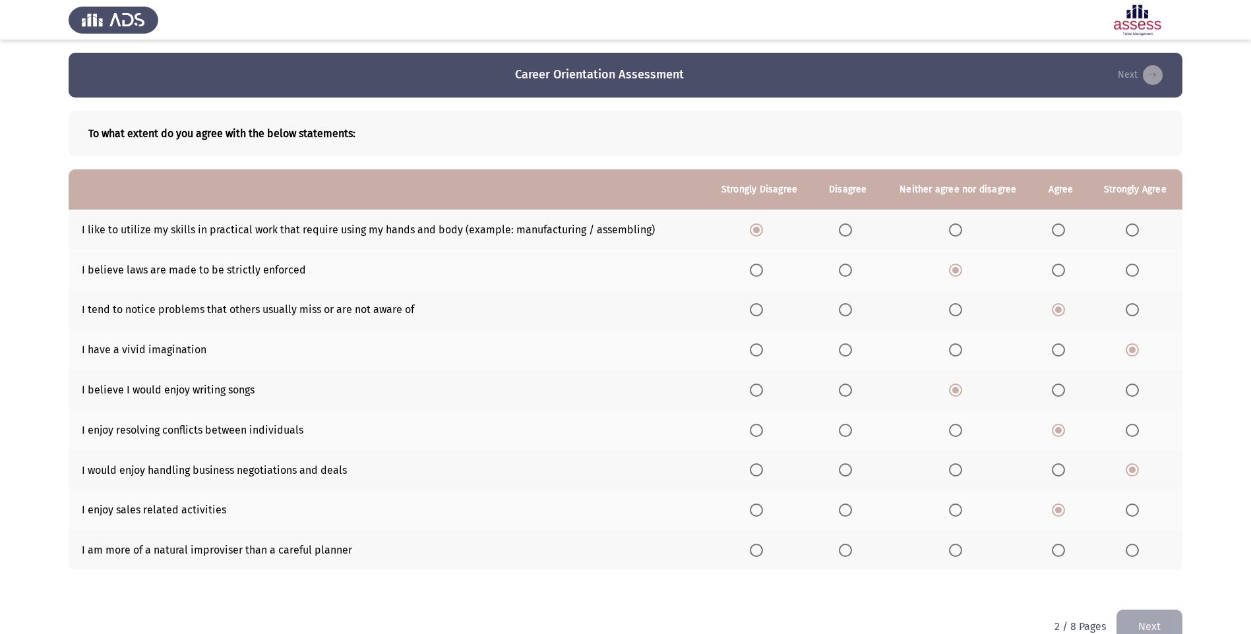
click at [1134, 553] on input "Select an option" at bounding box center [1132, 550] width 13 height 13
click at [1150, 619] on button "Next" at bounding box center [1149, 627] width 66 height 34
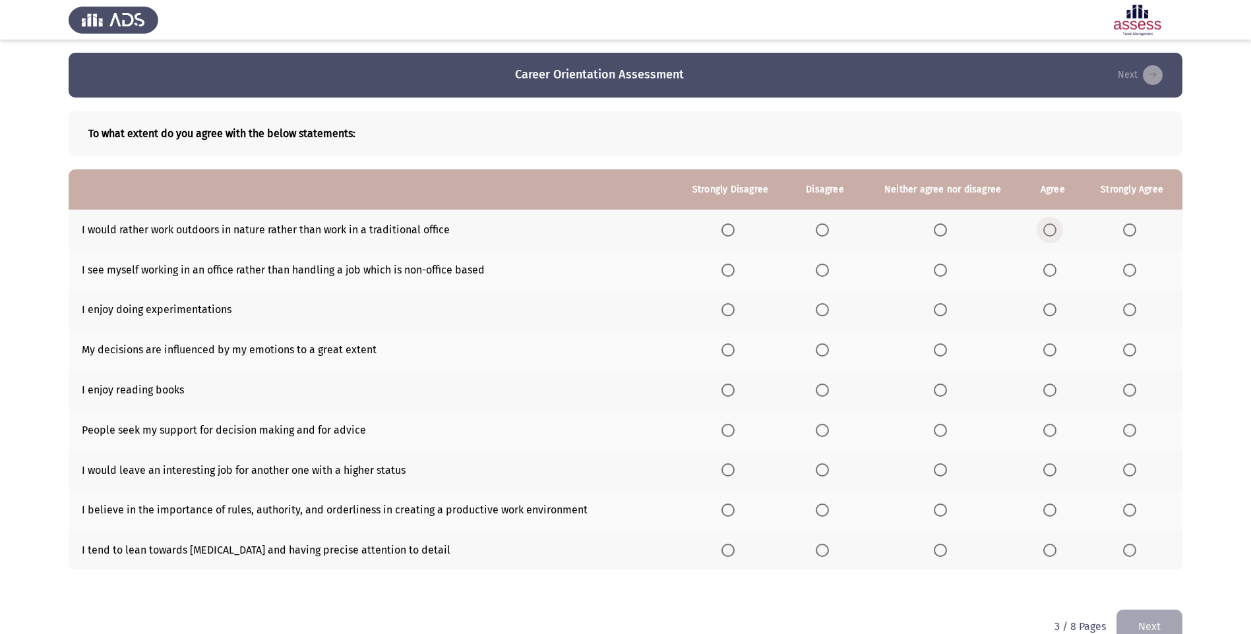
click at [1053, 224] on span "Select an option" at bounding box center [1049, 230] width 13 height 13
click at [1053, 224] on input "Select an option" at bounding box center [1049, 230] width 13 height 13
click at [824, 272] on span "Select an option" at bounding box center [822, 270] width 13 height 13
click at [824, 272] on input "Select an option" at bounding box center [822, 270] width 13 height 13
click at [1056, 307] on span "Select an option" at bounding box center [1049, 309] width 13 height 13
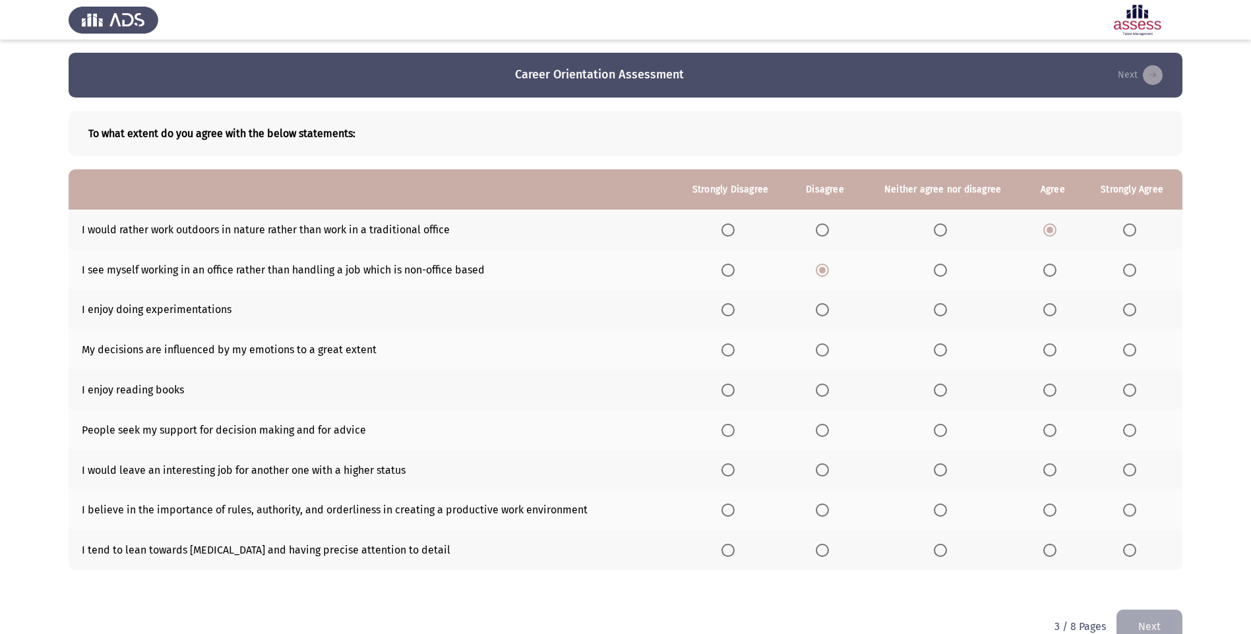
click at [1056, 307] on input "Select an option" at bounding box center [1049, 309] width 13 height 13
click at [1053, 349] on span "Select an option" at bounding box center [1049, 350] width 13 height 13
click at [1053, 349] on input "Select an option" at bounding box center [1049, 350] width 13 height 13
click at [824, 384] on span "Select an option" at bounding box center [822, 390] width 13 height 13
click at [824, 384] on input "Select an option" at bounding box center [822, 390] width 13 height 13
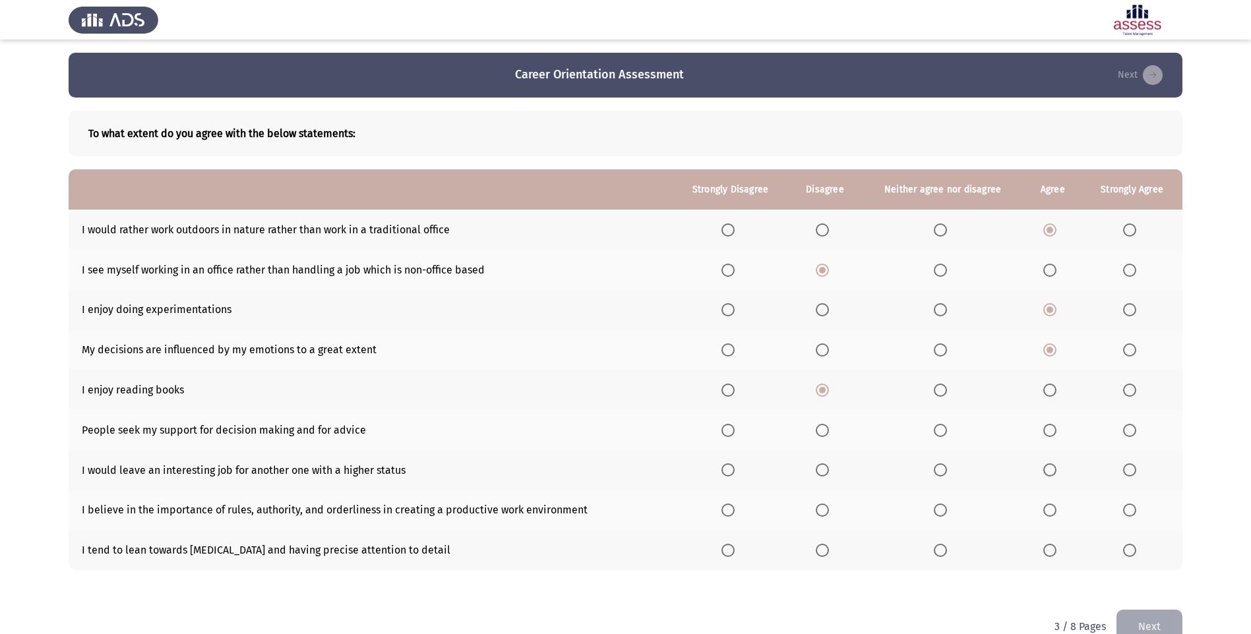
click at [1056, 429] on label "Select an option" at bounding box center [1052, 430] width 18 height 13
click at [1056, 429] on input "Select an option" at bounding box center [1049, 430] width 13 height 13
click at [1054, 476] on span "Select an option" at bounding box center [1049, 470] width 13 height 13
click at [1054, 476] on input "Select an option" at bounding box center [1049, 470] width 13 height 13
click at [1047, 508] on span "Select an option" at bounding box center [1049, 510] width 13 height 13
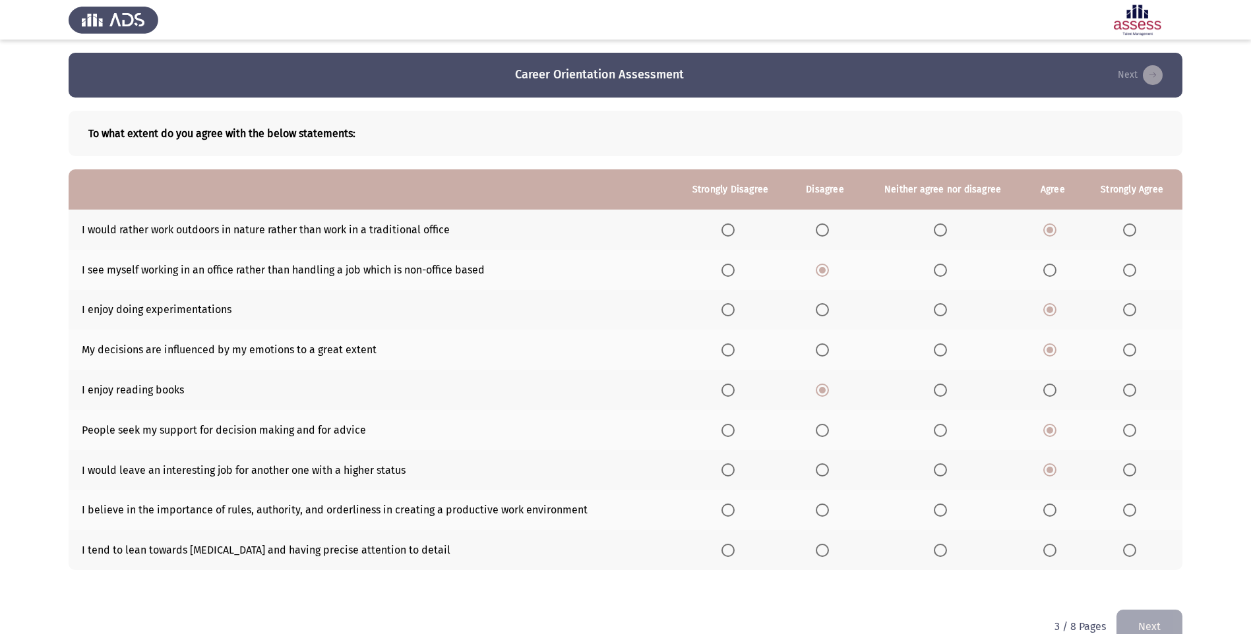
click at [1047, 508] on input "Select an option" at bounding box center [1049, 510] width 13 height 13
click at [1058, 549] on label "Select an option" at bounding box center [1052, 550] width 18 height 13
click at [1056, 549] on input "Select an option" at bounding box center [1049, 550] width 13 height 13
click at [1149, 615] on button "Next" at bounding box center [1149, 627] width 66 height 34
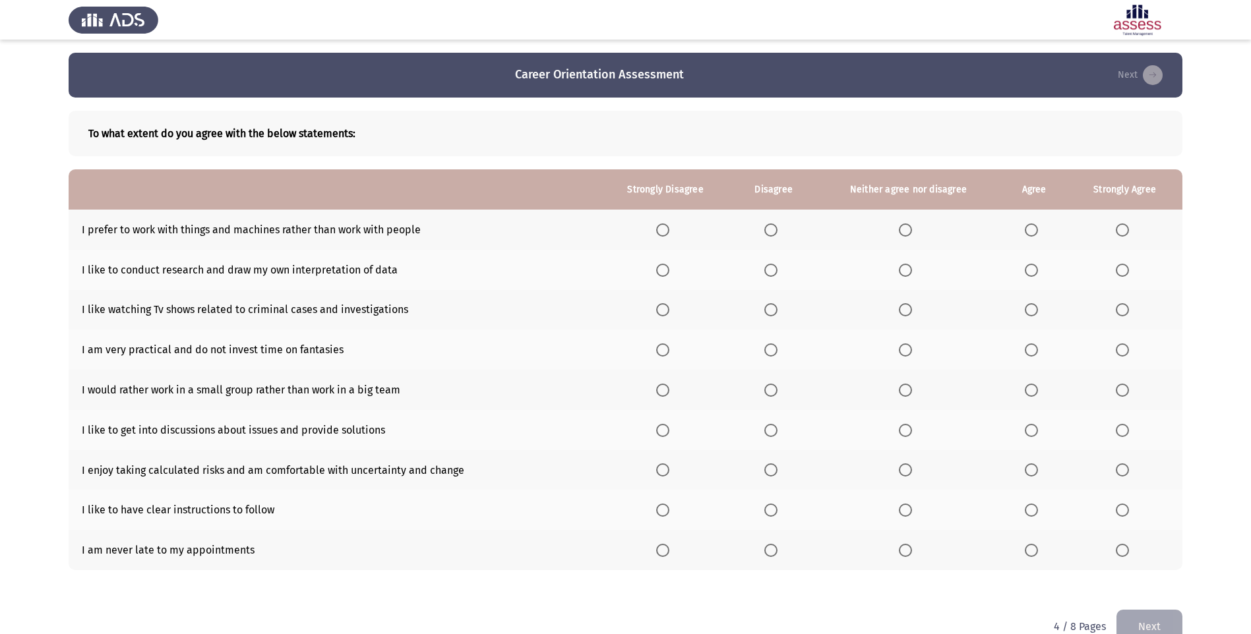
click at [662, 231] on span "Select an option" at bounding box center [662, 230] width 13 height 13
click at [662, 231] on input "Select an option" at bounding box center [662, 230] width 13 height 13
click at [774, 270] on span "Select an option" at bounding box center [770, 270] width 13 height 13
click at [774, 270] on input "Select an option" at bounding box center [770, 270] width 13 height 13
drag, startPoint x: 1026, startPoint y: 303, endPoint x: 1025, endPoint y: 311, distance: 8.0
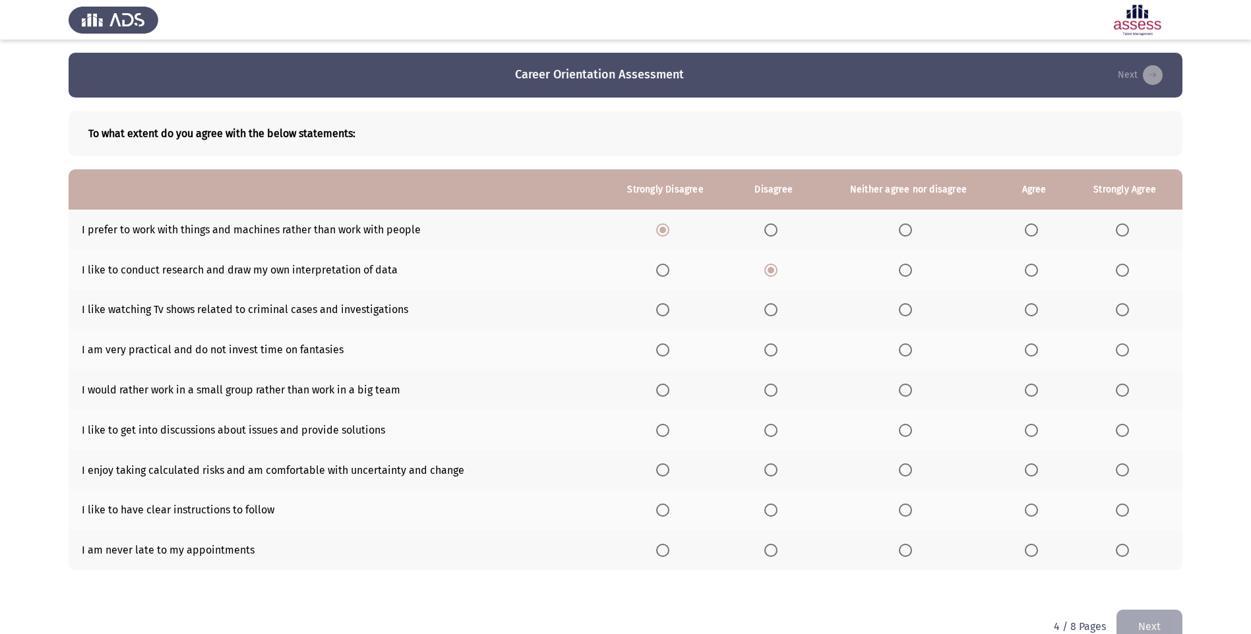
click at [1027, 303] on mat-radio-button "Select an option" at bounding box center [1034, 310] width 18 height 14
click at [1025, 311] on span "Select an option" at bounding box center [1031, 309] width 13 height 13
click at [1025, 311] on input "Select an option" at bounding box center [1031, 309] width 13 height 13
click at [908, 352] on span "Select an option" at bounding box center [905, 350] width 13 height 13
click at [908, 352] on input "Select an option" at bounding box center [905, 350] width 13 height 13
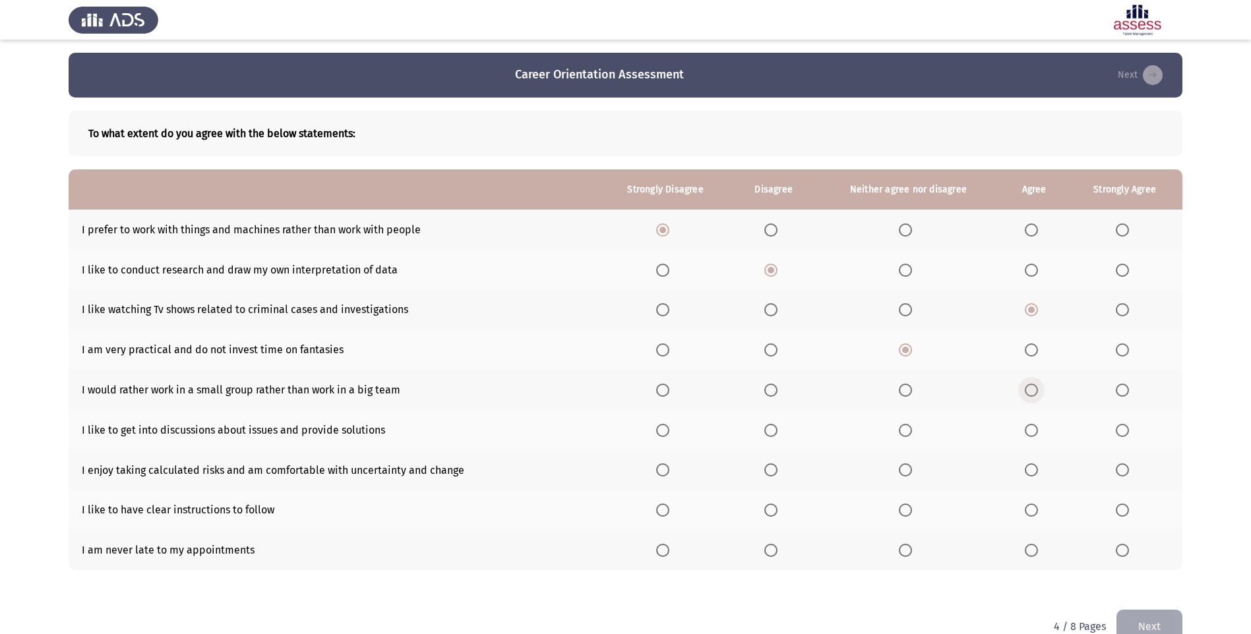
click at [1031, 385] on span "Select an option" at bounding box center [1031, 390] width 13 height 13
click at [1031, 385] on input "Select an option" at bounding box center [1031, 390] width 13 height 13
click at [1031, 425] on span "Select an option" at bounding box center [1031, 430] width 13 height 13
click at [1031, 425] on input "Select an option" at bounding box center [1031, 430] width 13 height 13
click at [1062, 474] on th at bounding box center [1034, 470] width 66 height 40
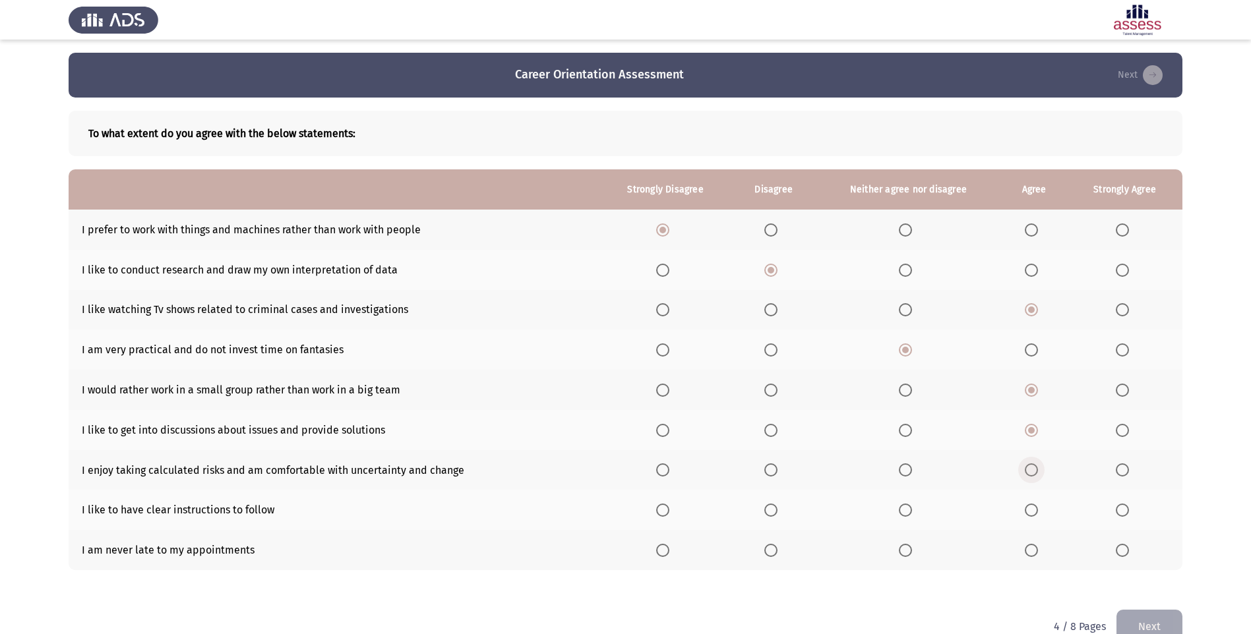
click at [1025, 470] on span "Select an option" at bounding box center [1031, 470] width 13 height 13
click at [1025, 470] on input "Select an option" at bounding box center [1031, 470] width 13 height 13
click at [778, 510] on span "Select an option" at bounding box center [770, 510] width 13 height 13
click at [778, 510] on input "Select an option" at bounding box center [770, 510] width 13 height 13
click at [771, 555] on span "Select an option" at bounding box center [770, 550] width 13 height 13
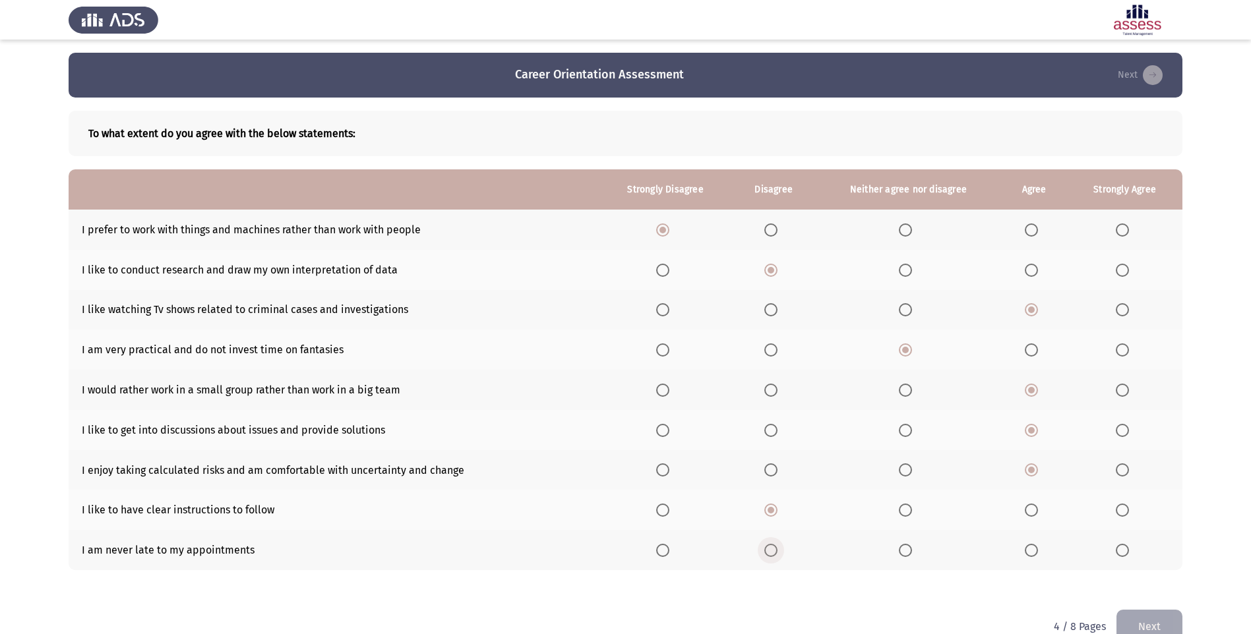
click at [771, 555] on input "Select an option" at bounding box center [770, 550] width 13 height 13
click at [905, 549] on span "Select an option" at bounding box center [905, 550] width 13 height 13
click at [905, 549] on input "Select an option" at bounding box center [905, 550] width 13 height 13
click at [1144, 613] on button "Next" at bounding box center [1149, 627] width 66 height 34
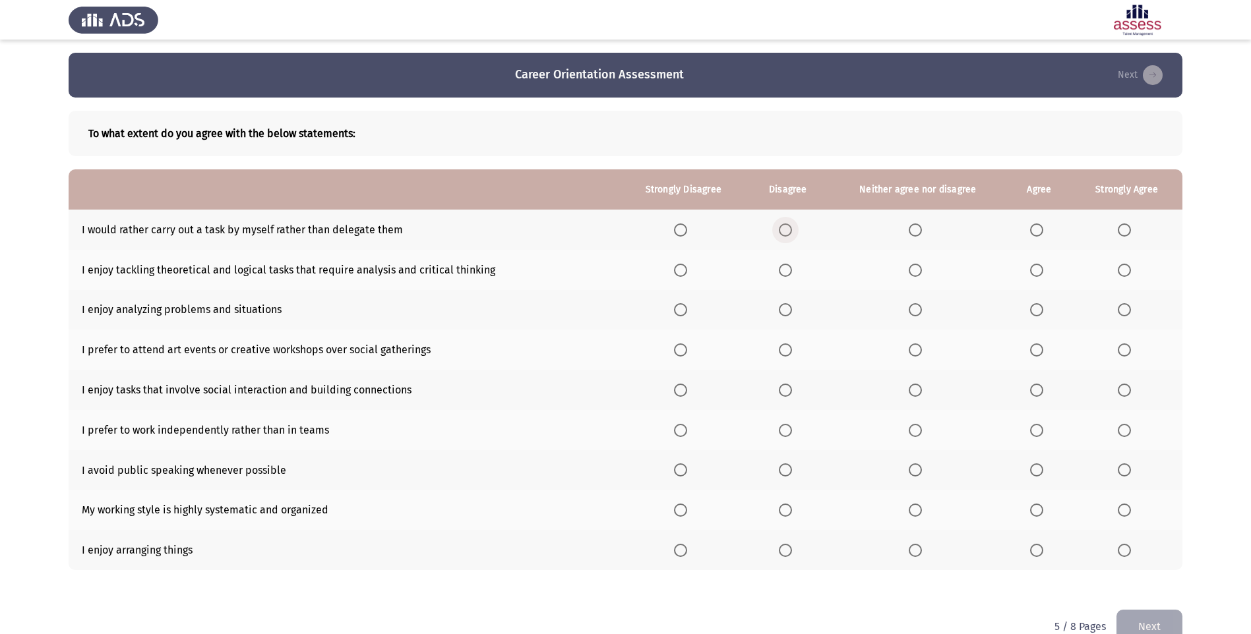
click at [785, 231] on span "Select an option" at bounding box center [785, 230] width 13 height 13
click at [785, 231] on input "Select an option" at bounding box center [785, 230] width 13 height 13
click at [1027, 267] on th at bounding box center [1039, 270] width 63 height 40
click at [1029, 269] on th at bounding box center [1039, 270] width 63 height 40
click at [1034, 269] on span "Select an option" at bounding box center [1036, 270] width 13 height 13
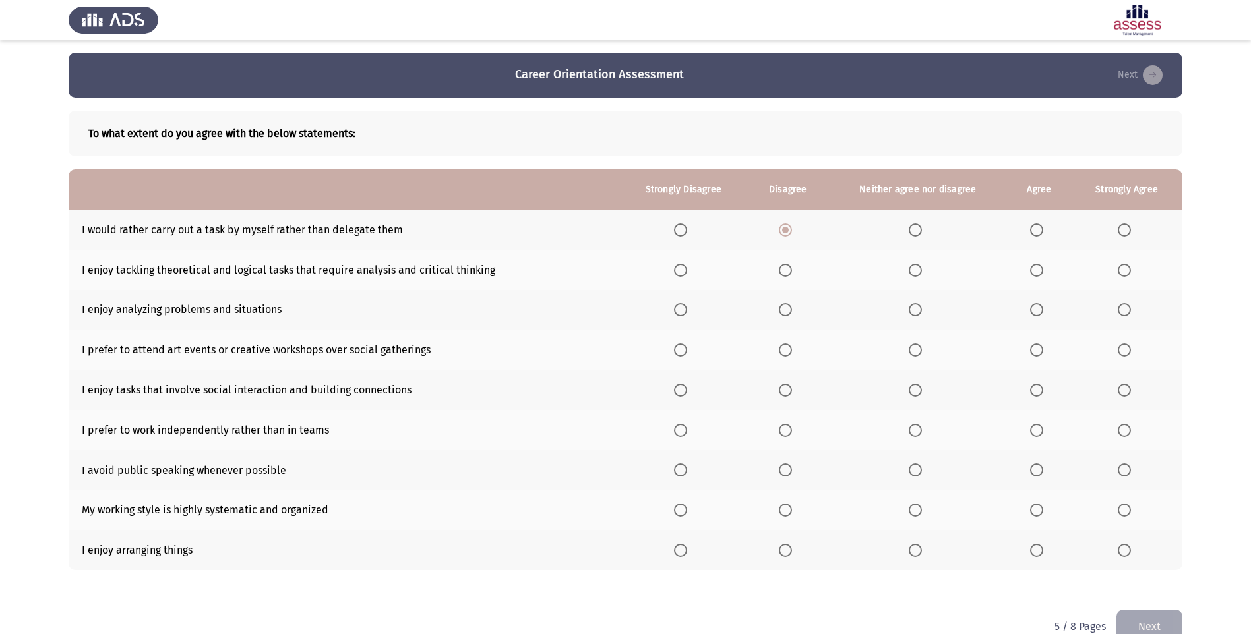
click at [1034, 269] on input "Select an option" at bounding box center [1036, 270] width 13 height 13
click at [1045, 313] on label "Select an option" at bounding box center [1039, 309] width 18 height 13
click at [1043, 313] on input "Select an option" at bounding box center [1036, 309] width 13 height 13
click at [771, 342] on th at bounding box center [788, 350] width 80 height 40
click at [783, 351] on span "Select an option" at bounding box center [785, 350] width 13 height 13
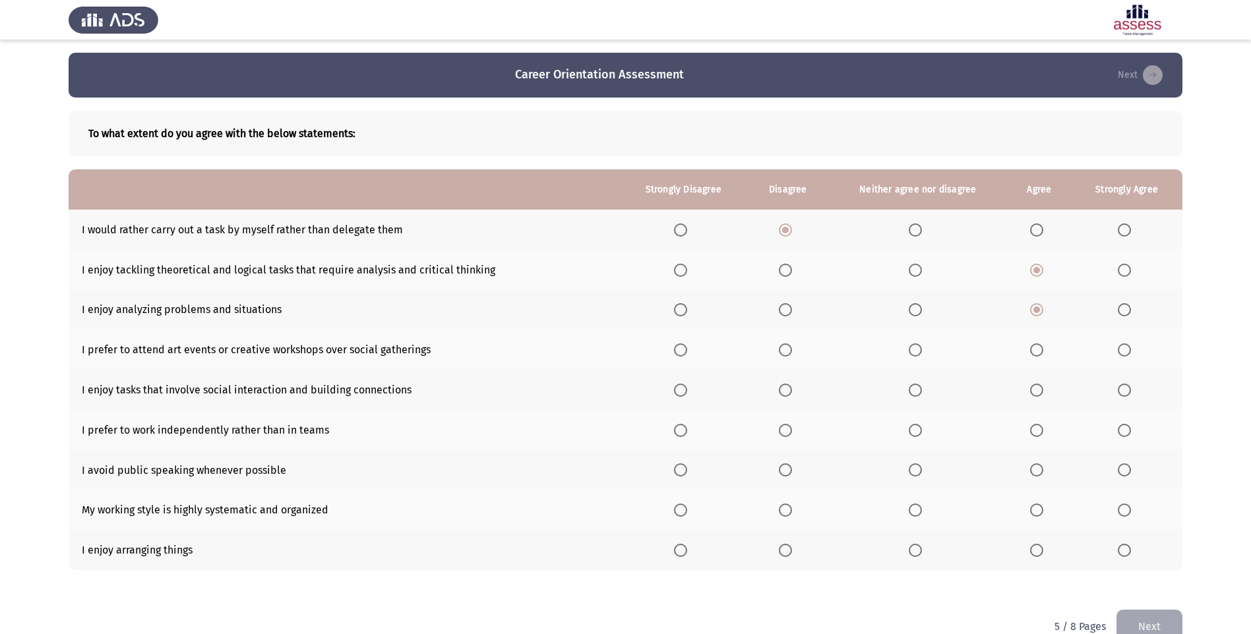
click at [783, 351] on input "Select an option" at bounding box center [785, 350] width 13 height 13
click at [1037, 388] on span "Select an option" at bounding box center [1036, 390] width 13 height 13
click at [1037, 388] on input "Select an option" at bounding box center [1036, 390] width 13 height 13
click at [1132, 389] on label "Select an option" at bounding box center [1127, 390] width 18 height 13
click at [1131, 389] on input "Select an option" at bounding box center [1124, 390] width 13 height 13
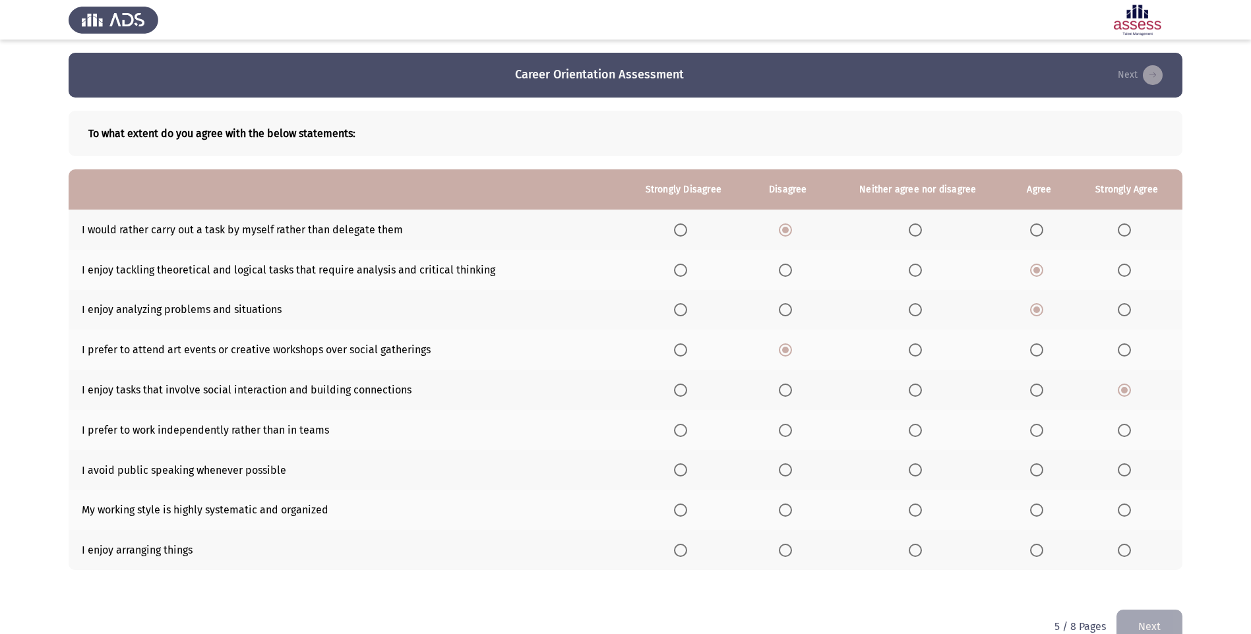
click at [913, 431] on span "Select an option" at bounding box center [915, 430] width 13 height 13
click at [913, 431] on input "Select an option" at bounding box center [915, 430] width 13 height 13
click at [799, 471] on th at bounding box center [788, 470] width 80 height 40
click at [790, 473] on span "Select an option" at bounding box center [785, 470] width 13 height 13
click at [790, 473] on input "Select an option" at bounding box center [785, 470] width 13 height 13
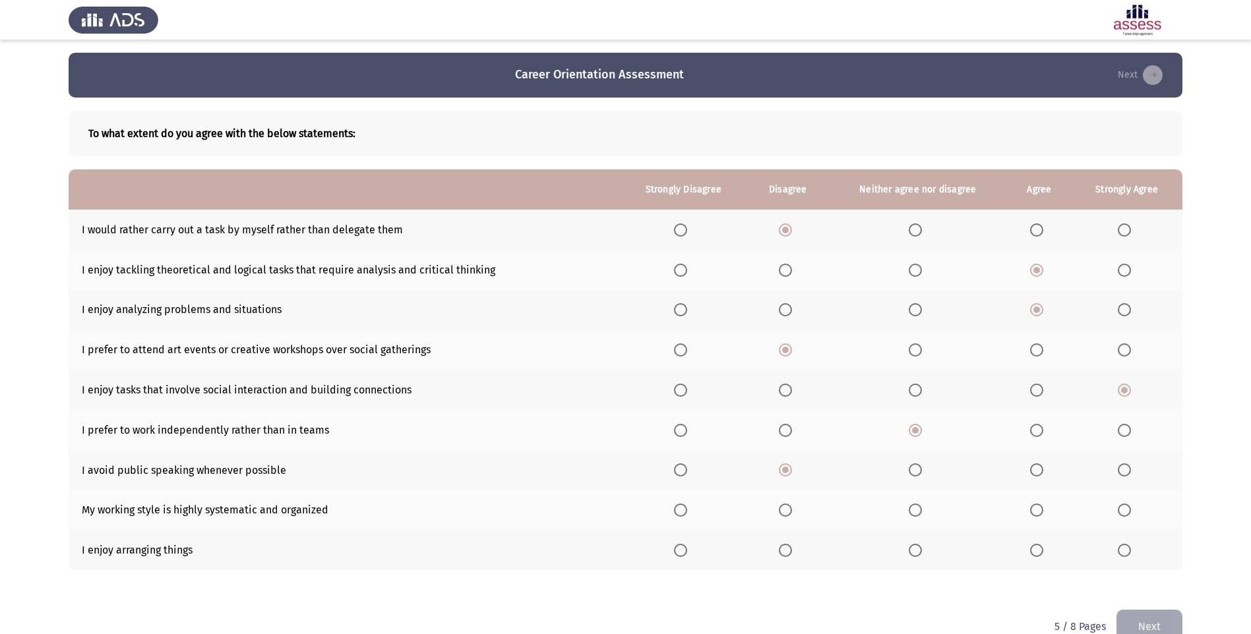
click at [927, 513] on th at bounding box center [917, 510] width 179 height 40
click at [919, 512] on span "Select an option" at bounding box center [915, 510] width 13 height 13
click at [919, 512] on input "Select an option" at bounding box center [915, 510] width 13 height 13
click at [911, 553] on span "Select an option" at bounding box center [915, 550] width 13 height 13
click at [911, 553] on input "Select an option" at bounding box center [915, 550] width 13 height 13
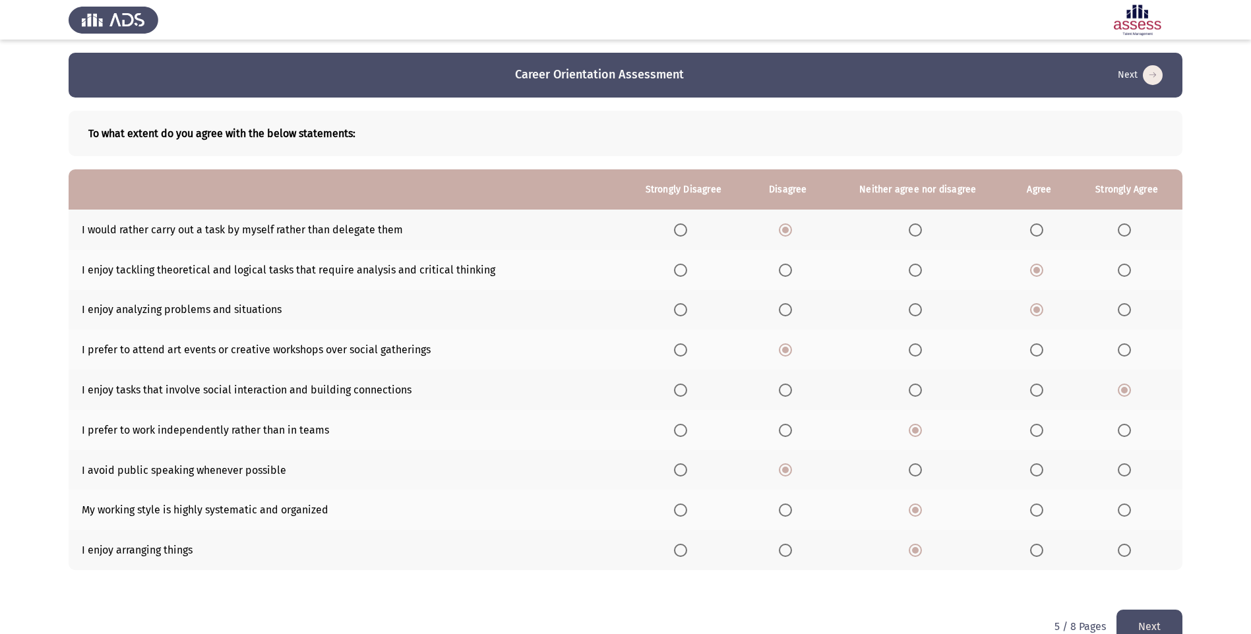
click at [1178, 623] on button "Next" at bounding box center [1149, 627] width 66 height 34
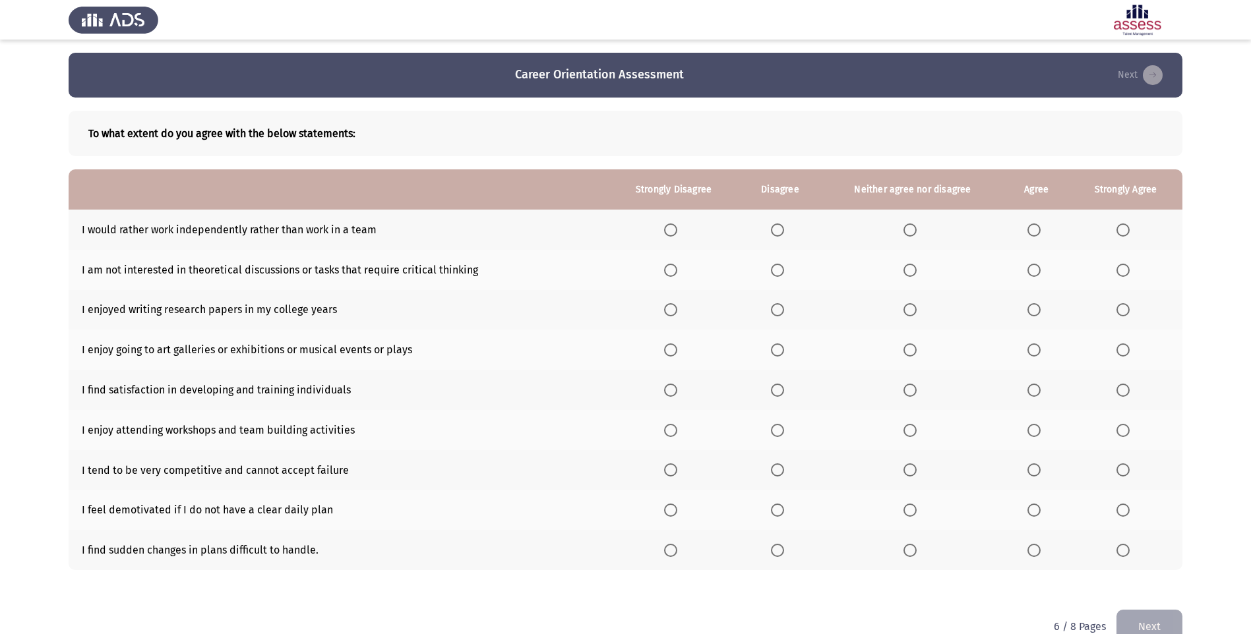
click at [913, 231] on span "Select an option" at bounding box center [909, 230] width 13 height 13
click at [913, 231] on input "Select an option" at bounding box center [909, 230] width 13 height 13
click at [776, 275] on span "Select an option" at bounding box center [777, 270] width 13 height 13
click at [776, 275] on input "Select an option" at bounding box center [777, 270] width 13 height 13
click at [781, 307] on span "Select an option" at bounding box center [777, 309] width 13 height 13
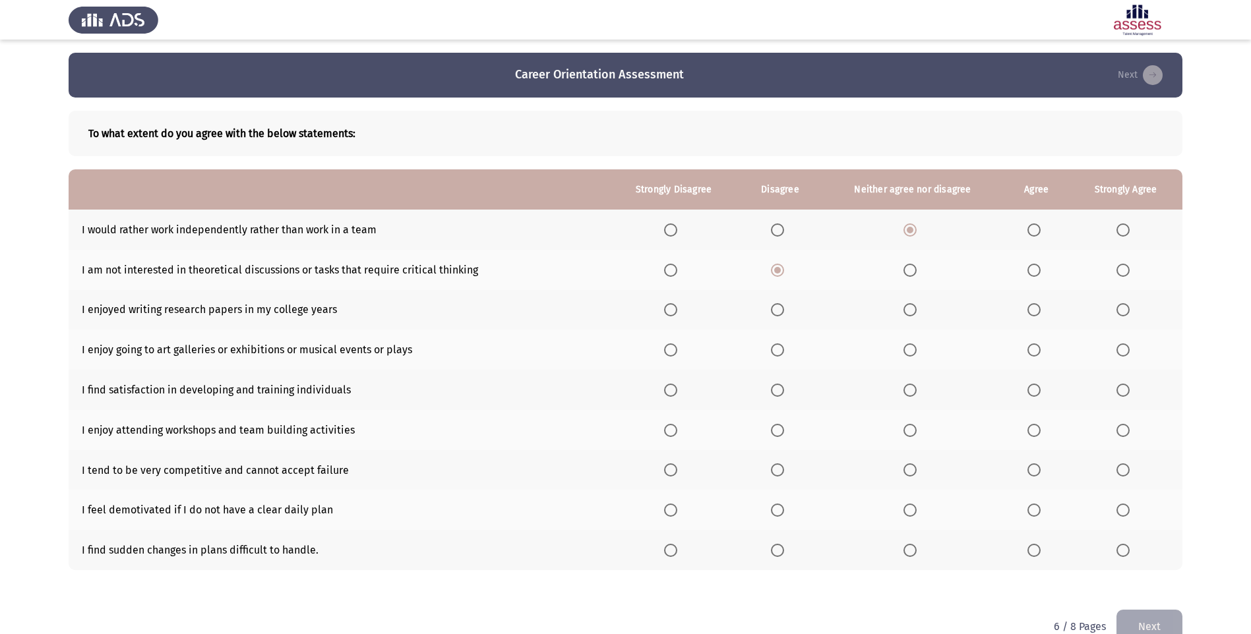
click at [781, 307] on input "Select an option" at bounding box center [777, 309] width 13 height 13
click at [1035, 345] on span "Select an option" at bounding box center [1033, 350] width 13 height 13
click at [1035, 345] on input "Select an option" at bounding box center [1033, 350] width 13 height 13
drag, startPoint x: 1025, startPoint y: 383, endPoint x: 1027, endPoint y: 391, distance: 8.0
click at [1025, 385] on th at bounding box center [1036, 390] width 65 height 40
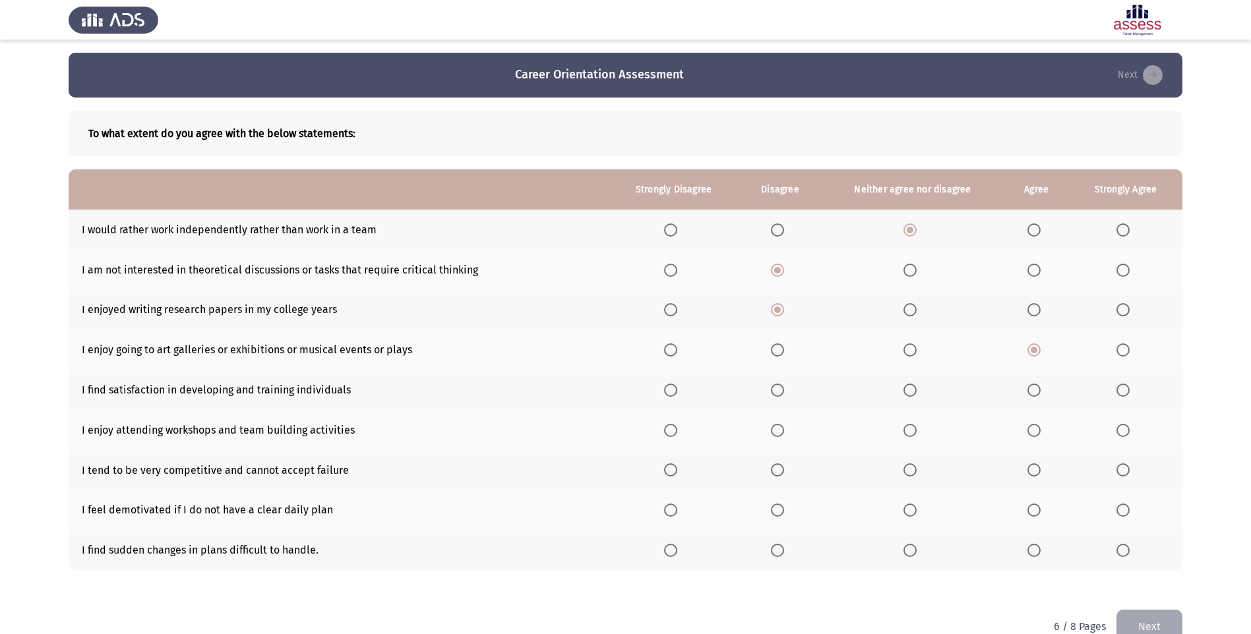
click at [1031, 393] on span "Select an option" at bounding box center [1033, 390] width 13 height 13
click at [1031, 393] on input "Select an option" at bounding box center [1033, 390] width 13 height 13
click at [1029, 423] on th at bounding box center [1036, 430] width 65 height 40
click at [1025, 441] on th at bounding box center [1036, 430] width 65 height 40
click at [1034, 425] on span "Select an option" at bounding box center [1033, 430] width 13 height 13
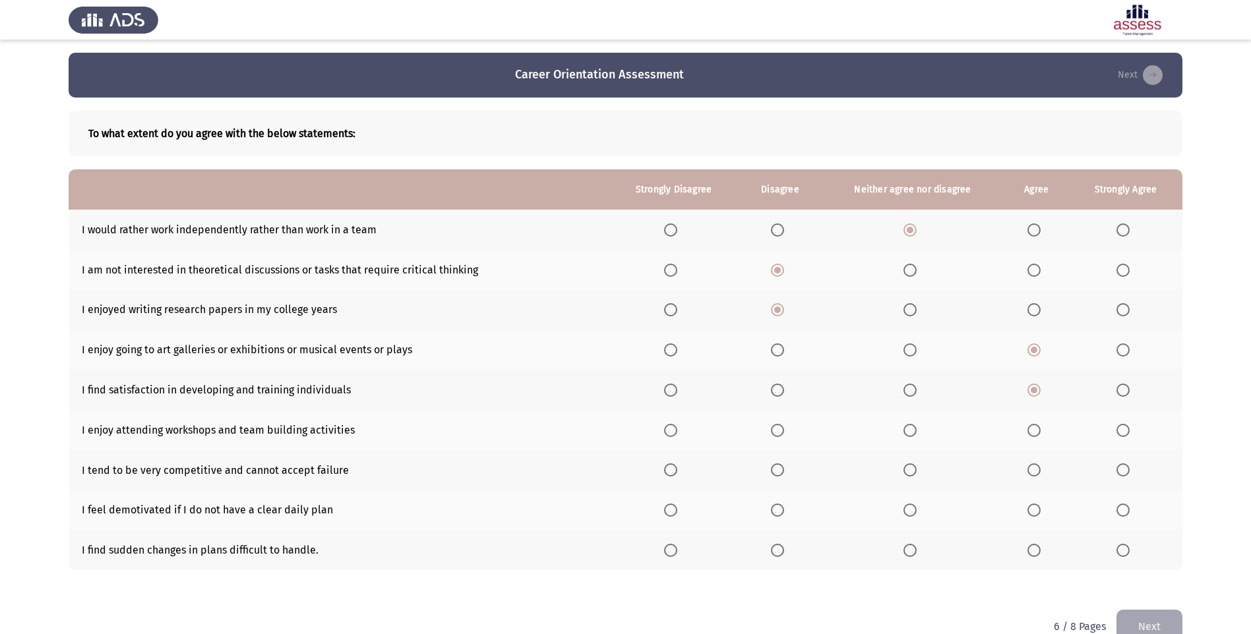
click at [1034, 425] on input "Select an option" at bounding box center [1033, 430] width 13 height 13
click at [1025, 470] on th at bounding box center [1036, 470] width 65 height 40
click at [1043, 470] on label "Select an option" at bounding box center [1036, 470] width 18 height 13
click at [1041, 470] on input "Select an option" at bounding box center [1033, 470] width 13 height 13
click at [772, 508] on span "Select an option" at bounding box center [777, 510] width 13 height 13
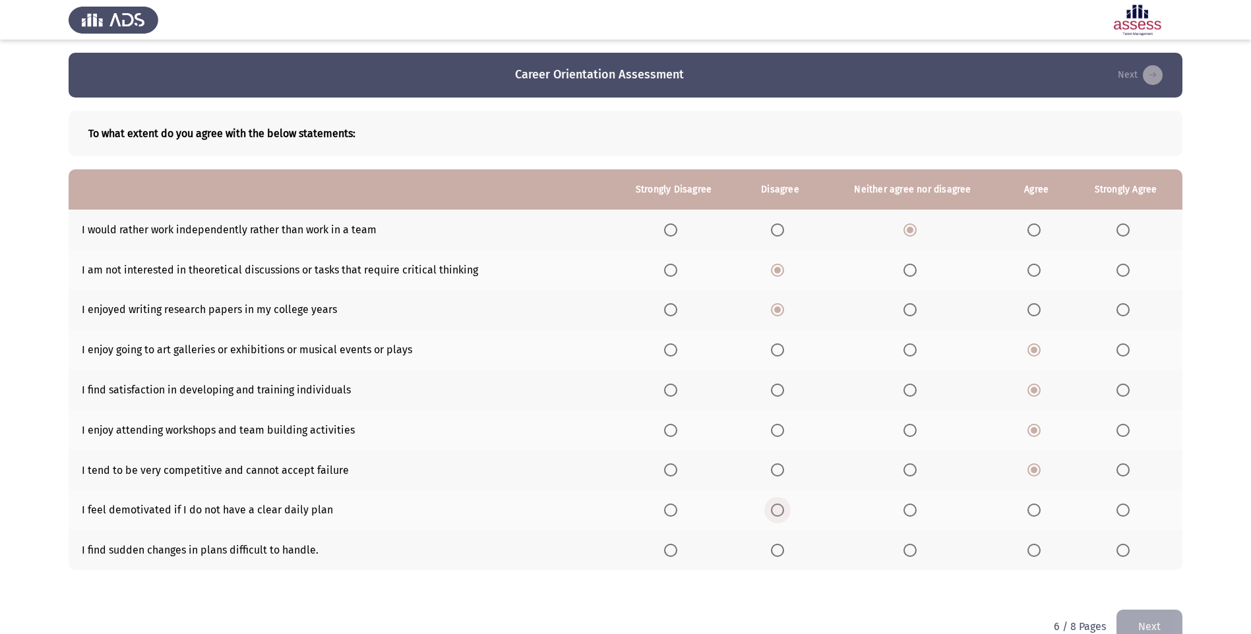
click at [772, 508] on input "Select an option" at bounding box center [777, 510] width 13 height 13
click at [772, 547] on span "Select an option" at bounding box center [777, 550] width 13 height 13
click at [772, 547] on input "Select an option" at bounding box center [777, 550] width 13 height 13
click at [1143, 614] on button "Next" at bounding box center [1149, 627] width 66 height 34
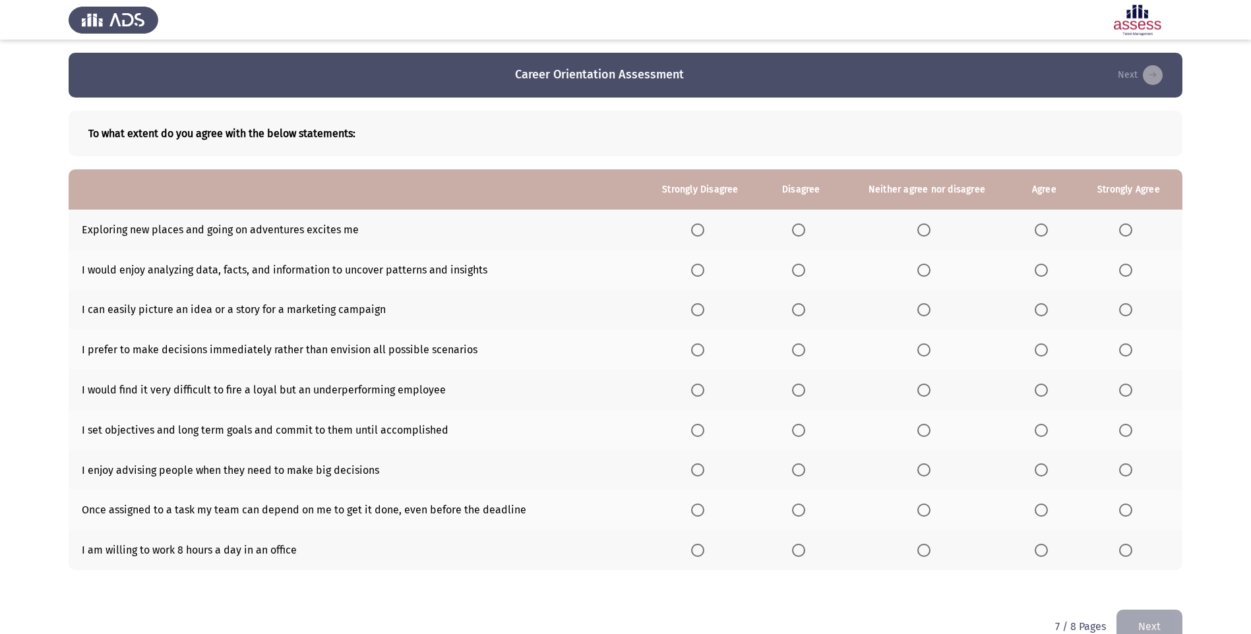
click at [1041, 228] on span "Select an option" at bounding box center [1041, 230] width 13 height 13
click at [1041, 228] on input "Select an option" at bounding box center [1041, 230] width 13 height 13
click at [1043, 272] on span "Select an option" at bounding box center [1041, 270] width 13 height 13
click at [1043, 272] on input "Select an option" at bounding box center [1041, 270] width 13 height 13
click at [1039, 307] on span "Select an option" at bounding box center [1041, 309] width 13 height 13
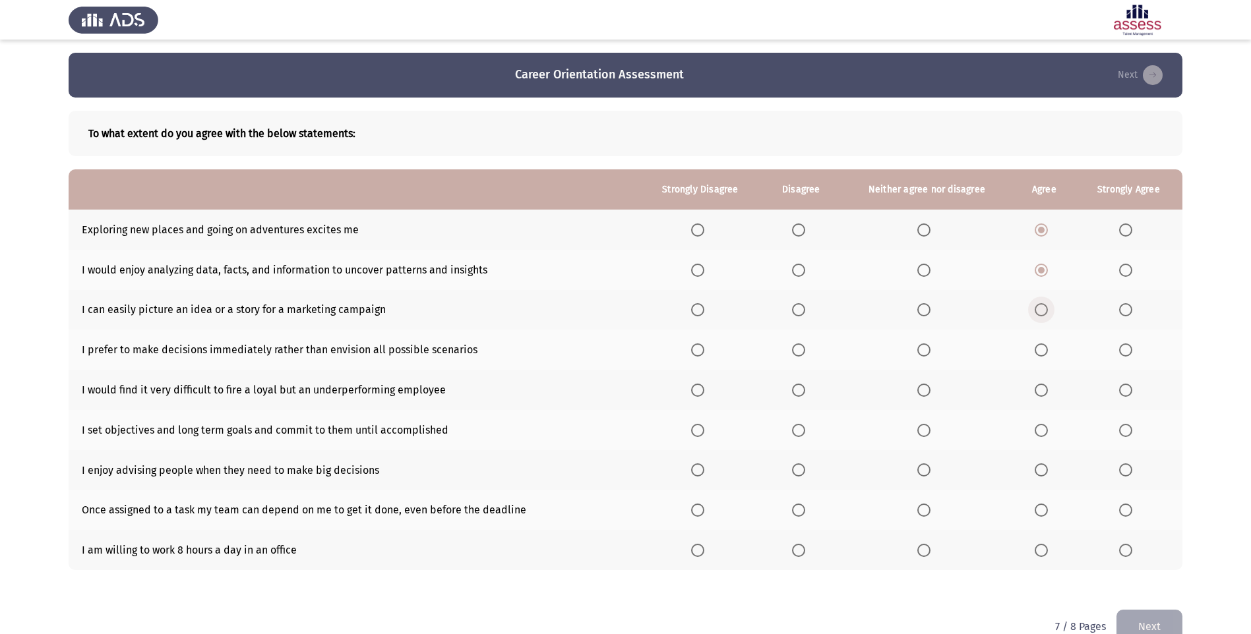
click at [1039, 307] on input "Select an option" at bounding box center [1041, 309] width 13 height 13
click at [803, 352] on span "Select an option" at bounding box center [798, 350] width 13 height 13
click at [803, 352] on input "Select an option" at bounding box center [798, 350] width 13 height 13
click at [1037, 384] on span "Select an option" at bounding box center [1041, 390] width 13 height 13
click at [1037, 384] on input "Select an option" at bounding box center [1041, 390] width 13 height 13
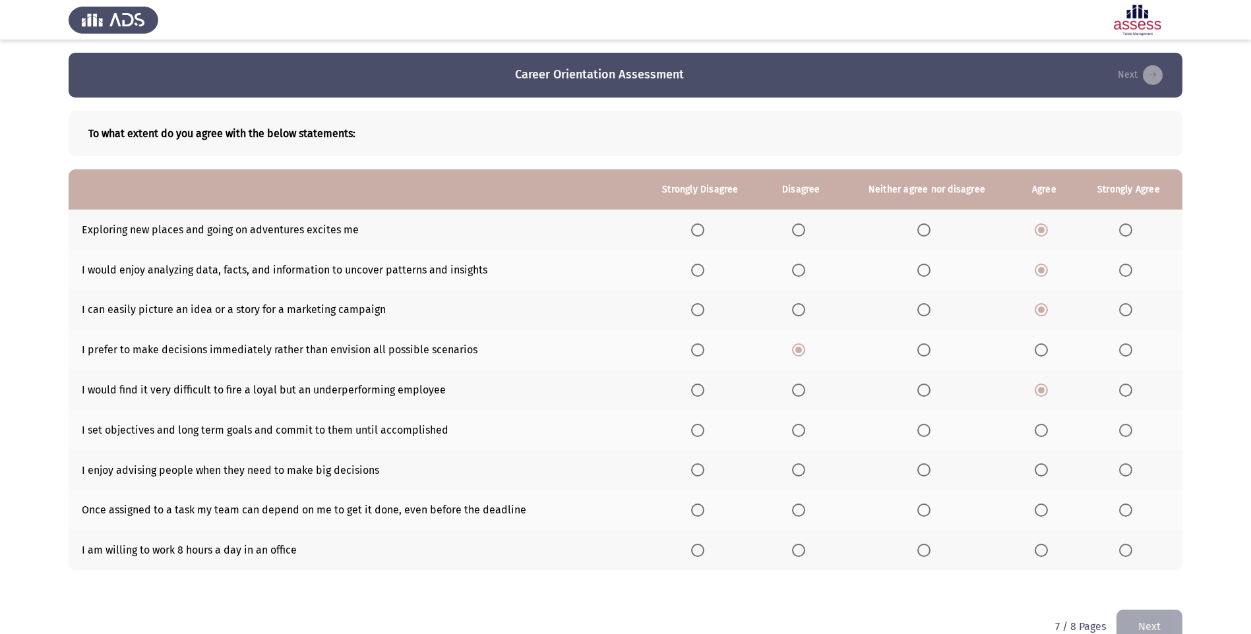
click at [1045, 430] on span "Select an option" at bounding box center [1041, 430] width 13 height 13
click at [1045, 430] on input "Select an option" at bounding box center [1041, 430] width 13 height 13
click at [1111, 474] on th at bounding box center [1128, 470] width 107 height 40
click at [1039, 471] on span "Select an option" at bounding box center [1041, 470] width 13 height 13
click at [1039, 471] on input "Select an option" at bounding box center [1041, 470] width 13 height 13
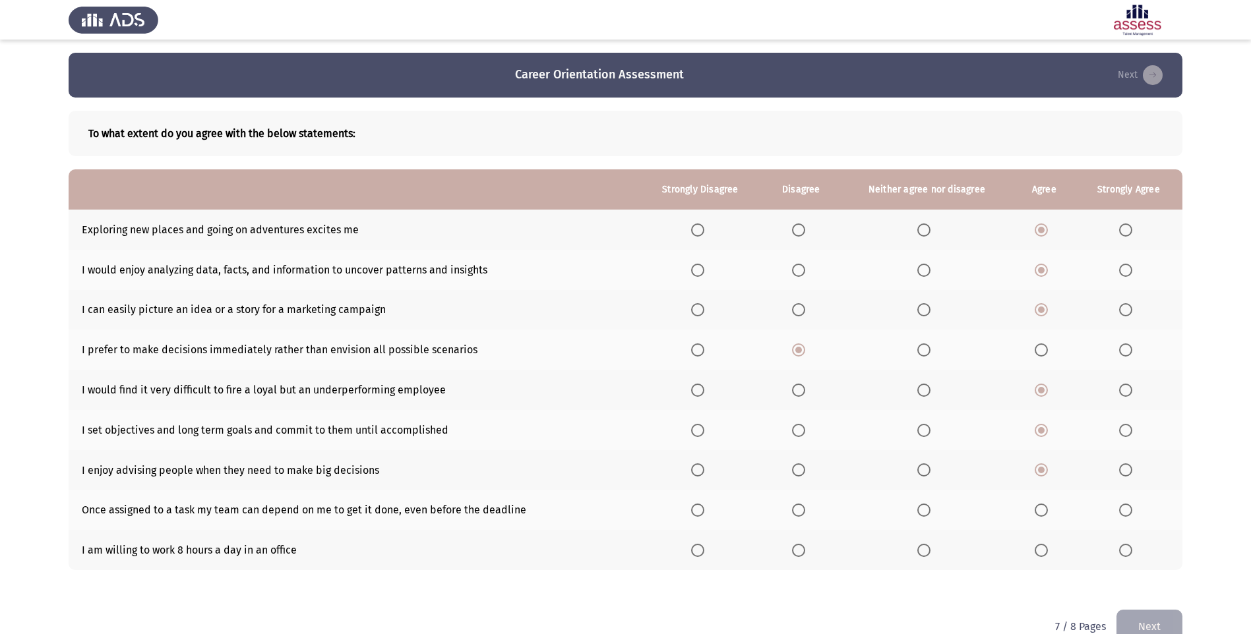
click at [1043, 504] on span "Select an option" at bounding box center [1041, 510] width 13 height 13
click at [1043, 504] on input "Select an option" at bounding box center [1041, 510] width 13 height 13
drag, startPoint x: 936, startPoint y: 548, endPoint x: 927, endPoint y: 549, distance: 10.0
click at [934, 548] on th at bounding box center [926, 550] width 173 height 40
click at [927, 549] on span "Select an option" at bounding box center [923, 550] width 13 height 13
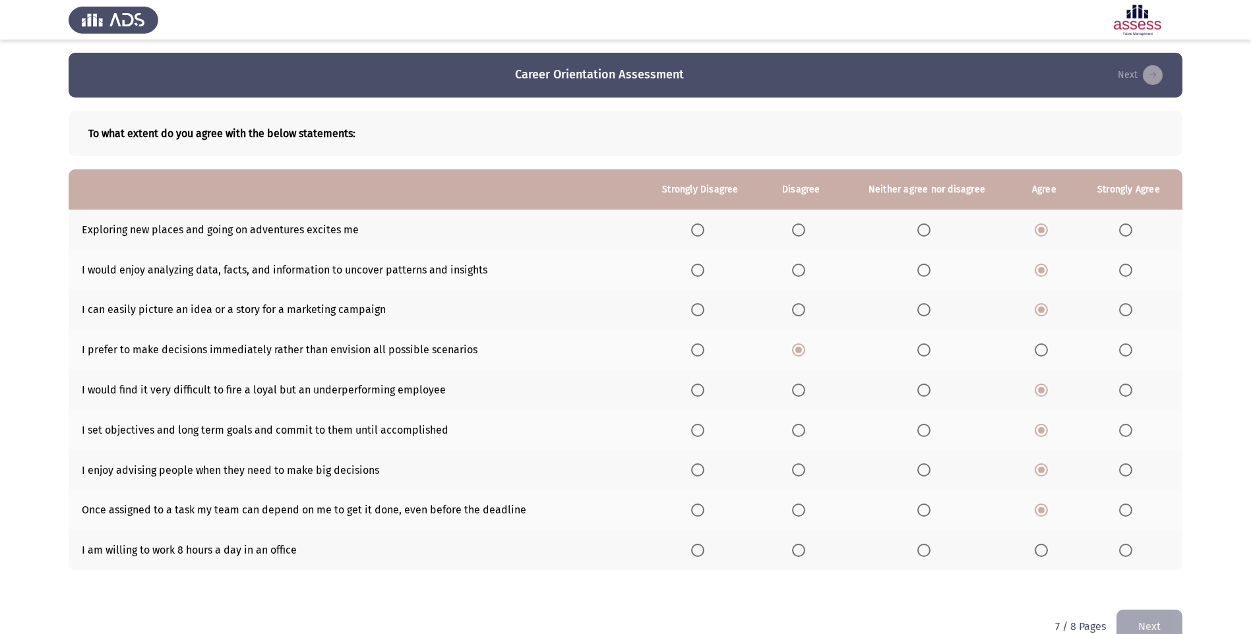
click at [927, 549] on input "Select an option" at bounding box center [923, 550] width 13 height 13
click at [1151, 617] on button "Next" at bounding box center [1149, 627] width 66 height 34
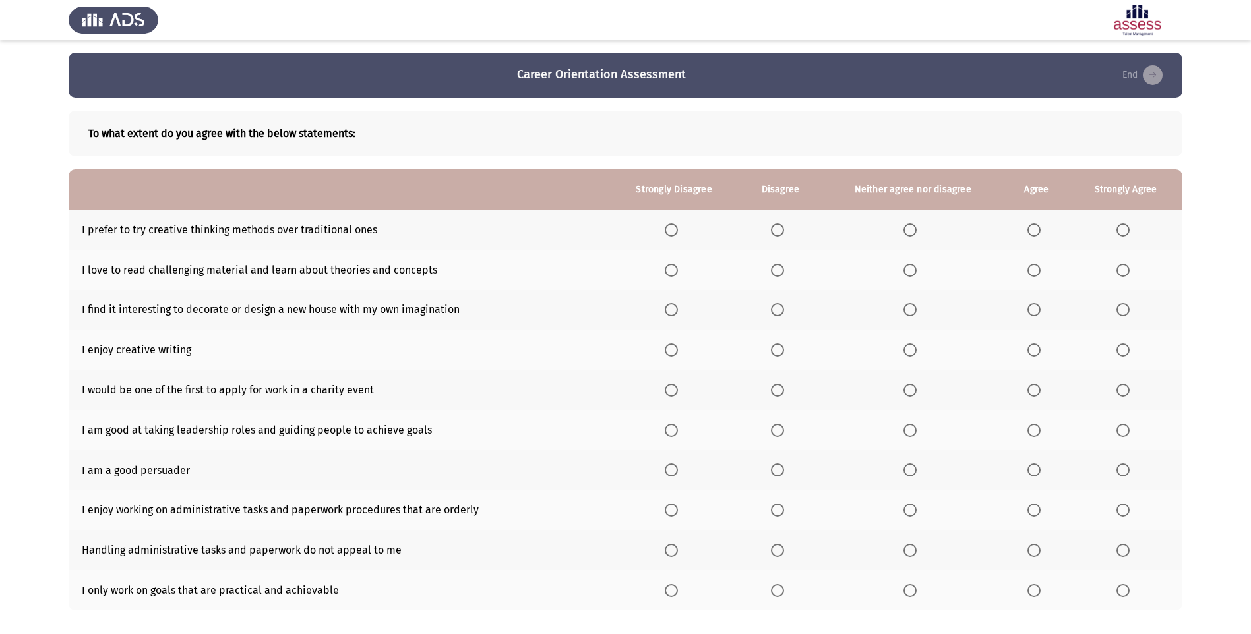
click at [1046, 217] on th at bounding box center [1036, 230] width 65 height 40
click at [1020, 222] on th at bounding box center [1036, 230] width 65 height 40
click at [1030, 237] on th at bounding box center [1036, 230] width 65 height 40
click at [1033, 237] on th at bounding box center [1036, 230] width 65 height 40
click at [1034, 237] on th at bounding box center [1036, 230] width 65 height 40
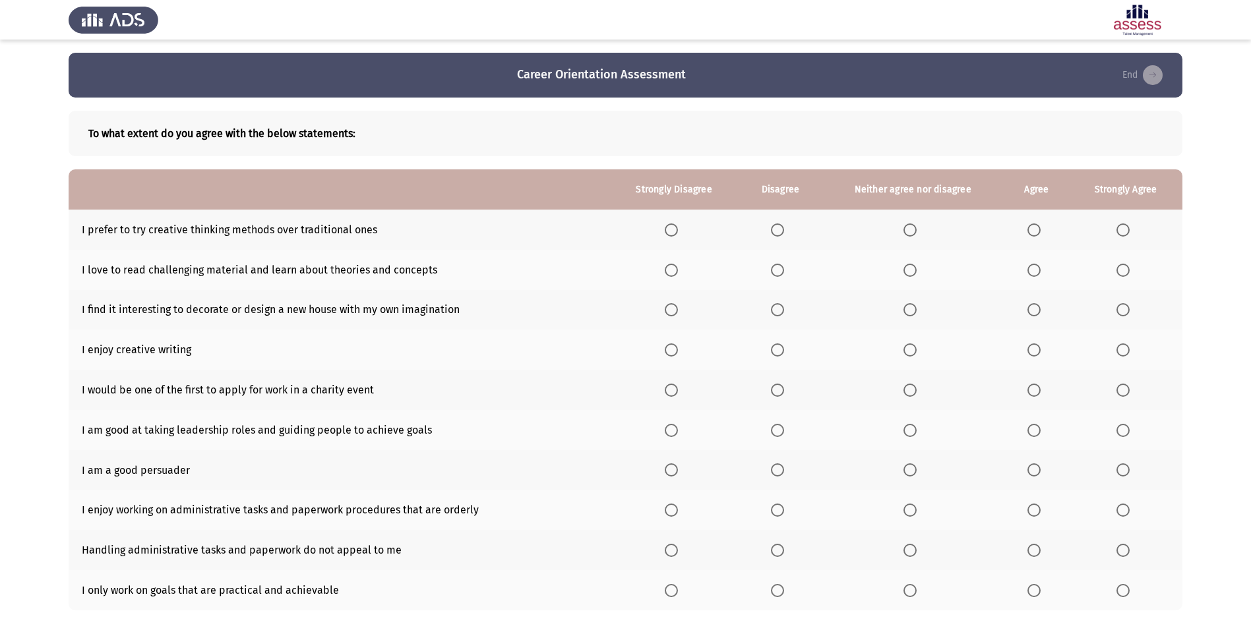
click at [1033, 234] on span "Select an option" at bounding box center [1033, 230] width 13 height 13
click at [1033, 234] on input "Select an option" at bounding box center [1033, 230] width 13 height 13
click at [1030, 268] on span "Select an option" at bounding box center [1033, 270] width 13 height 13
click at [1030, 268] on input "Select an option" at bounding box center [1033, 270] width 13 height 13
click at [1038, 309] on span "Select an option" at bounding box center [1033, 309] width 13 height 13
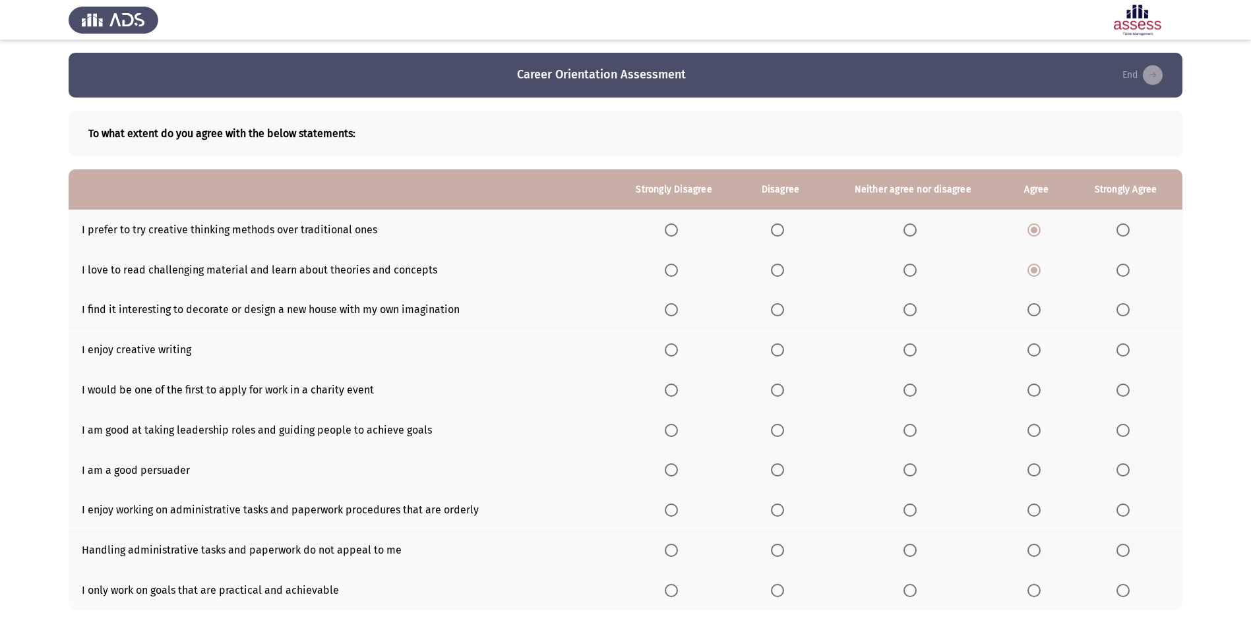
click at [1038, 309] on input "Select an option" at bounding box center [1033, 309] width 13 height 13
click at [774, 352] on span "Select an option" at bounding box center [777, 350] width 13 height 13
click at [774, 352] on input "Select an option" at bounding box center [777, 350] width 13 height 13
click at [906, 382] on th at bounding box center [913, 390] width 183 height 40
click at [911, 387] on span "Select an option" at bounding box center [909, 390] width 13 height 13
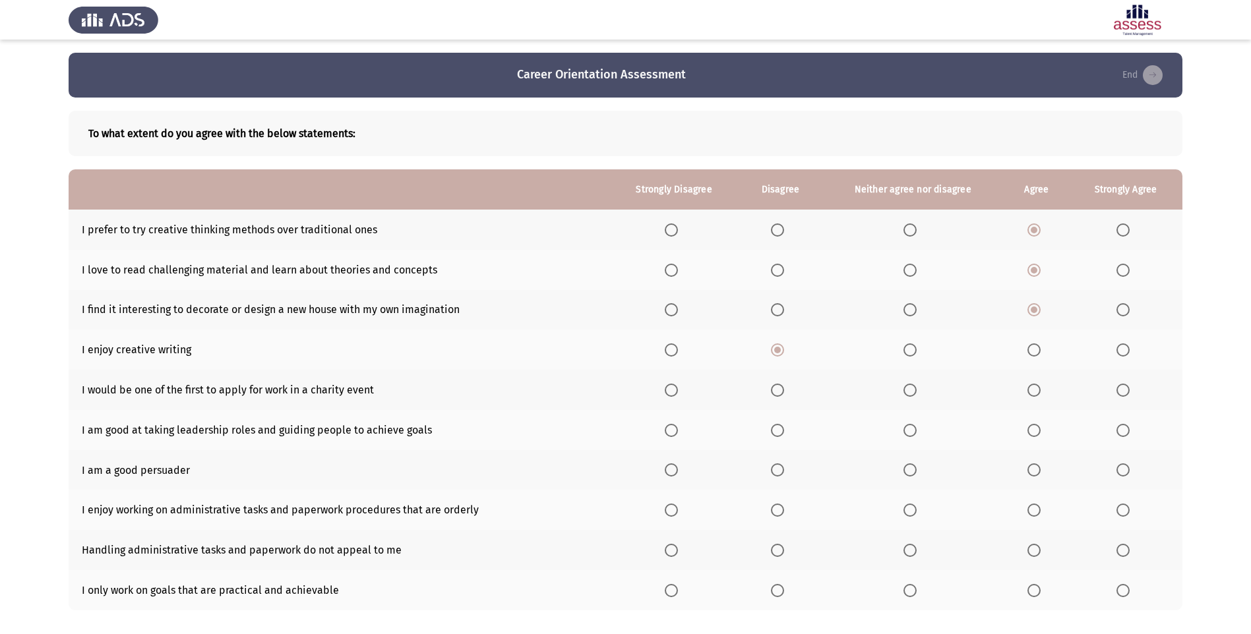
click at [911, 387] on input "Select an option" at bounding box center [909, 390] width 13 height 13
drag, startPoint x: 1024, startPoint y: 423, endPoint x: 1033, endPoint y: 429, distance: 10.4
click at [1027, 424] on th at bounding box center [1036, 430] width 65 height 40
click at [1034, 429] on span "Select an option" at bounding box center [1033, 430] width 13 height 13
click at [1034, 429] on input "Select an option" at bounding box center [1033, 430] width 13 height 13
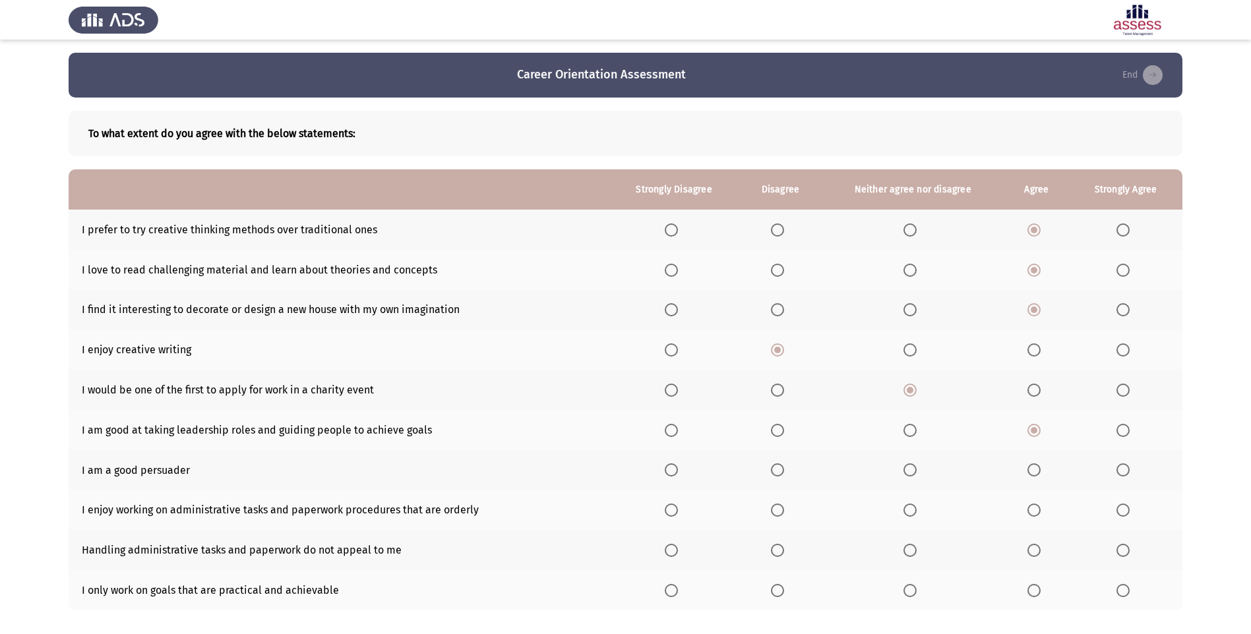
click at [1107, 462] on th at bounding box center [1125, 470] width 113 height 40
click at [1109, 462] on th at bounding box center [1125, 470] width 113 height 40
click at [1117, 470] on th at bounding box center [1125, 470] width 113 height 40
click at [1117, 471] on span "Select an option" at bounding box center [1122, 470] width 13 height 13
click at [1117, 471] on input "Select an option" at bounding box center [1122, 470] width 13 height 13
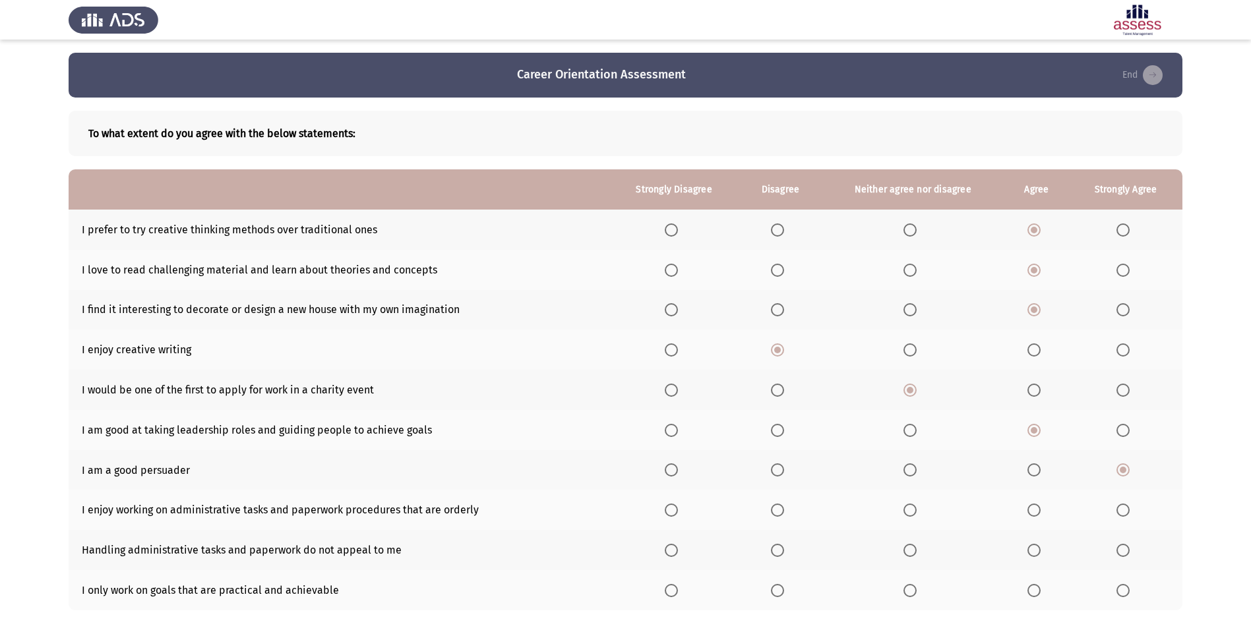
click at [765, 511] on th at bounding box center [780, 510] width 82 height 40
click at [687, 509] on th at bounding box center [674, 510] width 131 height 40
click at [681, 506] on label "Select an option" at bounding box center [674, 510] width 18 height 13
click at [678, 506] on input "Select an option" at bounding box center [671, 510] width 13 height 13
click at [1128, 549] on span "Select an option" at bounding box center [1122, 550] width 13 height 13
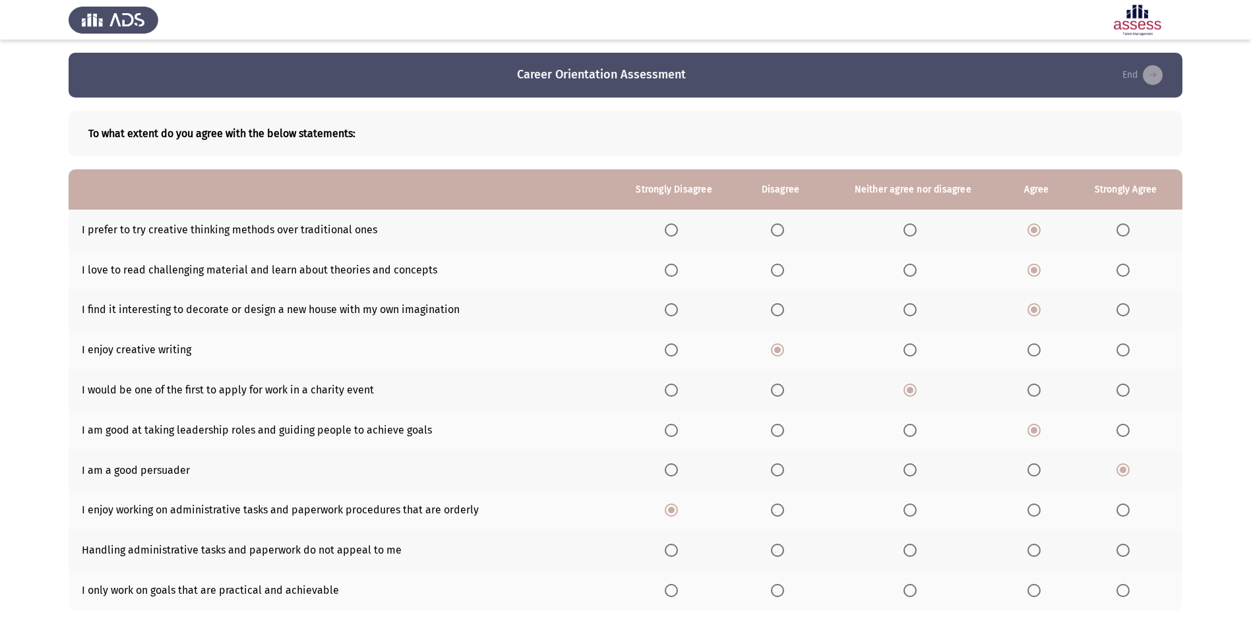
click at [1128, 549] on input "Select an option" at bounding box center [1122, 550] width 13 height 13
click at [913, 589] on span "Select an option" at bounding box center [909, 590] width 13 height 13
click at [913, 589] on input "Select an option" at bounding box center [909, 590] width 13 height 13
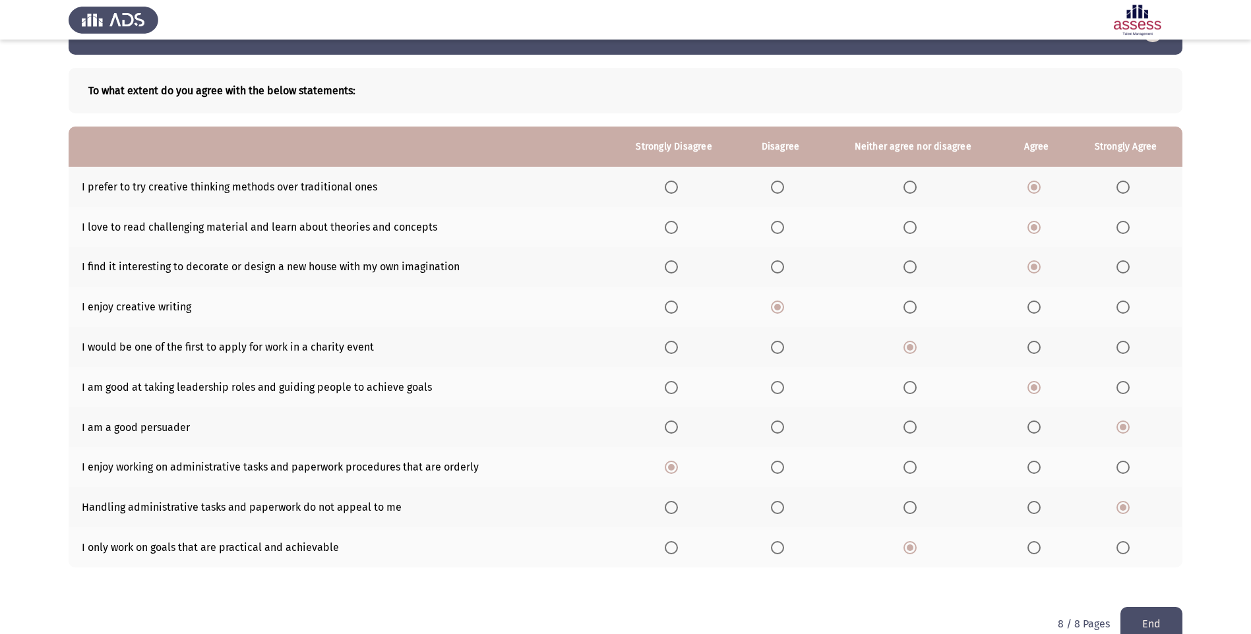
scroll to position [66, 0]
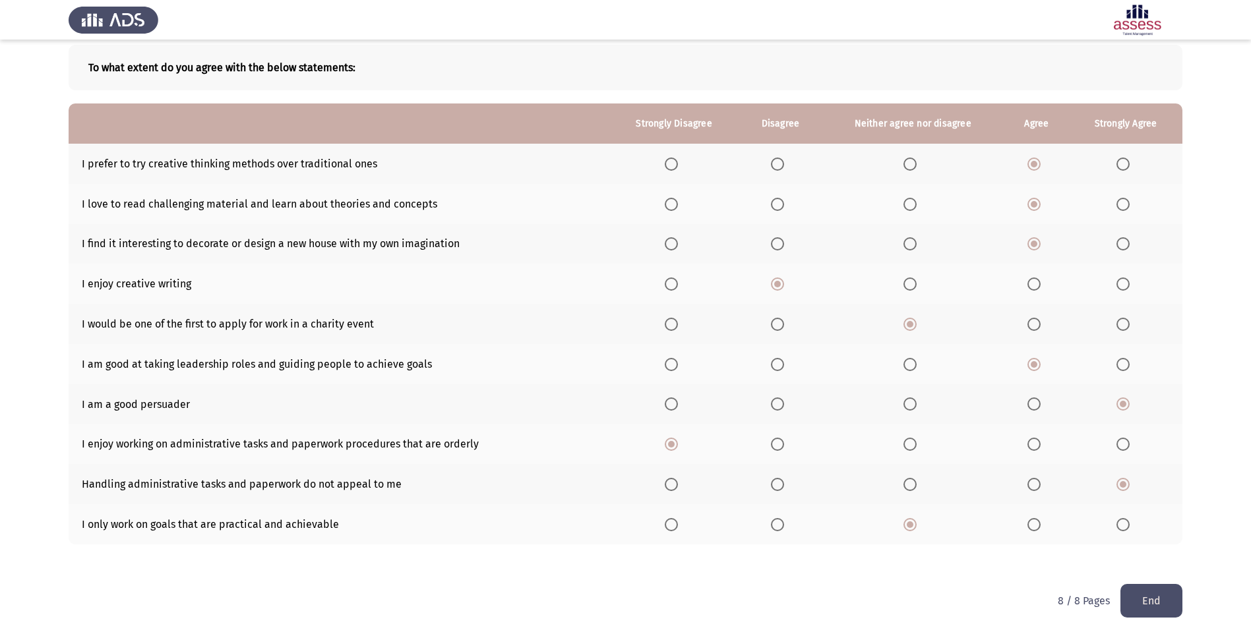
click at [1162, 595] on button "End" at bounding box center [1151, 601] width 62 height 34
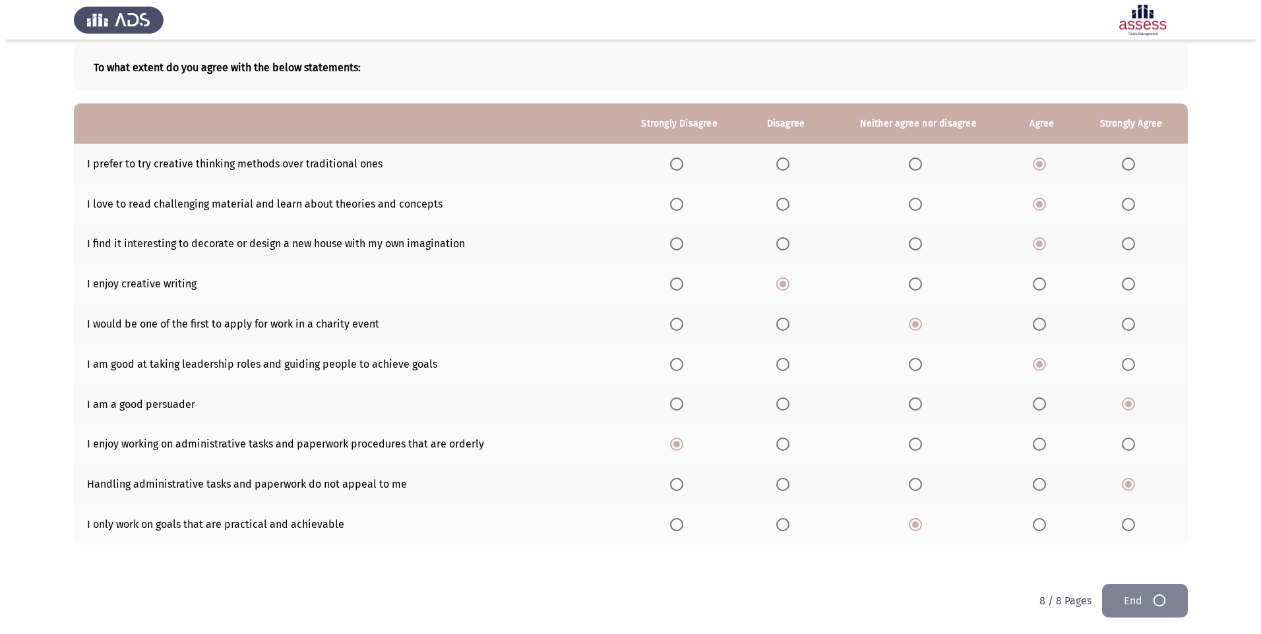
scroll to position [0, 0]
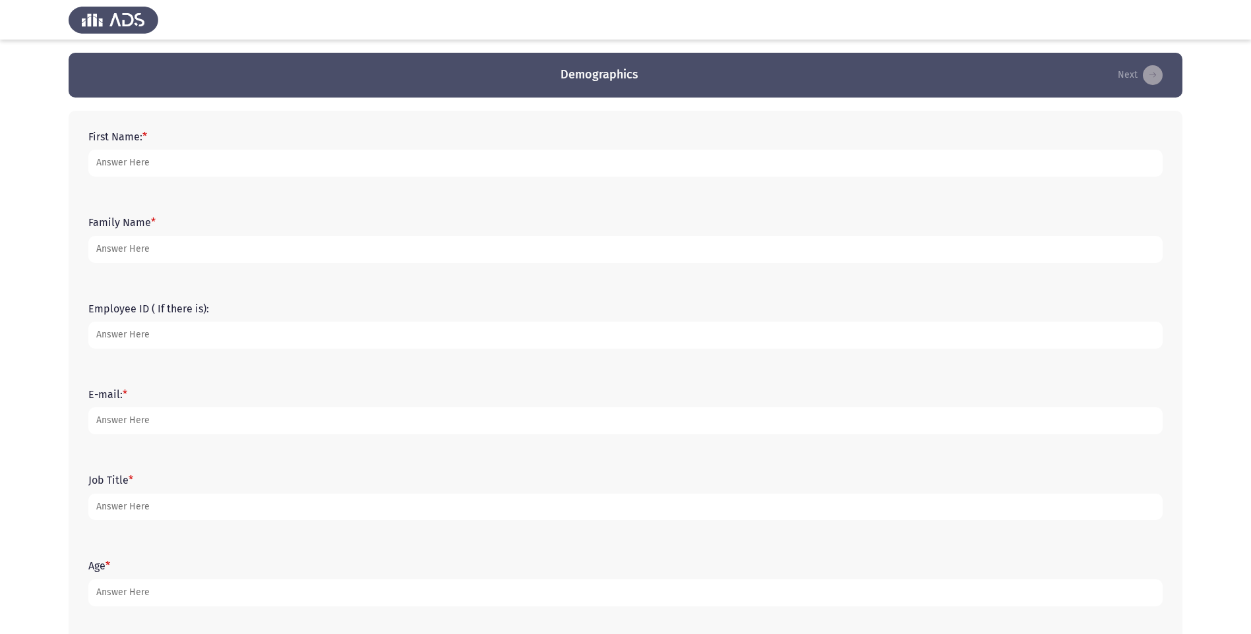
click at [318, 181] on div "First Name: *" at bounding box center [625, 153] width 1087 height 59
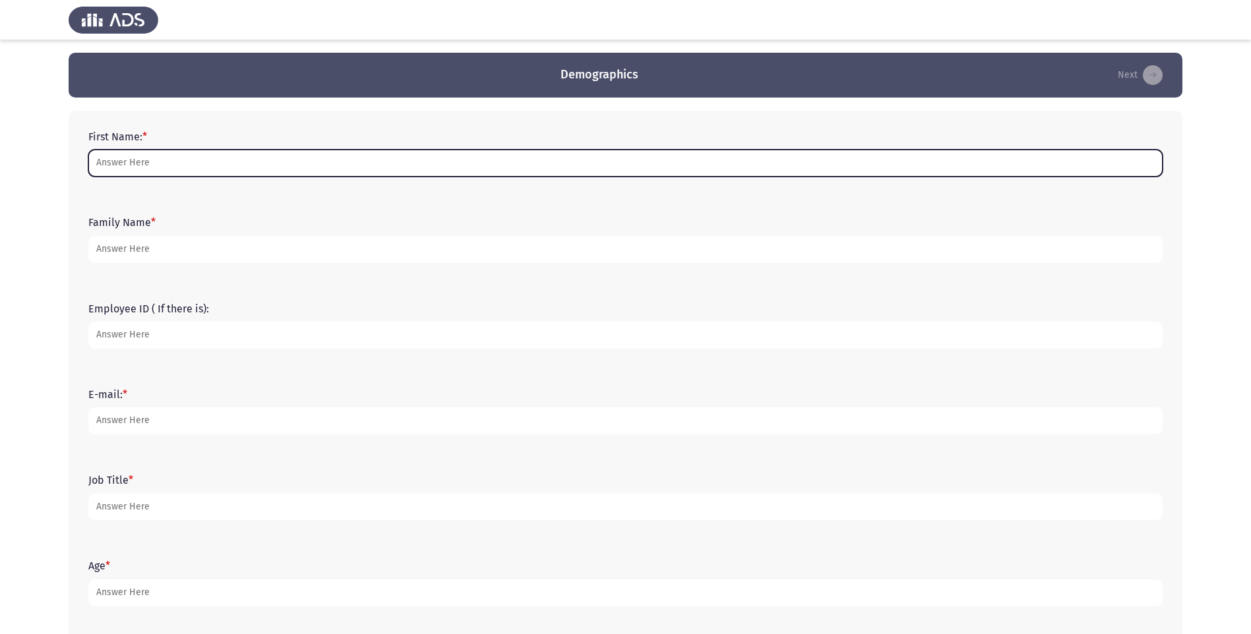
click at [318, 169] on input "First Name: *" at bounding box center [625, 163] width 1074 height 27
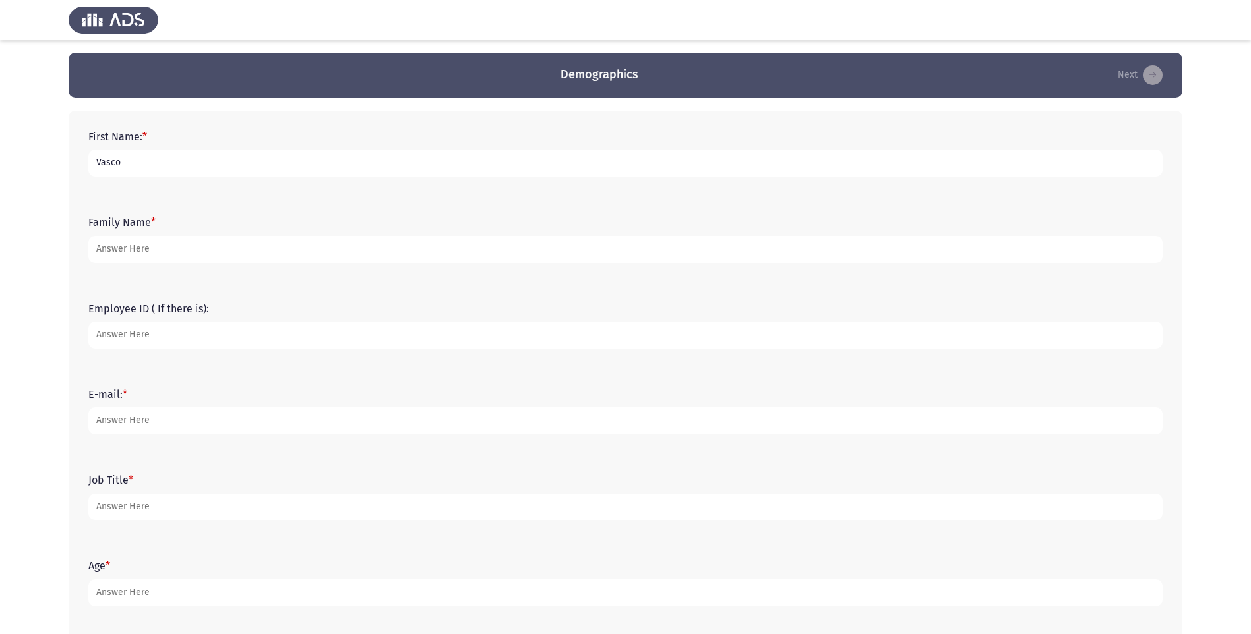
type input "Vasco"
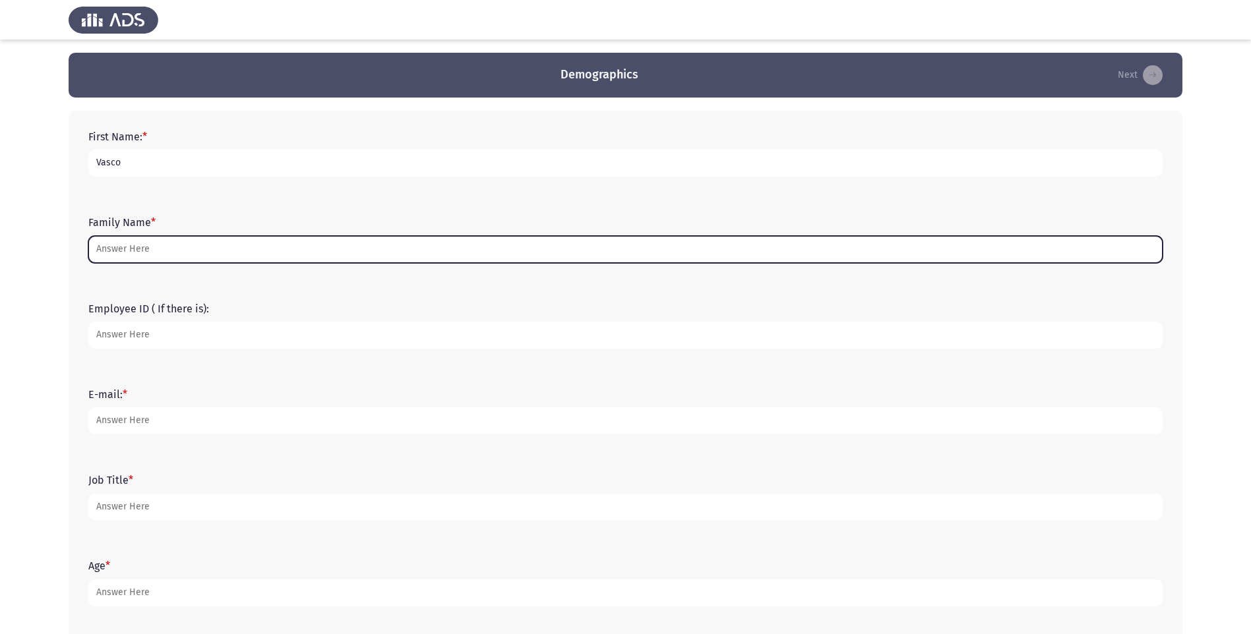
type input "m"
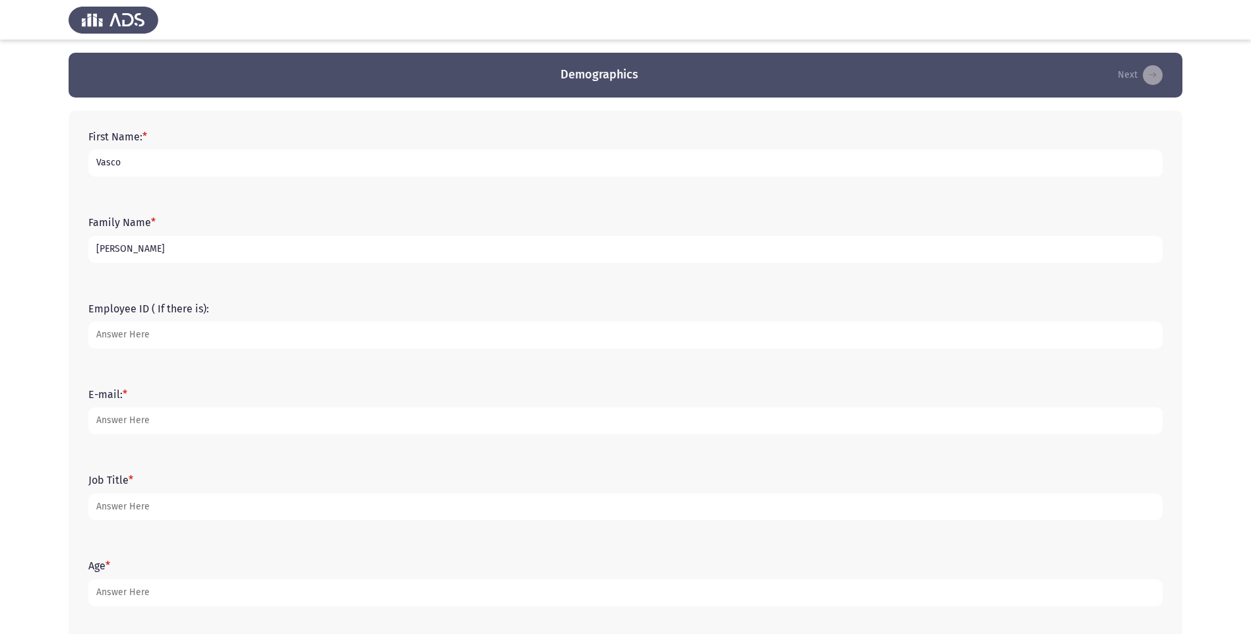
type input "[PERSON_NAME]"
type input "[EMAIL_ADDRESS][DOMAIN_NAME]"
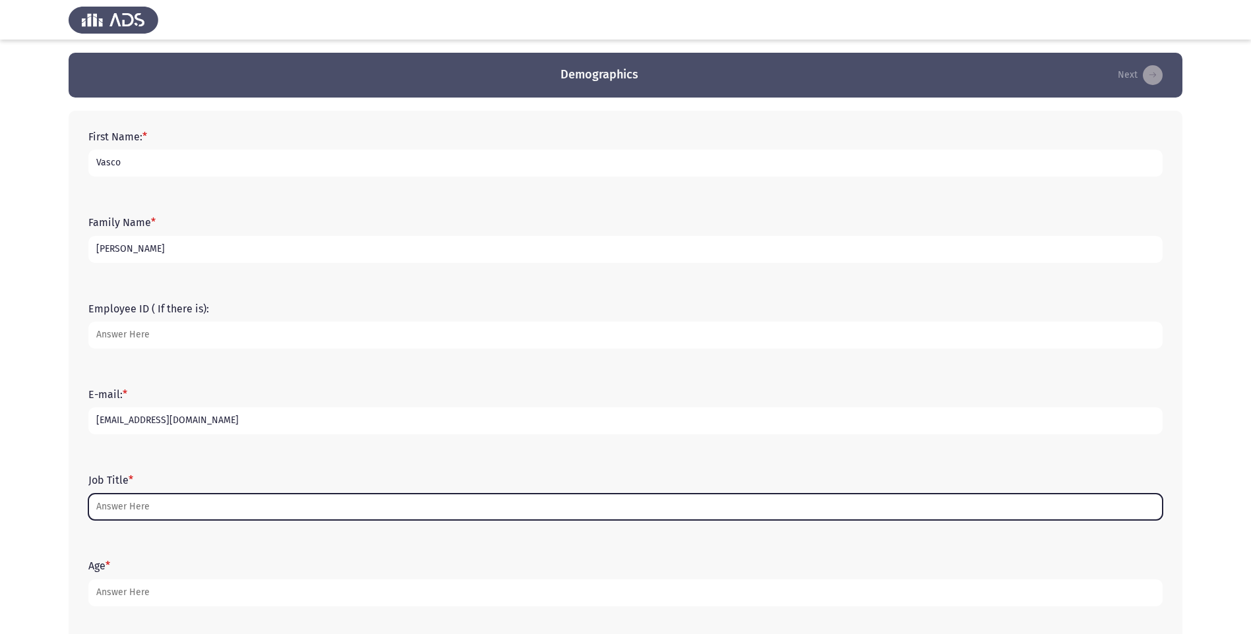
click at [141, 501] on input "Job Title *" at bounding box center [625, 507] width 1074 height 27
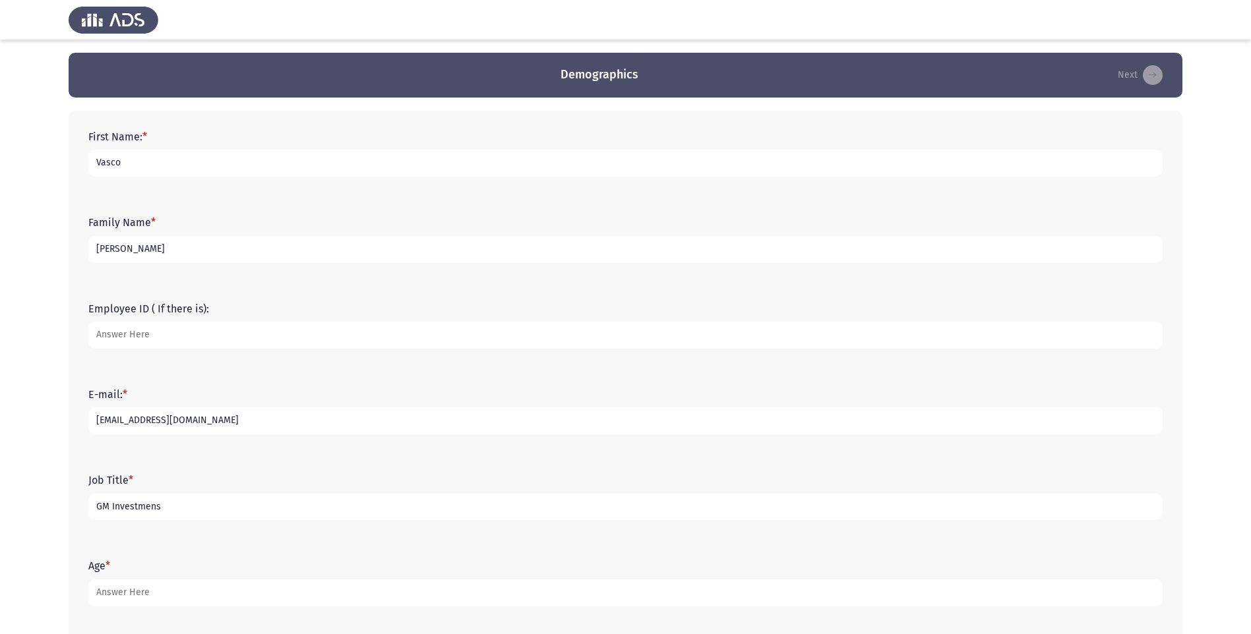
click at [157, 507] on input "GM Investmens" at bounding box center [625, 507] width 1074 height 27
type input "GM Investments"
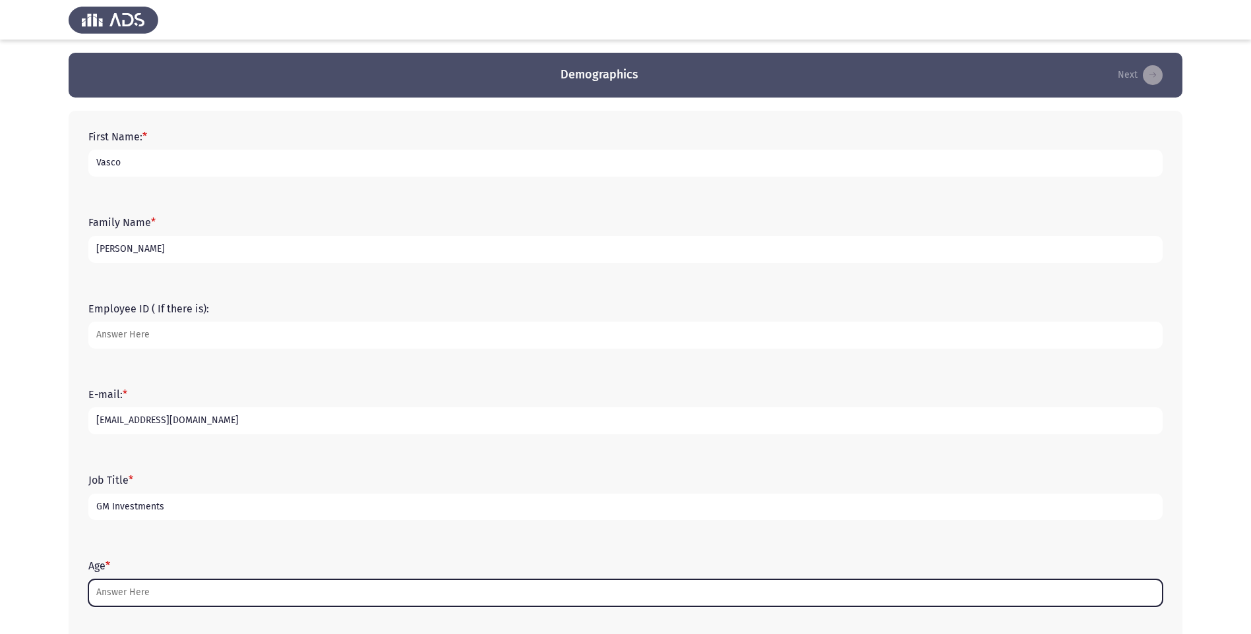
click at [150, 587] on input "Age *" at bounding box center [625, 593] width 1074 height 27
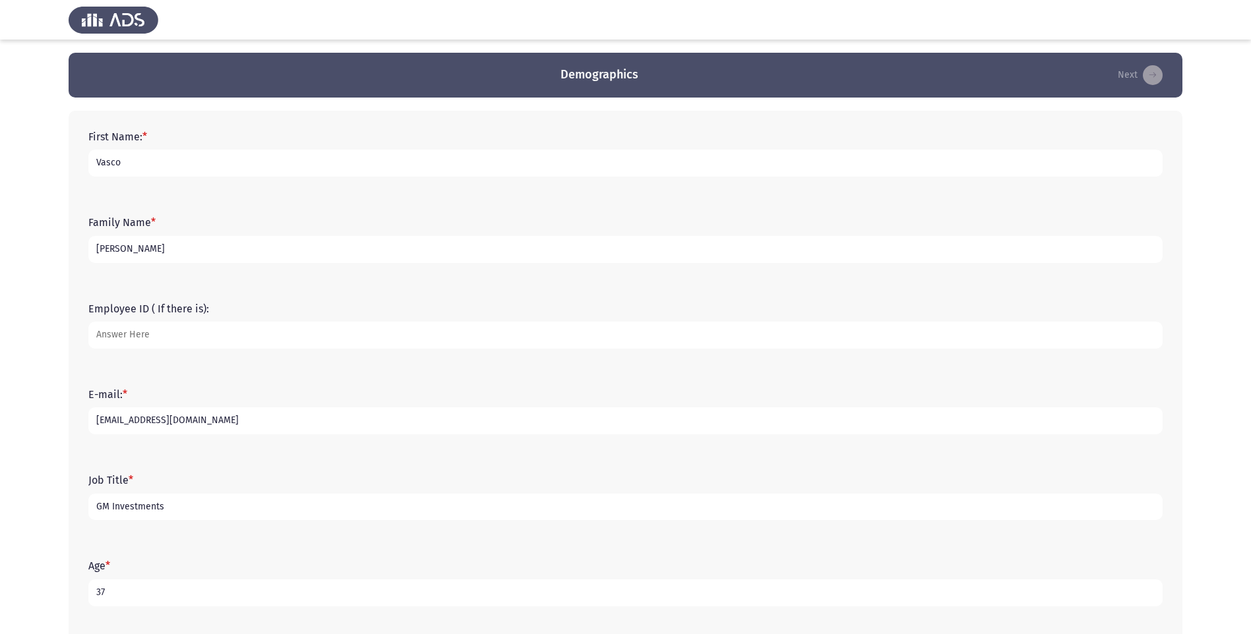
type input "37"
click at [519, 532] on div "Job Title * GM Investments" at bounding box center [625, 497] width 1087 height 86
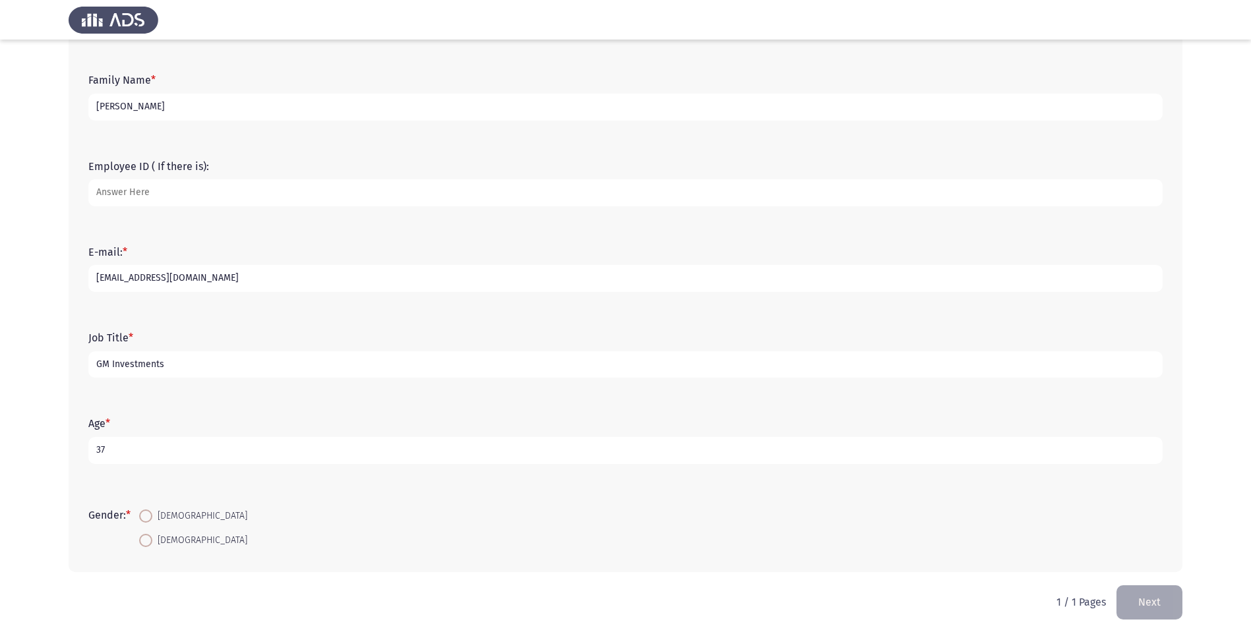
scroll to position [146, 0]
click at [146, 513] on span at bounding box center [145, 512] width 13 height 13
click at [146, 513] on input "[DEMOGRAPHIC_DATA]" at bounding box center [145, 512] width 13 height 13
radio input "true"
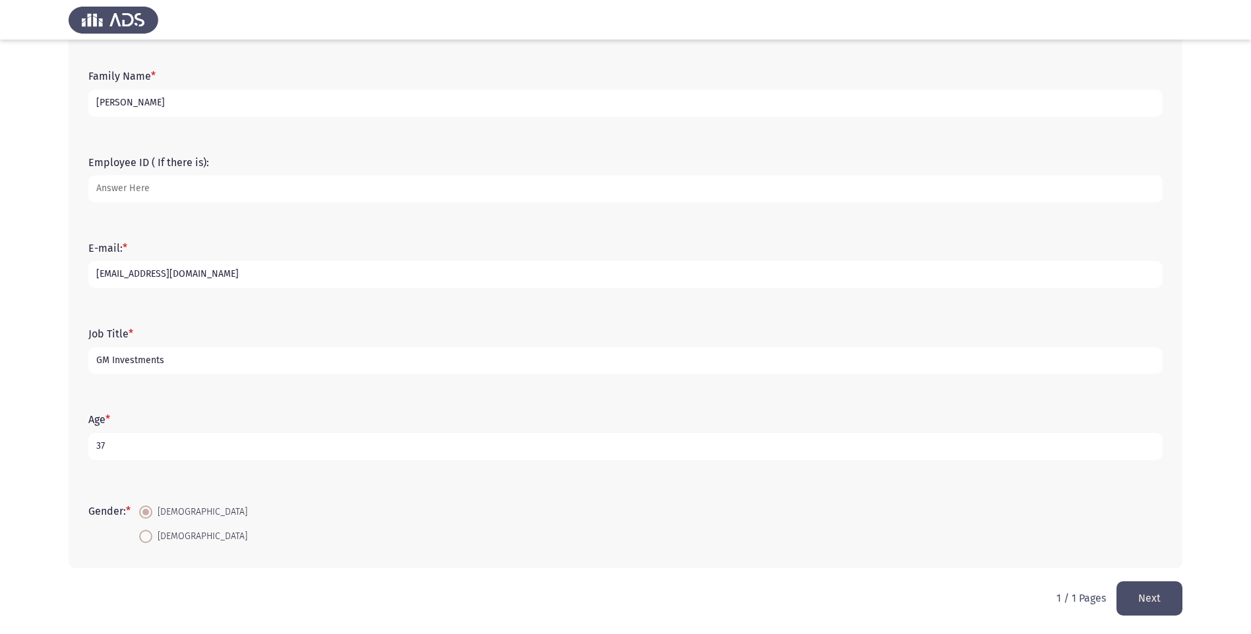
click at [1182, 596] on button "Next" at bounding box center [1149, 599] width 66 height 34
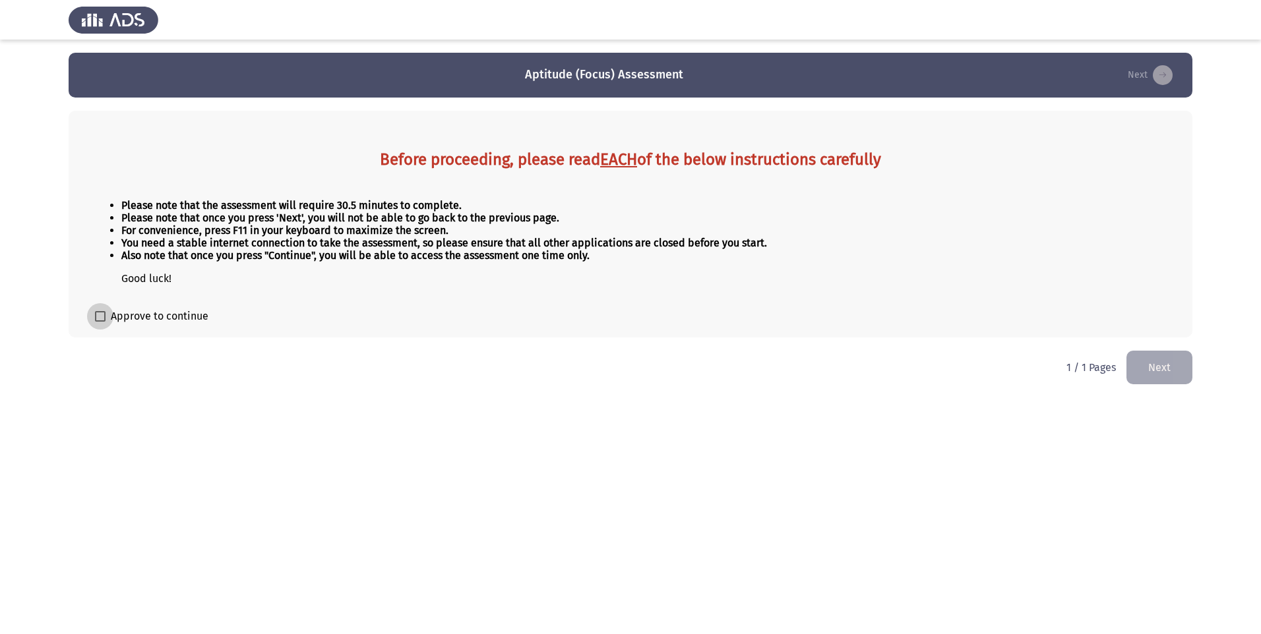
click at [107, 321] on label "Approve to continue" at bounding box center [151, 317] width 113 height 16
click at [100, 322] on input "Approve to continue" at bounding box center [100, 322] width 1 height 1
checkbox input "true"
click at [1147, 361] on button "Next" at bounding box center [1159, 368] width 66 height 34
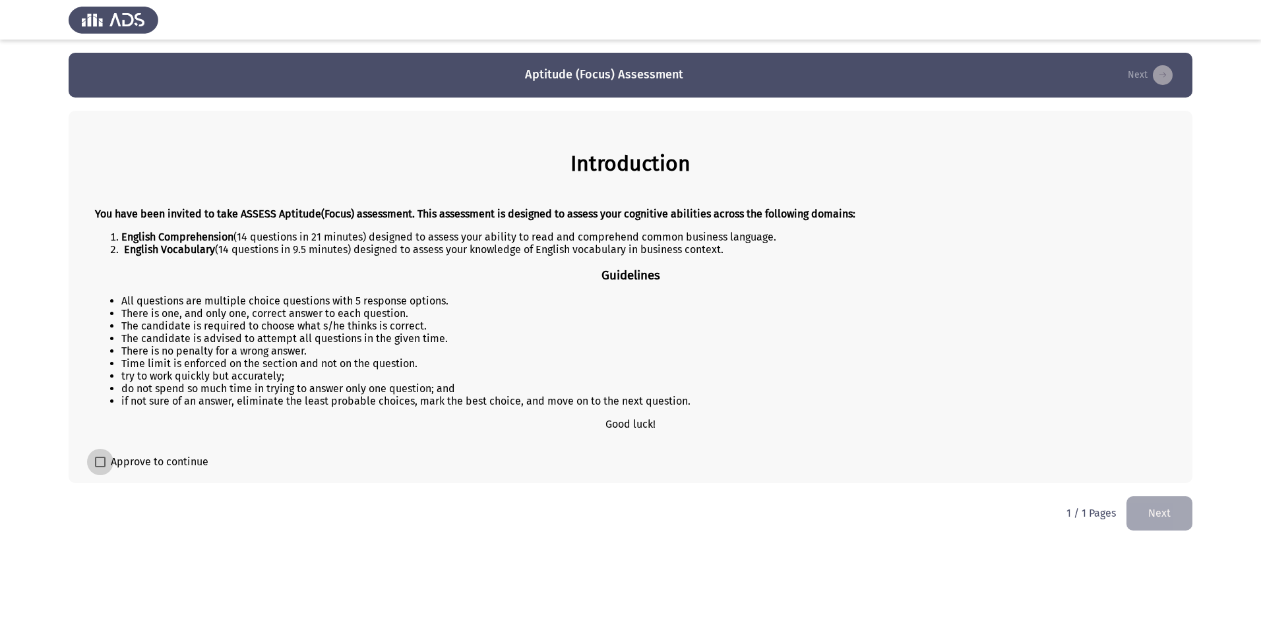
click at [102, 469] on label "Approve to continue" at bounding box center [151, 462] width 113 height 16
click at [100, 468] on input "Approve to continue" at bounding box center [100, 468] width 1 height 1
checkbox input "true"
click at [1149, 513] on button "Next" at bounding box center [1159, 514] width 66 height 34
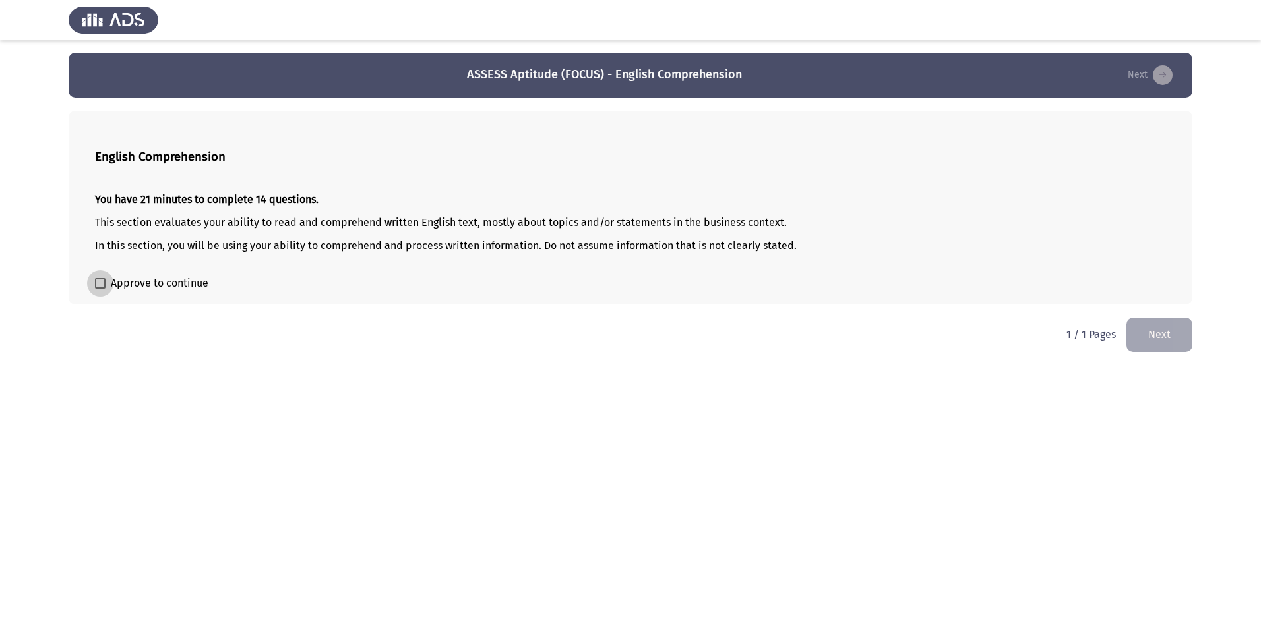
click at [101, 284] on span at bounding box center [100, 283] width 11 height 11
click at [100, 289] on input "Approve to continue" at bounding box center [100, 289] width 1 height 1
checkbox input "true"
click at [1159, 334] on button "Next" at bounding box center [1159, 335] width 66 height 34
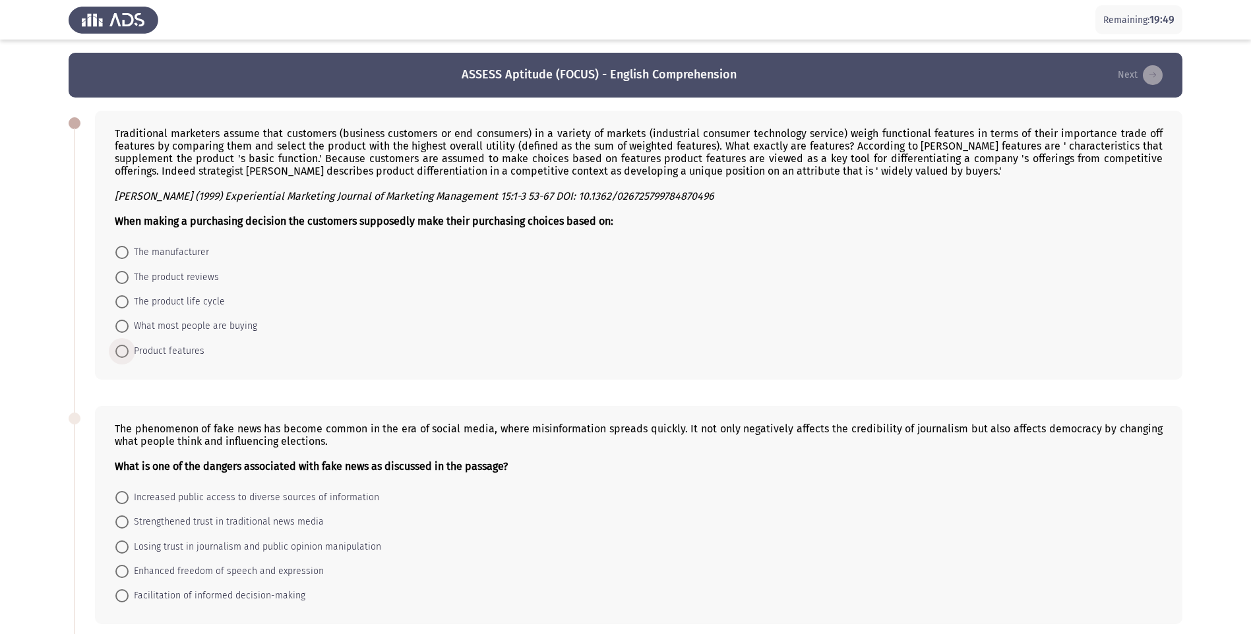
click at [117, 350] on span at bounding box center [121, 351] width 13 height 13
click at [117, 350] on input "Product features" at bounding box center [121, 351] width 13 height 13
radio input "true"
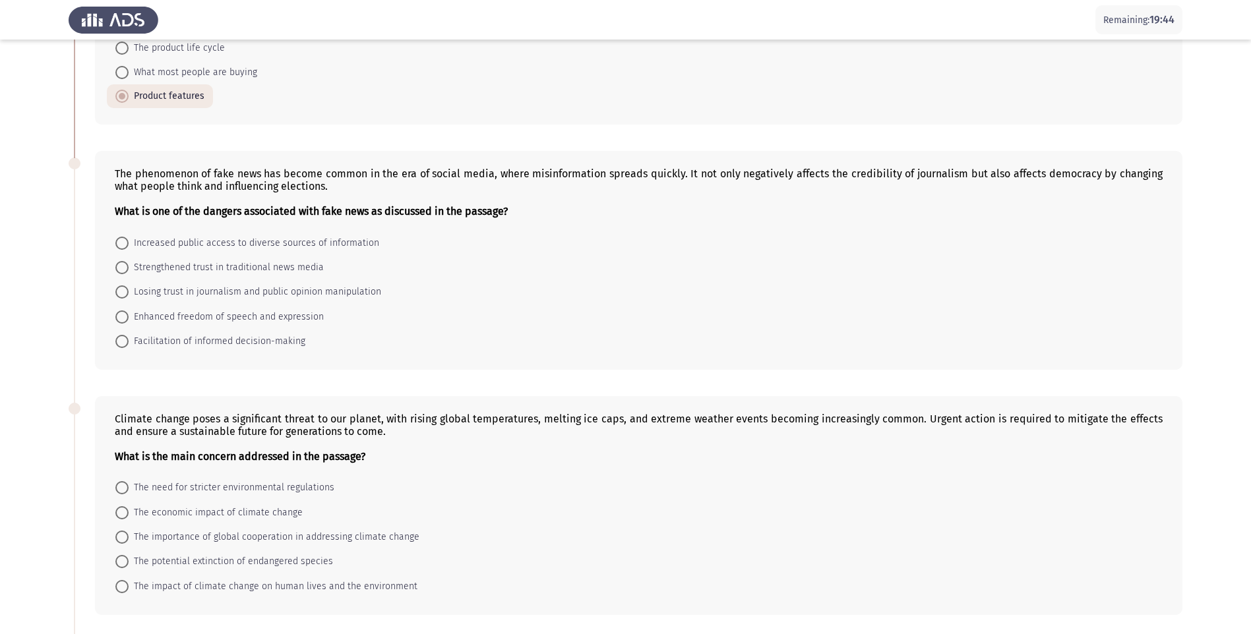
scroll to position [257, 0]
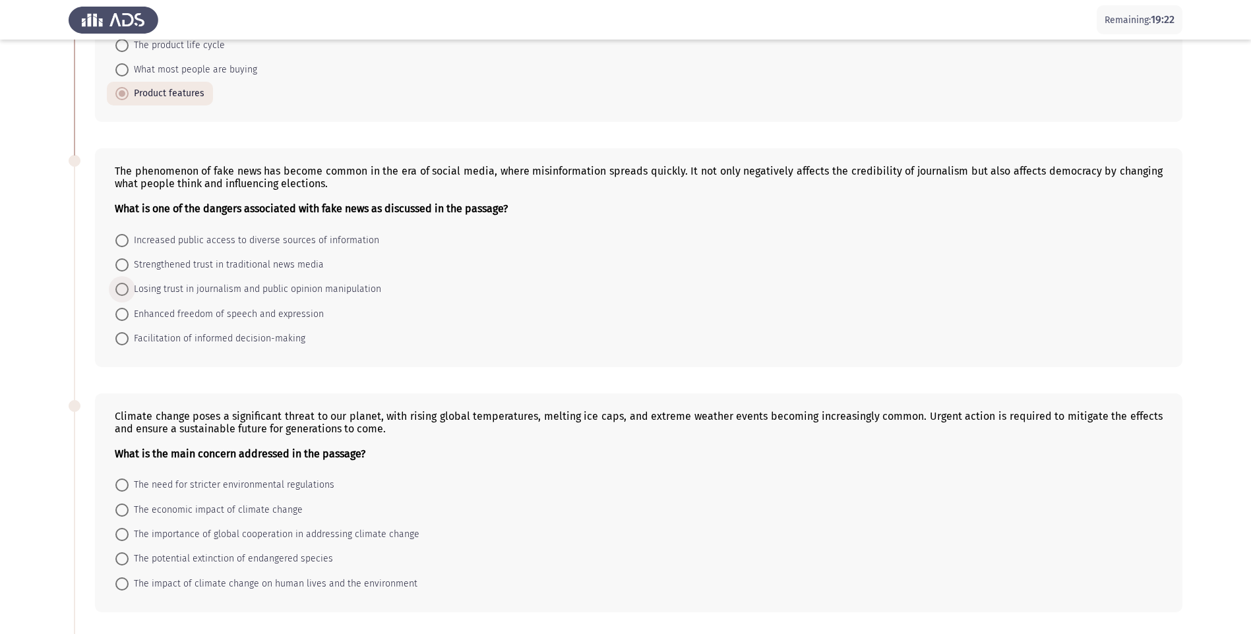
click at [122, 291] on span at bounding box center [121, 289] width 13 height 13
click at [122, 291] on input "Losing trust in journalism and public opinion manipulation" at bounding box center [121, 289] width 13 height 13
radio input "true"
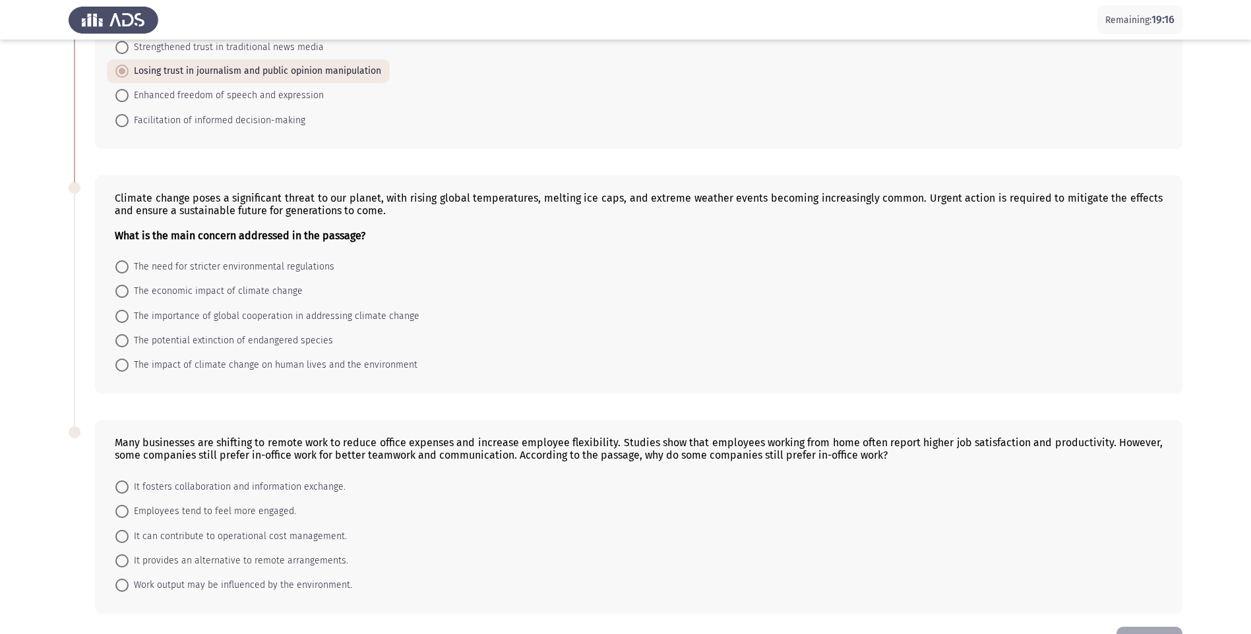
scroll to position [477, 0]
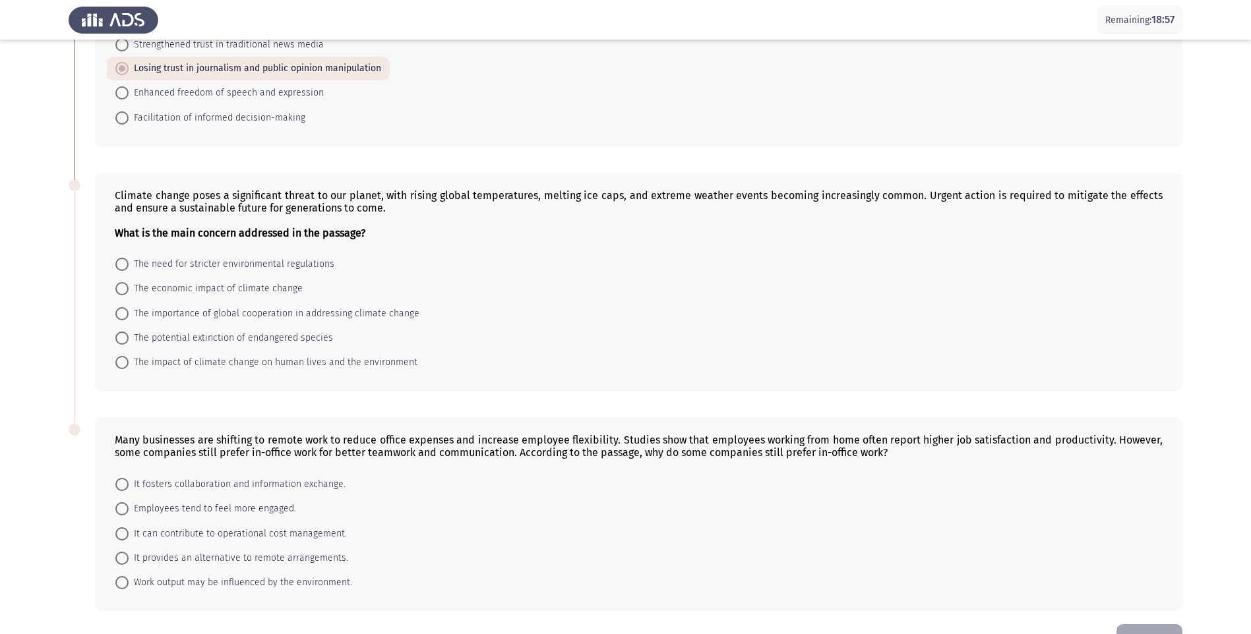
click at [123, 361] on span at bounding box center [121, 362] width 13 height 13
click at [123, 361] on input "The impact of climate change on human lives and the environment" at bounding box center [121, 362] width 13 height 13
radio input "true"
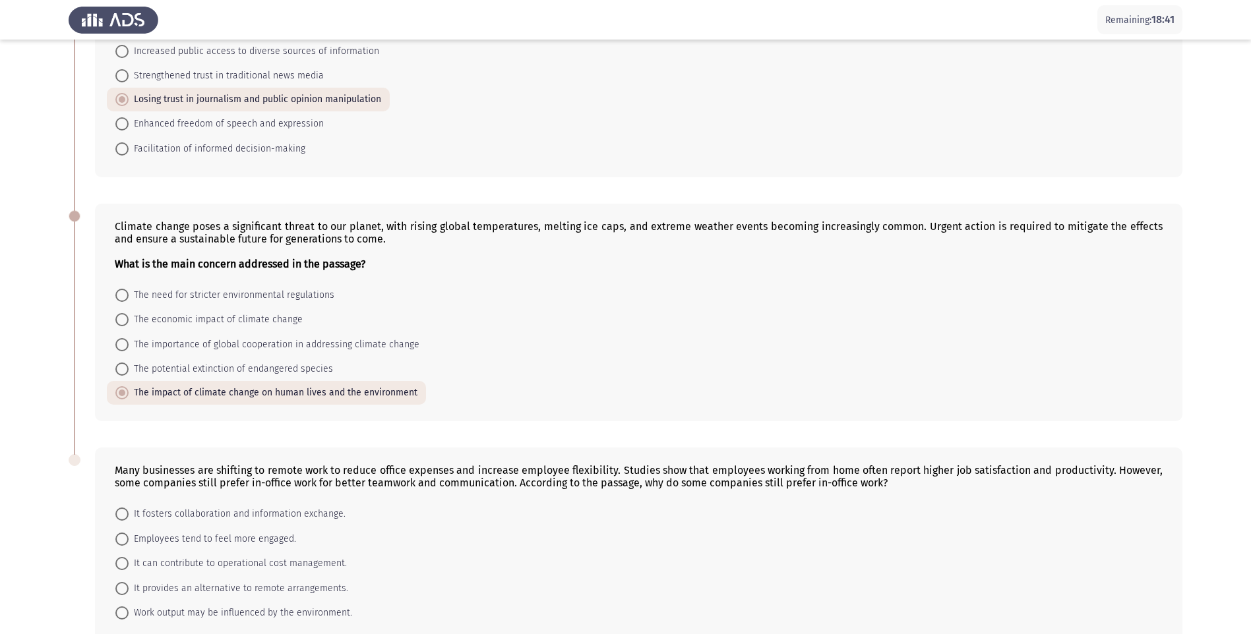
scroll to position [519, 0]
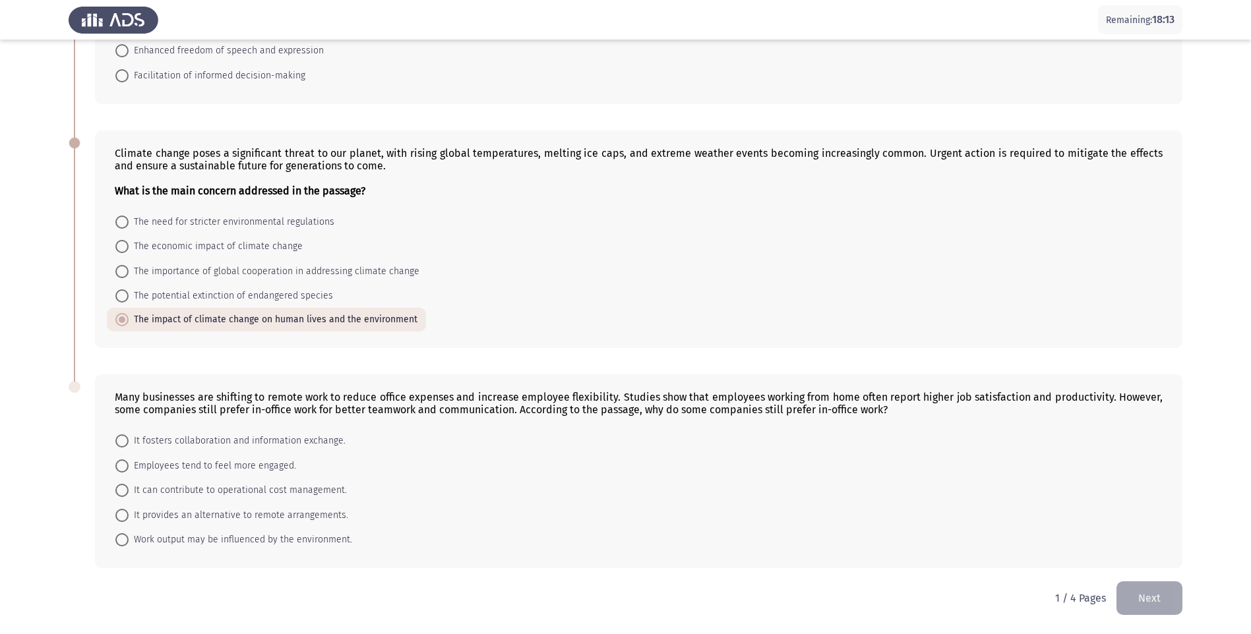
click at [121, 439] on span at bounding box center [121, 441] width 13 height 13
click at [121, 439] on input "It fosters collaboration and information exchange." at bounding box center [121, 441] width 13 height 13
radio input "true"
click at [1146, 597] on button "Next" at bounding box center [1149, 599] width 66 height 34
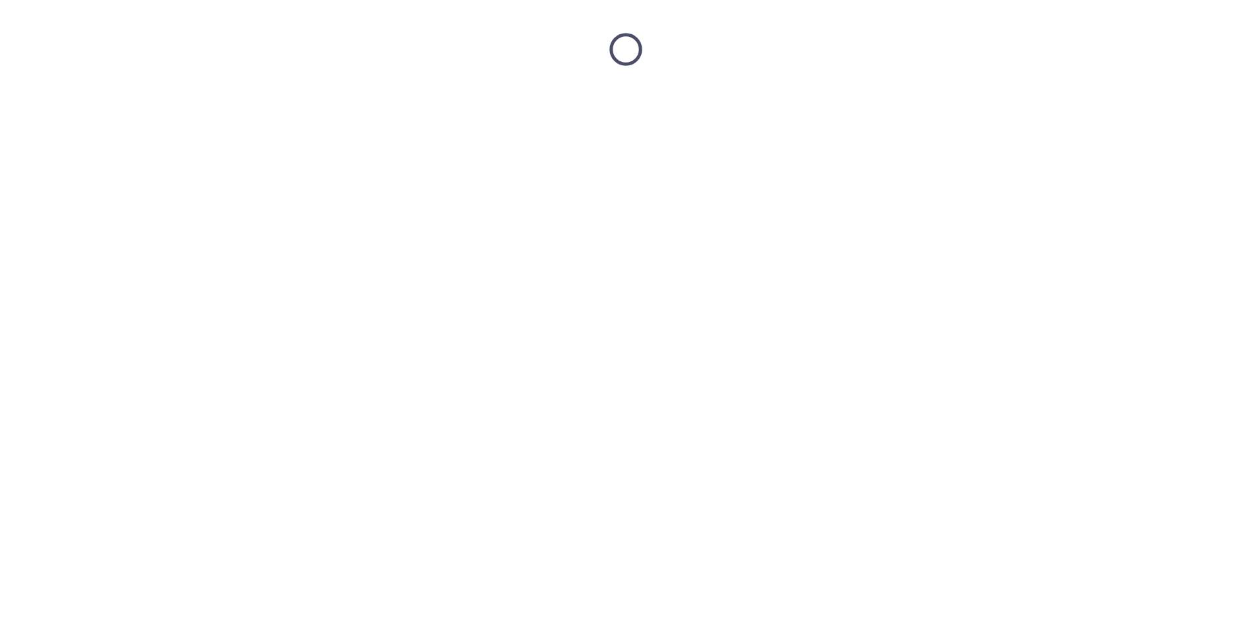
scroll to position [0, 0]
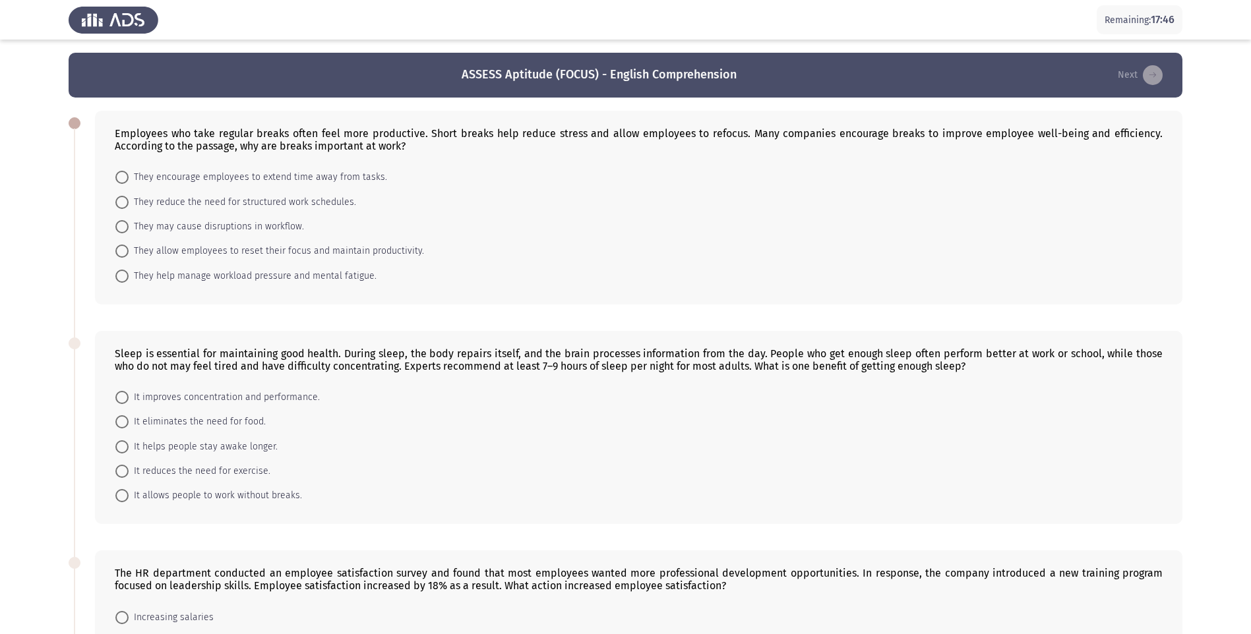
click at [120, 255] on span at bounding box center [121, 251] width 13 height 13
click at [120, 255] on input "They allow employees to reset their focus and maintain productivity." at bounding box center [121, 251] width 13 height 13
radio input "true"
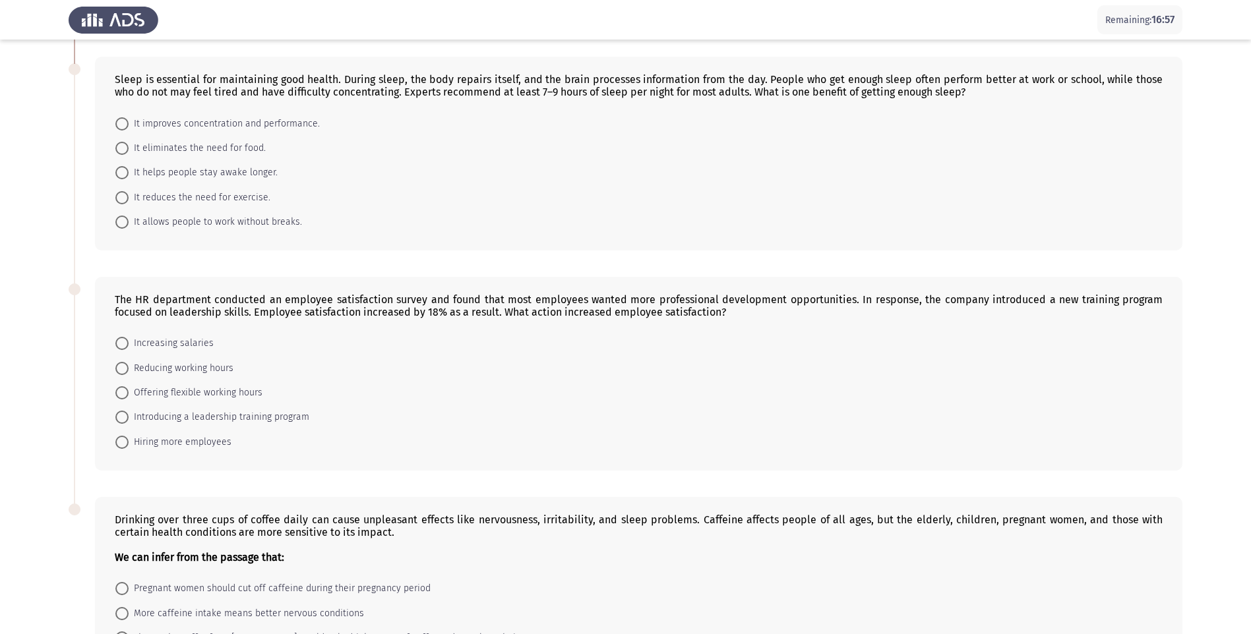
scroll to position [251, 0]
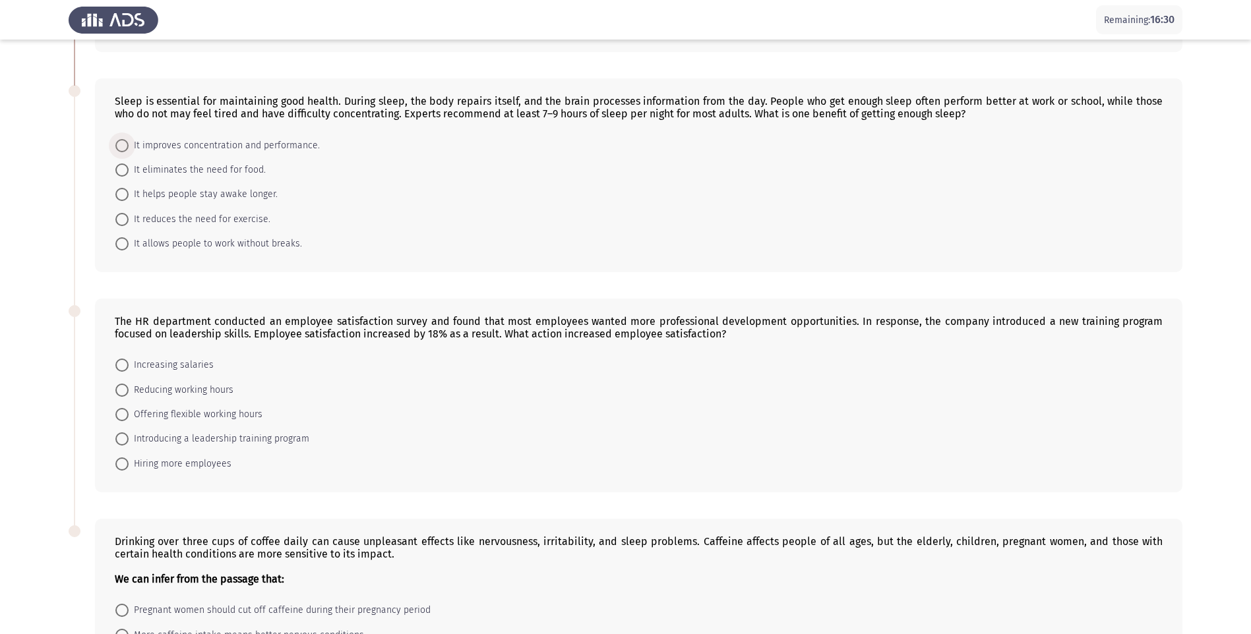
click at [125, 140] on span at bounding box center [121, 145] width 13 height 13
click at [125, 140] on input "It improves concentration and performance." at bounding box center [121, 145] width 13 height 13
radio input "true"
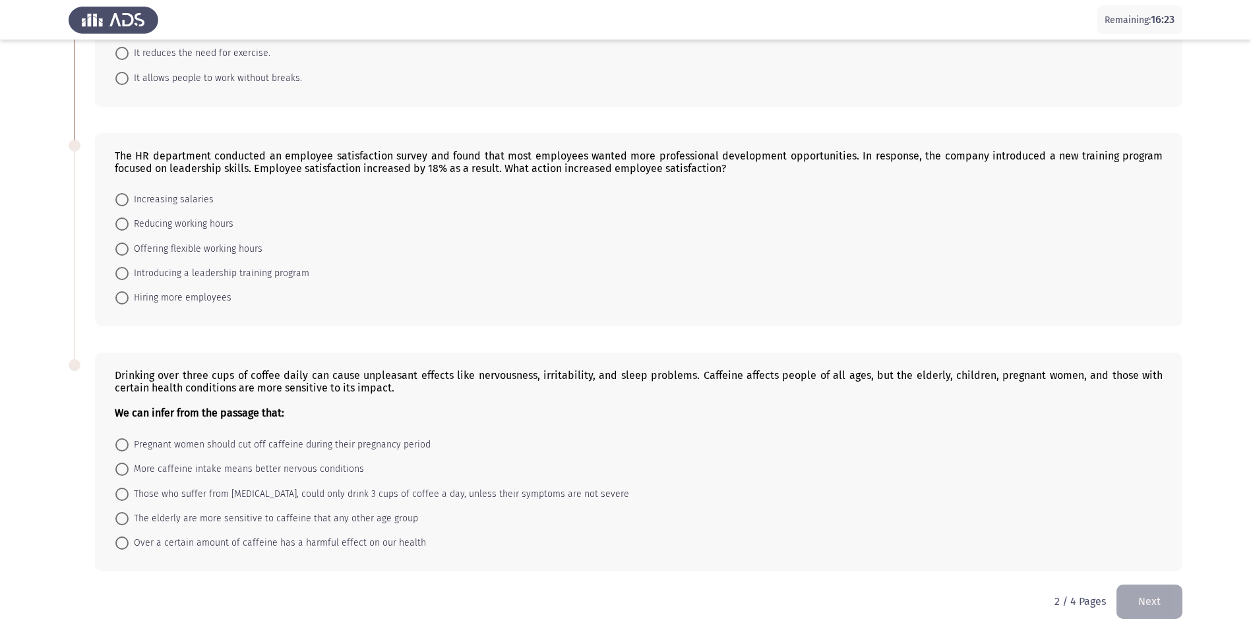
scroll to position [417, 0]
click at [127, 274] on span at bounding box center [121, 272] width 13 height 13
click at [127, 274] on input "Introducing a leadership training program" at bounding box center [121, 272] width 13 height 13
radio input "true"
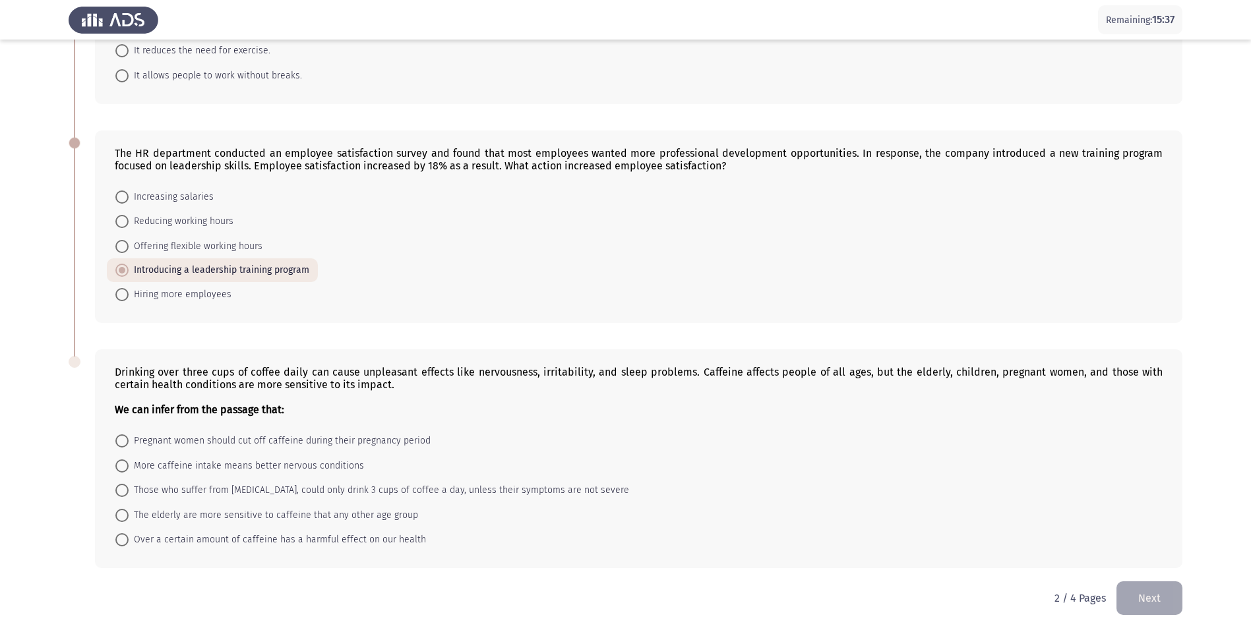
click at [123, 517] on span at bounding box center [121, 515] width 13 height 13
click at [123, 517] on input "The elderly are more sensitive to caffeine that any other age group" at bounding box center [121, 515] width 13 height 13
radio input "true"
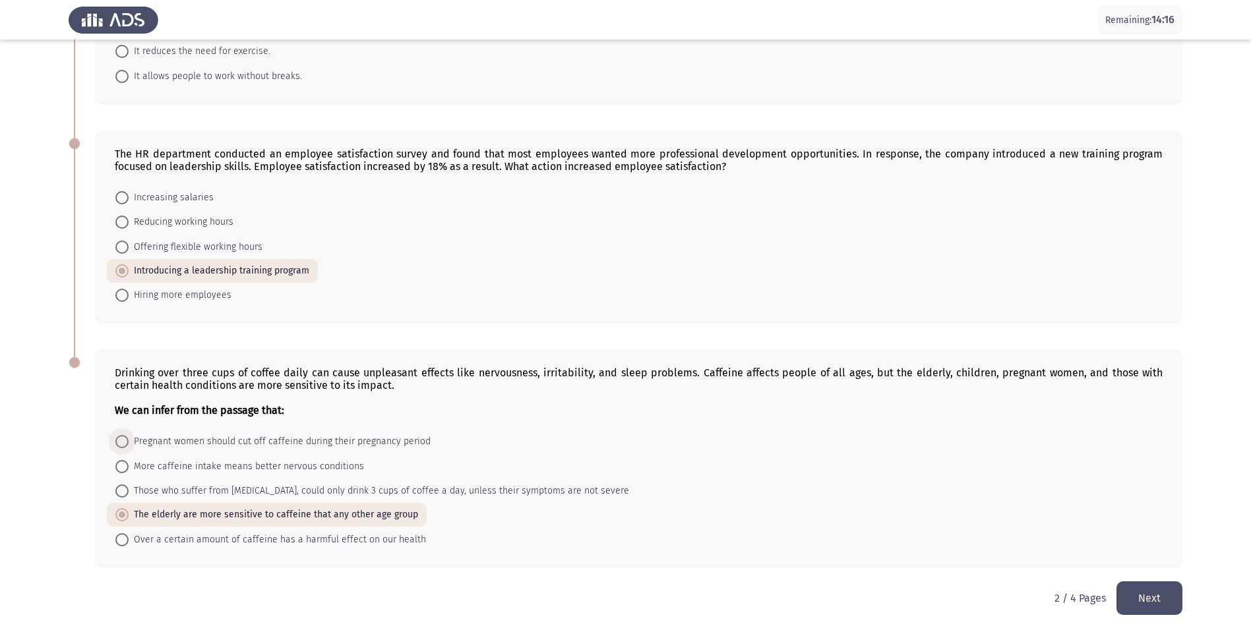
click at [117, 446] on span at bounding box center [121, 441] width 13 height 13
click at [117, 446] on input "Pregnant women should cut off caffeine during their pregnancy period" at bounding box center [121, 441] width 13 height 13
radio input "true"
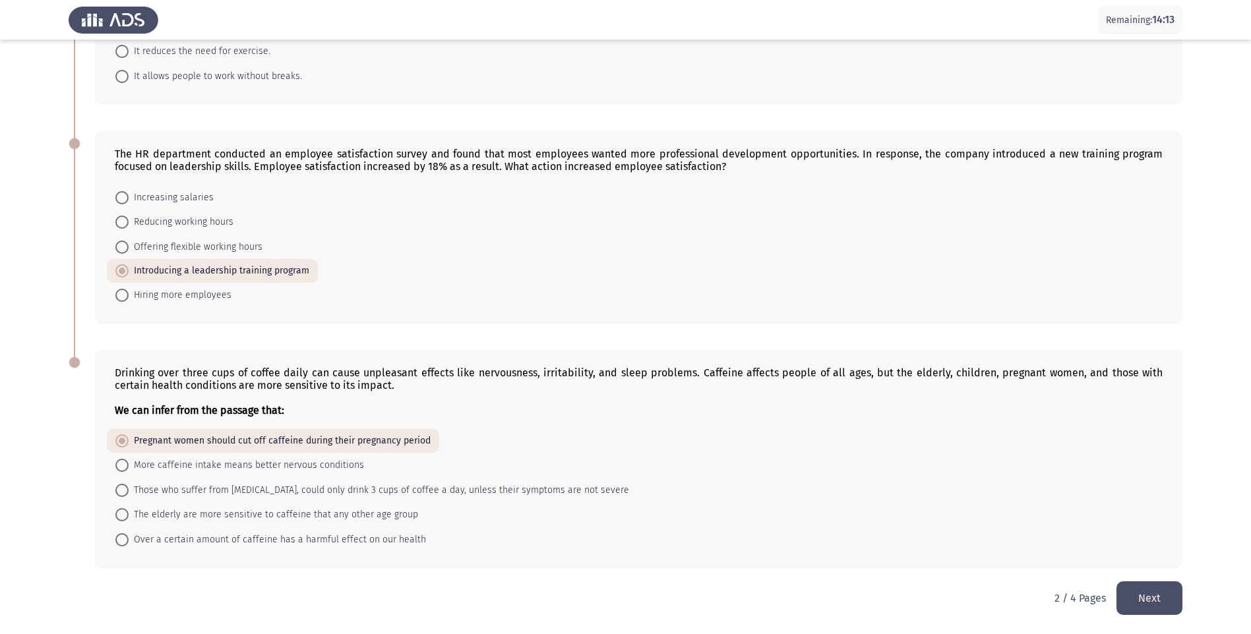
click at [1155, 595] on button "Next" at bounding box center [1149, 599] width 66 height 34
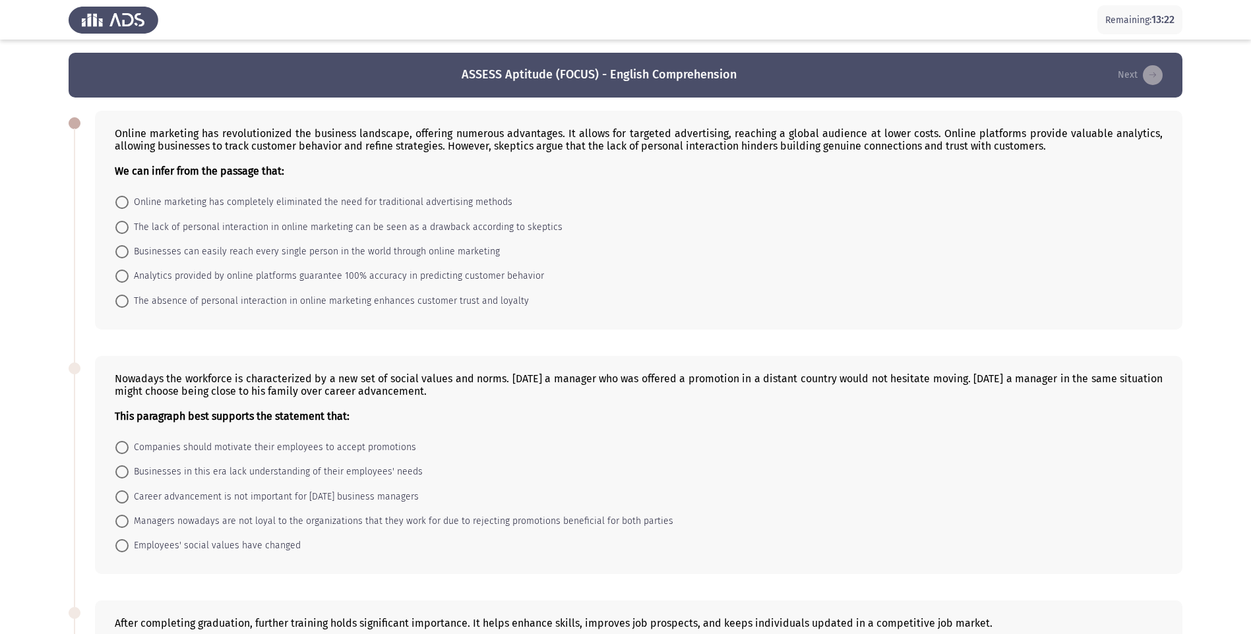
drag, startPoint x: 129, startPoint y: 222, endPoint x: 129, endPoint y: 229, distance: 6.6
click at [129, 225] on span "The lack of personal interaction in online marketing can be seen as a drawback …" at bounding box center [346, 228] width 434 height 16
click at [129, 225] on input "The lack of personal interaction in online marketing can be seen as a drawback …" at bounding box center [121, 227] width 13 height 13
radio input "true"
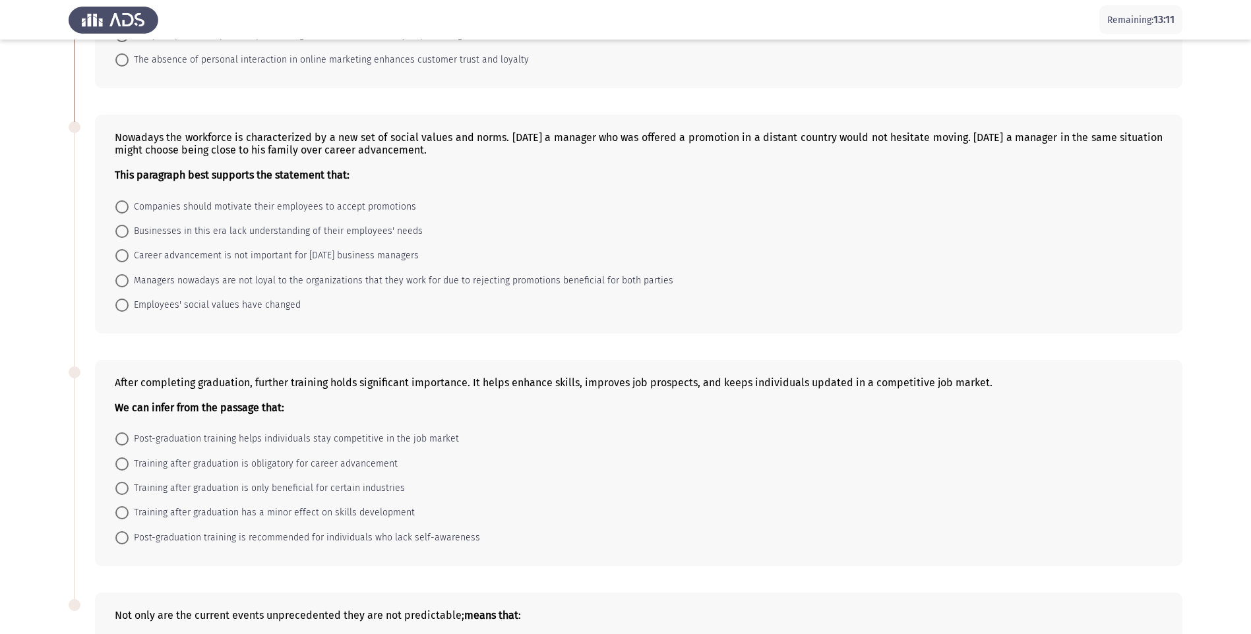
scroll to position [264, 0]
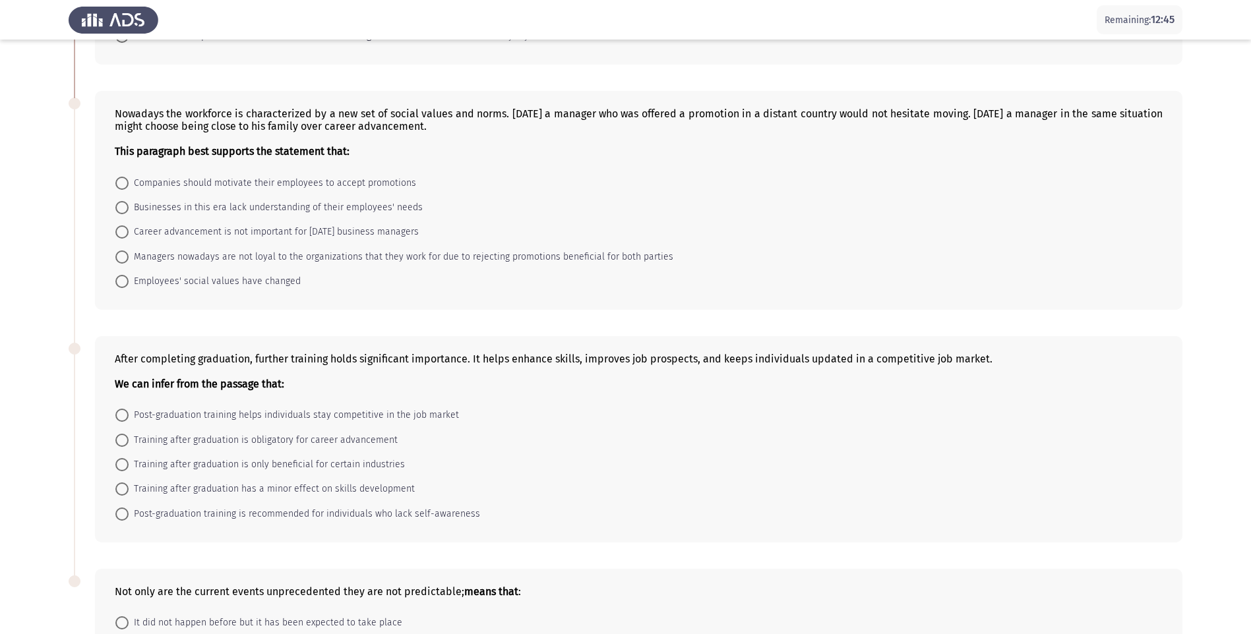
click at [123, 285] on span at bounding box center [121, 281] width 13 height 13
click at [123, 285] on input "Employees' social values have changed" at bounding box center [121, 281] width 13 height 13
radio input "true"
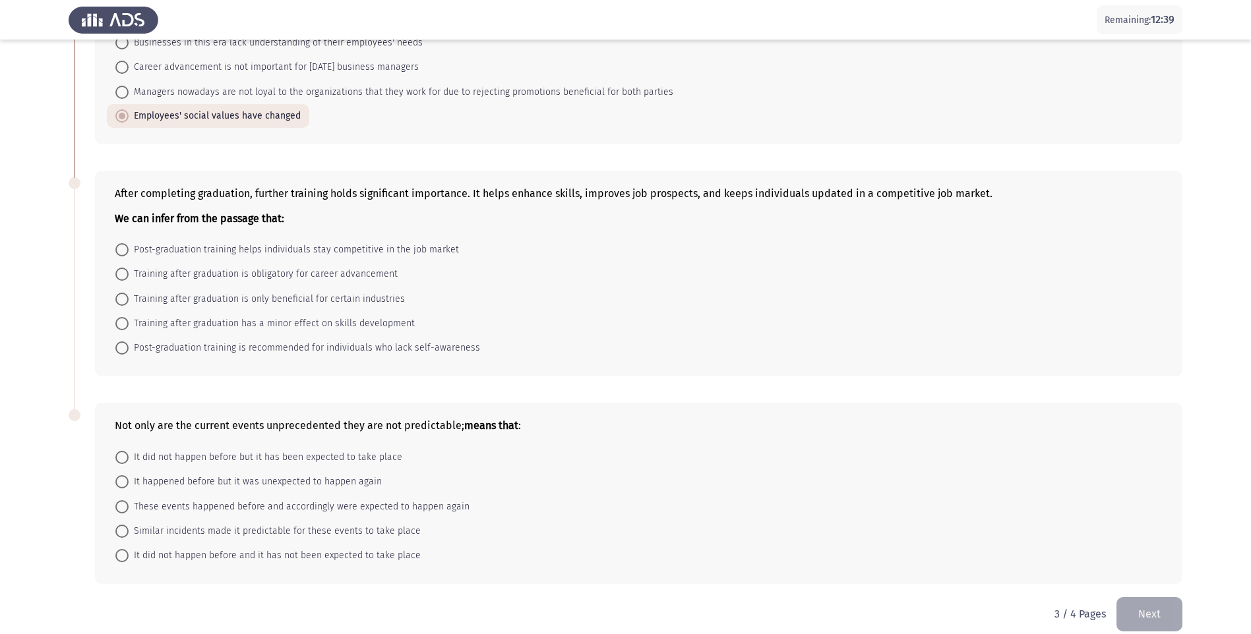
scroll to position [444, 0]
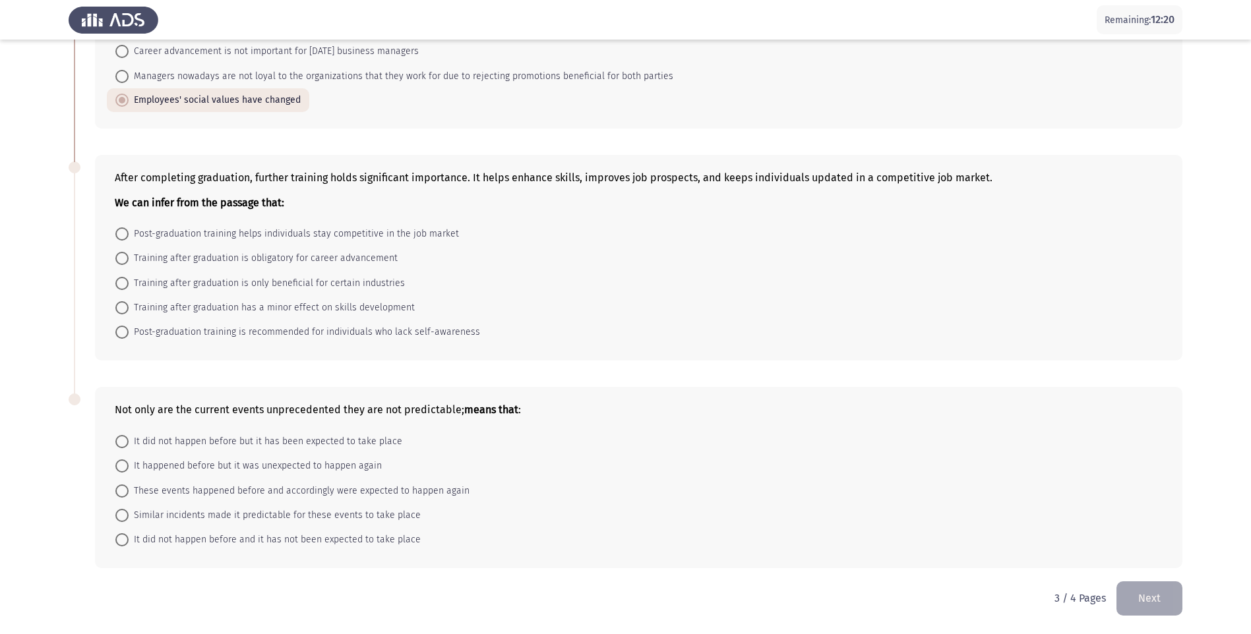
click at [123, 233] on span at bounding box center [121, 234] width 13 height 13
click at [123, 233] on input "Post-graduation training helps individuals stay competitive in the job market" at bounding box center [121, 234] width 13 height 13
radio input "true"
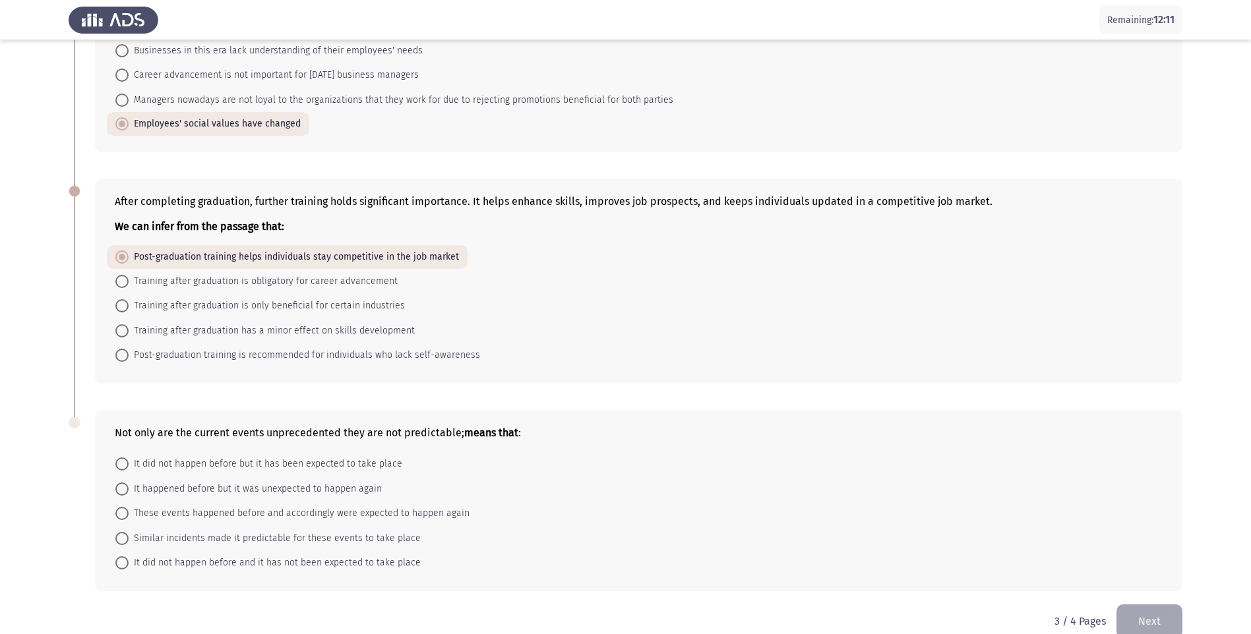
scroll to position [444, 0]
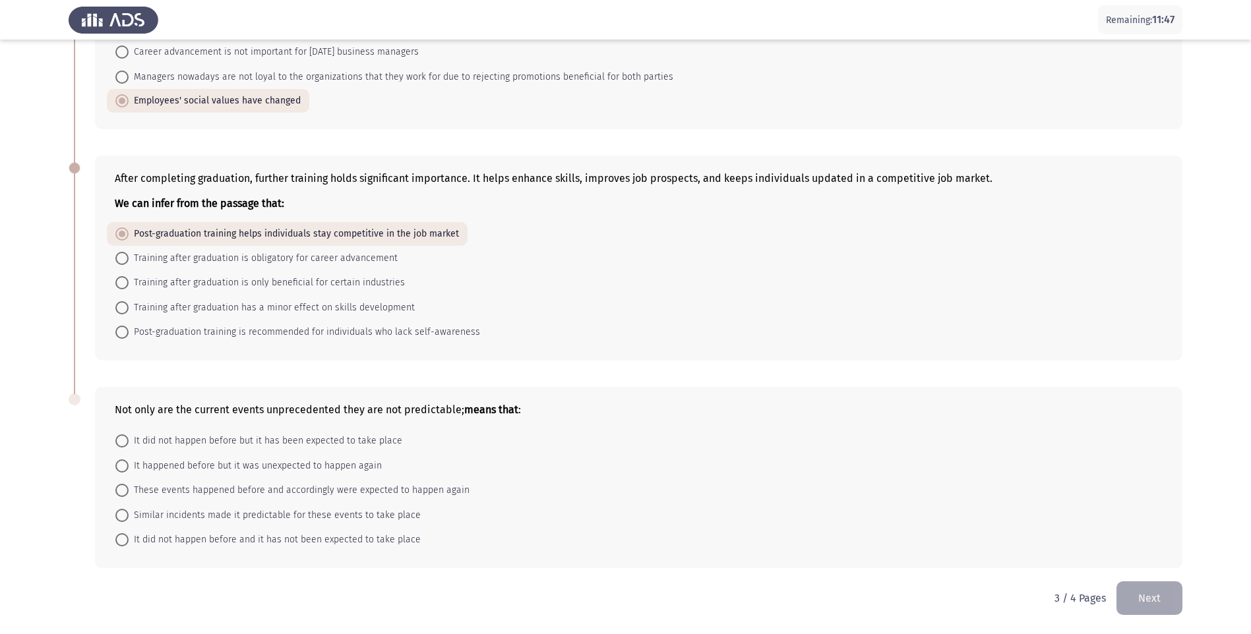
click at [122, 540] on span at bounding box center [122, 540] width 0 height 0
click at [122, 539] on input "It did not happen before and it has not been expected to take place" at bounding box center [121, 540] width 13 height 13
radio input "true"
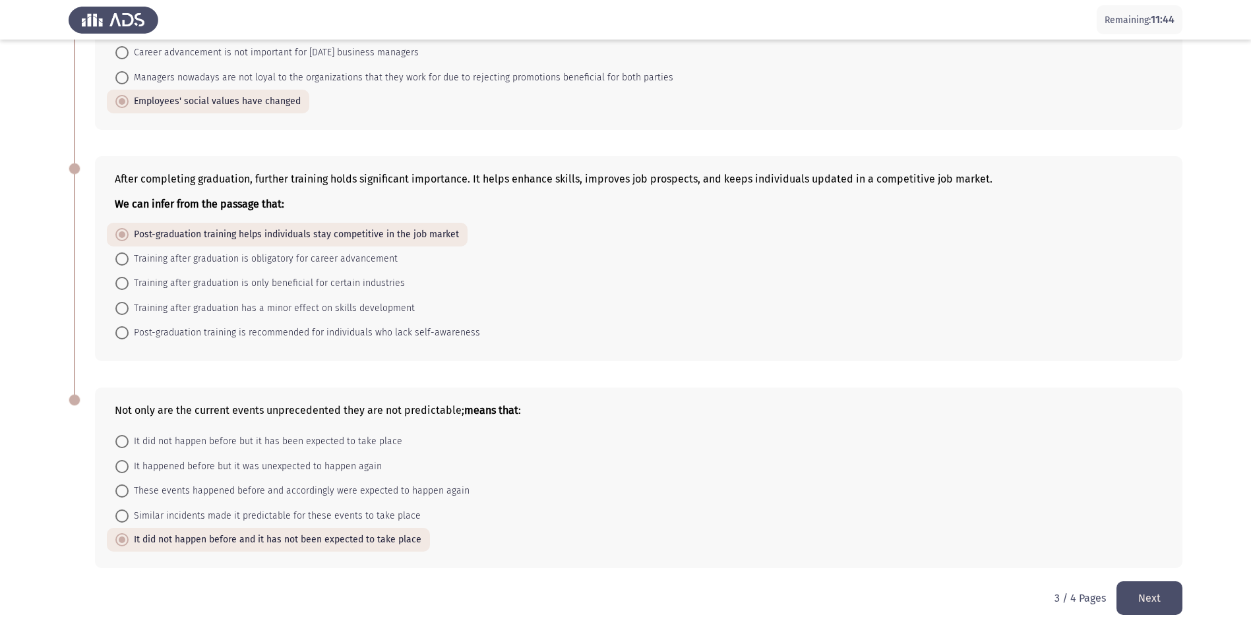
click at [1163, 597] on button "Next" at bounding box center [1149, 599] width 66 height 34
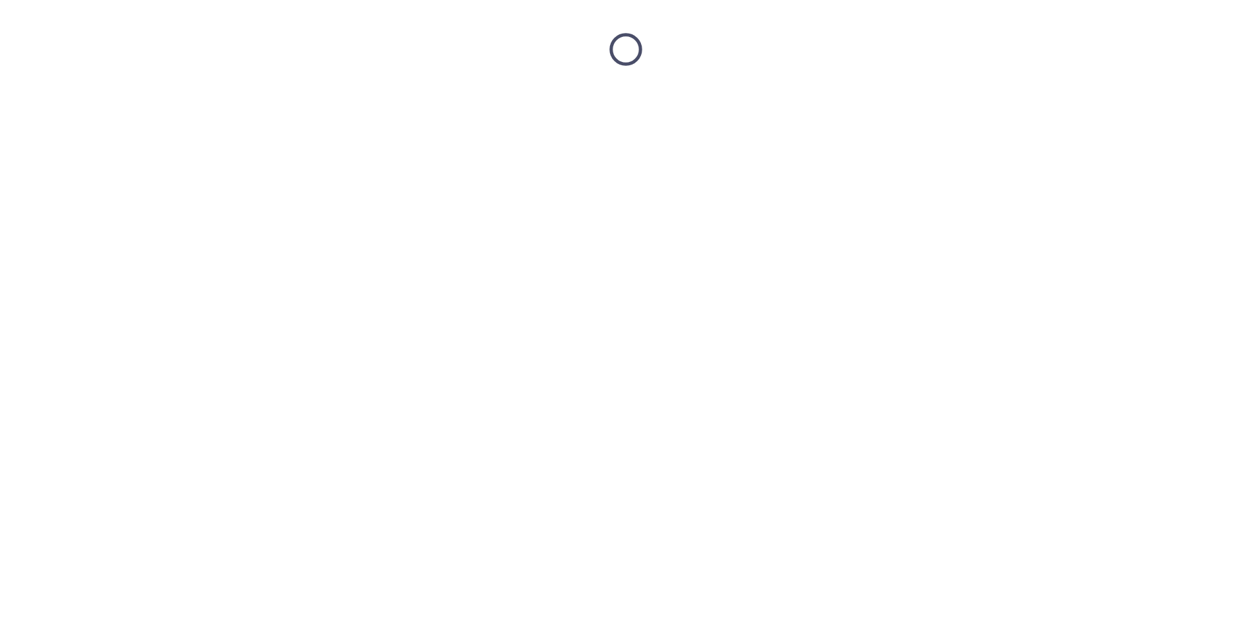
scroll to position [0, 0]
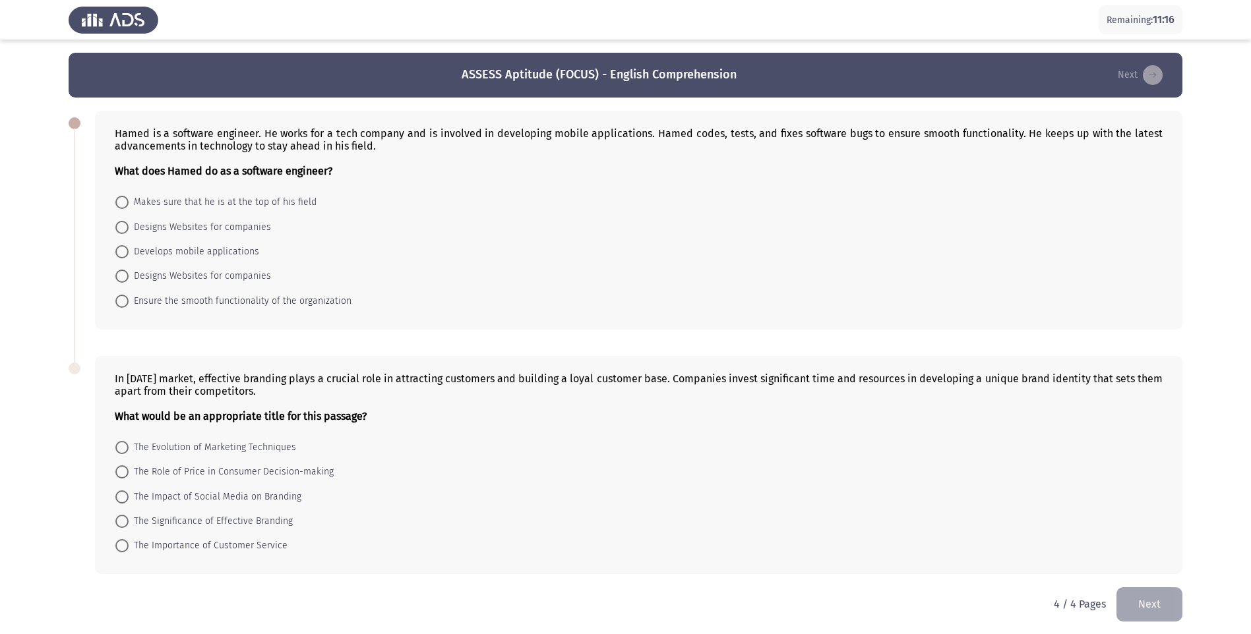
click at [128, 301] on span at bounding box center [121, 301] width 13 height 13
click at [128, 301] on input "Ensure the smooth functionality of the organization" at bounding box center [121, 301] width 13 height 13
radio input "true"
click at [121, 251] on span at bounding box center [121, 251] width 13 height 13
click at [121, 251] on input "Develops mobile applications" at bounding box center [121, 251] width 13 height 13
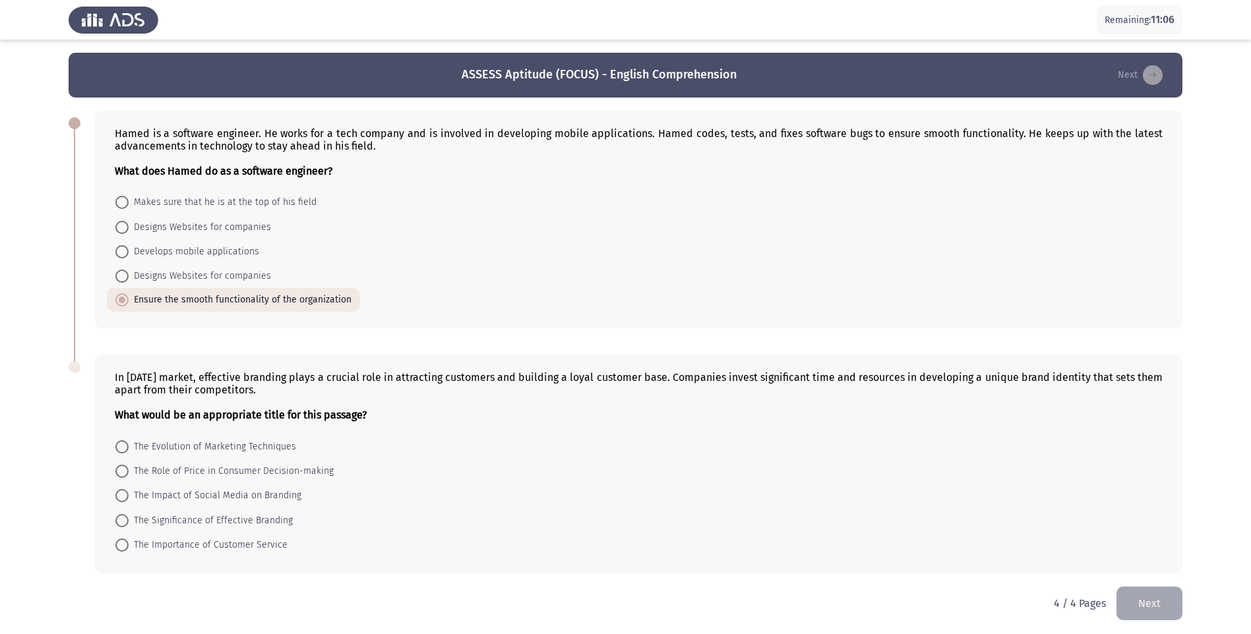
radio input "true"
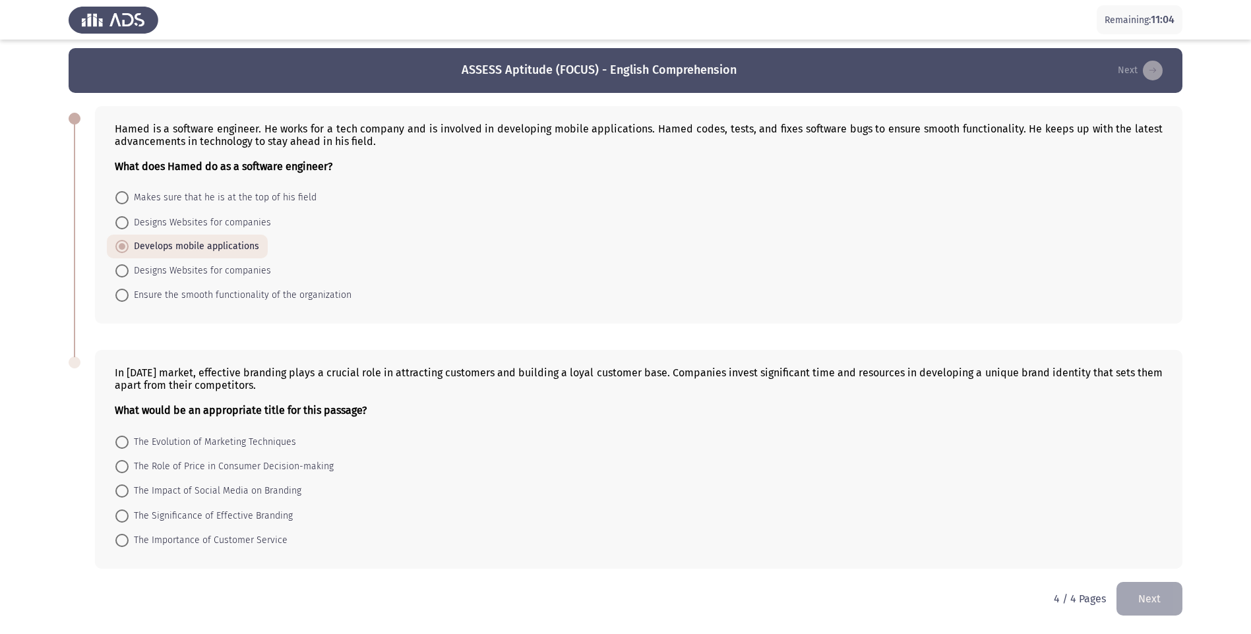
scroll to position [5, 0]
click at [132, 519] on span "The Significance of Effective Branding" at bounding box center [211, 516] width 164 height 16
click at [129, 519] on input "The Significance of Effective Branding" at bounding box center [121, 515] width 13 height 13
radio input "true"
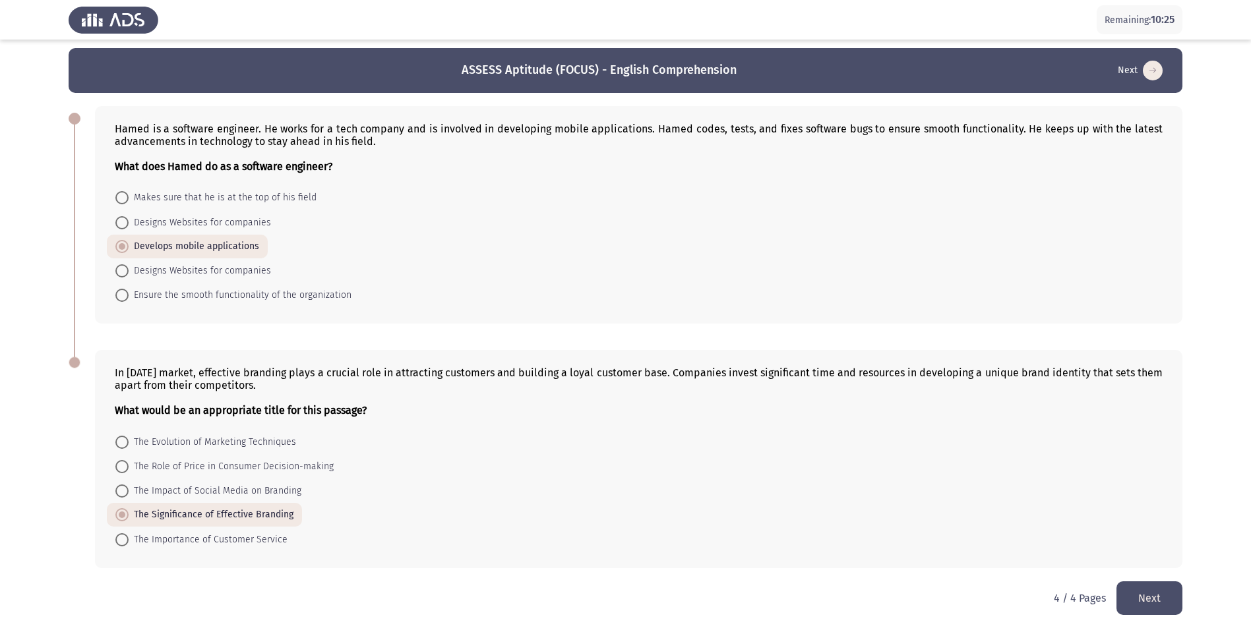
click at [1172, 599] on button "Next" at bounding box center [1149, 599] width 66 height 34
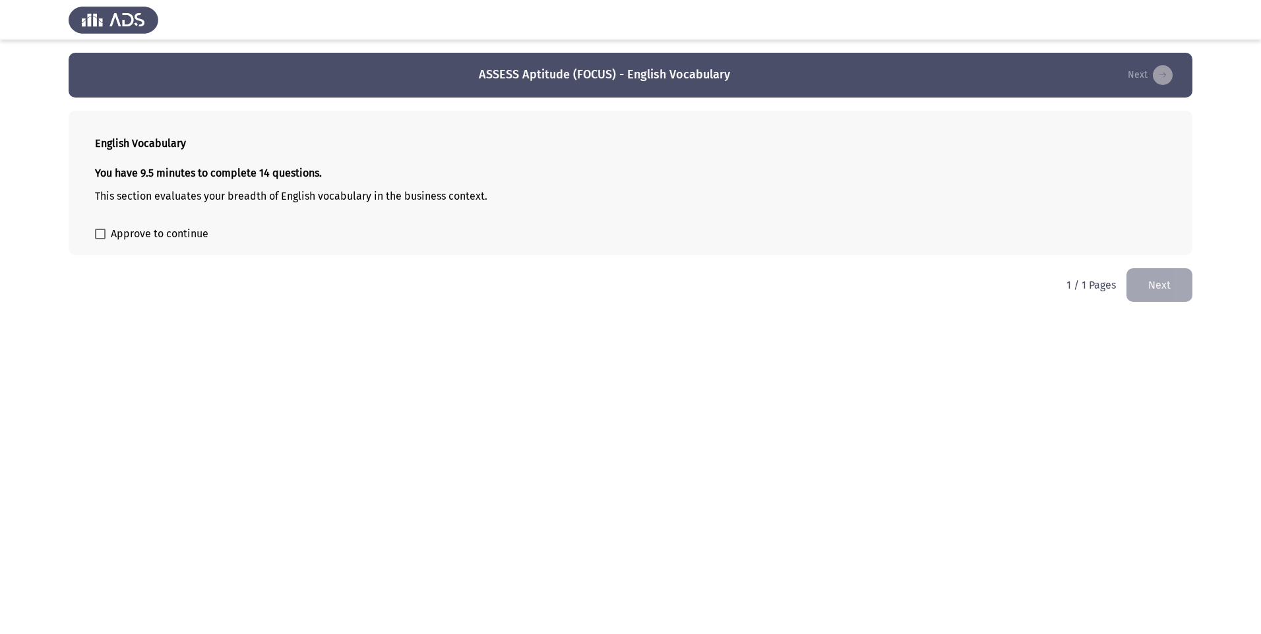
click at [100, 236] on span at bounding box center [100, 234] width 11 height 11
click at [100, 239] on input "Approve to continue" at bounding box center [100, 239] width 1 height 1
checkbox input "true"
click at [1170, 284] on button "Next" at bounding box center [1159, 285] width 66 height 34
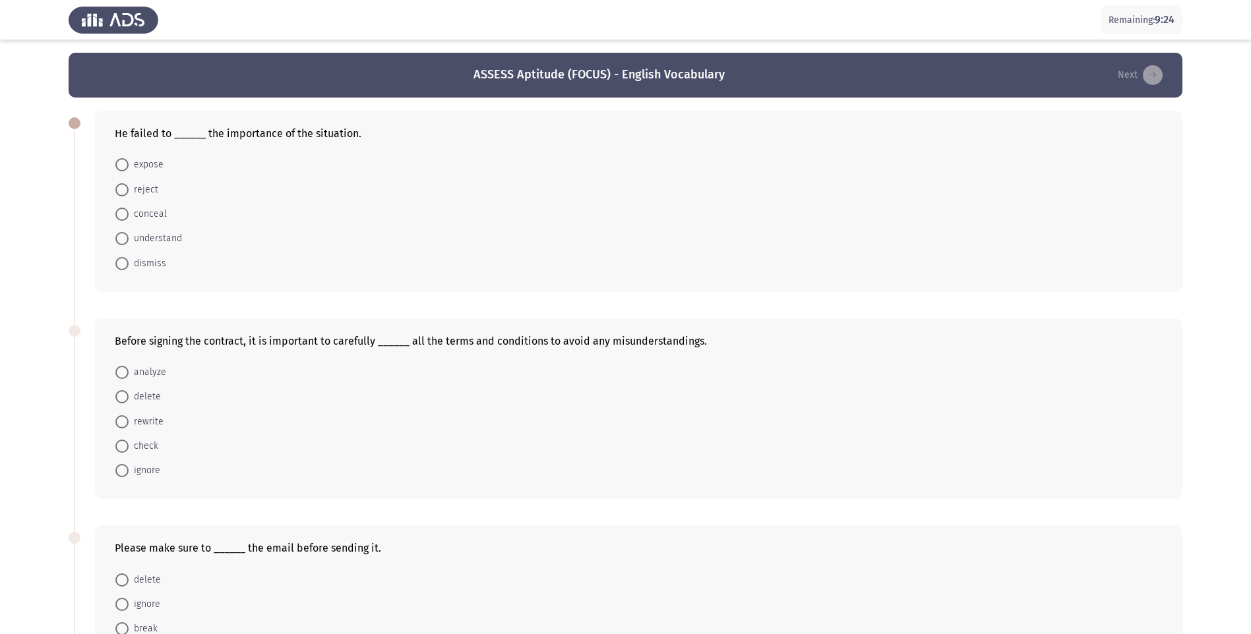
click at [122, 239] on span at bounding box center [122, 239] width 0 height 0
click at [121, 238] on input "understand" at bounding box center [121, 238] width 13 height 13
radio input "true"
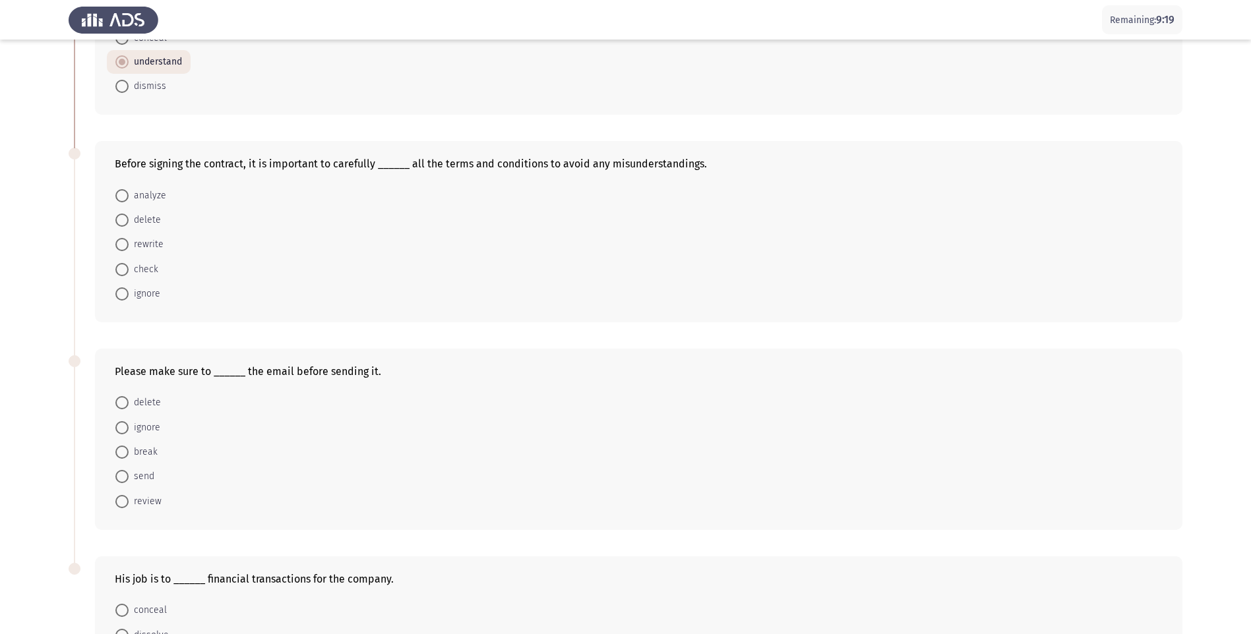
scroll to position [198, 0]
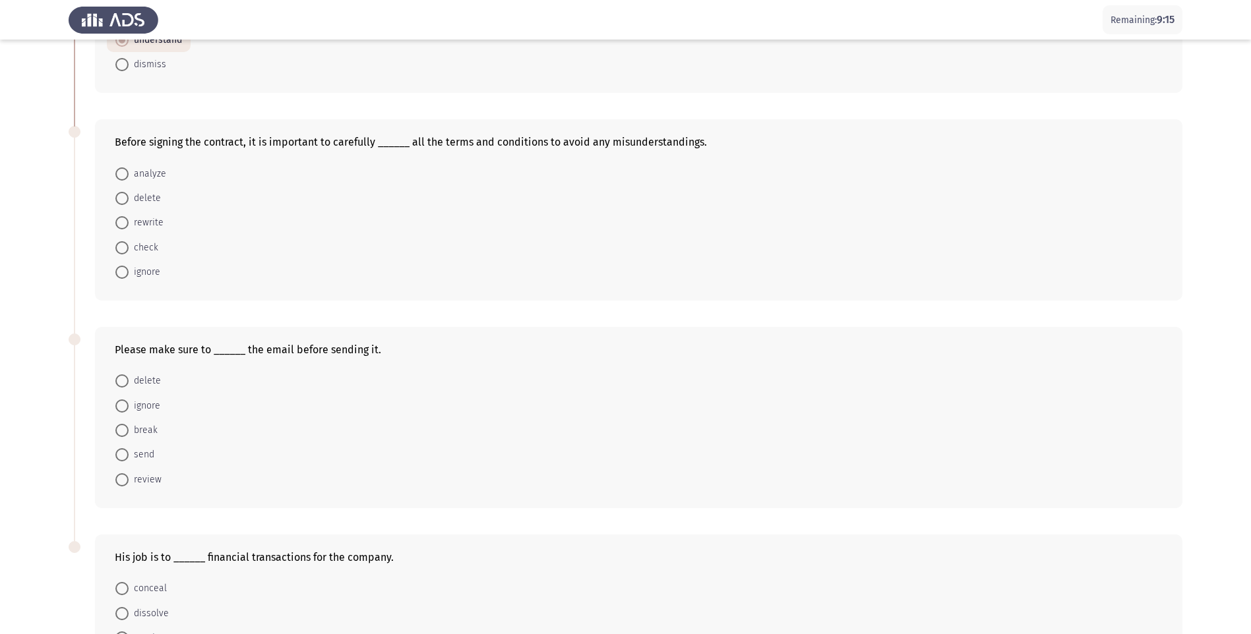
click at [119, 176] on span at bounding box center [121, 174] width 13 height 13
click at [119, 176] on input "analyze" at bounding box center [121, 174] width 13 height 13
radio input "true"
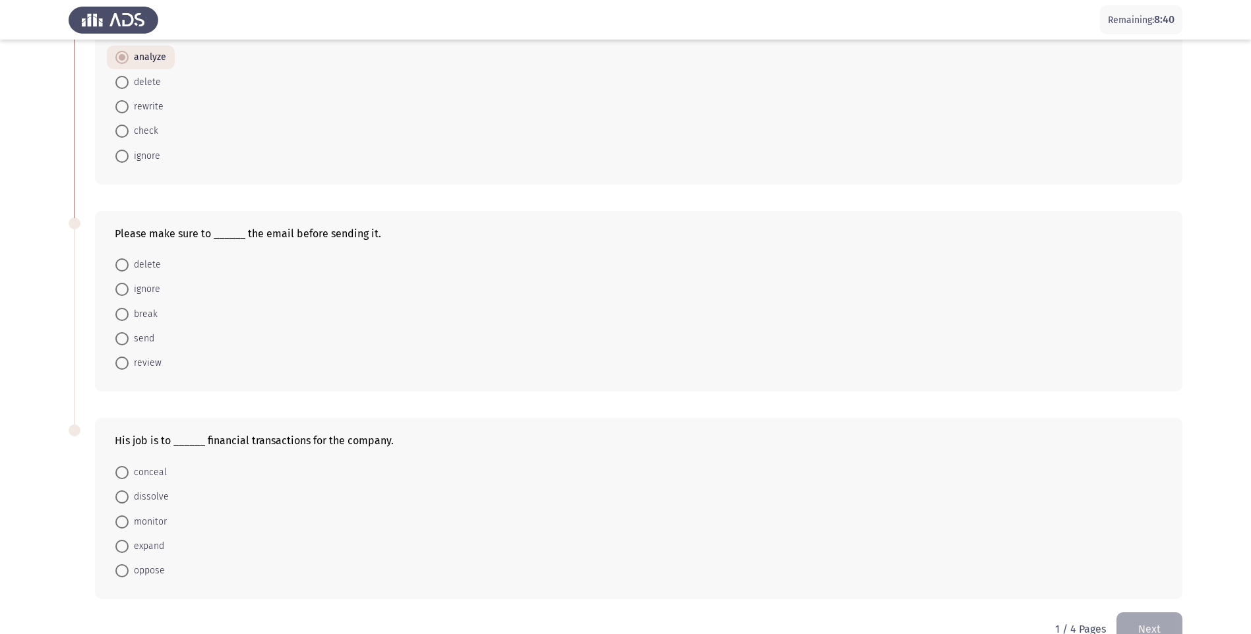
scroll to position [344, 0]
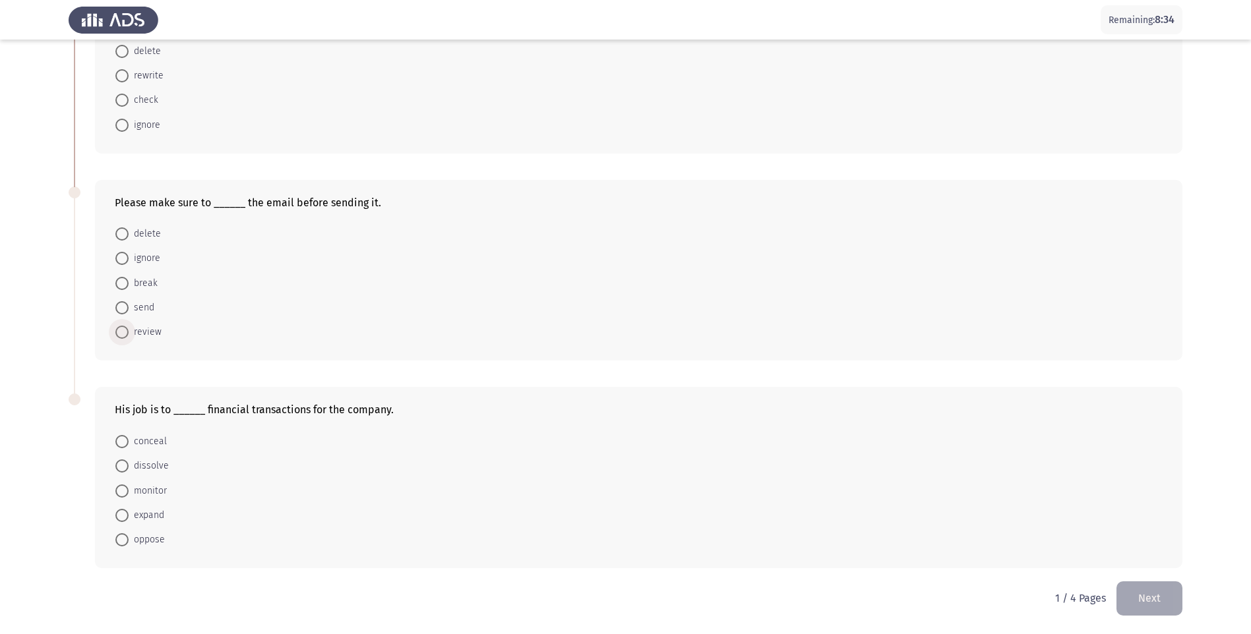
click at [116, 340] on label "review" at bounding box center [138, 332] width 46 height 16
click at [116, 339] on input "review" at bounding box center [121, 332] width 13 height 13
radio input "true"
click at [121, 494] on span at bounding box center [121, 490] width 13 height 13
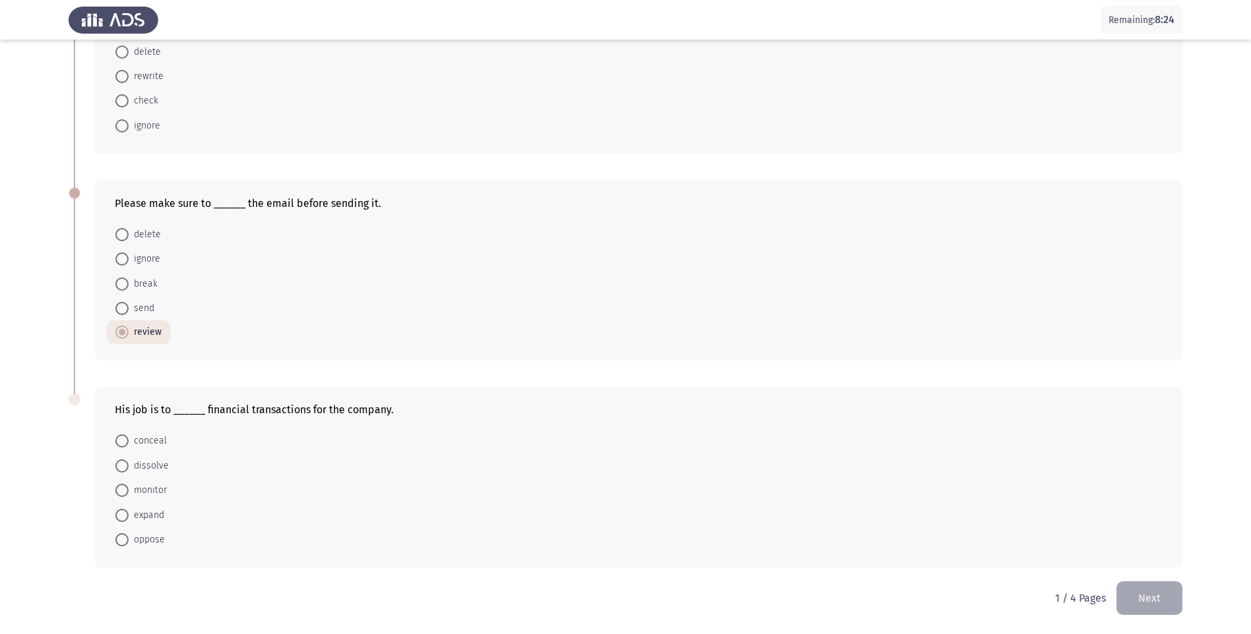
click at [121, 494] on input "monitor" at bounding box center [121, 490] width 13 height 13
radio input "true"
click at [1161, 596] on button "Next" at bounding box center [1149, 599] width 66 height 34
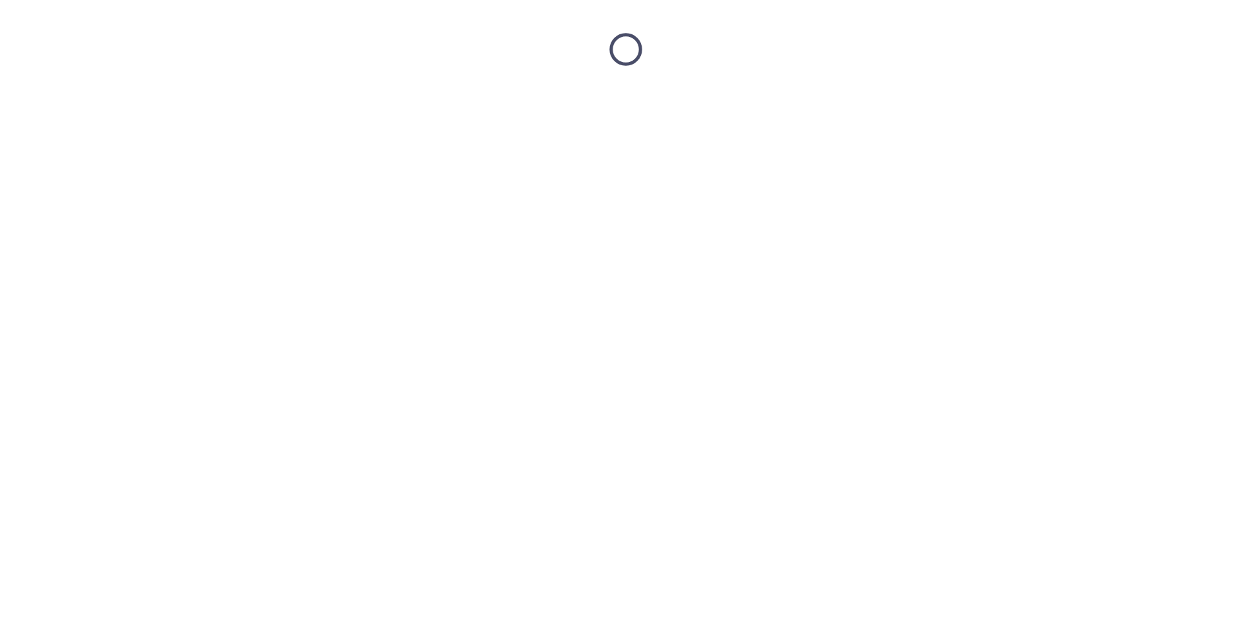
scroll to position [0, 0]
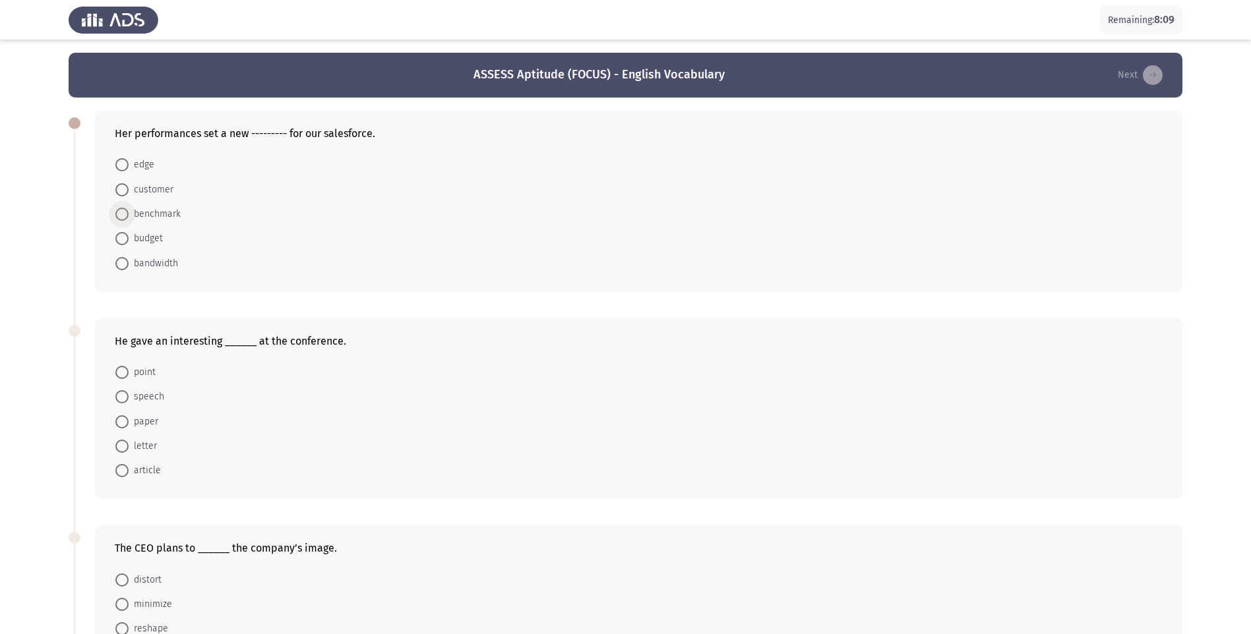
click at [119, 215] on span at bounding box center [121, 214] width 13 height 13
click at [119, 215] on input "benchmark" at bounding box center [121, 214] width 13 height 13
radio input "true"
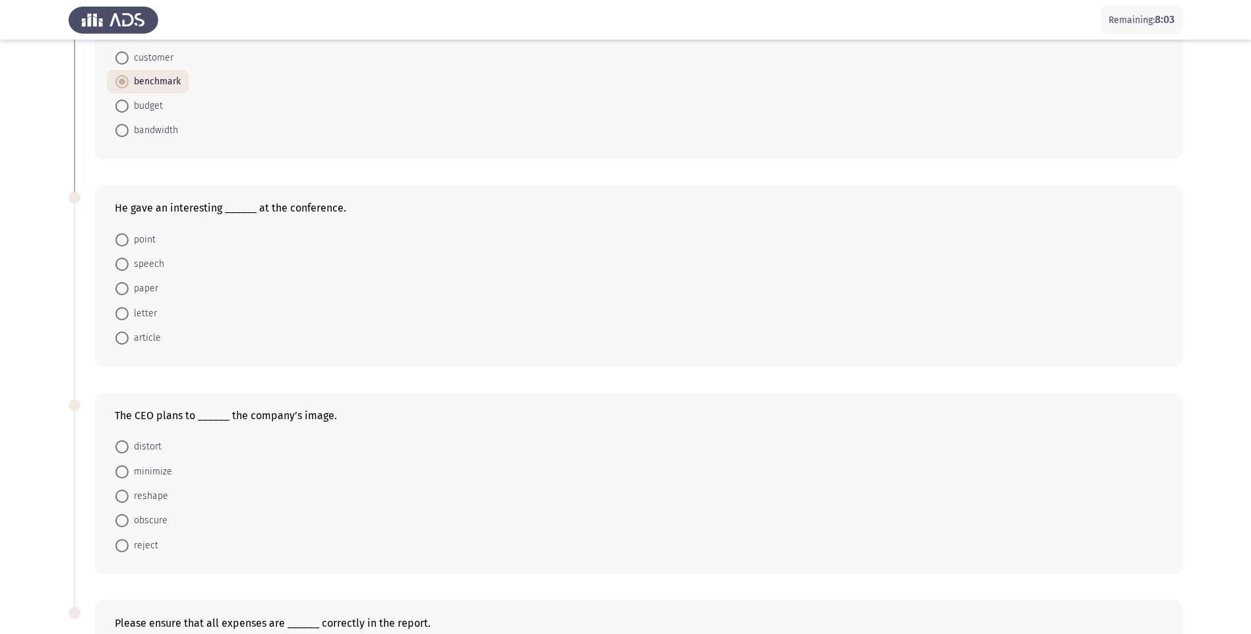
drag, startPoint x: 124, startPoint y: 266, endPoint x: 131, endPoint y: 269, distance: 7.1
click at [124, 266] on span at bounding box center [121, 264] width 13 height 13
click at [124, 266] on input "speech" at bounding box center [121, 264] width 13 height 13
radio input "true"
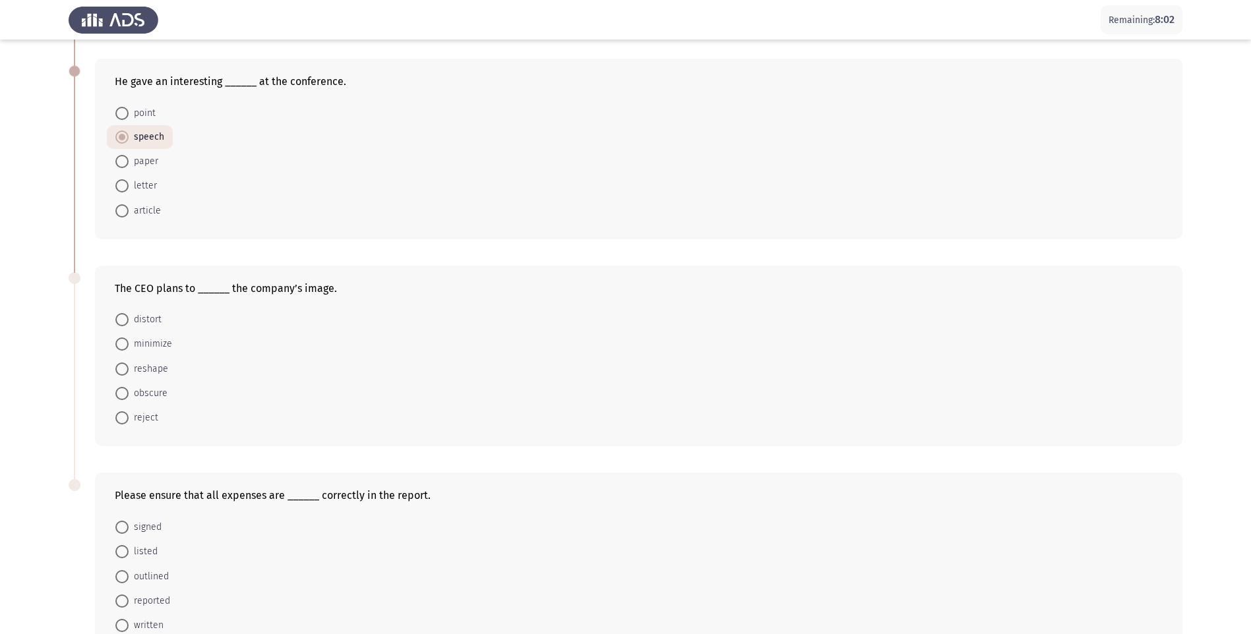
scroll to position [264, 0]
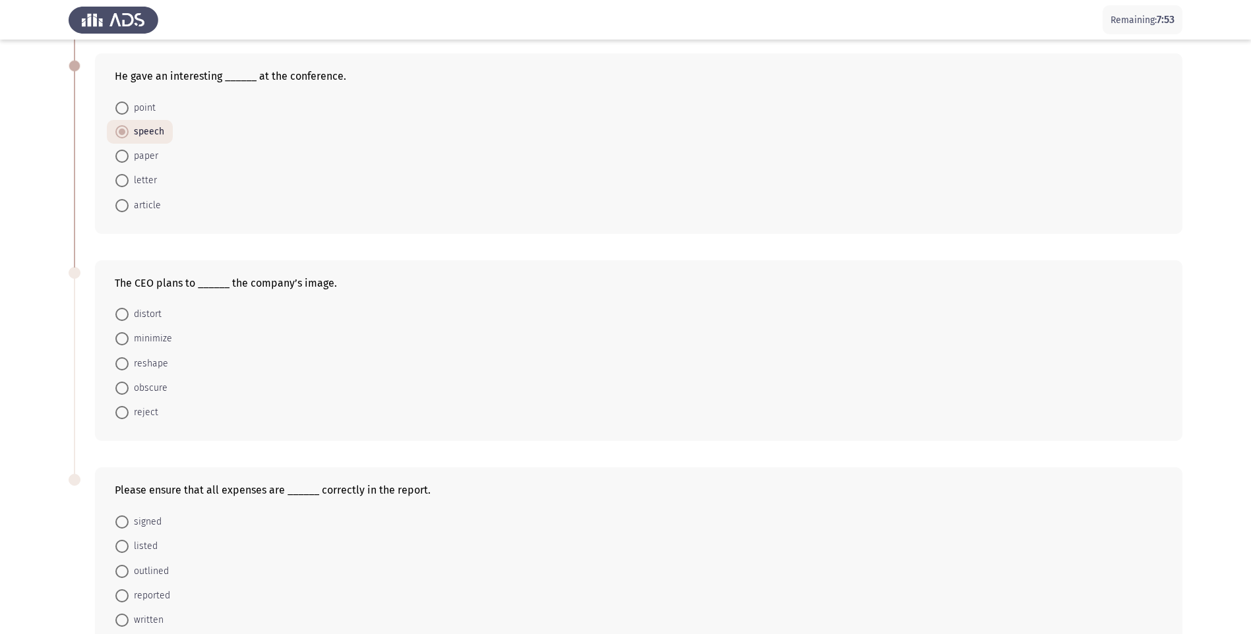
click at [122, 362] on span at bounding box center [121, 363] width 13 height 13
click at [122, 362] on input "reshape" at bounding box center [121, 363] width 13 height 13
radio input "true"
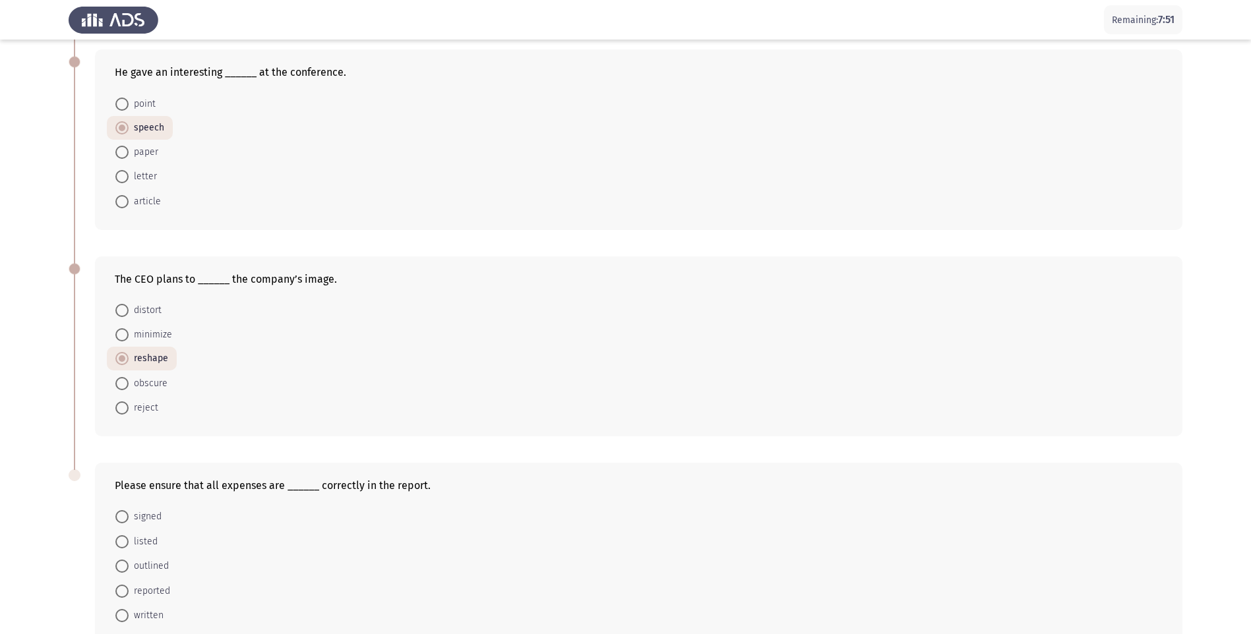
scroll to position [344, 0]
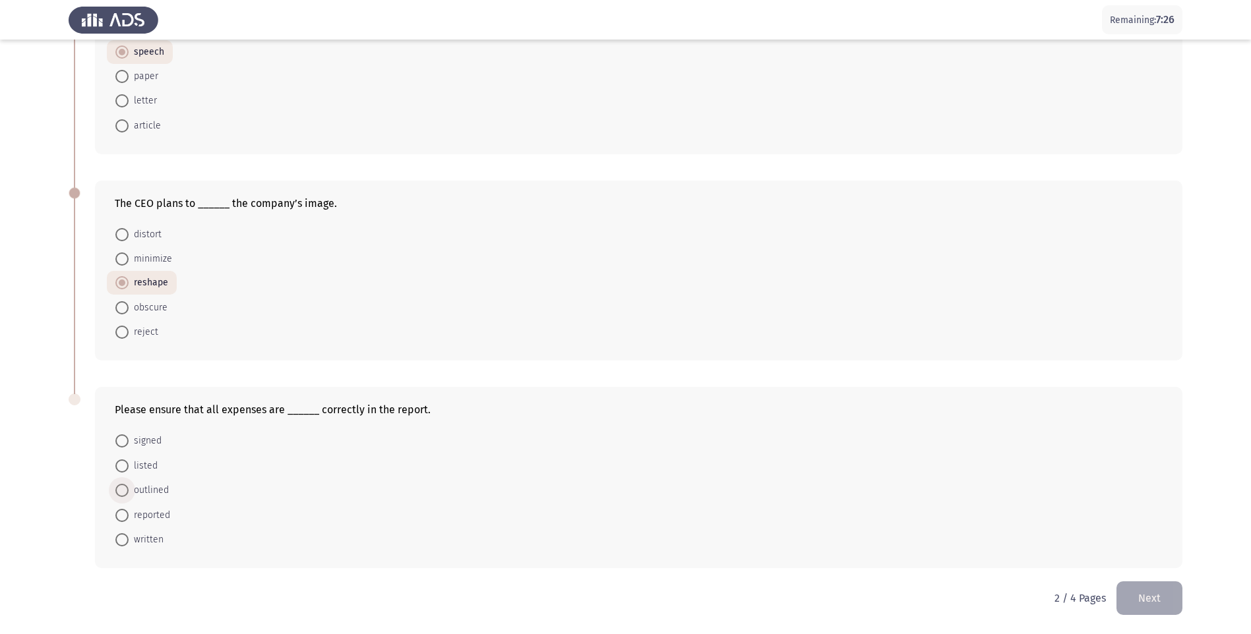
click at [123, 489] on span at bounding box center [121, 490] width 13 height 13
click at [123, 489] on input "outlined" at bounding box center [121, 490] width 13 height 13
radio input "true"
drag, startPoint x: 437, startPoint y: 411, endPoint x: 122, endPoint y: 412, distance: 315.2
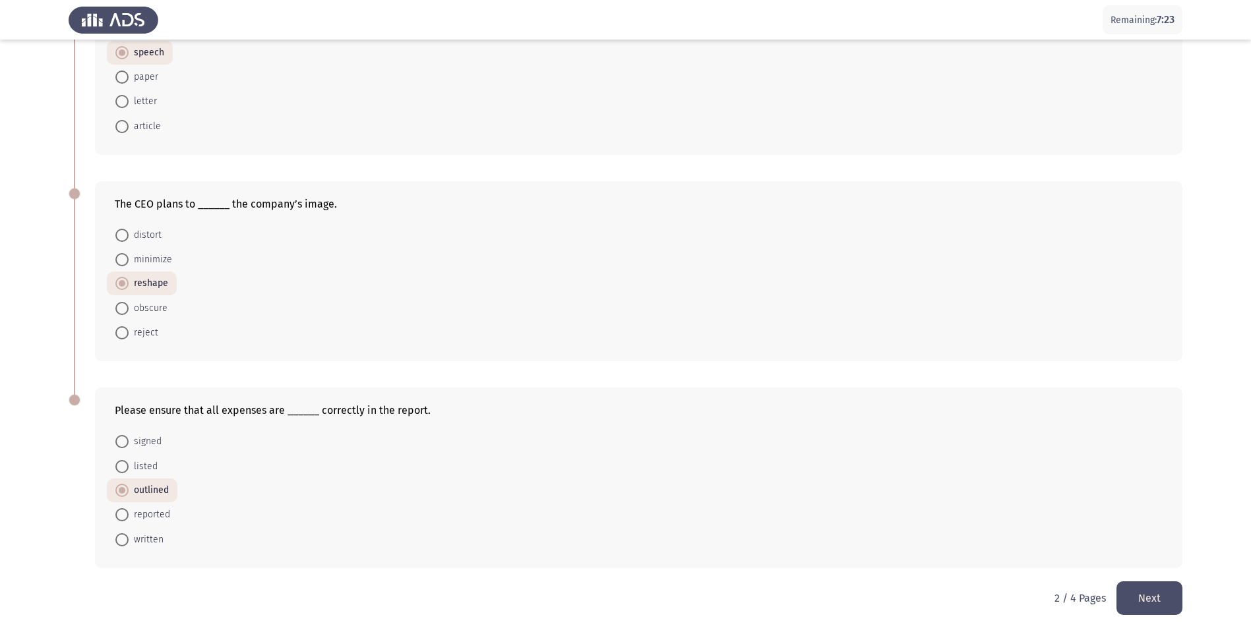
click at [122, 412] on div "Please ensure that all expenses are ______ correctly in the report." at bounding box center [639, 410] width 1048 height 13
drag, startPoint x: 121, startPoint y: 412, endPoint x: 299, endPoint y: 228, distance: 255.6
click at [150, 410] on div "Please ensure that all expenses are ______ correctly in the report." at bounding box center [639, 410] width 1048 height 13
click at [1155, 603] on button "Next" at bounding box center [1149, 599] width 66 height 34
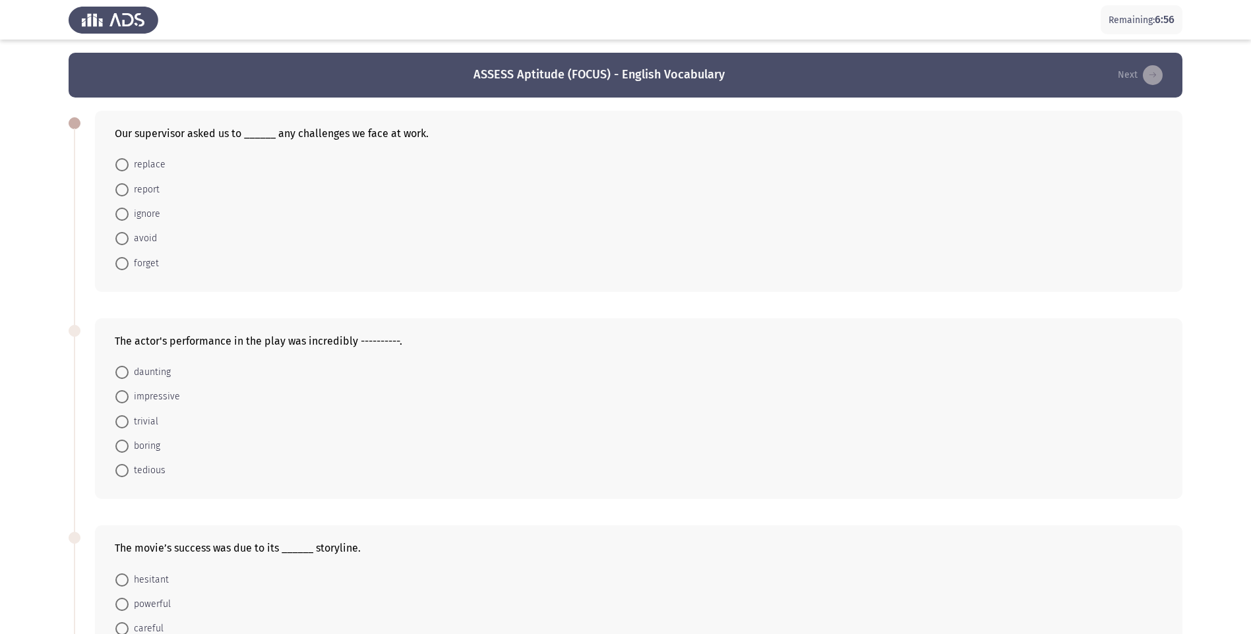
click at [125, 193] on span at bounding box center [121, 189] width 13 height 13
click at [125, 193] on input "report" at bounding box center [121, 189] width 13 height 13
radio input "true"
click at [127, 448] on span at bounding box center [121, 445] width 13 height 13
click at [127, 448] on input "boring" at bounding box center [121, 445] width 13 height 13
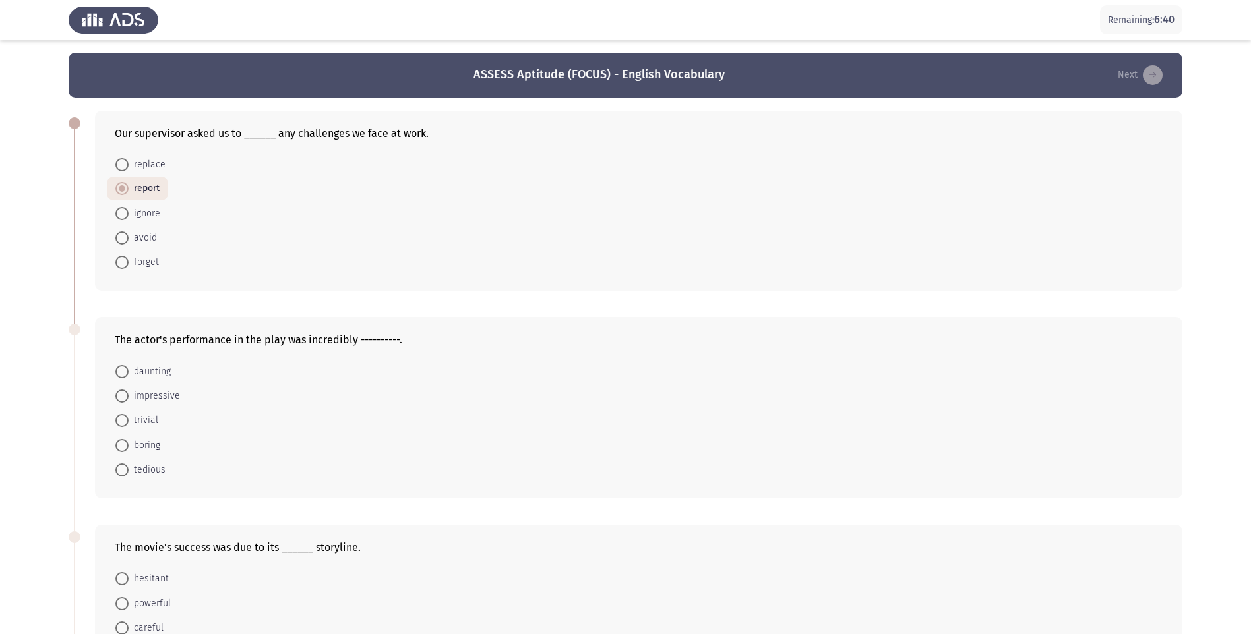
radio input "true"
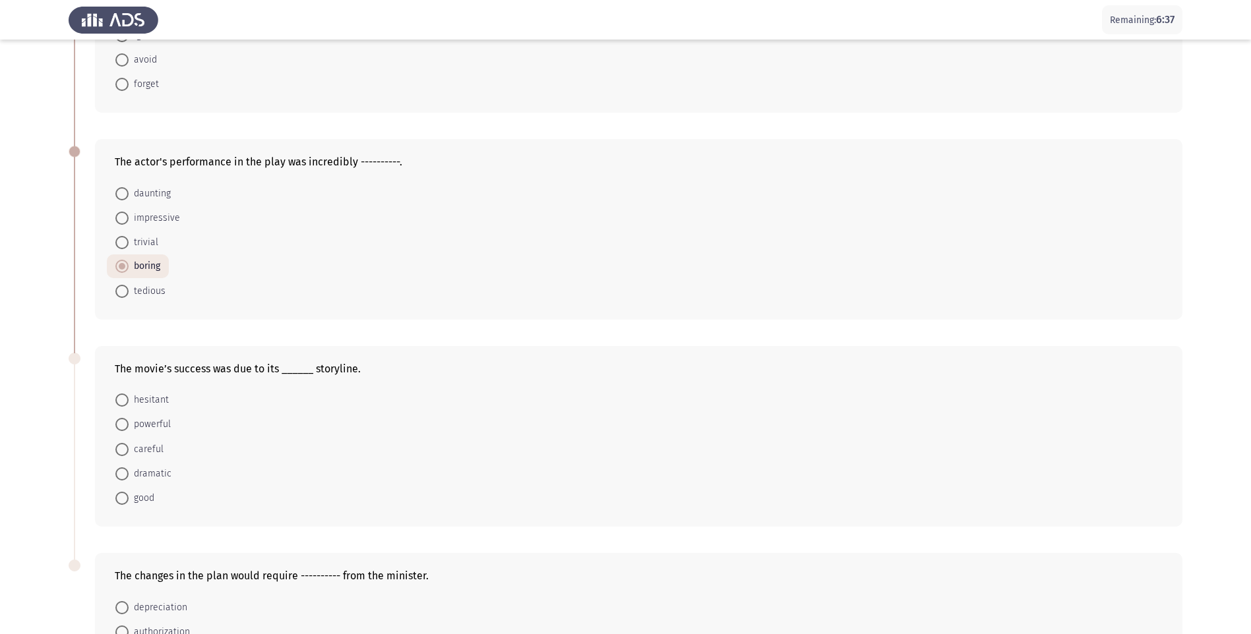
scroll to position [198, 0]
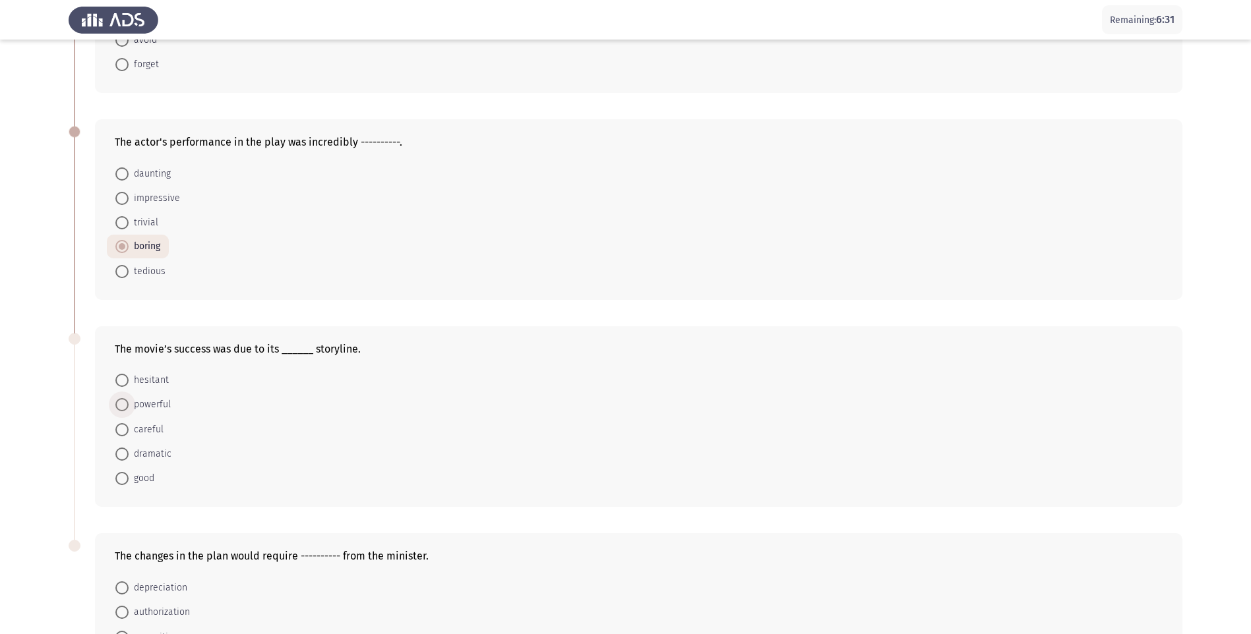
click at [127, 404] on span at bounding box center [121, 404] width 13 height 13
click at [127, 404] on input "powerful" at bounding box center [121, 404] width 13 height 13
radio input "true"
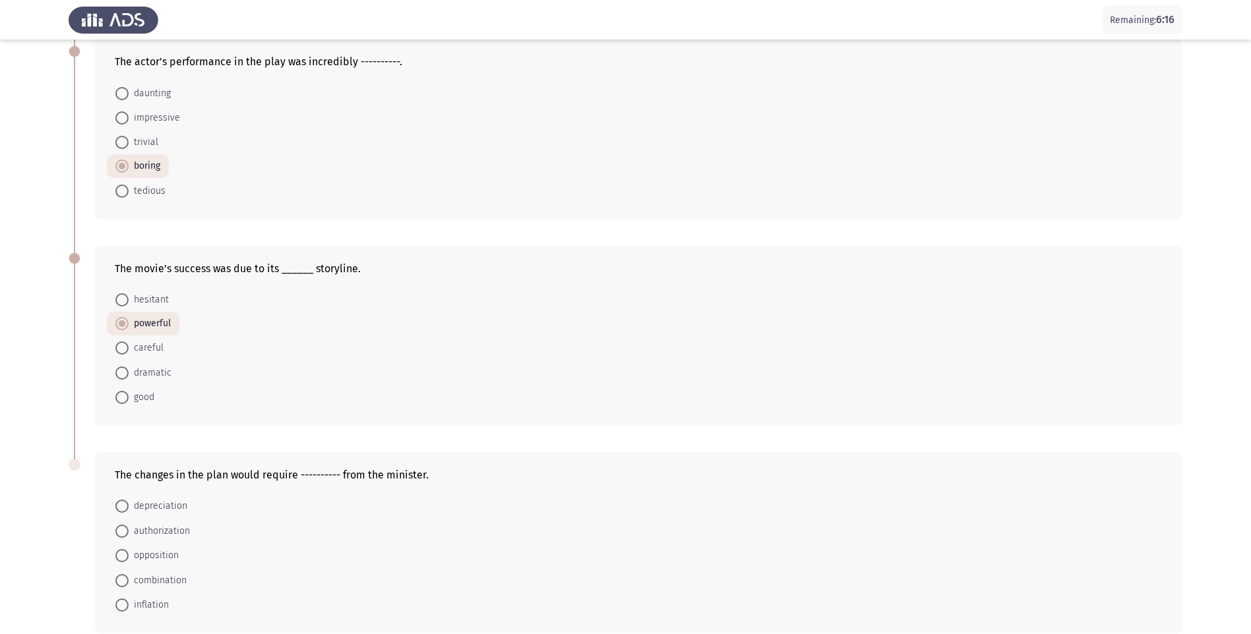
scroll to position [278, 0]
click at [123, 534] on span at bounding box center [121, 532] width 13 height 13
click at [123, 534] on input "authorization" at bounding box center [121, 532] width 13 height 13
radio input "true"
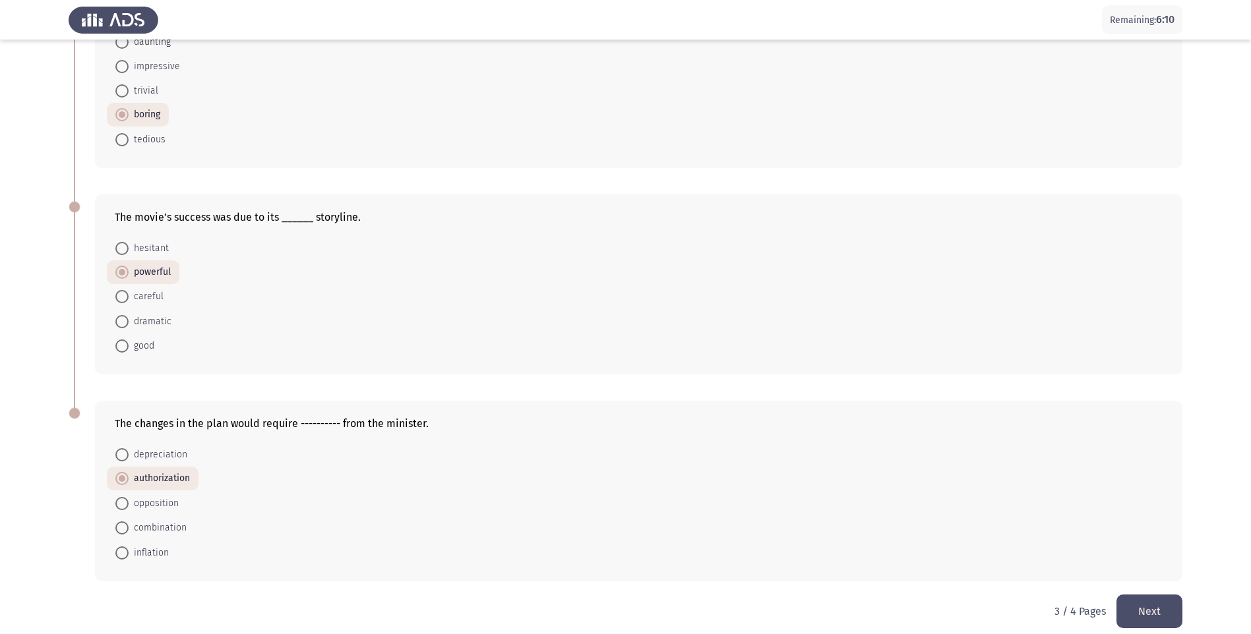
scroll to position [343, 0]
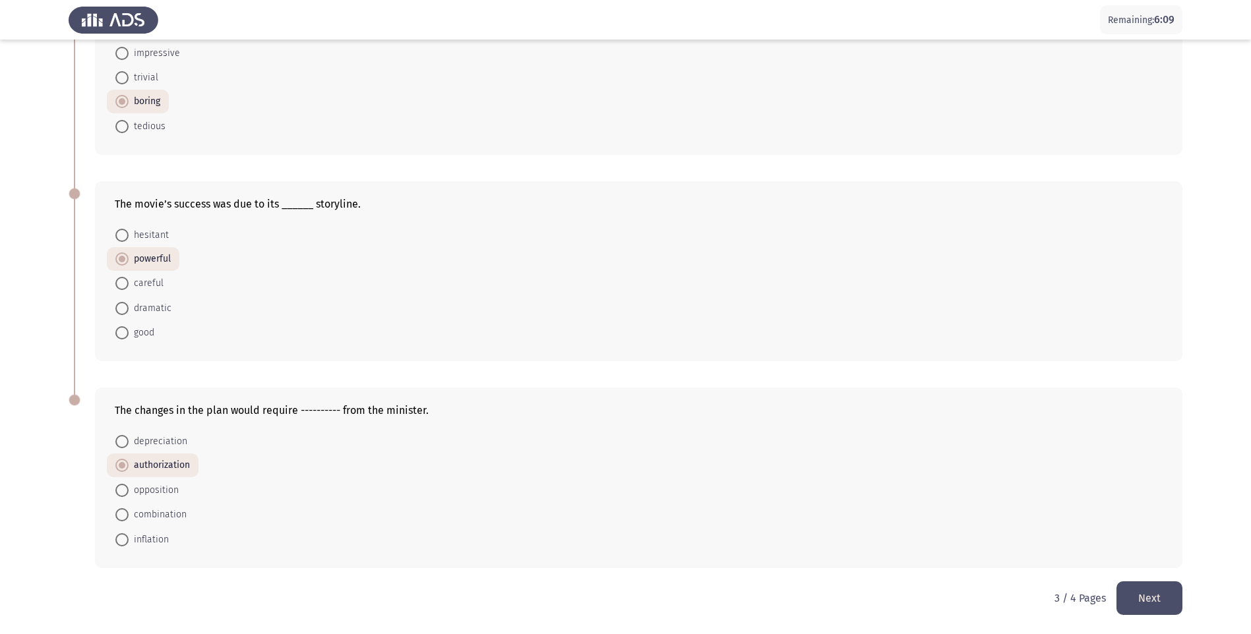
click at [1144, 599] on button "Next" at bounding box center [1149, 599] width 66 height 34
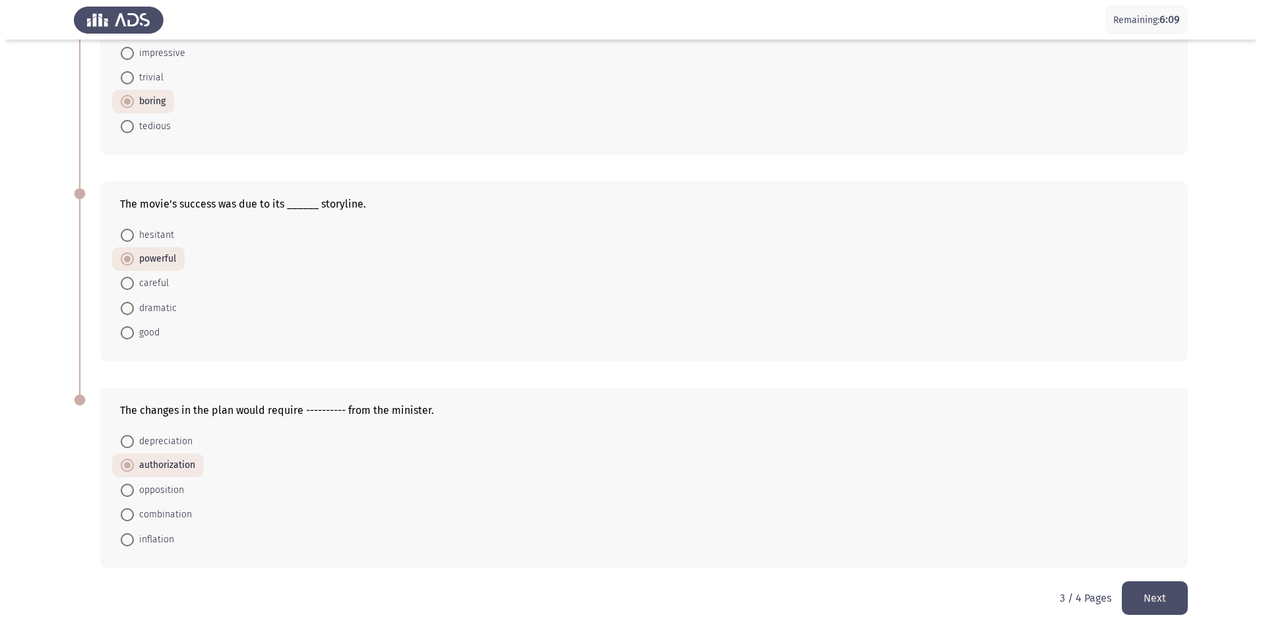
scroll to position [0, 0]
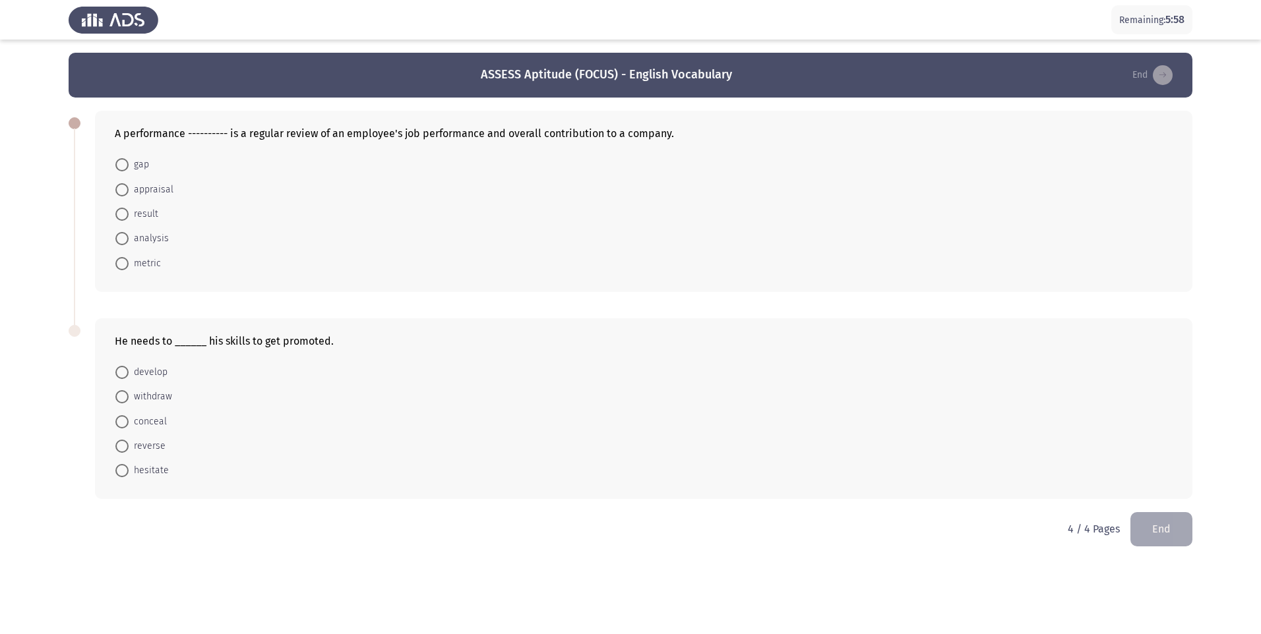
click at [121, 189] on span at bounding box center [121, 189] width 13 height 13
click at [121, 189] on input "appraisal" at bounding box center [121, 189] width 13 height 13
radio input "true"
click at [124, 373] on span at bounding box center [121, 371] width 13 height 13
click at [124, 373] on input "develop" at bounding box center [121, 371] width 13 height 13
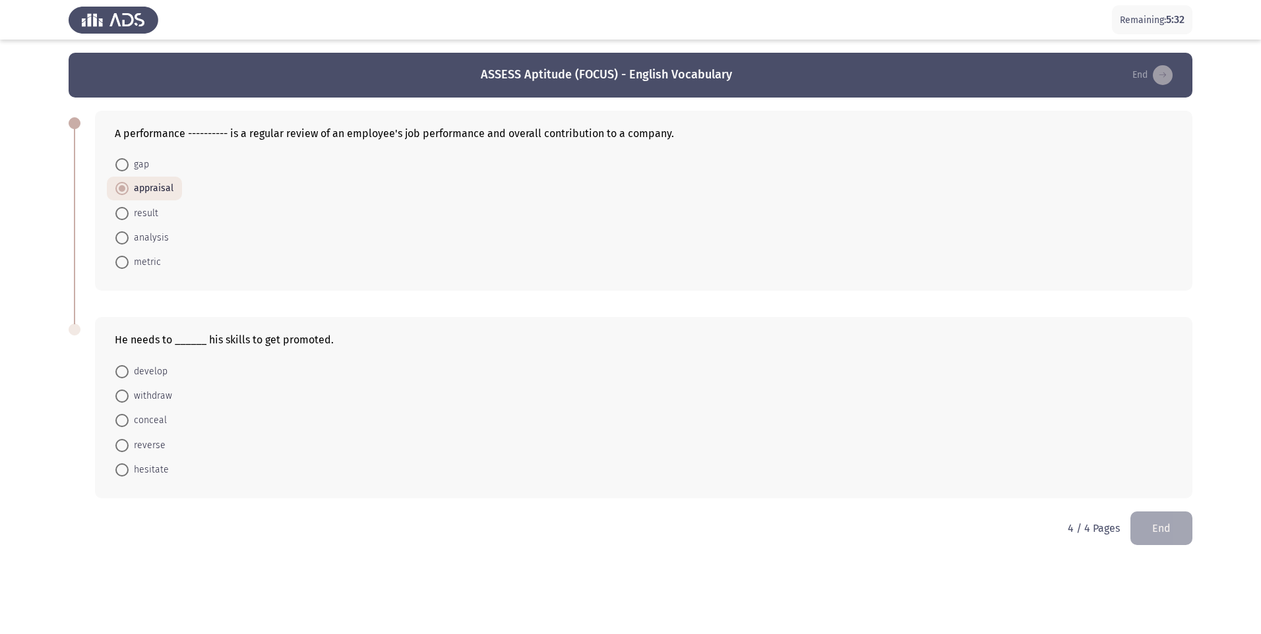
radio input "true"
click at [381, 501] on div "He needs to ______ his skills to get promoted. develop withdraw conceal reverse…" at bounding box center [631, 407] width 1124 height 206
click at [1183, 532] on button "End" at bounding box center [1161, 528] width 62 height 34
